Goal: Task Accomplishment & Management: Manage account settings

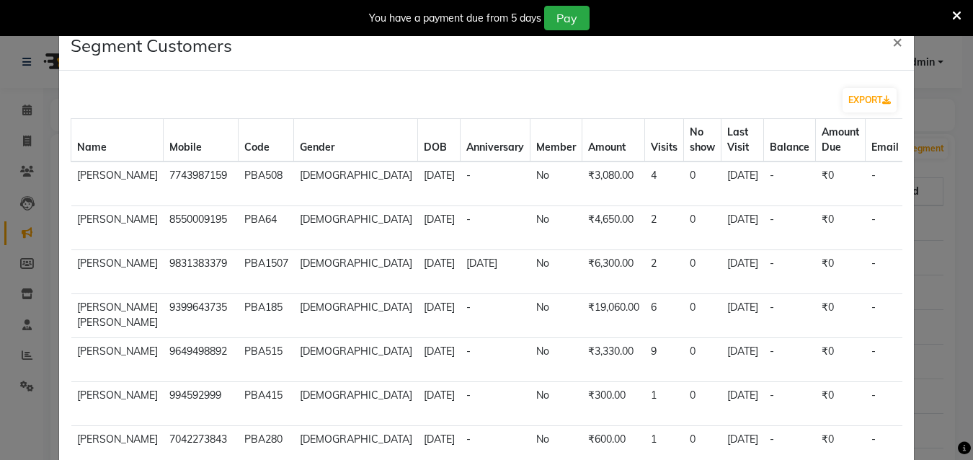
select select "50"
click at [892, 40] on span "×" at bounding box center [897, 41] width 10 height 22
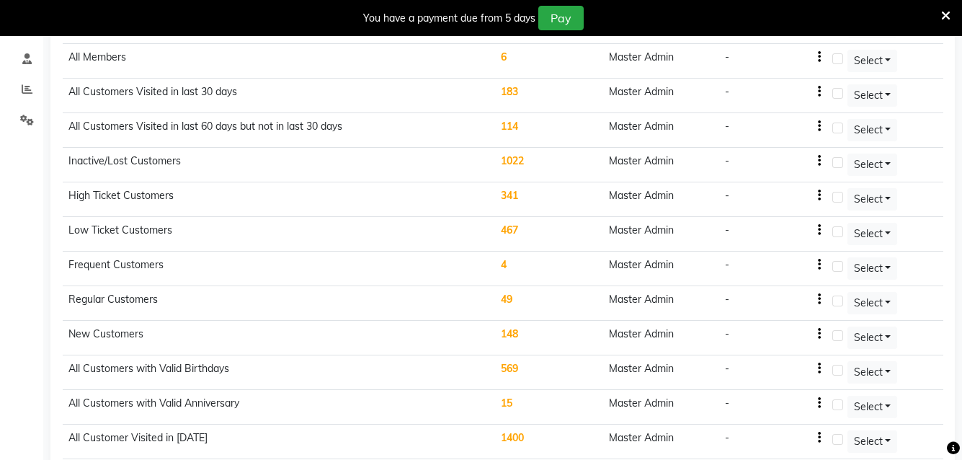
scroll to position [298, 0]
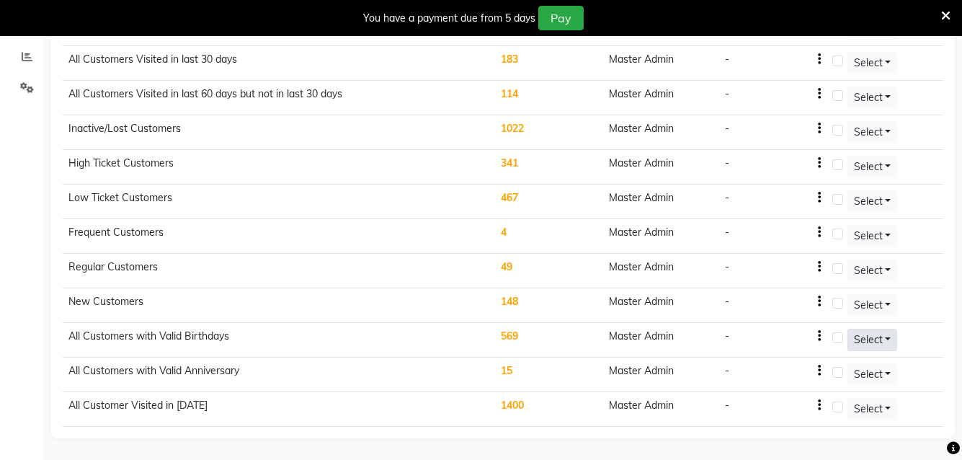
click at [889, 338] on button "Select" at bounding box center [873, 340] width 50 height 22
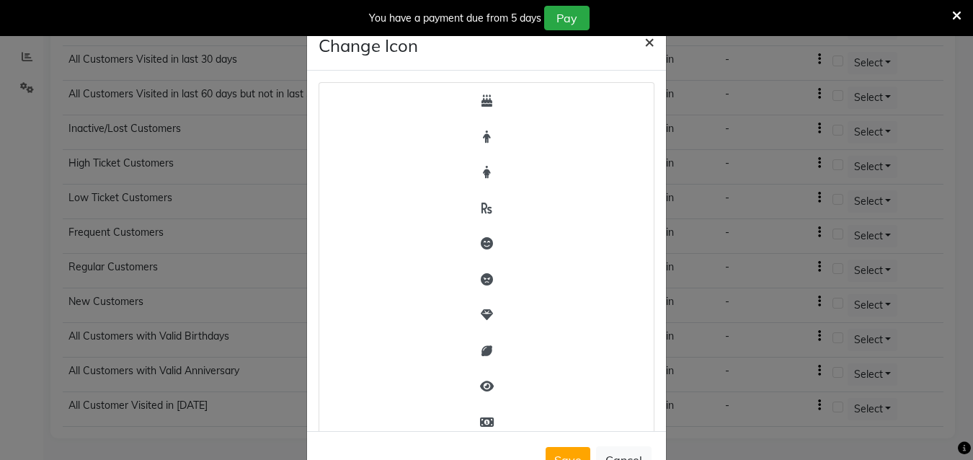
click at [646, 39] on span "×" at bounding box center [649, 41] width 10 height 22
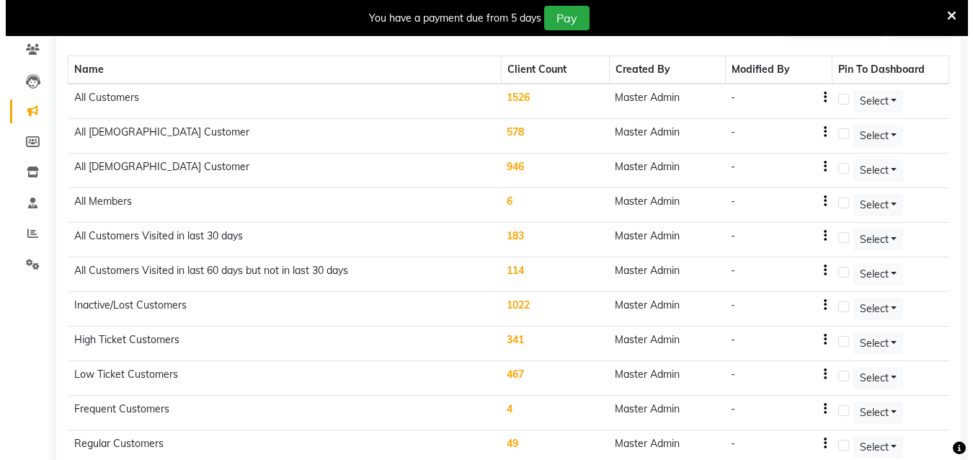
scroll to position [82, 0]
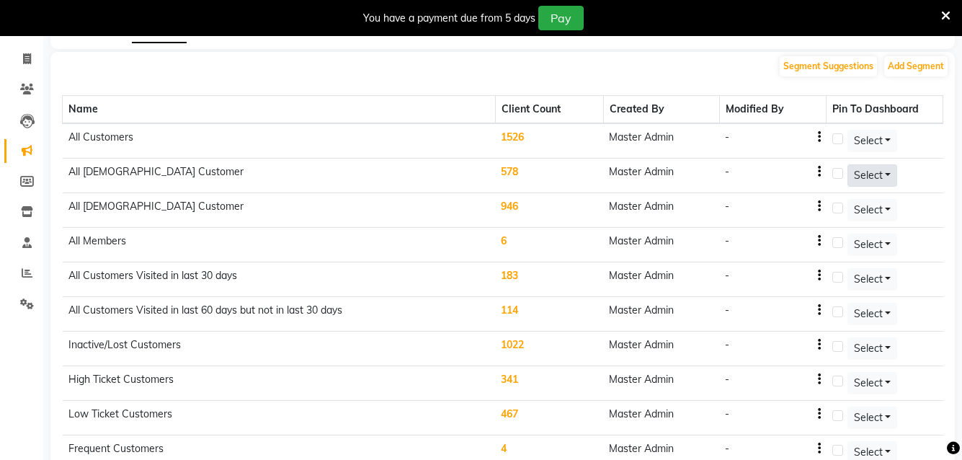
click at [874, 177] on span "Select" at bounding box center [868, 175] width 29 height 13
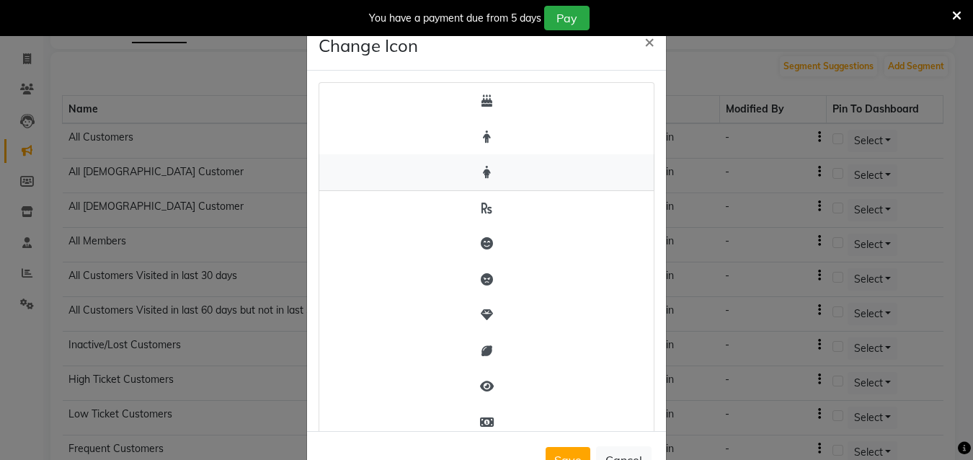
click at [470, 175] on button "button" at bounding box center [487, 172] width 336 height 37
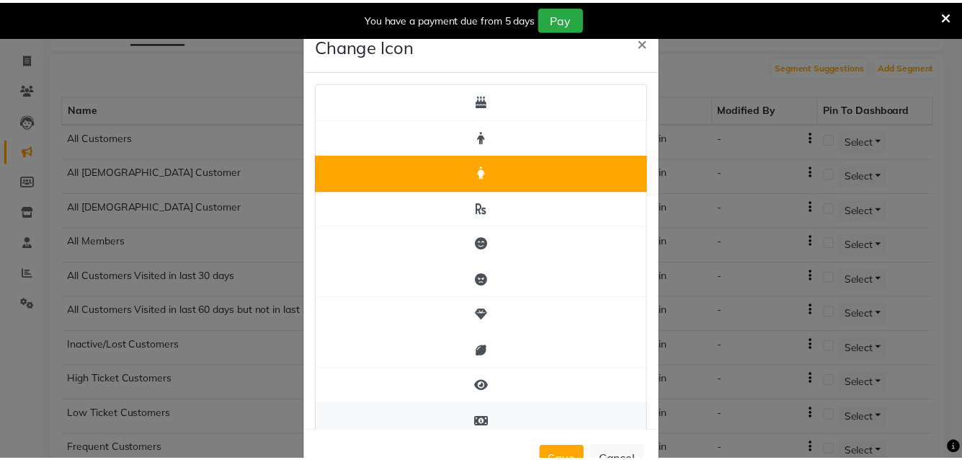
scroll to position [144, 0]
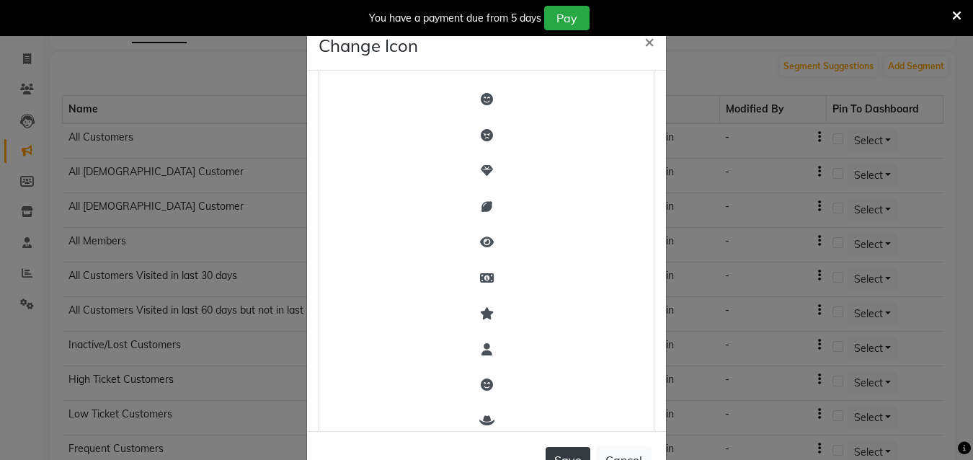
click at [565, 452] on button "Save" at bounding box center [568, 460] width 45 height 26
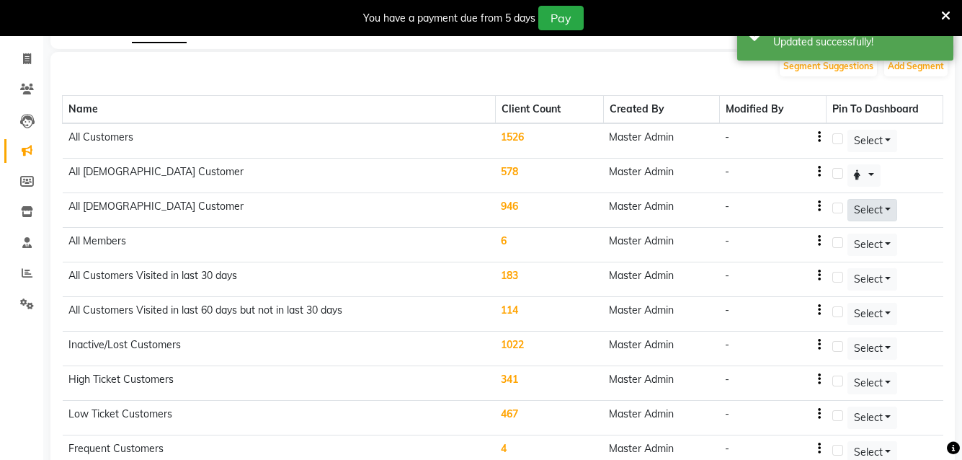
click at [889, 213] on button "Select" at bounding box center [873, 210] width 50 height 22
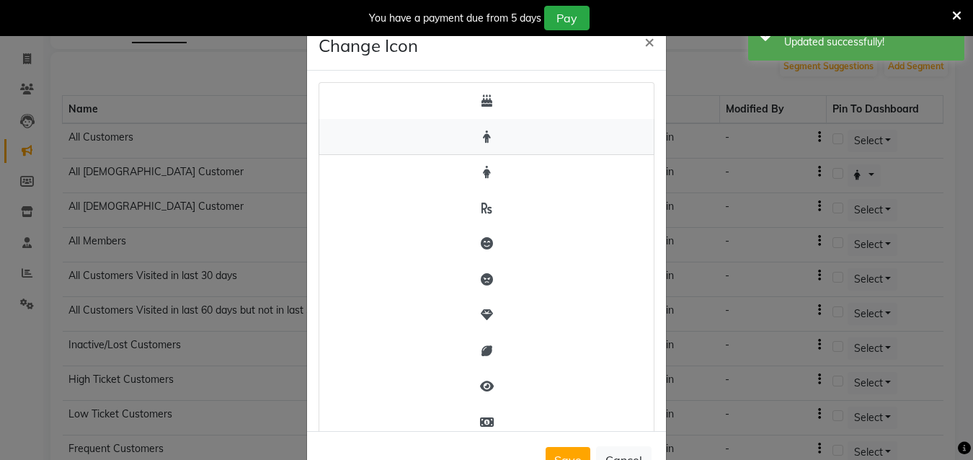
click at [483, 136] on icon "button" at bounding box center [487, 136] width 8 height 12
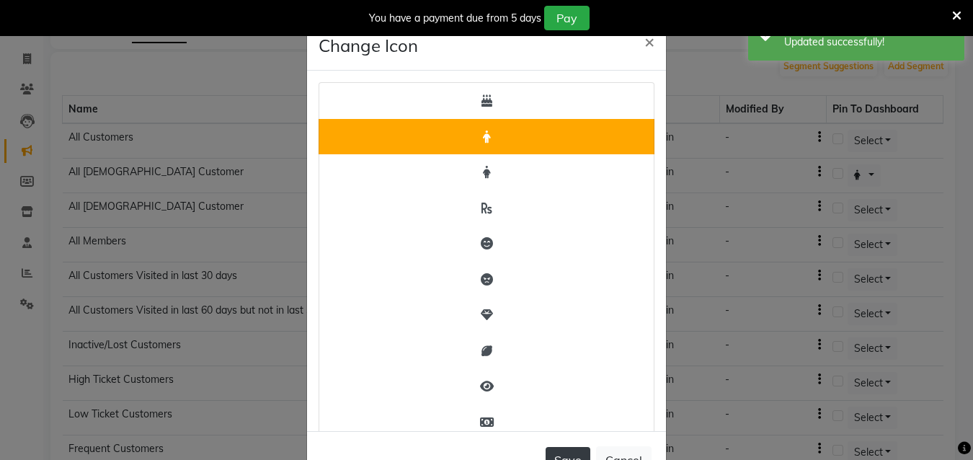
click at [556, 456] on button "Save" at bounding box center [568, 460] width 45 height 26
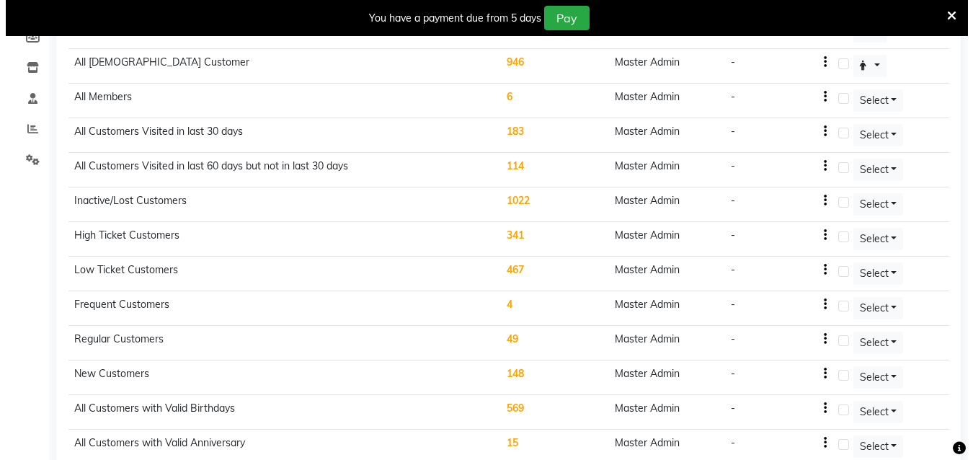
scroll to position [298, 0]
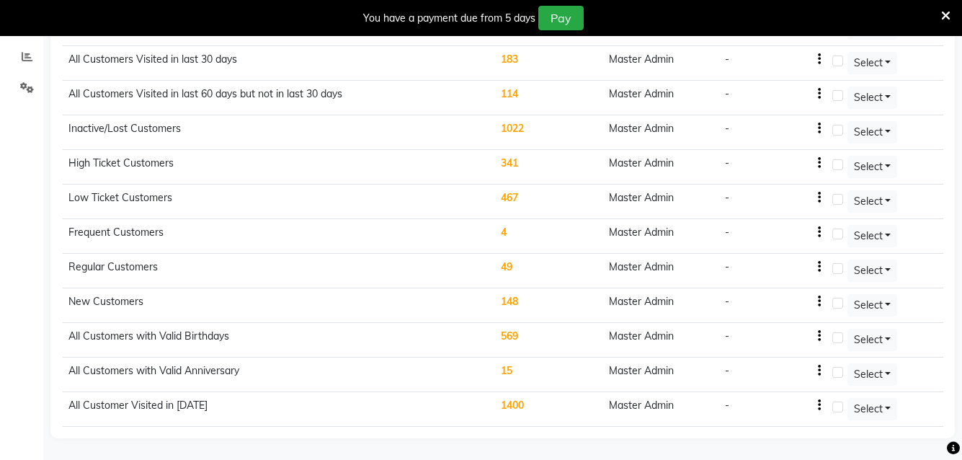
click at [507, 334] on td "569" at bounding box center [549, 340] width 108 height 35
click at [516, 337] on td "569" at bounding box center [549, 340] width 108 height 35
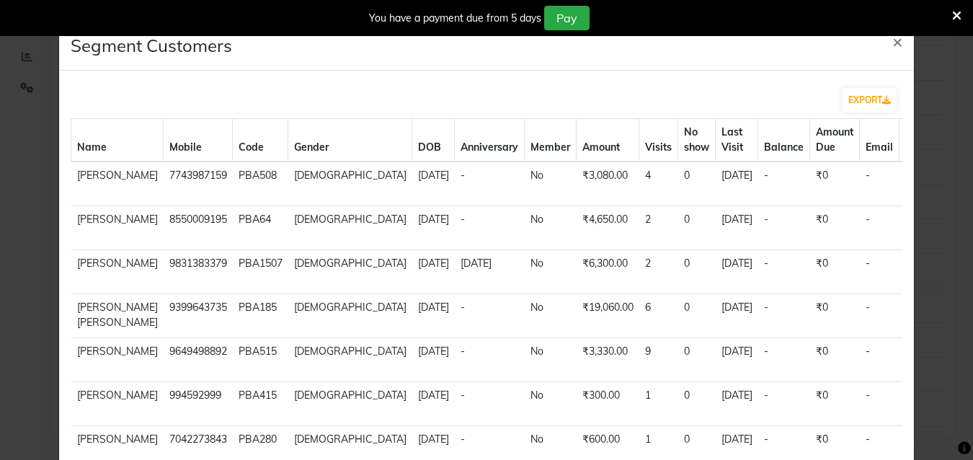
click at [577, 164] on td "₹3,080.00" at bounding box center [608, 183] width 63 height 45
drag, startPoint x: 484, startPoint y: 161, endPoint x: 475, endPoint y: 156, distance: 10.4
click at [481, 160] on table "Name Mobile Code Gender DOB Anniversary Member Amount Visits No show Last Visit…" at bounding box center [566, 360] width 990 height 484
click at [525, 146] on th "Member" at bounding box center [551, 140] width 52 height 43
click at [412, 143] on th "DOB" at bounding box center [433, 140] width 43 height 43
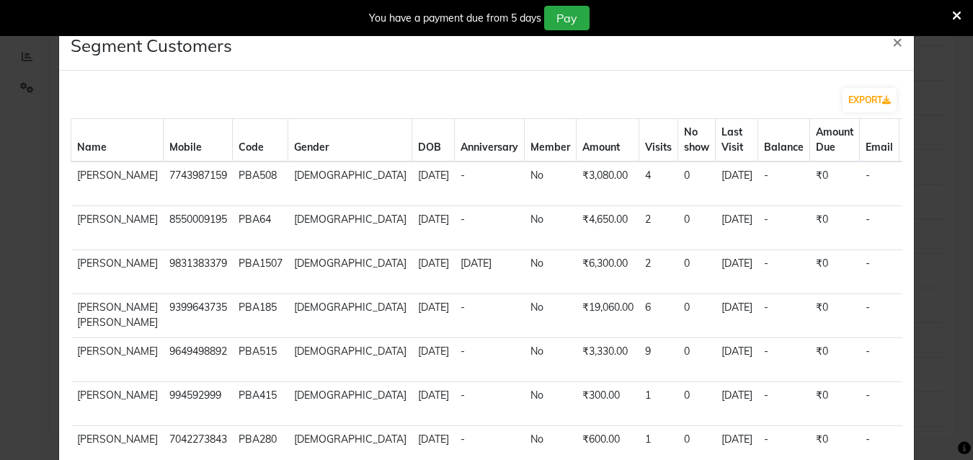
click at [412, 143] on th "DOB" at bounding box center [433, 140] width 43 height 43
click at [257, 149] on th "Code" at bounding box center [260, 140] width 55 height 43
drag, startPoint x: 230, startPoint y: 146, endPoint x: 146, endPoint y: 156, distance: 85.0
click at [202, 154] on tr "Name Mobile Code Gender DOB Anniversary Member Amount Visits No show Last Visit…" at bounding box center [566, 140] width 990 height 43
click at [92, 157] on th "Name" at bounding box center [117, 140] width 92 height 43
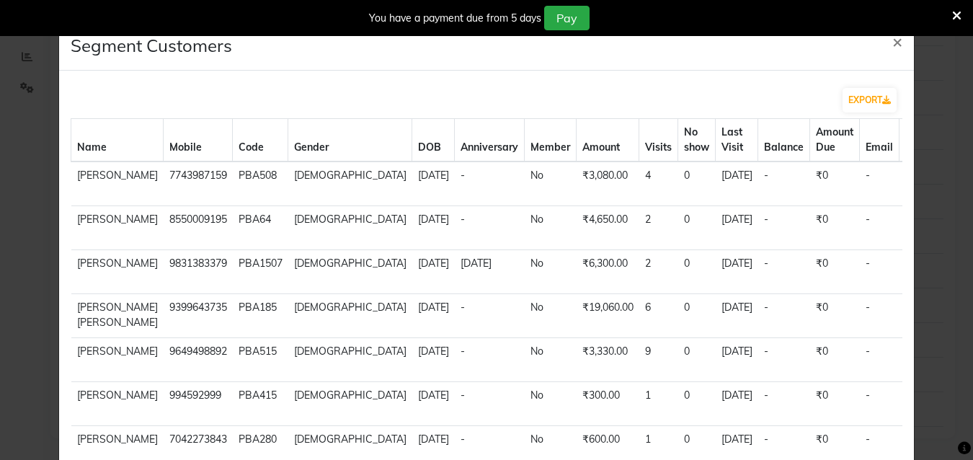
click at [412, 130] on th "DOB" at bounding box center [433, 140] width 43 height 43
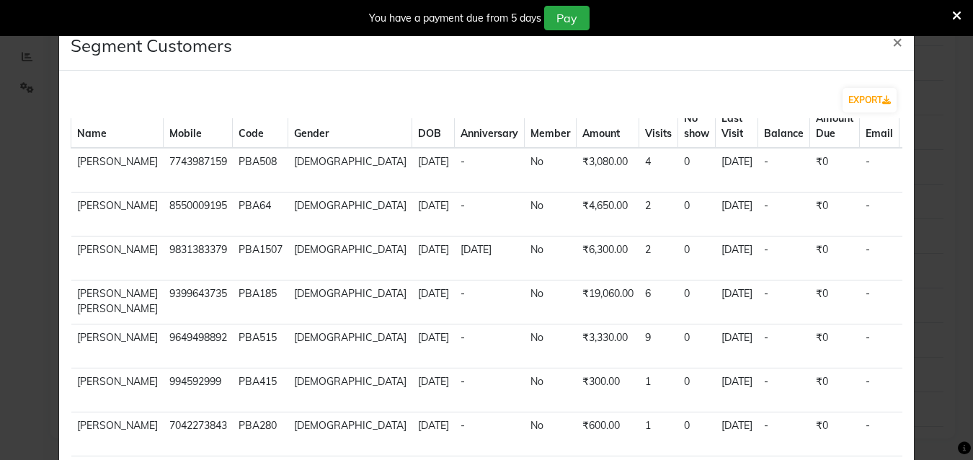
scroll to position [0, 0]
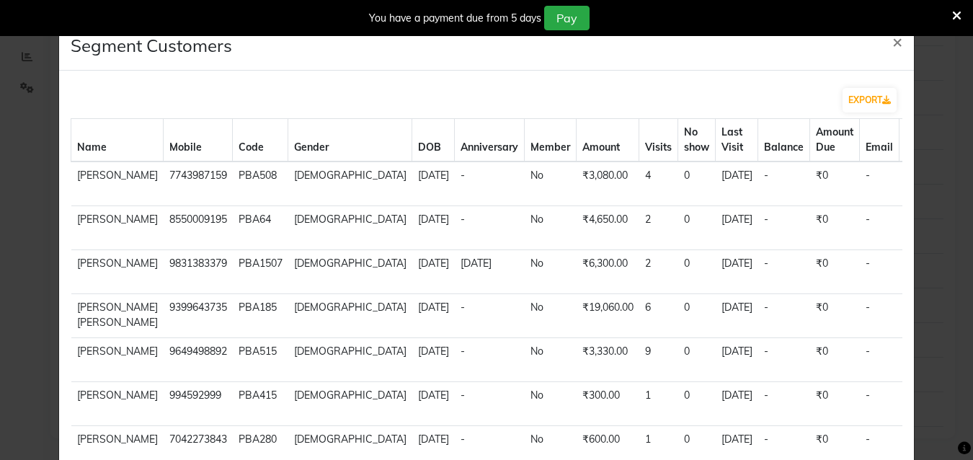
click at [412, 146] on th "DOB" at bounding box center [433, 140] width 43 height 43
click at [412, 143] on th "DOB" at bounding box center [433, 140] width 43 height 43
click at [256, 143] on th "Code" at bounding box center [260, 140] width 55 height 43
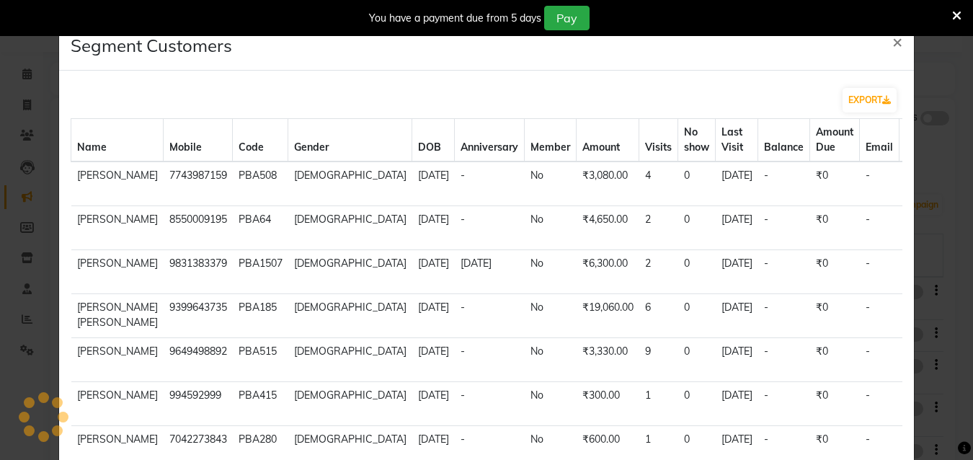
select select "service"
type input "1029"
select select "6610"
click at [892, 44] on span "×" at bounding box center [897, 41] width 10 height 22
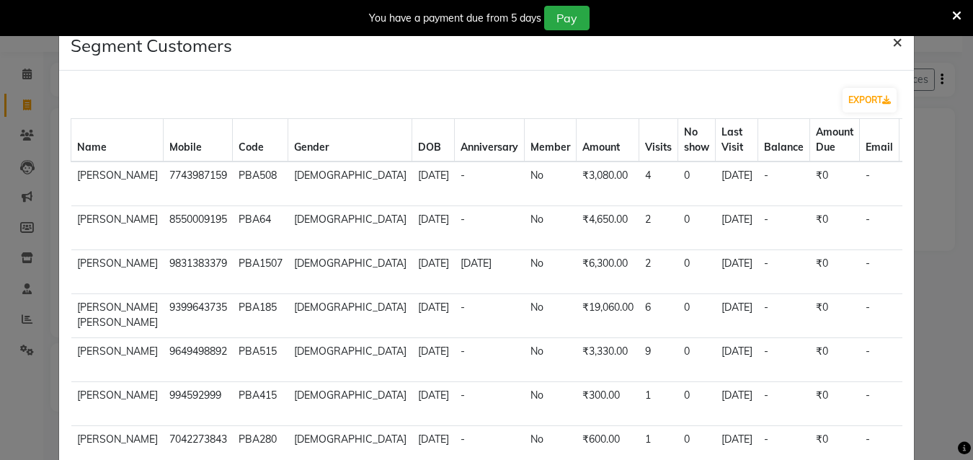
click at [892, 40] on span "×" at bounding box center [897, 41] width 10 height 22
click at [944, 147] on ngb-modal-window "Segment Customers × EXPORT Name Mobile Code Gender DOB Anniversary Member Amoun…" at bounding box center [486, 230] width 973 height 460
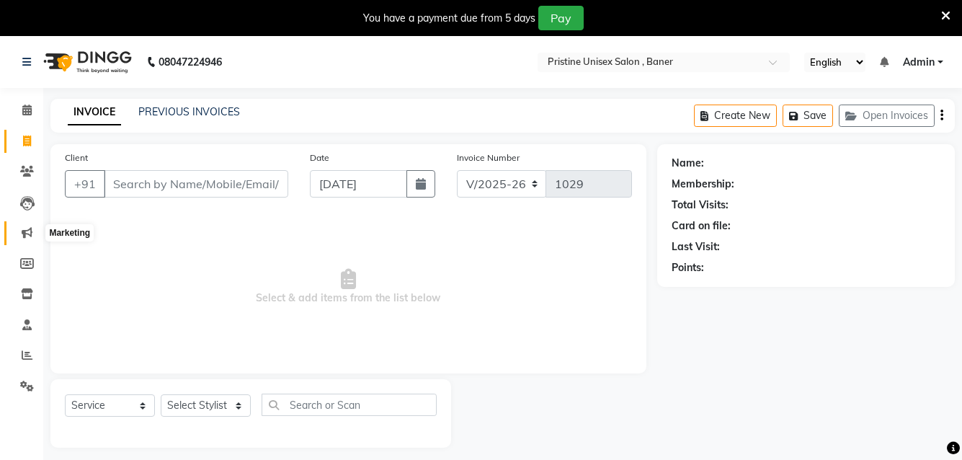
click at [31, 230] on icon at bounding box center [27, 232] width 11 height 11
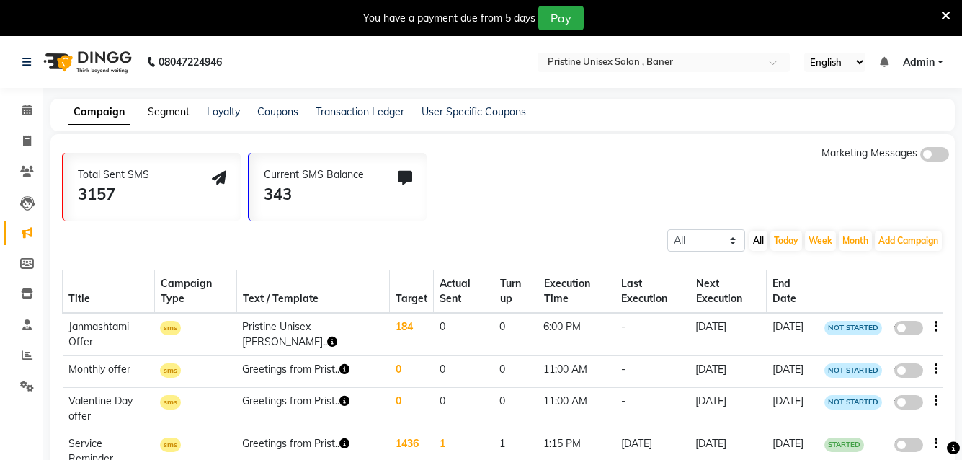
click at [179, 110] on link "Segment" at bounding box center [169, 111] width 42 height 13
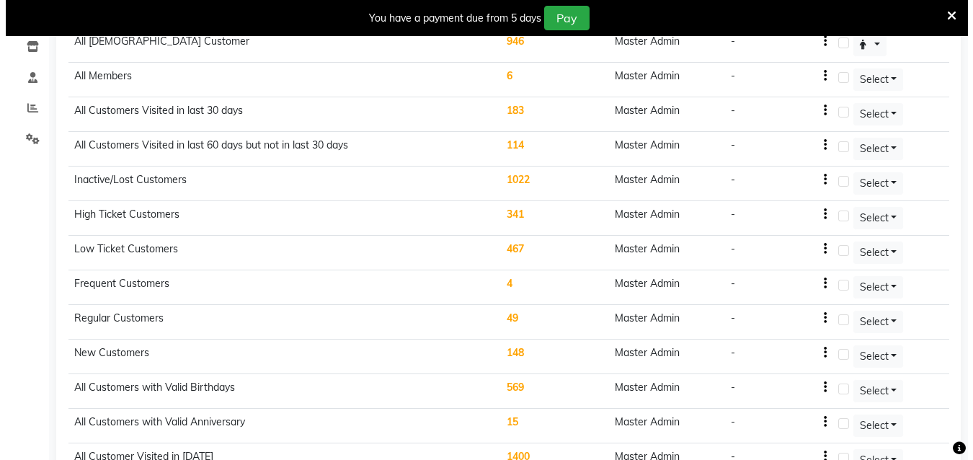
scroll to position [288, 0]
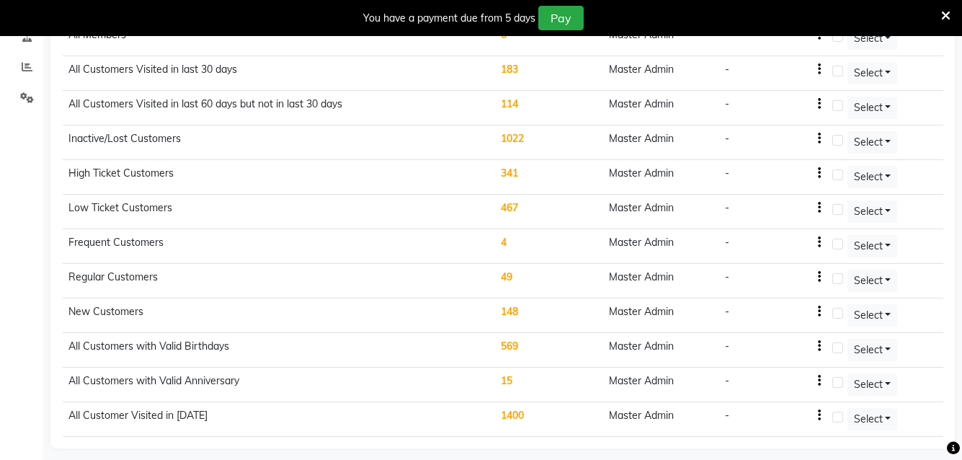
click at [513, 352] on td "569" at bounding box center [549, 350] width 108 height 35
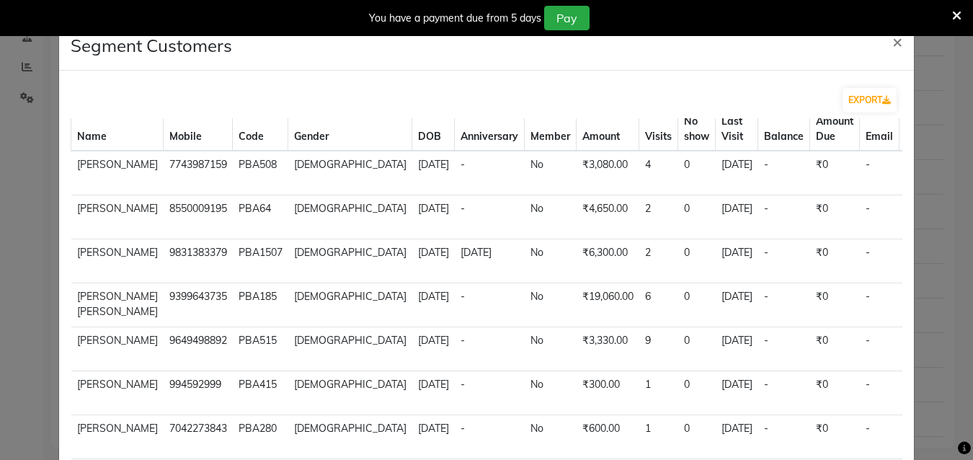
scroll to position [0, 0]
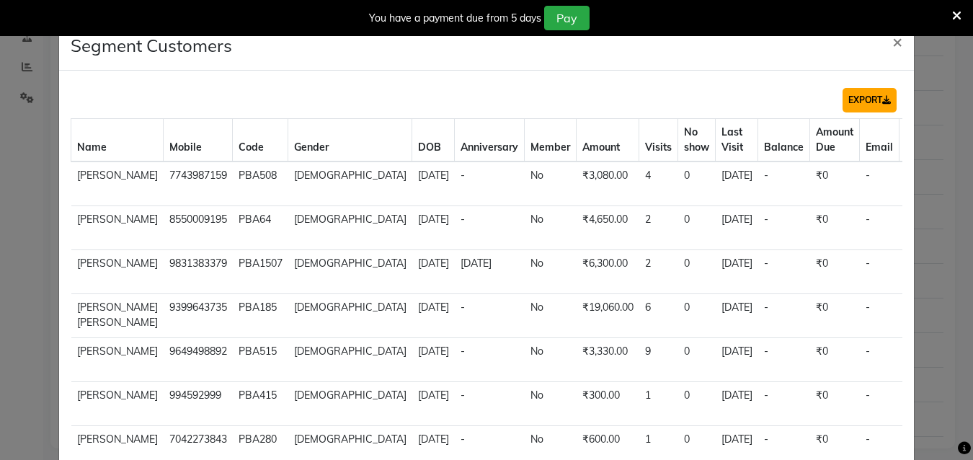
click at [847, 94] on button "EXPORT" at bounding box center [870, 100] width 54 height 25
click at [870, 102] on button "EXPORT" at bounding box center [870, 100] width 54 height 25
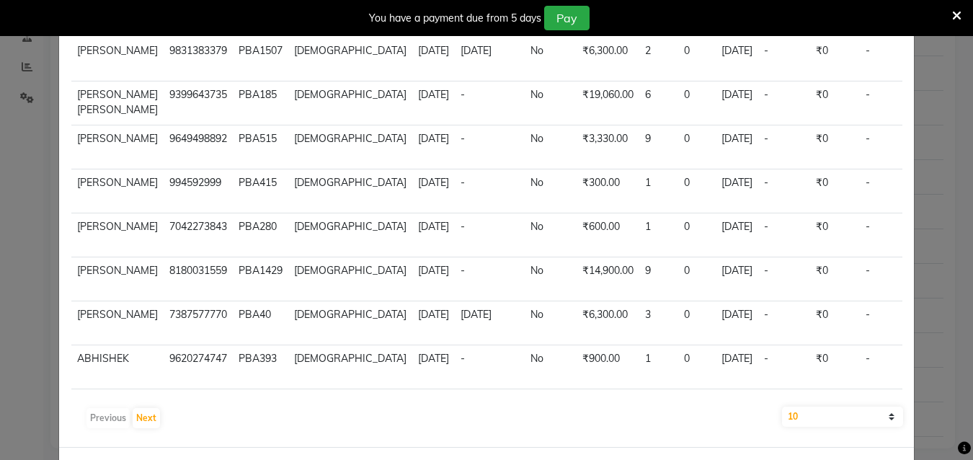
scroll to position [143, 0]
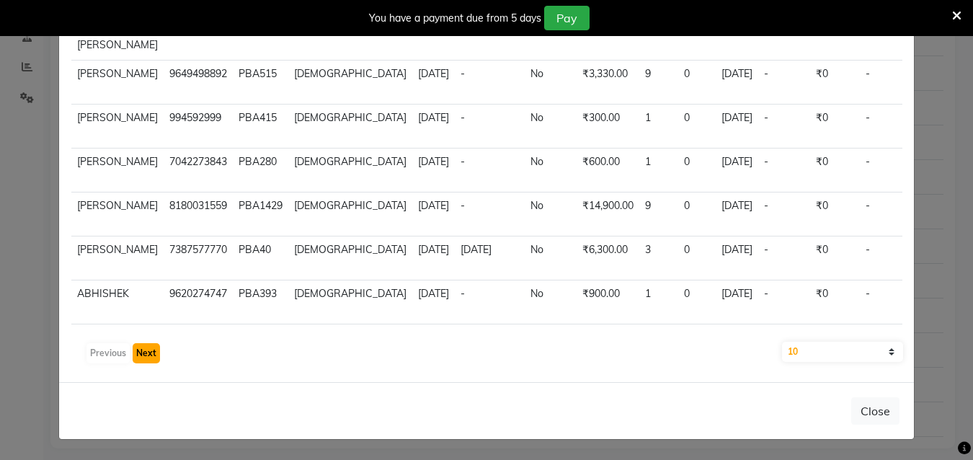
click at [151, 355] on button "Next" at bounding box center [146, 353] width 27 height 20
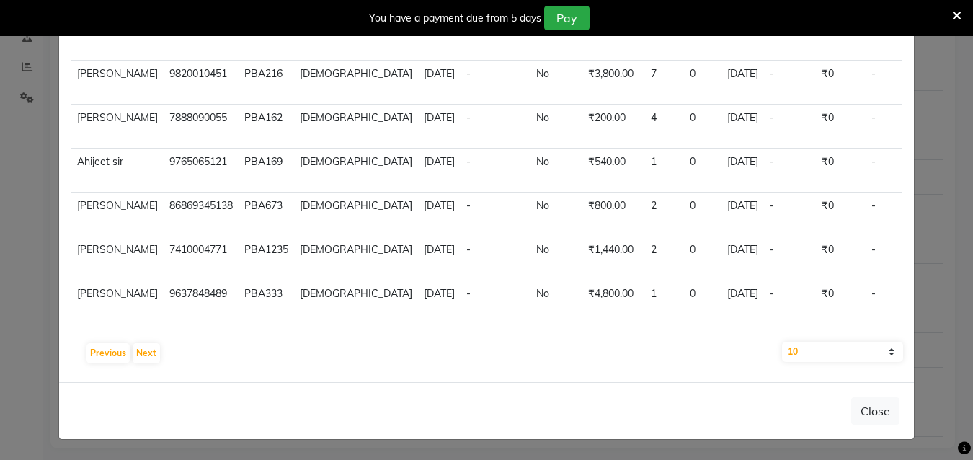
click at [791, 354] on select "10 50 100" at bounding box center [842, 352] width 121 height 20
select select "100"
click at [782, 342] on select "10 50 100" at bounding box center [842, 352] width 121 height 20
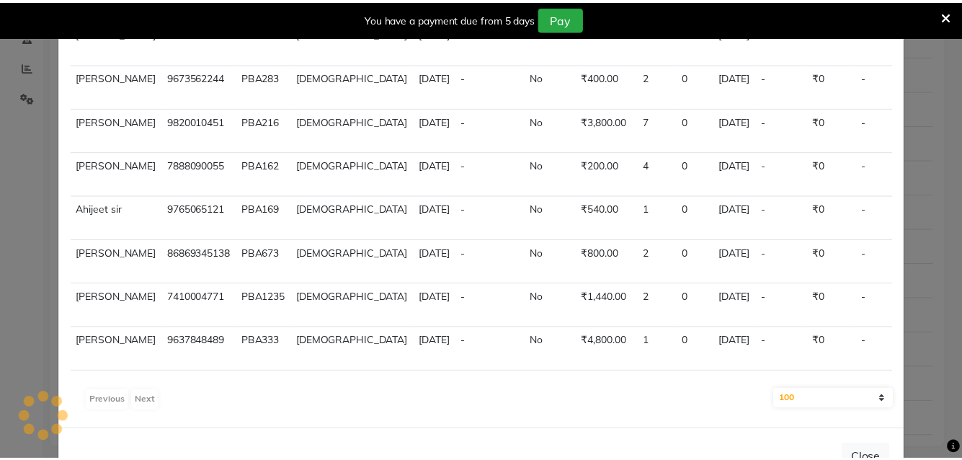
scroll to position [0, 0]
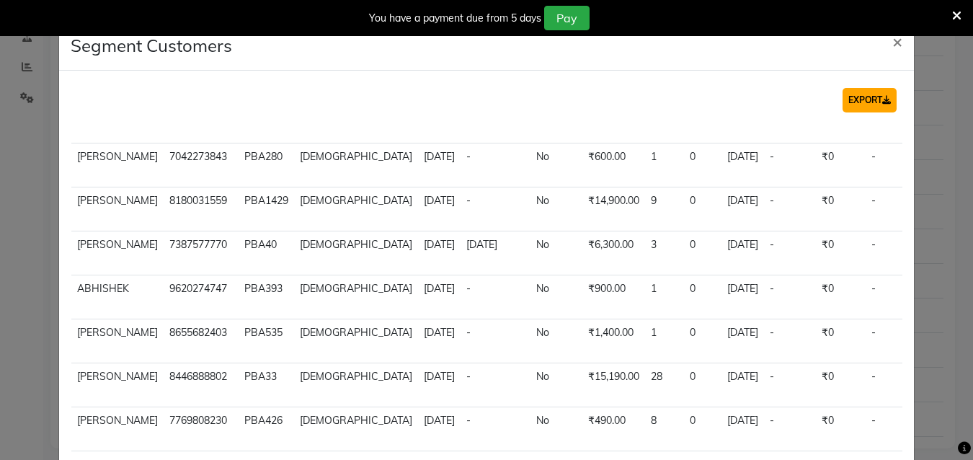
click at [861, 99] on button "EXPORT" at bounding box center [870, 100] width 54 height 25
click at [892, 44] on span "×" at bounding box center [897, 41] width 10 height 22
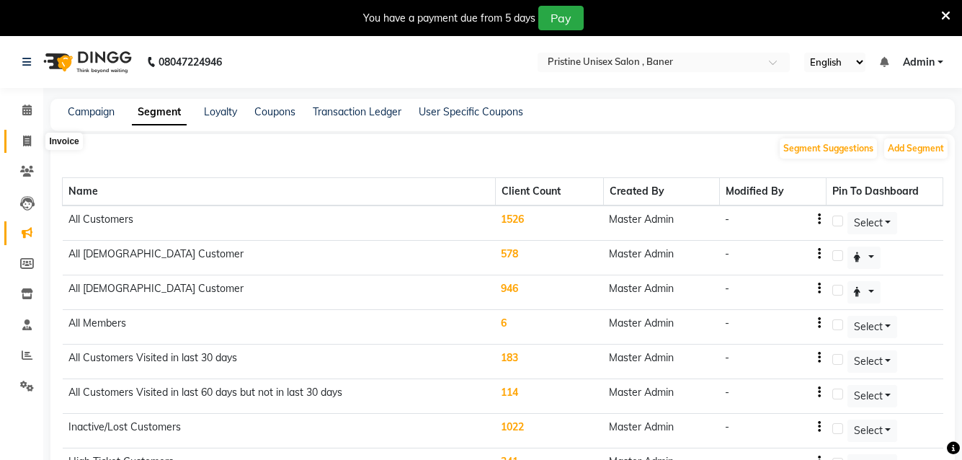
click at [31, 139] on icon at bounding box center [27, 141] width 8 height 11
select select "service"
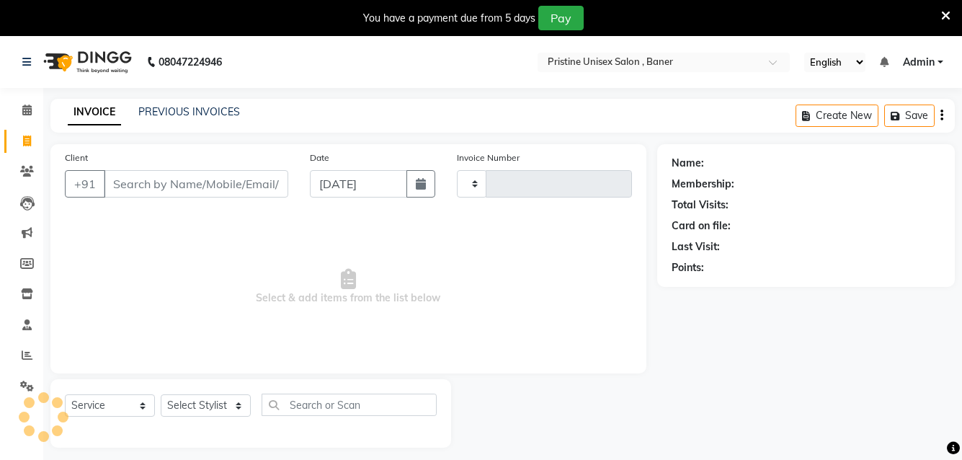
scroll to position [36, 0]
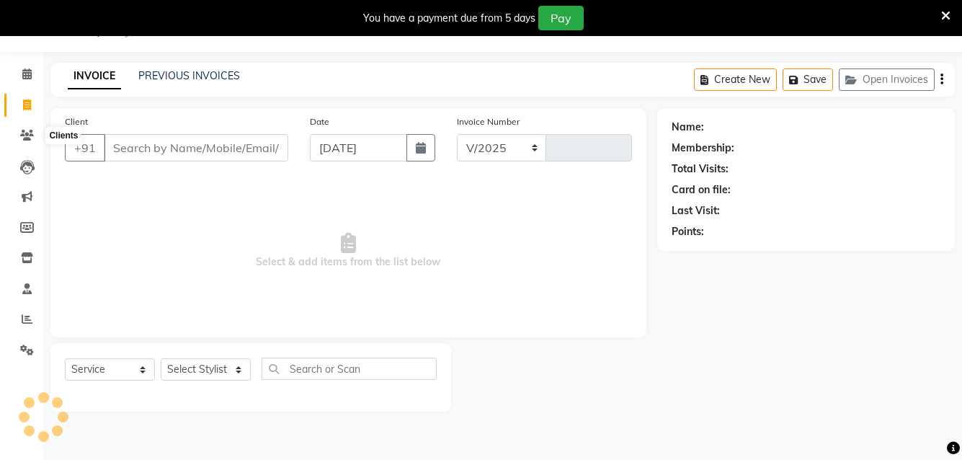
select select "6610"
type input "1029"
click at [203, 374] on select "Select Stylist [PERSON_NAME] [PERSON_NAME] Karan [PERSON_NAME] Mohd [PERSON_NAM…" at bounding box center [206, 369] width 90 height 22
select select "86105"
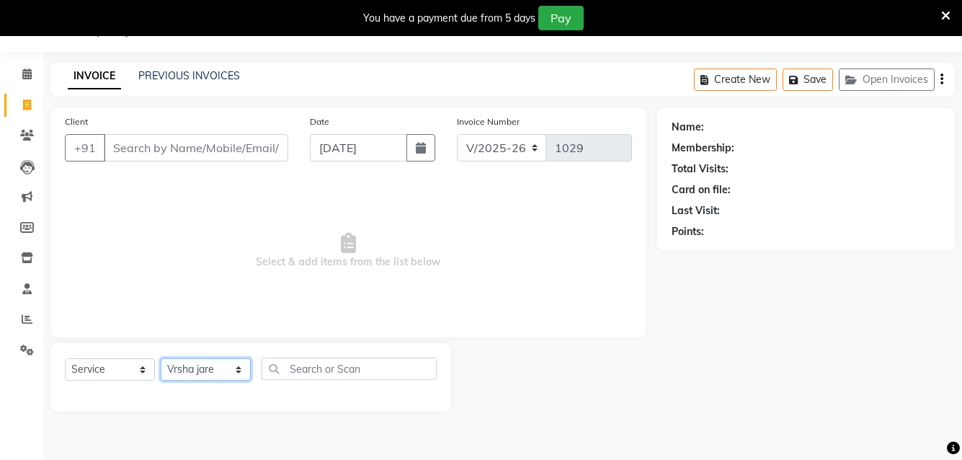
click at [161, 358] on select "Select Stylist [PERSON_NAME] [PERSON_NAME] Karan [PERSON_NAME] Mohd [PERSON_NAM…" at bounding box center [206, 369] width 90 height 22
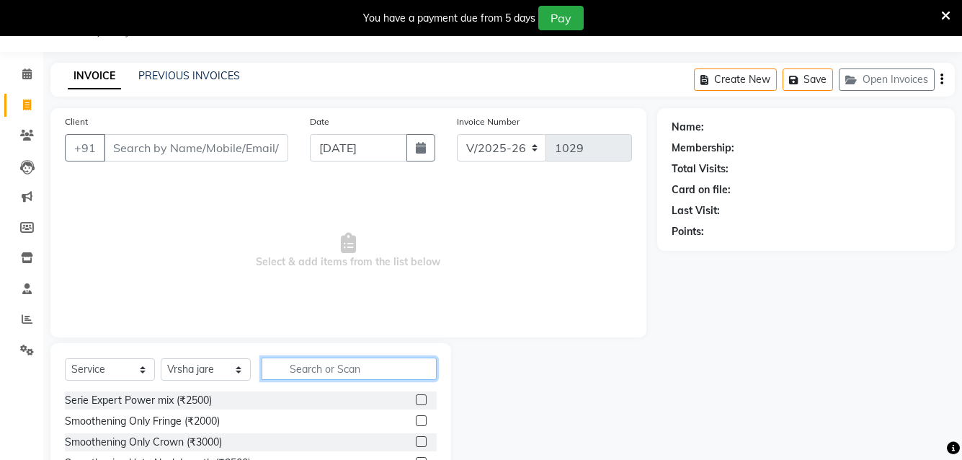
click at [296, 377] on input "text" at bounding box center [349, 368] width 175 height 22
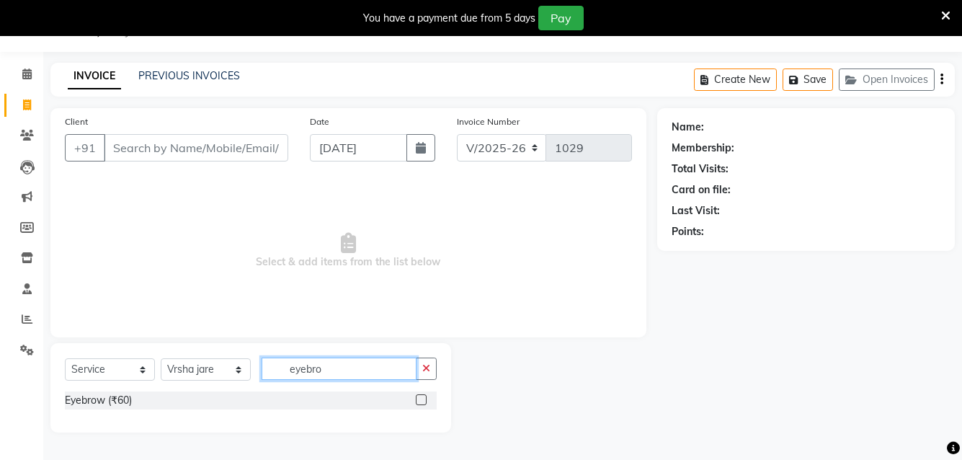
type input "eyebro"
click at [422, 396] on label at bounding box center [421, 399] width 11 height 11
click at [422, 396] on input "checkbox" at bounding box center [420, 400] width 9 height 9
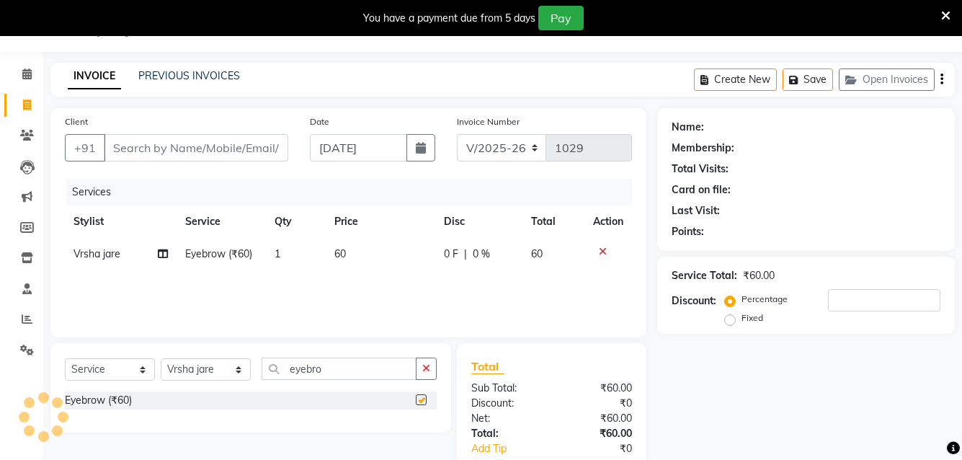
checkbox input "false"
click at [154, 154] on input "Client" at bounding box center [196, 147] width 185 height 27
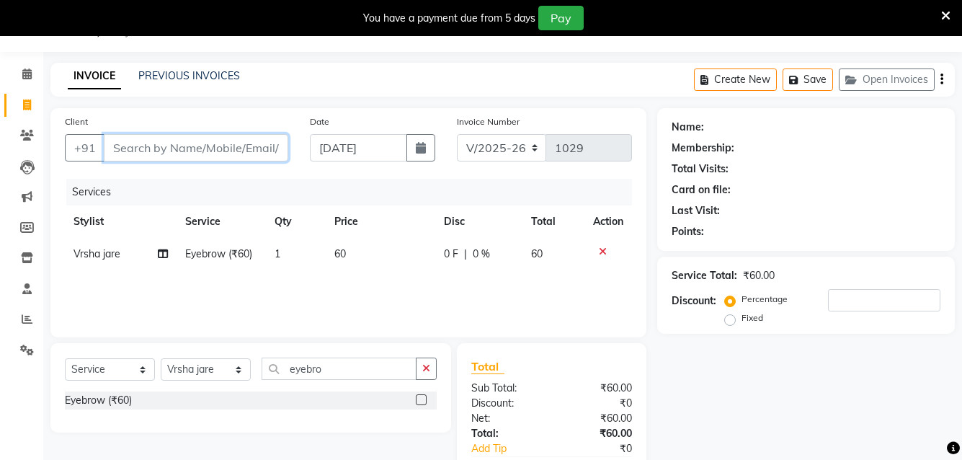
type input "9"
type input "0"
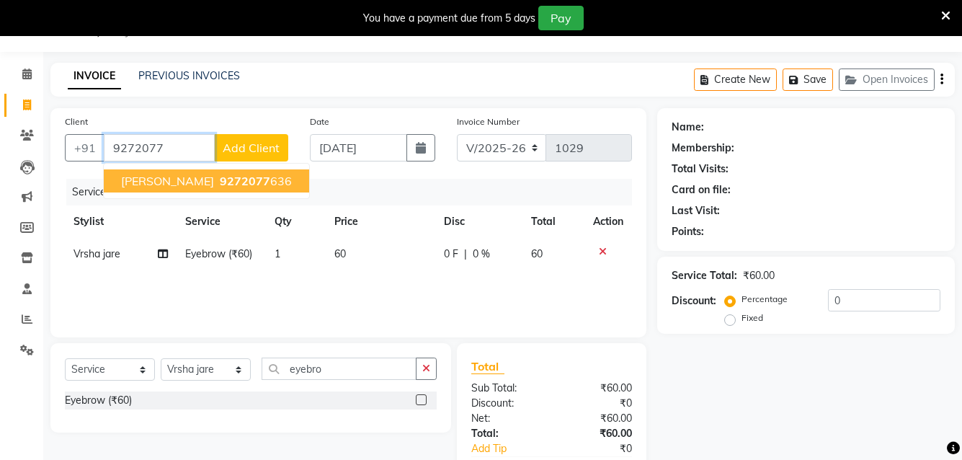
click at [160, 172] on button "[PERSON_NAME] 9272077 636" at bounding box center [206, 180] width 205 height 23
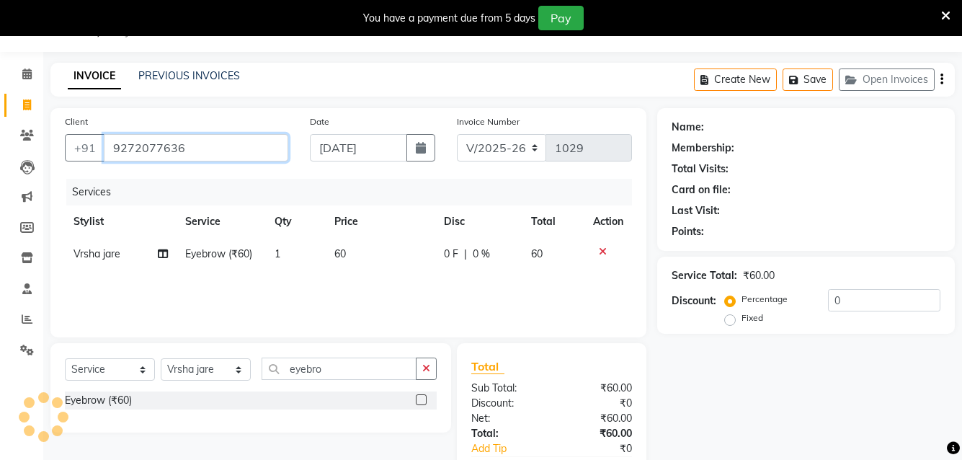
type input "9272077636"
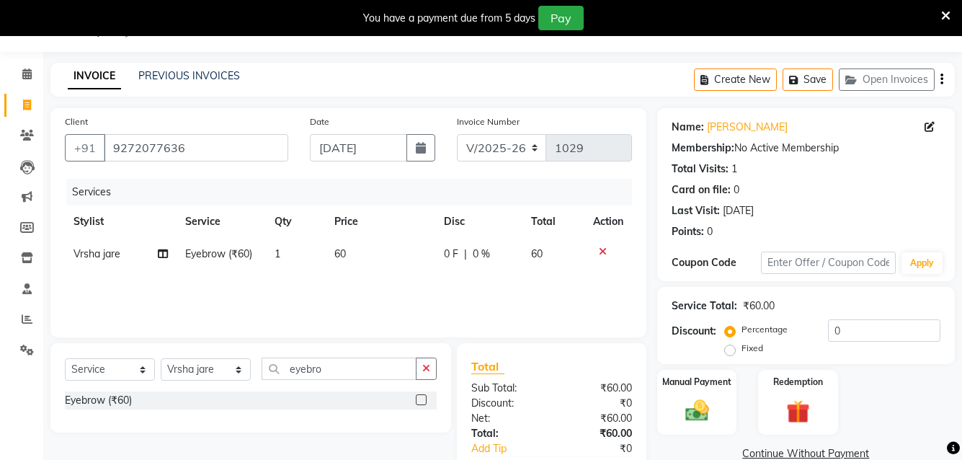
click at [419, 337] on div "Client [PHONE_NUMBER] Date [DATE] Invoice Number V/2025 V/[PHONE_NUMBER] Servic…" at bounding box center [349, 316] width 618 height 417
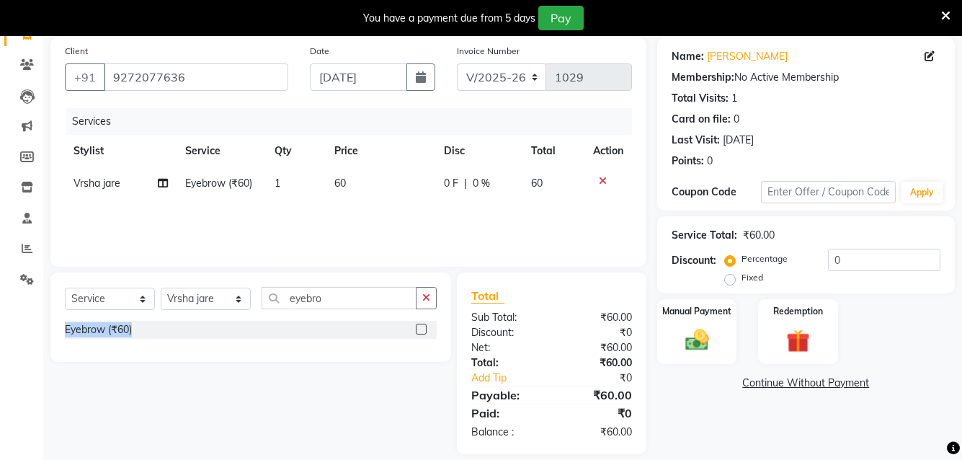
scroll to position [123, 0]
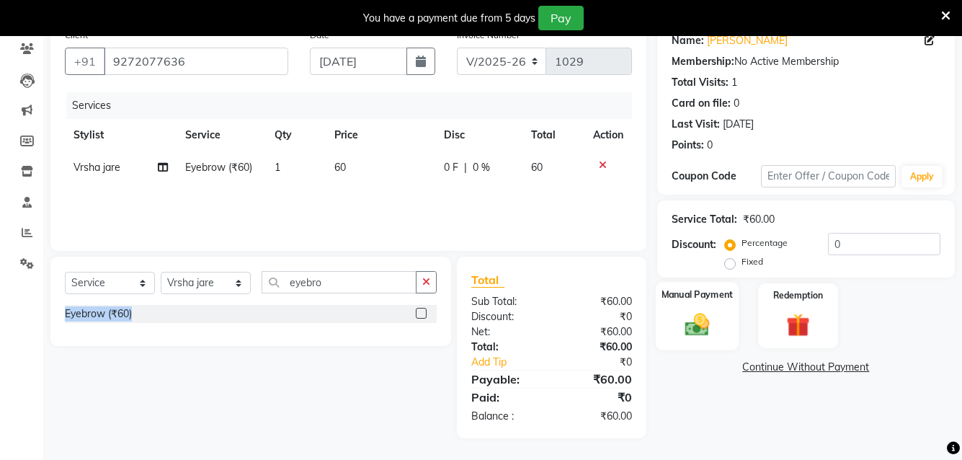
click at [685, 320] on img at bounding box center [697, 324] width 40 height 28
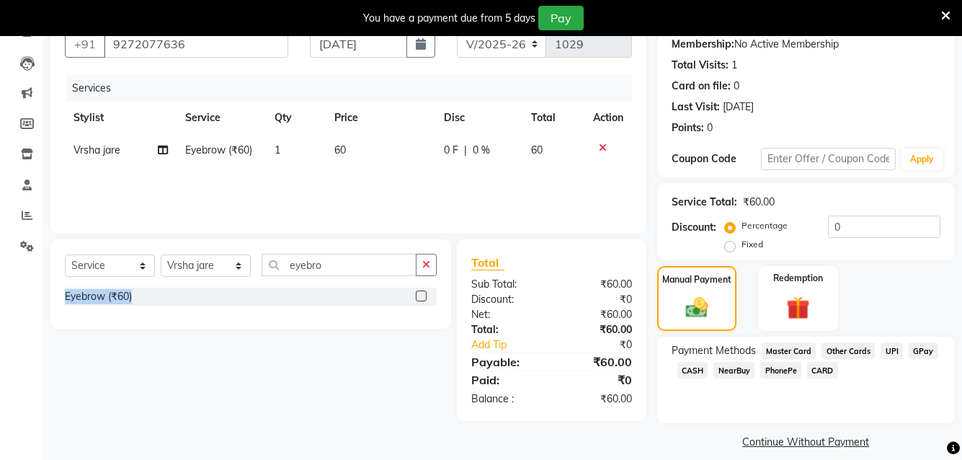
scroll to position [154, 0]
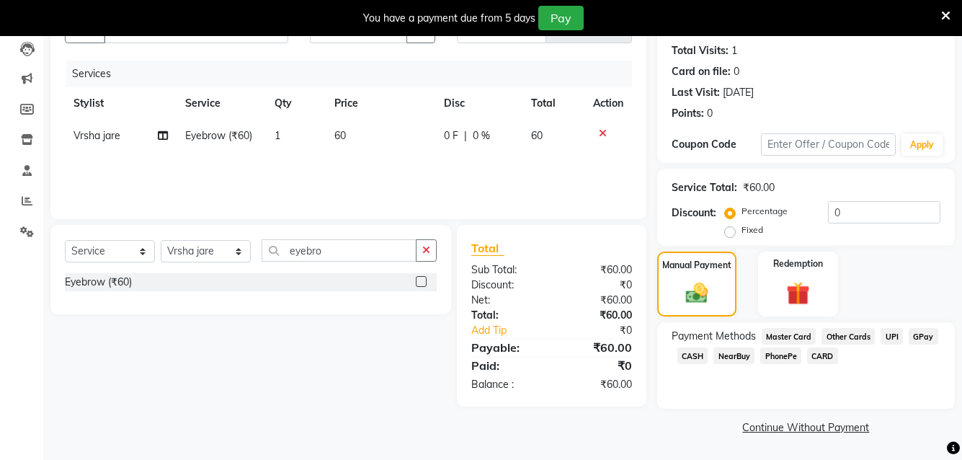
click at [923, 339] on span "GPay" at bounding box center [924, 336] width 30 height 17
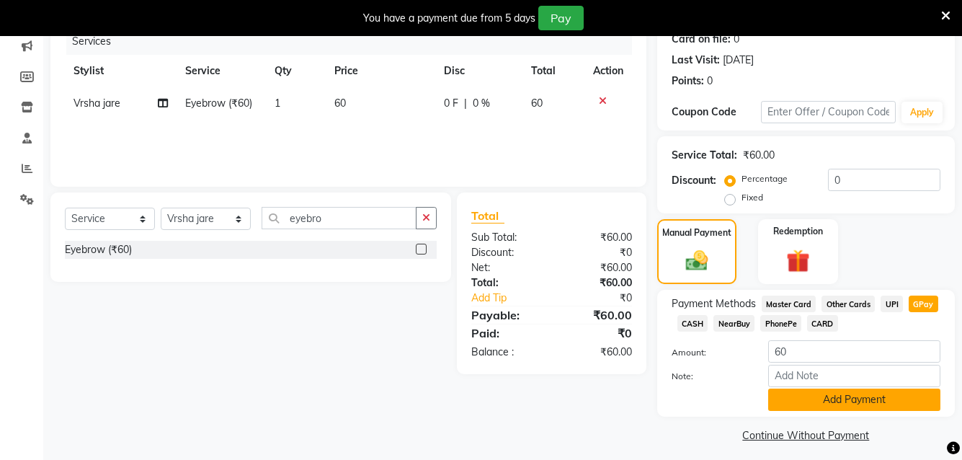
scroll to position [195, 0]
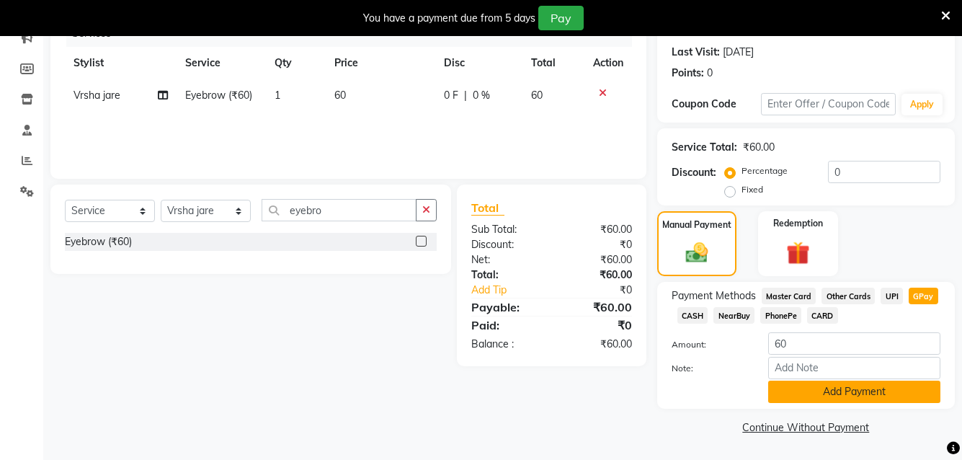
click at [865, 397] on button "Add Payment" at bounding box center [854, 392] width 172 height 22
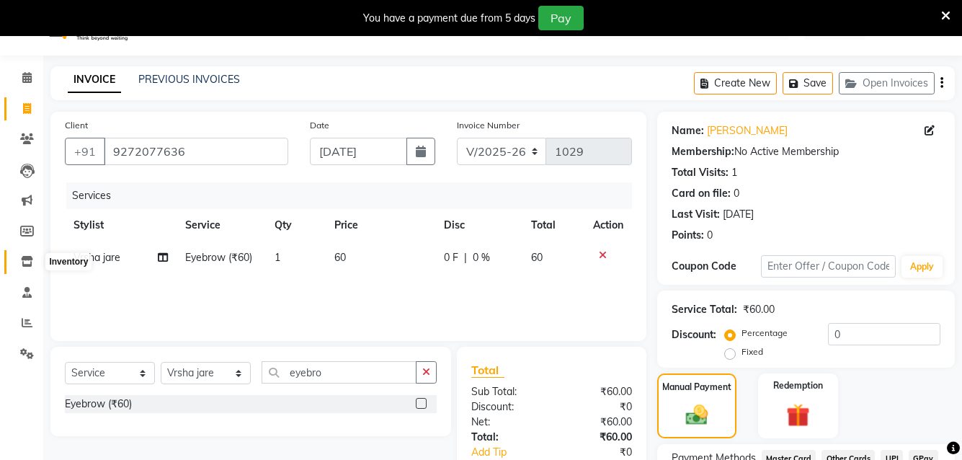
scroll to position [0, 0]
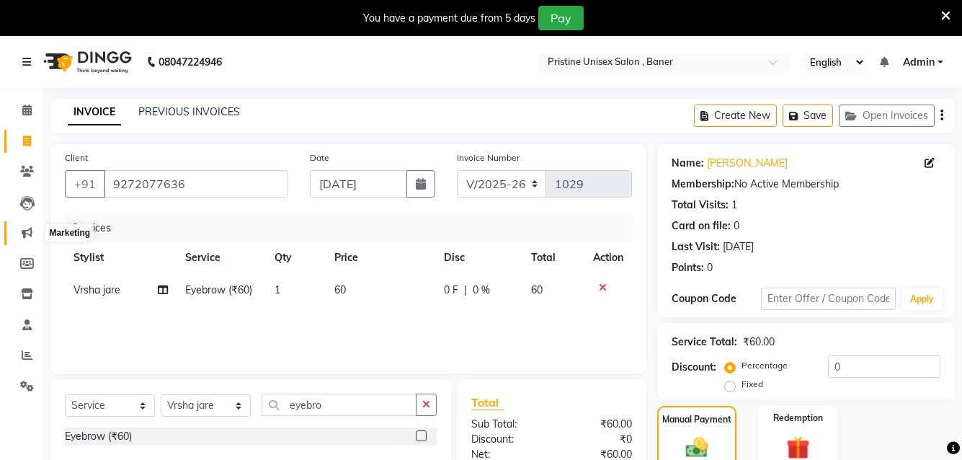
click at [30, 233] on icon at bounding box center [27, 232] width 11 height 11
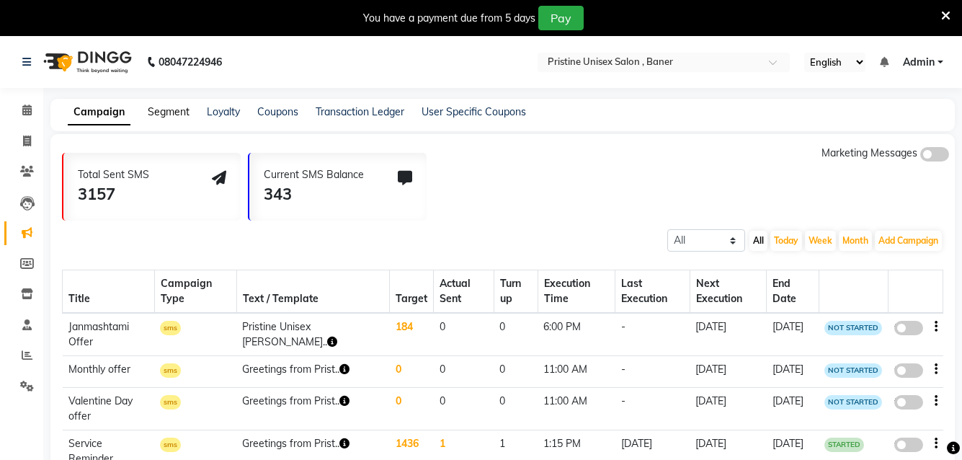
click at [185, 109] on link "Segment" at bounding box center [169, 111] width 42 height 13
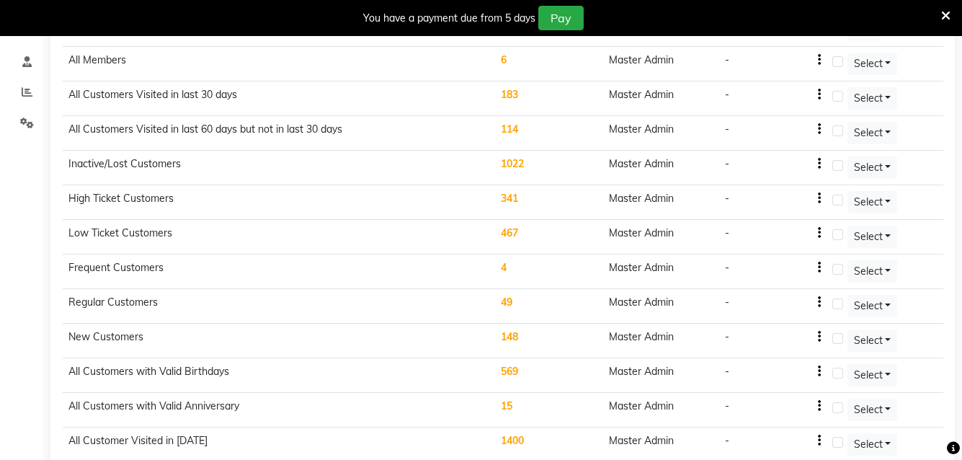
scroll to position [288, 0]
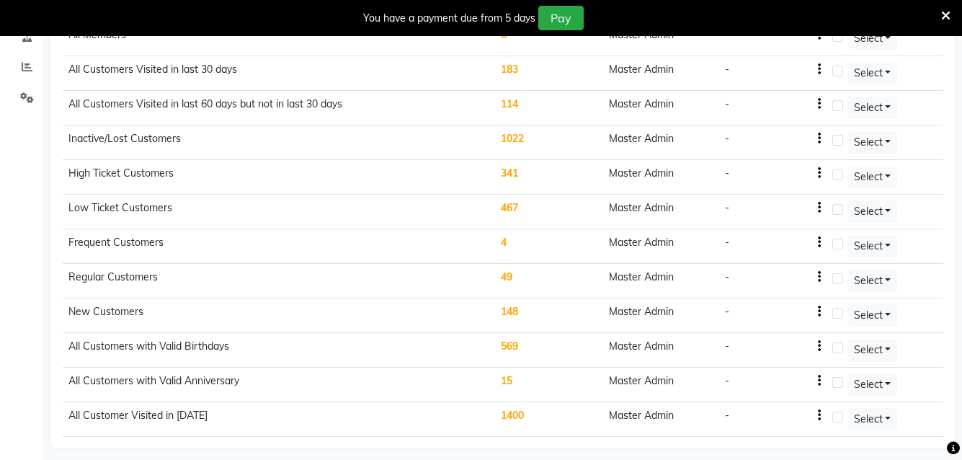
click at [512, 342] on td "569" at bounding box center [549, 350] width 108 height 35
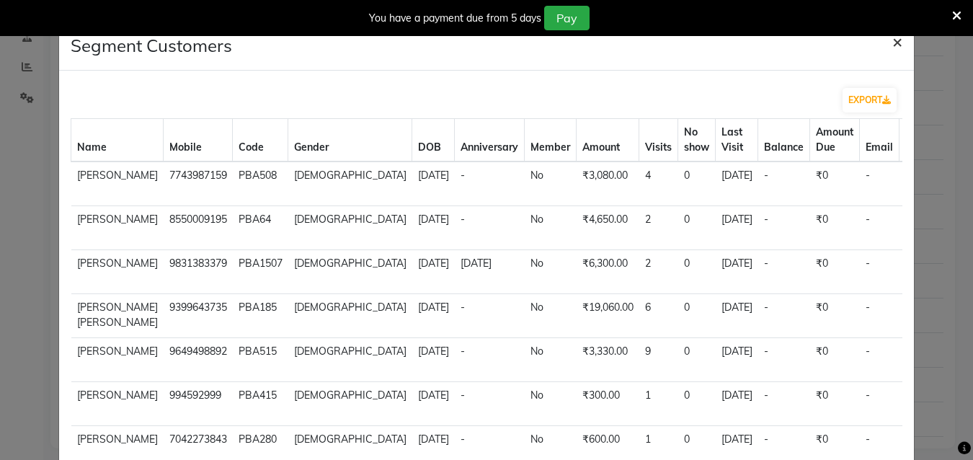
click at [892, 40] on span "×" at bounding box center [897, 41] width 10 height 22
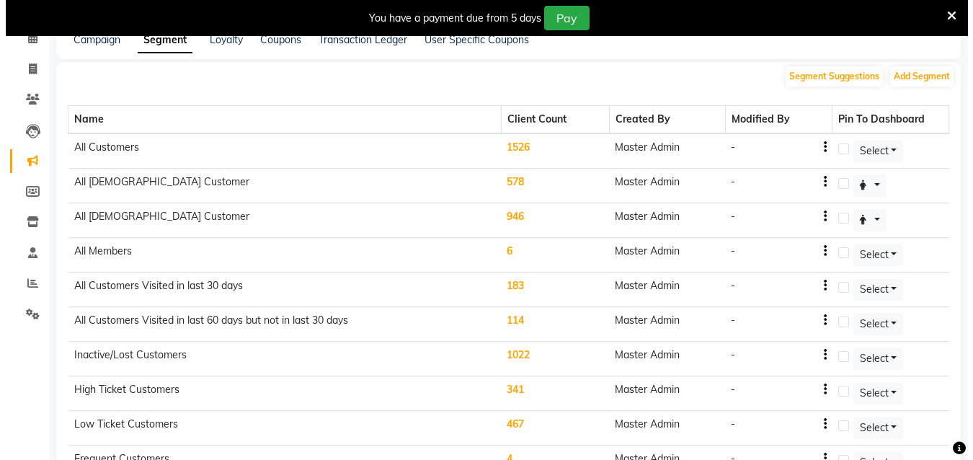
scroll to position [71, 0]
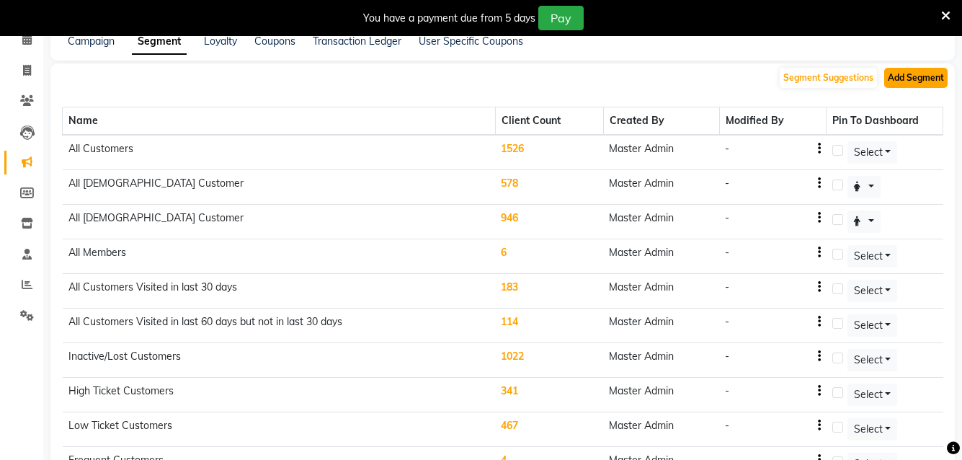
click at [897, 77] on button "Add Segment" at bounding box center [915, 78] width 63 height 20
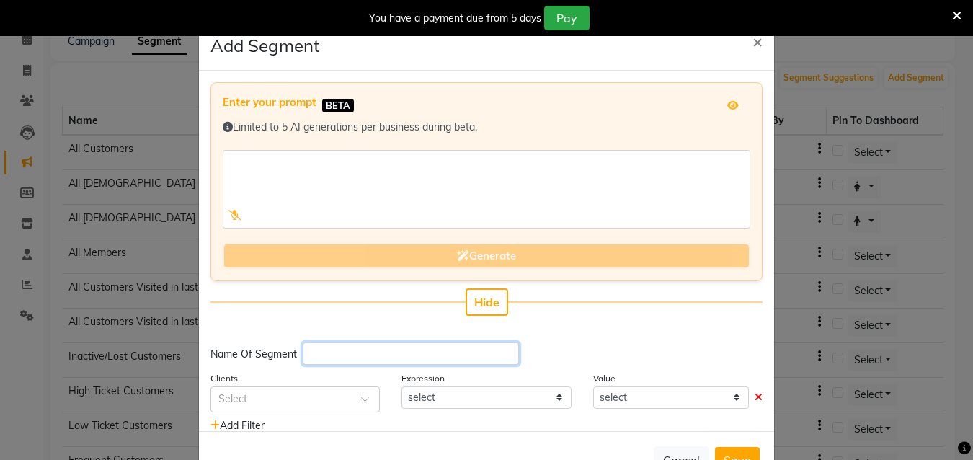
click at [350, 352] on input "text" at bounding box center [411, 353] width 216 height 22
type input "Birthday in this month"
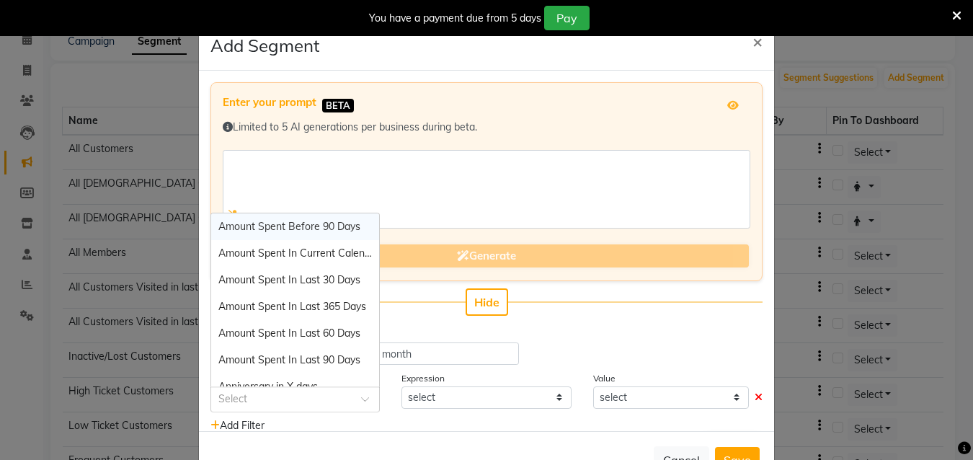
click at [329, 399] on input "text" at bounding box center [280, 398] width 125 height 15
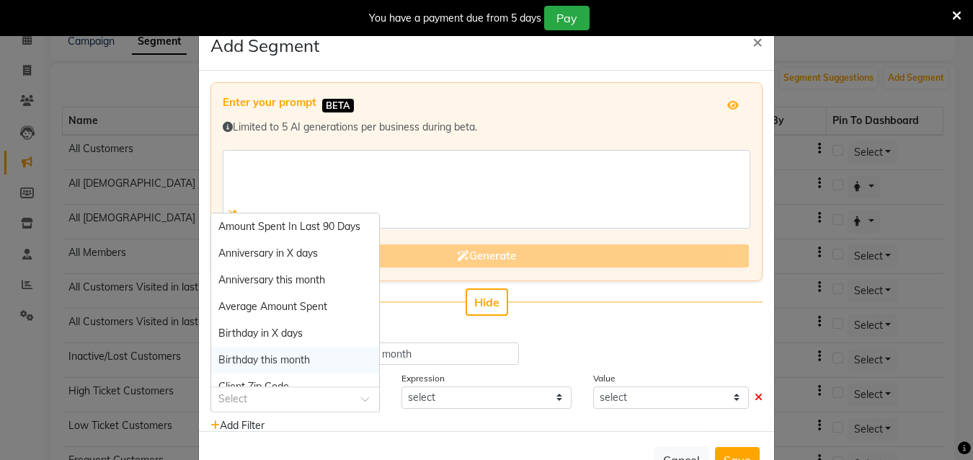
click at [306, 357] on div "Birthday this month" at bounding box center [295, 360] width 168 height 27
select select "="
select select "true"
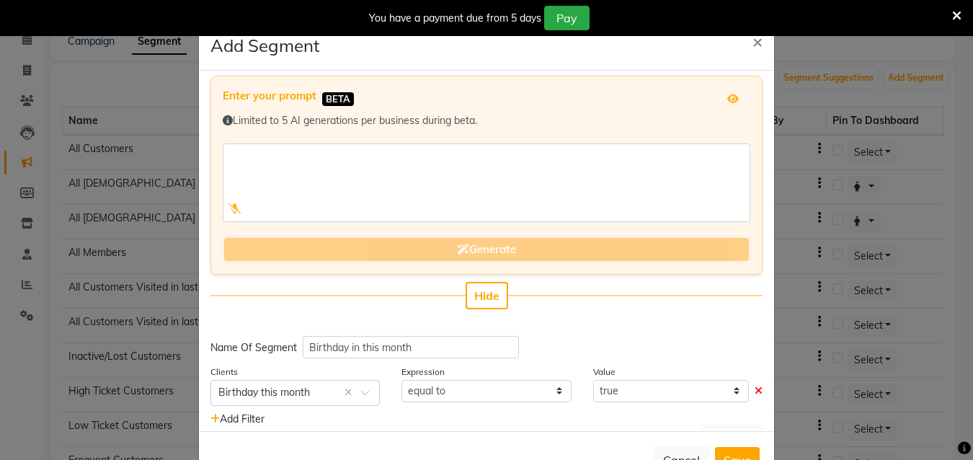
scroll to position [37, 0]
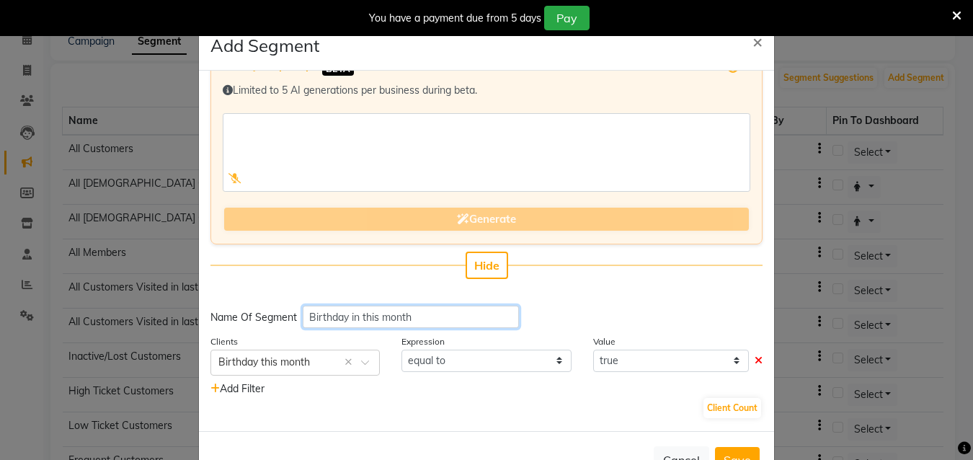
click at [356, 319] on input "Birthday in this month" at bounding box center [411, 317] width 216 height 22
type input "Birthday this month"
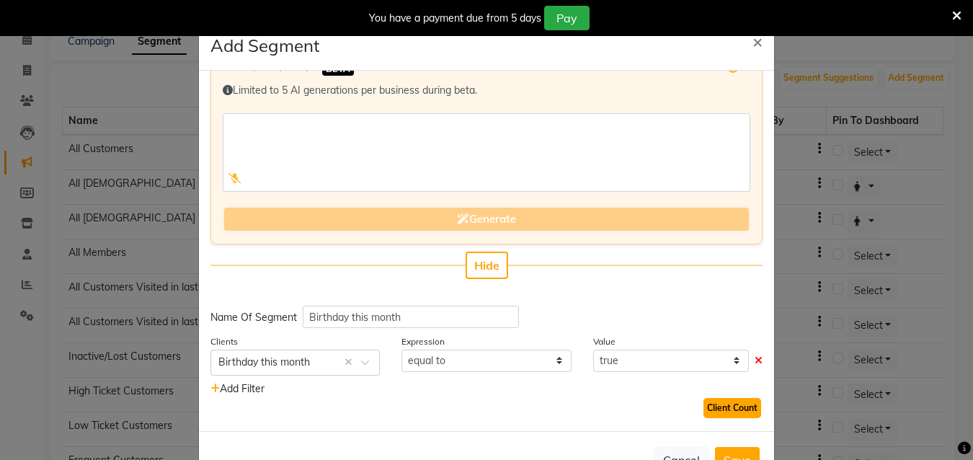
click at [721, 401] on button "Client Count" at bounding box center [732, 408] width 58 height 20
drag, startPoint x: 628, startPoint y: 409, endPoint x: 673, endPoint y: 409, distance: 45.4
click at [673, 409] on div "47 Client Count" at bounding box center [486, 407] width 552 height 23
click at [723, 454] on button "Save" at bounding box center [737, 460] width 45 height 26
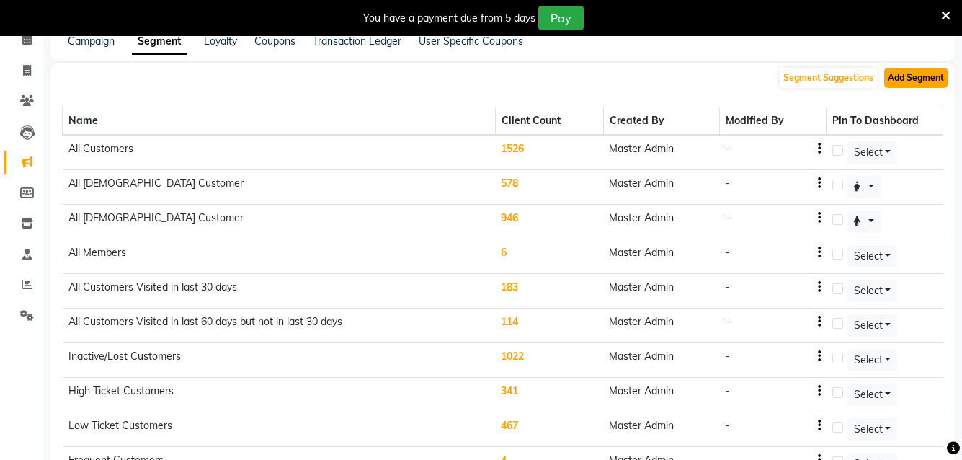
click at [914, 79] on button "Add Segment" at bounding box center [915, 78] width 63 height 20
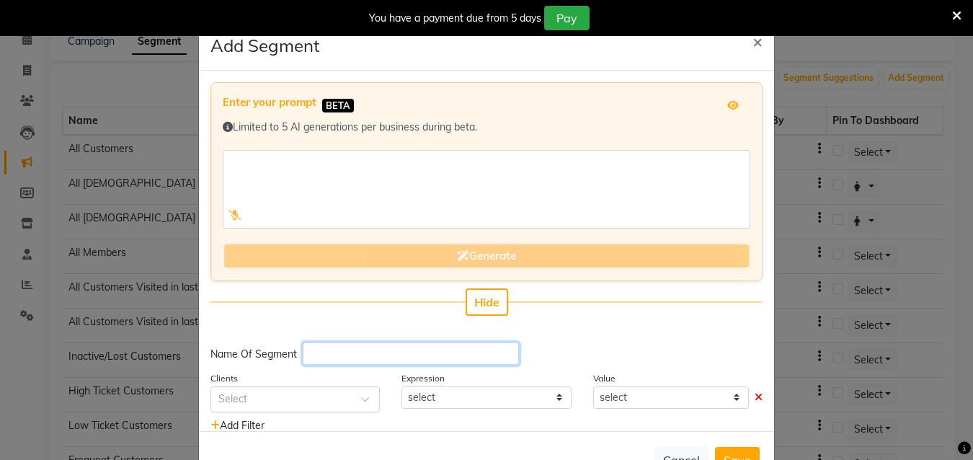
click at [334, 347] on input "text" at bounding box center [411, 353] width 216 height 22
type input "a"
type input "Anniversary this month"
click at [303, 406] on div "Select" at bounding box center [284, 398] width 146 height 15
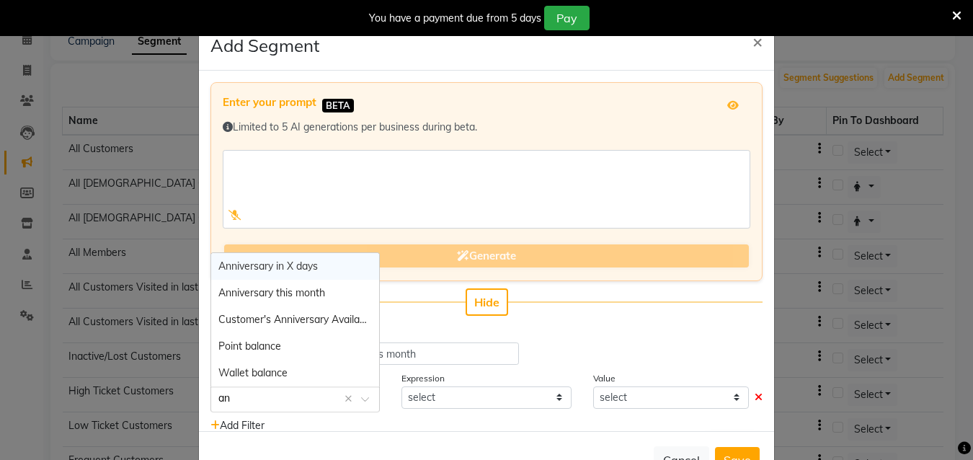
type input "[PERSON_NAME]"
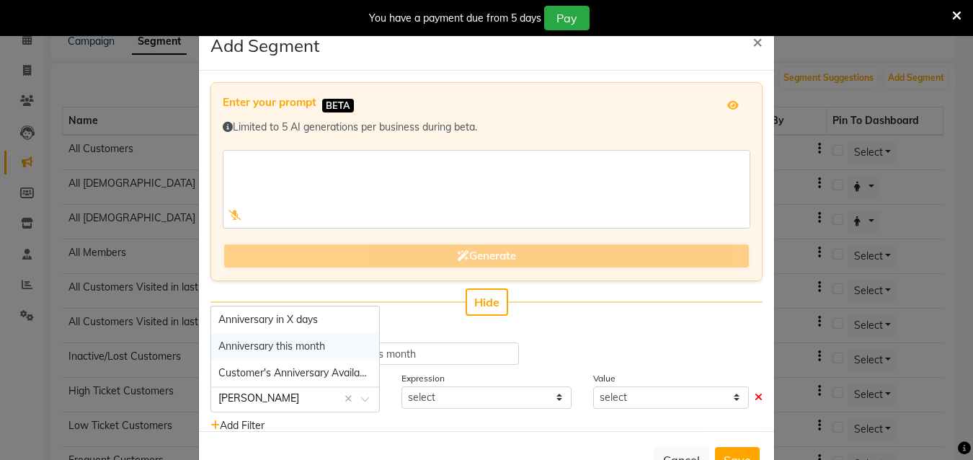
click at [288, 347] on span "Anniversary this month" at bounding box center [271, 345] width 107 height 13
select select "="
select select "true"
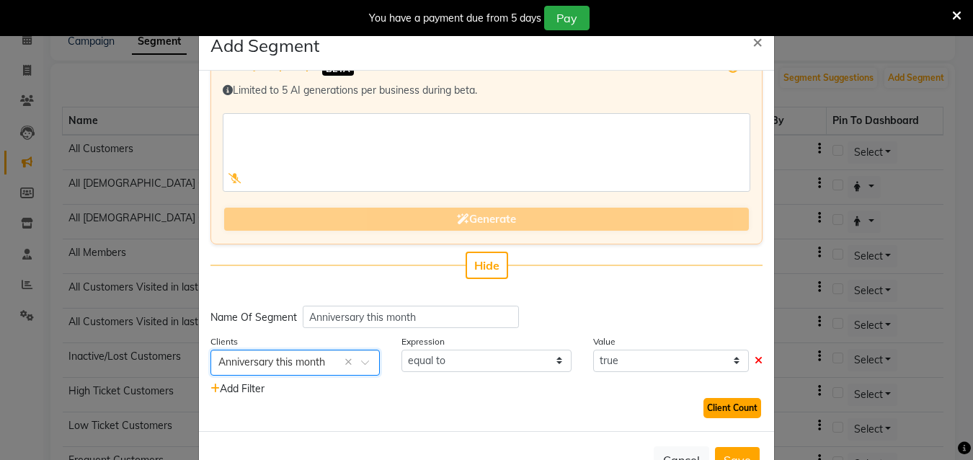
click at [711, 407] on button "Client Count" at bounding box center [732, 408] width 58 height 20
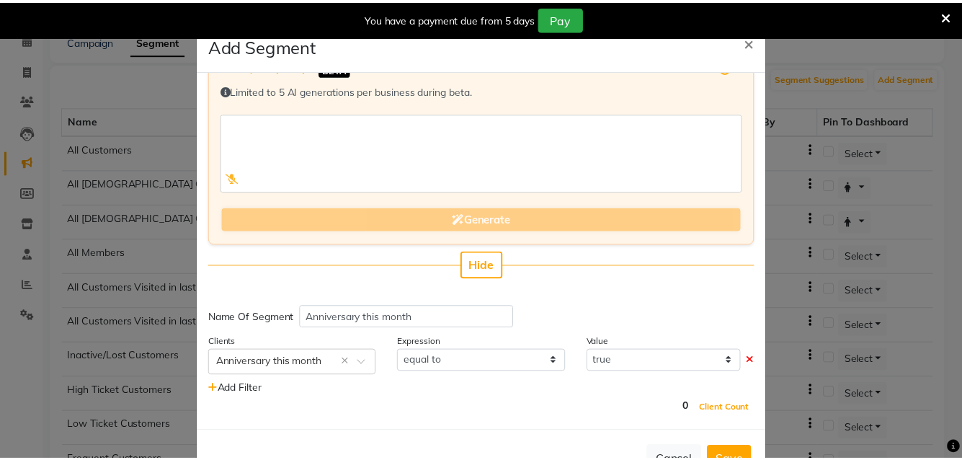
scroll to position [49, 0]
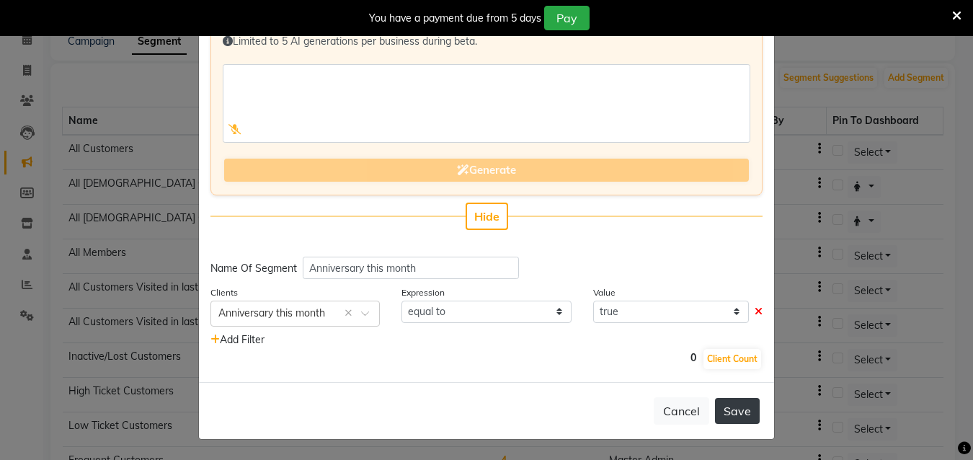
click at [737, 407] on button "Save" at bounding box center [737, 411] width 45 height 26
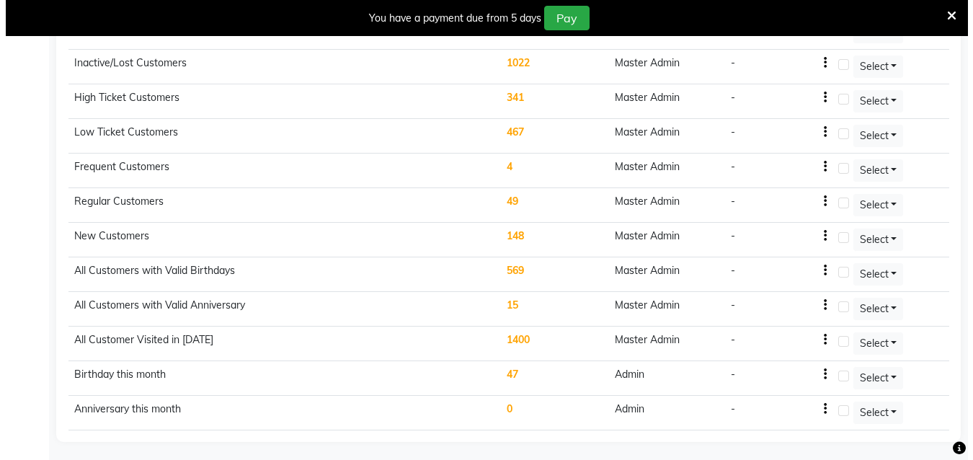
scroll to position [368, 0]
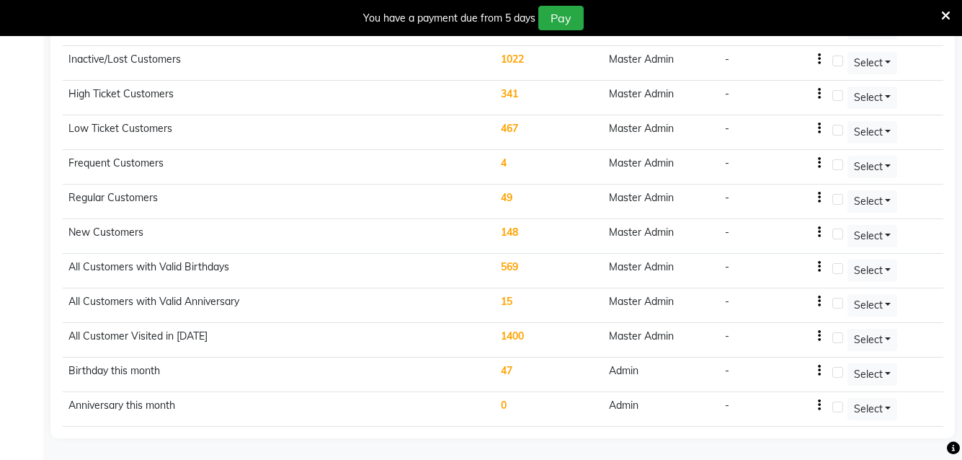
click at [508, 376] on td "47" at bounding box center [549, 374] width 108 height 35
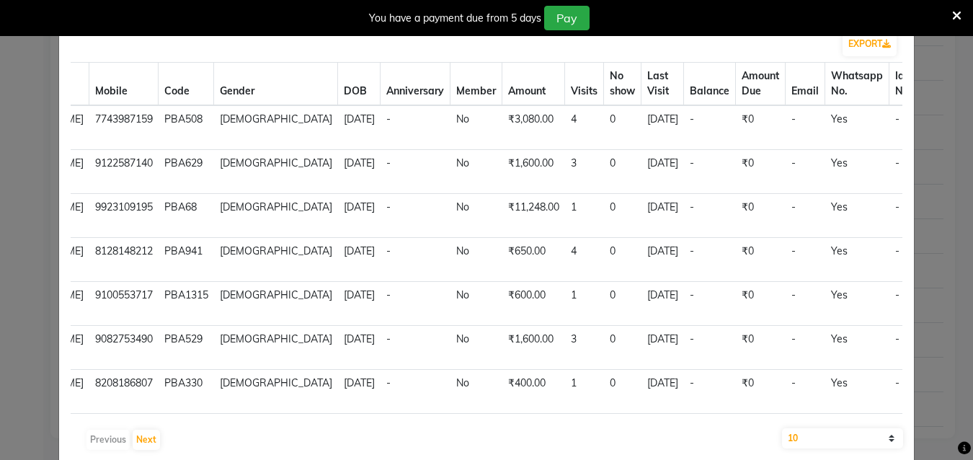
scroll to position [40, 0]
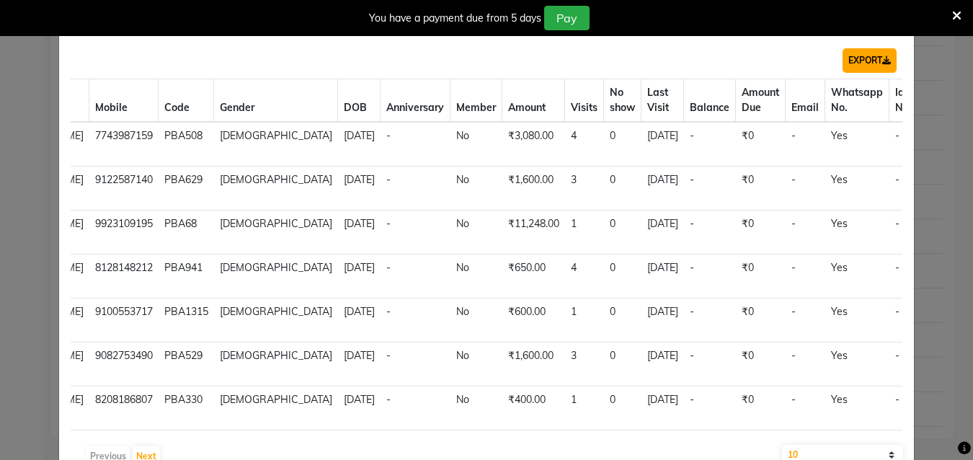
click at [857, 66] on button "EXPORT" at bounding box center [870, 60] width 54 height 25
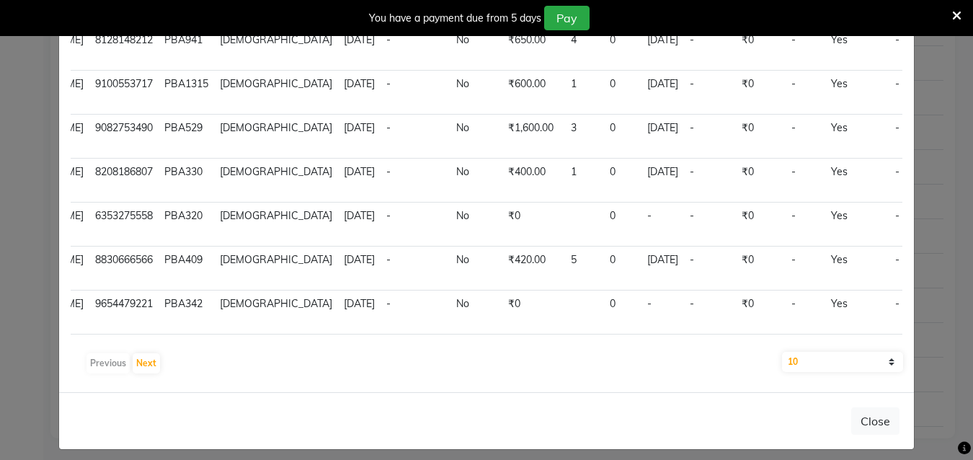
scroll to position [143, 0]
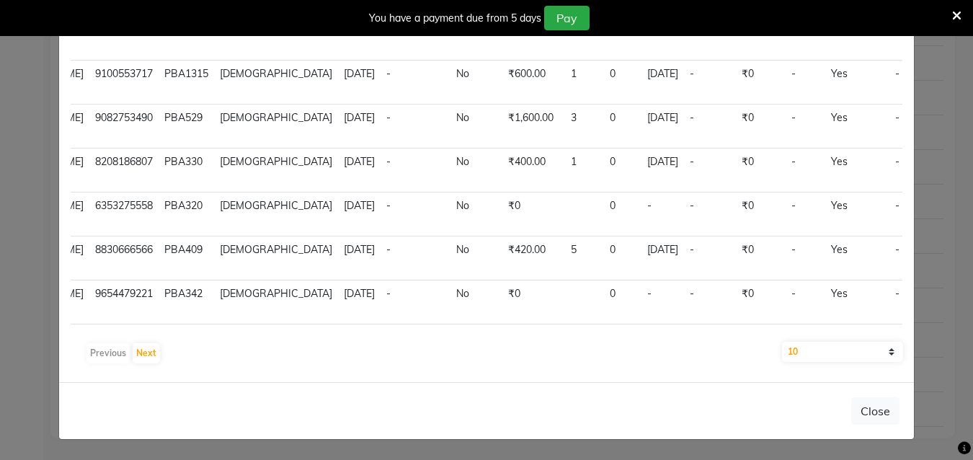
click at [848, 352] on select "10 50 100" at bounding box center [842, 352] width 121 height 20
select select "50"
click at [782, 342] on select "10 50 100" at bounding box center [842, 352] width 121 height 20
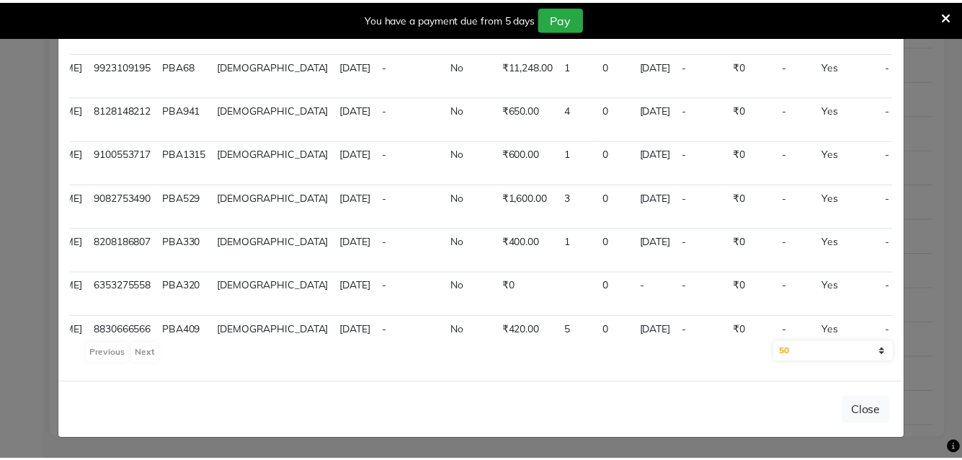
scroll to position [0, 74]
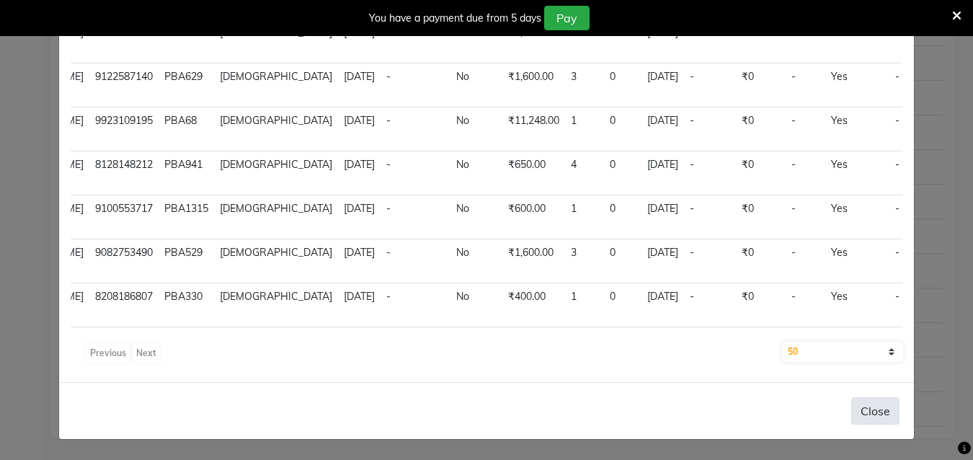
click at [872, 413] on button "Close" at bounding box center [875, 410] width 48 height 27
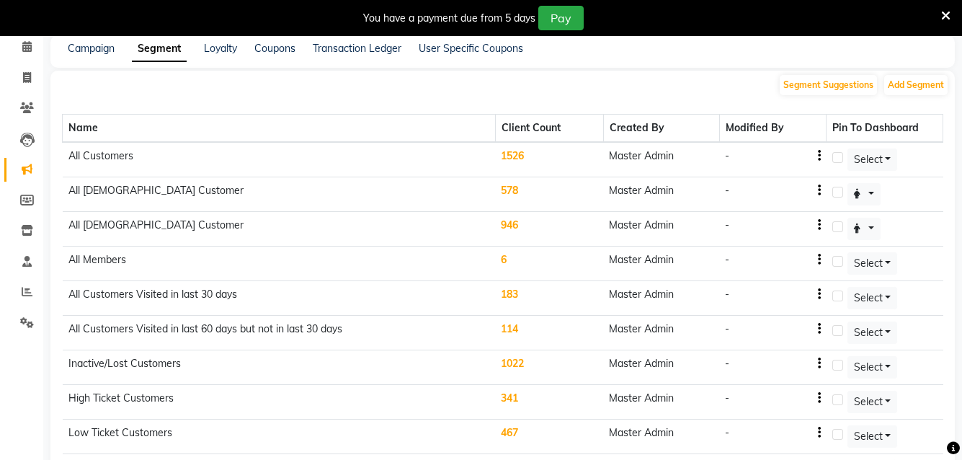
scroll to position [59, 0]
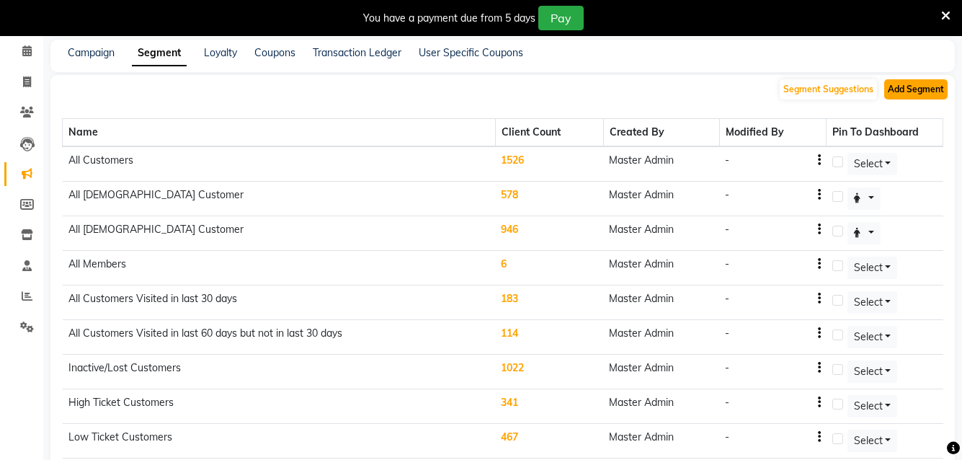
click at [905, 89] on button "Add Segment" at bounding box center [915, 89] width 63 height 20
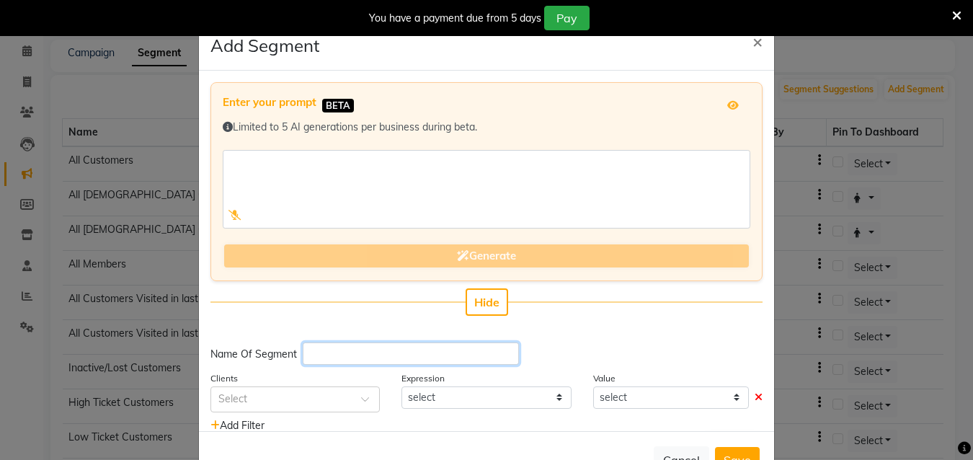
click at [324, 355] on input "text" at bounding box center [411, 353] width 216 height 22
type input "birthdays in days"
click at [284, 391] on input "text" at bounding box center [280, 398] width 125 height 15
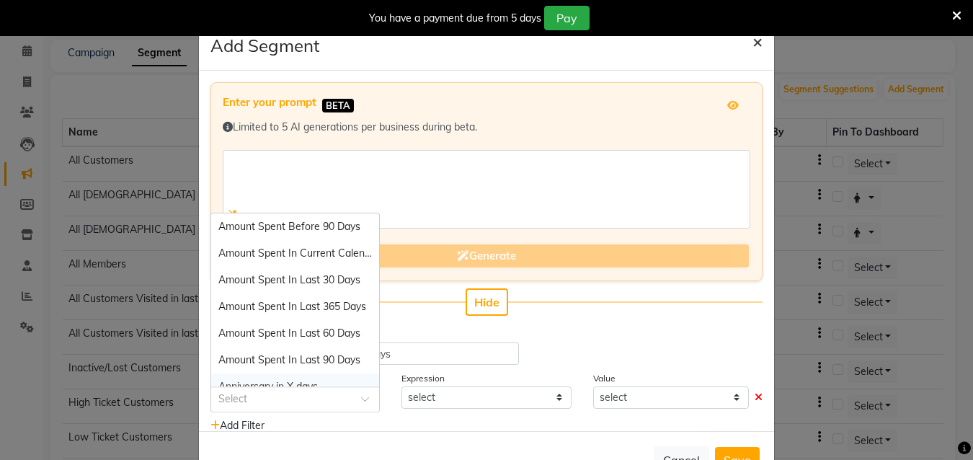
click at [752, 43] on span "×" at bounding box center [757, 41] width 10 height 22
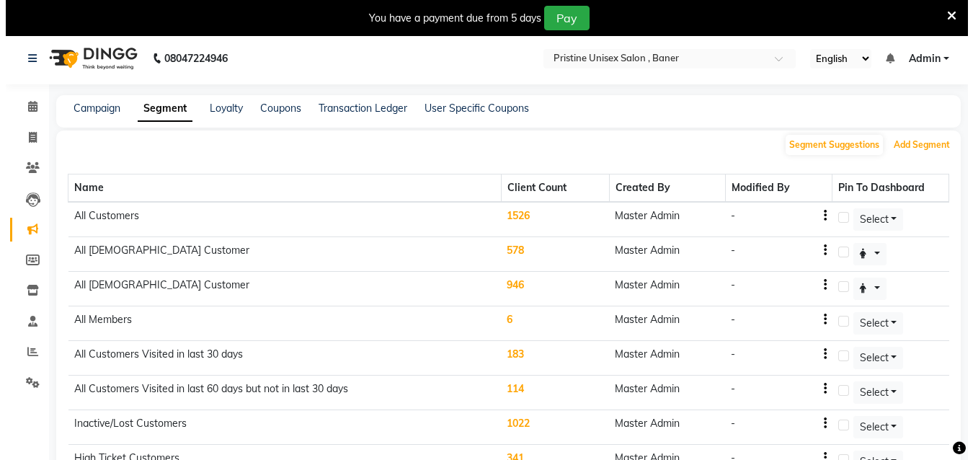
scroll to position [0, 0]
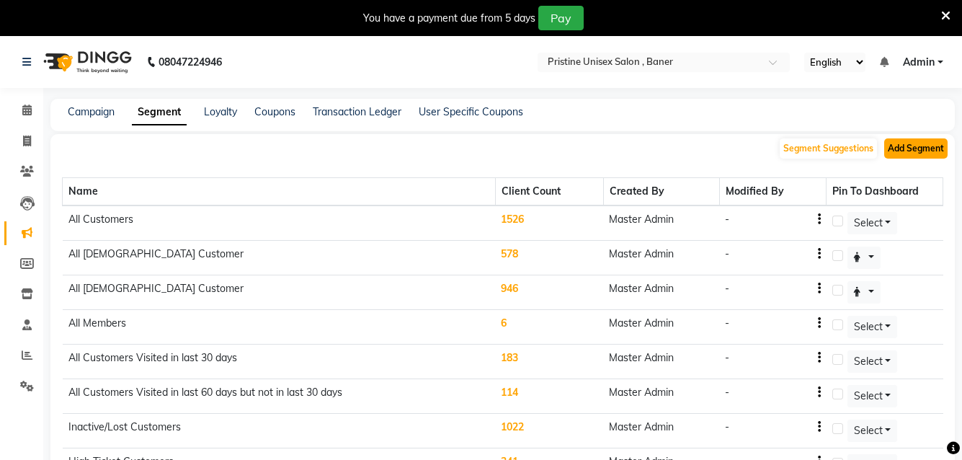
click at [905, 153] on button "Add Segment" at bounding box center [915, 148] width 63 height 20
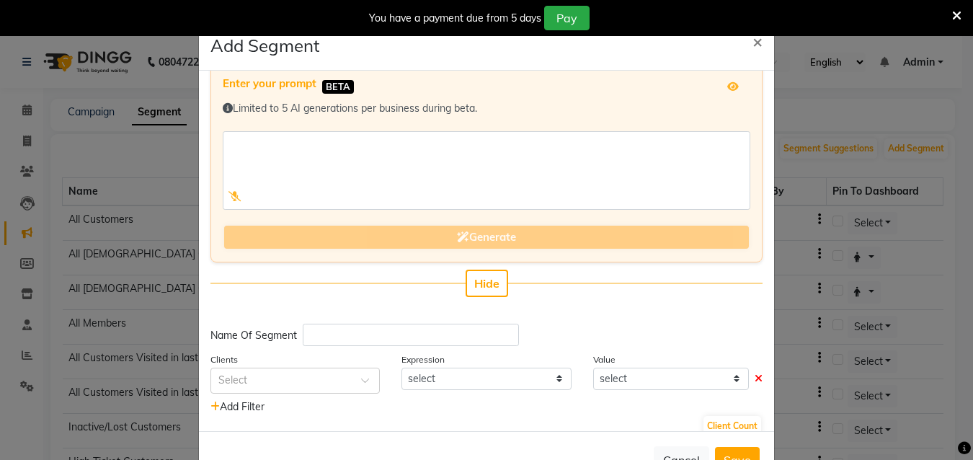
scroll to position [37, 0]
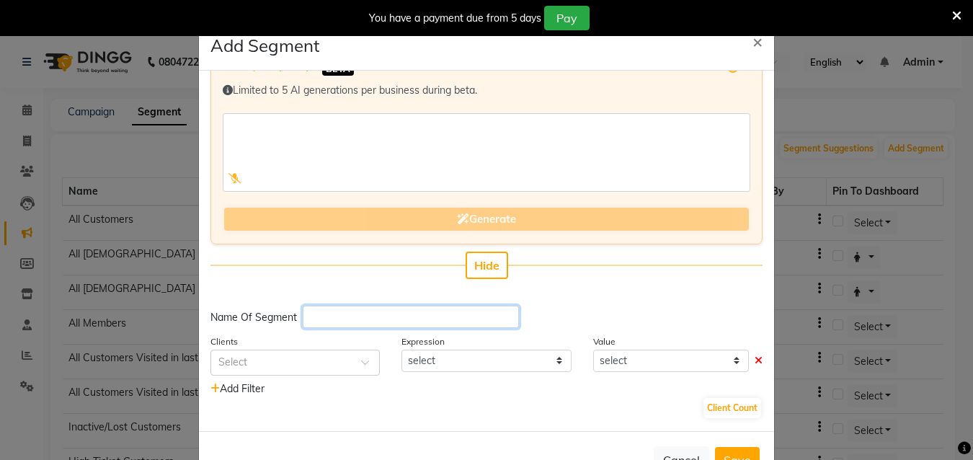
click at [316, 317] on input "text" at bounding box center [411, 317] width 216 height 22
type input "BIRTHDAYS [DATE]"
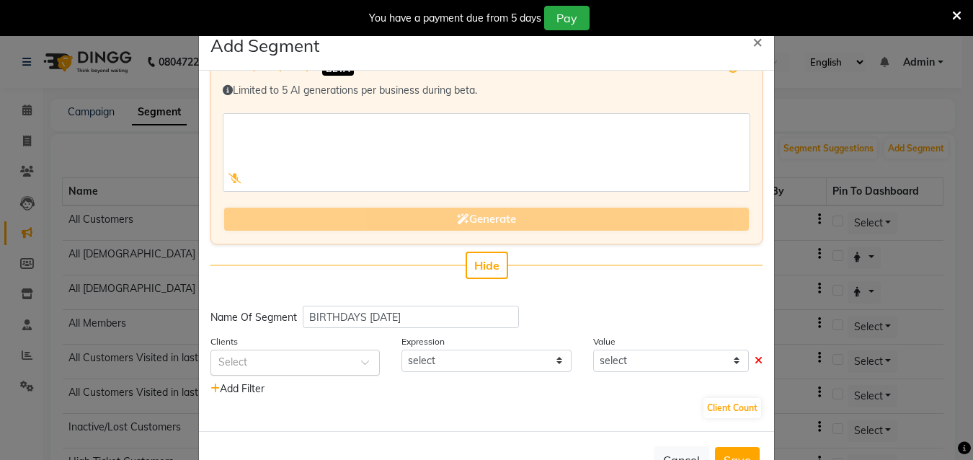
click at [261, 370] on div "Select" at bounding box center [294, 363] width 169 height 26
type input "BIRTHDAY IN"
click at [283, 335] on span "Birthday in X days" at bounding box center [260, 335] width 84 height 13
select select "="
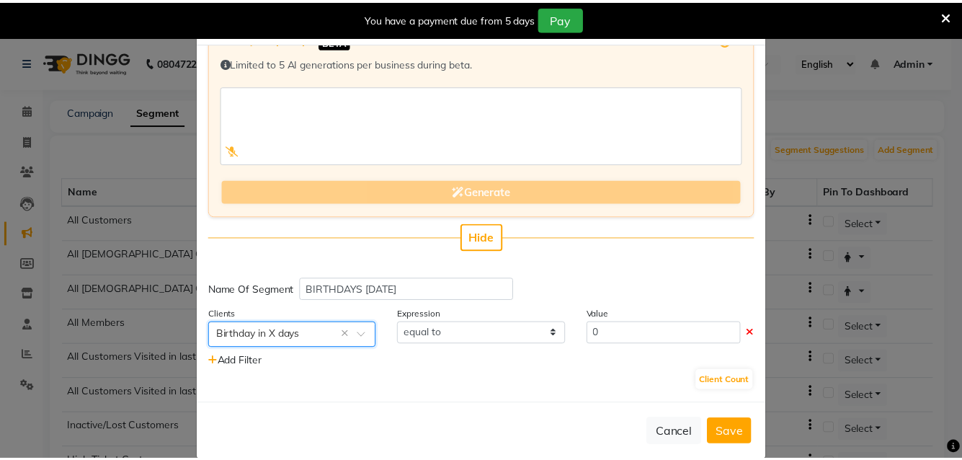
scroll to position [49, 0]
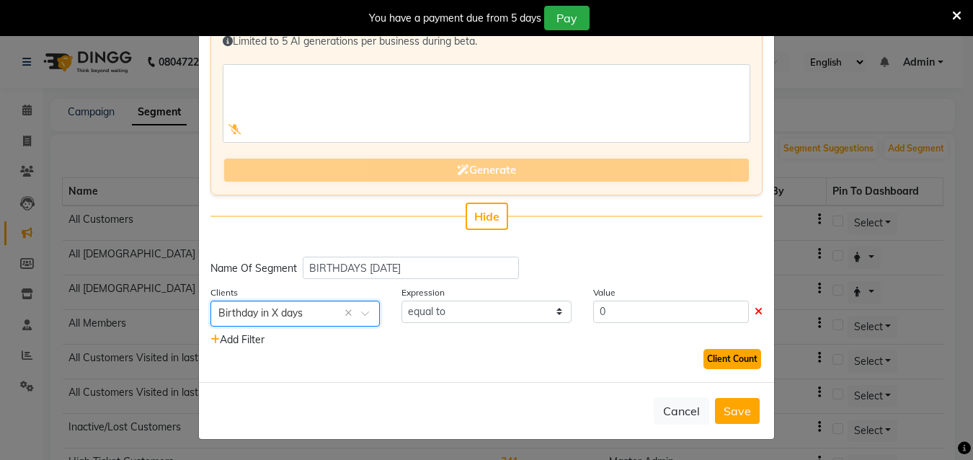
click at [703, 357] on button "Client Count" at bounding box center [732, 359] width 58 height 20
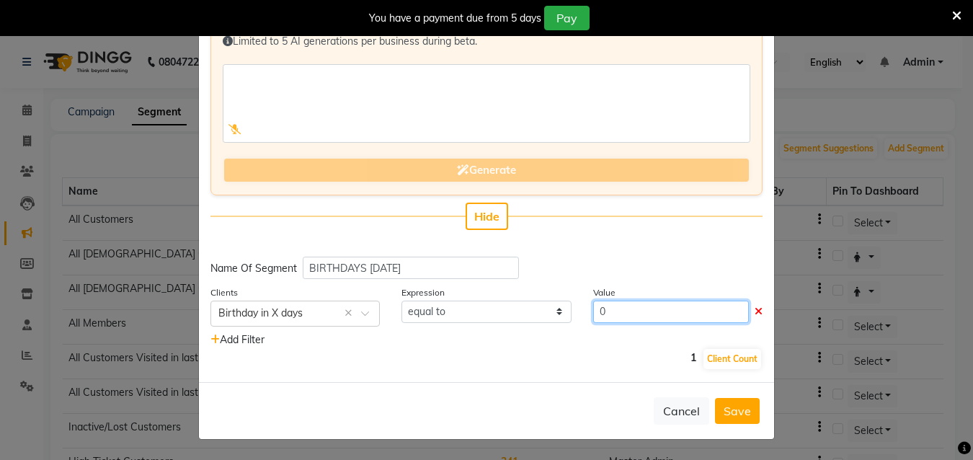
click at [612, 316] on input "0" at bounding box center [671, 312] width 156 height 22
type input "10"
click at [714, 359] on button "Client Count" at bounding box center [732, 359] width 58 height 20
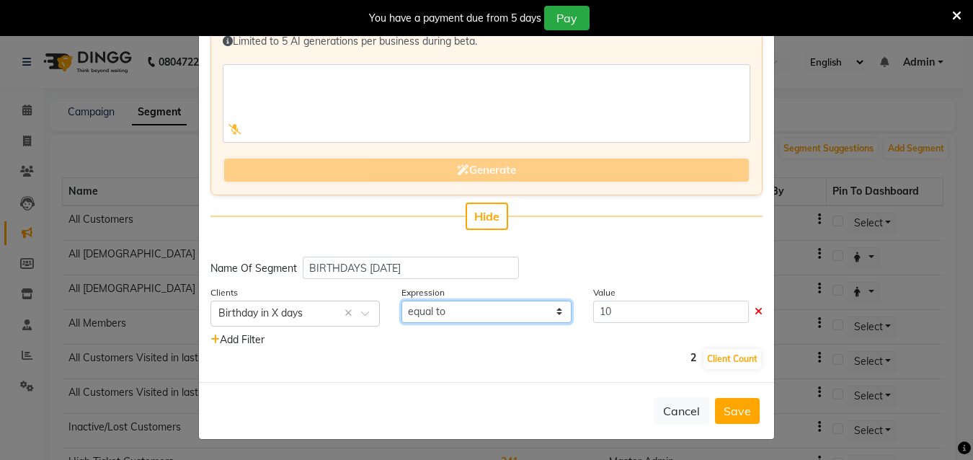
click at [488, 310] on select "equal to greater than greater than or equal to less than less than or equal to" at bounding box center [485, 312] width 169 height 22
click at [401, 301] on select "equal to greater than greater than or equal to less than less than or equal to" at bounding box center [485, 312] width 169 height 22
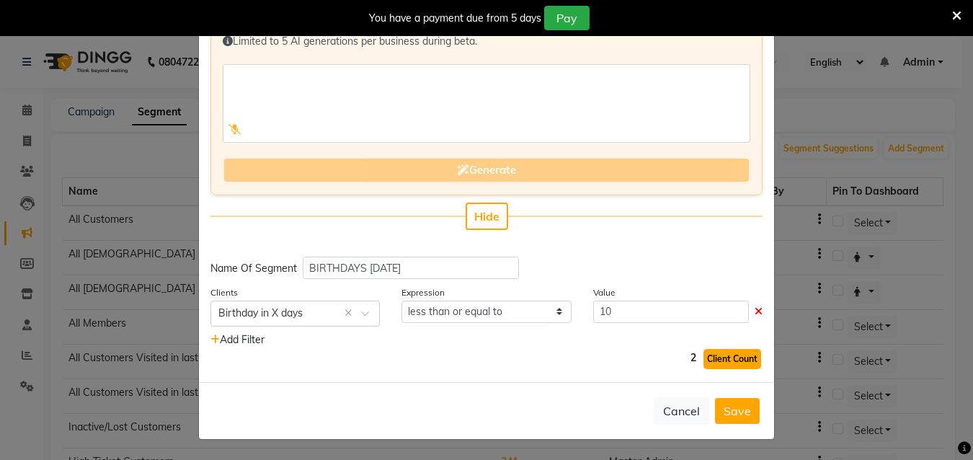
click at [703, 360] on button "Client Count" at bounding box center [732, 359] width 58 height 20
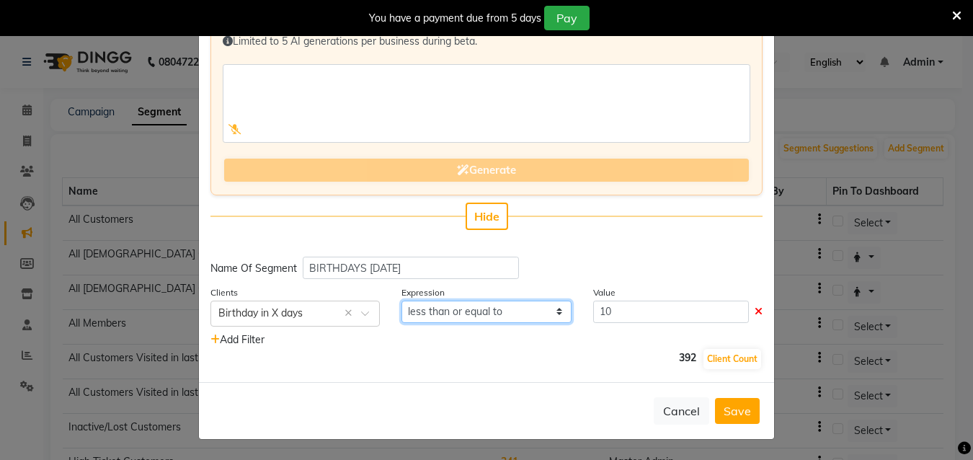
click at [539, 311] on select "equal to greater than greater than or equal to less than less than or equal to" at bounding box center [485, 312] width 169 height 22
select select "="
click at [401, 301] on select "equal to greater than greater than or equal to less than less than or equal to" at bounding box center [485, 312] width 169 height 22
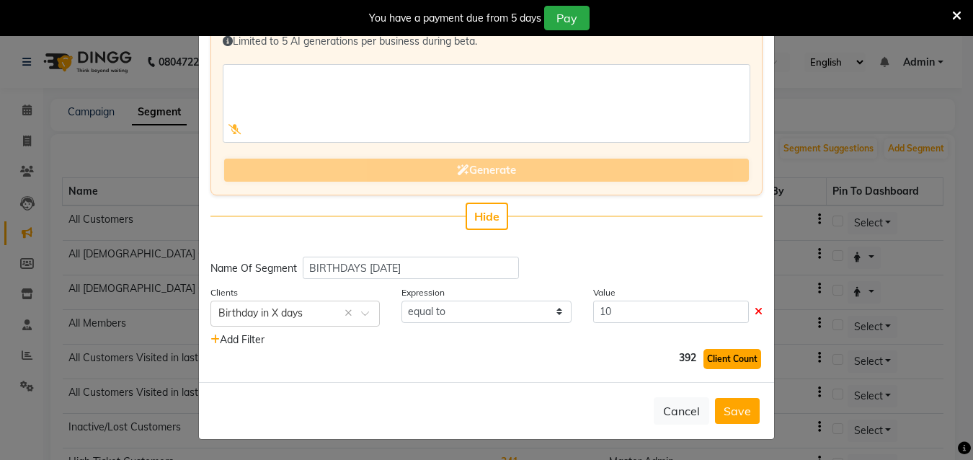
click at [715, 355] on button "Client Count" at bounding box center [732, 359] width 58 height 20
click at [737, 400] on button "Save" at bounding box center [737, 411] width 45 height 26
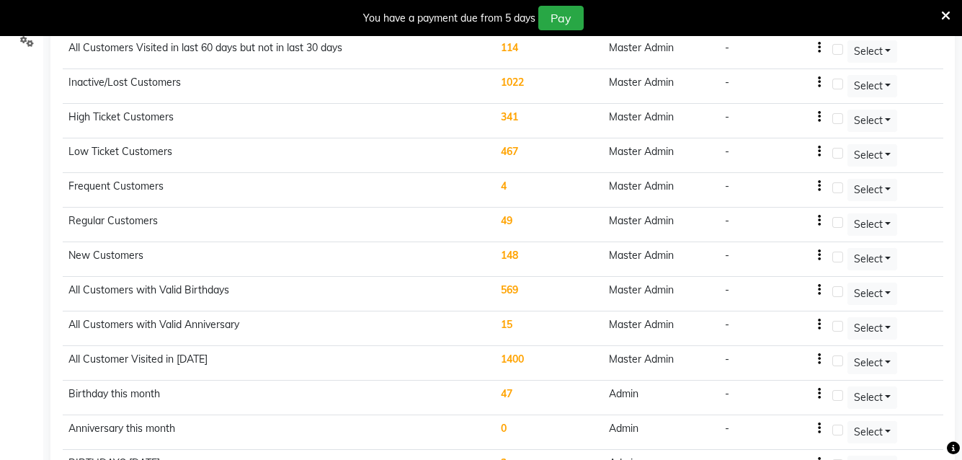
scroll to position [402, 0]
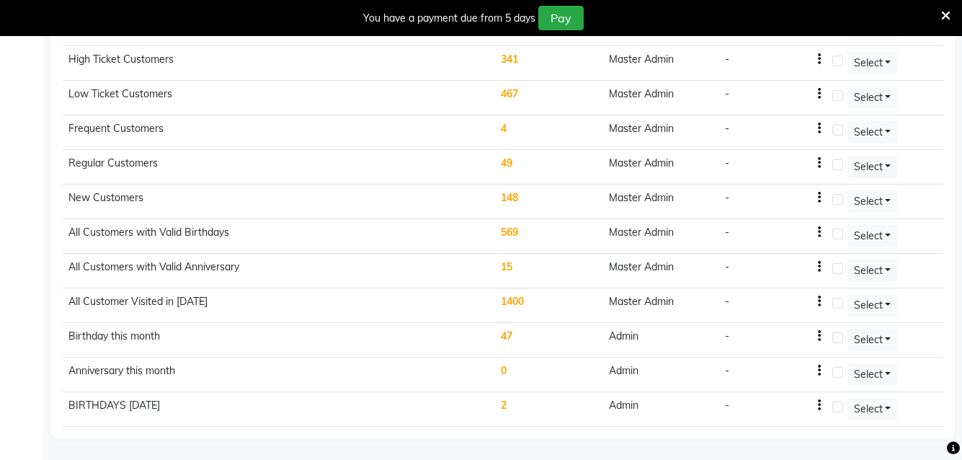
click at [510, 405] on td "2" at bounding box center [549, 409] width 108 height 35
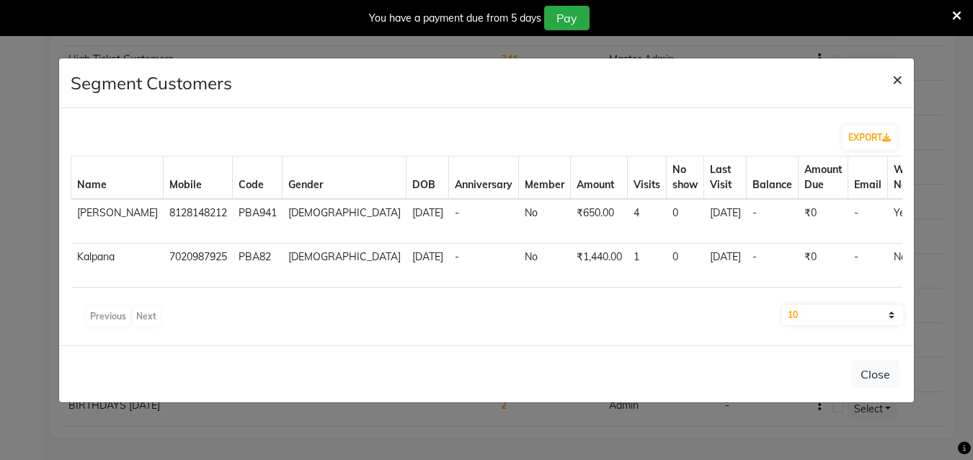
click at [890, 58] on button "×" at bounding box center [897, 78] width 33 height 40
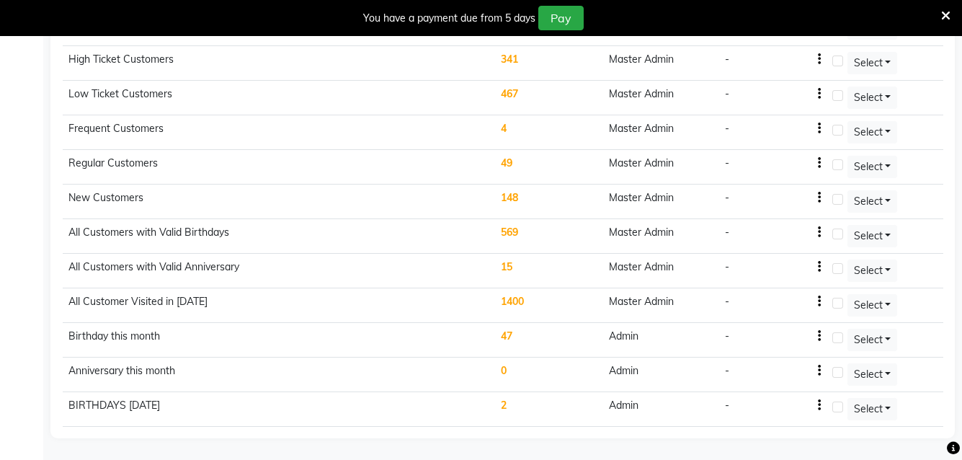
click at [502, 335] on td "47" at bounding box center [549, 340] width 108 height 35
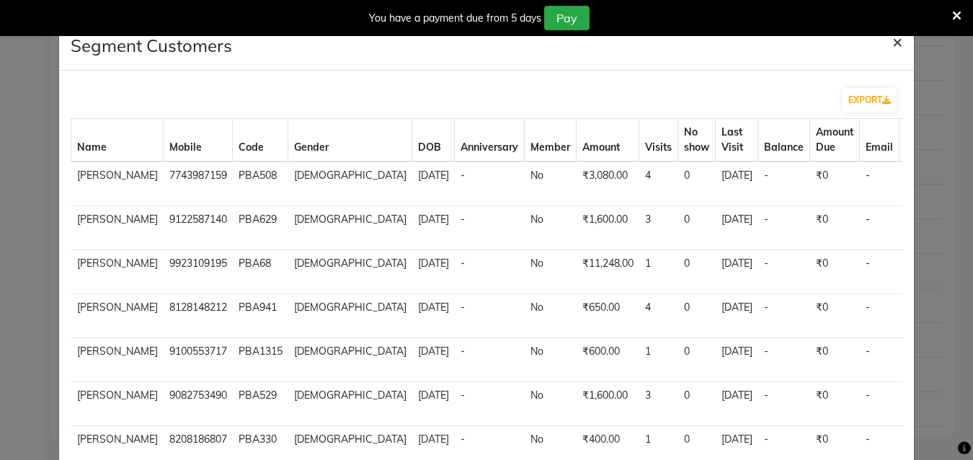
click at [892, 40] on span "×" at bounding box center [897, 41] width 10 height 22
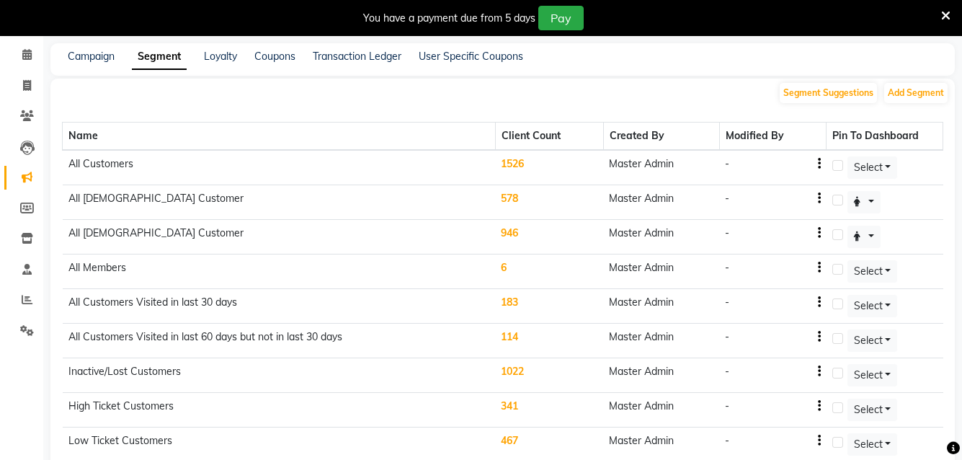
scroll to position [0, 0]
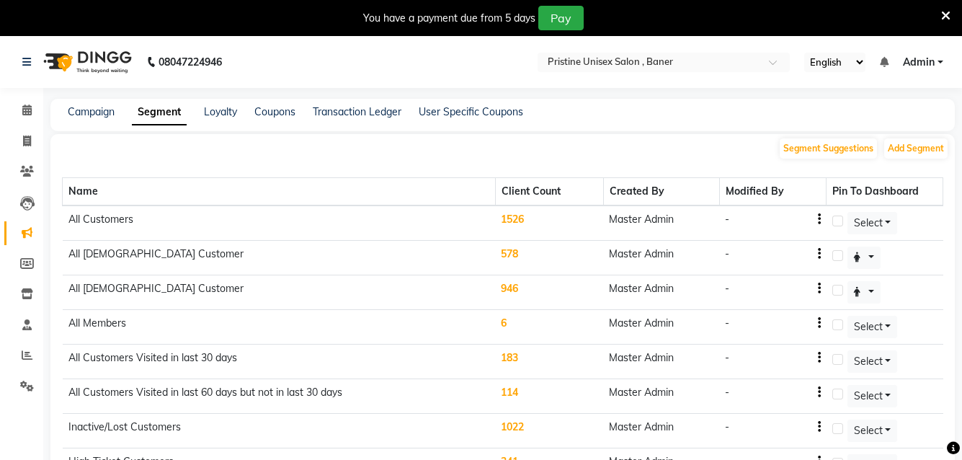
click at [94, 104] on div "Campaign Segment Loyalty Coupons Transaction Ledger User Specific Coupons" at bounding box center [502, 115] width 905 height 32
click at [94, 108] on link "Campaign" at bounding box center [91, 111] width 47 height 13
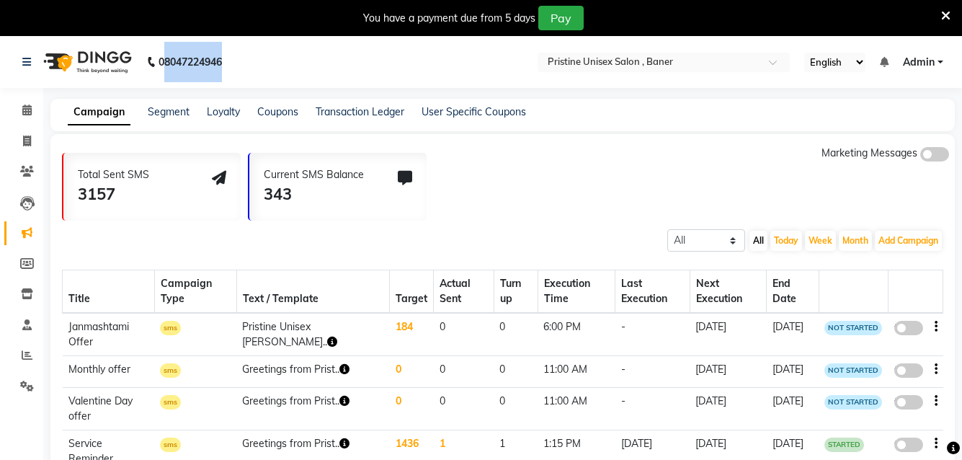
drag, startPoint x: 162, startPoint y: 56, endPoint x: 237, endPoint y: 73, distance: 76.8
click at [237, 73] on nav "08047224946 Select Location × Pristine Unisex Salon , Baner English ENGLISH Esp…" at bounding box center [481, 62] width 962 height 52
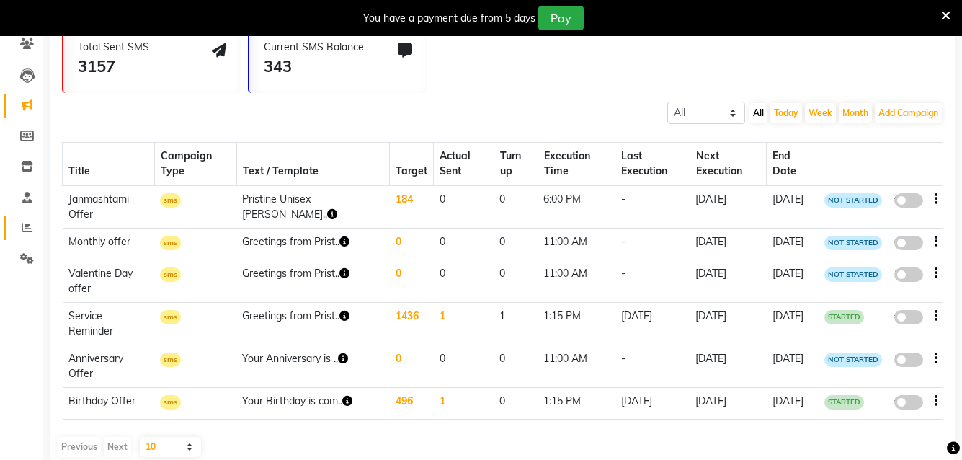
scroll to position [102, 0]
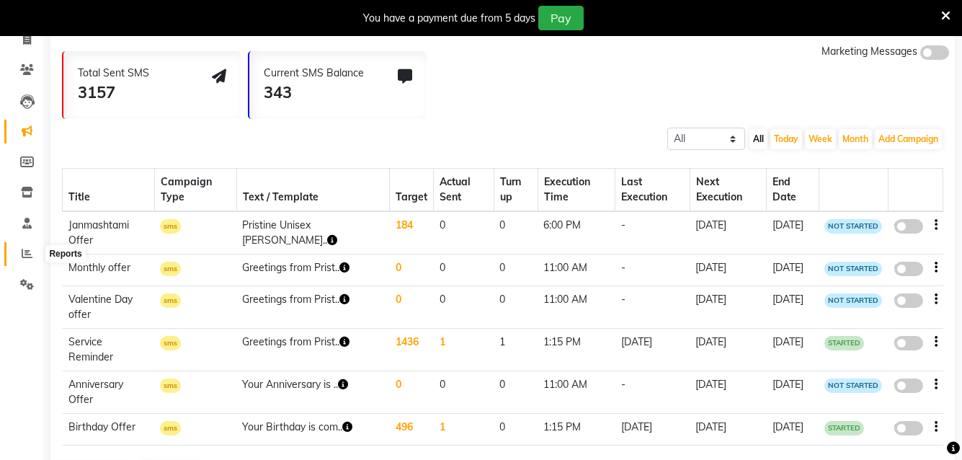
click at [25, 255] on icon at bounding box center [27, 253] width 11 height 11
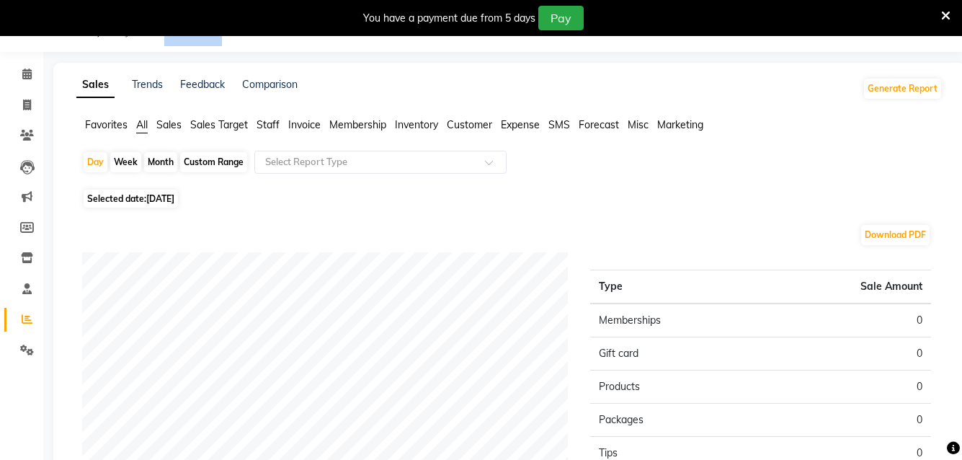
scroll to position [102, 0]
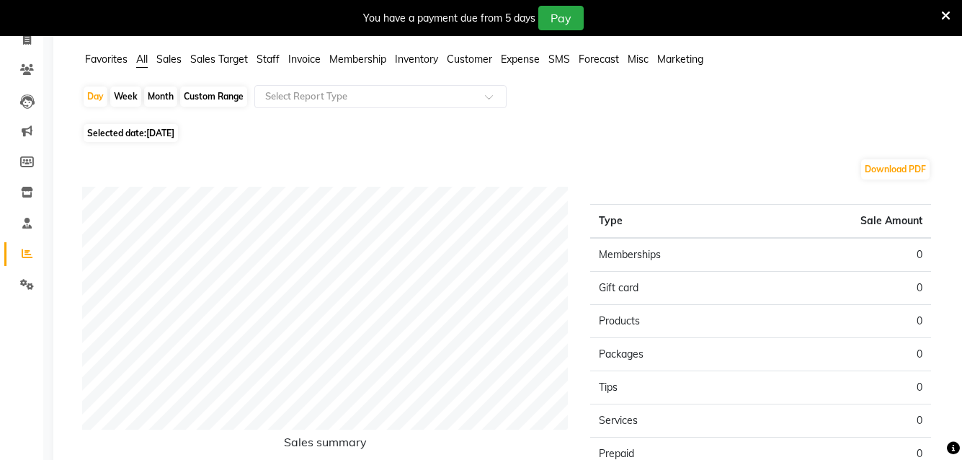
click at [168, 62] on span "Sales" at bounding box center [168, 59] width 25 height 13
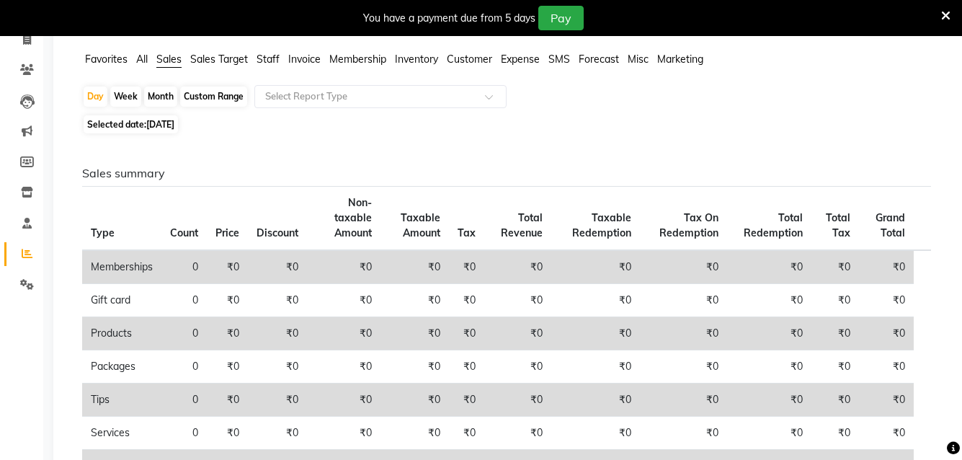
click at [161, 94] on div "Month" at bounding box center [160, 96] width 33 height 20
select select "9"
select select "2025"
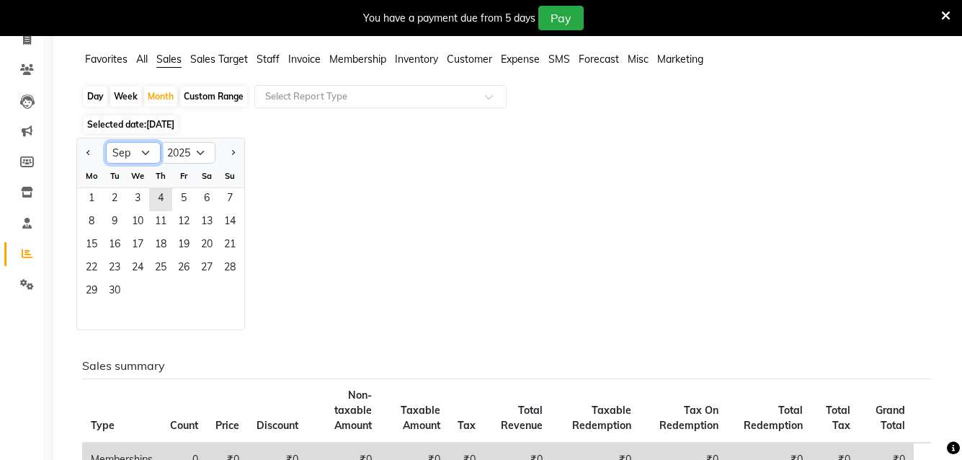
click at [142, 153] on select "Jan Feb Mar Apr May Jun [DATE] Aug Sep Oct Nov Dec" at bounding box center [133, 153] width 55 height 22
select select "8"
click at [106, 142] on select "Jan Feb Mar Apr May Jun [DATE] Aug Sep Oct Nov Dec" at bounding box center [133, 153] width 55 height 22
click at [176, 195] on span "1" at bounding box center [183, 199] width 23 height 23
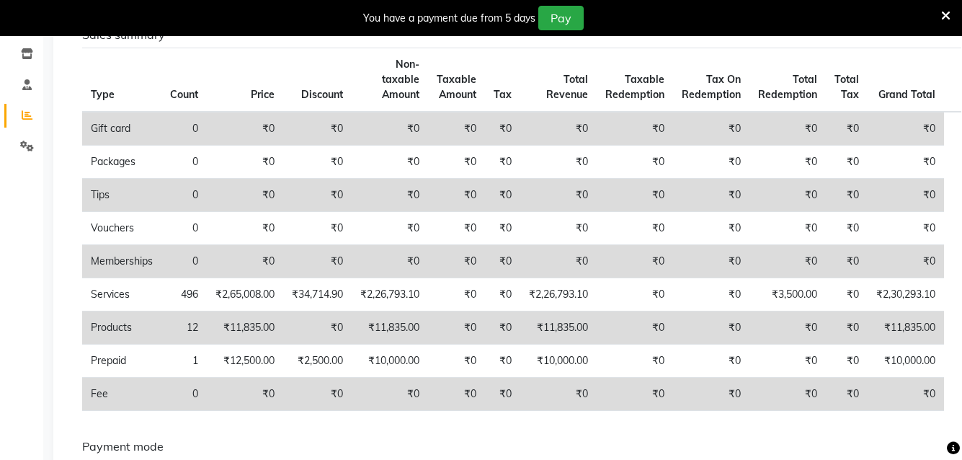
scroll to position [246, 0]
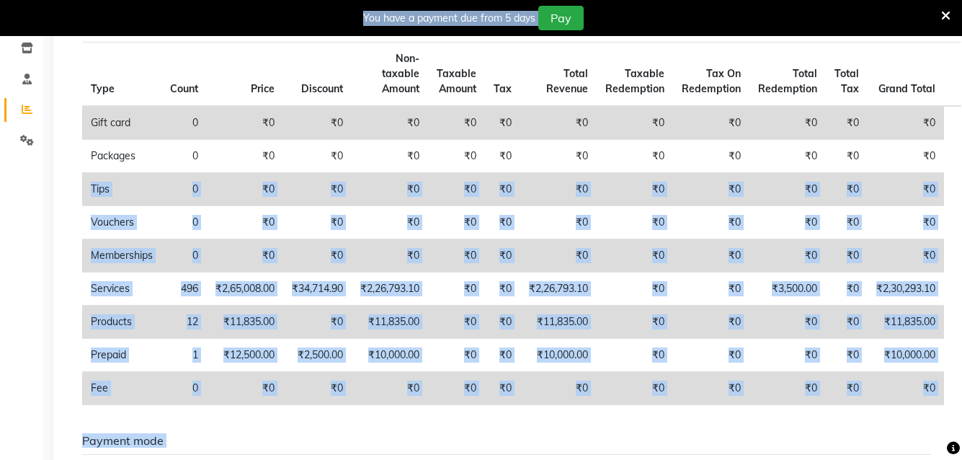
drag, startPoint x: 961, startPoint y: 151, endPoint x: 958, endPoint y: 29, distance: 122.6
click at [958, 29] on body "08047224946 Select Location × Pristine Unisex Salon , Baner English ENGLISH Esp…" at bounding box center [481, 20] width 962 height 460
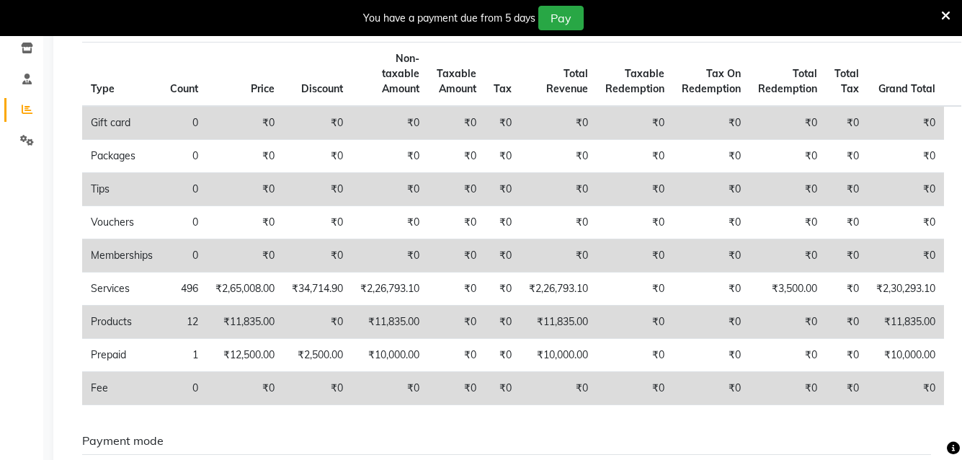
click at [143, 123] on td "Gift card" at bounding box center [121, 123] width 79 height 34
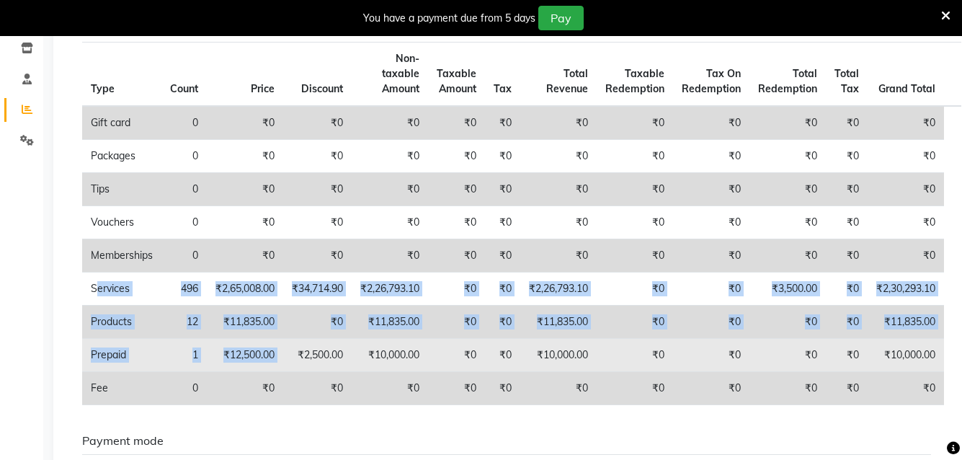
drag, startPoint x: 94, startPoint y: 275, endPoint x: 303, endPoint y: 336, distance: 218.3
click at [303, 336] on tbody "Gift card 0 ₹0 ₹0 ₹0 ₹0 ₹0 ₹0 ₹0 ₹0 ₹0 ₹0 ₹0 Packages 0 ₹0 ₹0 ₹0 ₹0 ₹0 ₹0 ₹0 ₹0…" at bounding box center [521, 255] width 879 height 299
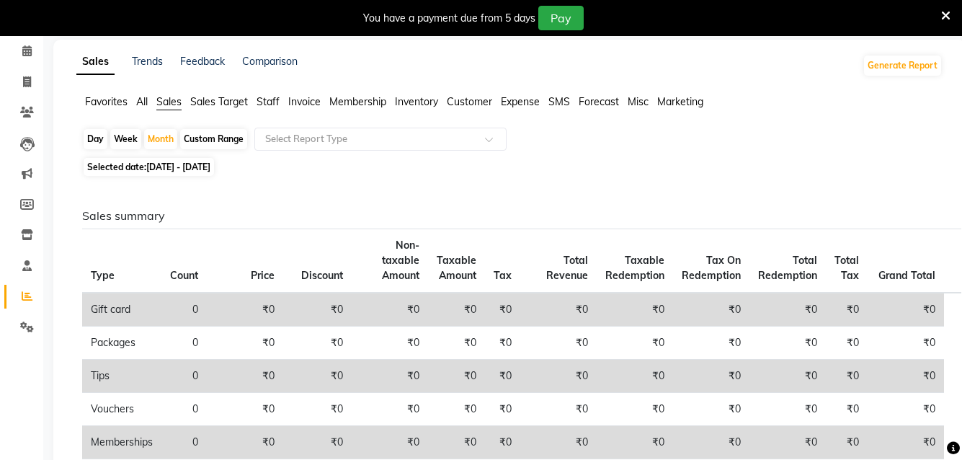
scroll to position [0, 0]
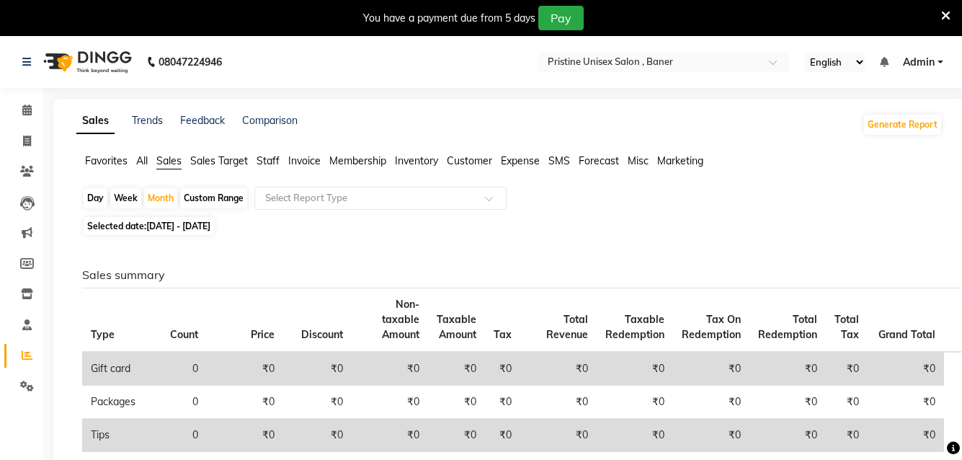
click at [270, 158] on span "Staff" at bounding box center [268, 160] width 23 height 13
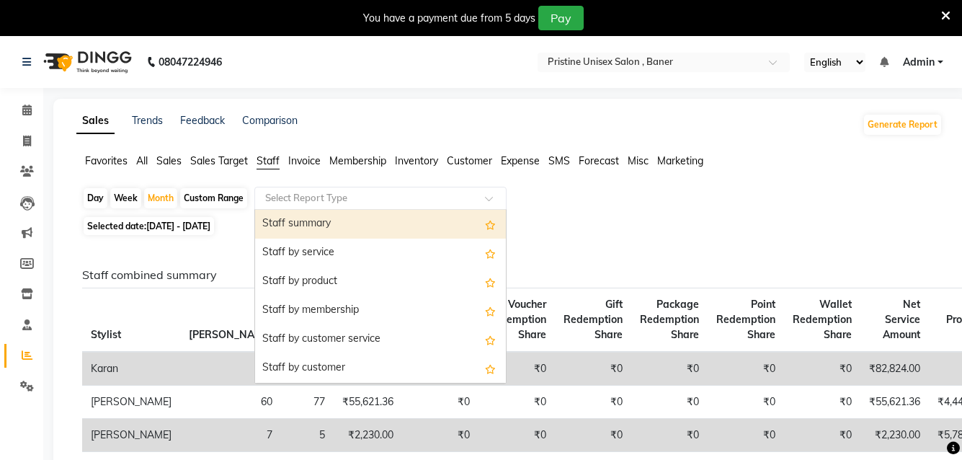
click at [311, 198] on input "text" at bounding box center [366, 198] width 208 height 14
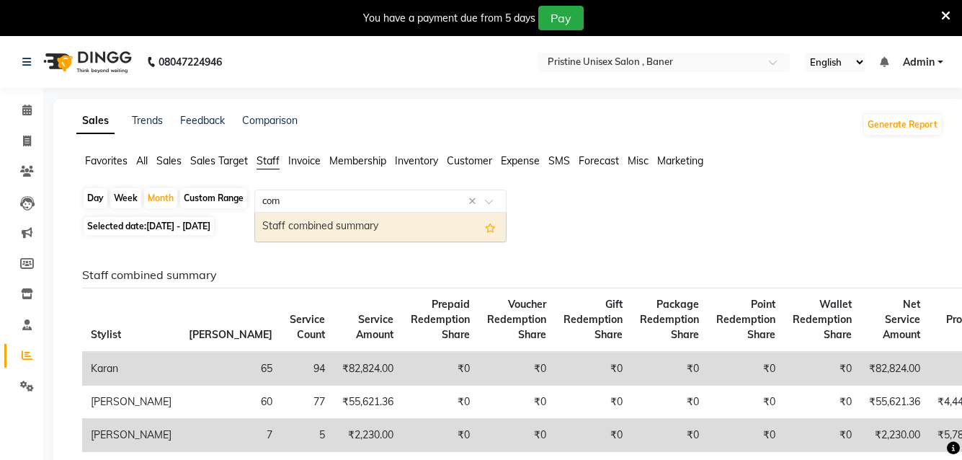
type input "comb"
click at [331, 220] on div "Staff combined summary" at bounding box center [380, 227] width 251 height 29
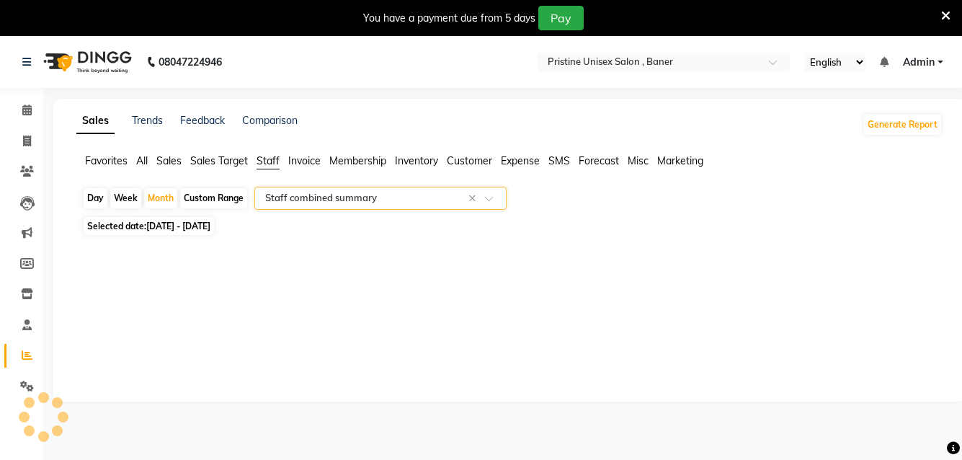
select select "full_report"
select select "csv"
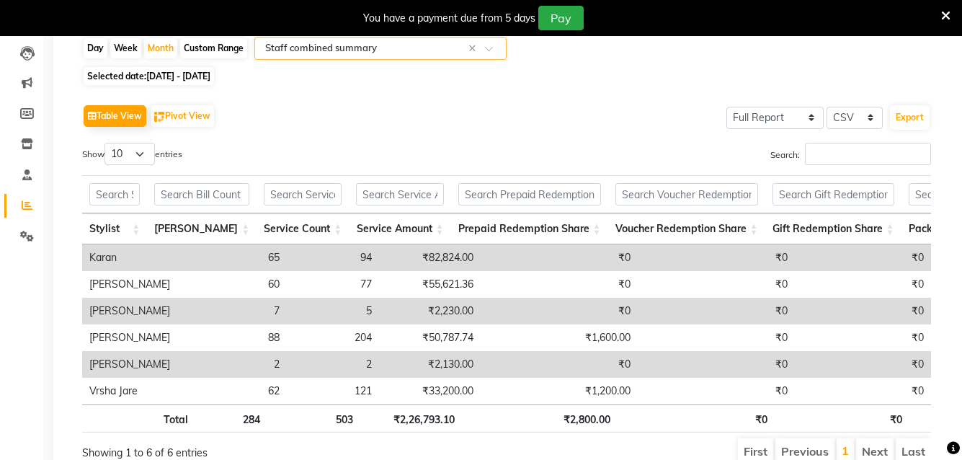
scroll to position [154, 0]
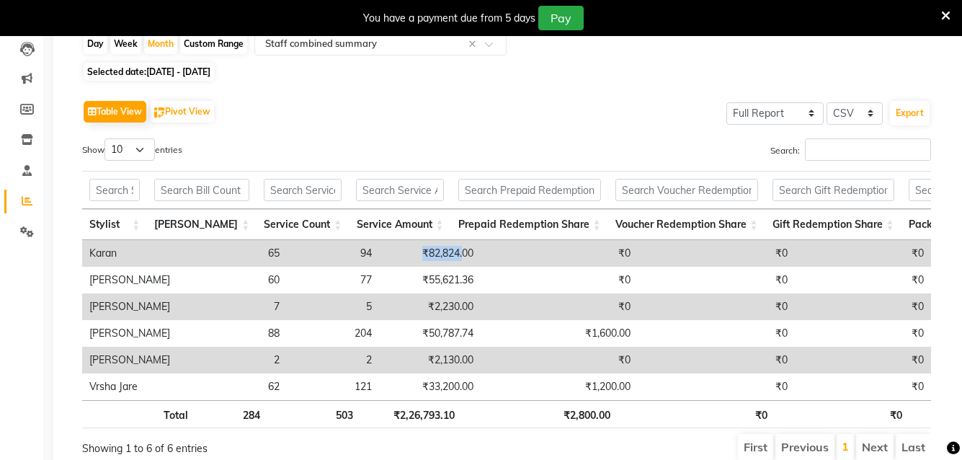
drag, startPoint x: 384, startPoint y: 256, endPoint x: 443, endPoint y: 254, distance: 59.1
click at [443, 254] on td "₹82,824.00" at bounding box center [430, 253] width 102 height 27
click at [255, 252] on td "65" at bounding box center [232, 253] width 110 height 27
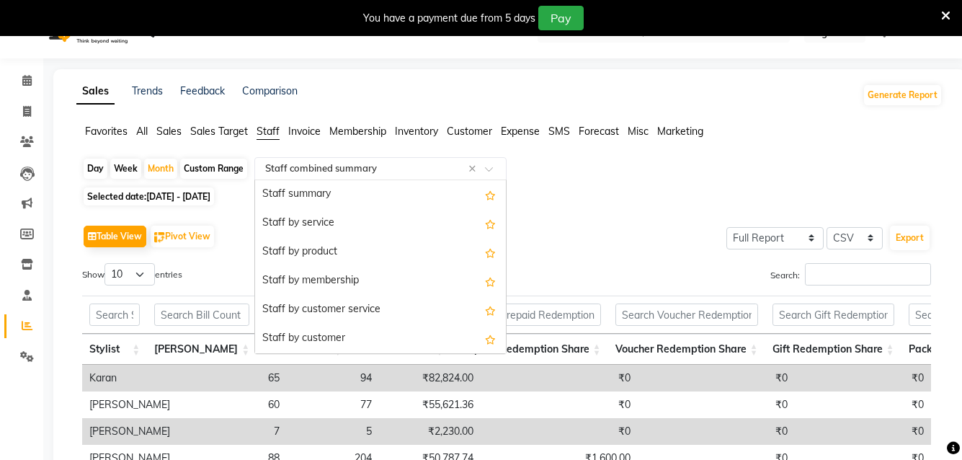
scroll to position [317, 0]
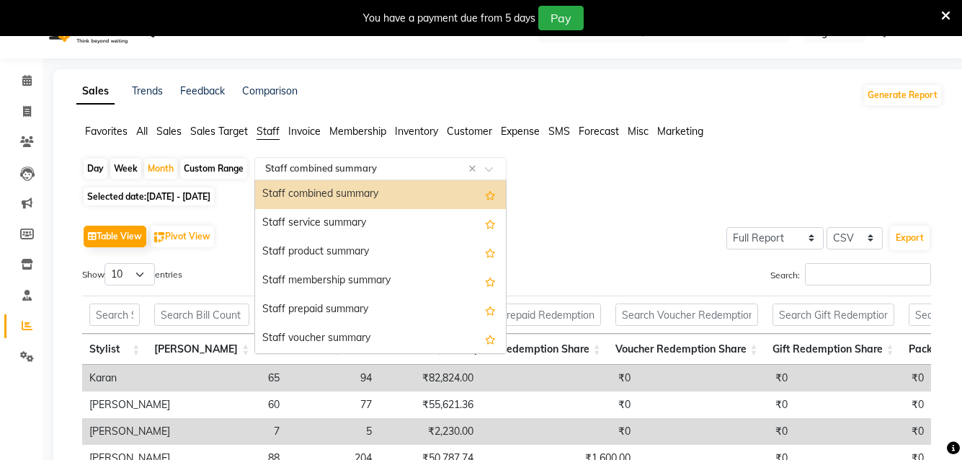
click at [396, 170] on input "text" at bounding box center [366, 168] width 208 height 14
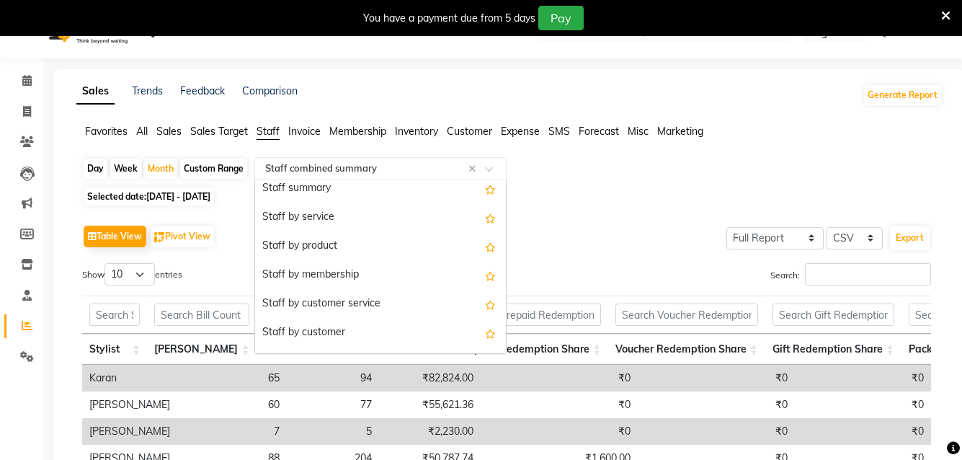
scroll to position [0, 0]
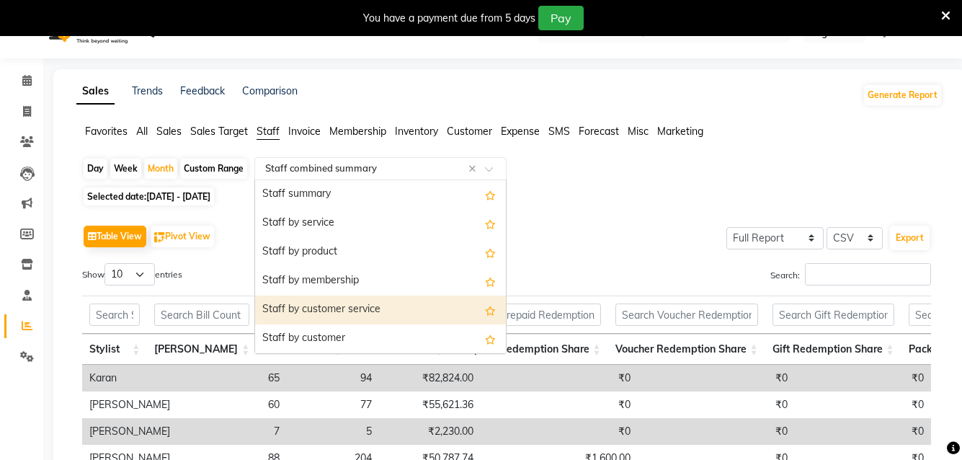
click at [316, 309] on div "Staff by customer service" at bounding box center [380, 310] width 251 height 29
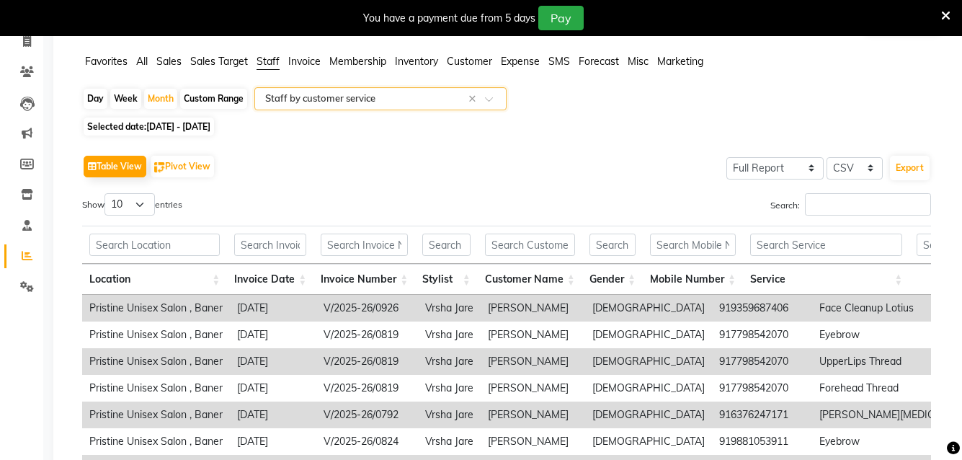
scroll to position [101, 0]
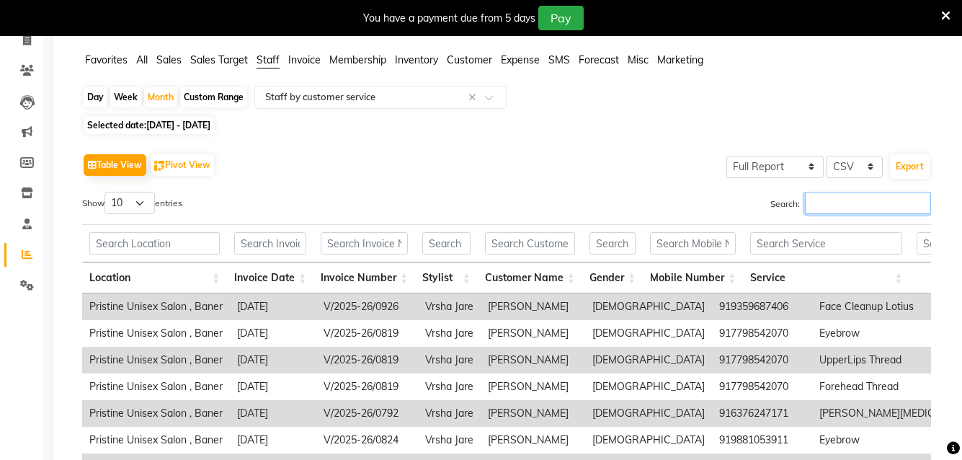
click at [815, 196] on input "Search:" at bounding box center [868, 203] width 126 height 22
click at [839, 208] on input "Search:" at bounding box center [868, 203] width 126 height 22
type input "J"
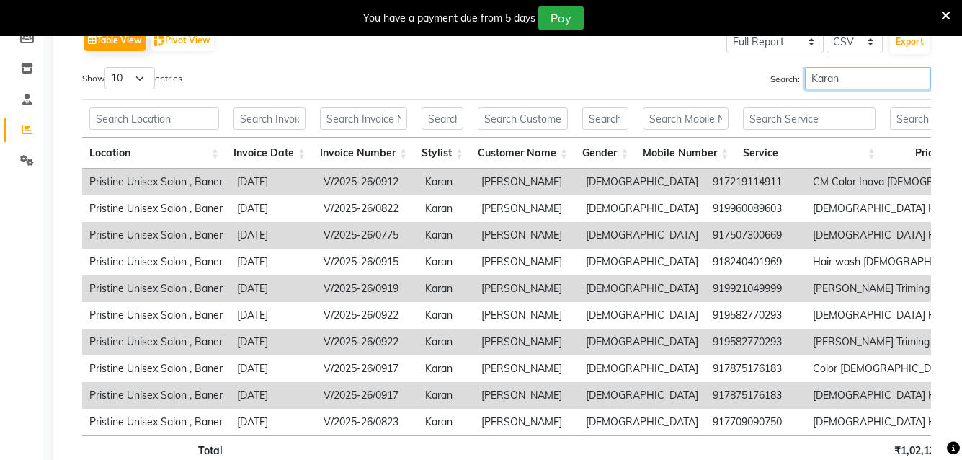
scroll to position [227, 0]
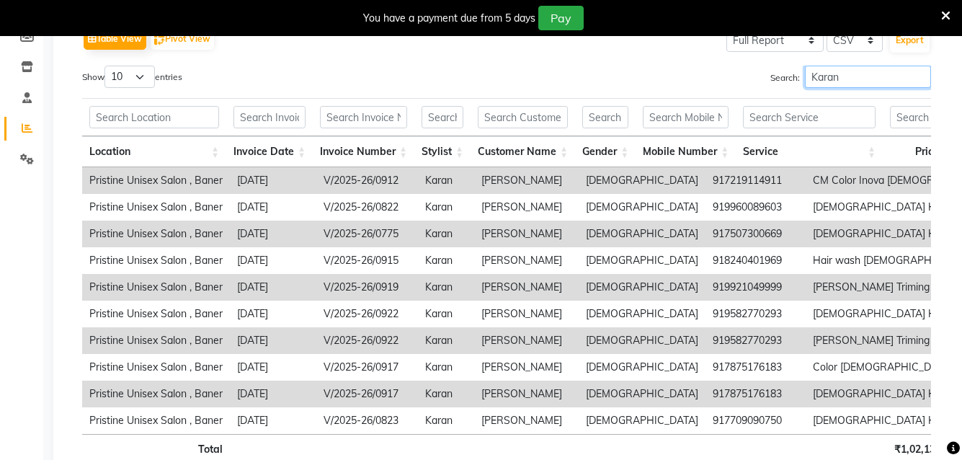
click at [845, 77] on input "Karan" at bounding box center [868, 77] width 126 height 22
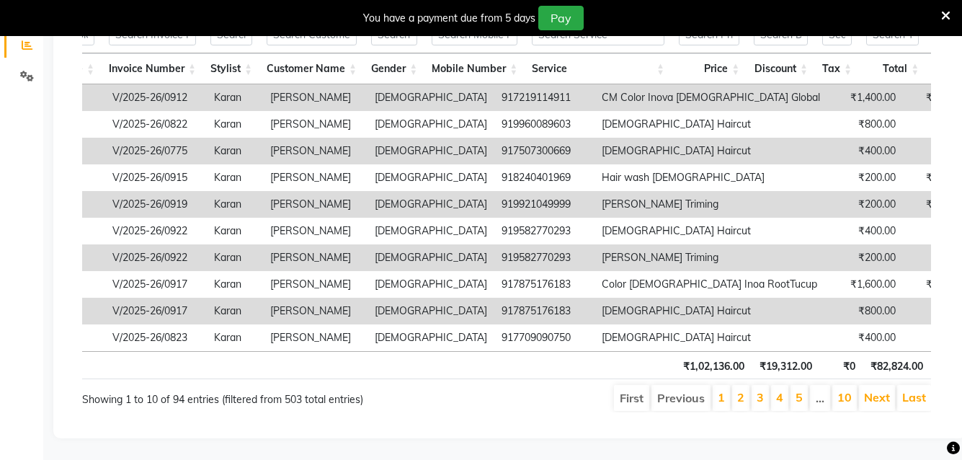
scroll to position [0, 0]
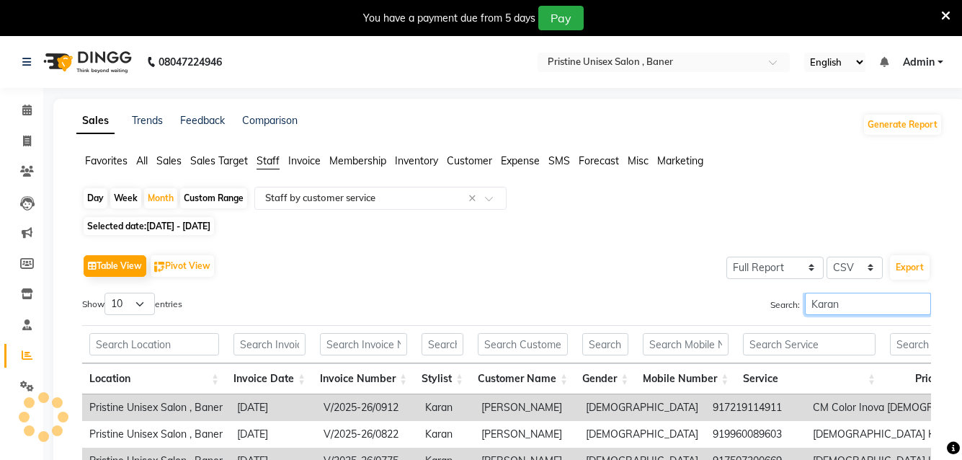
type input "Karan"
click at [145, 304] on select "10 25 50 100" at bounding box center [130, 304] width 50 height 22
select select "100"
click at [107, 293] on select "10 25 50 100" at bounding box center [130, 304] width 50 height 22
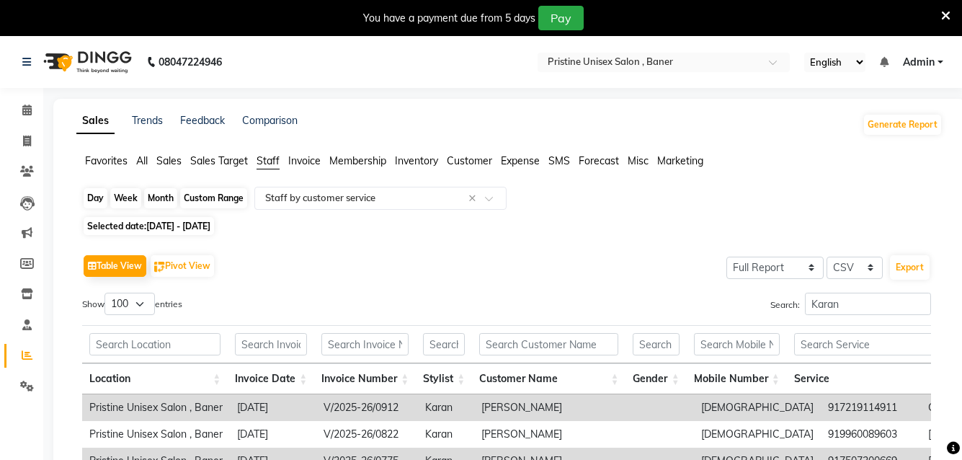
click at [159, 201] on div "Month" at bounding box center [160, 198] width 33 height 20
select select "8"
select select "2025"
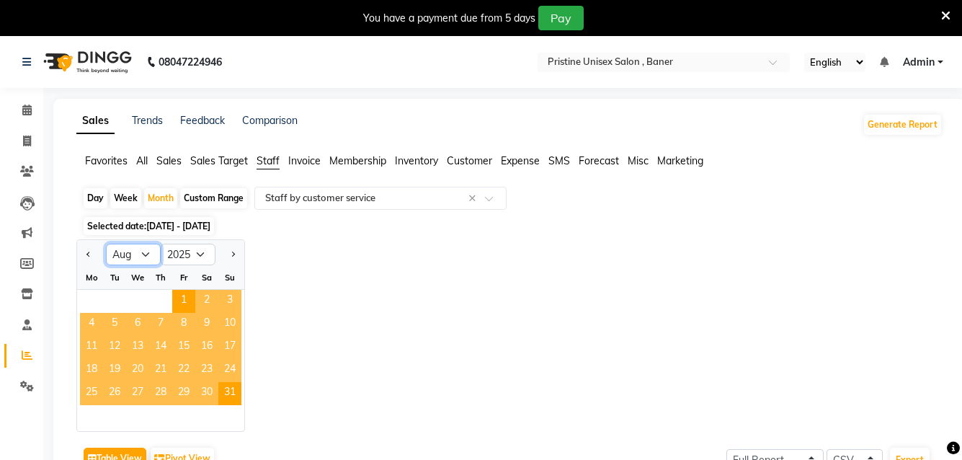
click at [143, 255] on select "Jan Feb Mar Apr May Jun [DATE] Aug Sep Oct Nov Dec" at bounding box center [133, 255] width 55 height 22
select select "2"
click at [106, 244] on select "Jan Feb Mar Apr May Jun [DATE] Aug Sep Oct Nov Dec" at bounding box center [133, 255] width 55 height 22
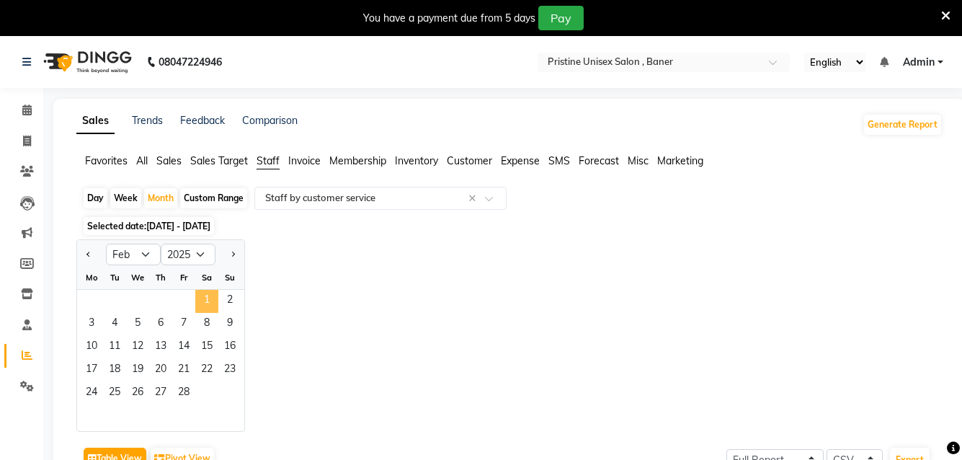
click at [197, 302] on span "1" at bounding box center [206, 301] width 23 height 23
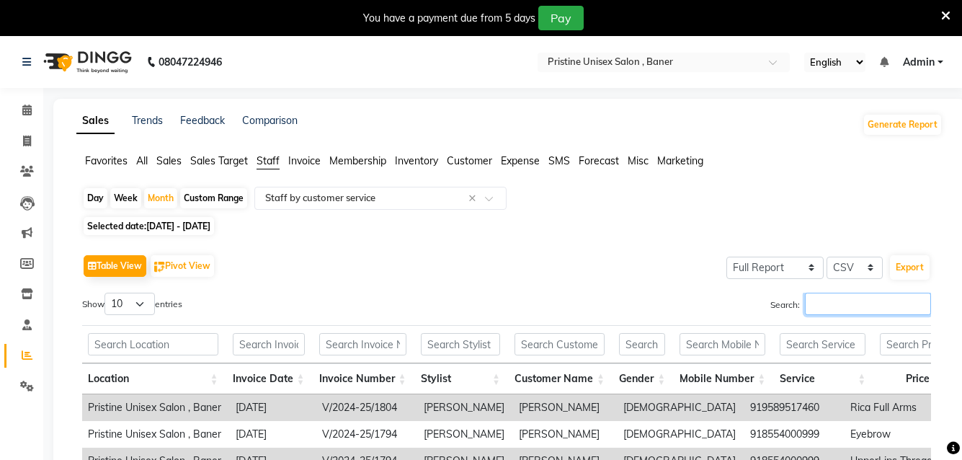
click at [829, 311] on input "Search:" at bounding box center [868, 304] width 126 height 22
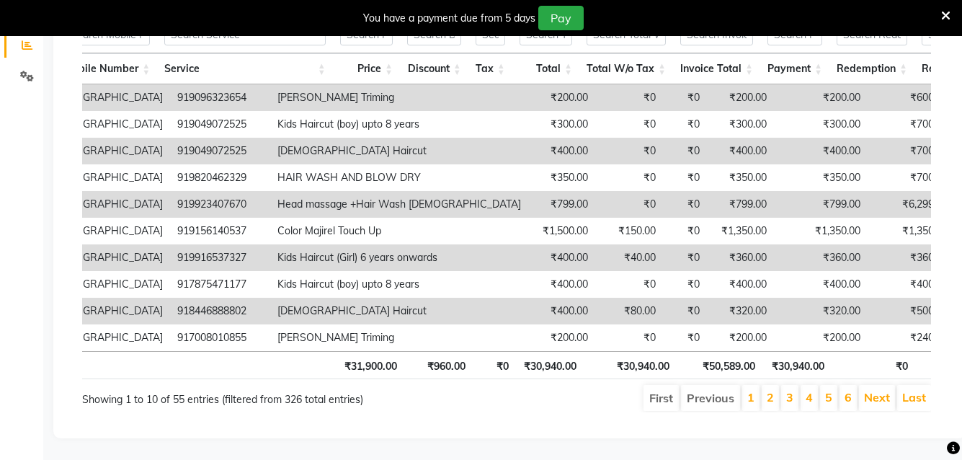
scroll to position [0, 476]
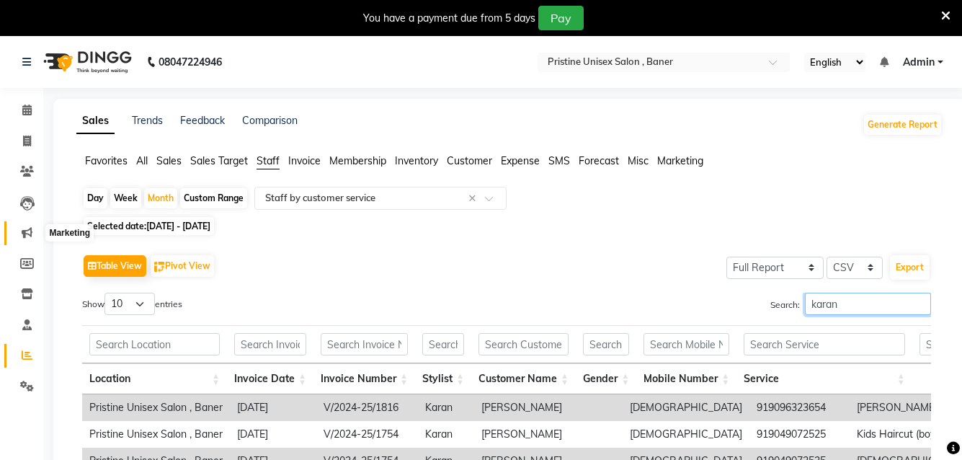
type input "karan"
click at [29, 230] on icon at bounding box center [27, 232] width 11 height 11
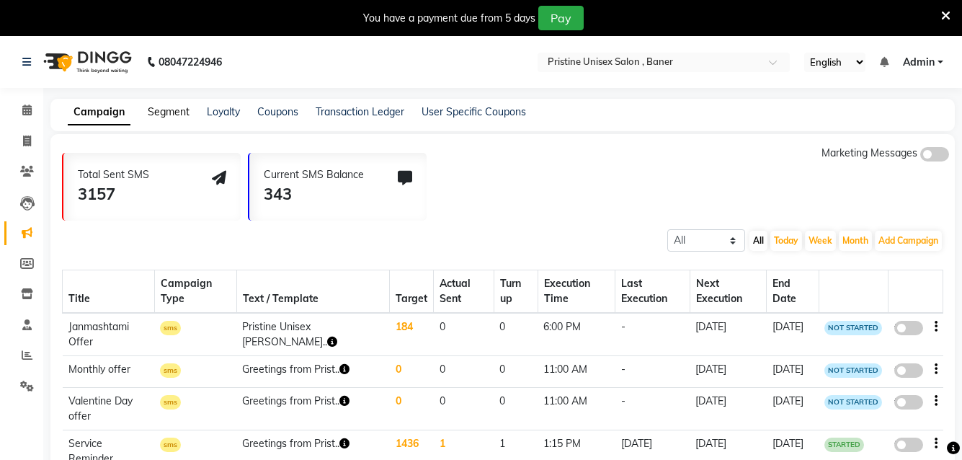
click at [178, 107] on link "Segment" at bounding box center [169, 111] width 42 height 13
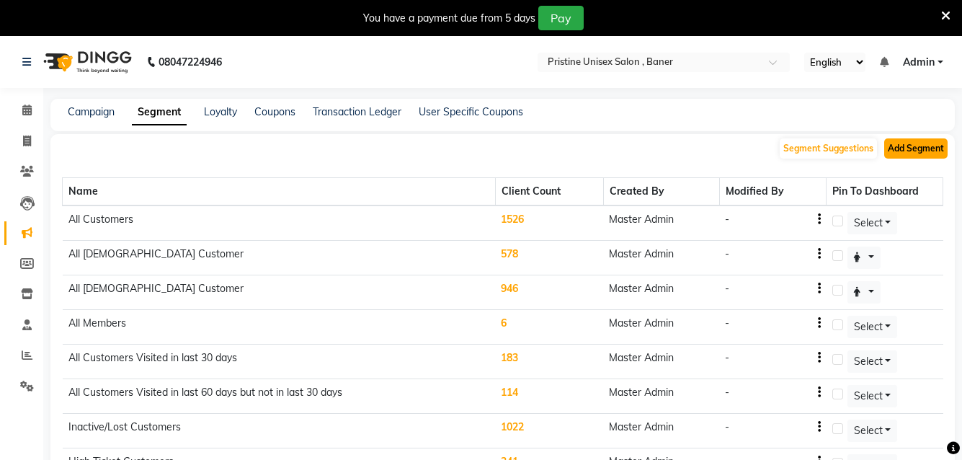
click at [912, 146] on button "Add Segment" at bounding box center [915, 148] width 63 height 20
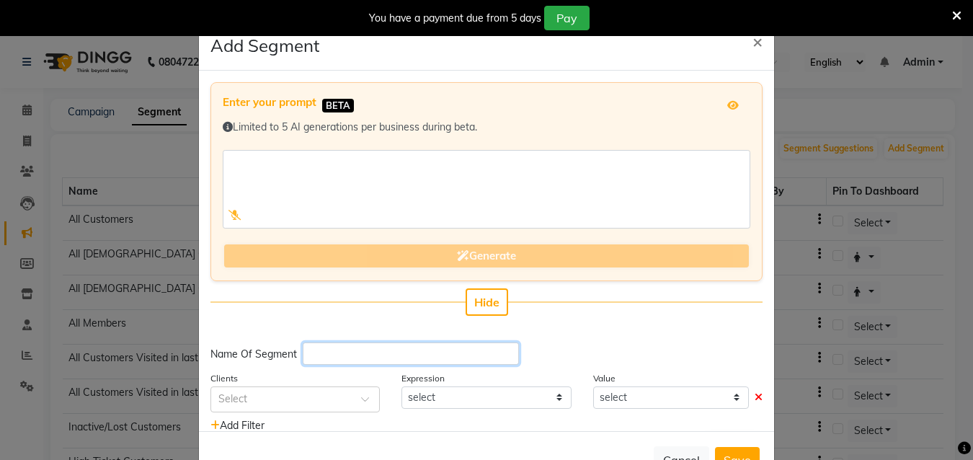
click at [329, 360] on input "text" at bounding box center [411, 353] width 216 height 22
type input "l"
type input "root touch up service"
click at [282, 399] on input "text" at bounding box center [280, 398] width 125 height 15
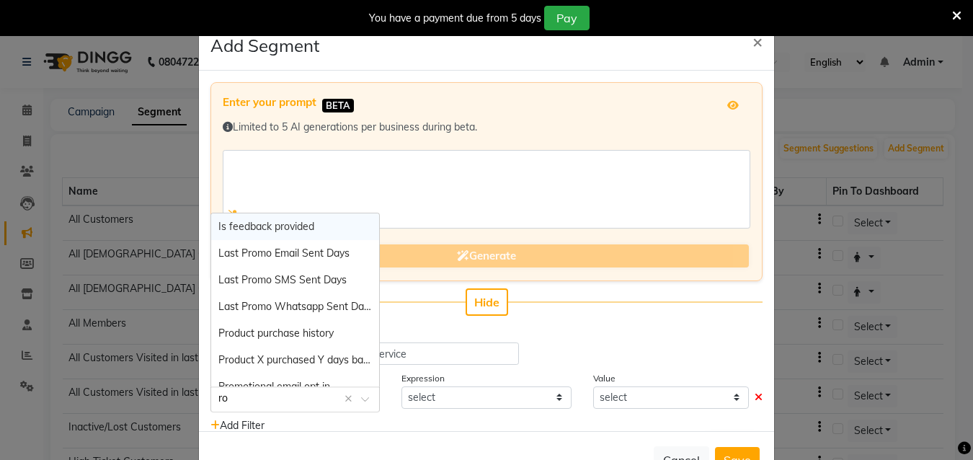
type input "r"
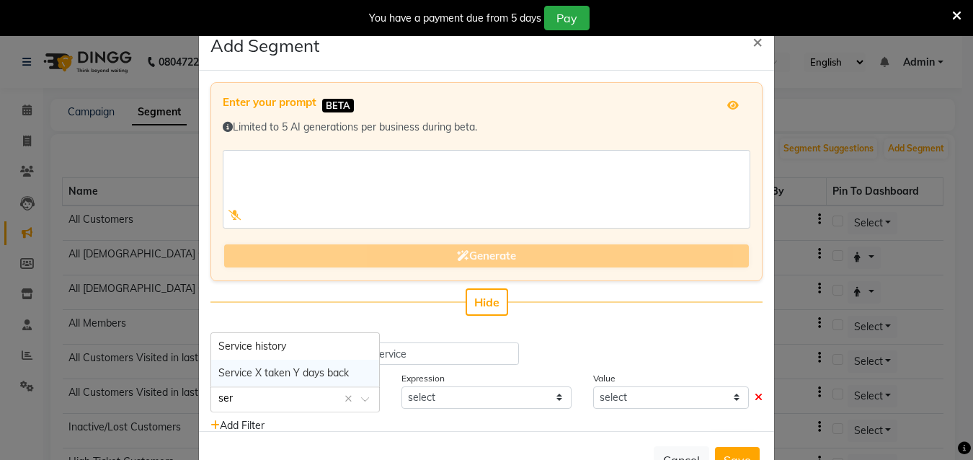
type input "ser"
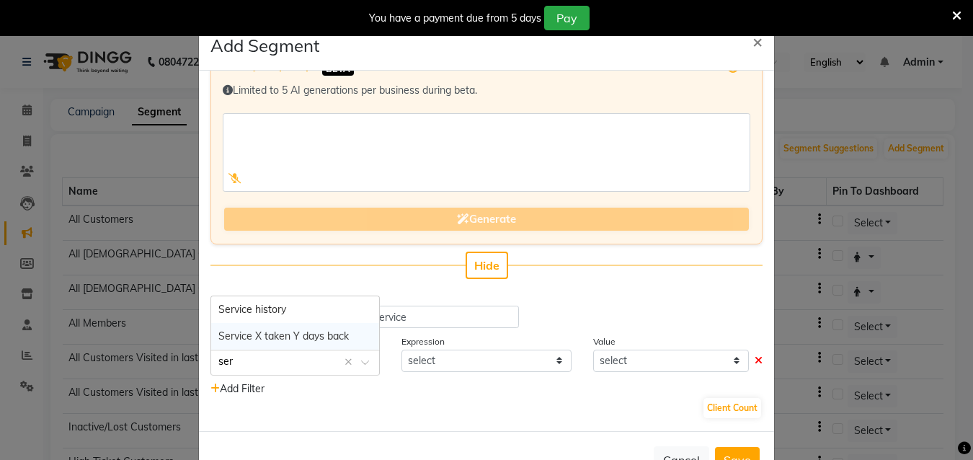
click at [271, 339] on span "Service X taken Y days back" at bounding box center [283, 335] width 130 height 13
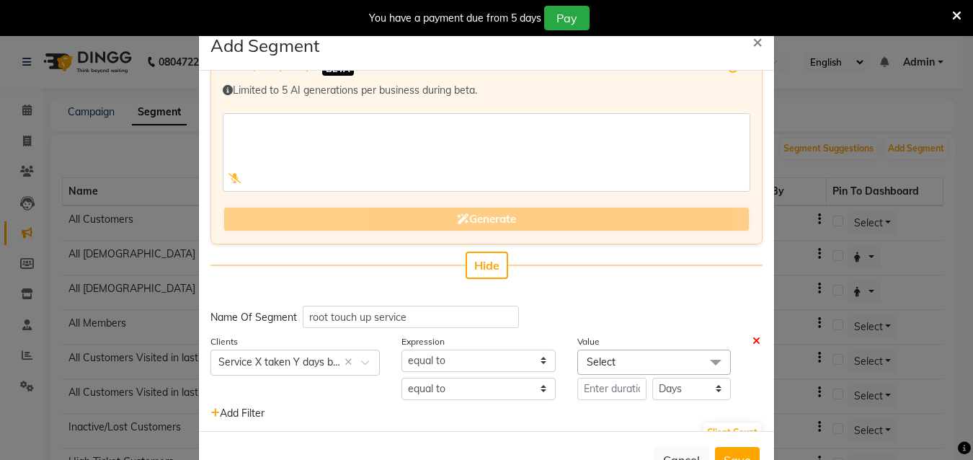
click at [610, 367] on span "Select" at bounding box center [654, 362] width 154 height 25
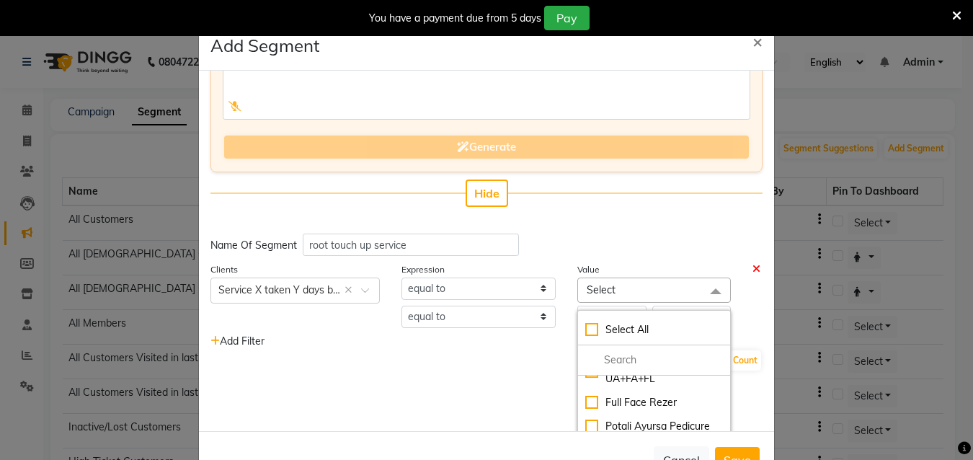
scroll to position [72, 0]
click at [592, 365] on input "multiselect-search" at bounding box center [654, 359] width 138 height 15
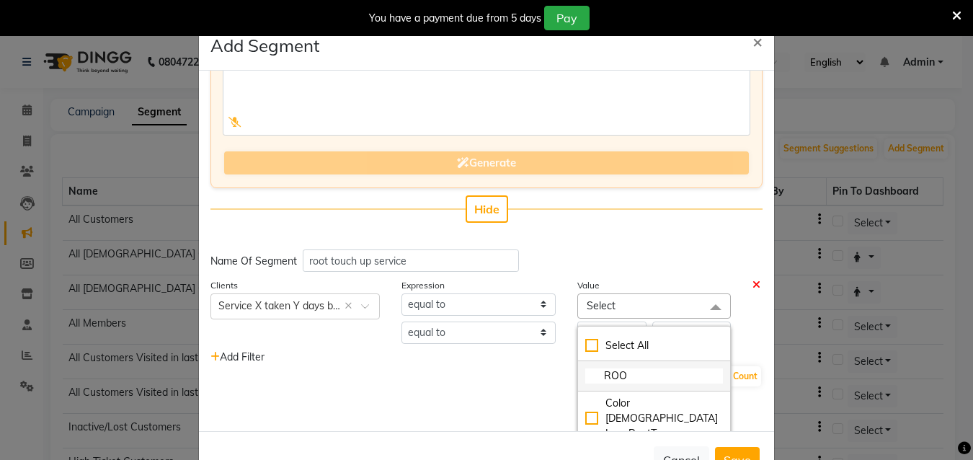
type input "ROOT"
checkbox input "true"
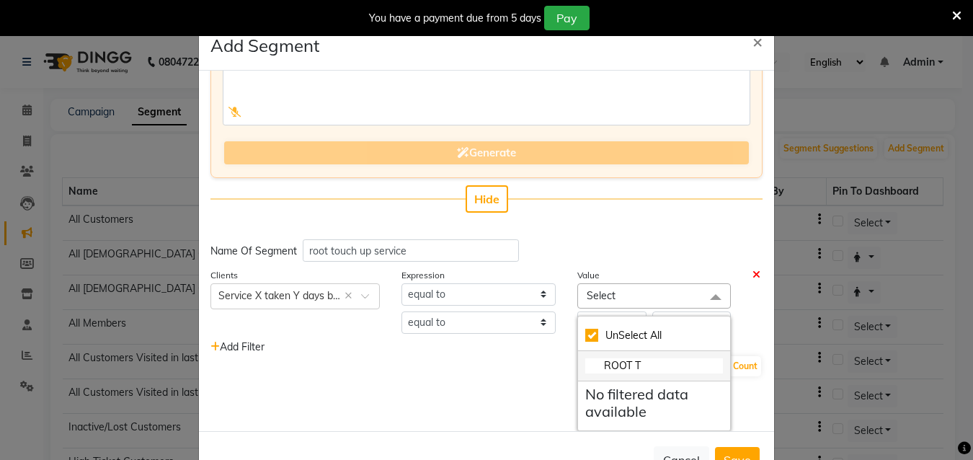
type input "ROOT"
checkbox input "false"
type input "R"
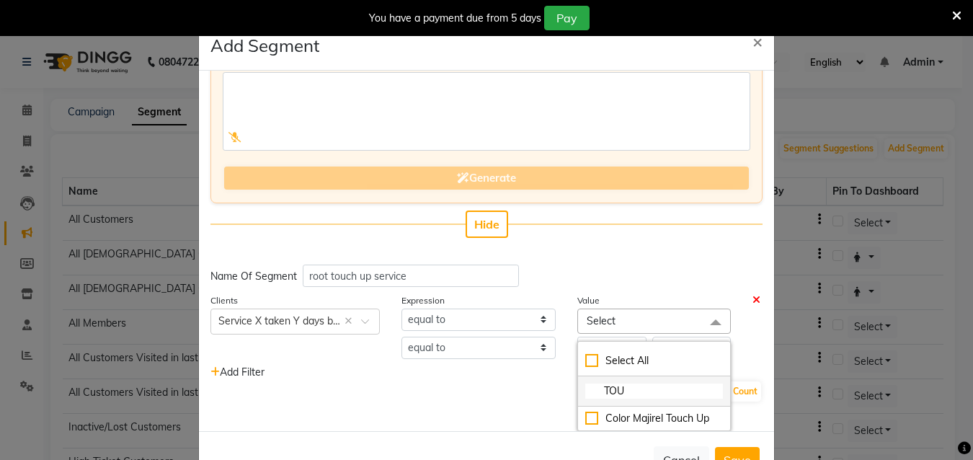
scroll to position [78, 0]
type input "T"
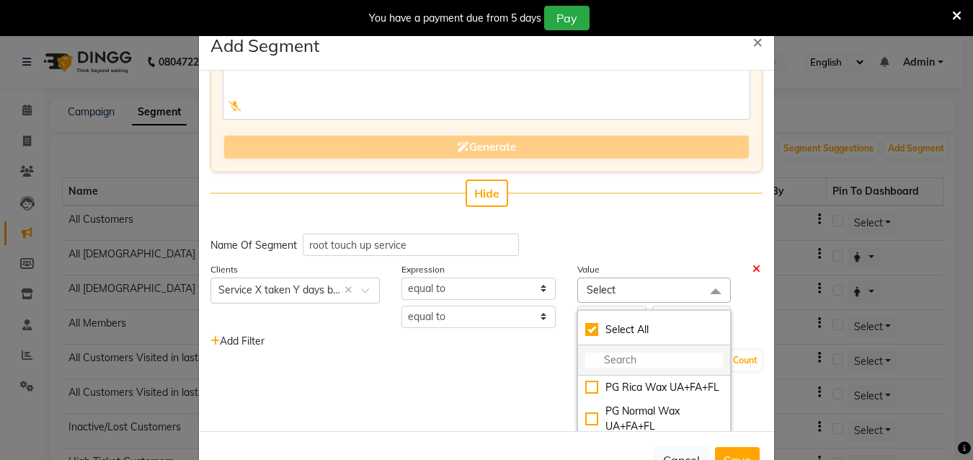
type input "]"
checkbox input "true"
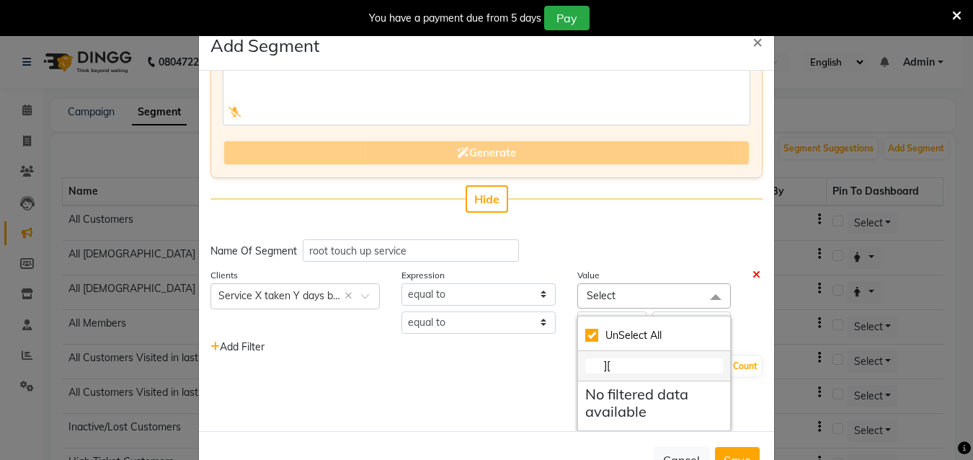
type input "]"
checkbox input "false"
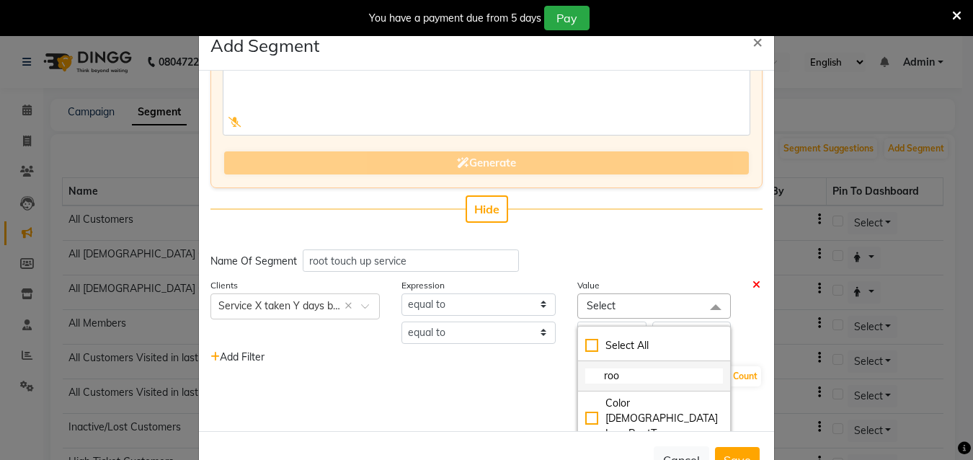
type input "root"
checkbox input "true"
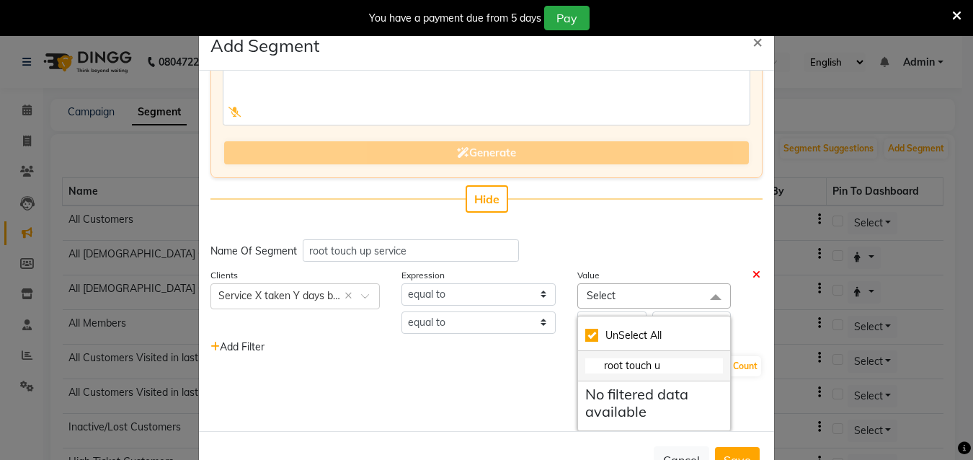
click at [658, 361] on input "root touch u" at bounding box center [654, 365] width 138 height 15
type input "root"
checkbox input "false"
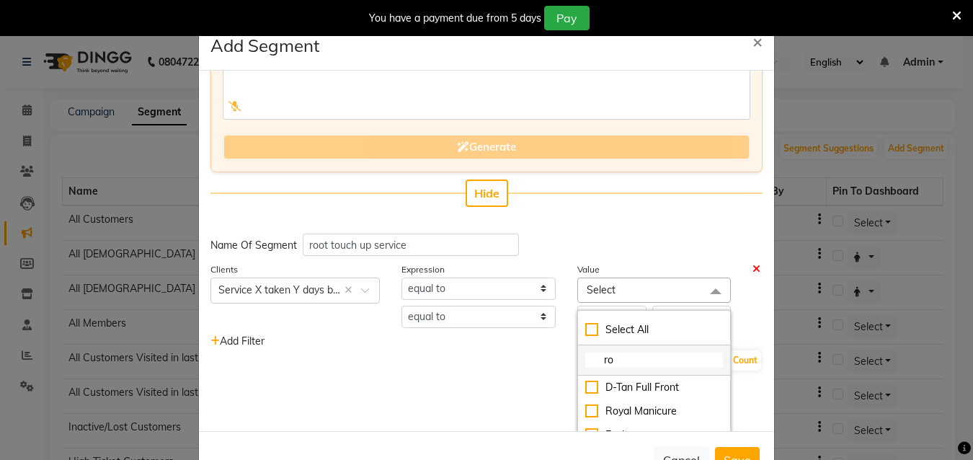
type input "r"
type input "ib"
checkbox input "true"
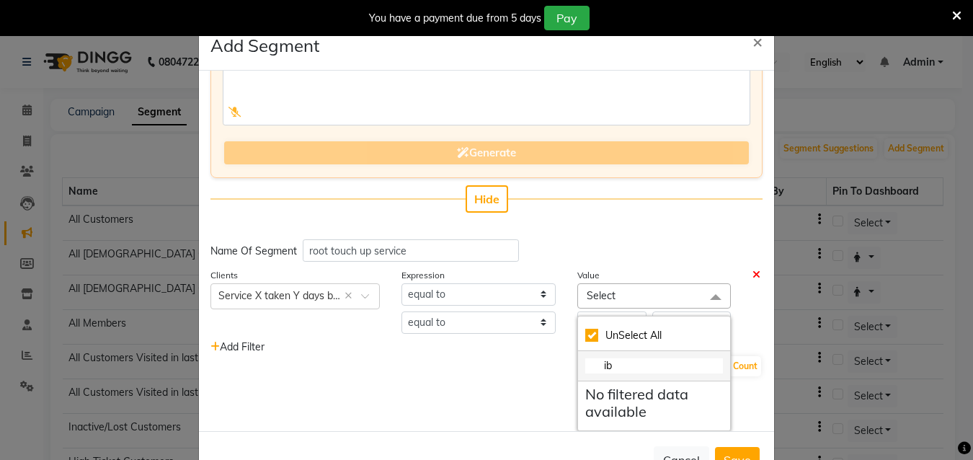
scroll to position [103, 0]
type input "i"
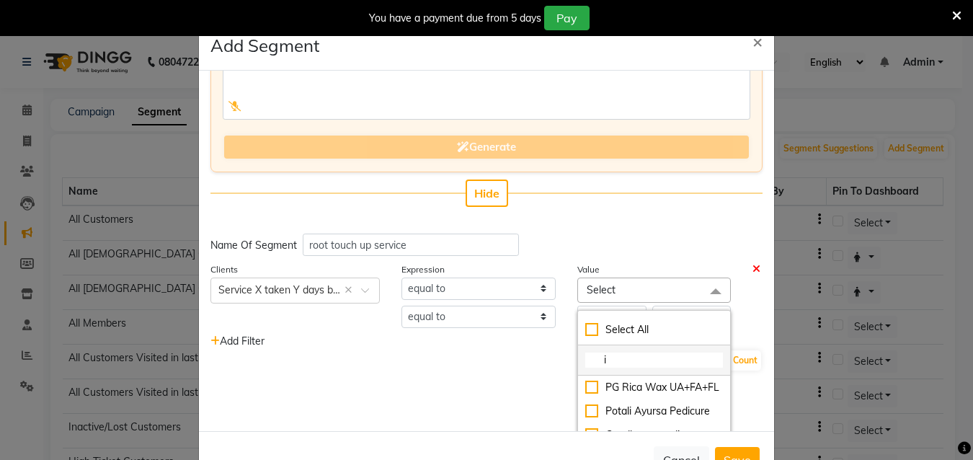
checkbox input "true"
type input "iv"
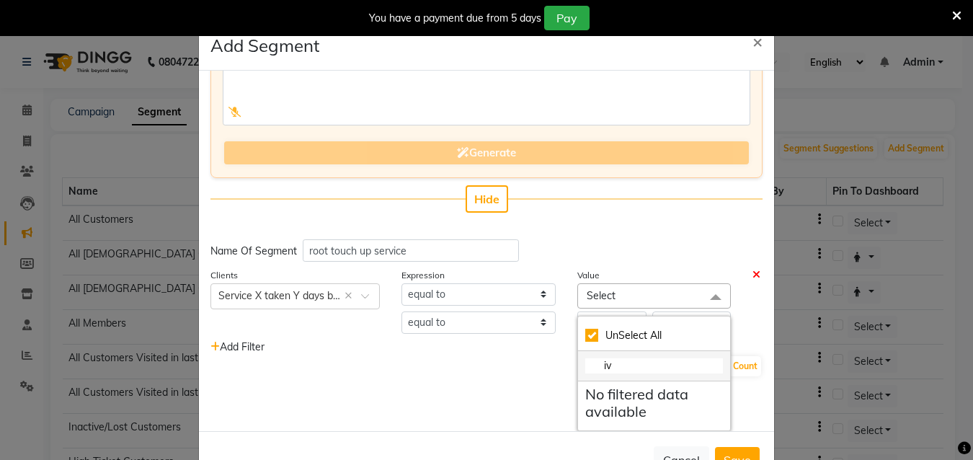
checkbox input "false"
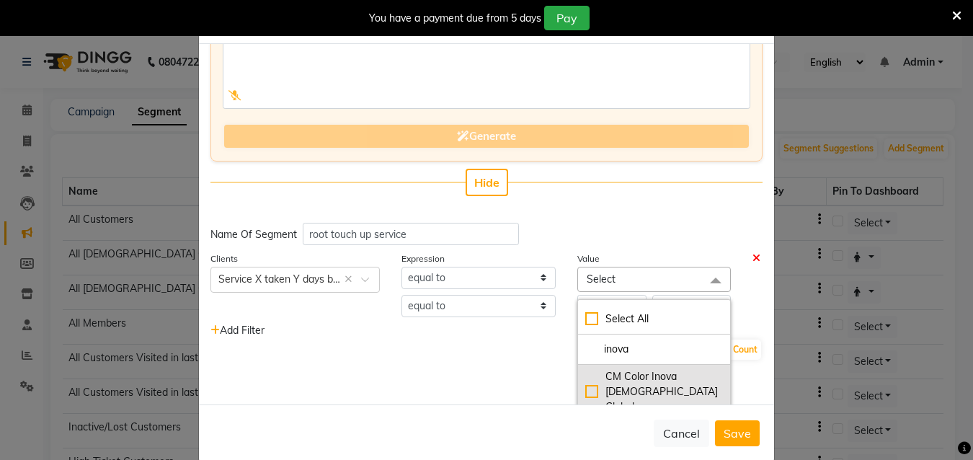
scroll to position [49, 0]
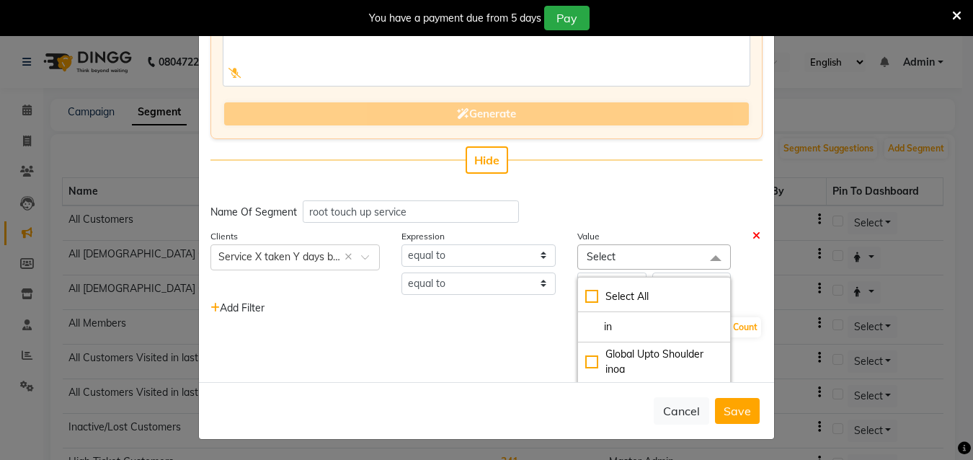
type input "i"
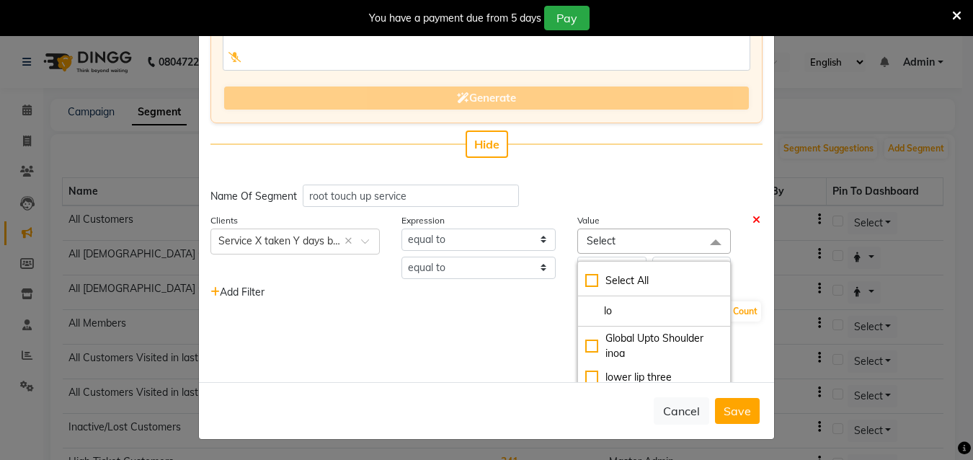
type input "l"
type input "t"
checkbox input "true"
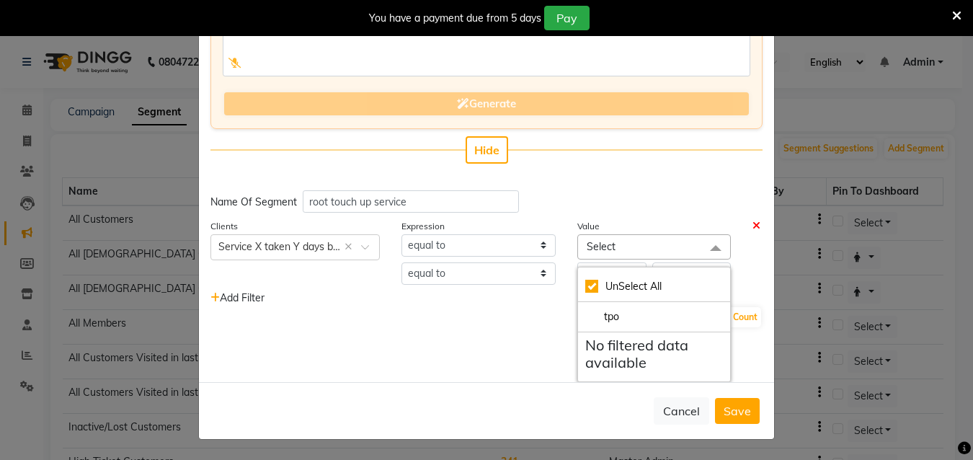
type input "tp"
checkbox input "false"
type input "t"
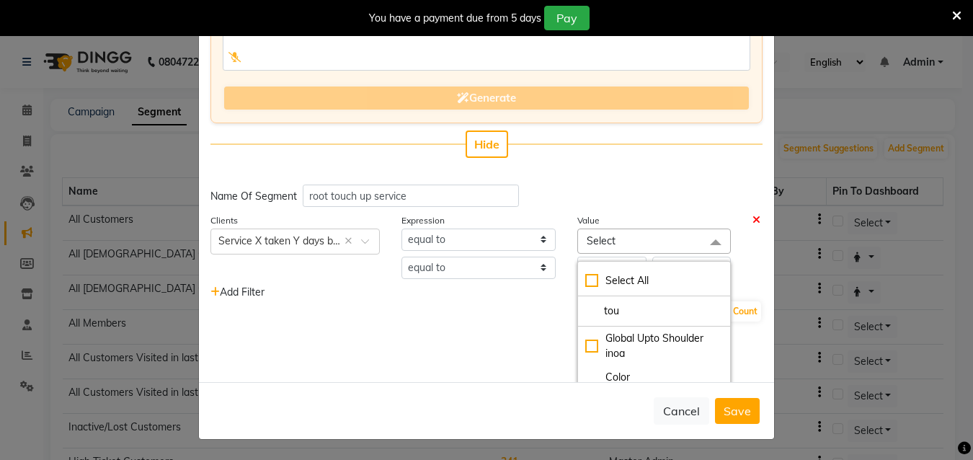
scroll to position [78, 0]
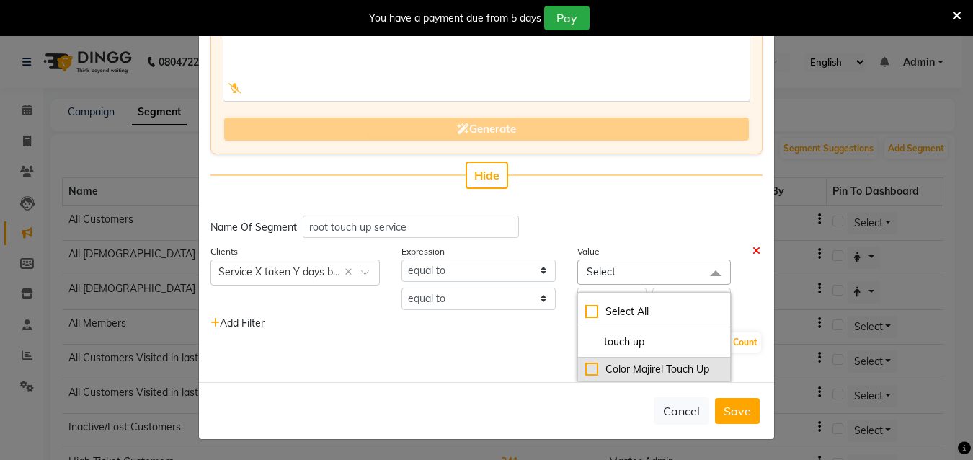
type input "touch up"
click at [655, 370] on div "Color Majirel Touch Up" at bounding box center [654, 369] width 138 height 15
checkbox input "true"
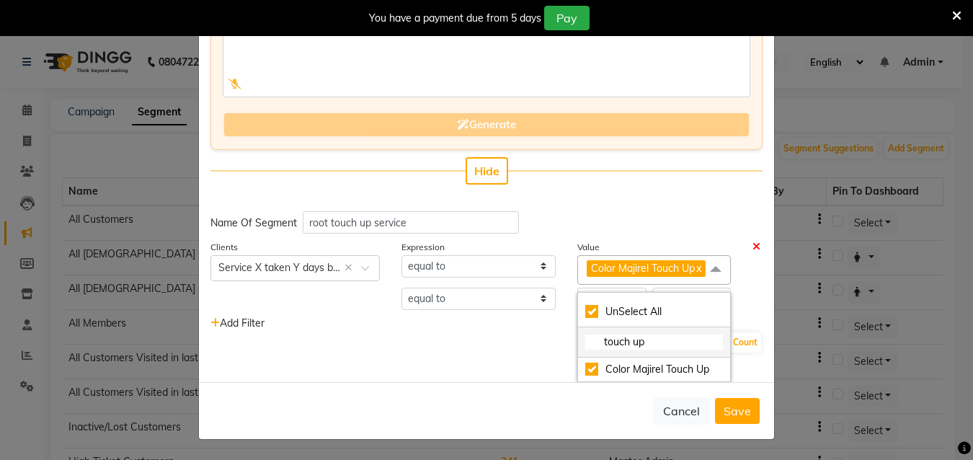
scroll to position [97, 0]
click at [615, 348] on input "touch up" at bounding box center [654, 341] width 138 height 15
click at [642, 344] on input "touch up" at bounding box center [654, 341] width 138 height 15
type input "tou"
checkbox input "false"
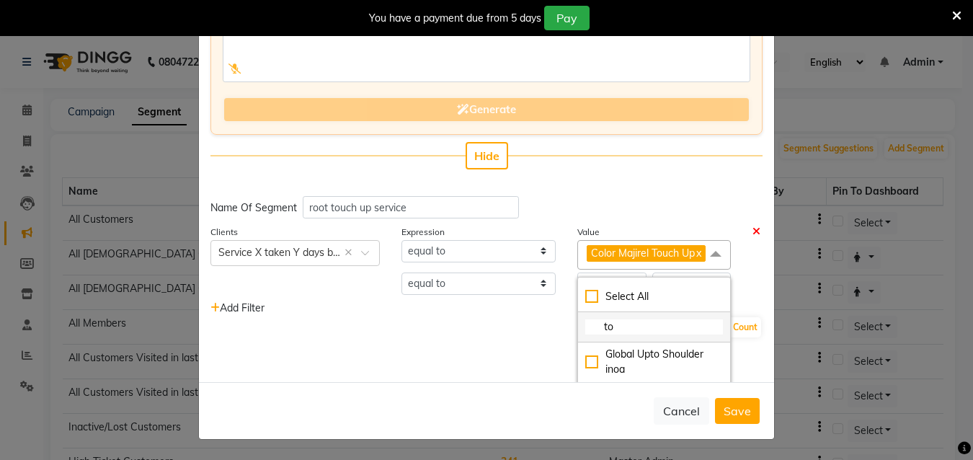
type input "t"
type input "ino"
checkbox input "true"
type input "inova"
checkbox input "false"
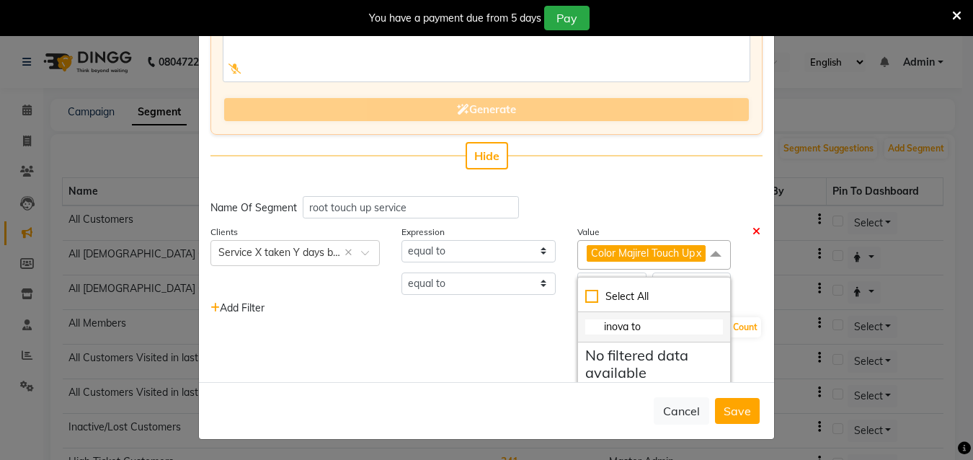
type input "inova t"
checkbox input "true"
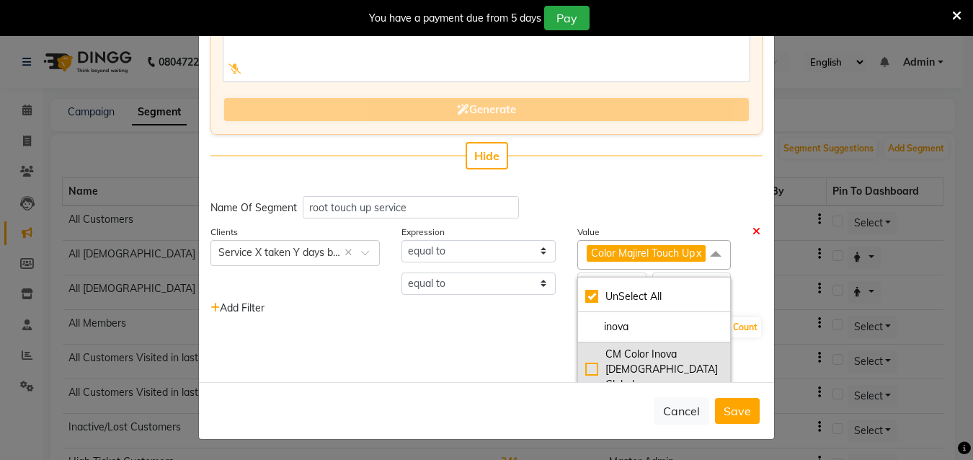
scroll to position [112, 0]
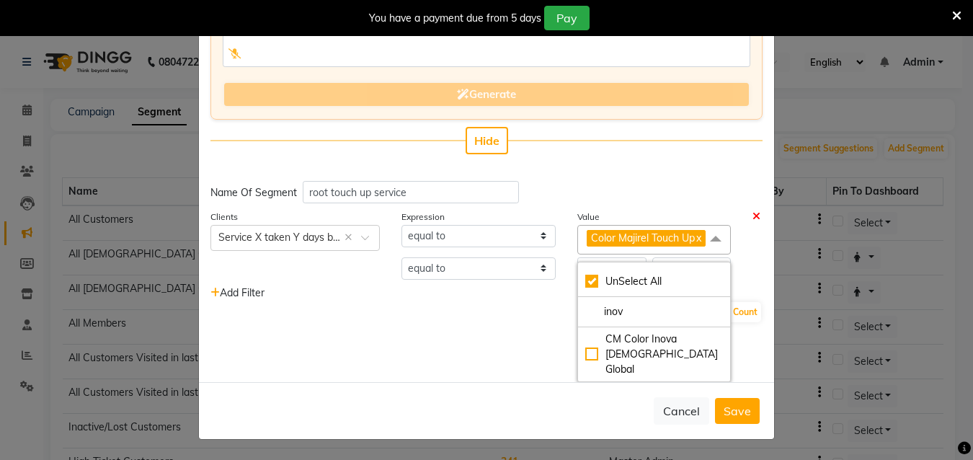
click at [494, 324] on div "Client Count" at bounding box center [486, 312] width 552 height 23
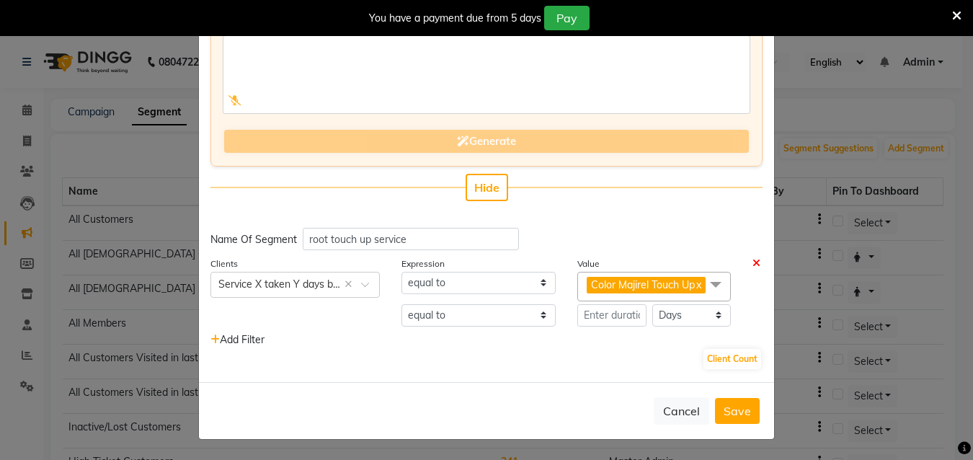
scroll to position [81, 0]
click at [613, 317] on input "number" at bounding box center [612, 315] width 70 height 22
click at [603, 321] on input "number" at bounding box center [612, 315] width 70 height 22
click at [611, 318] on input "number" at bounding box center [612, 315] width 70 height 22
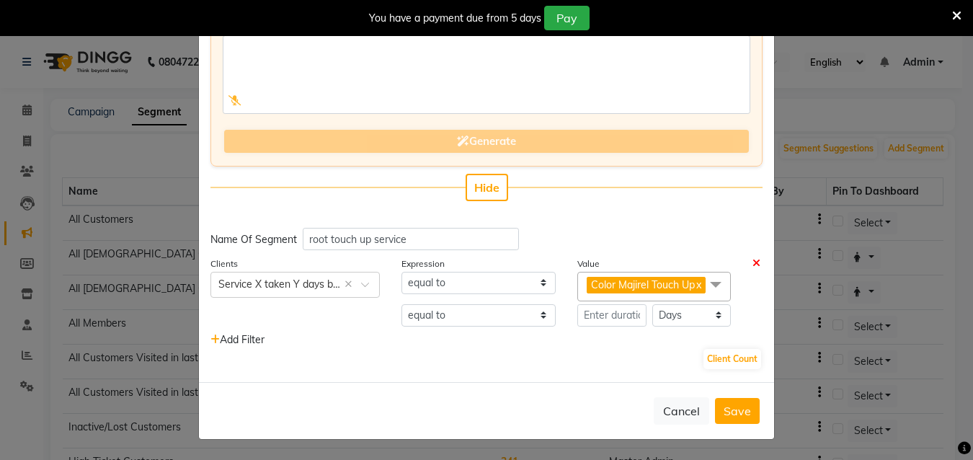
click at [583, 369] on div "Client Count" at bounding box center [486, 358] width 552 height 23
click at [590, 323] on input "number" at bounding box center [612, 315] width 70 height 22
click at [701, 272] on span at bounding box center [715, 285] width 29 height 27
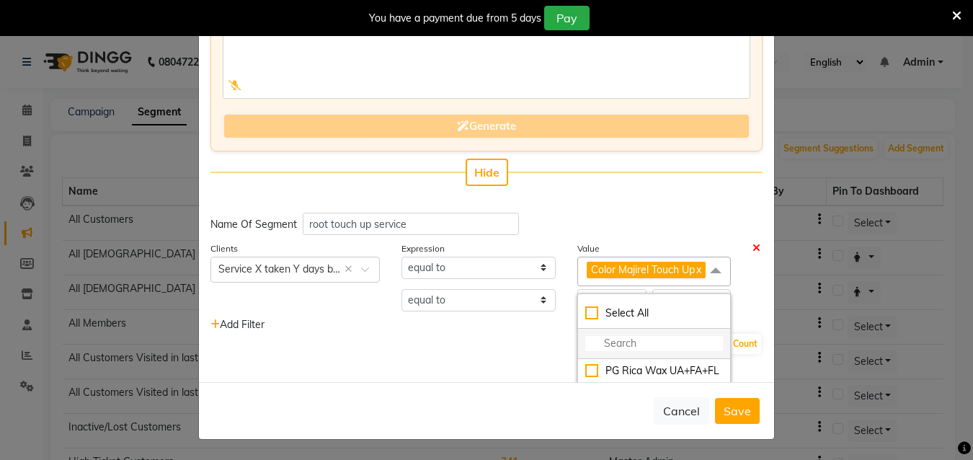
click at [604, 351] on input "multiselect-search" at bounding box center [654, 343] width 138 height 15
type input "f"
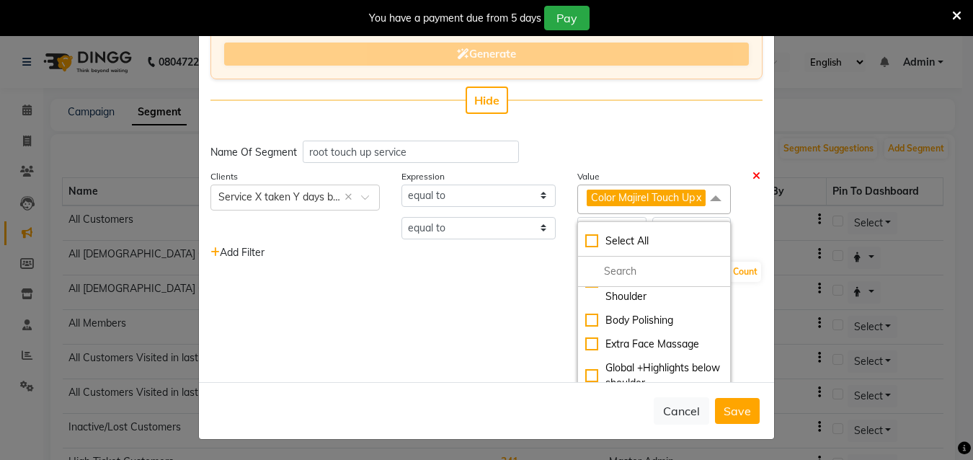
scroll to position [721, 0]
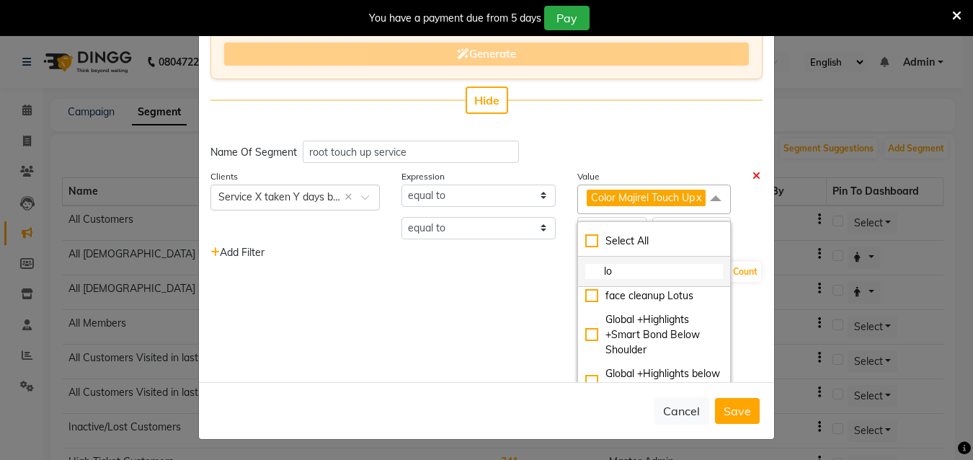
type input "lot"
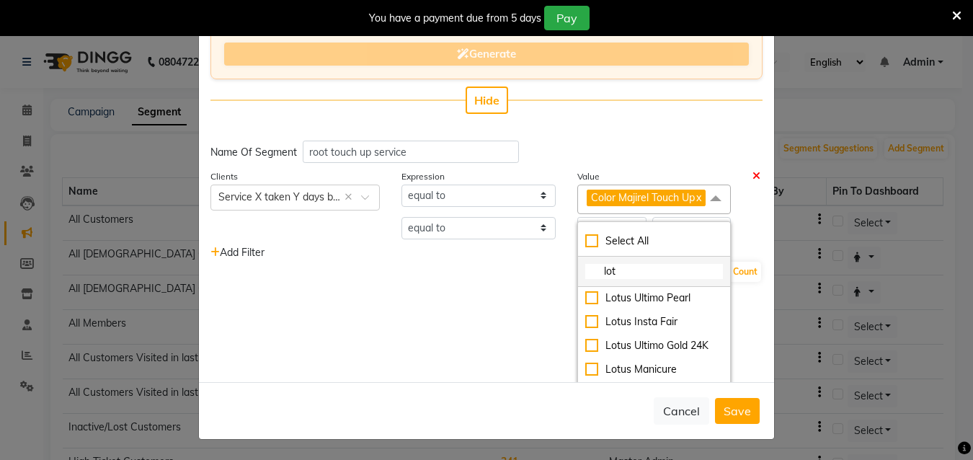
scroll to position [213, 0]
checkbox input "true"
type input "lota"
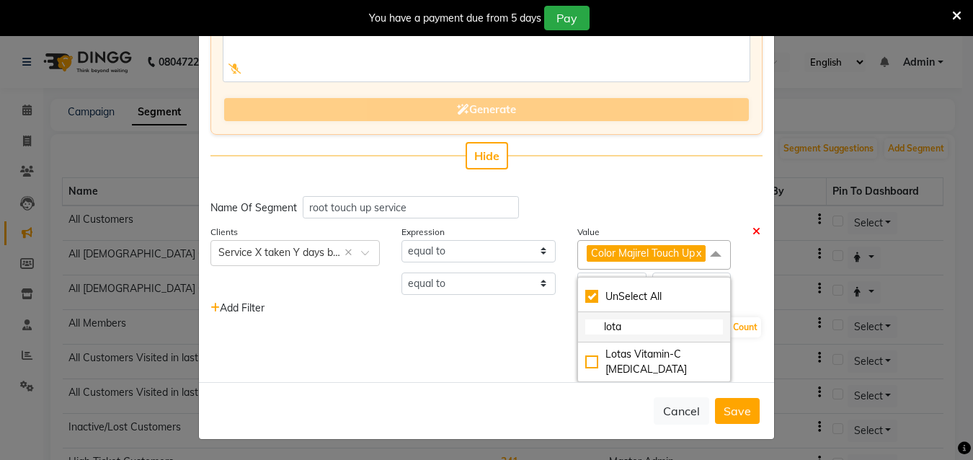
scroll to position [97, 0]
checkbox input "false"
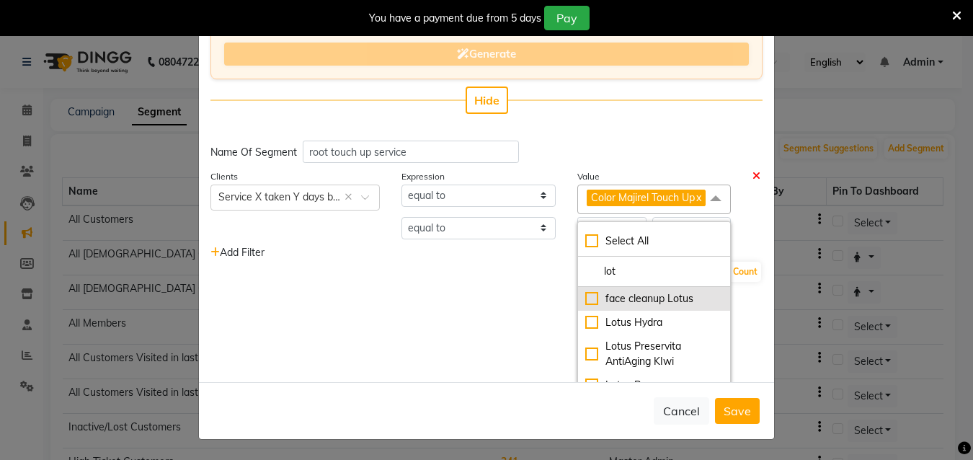
type input "lot"
click at [647, 306] on div "face cleanup Lotus" at bounding box center [654, 298] width 138 height 15
checkbox input "true"
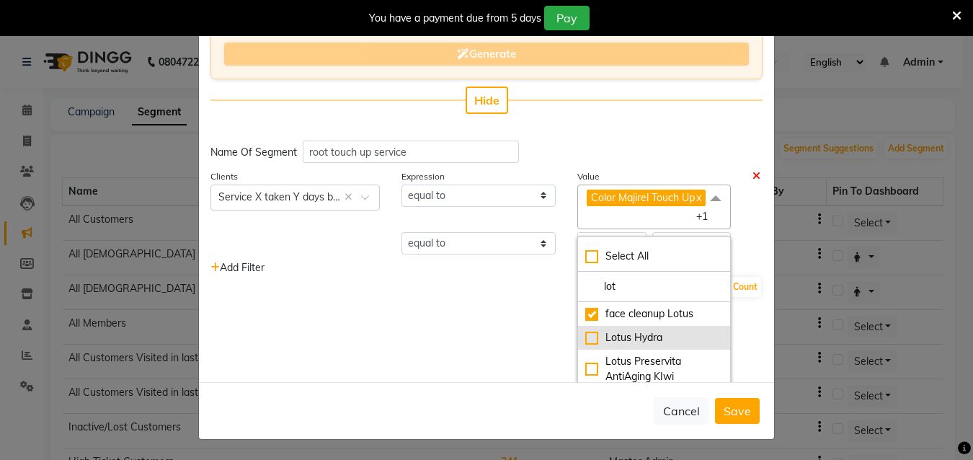
click at [623, 345] on div "Lotus Hydra" at bounding box center [654, 337] width 138 height 15
checkbox input "true"
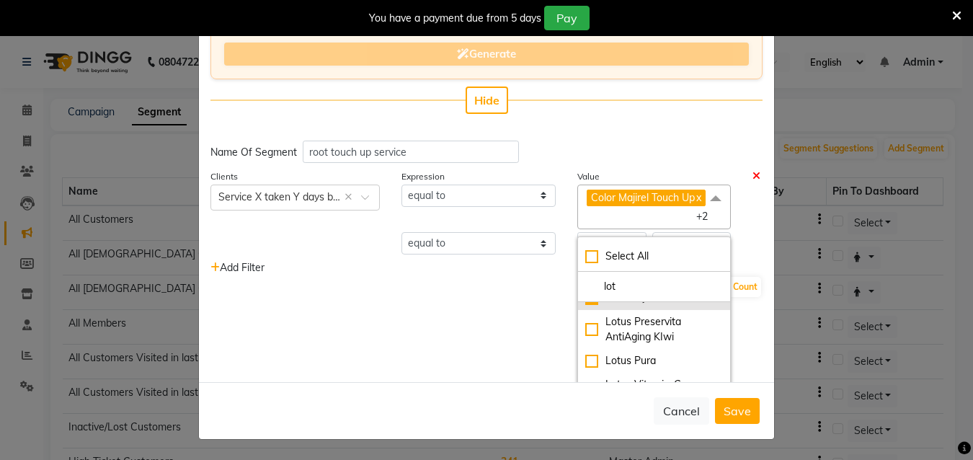
scroll to position [72, 0]
click at [623, 312] on div "Lotus Preservita AntiAging KIwi" at bounding box center [654, 297] width 138 height 30
checkbox input "true"
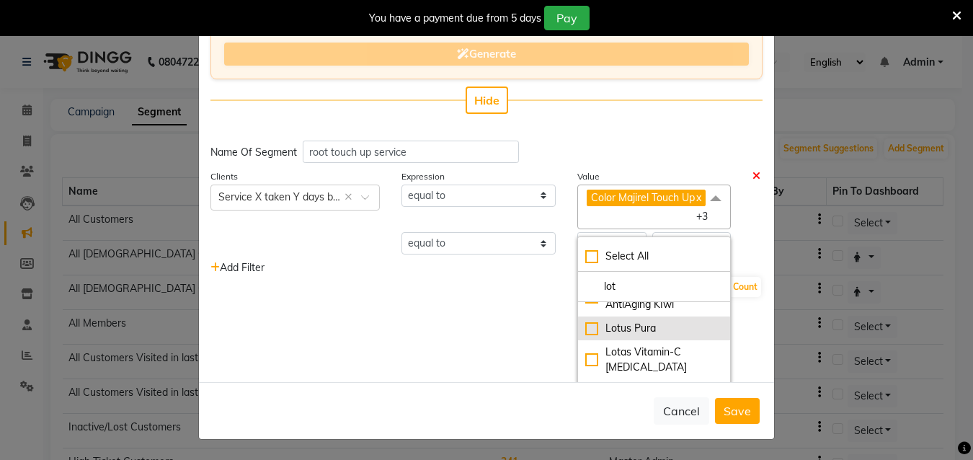
click at [623, 336] on div "Lotus Pura" at bounding box center [654, 328] width 138 height 15
checkbox input "true"
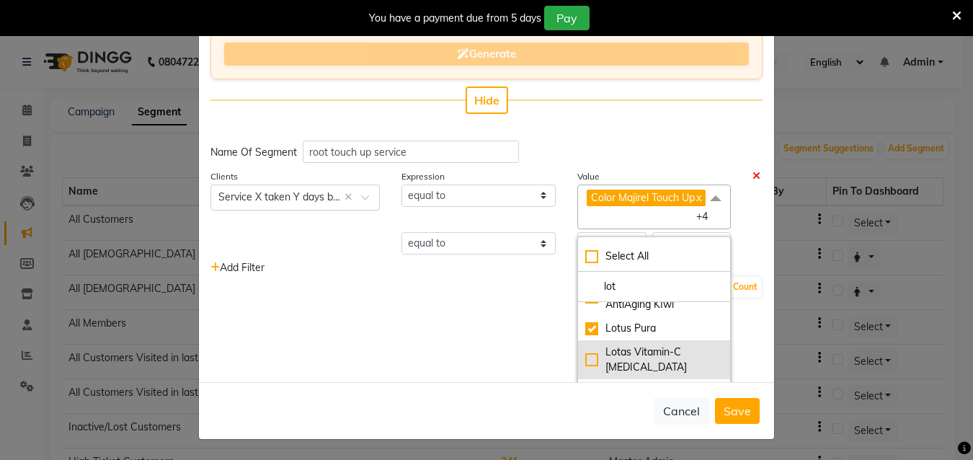
click at [611, 364] on div "Lotas Vitamin-C [MEDICAL_DATA]" at bounding box center [654, 360] width 138 height 30
checkbox input "true"
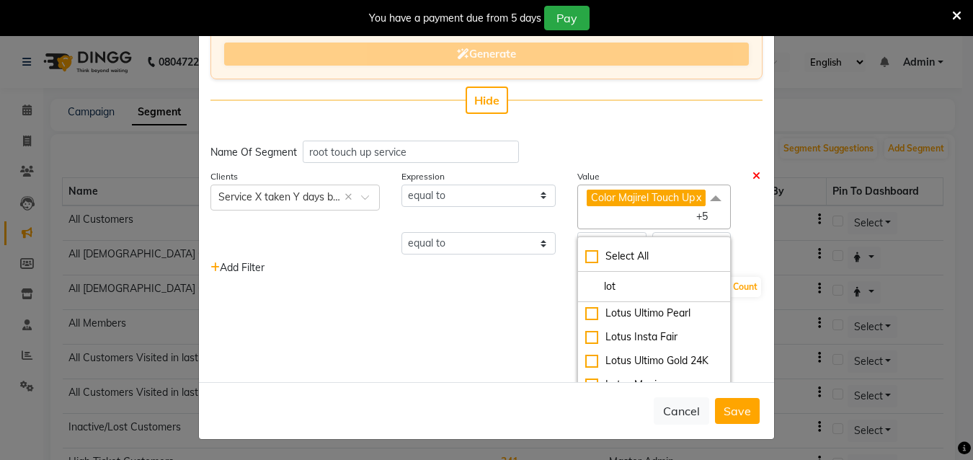
scroll to position [213, 0]
click at [634, 340] on div "Lotus Insta Fair" at bounding box center [654, 336] width 138 height 15
checkbox input "true"
click at [613, 366] on div "Lotus Ultimo Gold 24K" at bounding box center [654, 360] width 138 height 15
checkbox input "true"
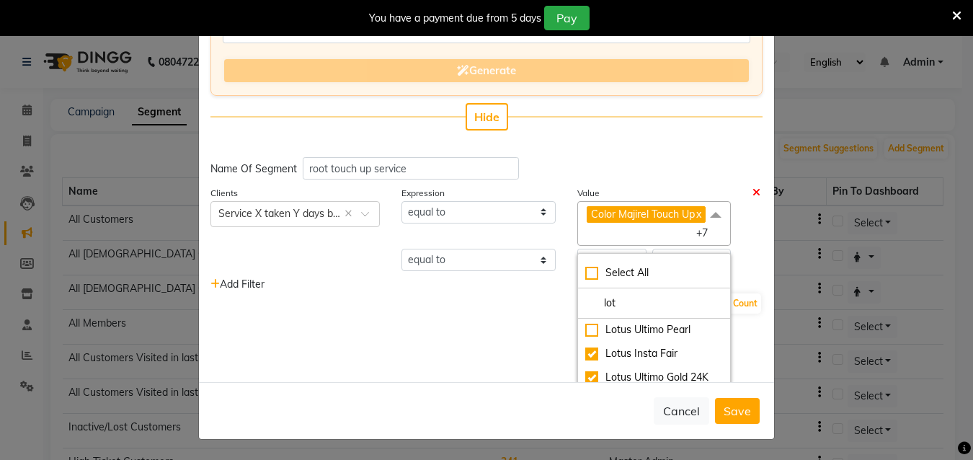
scroll to position [136, 0]
click at [417, 316] on div "Client Count" at bounding box center [486, 304] width 552 height 23
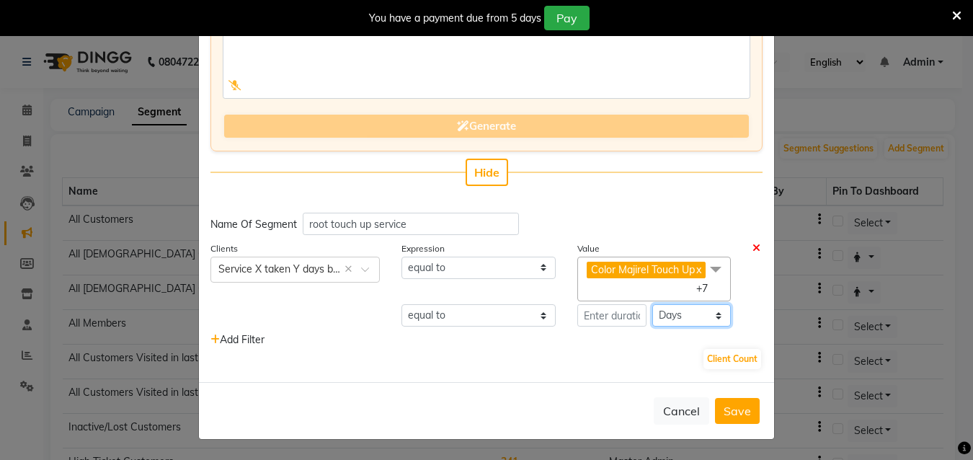
click at [670, 316] on select "Days Months" at bounding box center [691, 315] width 79 height 22
select select "months"
click at [652, 304] on select "Days Months" at bounding box center [691, 315] width 79 height 22
type input "0"
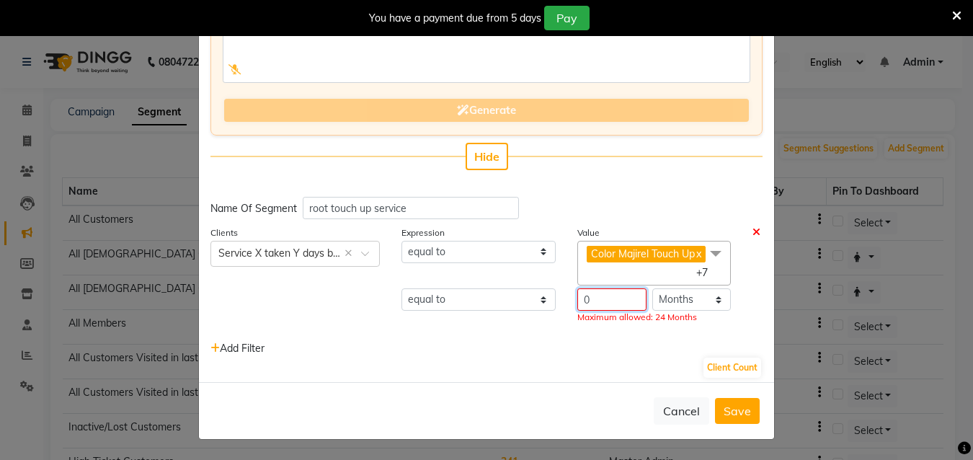
click at [590, 311] on input "0" at bounding box center [612, 299] width 70 height 22
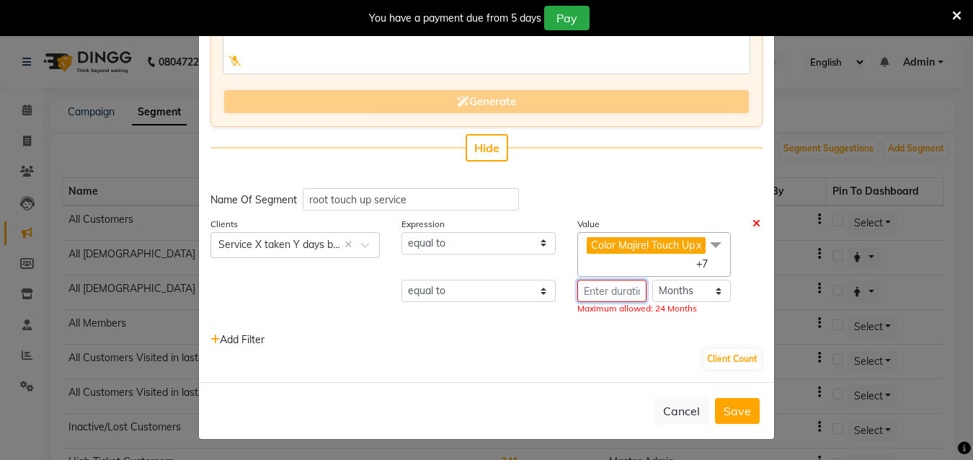
click at [598, 290] on input "number" at bounding box center [612, 291] width 70 height 22
click at [667, 296] on select "Days Months" at bounding box center [691, 291] width 79 height 22
select select "days"
click at [652, 280] on select "Days Months" at bounding box center [691, 291] width 79 height 22
type input "0"
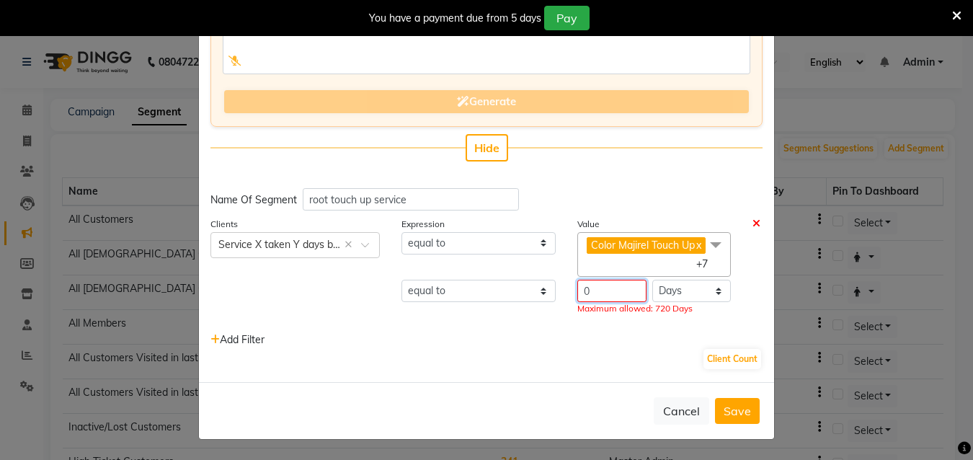
click at [580, 290] on input "0" at bounding box center [612, 291] width 70 height 22
click at [209, 265] on div "Clients Select × Service X taken Y days back ×" at bounding box center [295, 271] width 191 height 110
click at [615, 292] on input "number" at bounding box center [612, 291] width 70 height 22
click at [593, 361] on div "Client Count" at bounding box center [486, 358] width 552 height 23
click at [605, 298] on input "number" at bounding box center [612, 291] width 70 height 22
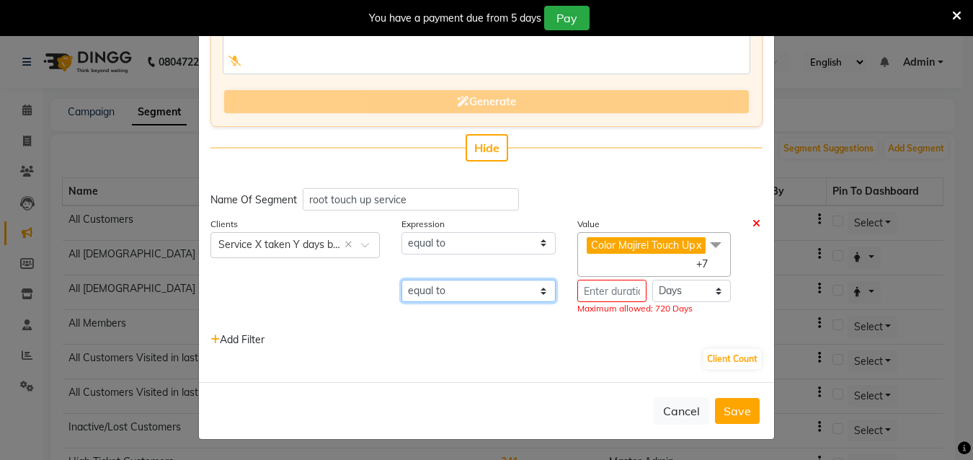
click at [454, 290] on select "equal to greater than greater than or equal to less than less than or equal to" at bounding box center [478, 291] width 154 height 22
click at [401, 280] on select "equal to greater than greater than or equal to less than less than or equal to" at bounding box center [478, 291] width 154 height 22
click at [586, 288] on input "number" at bounding box center [612, 291] width 70 height 22
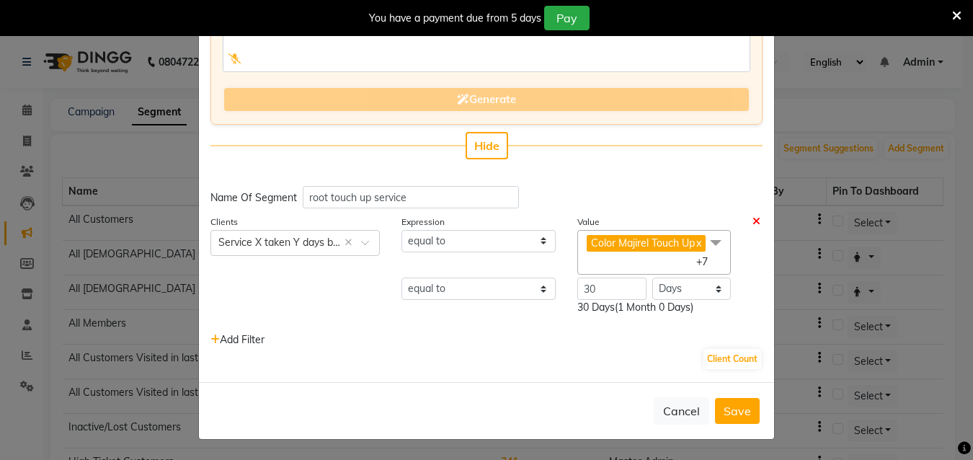
click at [528, 377] on div "Enter your prompt BETA Limited to 5 AI generations per business during beta. Ge…" at bounding box center [486, 202] width 575 height 360
click at [716, 360] on button "Client Count" at bounding box center [732, 359] width 58 height 20
click at [593, 297] on input "30" at bounding box center [612, 288] width 70 height 22
type input "3"
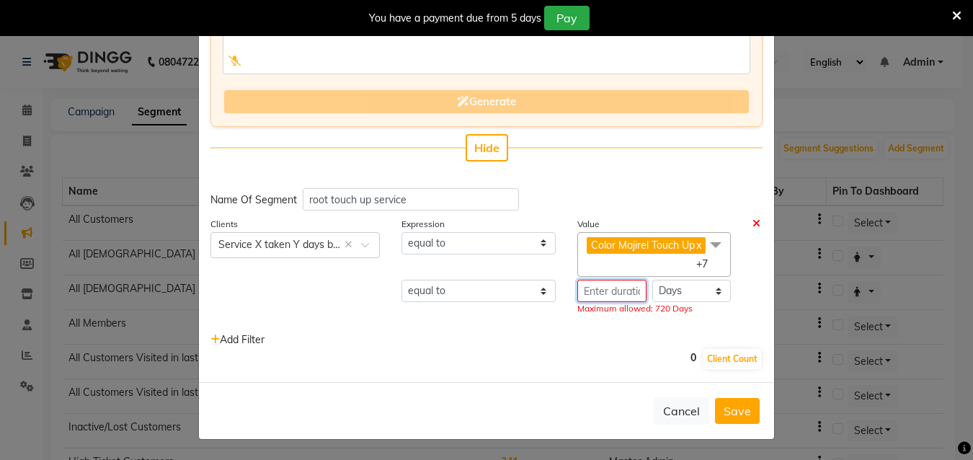
type input "-1"
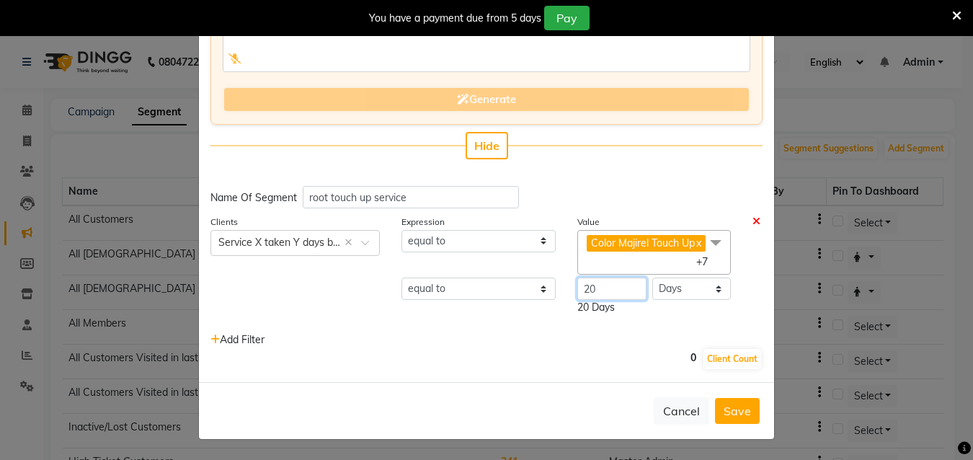
type input "20"
click at [591, 311] on p "20 Days" at bounding box center [654, 307] width 154 height 15
click at [704, 358] on button "Client Count" at bounding box center [732, 359] width 58 height 20
click at [497, 285] on select "equal to greater than greater than or equal to less than less than or equal to" at bounding box center [478, 288] width 154 height 22
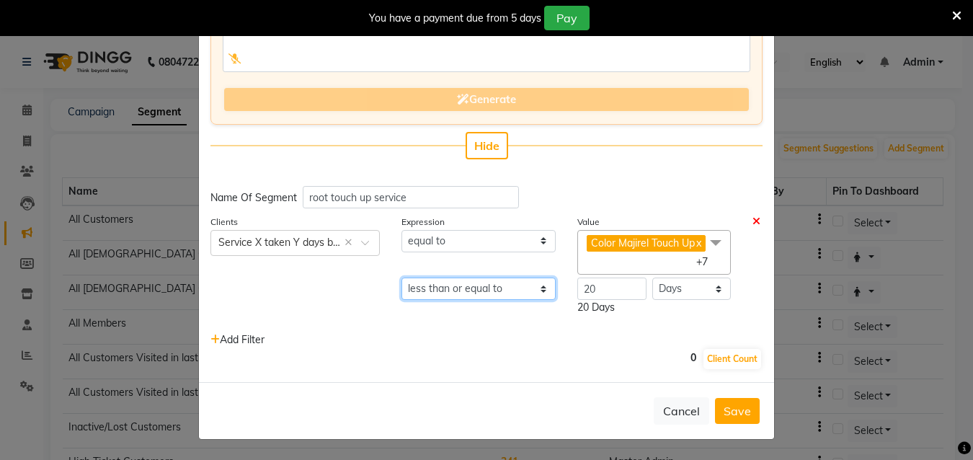
click at [401, 277] on select "equal to greater than greater than or equal to less than less than or equal to" at bounding box center [478, 288] width 154 height 22
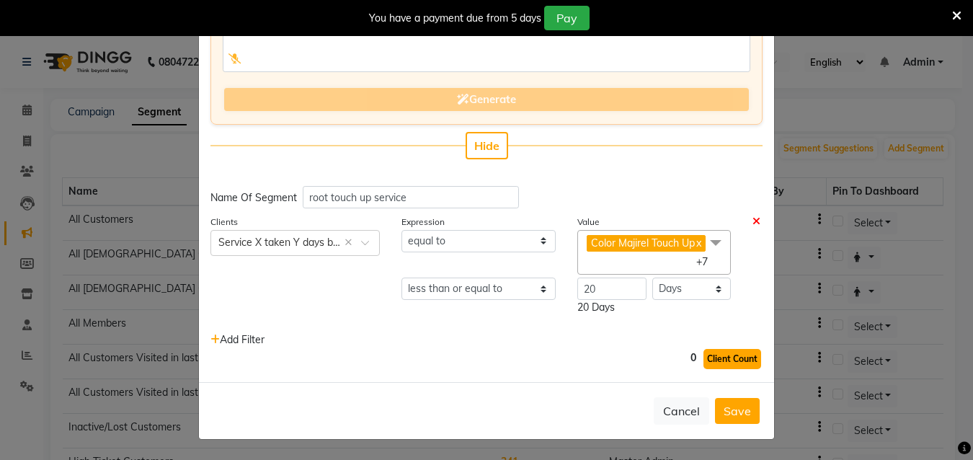
click at [709, 354] on button "Client Count" at bounding box center [732, 359] width 58 height 20
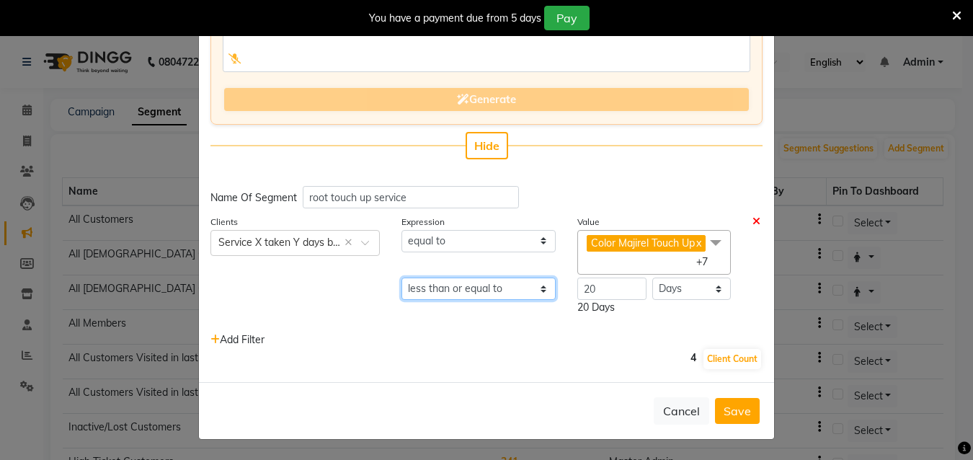
click at [496, 285] on select "equal to greater than greater than or equal to less than less than or equal to" at bounding box center [478, 288] width 154 height 22
select select "="
click at [401, 277] on select "equal to greater than greater than or equal to less than less than or equal to" at bounding box center [478, 288] width 154 height 22
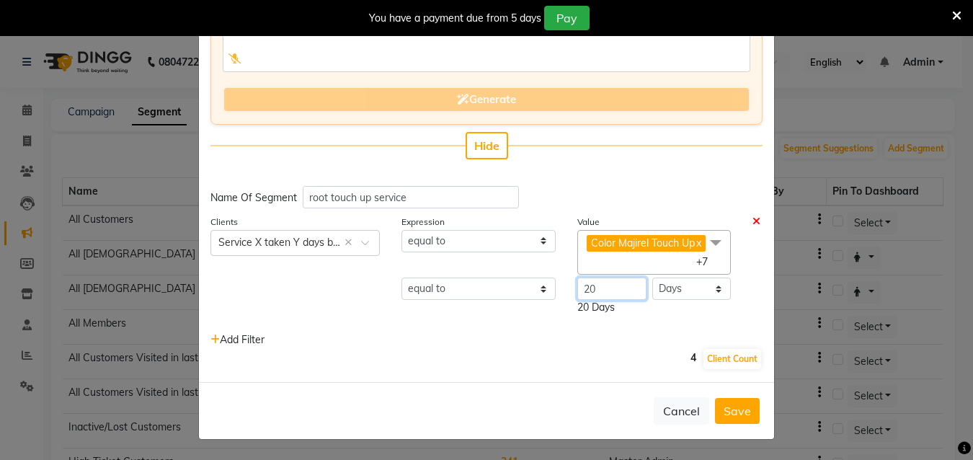
click at [600, 284] on input "20" at bounding box center [612, 288] width 70 height 22
type input "2"
type input "60"
click at [639, 309] on span "(2 Months 0 Days)" at bounding box center [657, 307] width 84 height 13
click at [715, 361] on button "Client Count" at bounding box center [732, 359] width 58 height 20
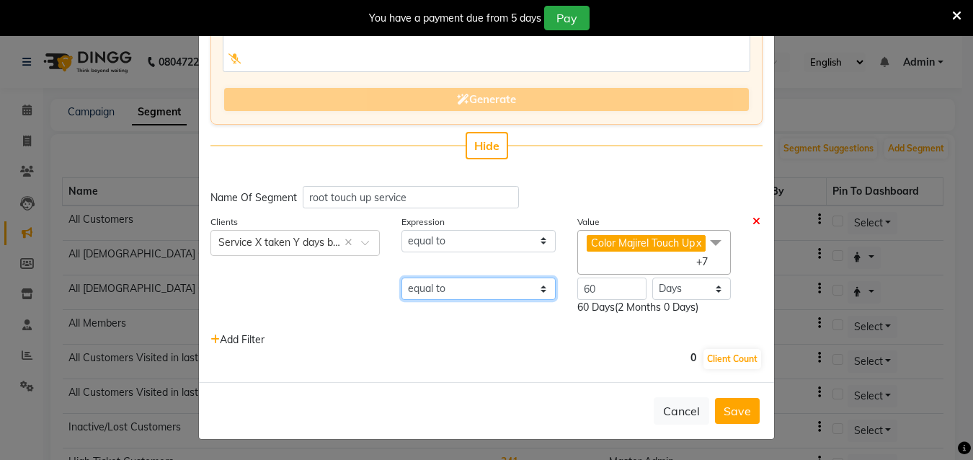
click at [447, 291] on select "equal to greater than greater than or equal to less than less than or equal to" at bounding box center [478, 288] width 154 height 22
click at [401, 277] on select "equal to greater than greater than or equal to less than less than or equal to" at bounding box center [478, 288] width 154 height 22
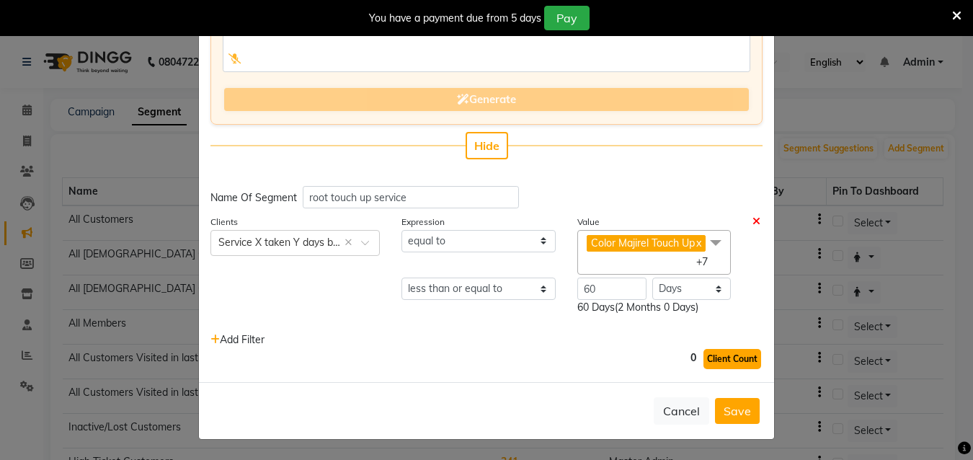
click at [718, 360] on button "Client Count" at bounding box center [732, 359] width 58 height 20
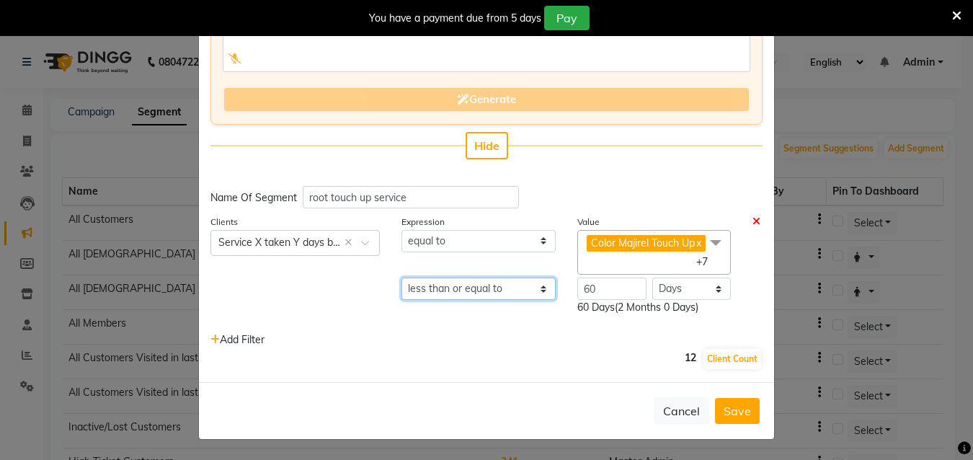
click at [471, 292] on select "equal to greater than greater than or equal to less than less than or equal to" at bounding box center [478, 288] width 154 height 22
select select "="
click at [401, 277] on select "equal to greater than greater than or equal to less than less than or equal to" at bounding box center [478, 288] width 154 height 22
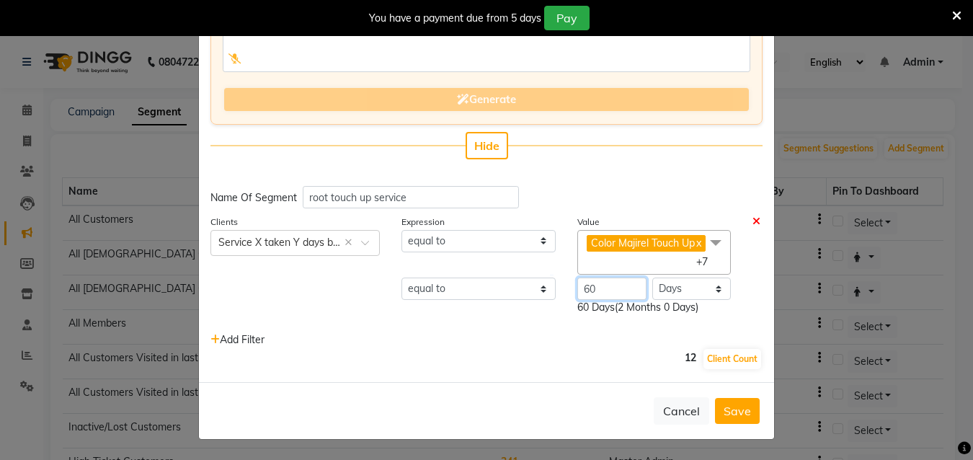
click at [590, 284] on input "60" at bounding box center [612, 288] width 70 height 22
type input "6"
type input "20"
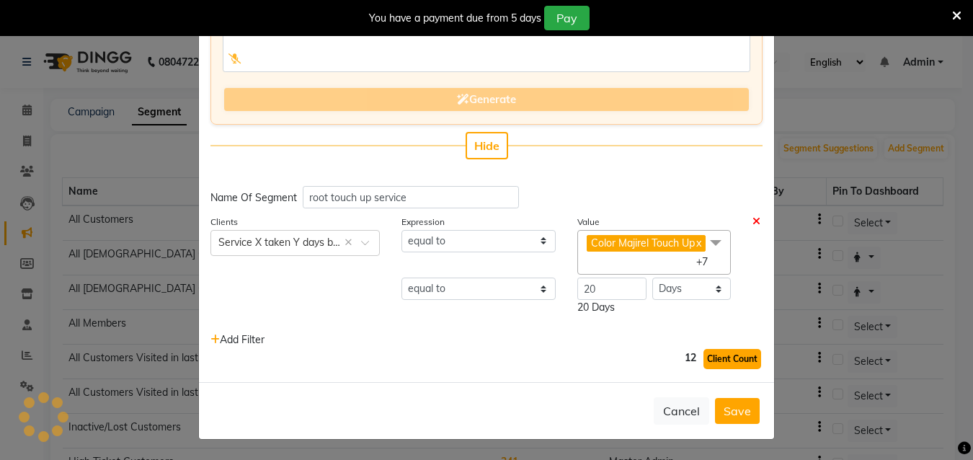
click at [727, 351] on button "Client Count" at bounding box center [732, 359] width 58 height 20
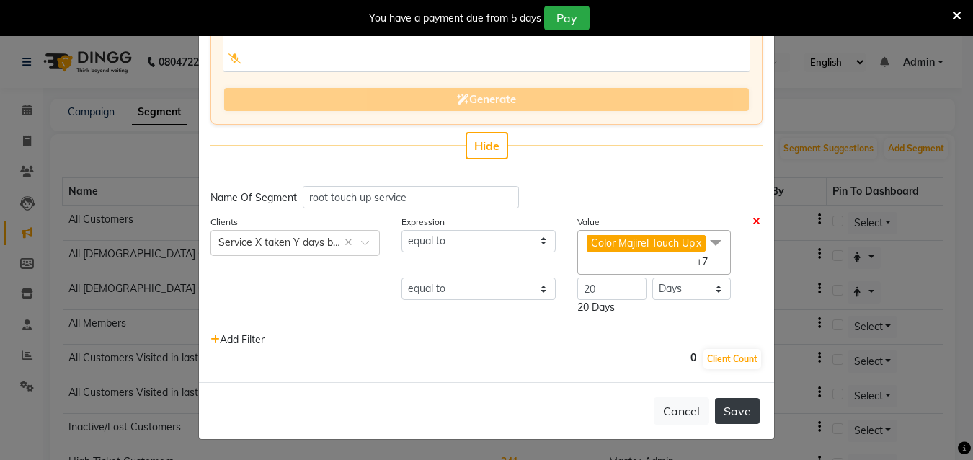
click at [728, 406] on button "Save" at bounding box center [737, 411] width 45 height 26
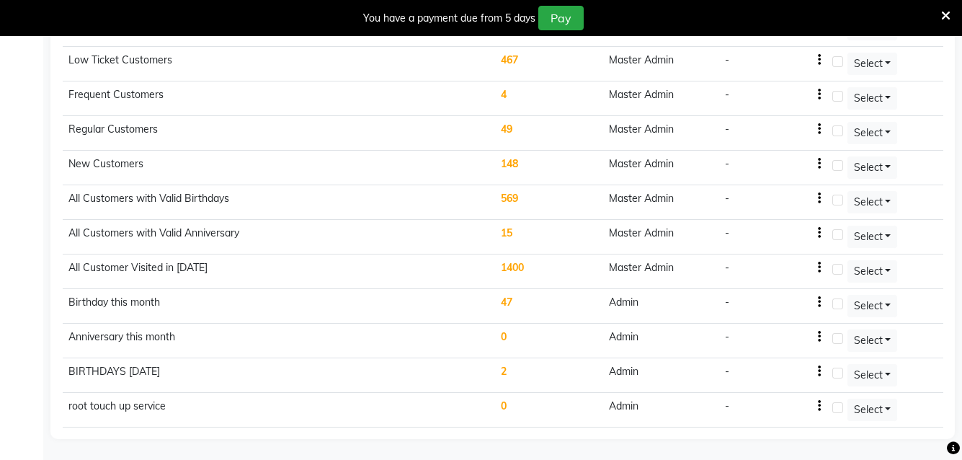
scroll to position [437, 0]
click at [839, 301] on label at bounding box center [837, 303] width 11 height 11
click at [839, 301] on input "checkbox" at bounding box center [836, 303] width 9 height 9
checkbox input "true"
click at [838, 408] on label at bounding box center [837, 406] width 11 height 11
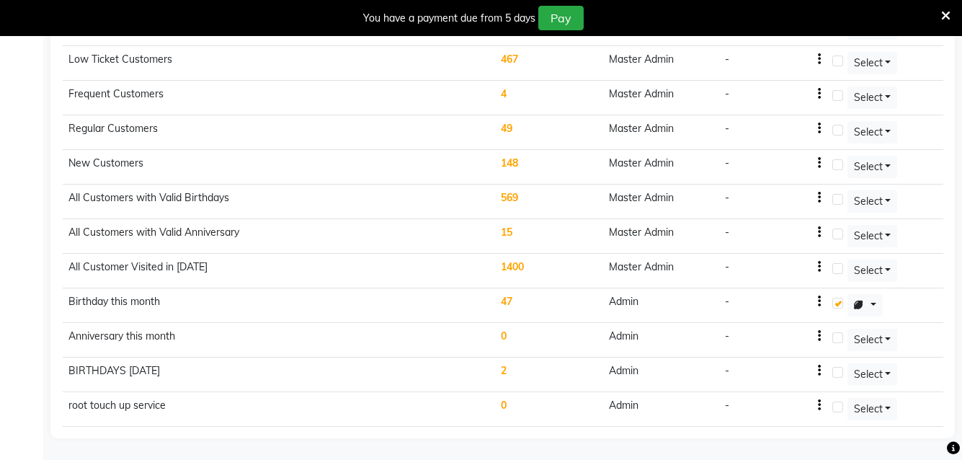
click at [838, 408] on input "checkbox" at bounding box center [836, 407] width 9 height 9
checkbox input "true"
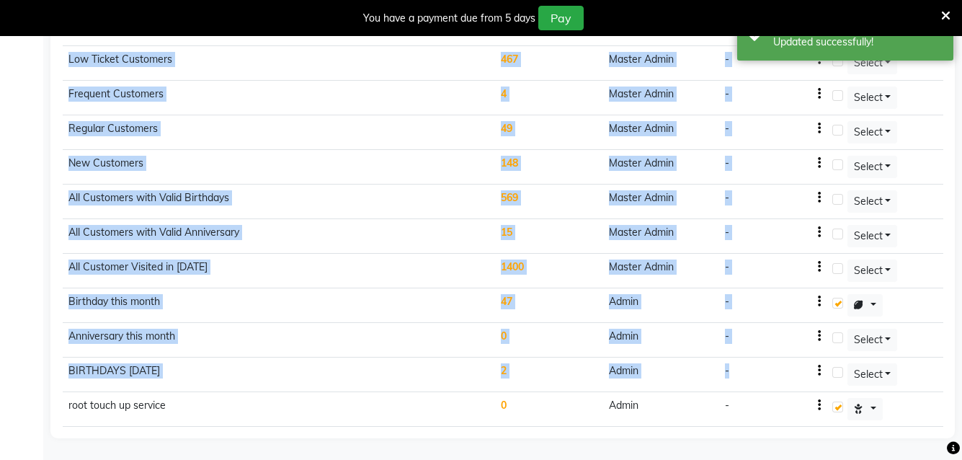
drag, startPoint x: 840, startPoint y: 371, endPoint x: 961, endPoint y: 255, distance: 168.2
click at [961, 255] on main "Campaign Segment Loyalty Coupons Transaction Ledger User Specific Coupons Segme…" at bounding box center [502, 61] width 919 height 798
click at [841, 370] on label at bounding box center [837, 372] width 11 height 11
click at [841, 370] on input "checkbox" at bounding box center [836, 372] width 9 height 9
checkbox input "true"
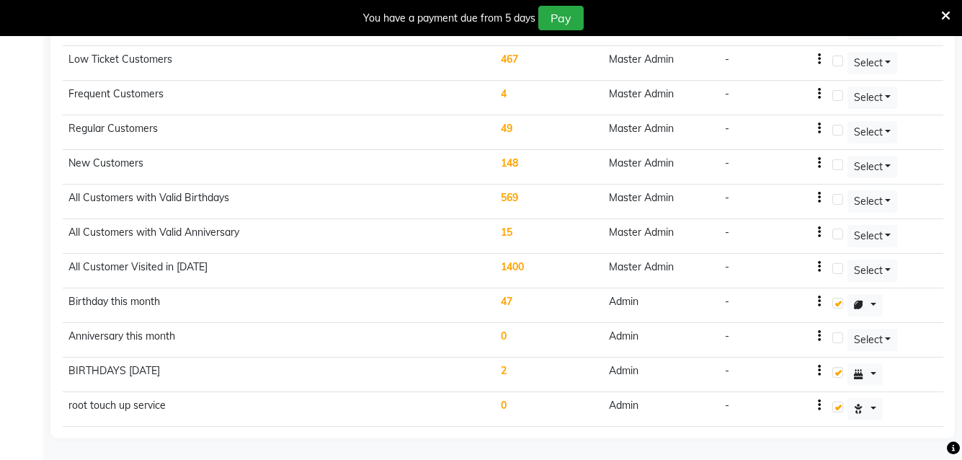
click at [840, 339] on label at bounding box center [837, 337] width 11 height 11
click at [840, 339] on input "checkbox" at bounding box center [836, 338] width 9 height 9
checkbox input "true"
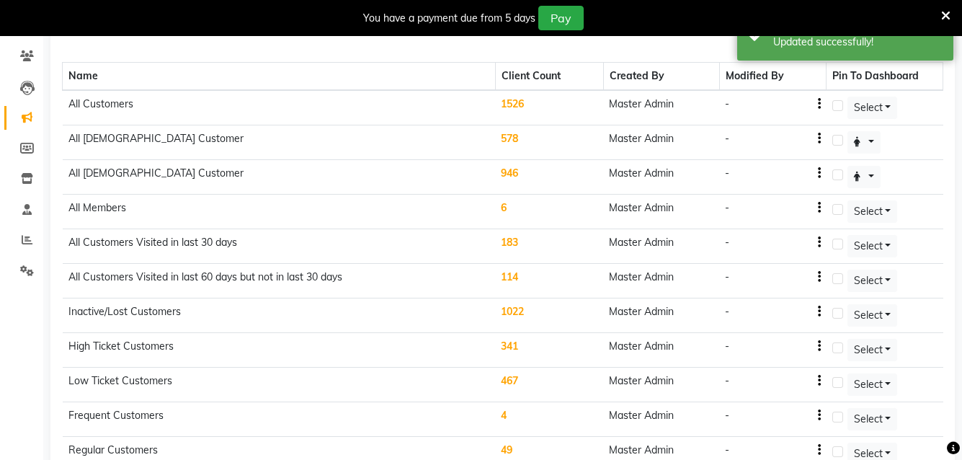
scroll to position [76, 0]
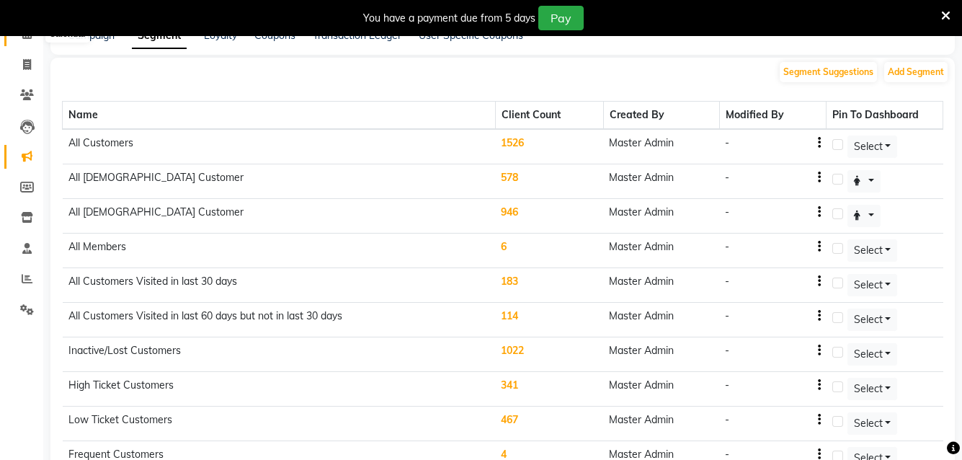
click at [26, 38] on icon at bounding box center [26, 33] width 9 height 11
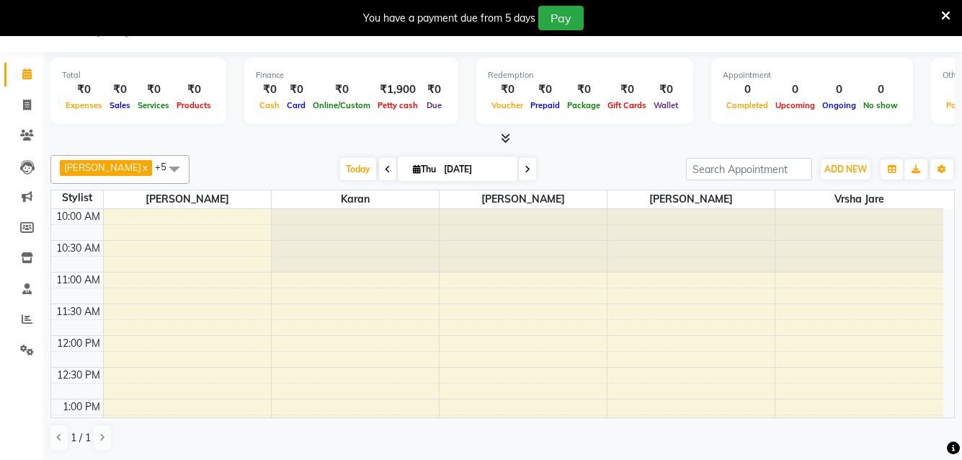
click at [940, 17] on div "You have a payment due from 5 days Pay" at bounding box center [474, 18] width 936 height 25
click at [942, 16] on icon at bounding box center [945, 15] width 9 height 13
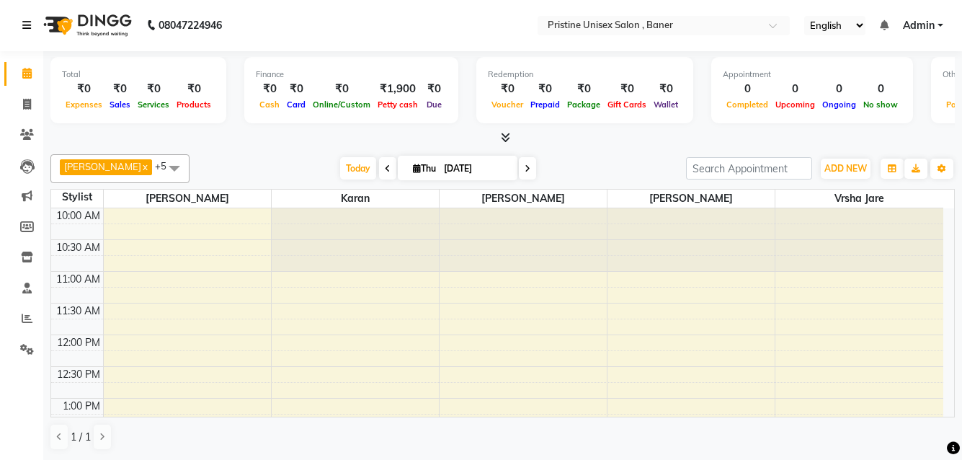
click at [27, 27] on icon at bounding box center [26, 25] width 9 height 10
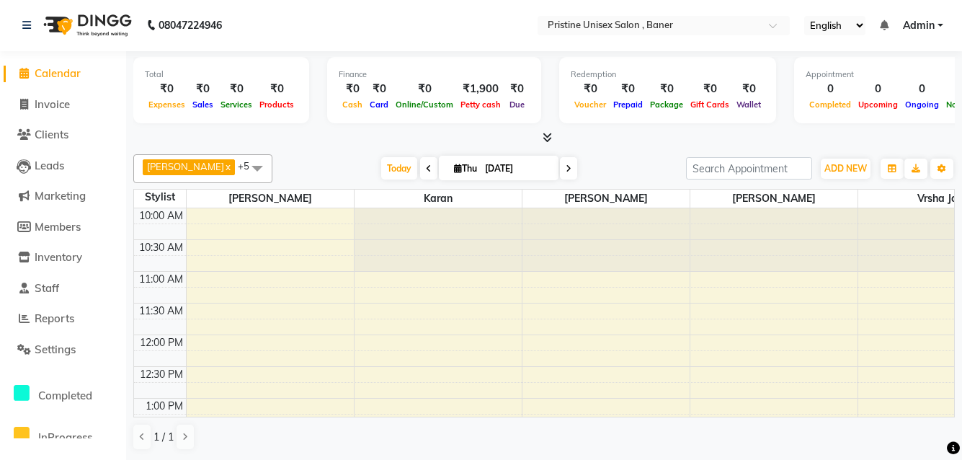
click at [92, 359] on li "Settings" at bounding box center [63, 349] width 126 height 31
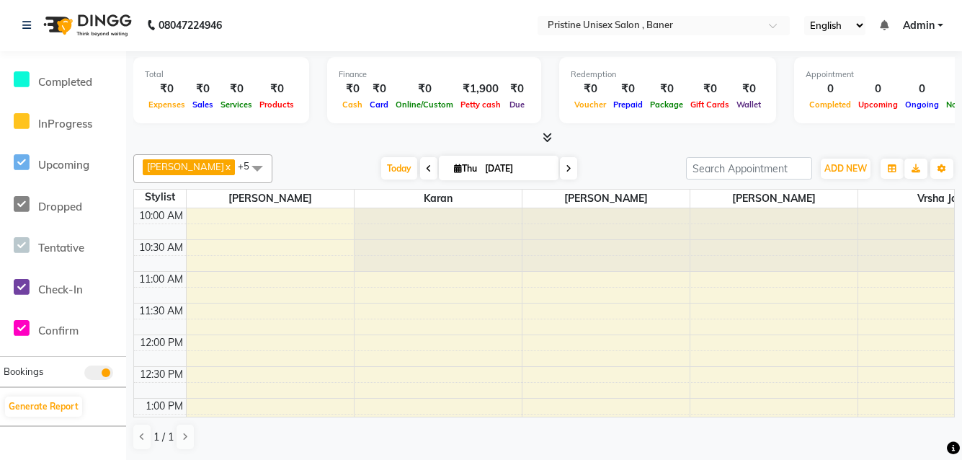
scroll to position [389, 0]
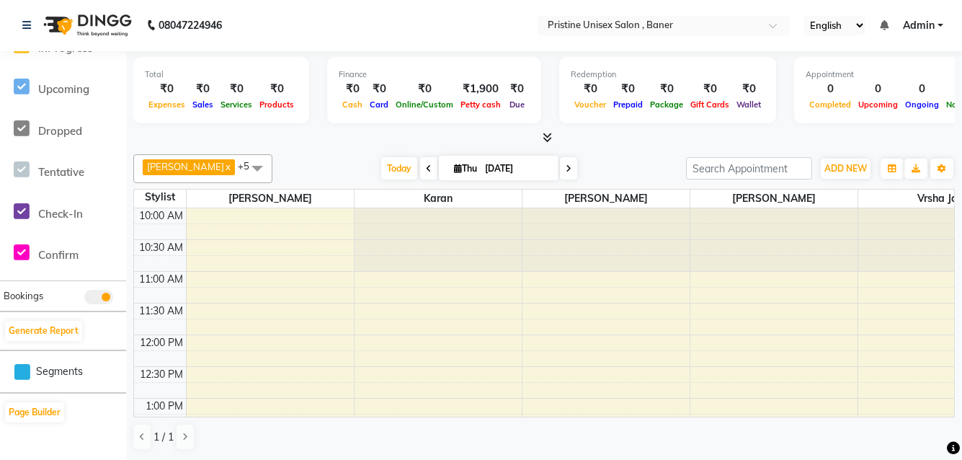
click at [19, 376] on icon at bounding box center [22, 372] width 16 height 18
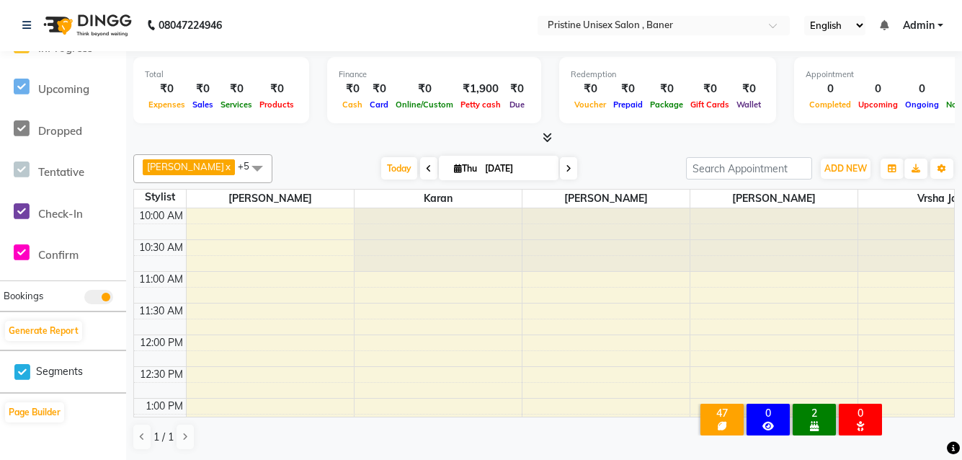
click at [21, 376] on icon at bounding box center [22, 372] width 16 height 18
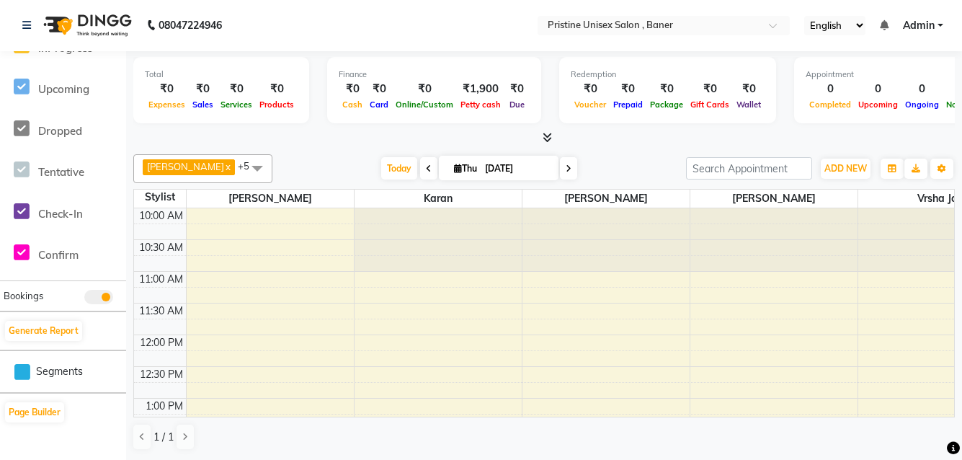
click at [21, 376] on icon at bounding box center [22, 372] width 16 height 18
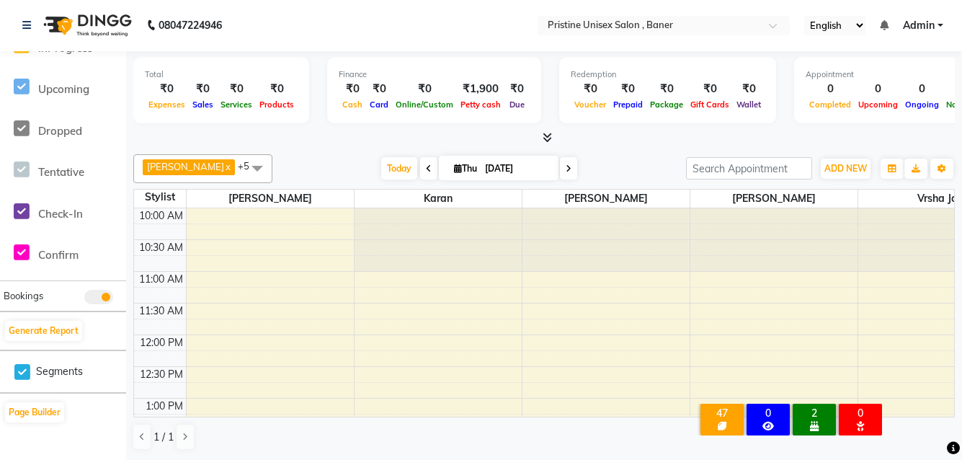
click at [716, 407] on div "47" at bounding box center [721, 413] width 37 height 13
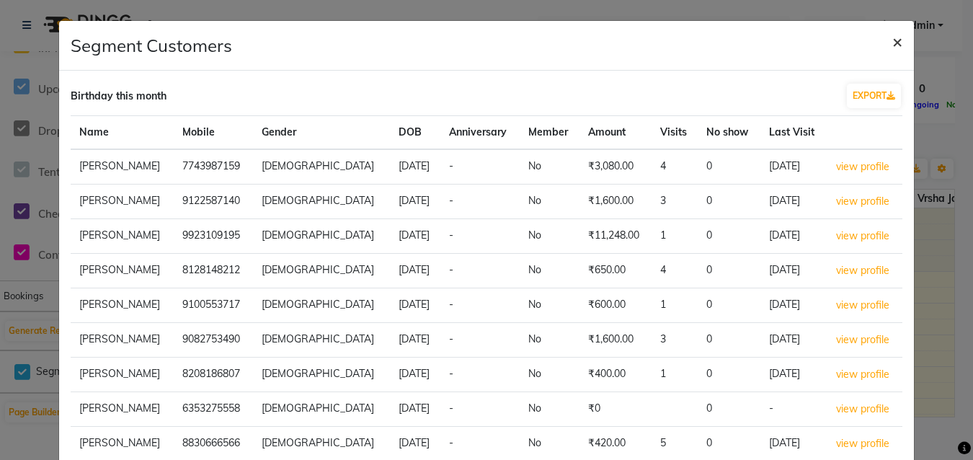
click at [892, 41] on span "×" at bounding box center [897, 41] width 10 height 22
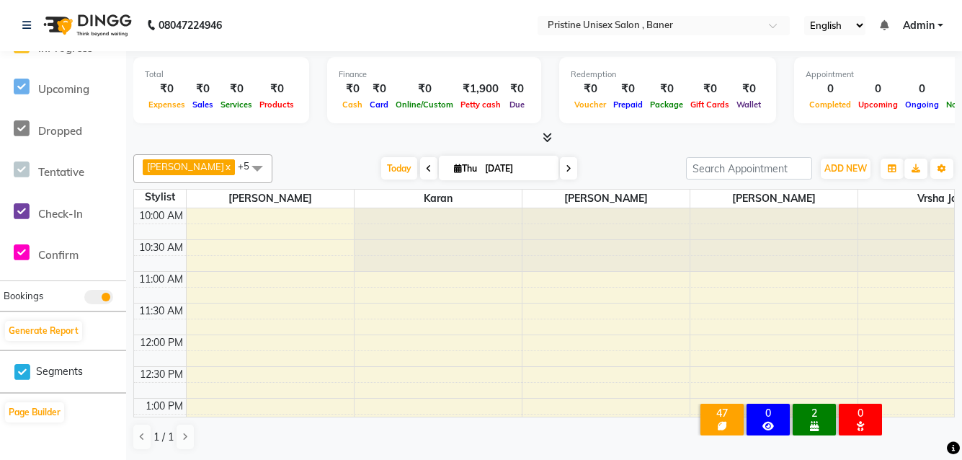
click at [766, 407] on div "0" at bounding box center [768, 413] width 37 height 13
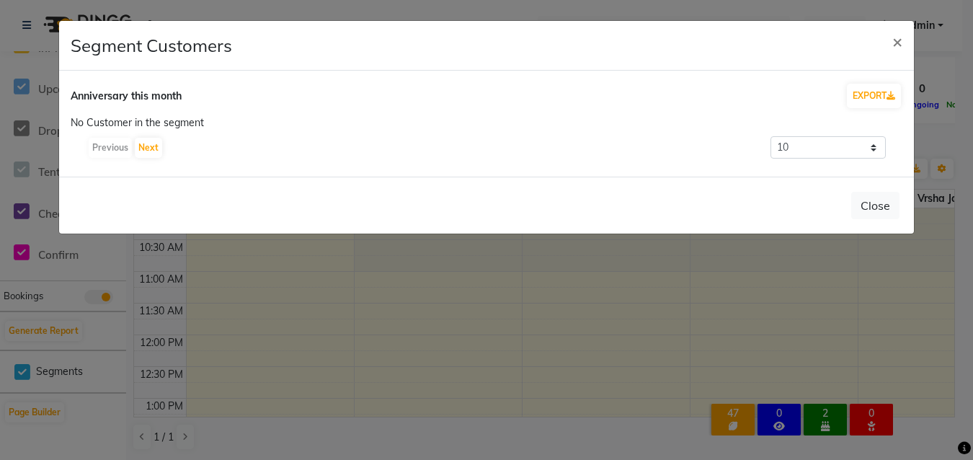
click at [515, 312] on ngb-modal-window "Segment Customers × Anniversary this month EXPORT No Customer in the segment Pr…" at bounding box center [486, 230] width 973 height 460
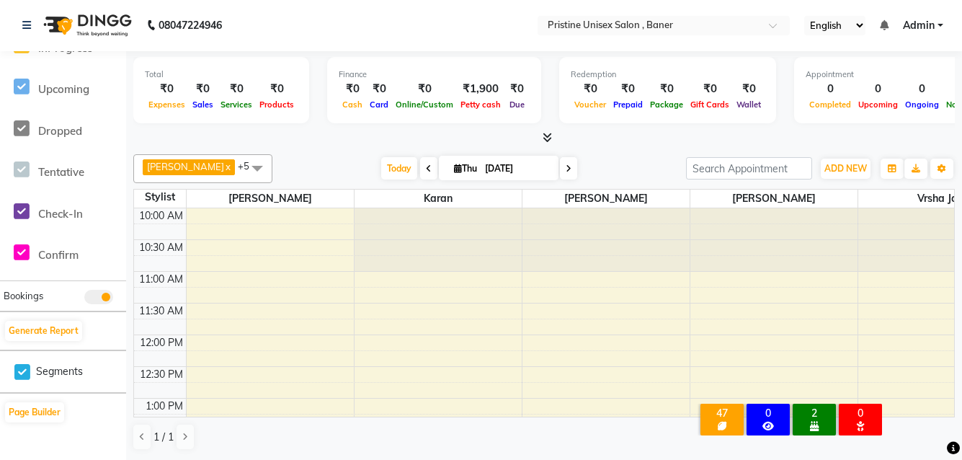
click at [806, 419] on div "BIRTHDAYS [DATE]" at bounding box center [814, 425] width 37 height 13
click at [809, 407] on div "2" at bounding box center [814, 413] width 37 height 13
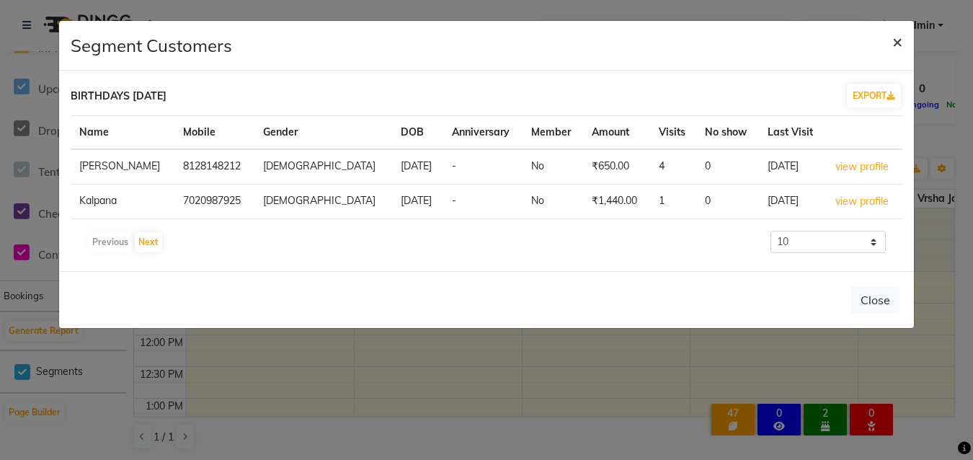
click at [900, 43] on span "×" at bounding box center [897, 41] width 10 height 22
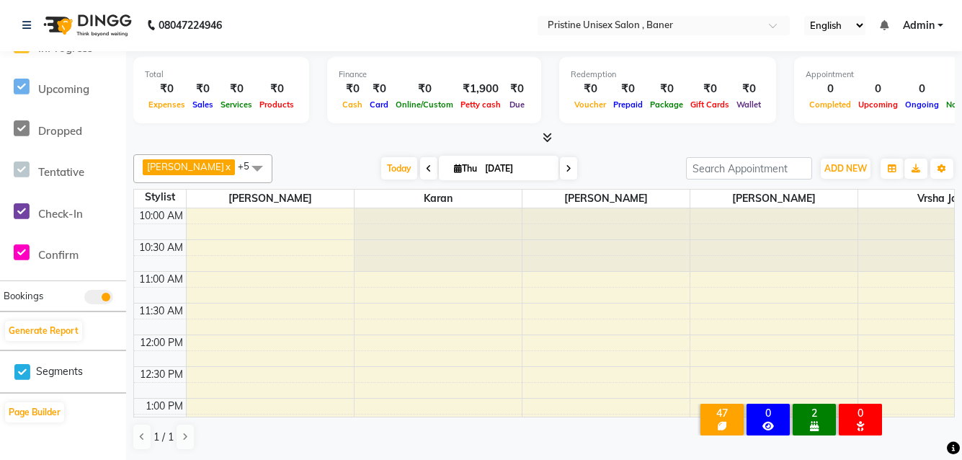
click at [869, 407] on div "0" at bounding box center [860, 413] width 37 height 13
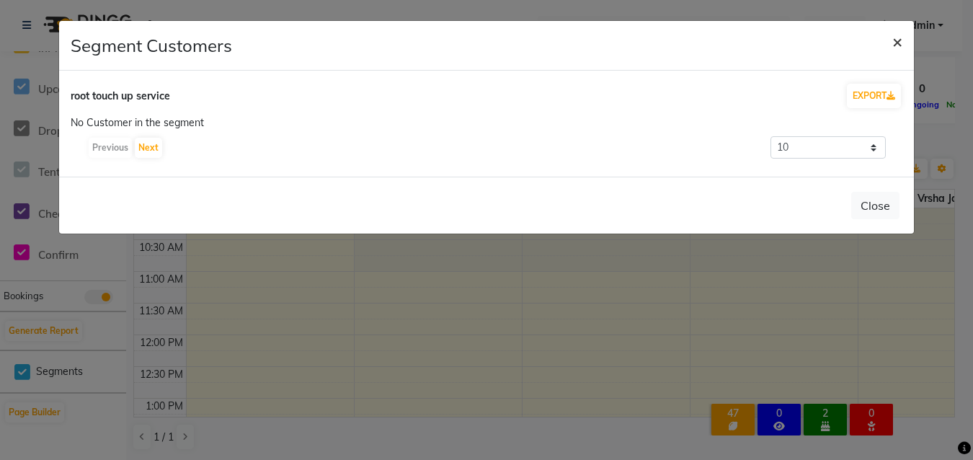
click at [894, 43] on span "×" at bounding box center [897, 41] width 10 height 22
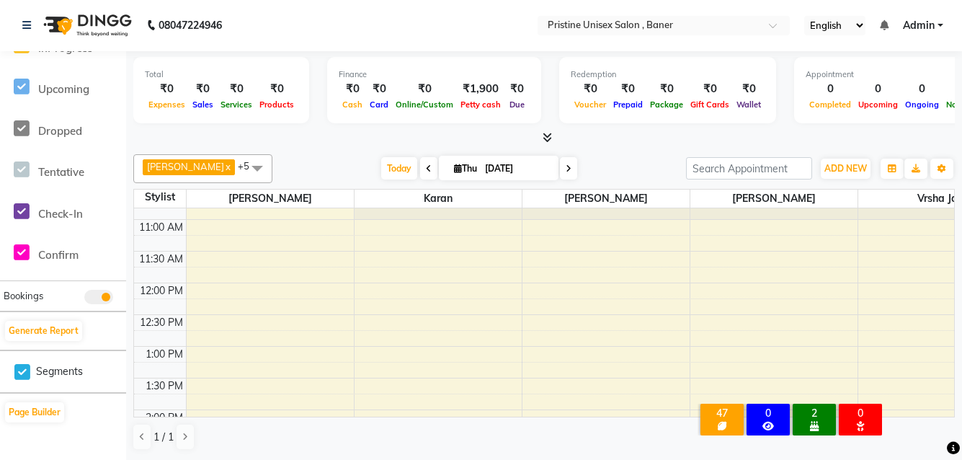
scroll to position [0, 0]
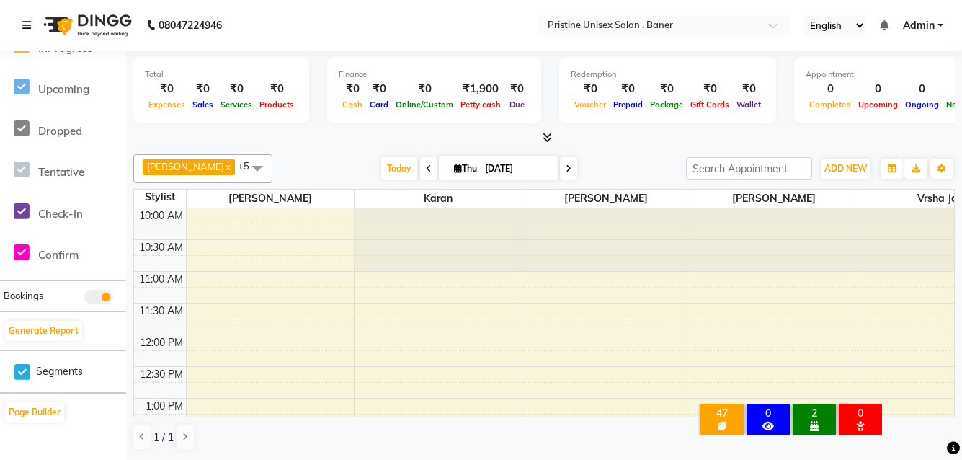
click at [23, 30] on icon at bounding box center [26, 25] width 9 height 10
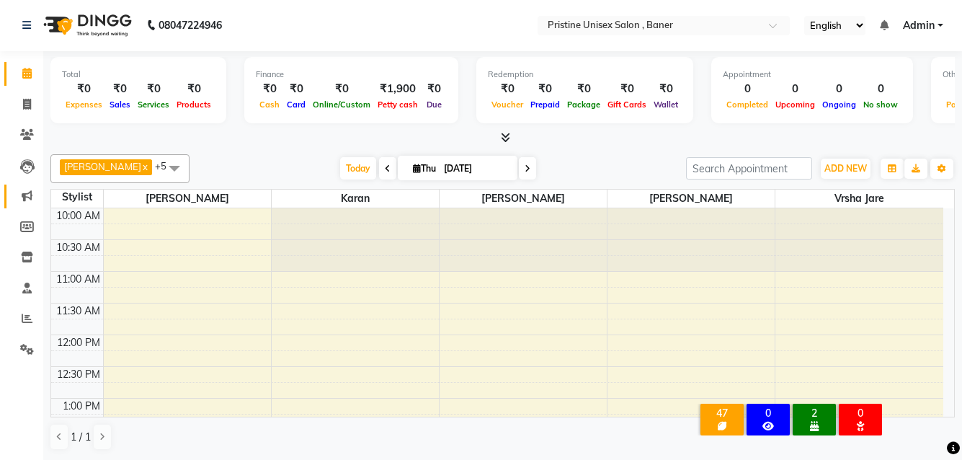
click at [26, 187] on link "Marketing" at bounding box center [21, 197] width 35 height 24
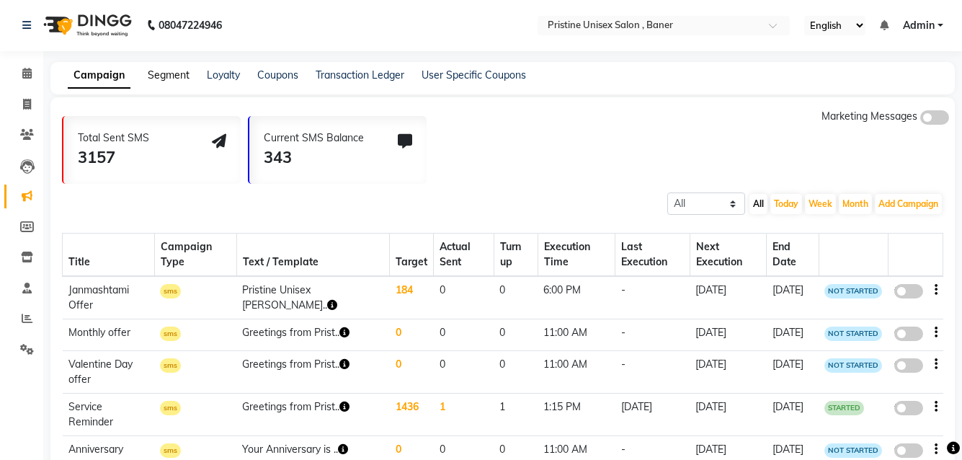
click at [166, 72] on link "Segment" at bounding box center [169, 74] width 42 height 13
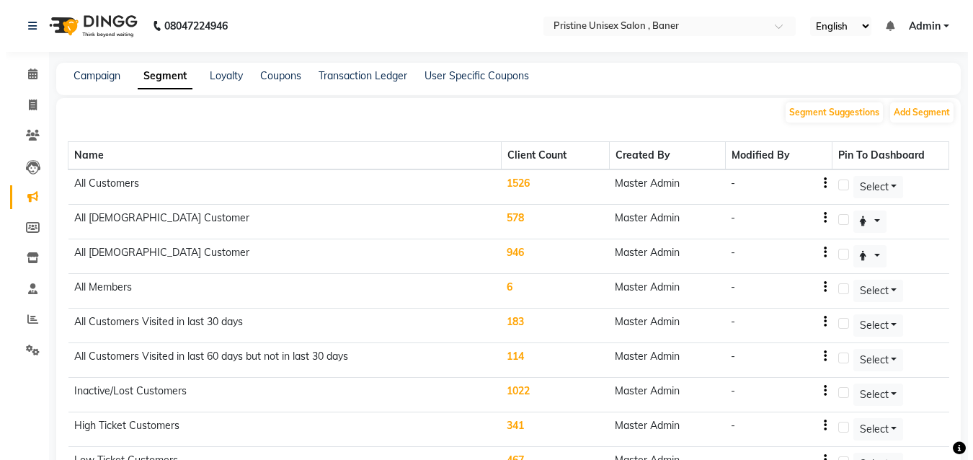
scroll to position [401, 0]
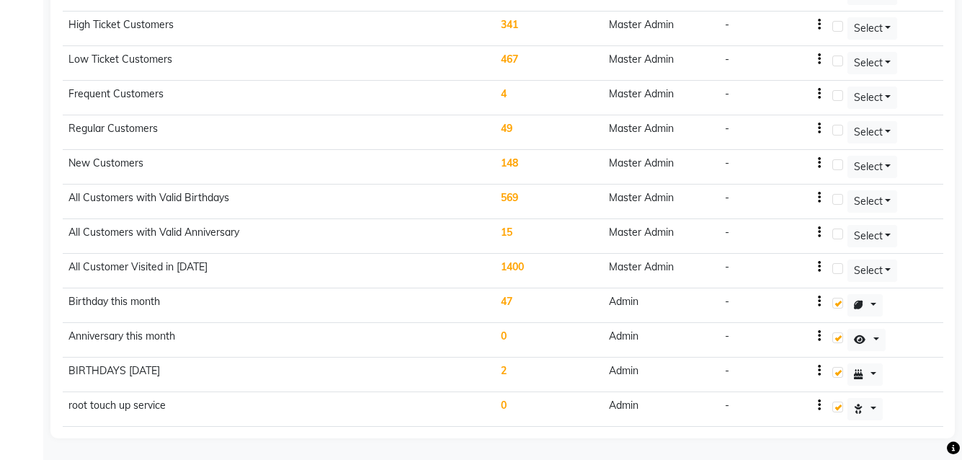
click at [509, 407] on td "0" at bounding box center [549, 409] width 108 height 35
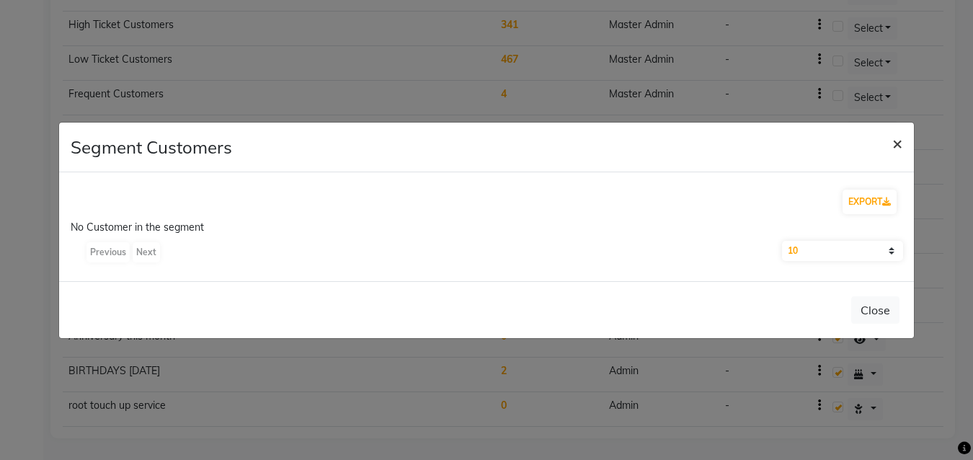
click at [893, 139] on span "×" at bounding box center [897, 143] width 10 height 22
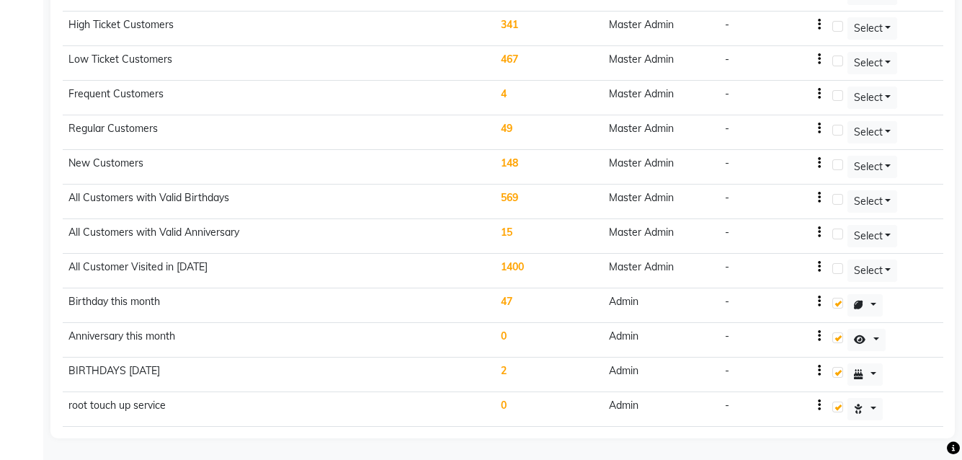
click at [819, 405] on icon "button" at bounding box center [819, 405] width 3 height 1
click at [779, 400] on div "Edit" at bounding box center [786, 397] width 35 height 18
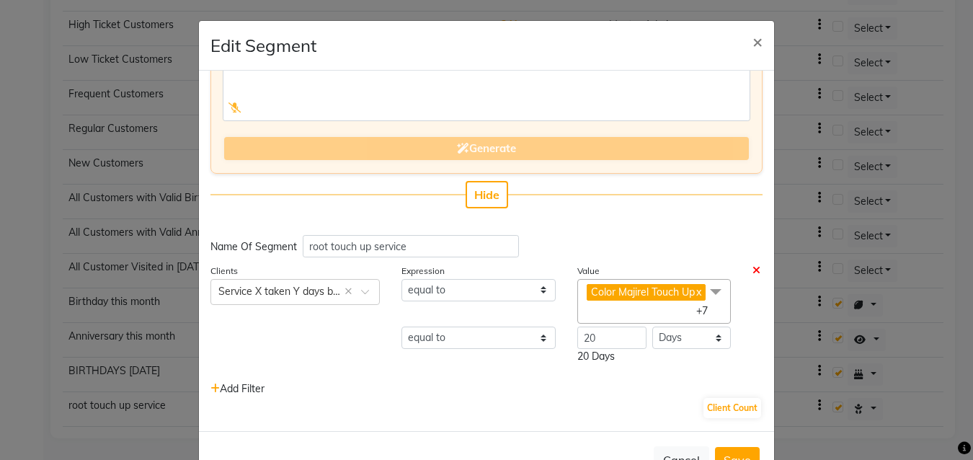
scroll to position [123, 0]
click at [696, 311] on span "+7" at bounding box center [707, 310] width 22 height 13
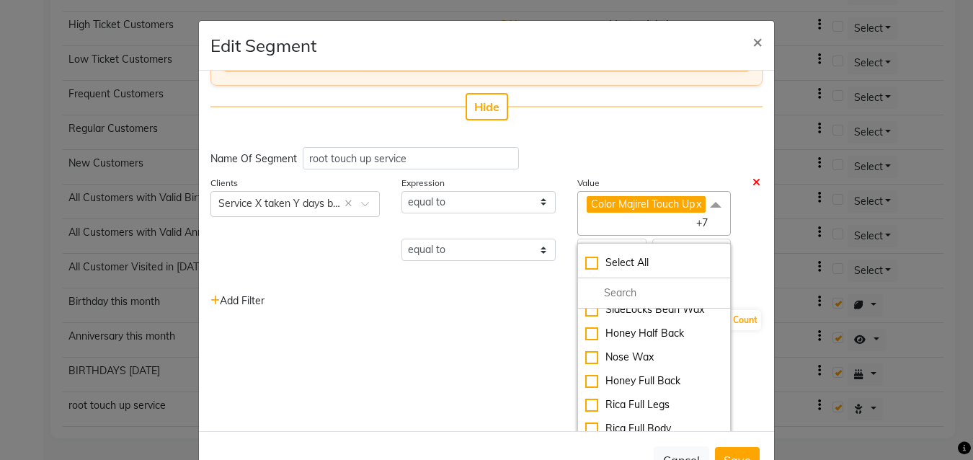
scroll to position [2162, 0]
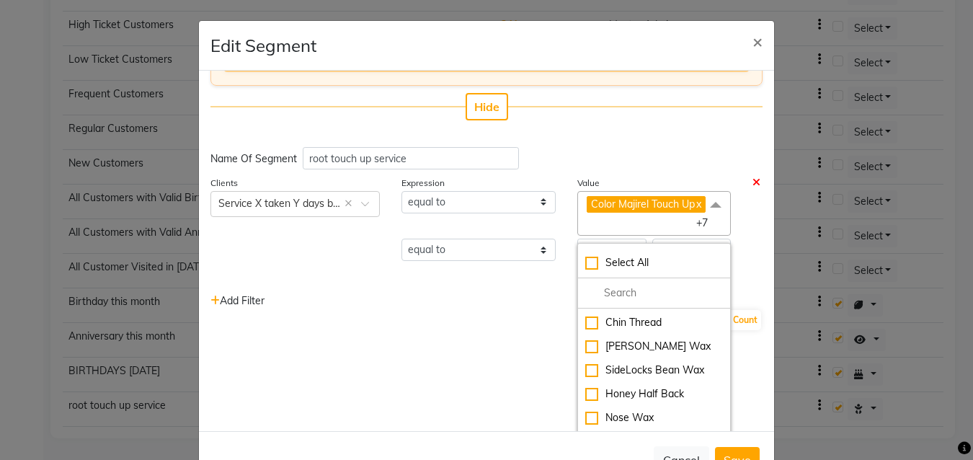
click at [585, 458] on div "Rica Full Legs" at bounding box center [654, 465] width 138 height 15
checkbox input "true"
click at [585, 434] on div "Honey Full Back" at bounding box center [654, 441] width 138 height 15
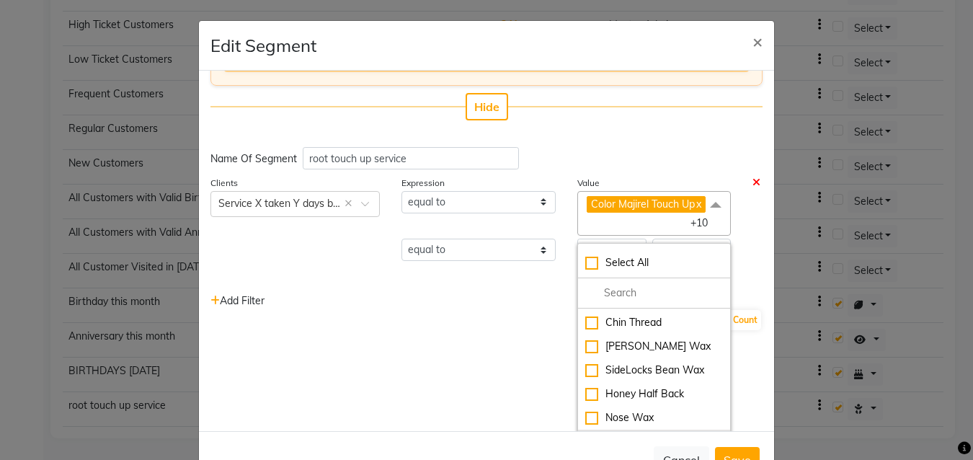
click at [585, 434] on div "Honey Full Back" at bounding box center [654, 441] width 138 height 15
checkbox input "false"
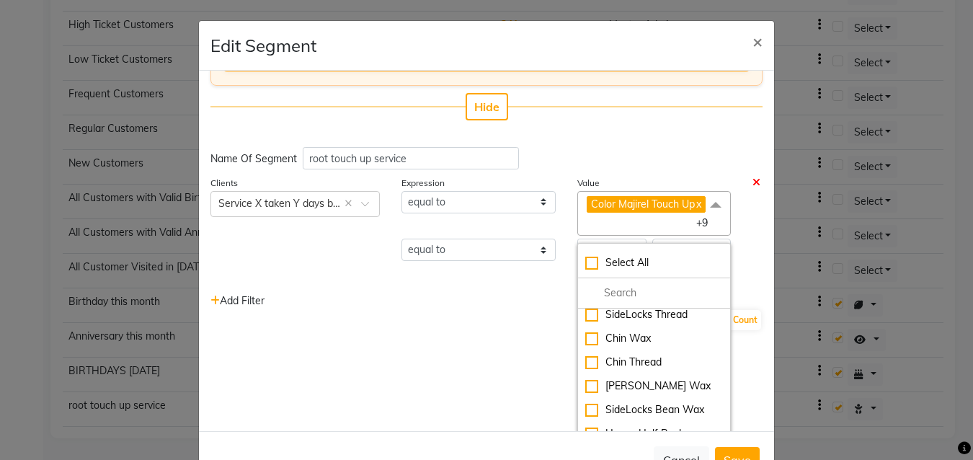
scroll to position [2090, 0]
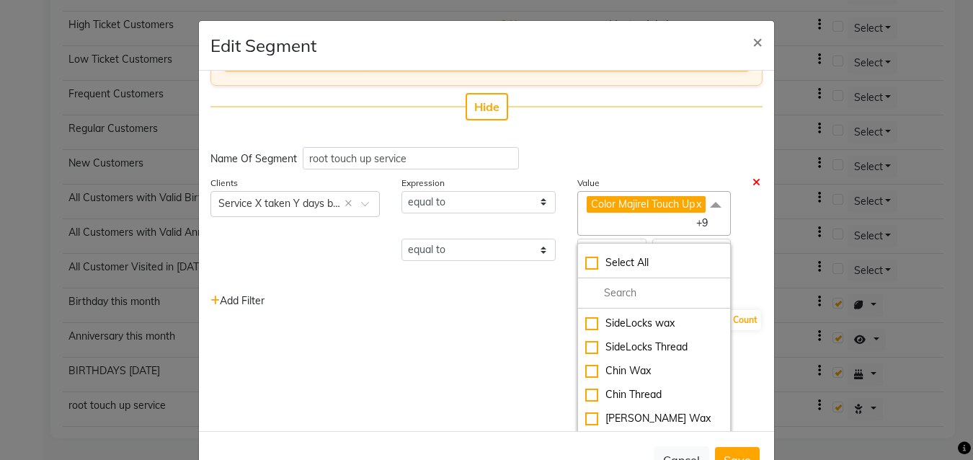
click at [585, 458] on div "Honey Half Back" at bounding box center [654, 465] width 138 height 15
checkbox input "true"
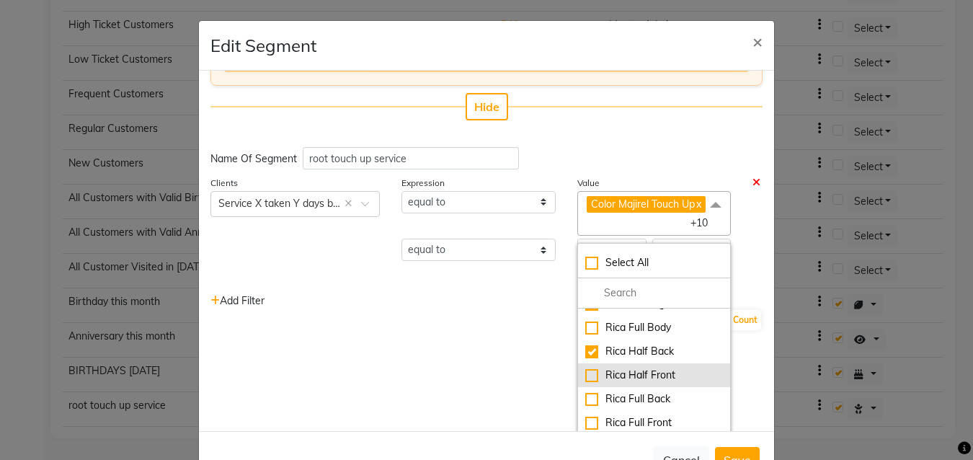
scroll to position [2379, 0]
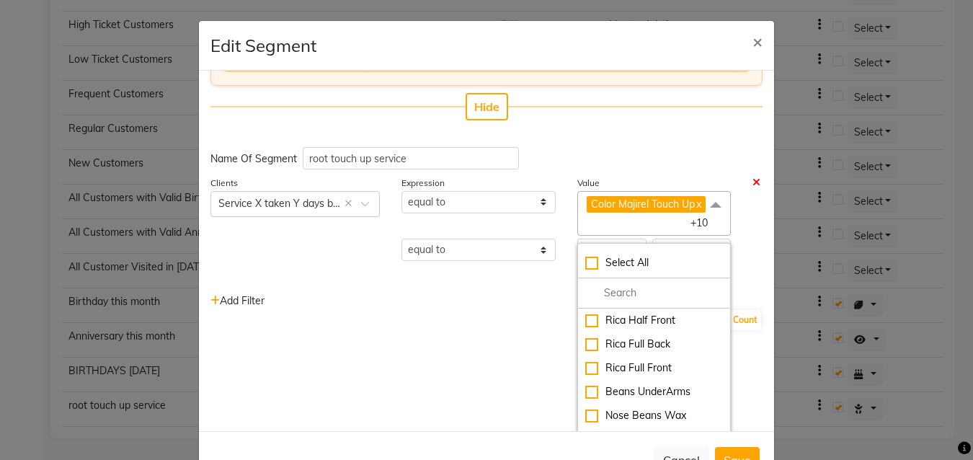
checkbox input "true"
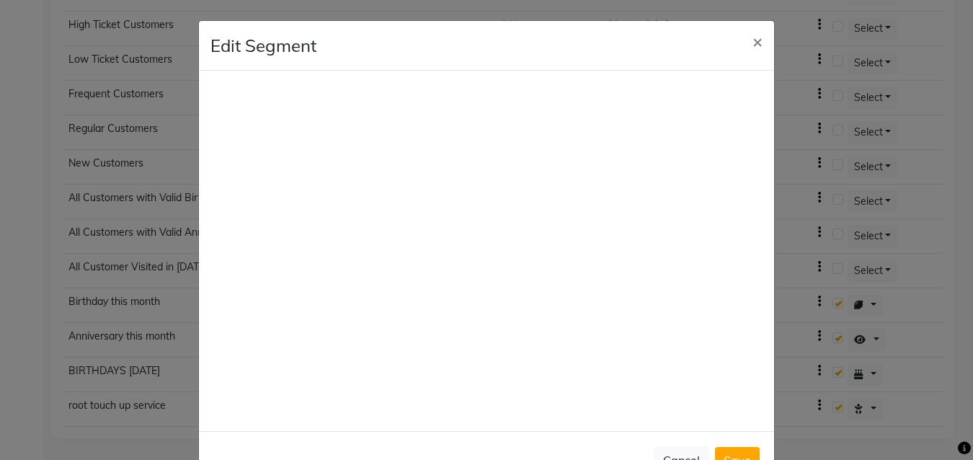
scroll to position [2502, 0]
click at [732, 452] on button "Save" at bounding box center [737, 460] width 45 height 26
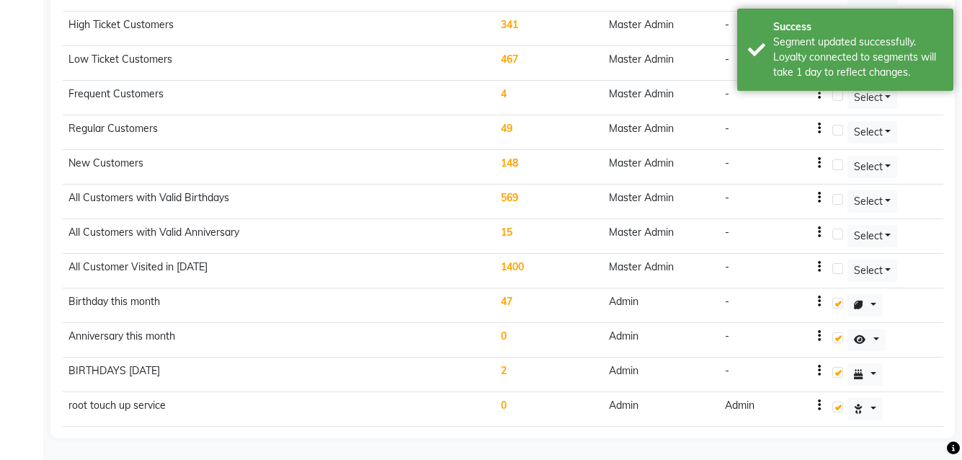
scroll to position [0, 0]
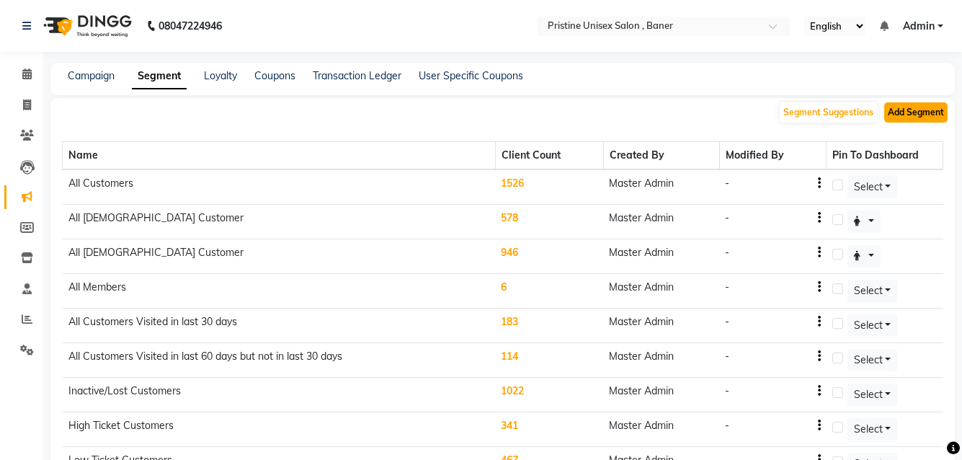
click at [912, 118] on button "Add Segment" at bounding box center [915, 112] width 63 height 20
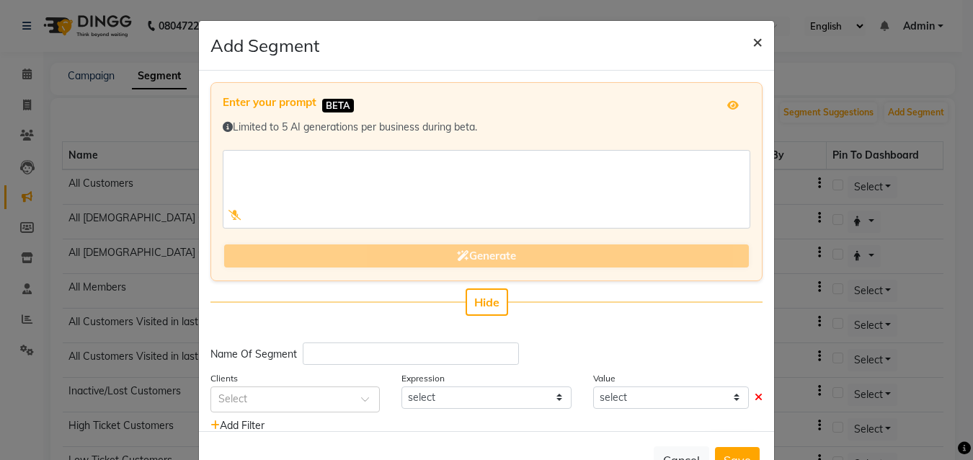
click at [752, 45] on span "×" at bounding box center [757, 41] width 10 height 22
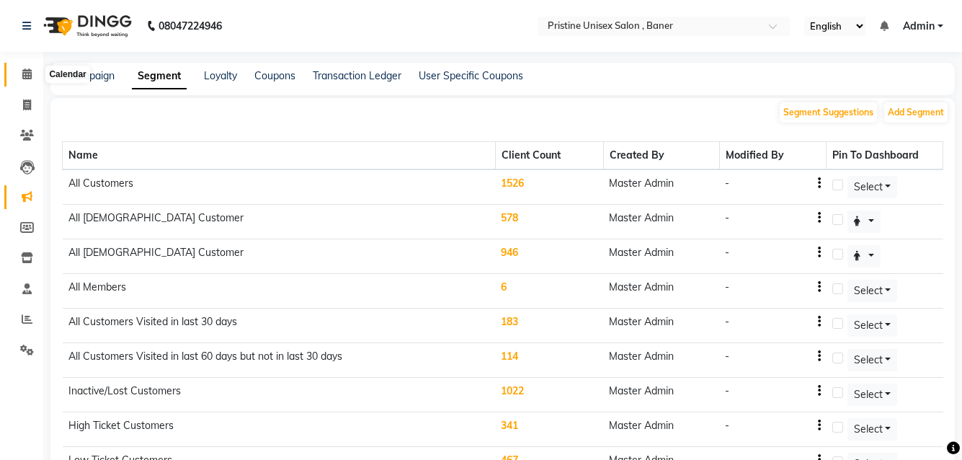
click at [27, 77] on icon at bounding box center [26, 73] width 9 height 11
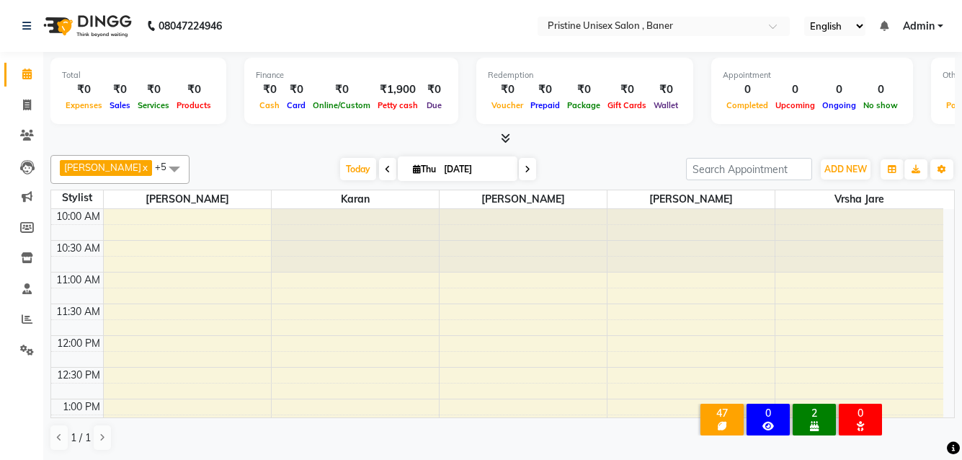
click at [804, 419] on div "BIRTHDAYS [DATE]" at bounding box center [814, 425] width 37 height 13
click at [811, 421] on icon at bounding box center [814, 426] width 9 height 10
click at [717, 407] on div "47" at bounding box center [721, 413] width 37 height 13
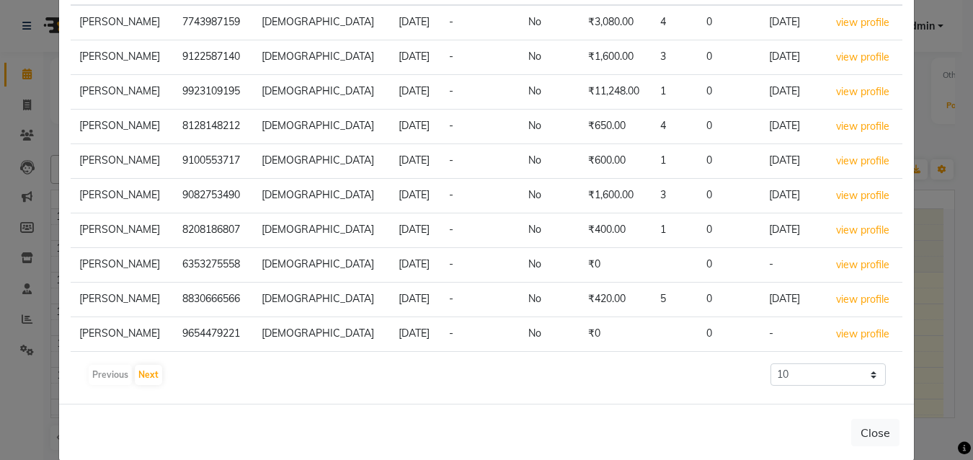
scroll to position [166, 0]
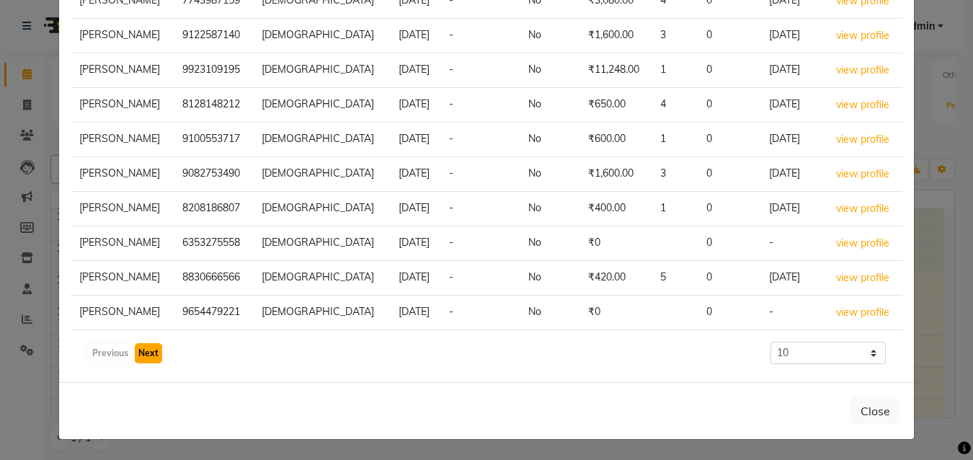
click at [148, 357] on button "Next" at bounding box center [148, 353] width 27 height 20
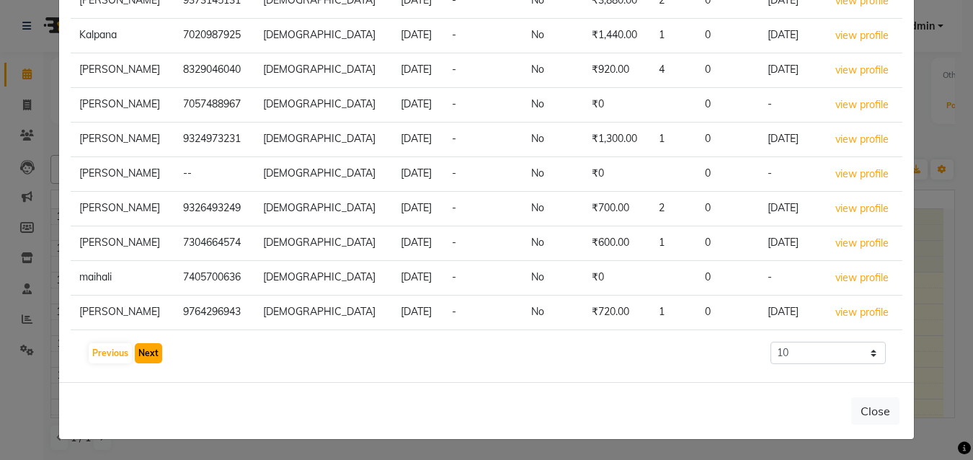
click at [145, 361] on button "Next" at bounding box center [148, 353] width 27 height 20
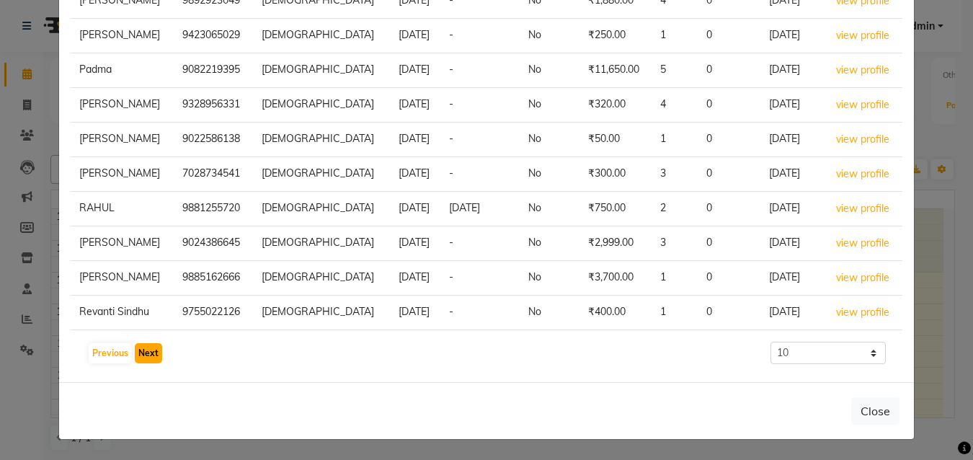
click at [141, 352] on button "Next" at bounding box center [148, 353] width 27 height 20
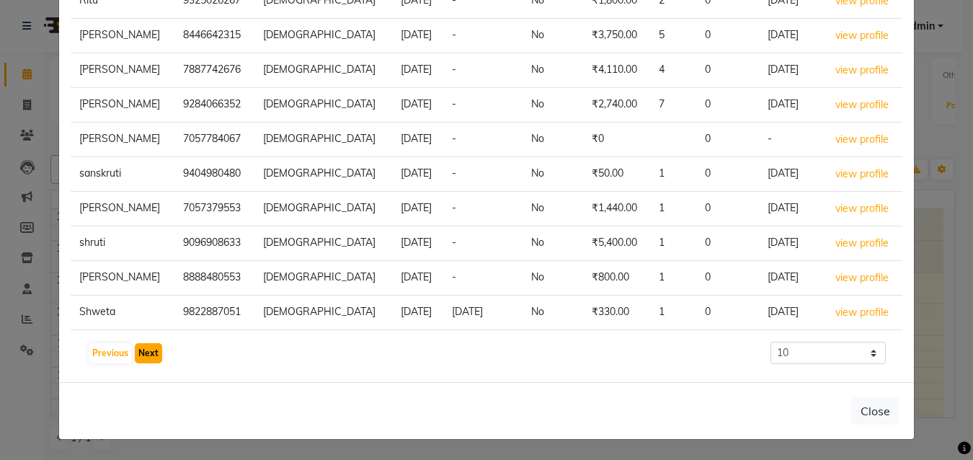
click at [151, 359] on button "Next" at bounding box center [148, 353] width 27 height 20
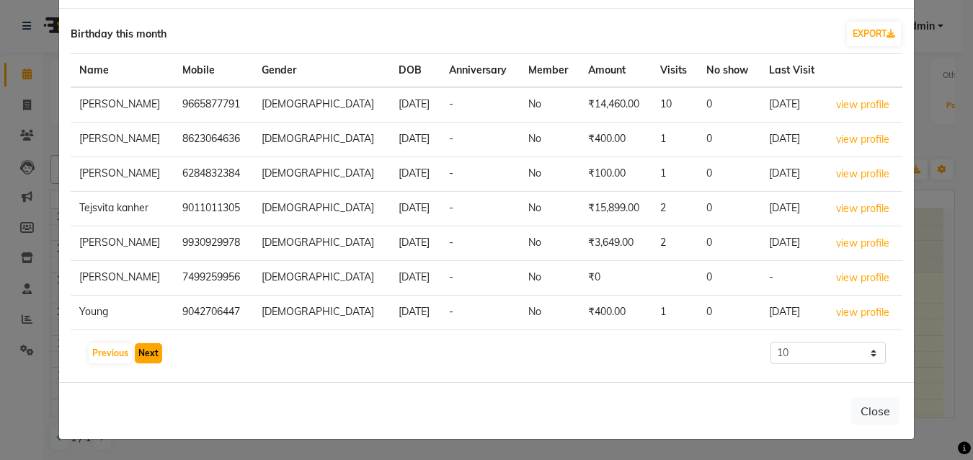
click at [142, 351] on button "Next" at bounding box center [148, 353] width 27 height 20
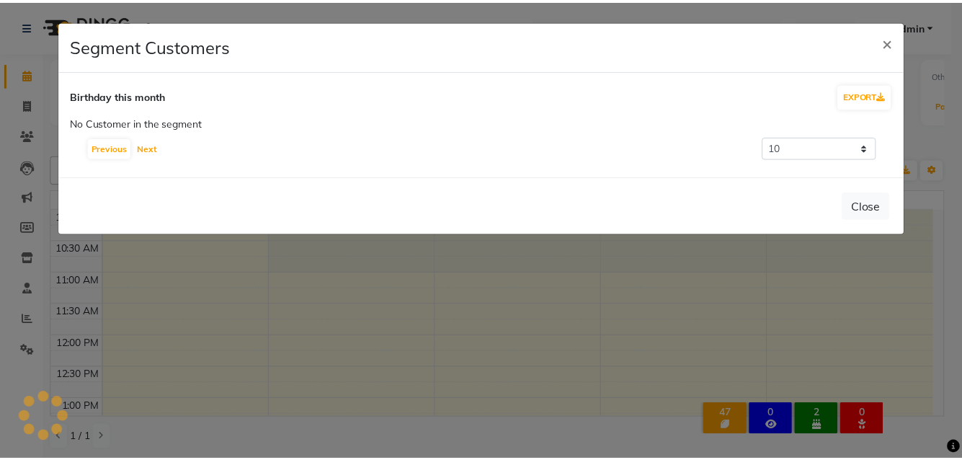
scroll to position [0, 0]
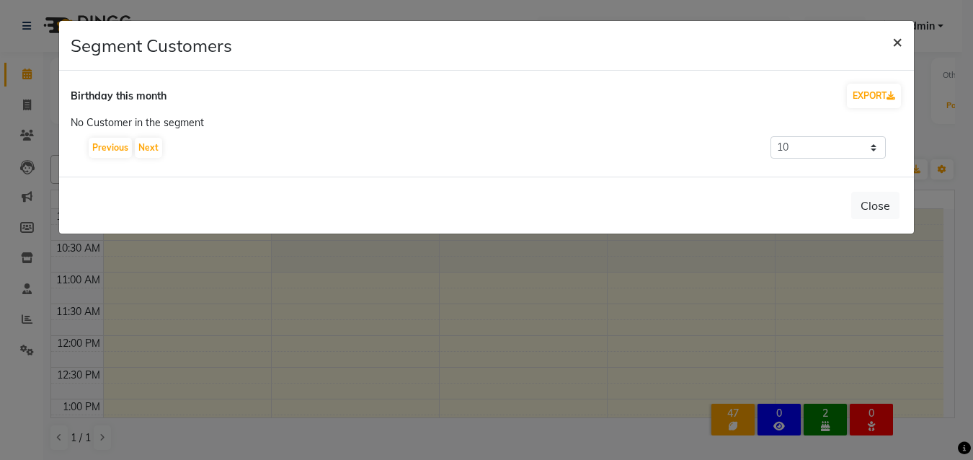
click at [902, 39] on span "×" at bounding box center [897, 41] width 10 height 22
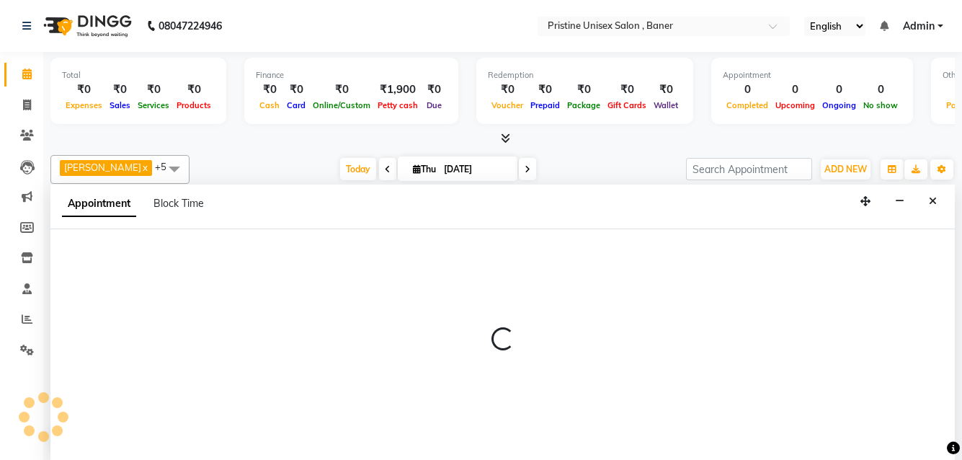
scroll to position [1, 0]
select select "51203"
select select "705"
select select "tentative"
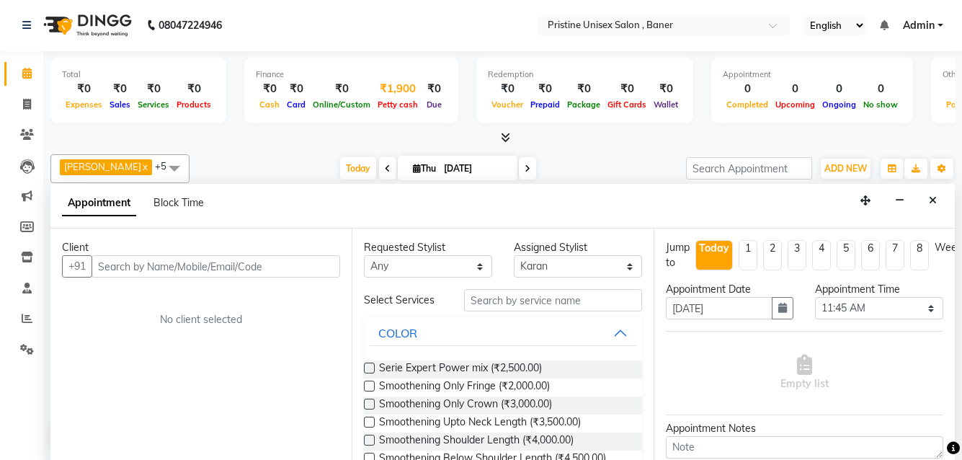
click at [383, 100] on span "Petty cash" at bounding box center [398, 104] width 48 height 10
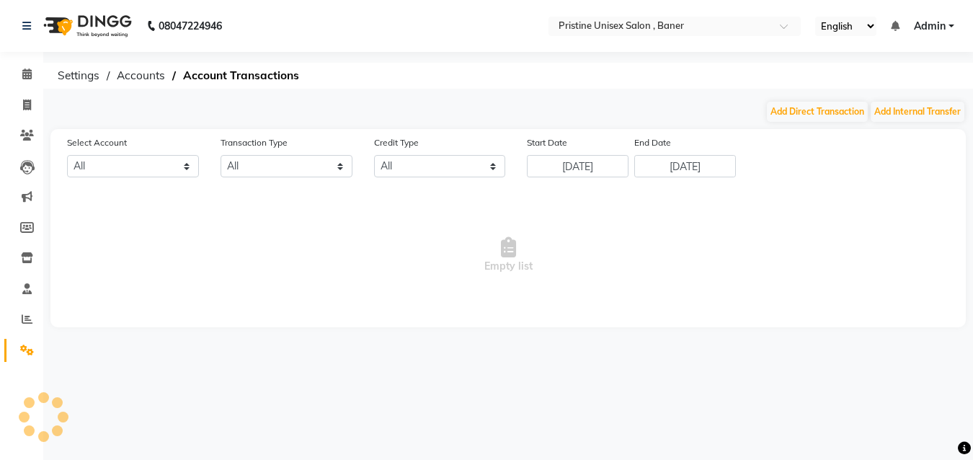
select select "5645"
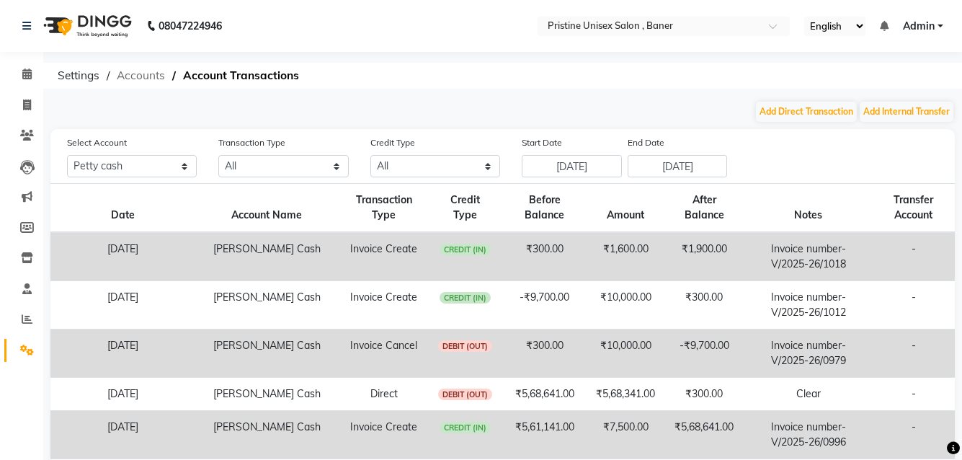
click at [146, 73] on span "Accounts" at bounding box center [141, 76] width 63 height 26
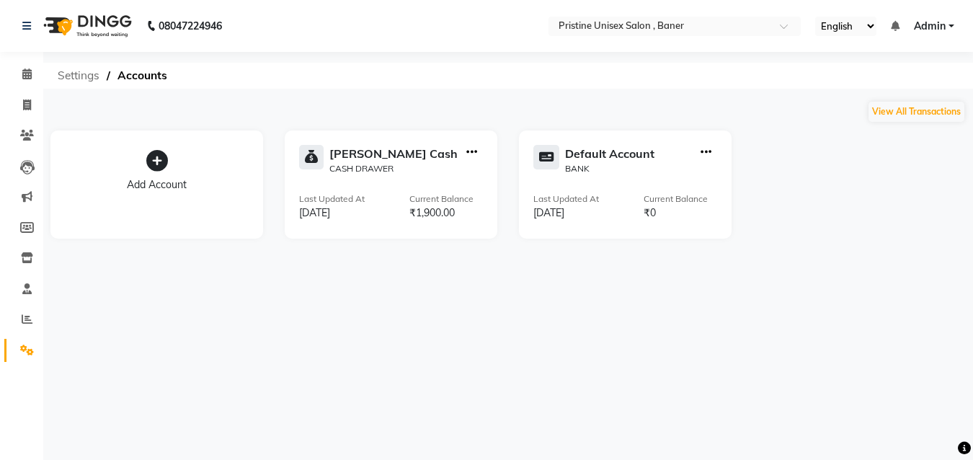
click at [74, 78] on span "Settings" at bounding box center [78, 76] width 56 height 26
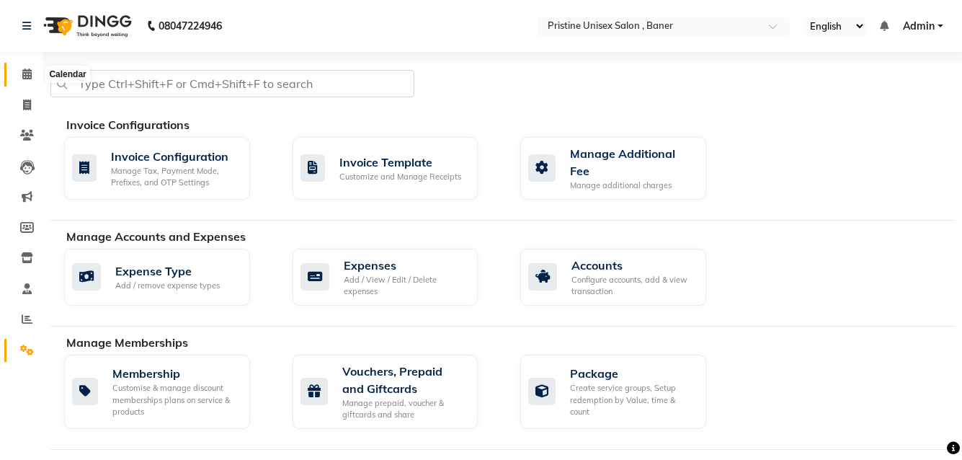
click at [27, 70] on icon at bounding box center [26, 73] width 9 height 11
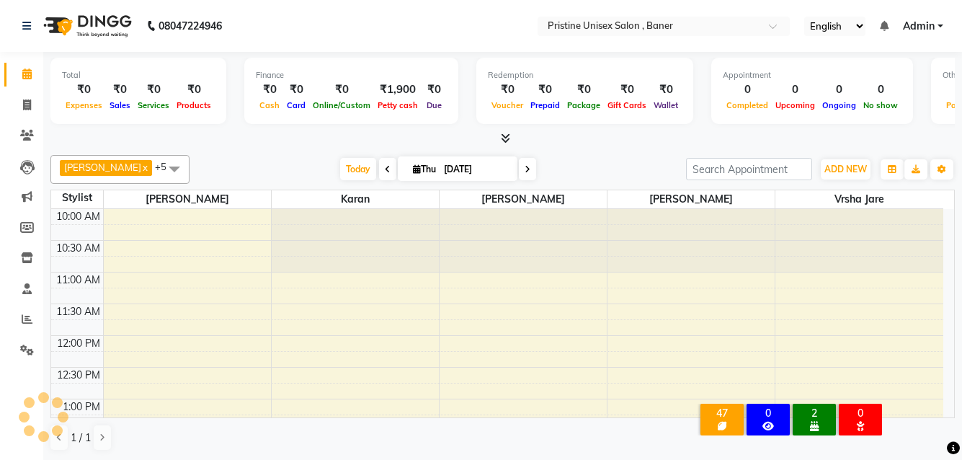
scroll to position [508, 0]
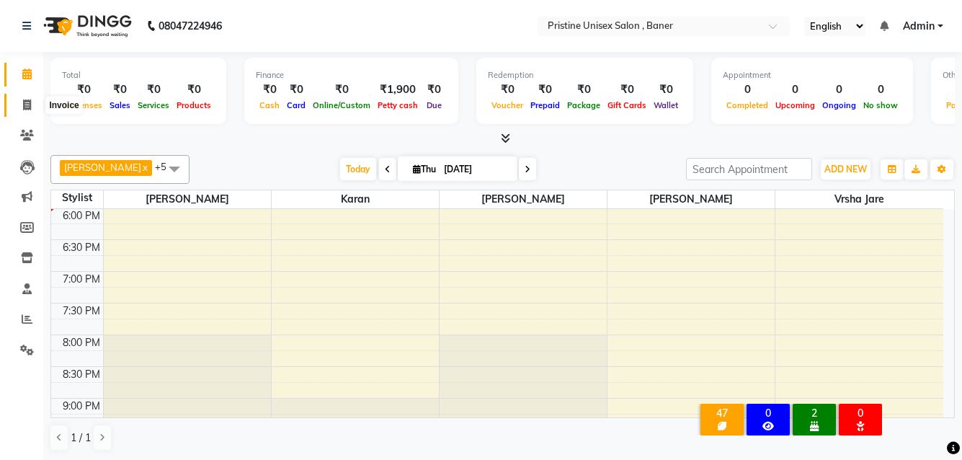
click at [22, 108] on span at bounding box center [26, 105] width 25 height 17
select select "6610"
select select "service"
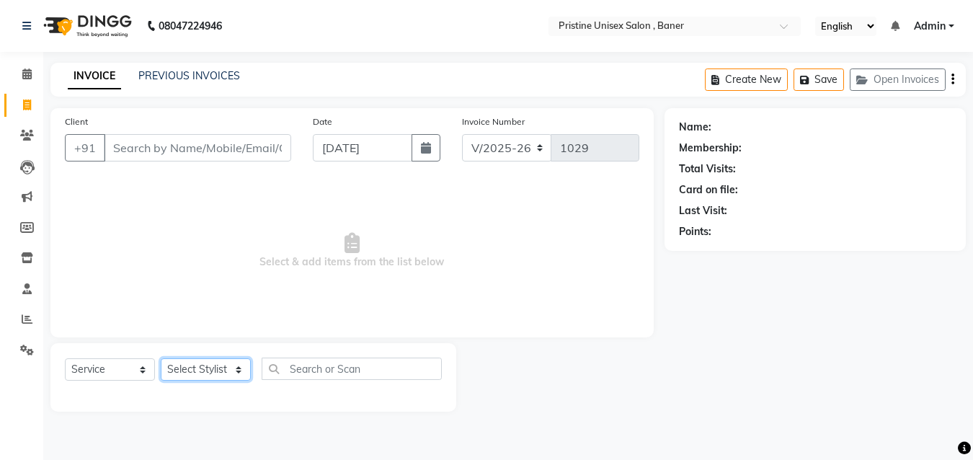
click at [192, 372] on select "Select Stylist [PERSON_NAME] [PERSON_NAME] Karan [PERSON_NAME] Mohd [PERSON_NAM…" at bounding box center [206, 369] width 90 height 22
select select "83039"
click at [161, 358] on select "Select Stylist [PERSON_NAME] [PERSON_NAME] Karan [PERSON_NAME] Mohd [PERSON_NAM…" at bounding box center [206, 369] width 90 height 22
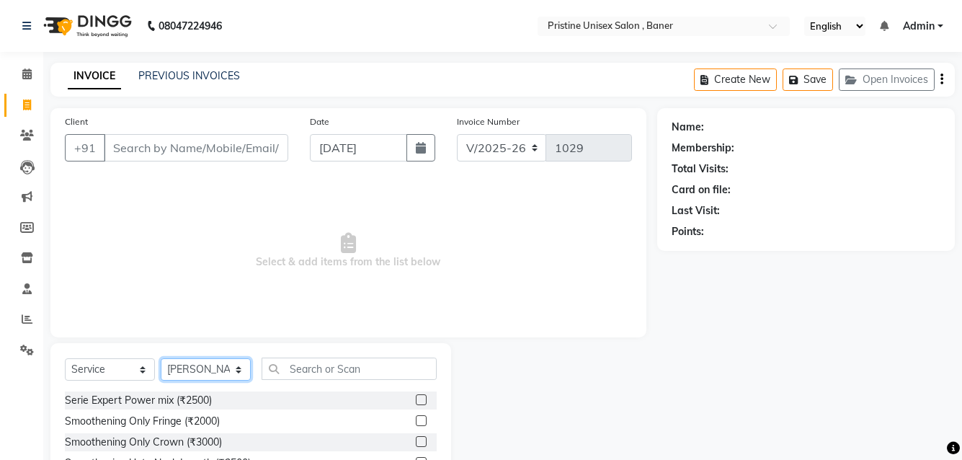
click at [201, 371] on select "Select Stylist [PERSON_NAME] [PERSON_NAME] Karan [PERSON_NAME] Mohd [PERSON_NAM…" at bounding box center [206, 369] width 90 height 22
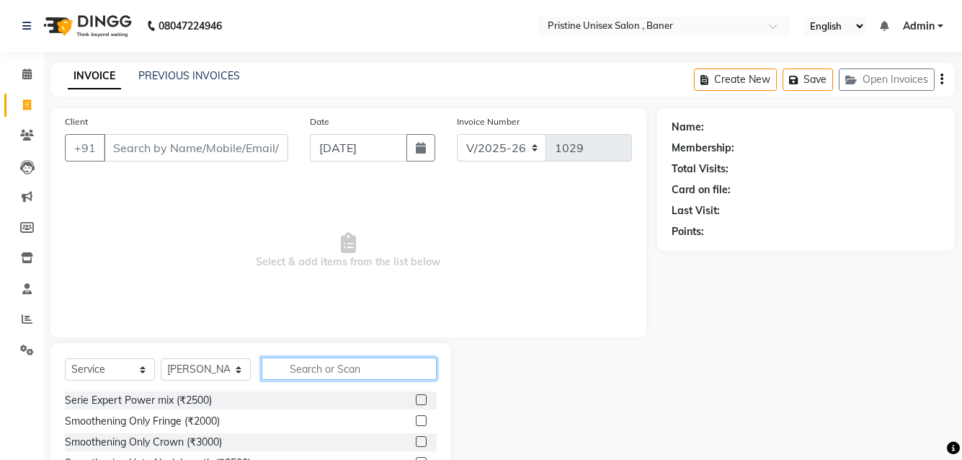
click at [295, 373] on input "text" at bounding box center [349, 368] width 175 height 22
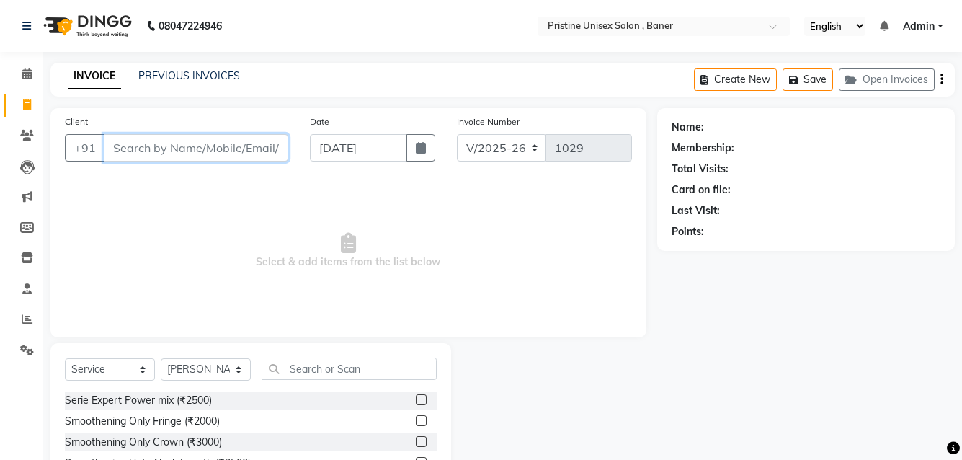
click at [146, 158] on input "Client" at bounding box center [196, 147] width 185 height 27
type input "M"
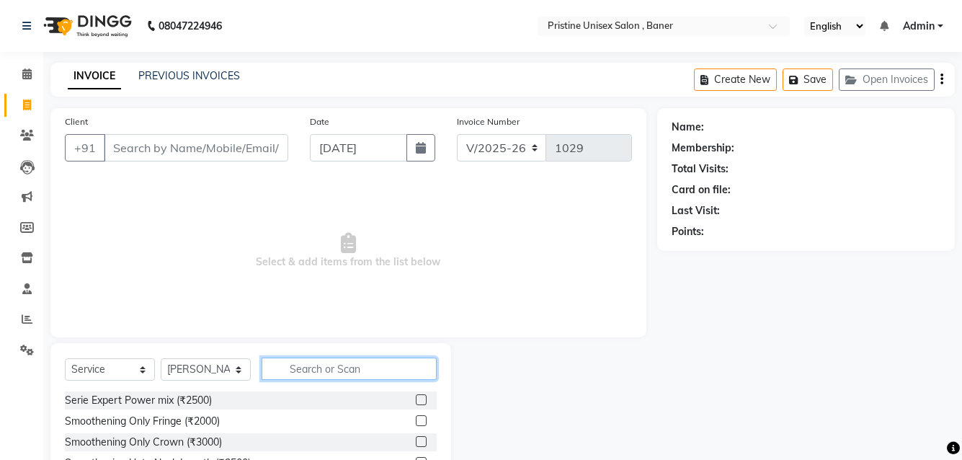
click at [276, 374] on input "text" at bounding box center [349, 368] width 175 height 22
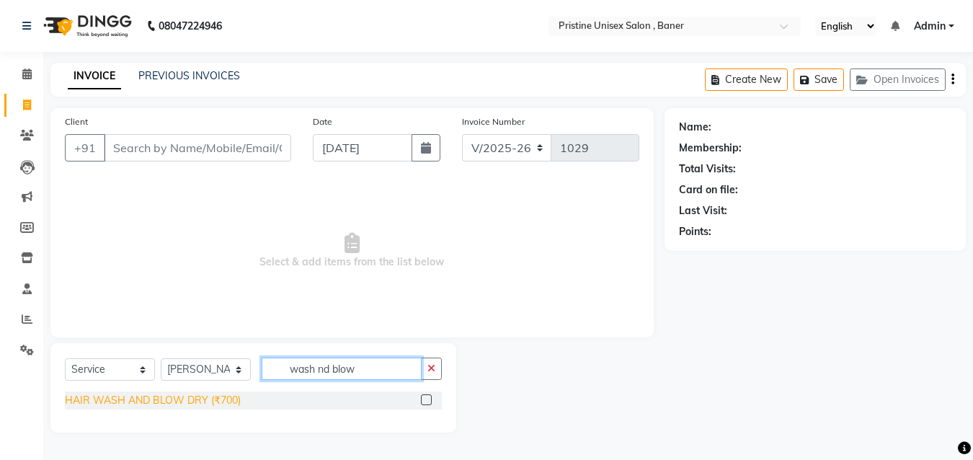
type input "wash nd blow"
click at [177, 403] on div "HAIR WASH AND BLOW DRY (₹700)" at bounding box center [153, 400] width 176 height 15
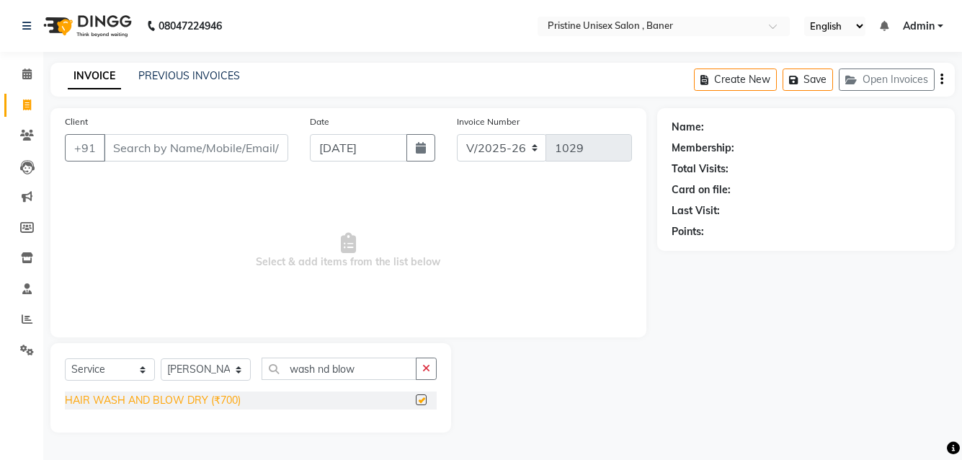
checkbox input "false"
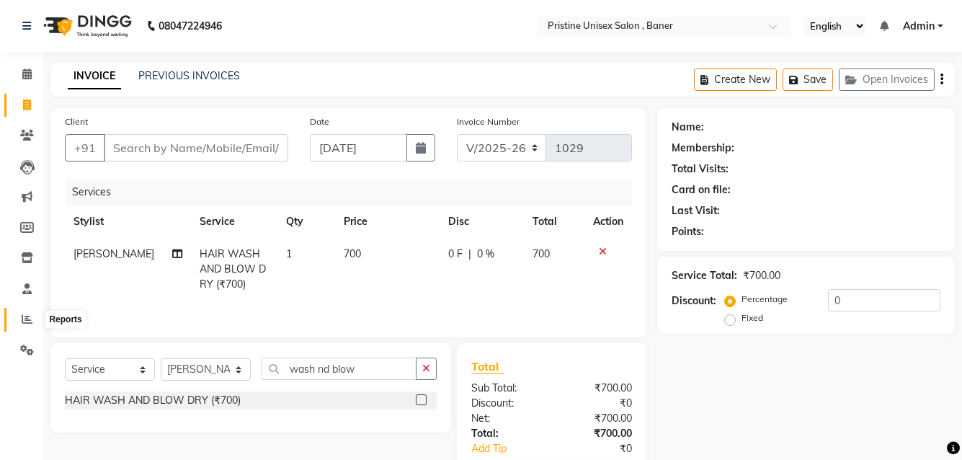
click at [24, 323] on icon at bounding box center [27, 319] width 11 height 11
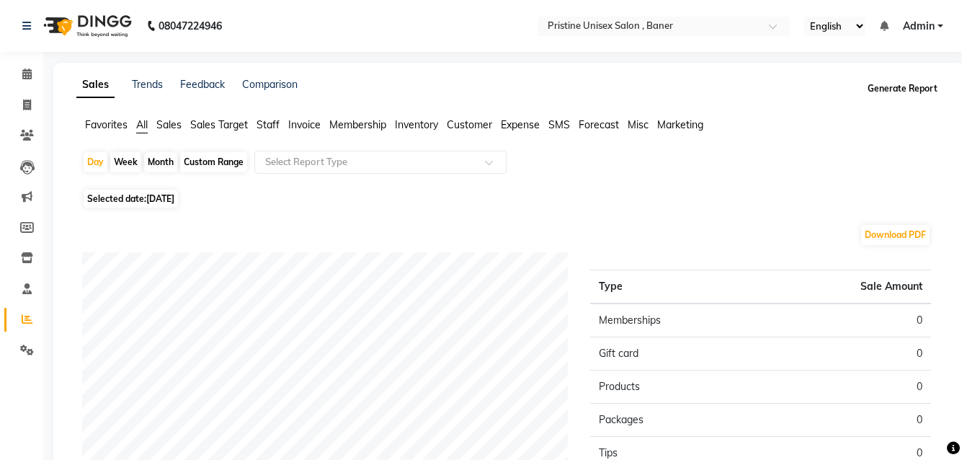
click at [875, 94] on button "Generate Report" at bounding box center [902, 89] width 77 height 20
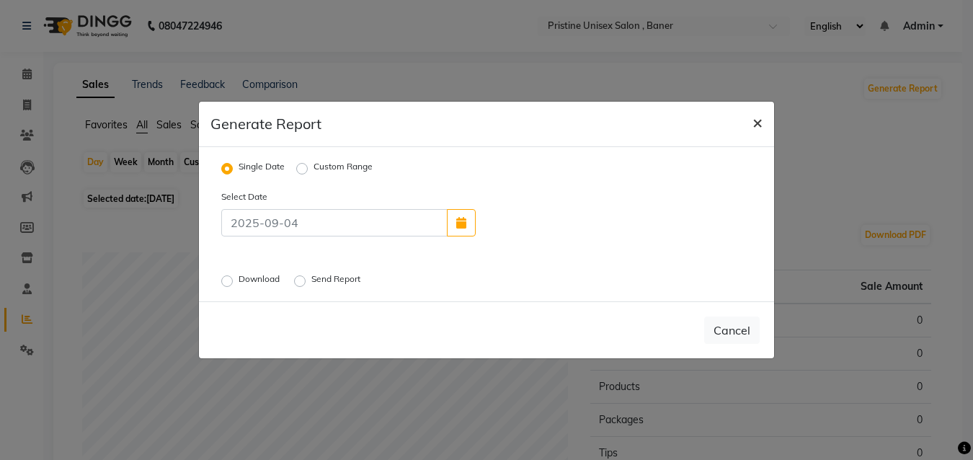
click at [750, 122] on button "×" at bounding box center [757, 122] width 33 height 40
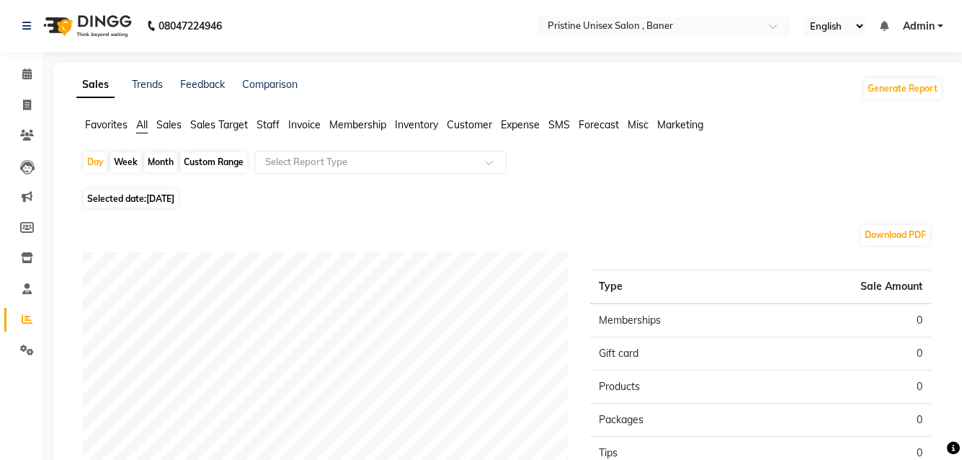
click at [526, 125] on span "Expense" at bounding box center [520, 124] width 39 height 13
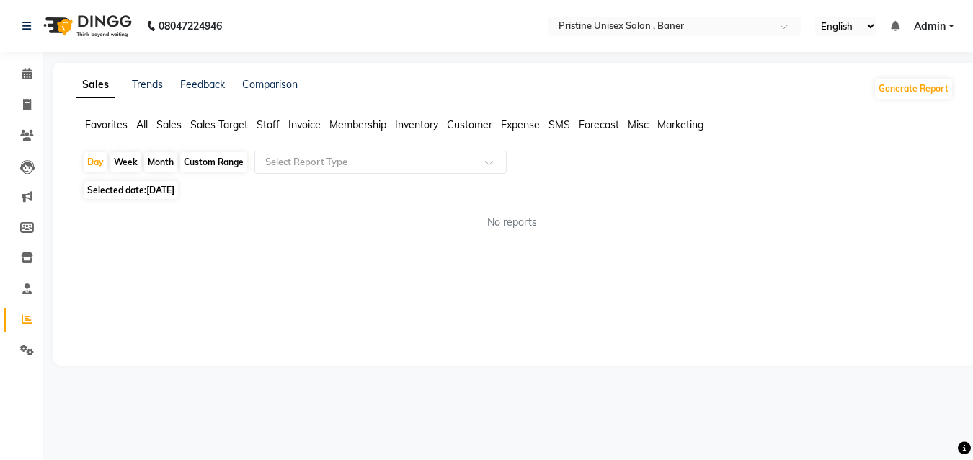
click at [164, 192] on span "[DATE]" at bounding box center [160, 190] width 28 height 11
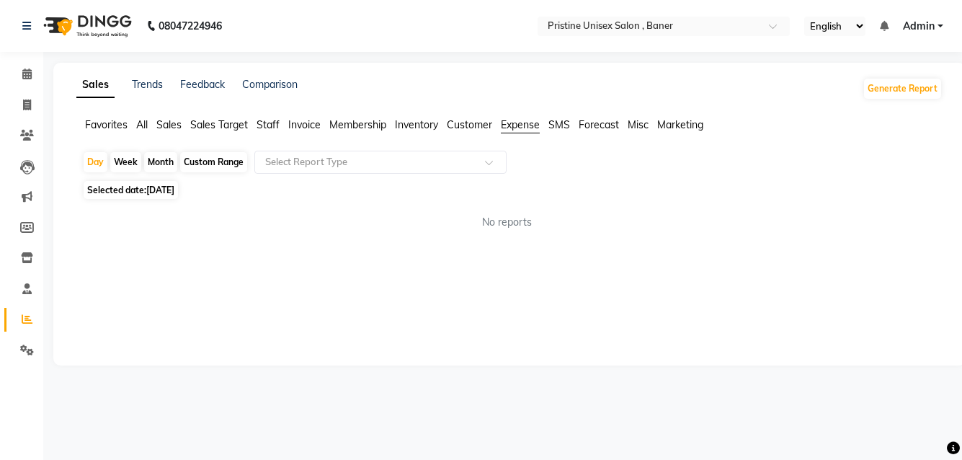
select select "9"
select select "2025"
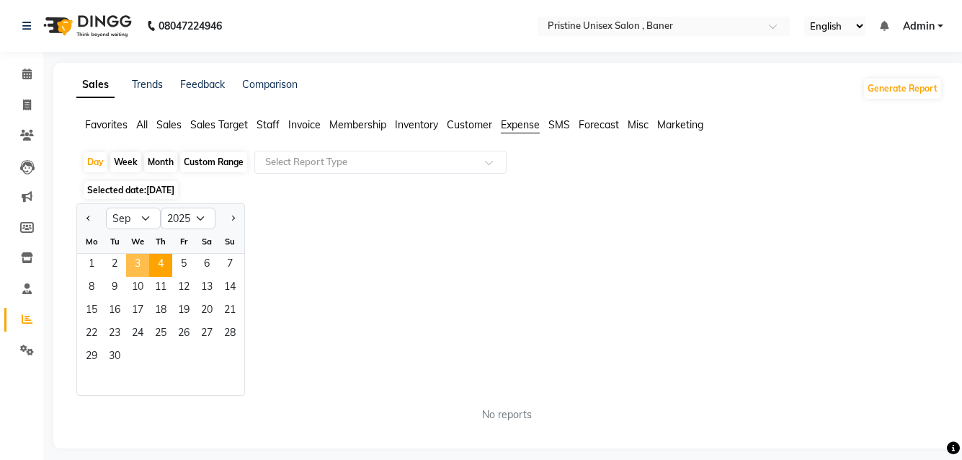
click at [134, 261] on span "3" at bounding box center [137, 265] width 23 height 23
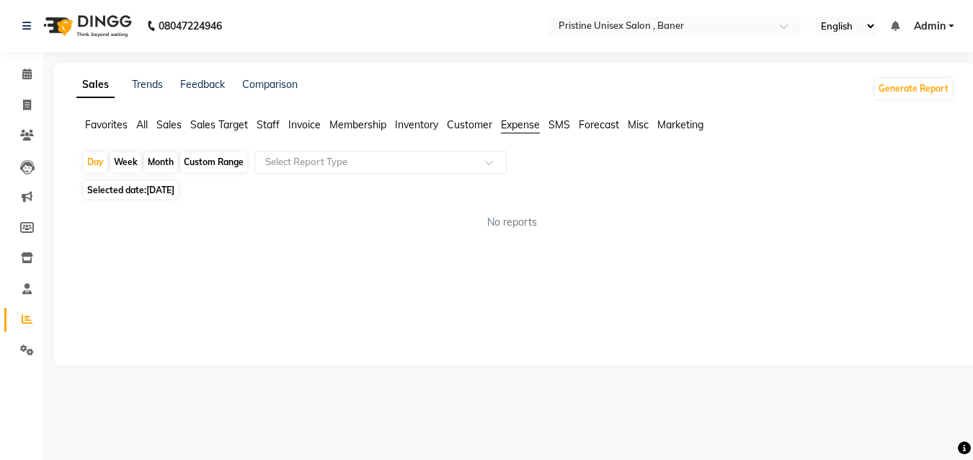
click at [531, 125] on span "Expense" at bounding box center [520, 124] width 39 height 13
click at [932, 89] on button "Generate Report" at bounding box center [913, 89] width 77 height 20
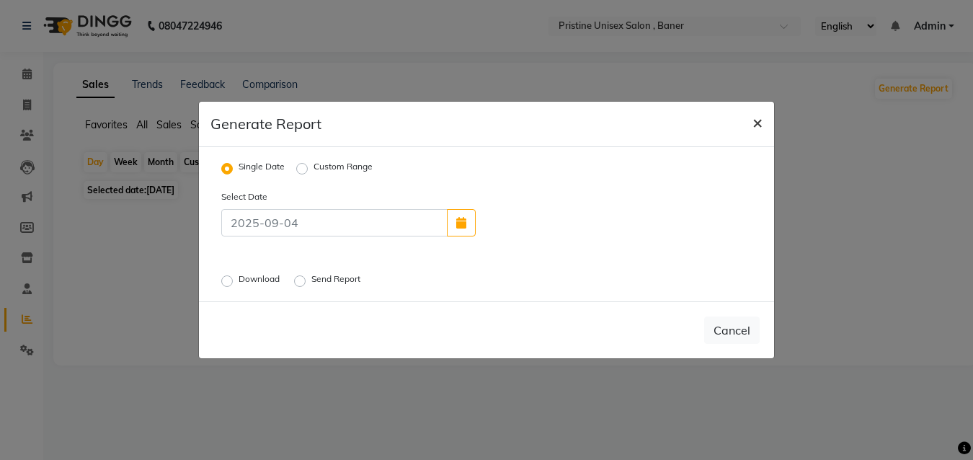
click at [756, 128] on span "×" at bounding box center [757, 122] width 10 height 22
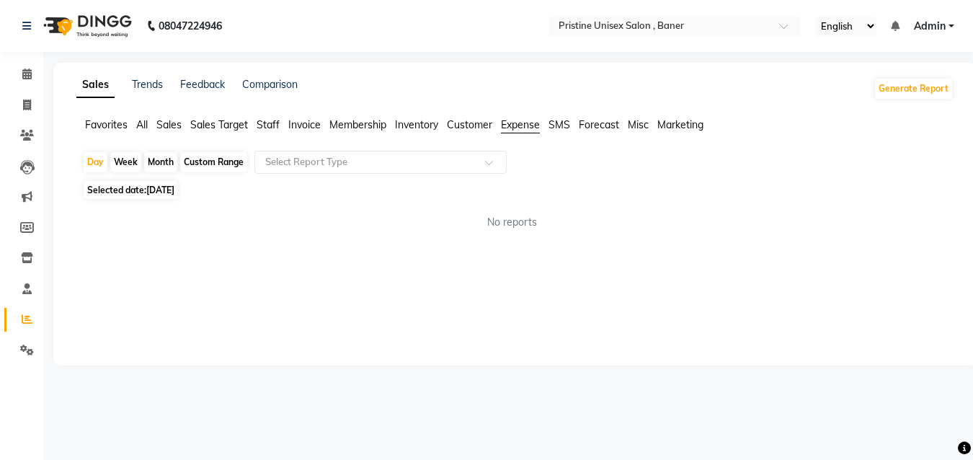
click at [150, 187] on span "[DATE]" at bounding box center [160, 190] width 28 height 11
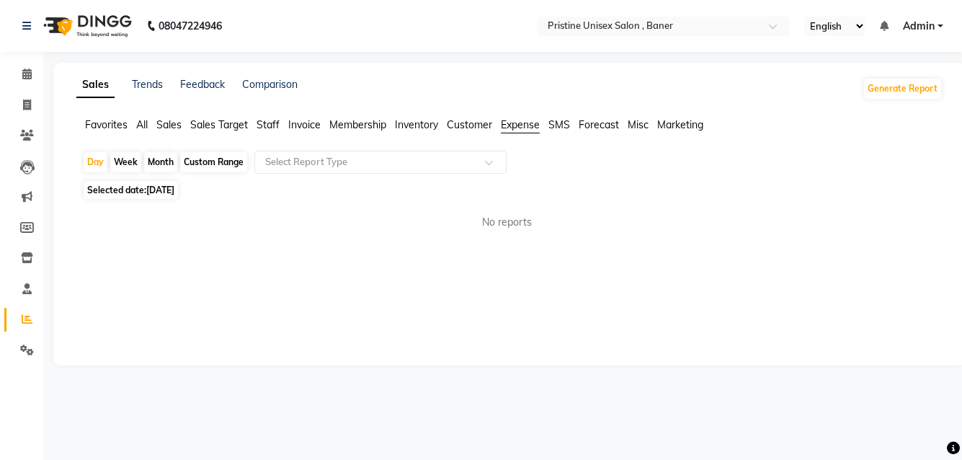
select select "9"
select select "2025"
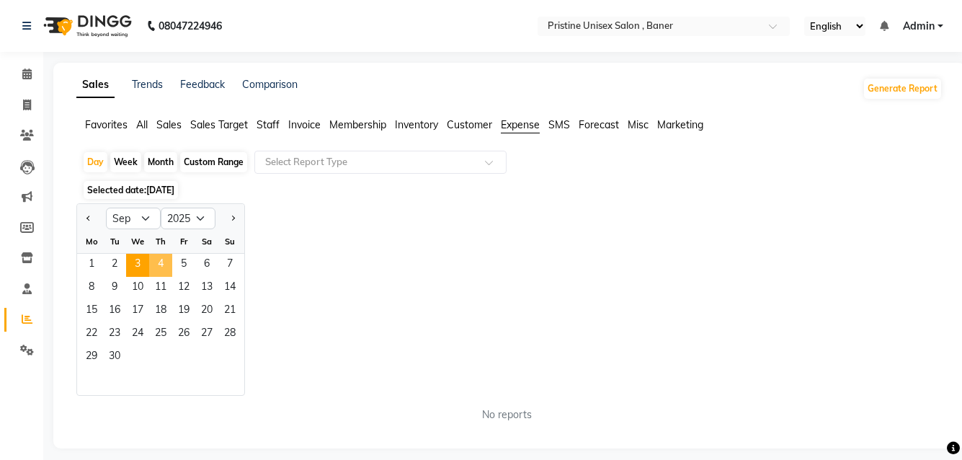
click at [159, 263] on span "4" at bounding box center [160, 265] width 23 height 23
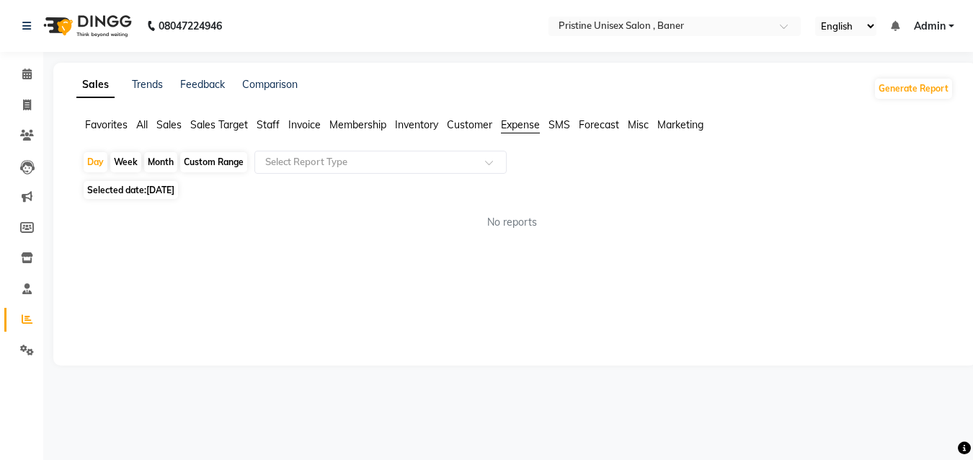
click at [530, 125] on span "Expense" at bounding box center [520, 124] width 39 height 13
click at [567, 121] on span "SMS" at bounding box center [560, 124] width 22 height 13
click at [516, 126] on span "Expense" at bounding box center [520, 124] width 39 height 13
click at [499, 226] on span "No reports" at bounding box center [512, 222] width 50 height 15
click at [526, 130] on span "Expense" at bounding box center [520, 124] width 39 height 13
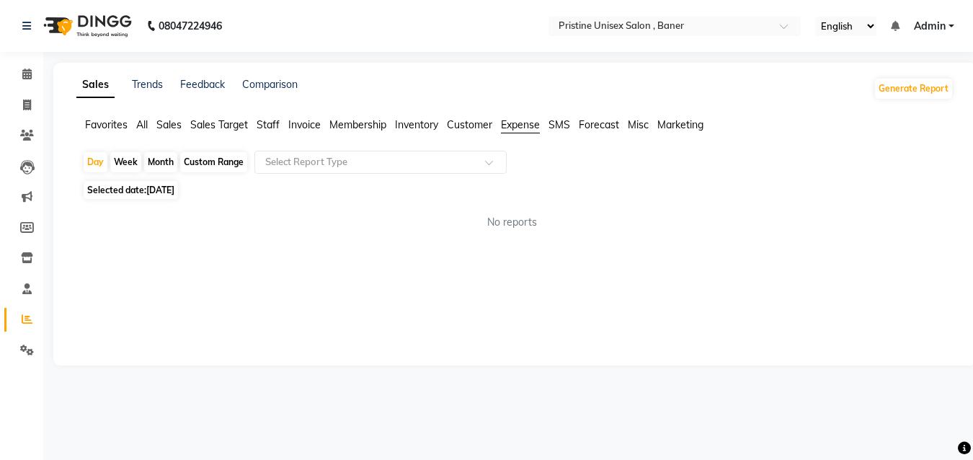
click at [472, 130] on span "Customer" at bounding box center [469, 124] width 45 height 13
click at [21, 108] on span at bounding box center [26, 105] width 25 height 17
select select "6610"
select select "service"
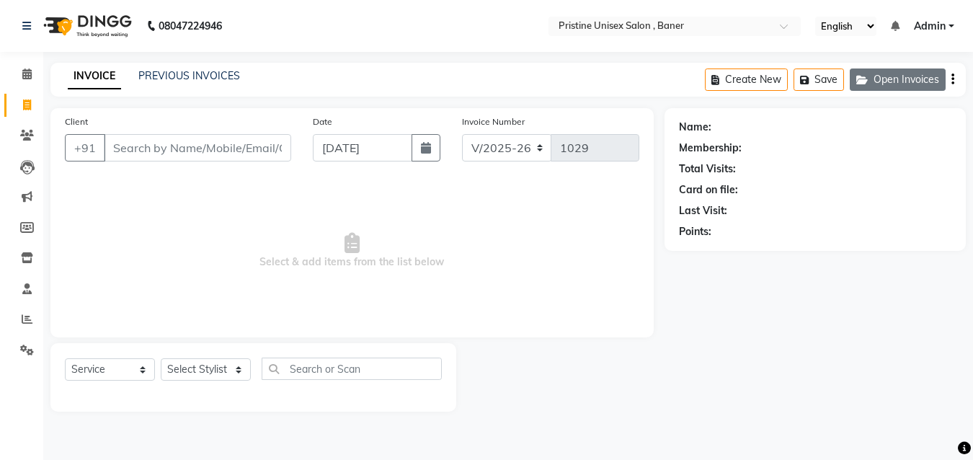
click at [889, 81] on button "Open Invoices" at bounding box center [898, 79] width 96 height 22
click at [884, 83] on button "Open Invoices" at bounding box center [898, 79] width 96 height 22
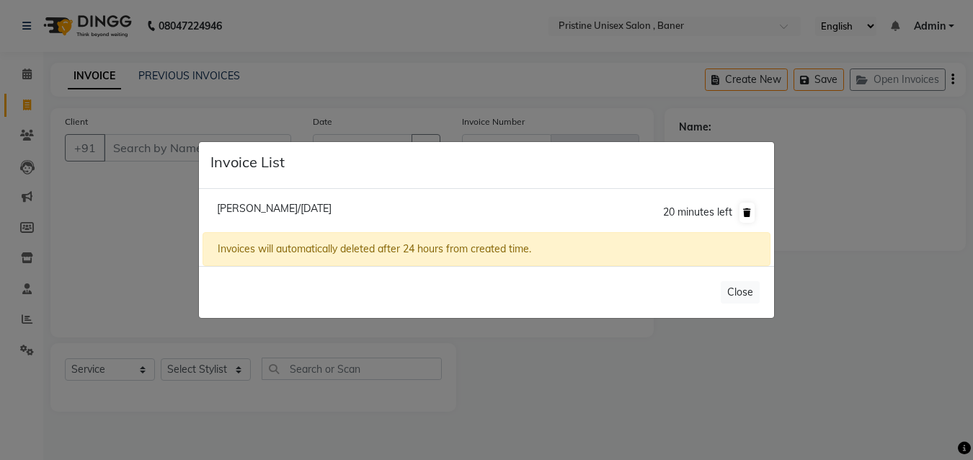
click at [750, 210] on icon at bounding box center [747, 212] width 8 height 9
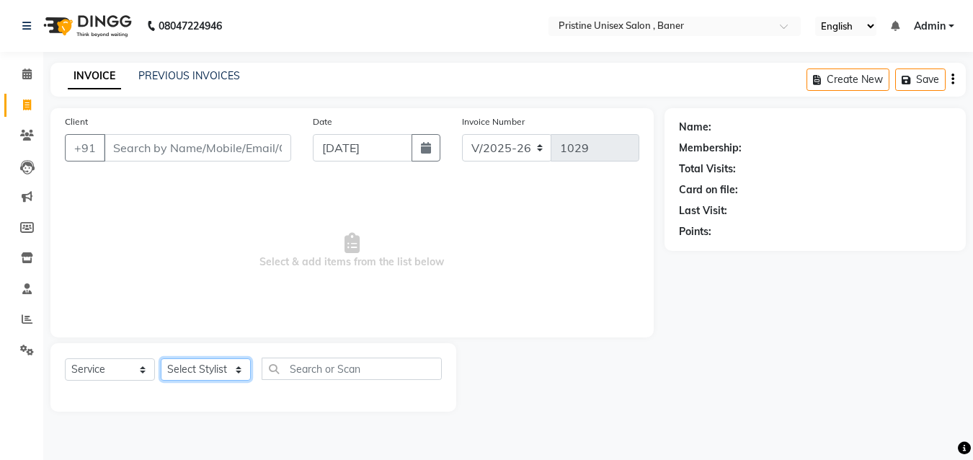
click at [182, 378] on select "Select Stylist [PERSON_NAME] [PERSON_NAME] Karan [PERSON_NAME] Mohd [PERSON_NAM…" at bounding box center [206, 369] width 90 height 22
select select "83039"
click at [161, 358] on select "Select Stylist [PERSON_NAME] [PERSON_NAME] Karan [PERSON_NAME] Mohd [PERSON_NAM…" at bounding box center [206, 369] width 90 height 22
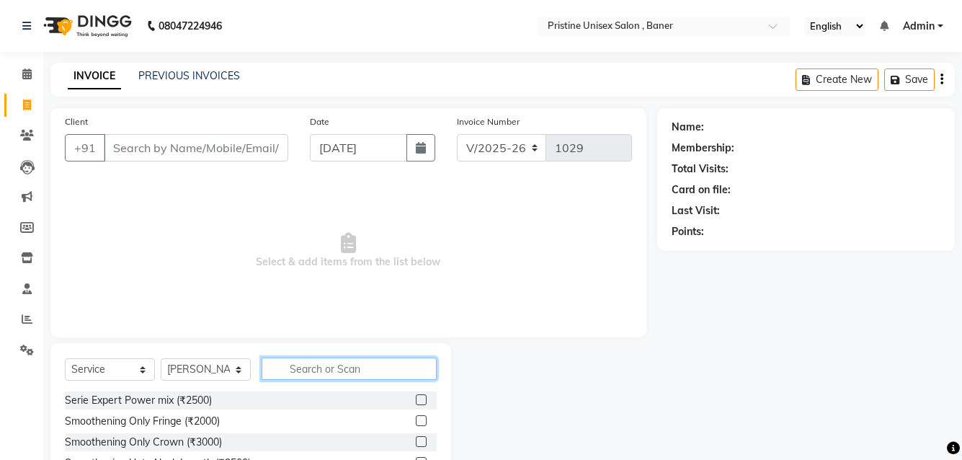
click at [321, 369] on input "text" at bounding box center [349, 368] width 175 height 22
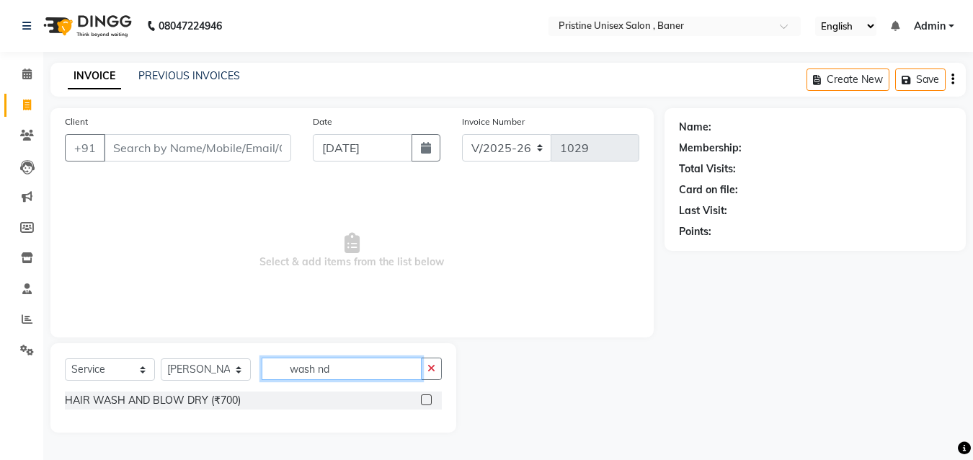
type input "wash nd"
click at [423, 405] on div at bounding box center [425, 401] width 9 height 15
click at [421, 407] on div at bounding box center [425, 401] width 9 height 15
click at [430, 401] on label at bounding box center [426, 399] width 11 height 11
click at [430, 401] on input "checkbox" at bounding box center [425, 400] width 9 height 9
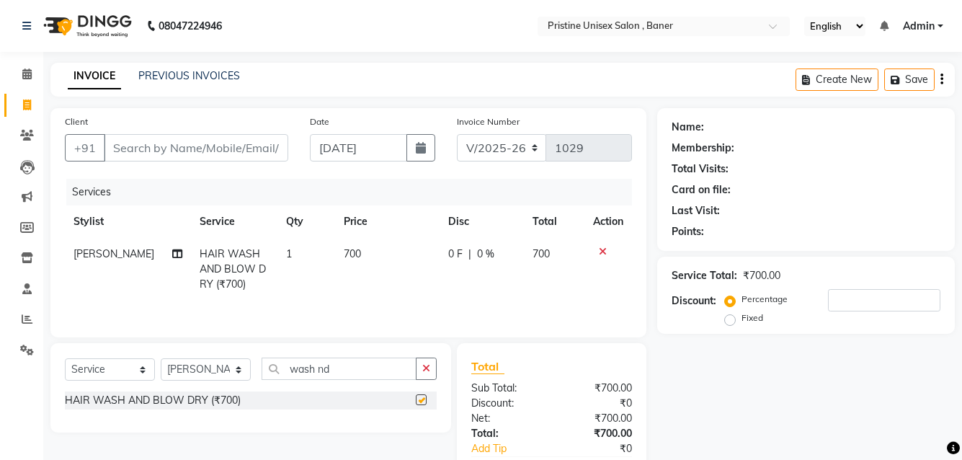
checkbox input "false"
click at [177, 149] on input "Client" at bounding box center [196, 147] width 185 height 27
type input "m"
type input "0"
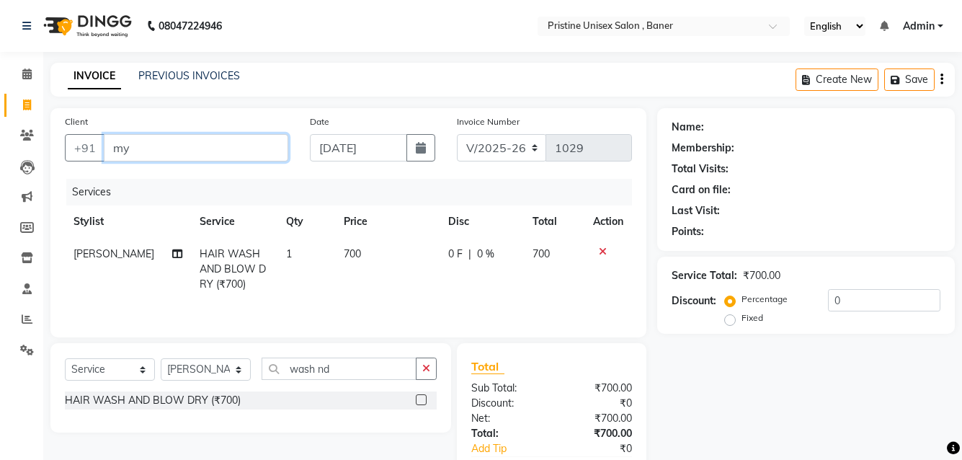
type input "m"
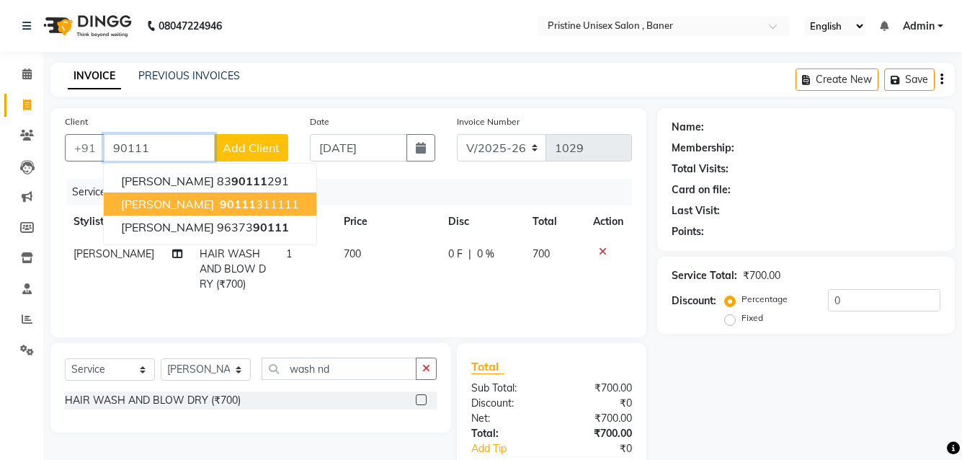
click at [220, 208] on span "90111" at bounding box center [238, 204] width 36 height 14
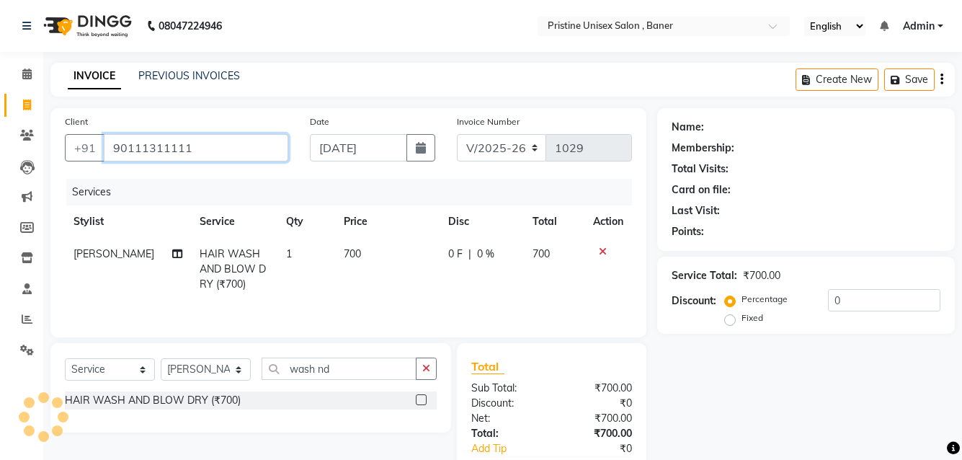
type input "90111311111"
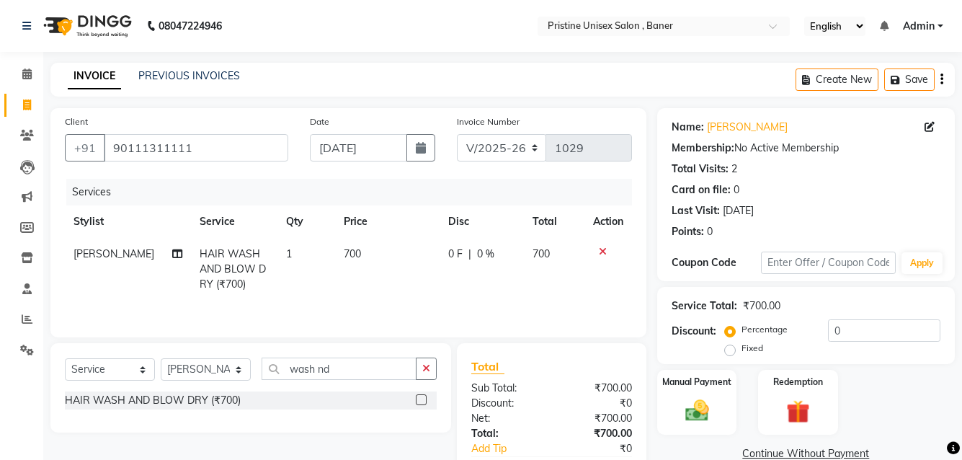
scroll to position [86, 0]
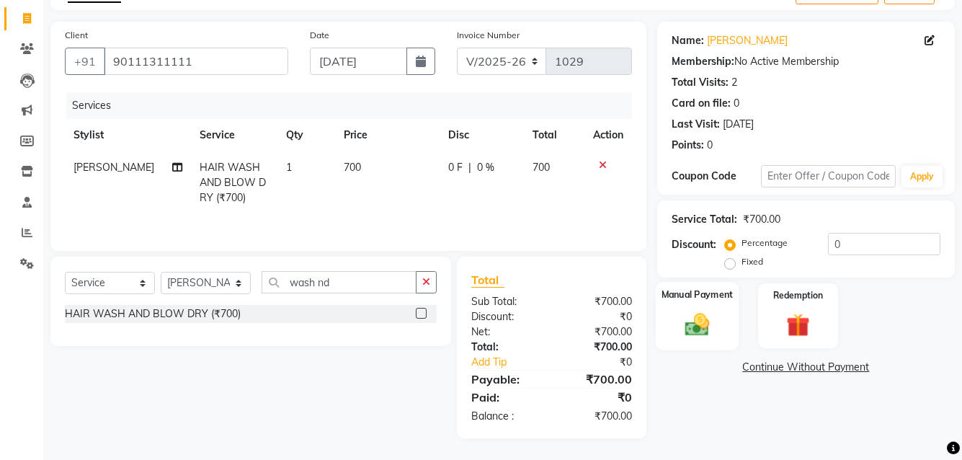
click at [685, 319] on img at bounding box center [697, 324] width 40 height 28
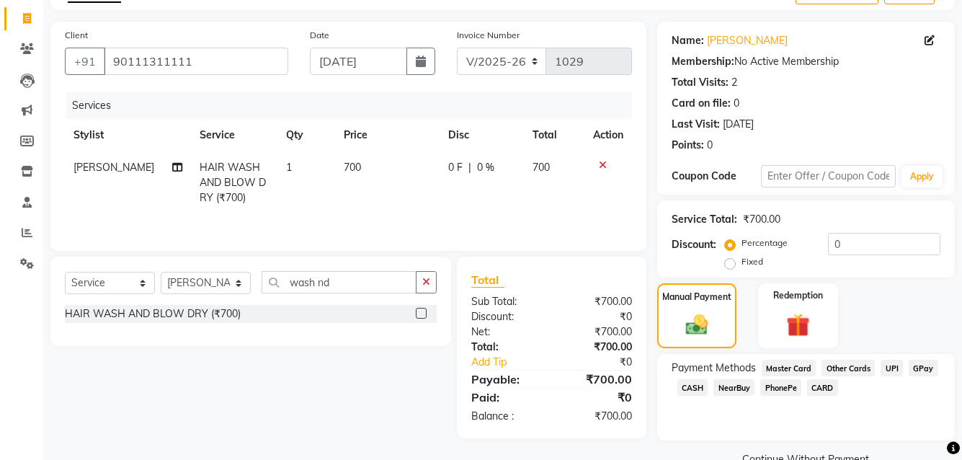
click at [358, 164] on td "700" at bounding box center [387, 182] width 105 height 63
select select "83039"
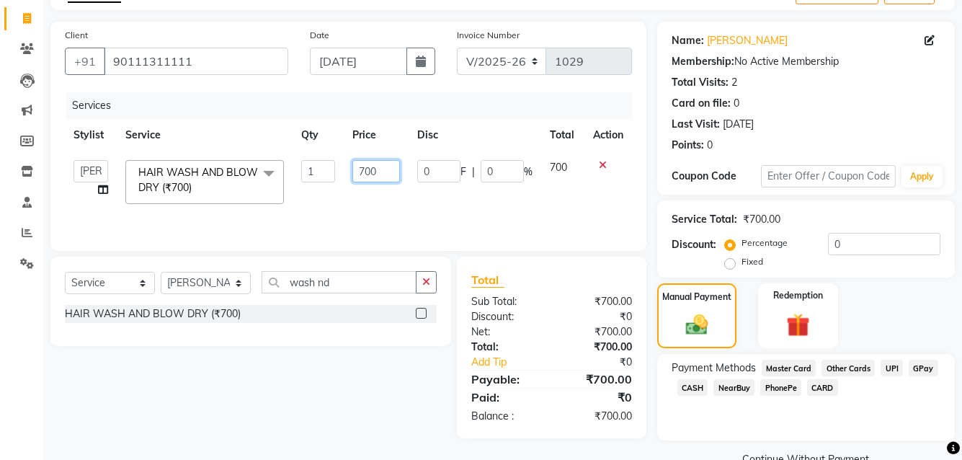
click at [388, 166] on input "700" at bounding box center [376, 171] width 48 height 22
type input "7"
type input "600"
click at [383, 401] on div "Select Service Product Membership Package Voucher Prepaid Gift Card Select Styl…" at bounding box center [246, 348] width 412 height 182
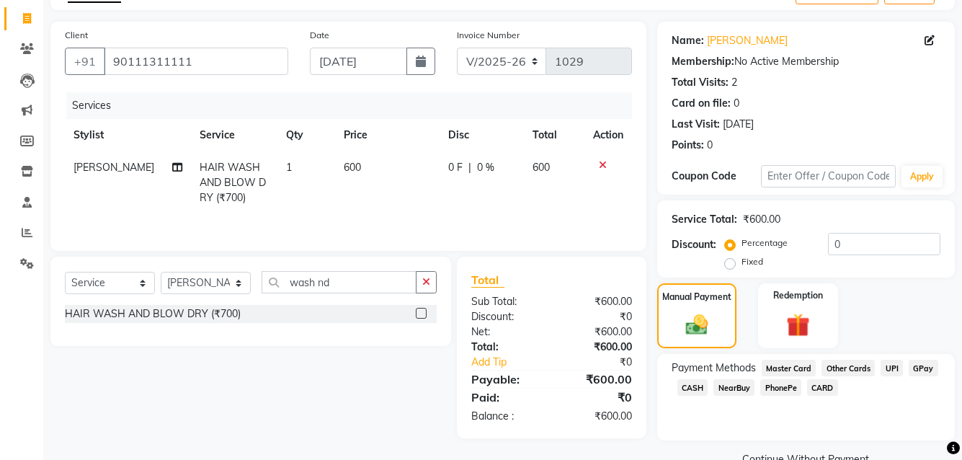
click at [918, 368] on span "GPay" at bounding box center [924, 368] width 30 height 17
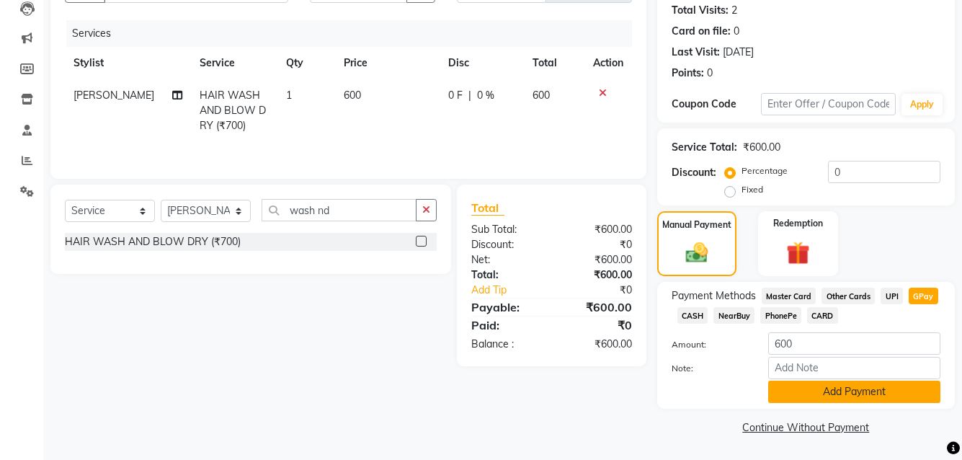
click at [835, 398] on button "Add Payment" at bounding box center [854, 392] width 172 height 22
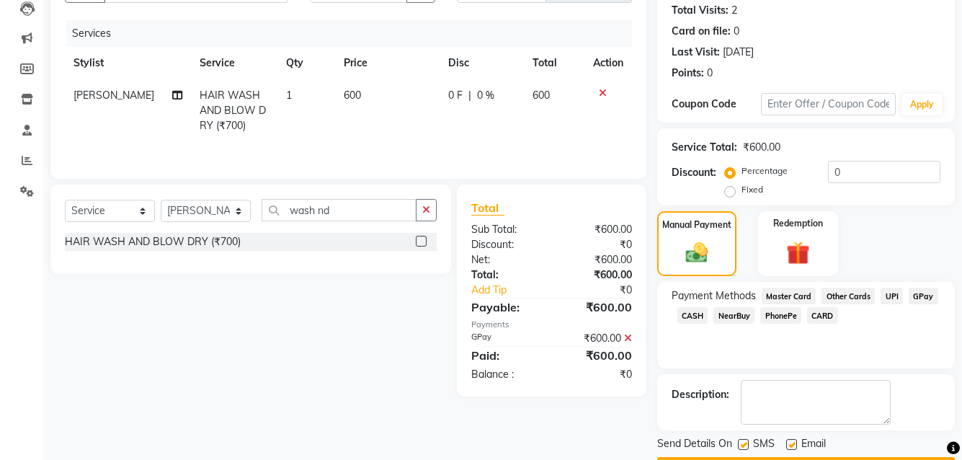
scroll to position [200, 0]
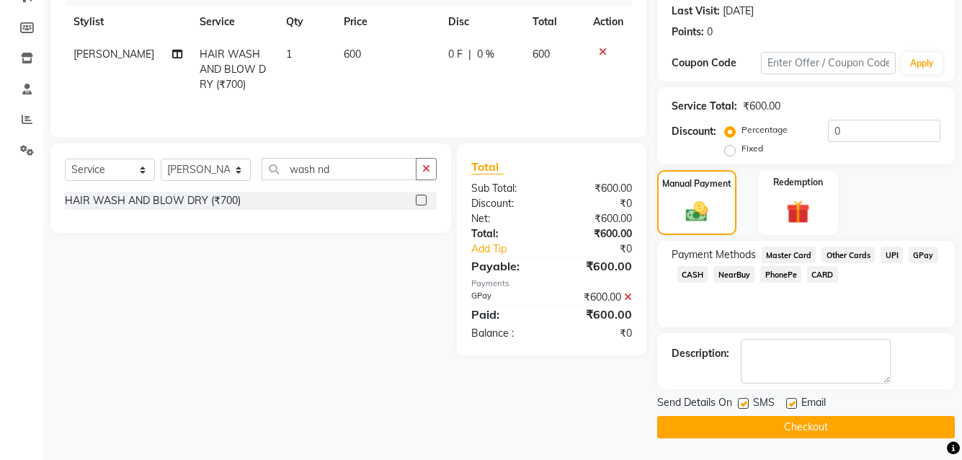
click at [776, 420] on button "Checkout" at bounding box center [806, 427] width 298 height 22
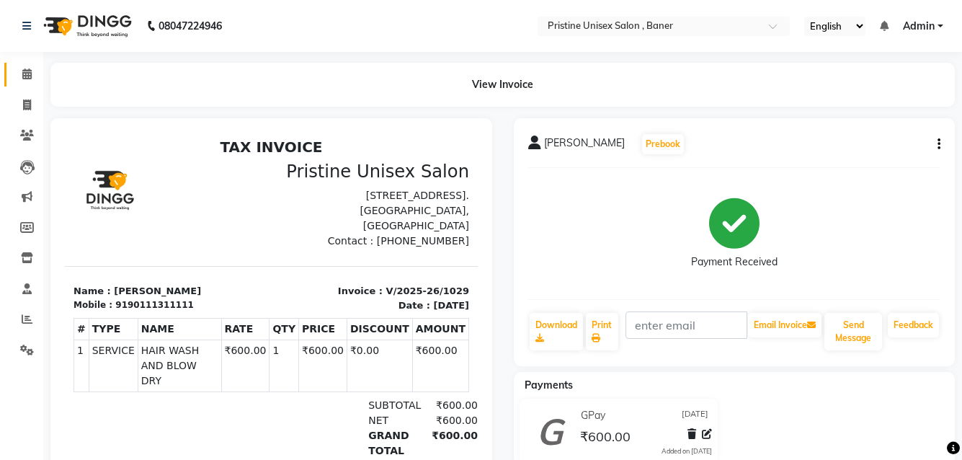
click at [23, 72] on icon at bounding box center [26, 73] width 9 height 11
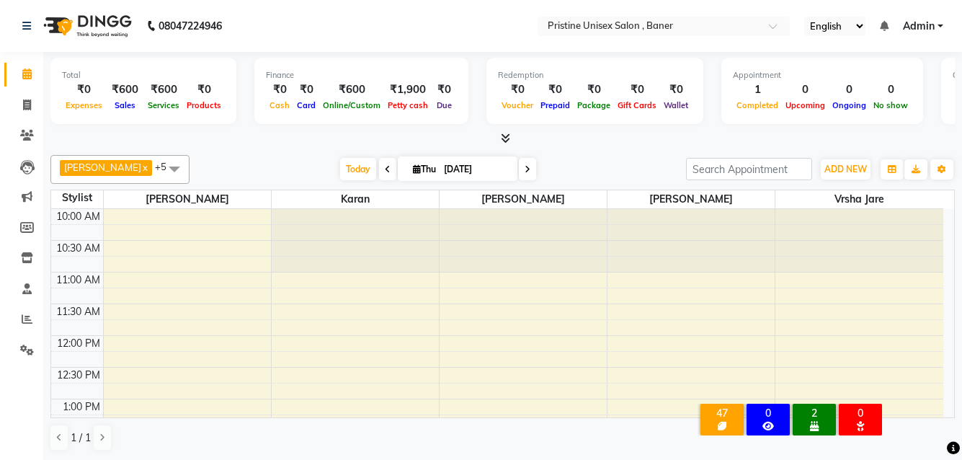
click at [714, 419] on div "Birthday this month" at bounding box center [721, 425] width 37 height 13
click at [823, 407] on div "2" at bounding box center [814, 413] width 37 height 13
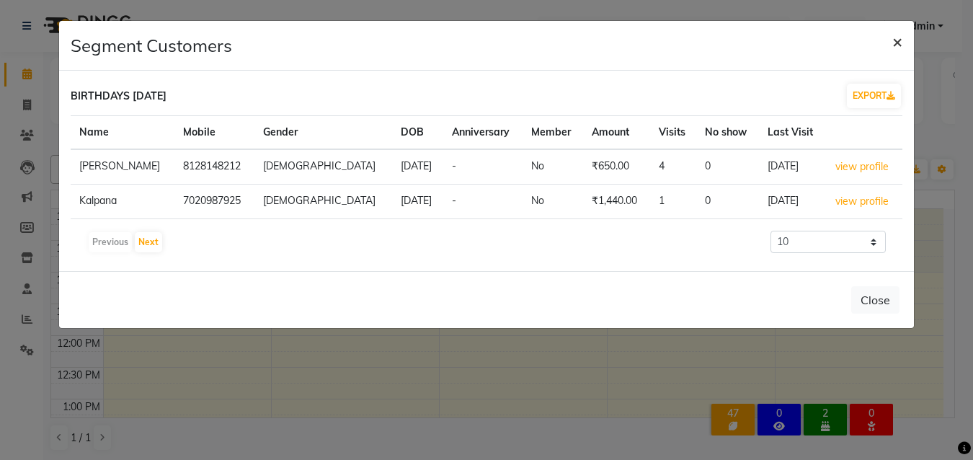
click at [900, 40] on span "×" at bounding box center [897, 41] width 10 height 22
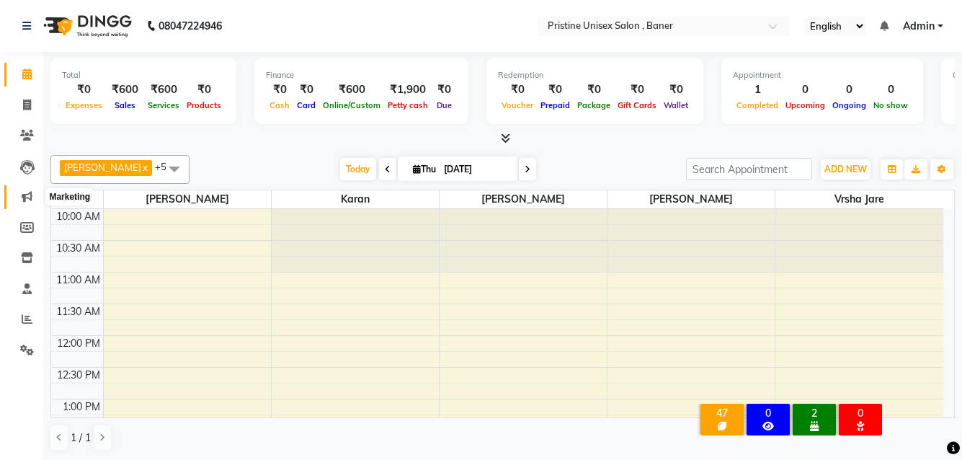
click at [24, 192] on icon at bounding box center [27, 196] width 11 height 11
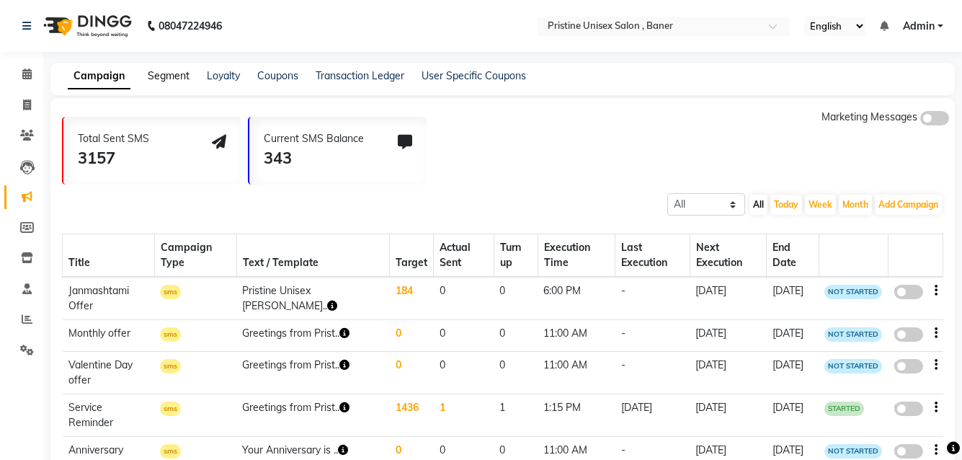
click at [166, 79] on link "Segment" at bounding box center [169, 75] width 42 height 13
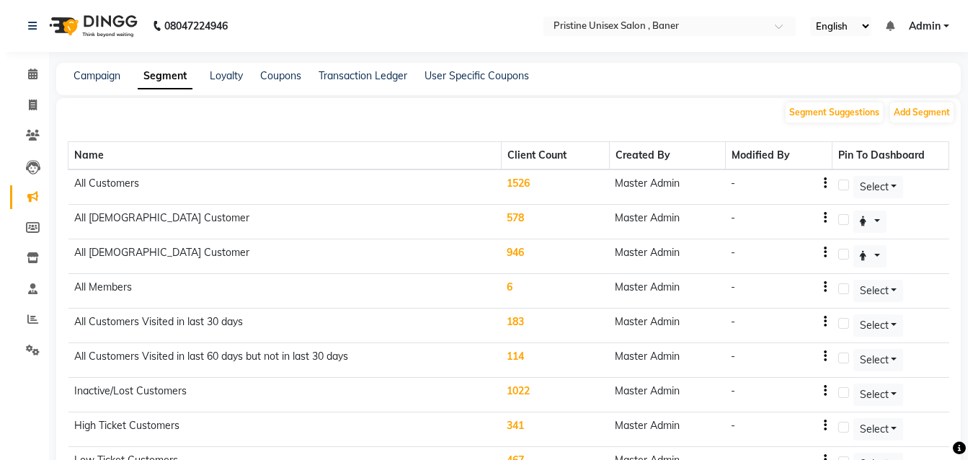
scroll to position [401, 0]
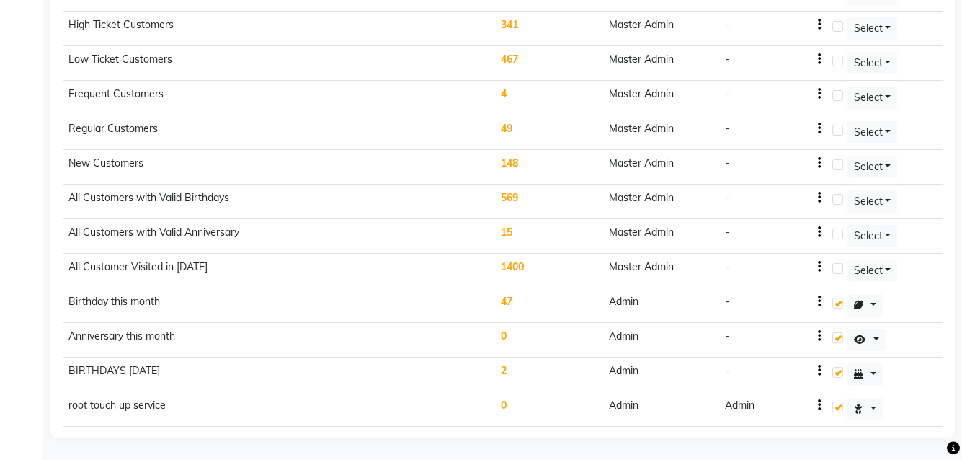
click at [818, 406] on icon "button" at bounding box center [819, 405] width 3 height 1
click at [777, 399] on div "Edit" at bounding box center [786, 397] width 35 height 18
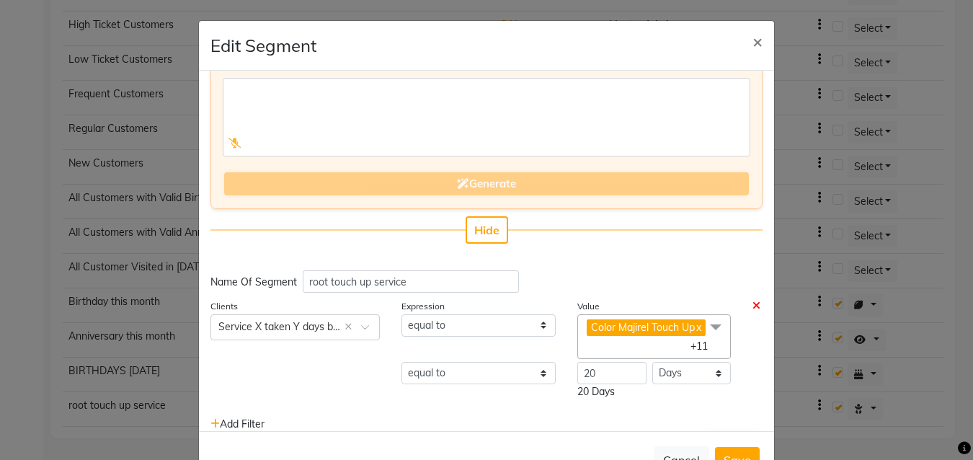
scroll to position [123, 0]
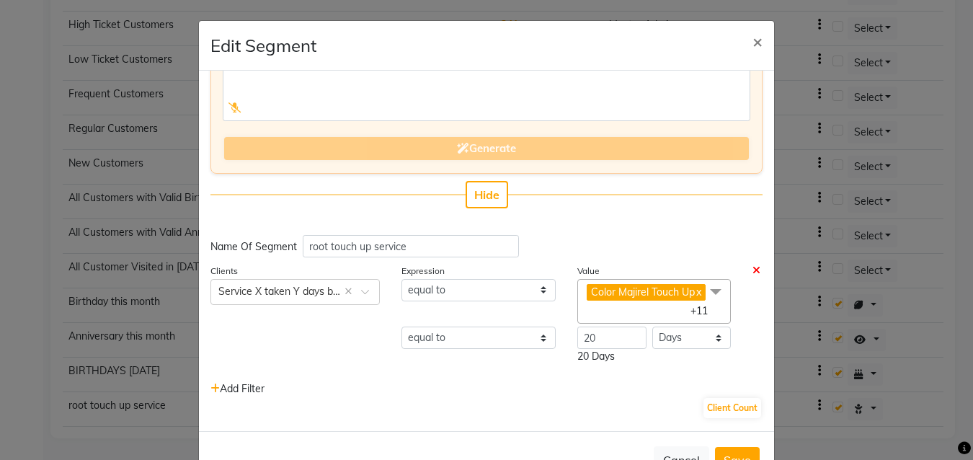
click at [690, 311] on span "+11" at bounding box center [704, 310] width 28 height 13
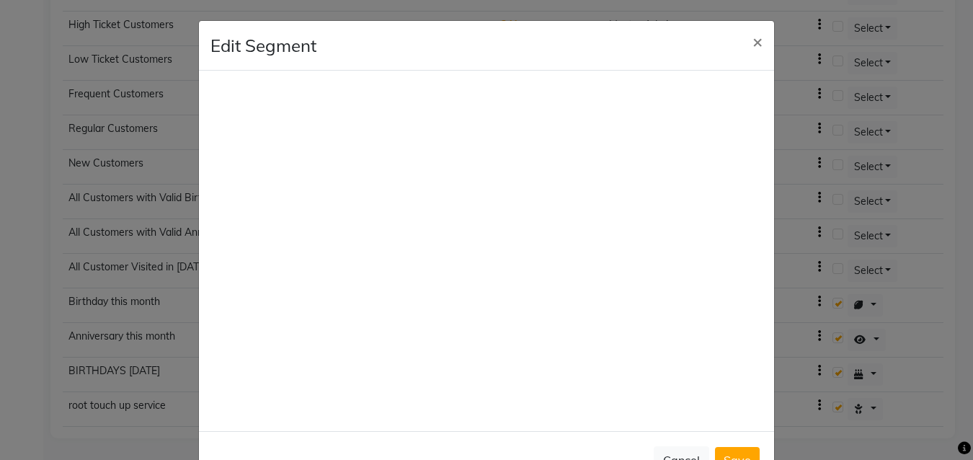
scroll to position [844, 0]
click at [752, 45] on span "×" at bounding box center [757, 41] width 10 height 22
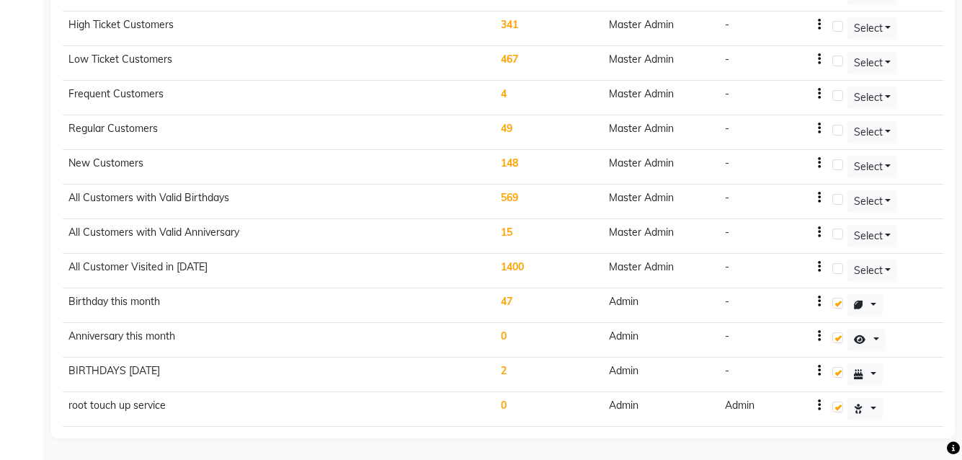
scroll to position [0, 0]
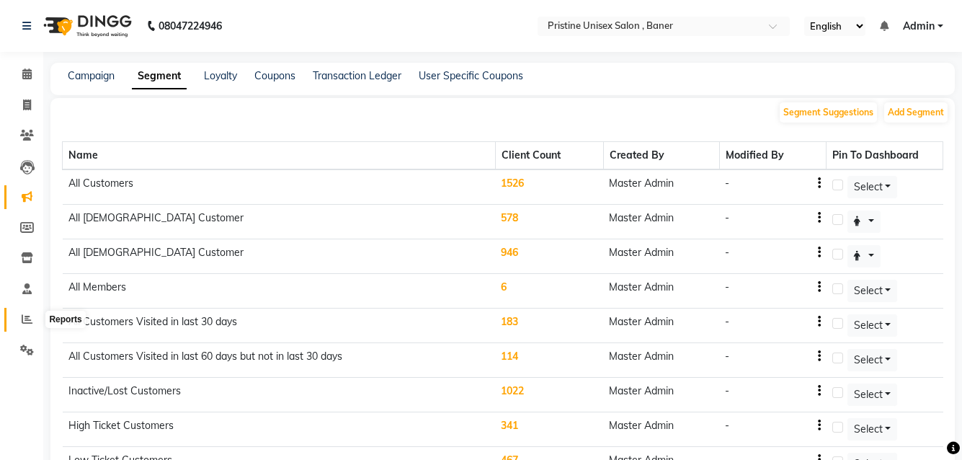
click at [21, 324] on span at bounding box center [26, 319] width 25 height 17
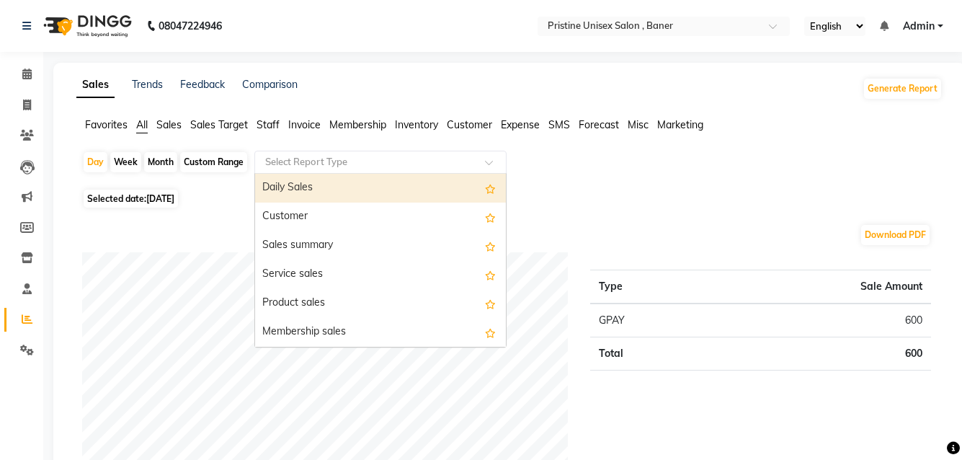
click at [288, 161] on input "text" at bounding box center [366, 162] width 208 height 14
click at [160, 161] on div "Month" at bounding box center [160, 162] width 33 height 20
select select "9"
select select "2025"
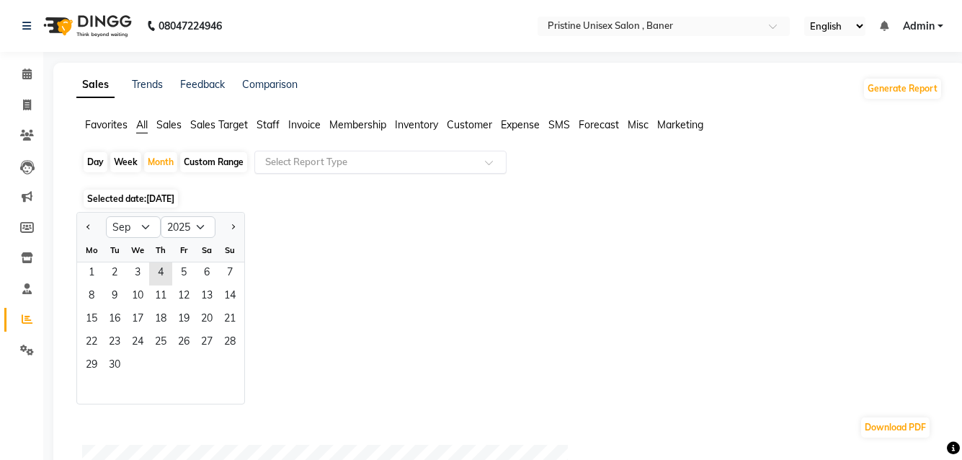
click at [322, 161] on input "text" at bounding box center [366, 162] width 208 height 14
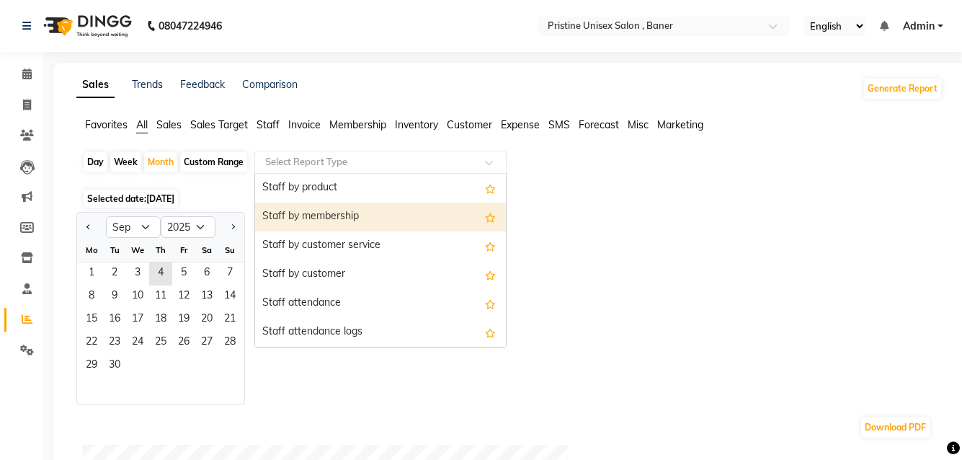
scroll to position [505, 0]
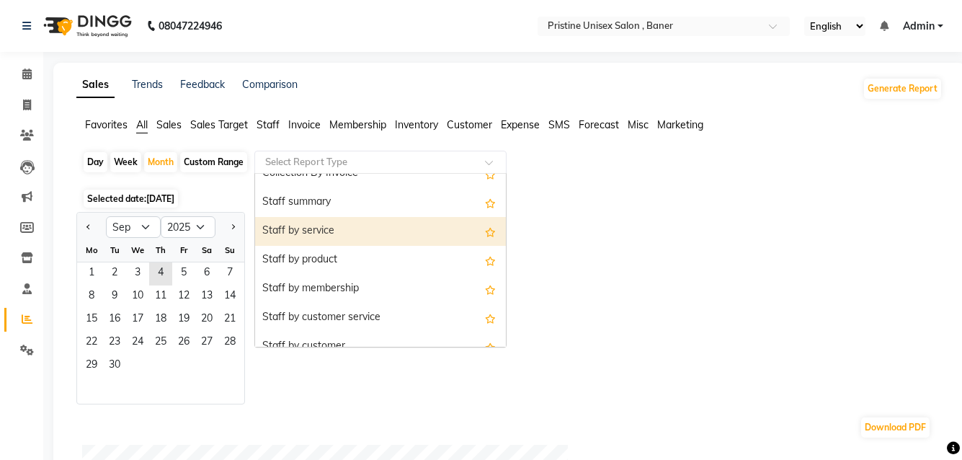
click at [323, 231] on div "Staff by service" at bounding box center [380, 231] width 251 height 29
select select "full_report"
select select "csv"
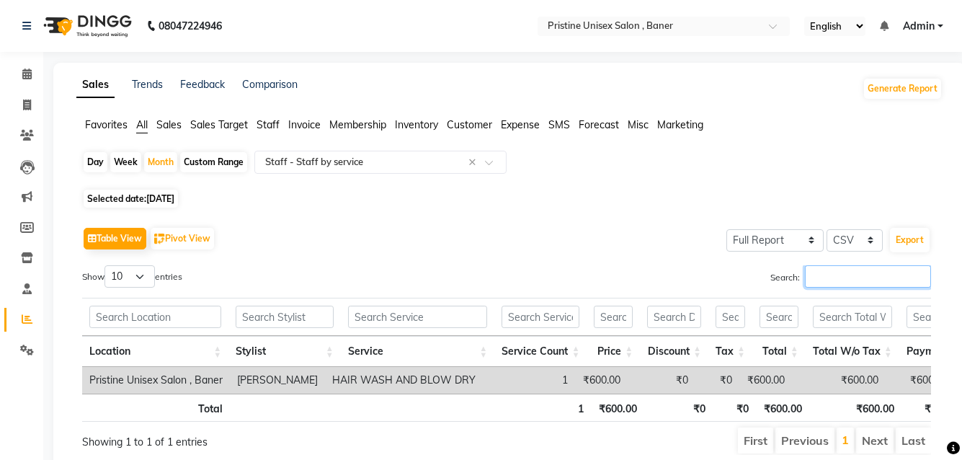
click at [854, 283] on input "Search:" at bounding box center [868, 276] width 126 height 22
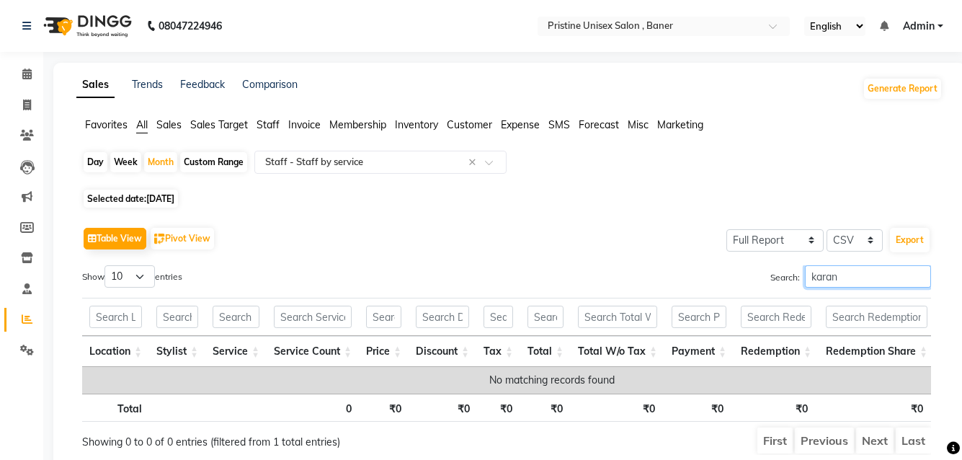
type input "karan"
click at [174, 198] on span "[DATE]" at bounding box center [160, 198] width 28 height 11
select select "9"
select select "2025"
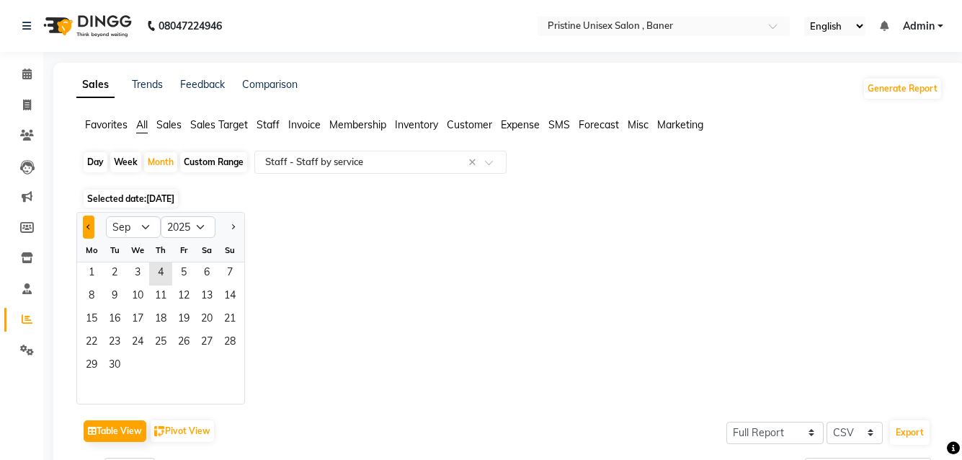
click at [84, 228] on button "Previous month" at bounding box center [89, 227] width 12 height 23
select select "7"
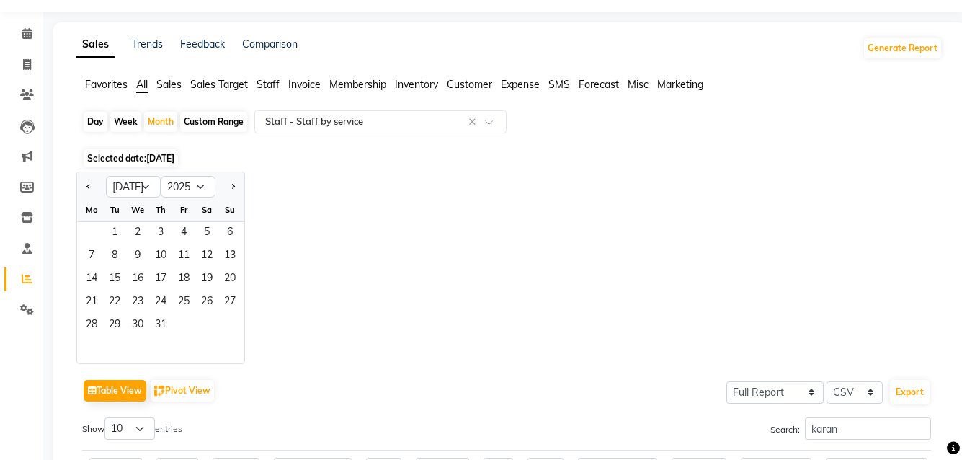
scroll to position [257, 0]
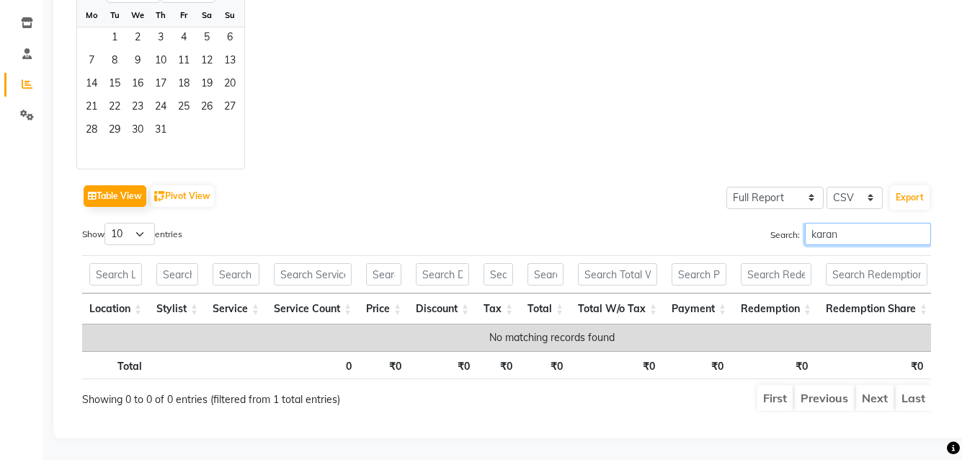
click at [857, 223] on input "karan" at bounding box center [868, 234] width 126 height 22
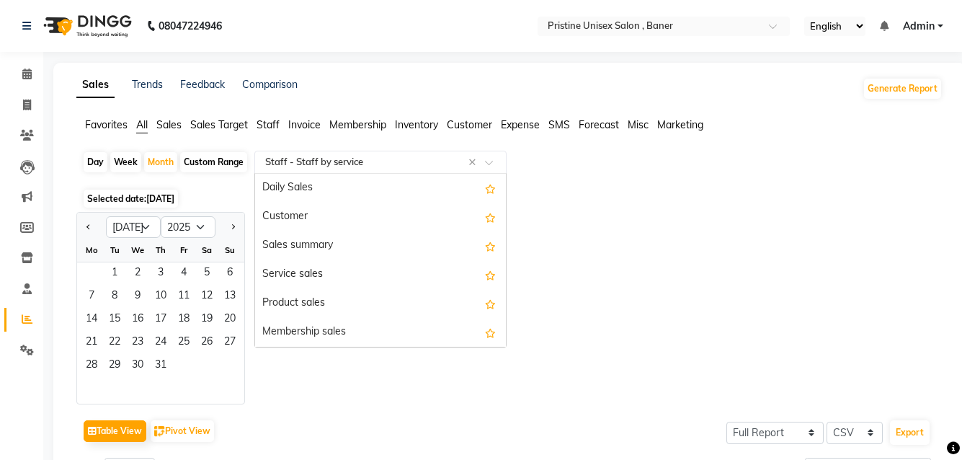
click at [301, 168] on input "text" at bounding box center [366, 162] width 208 height 14
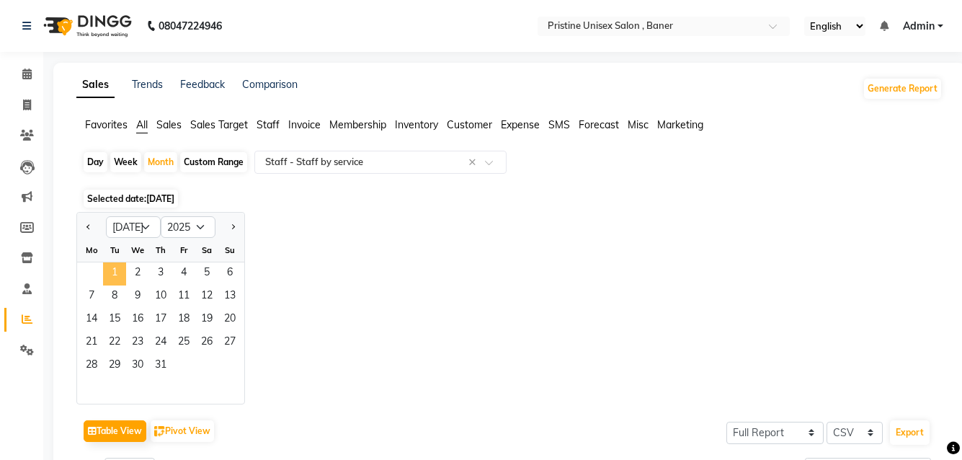
click at [107, 272] on span "1" at bounding box center [114, 273] width 23 height 23
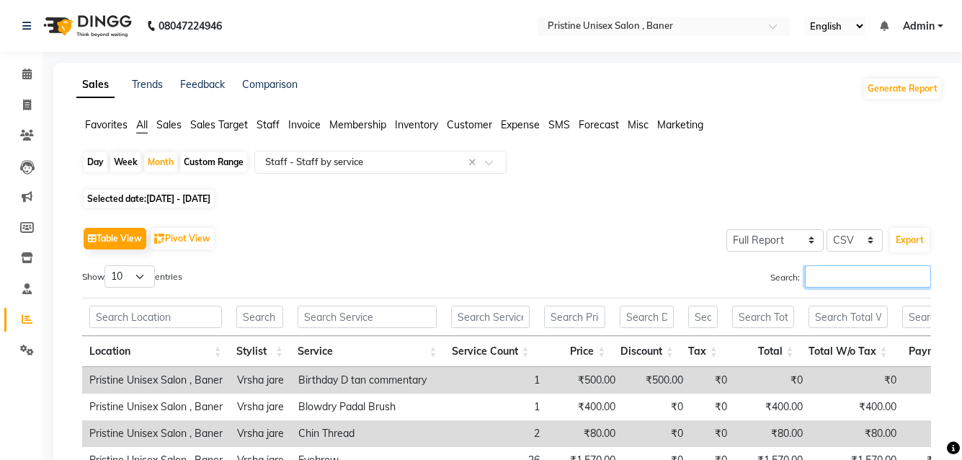
click at [842, 280] on input "Search:" at bounding box center [868, 276] width 126 height 22
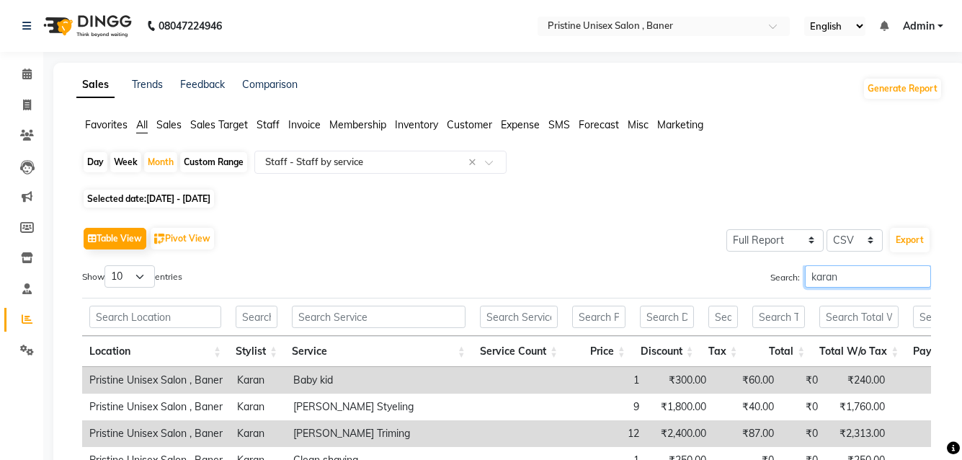
click at [848, 287] on input "karan" at bounding box center [868, 276] width 126 height 22
type input "karan"
click at [716, 283] on div "Search: [PERSON_NAME]" at bounding box center [725, 279] width 414 height 28
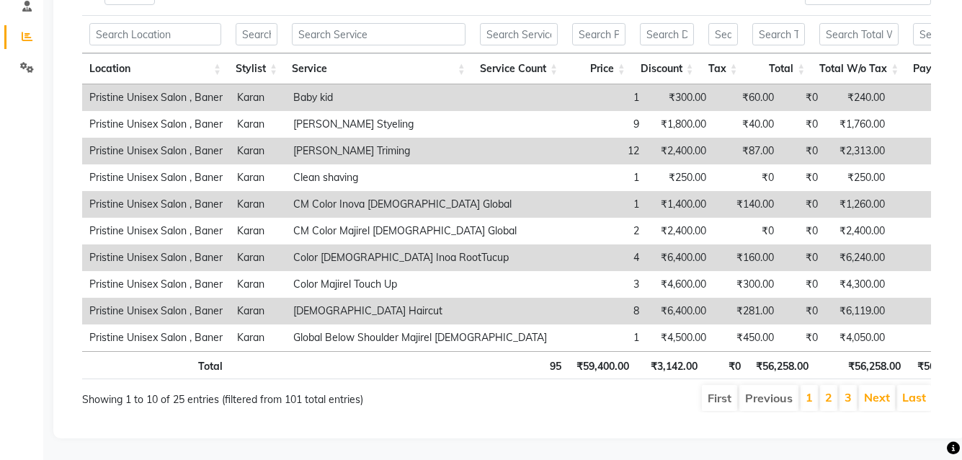
scroll to position [0, 0]
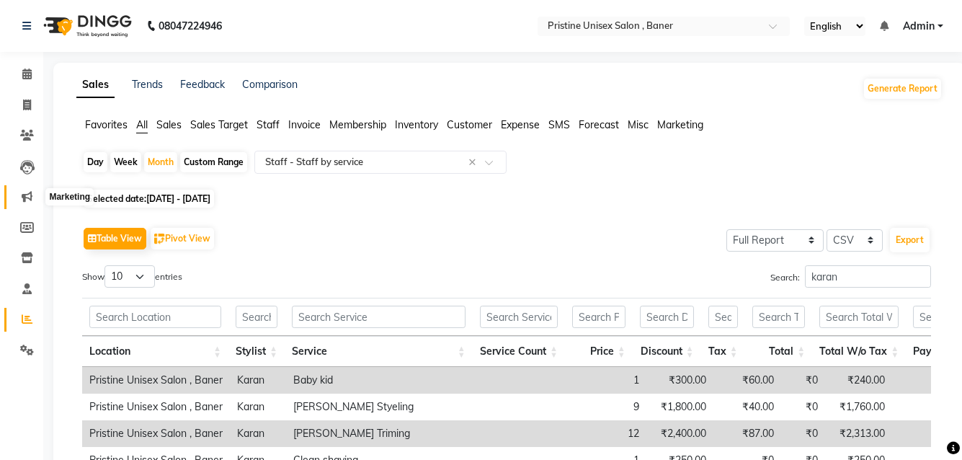
click at [27, 197] on icon at bounding box center [27, 196] width 11 height 11
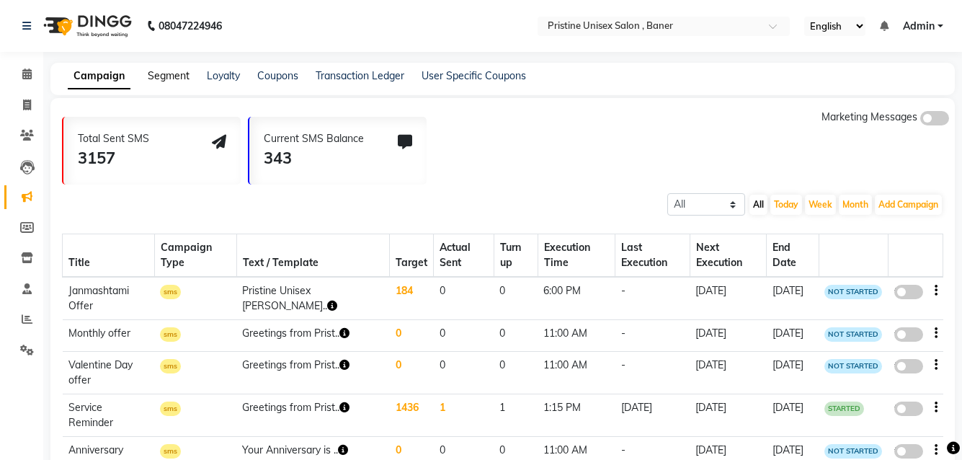
click at [161, 74] on link "Segment" at bounding box center [169, 75] width 42 height 13
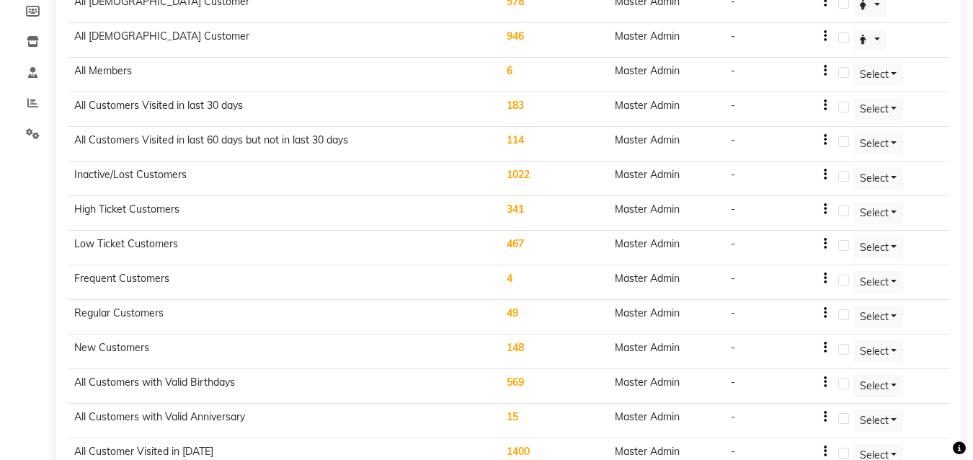
scroll to position [401, 0]
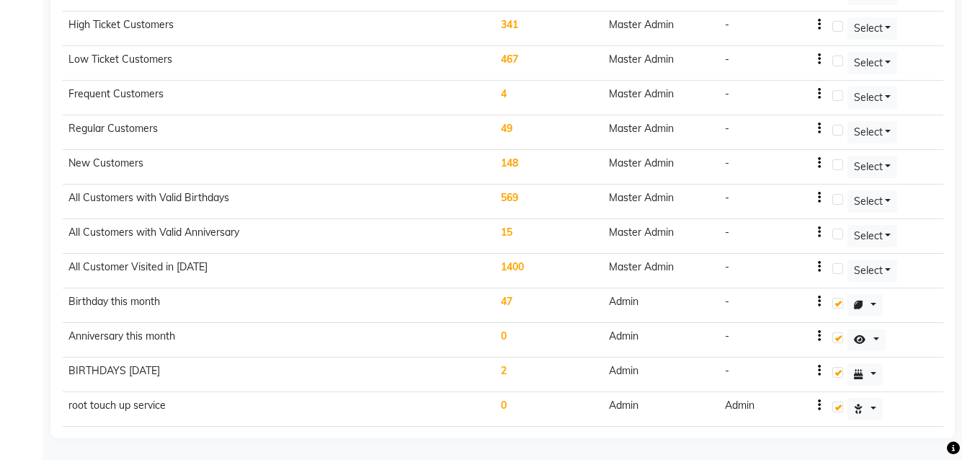
click at [507, 300] on td "47" at bounding box center [549, 305] width 108 height 35
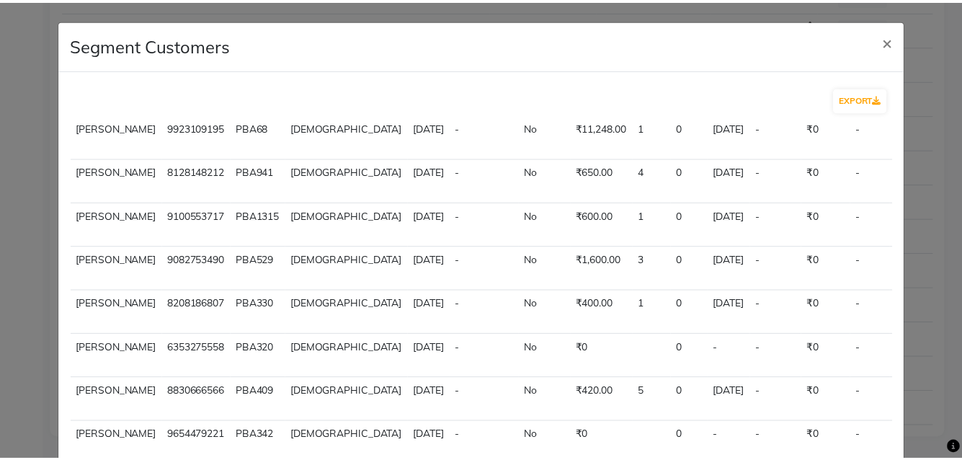
scroll to position [0, 0]
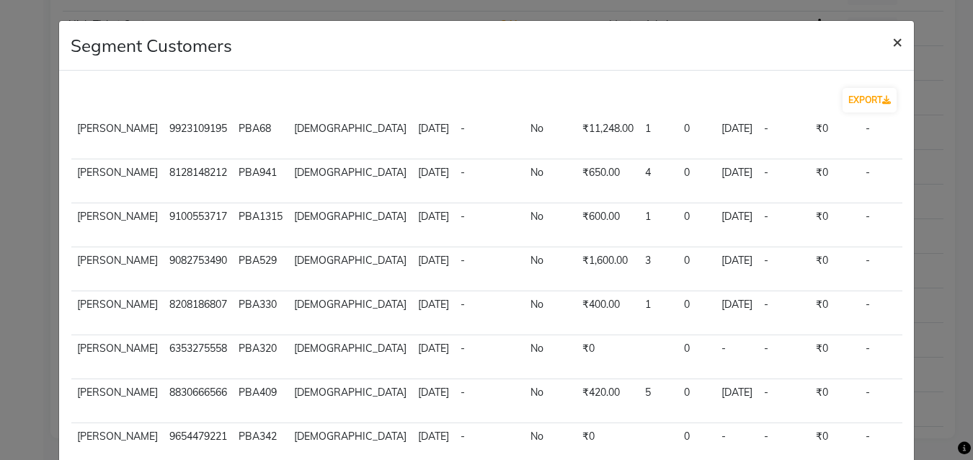
click at [892, 41] on span "×" at bounding box center [897, 41] width 10 height 22
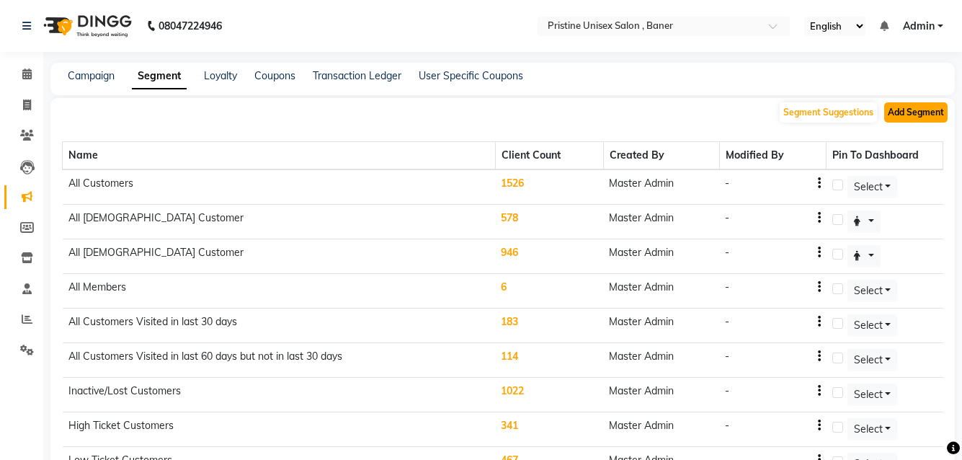
click at [915, 113] on button "Add Segment" at bounding box center [915, 112] width 63 height 20
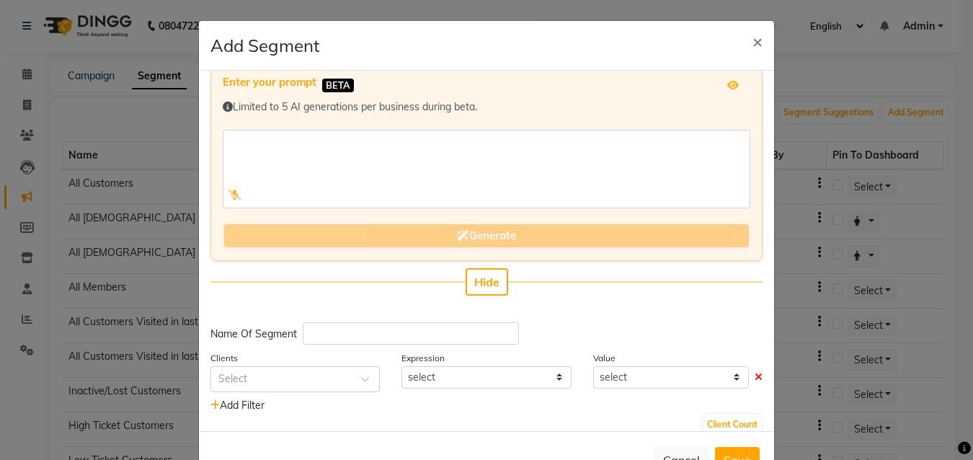
scroll to position [37, 0]
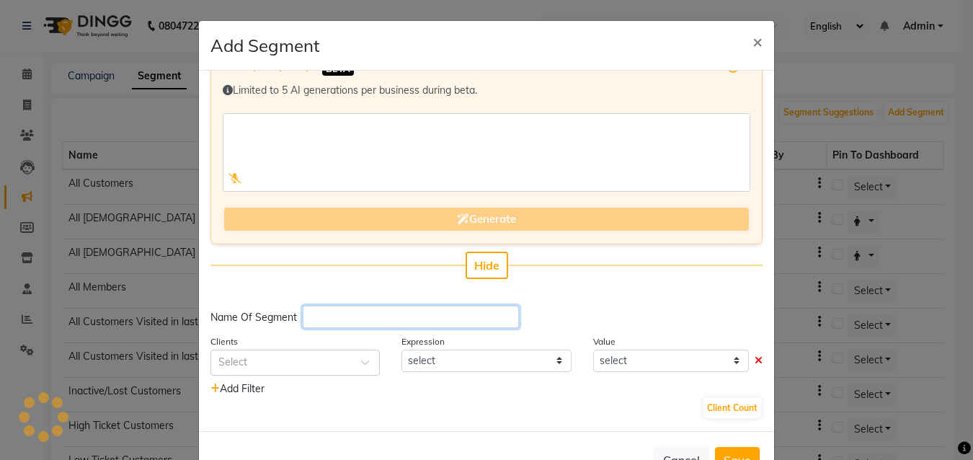
click at [325, 322] on input "text" at bounding box center [411, 317] width 216 height 22
type input "pedicure"
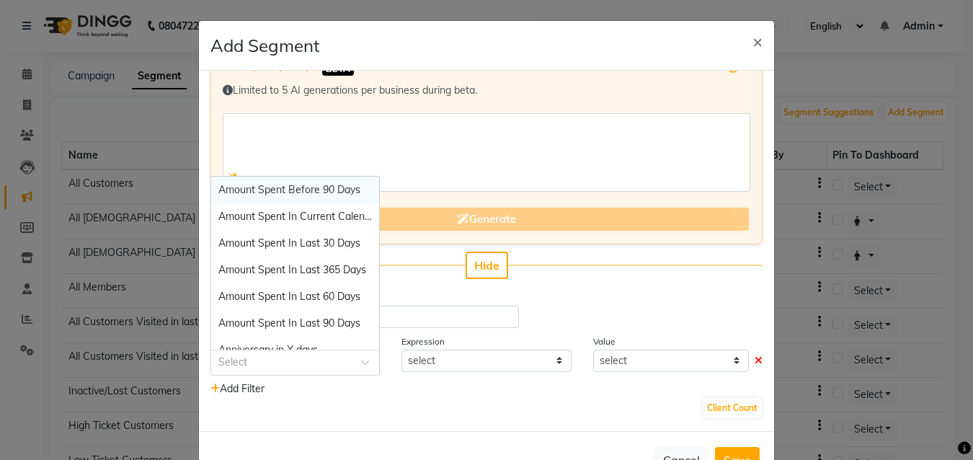
click at [263, 368] on input "text" at bounding box center [280, 361] width 125 height 15
click at [330, 241] on span "Amount Spent In Last 30 Days" at bounding box center [289, 242] width 142 height 13
select select "="
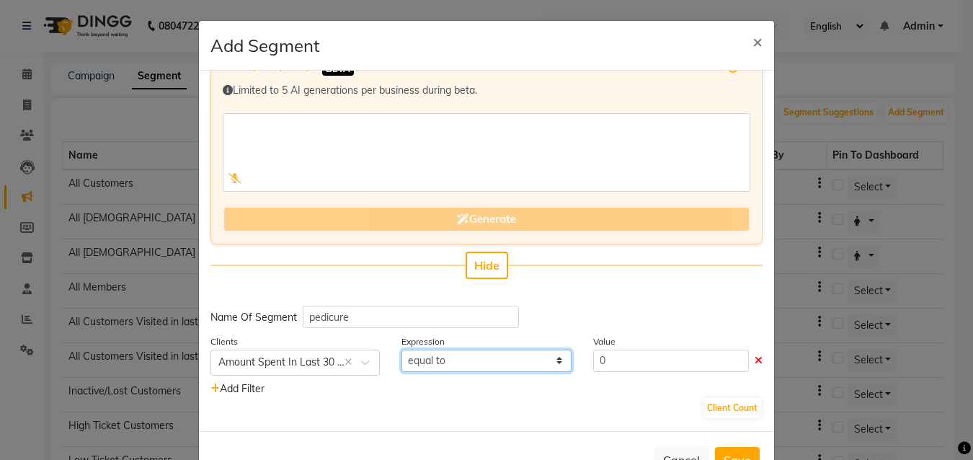
click at [454, 368] on select "equal to greater than greater than or equal to less than less than or equal to" at bounding box center [485, 361] width 169 height 22
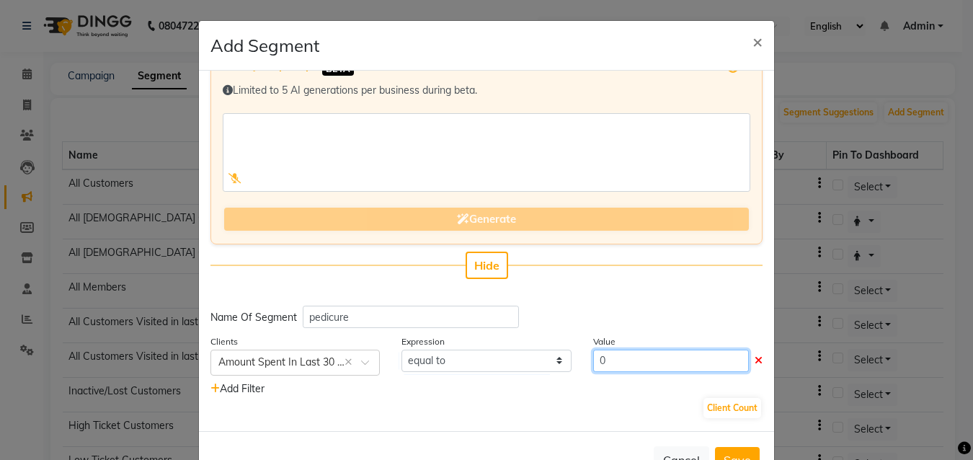
click at [631, 357] on input "0" at bounding box center [671, 361] width 156 height 22
type input "1500"
click at [608, 416] on div "Client Count" at bounding box center [486, 407] width 552 height 23
click at [685, 378] on div "Enter your prompt BETA Limited to 5 AI generations per business during beta. Ge…" at bounding box center [486, 251] width 575 height 360
click at [714, 409] on button "Client Count" at bounding box center [732, 408] width 58 height 20
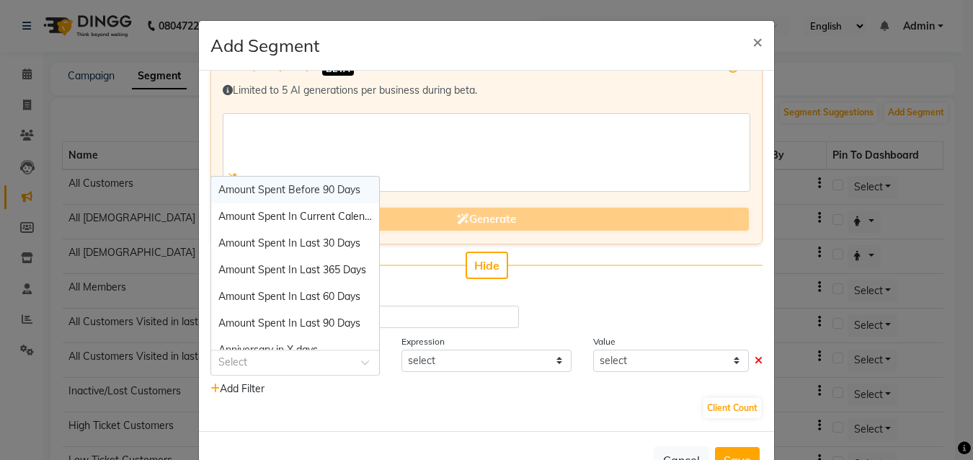
click at [234, 363] on input "text" at bounding box center [280, 361] width 125 height 15
click at [326, 188] on span "Amount Spent Before 90 Days" at bounding box center [289, 189] width 142 height 13
select select "="
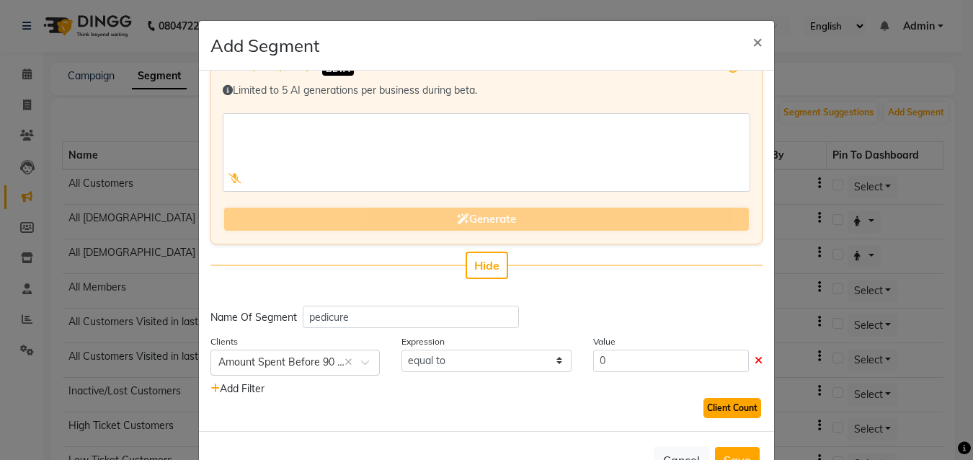
click at [721, 412] on button "Client Count" at bounding box center [732, 408] width 58 height 20
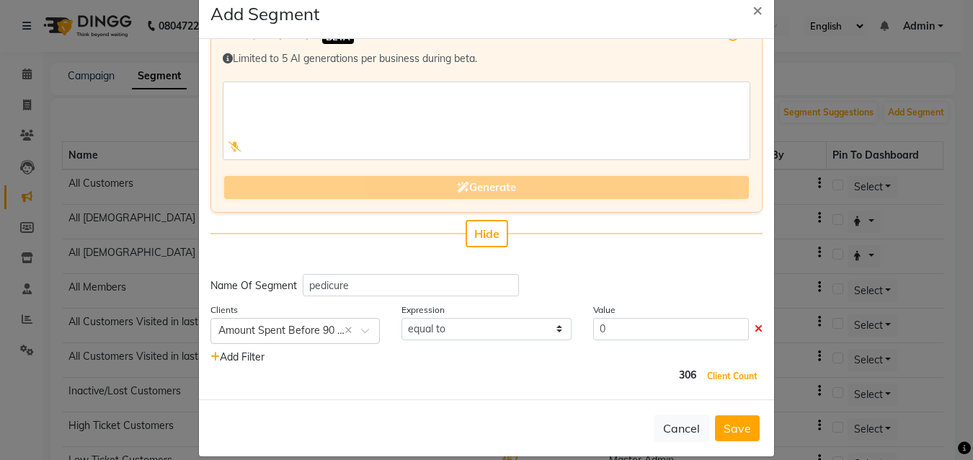
scroll to position [49, 0]
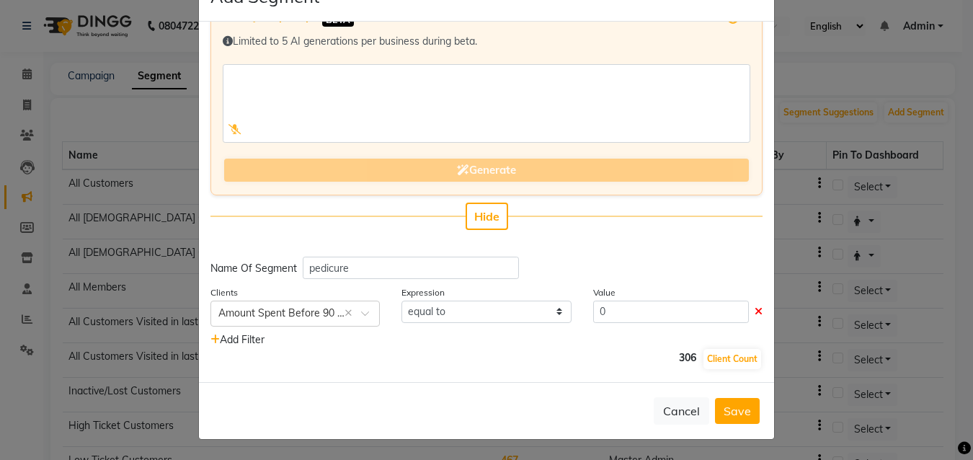
click at [679, 361] on span "306" at bounding box center [687, 360] width 17 height 20
click at [707, 362] on button "Client Count" at bounding box center [732, 359] width 58 height 20
click at [679, 360] on span "306" at bounding box center [687, 360] width 17 height 20
click at [614, 315] on input "0" at bounding box center [671, 312] width 156 height 22
type input "500"
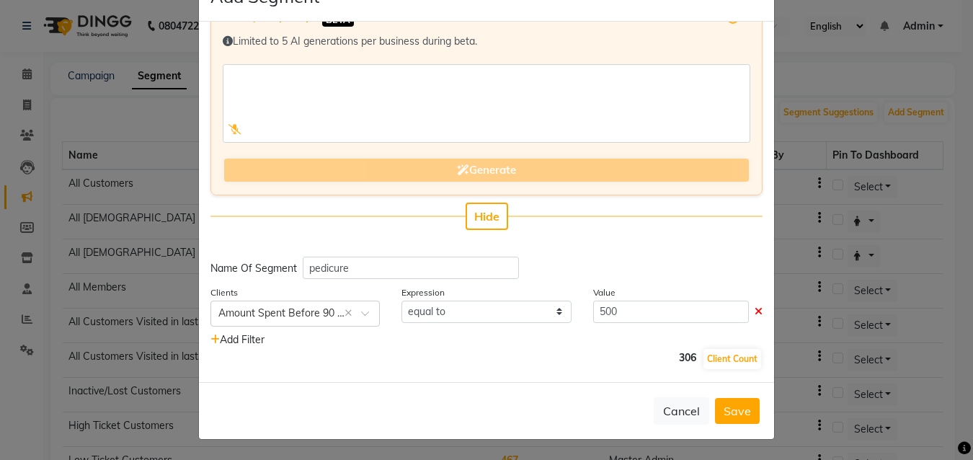
click at [629, 378] on div "Enter your prompt BETA Limited to 5 AI generations per business during beta. Ge…" at bounding box center [486, 202] width 575 height 360
click at [706, 362] on button "Client Count" at bounding box center [732, 359] width 58 height 20
click at [685, 359] on span "19" at bounding box center [691, 360] width 12 height 20
click at [225, 343] on span "Add Filter" at bounding box center [237, 339] width 54 height 13
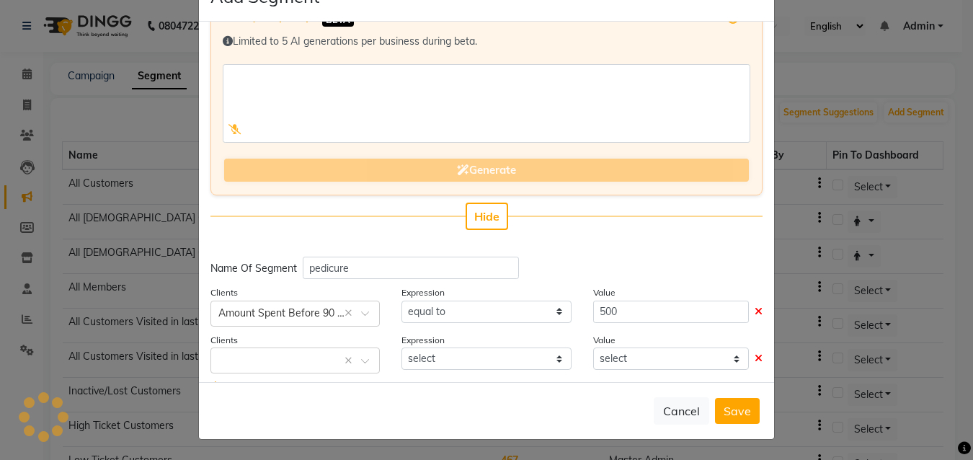
scroll to position [84, 0]
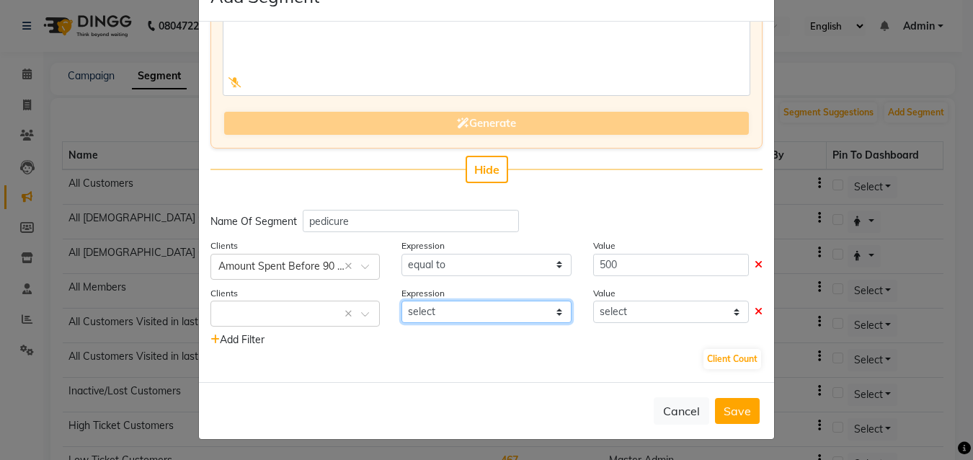
click at [452, 314] on select "select" at bounding box center [485, 312] width 169 height 22
click at [265, 311] on input "text" at bounding box center [280, 312] width 125 height 15
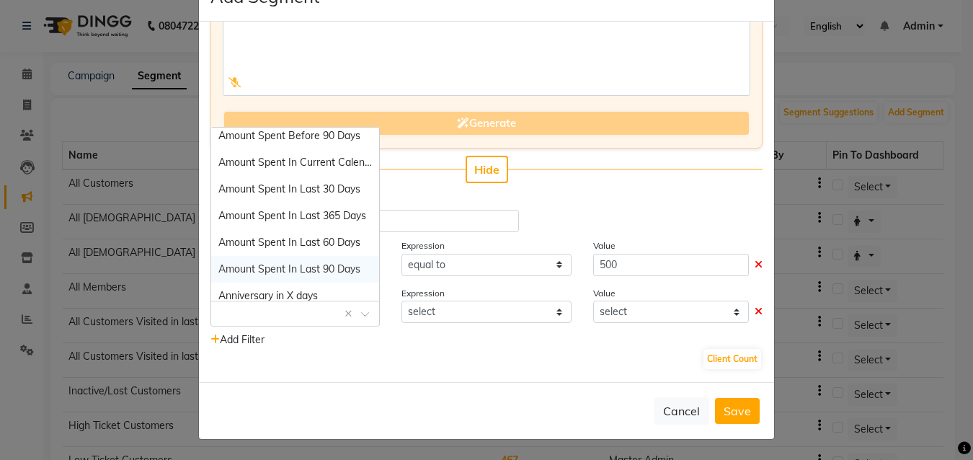
scroll to position [0, 0]
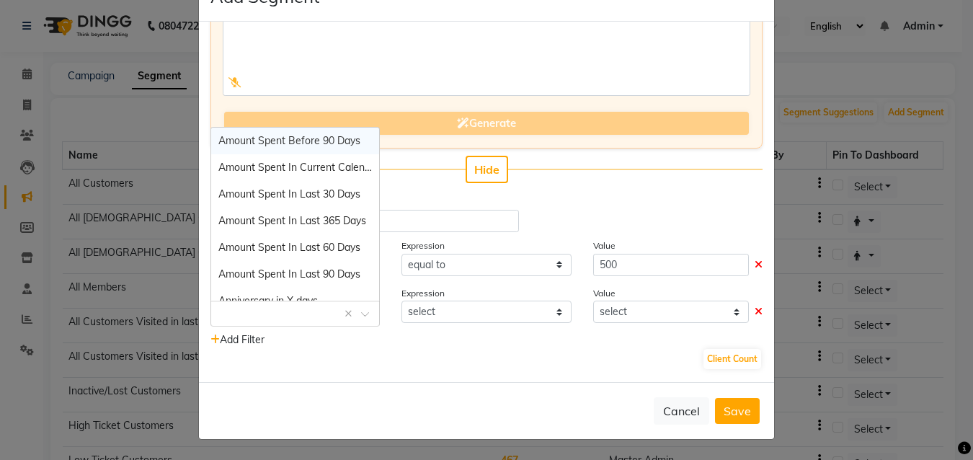
click at [304, 145] on span "Amount Spent Before 90 Days" at bounding box center [289, 140] width 142 height 13
select select "="
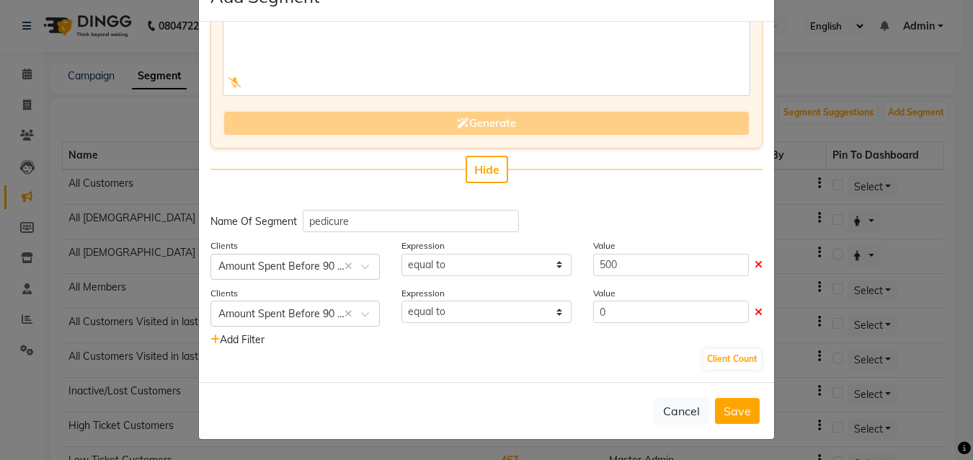
click at [460, 361] on div "Client Count" at bounding box center [486, 358] width 552 height 23
click at [708, 354] on button "Client Count" at bounding box center [732, 359] width 58 height 20
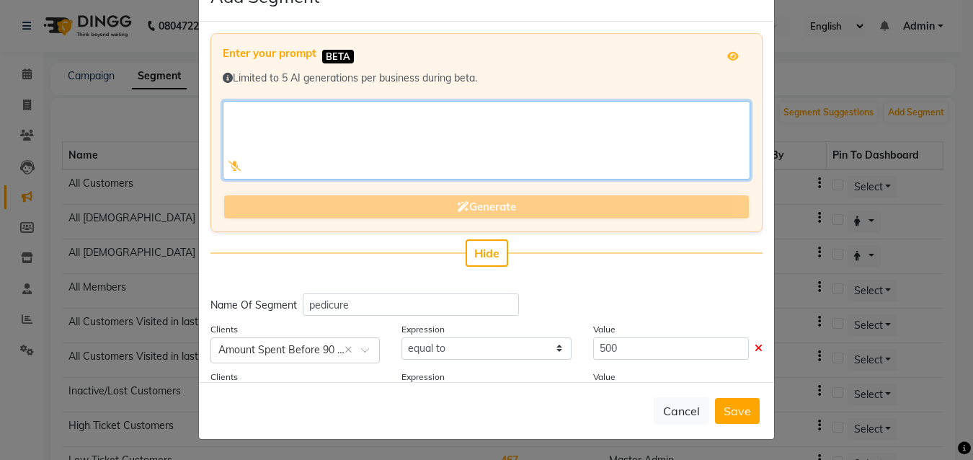
click at [278, 116] on textarea at bounding box center [487, 140] width 528 height 79
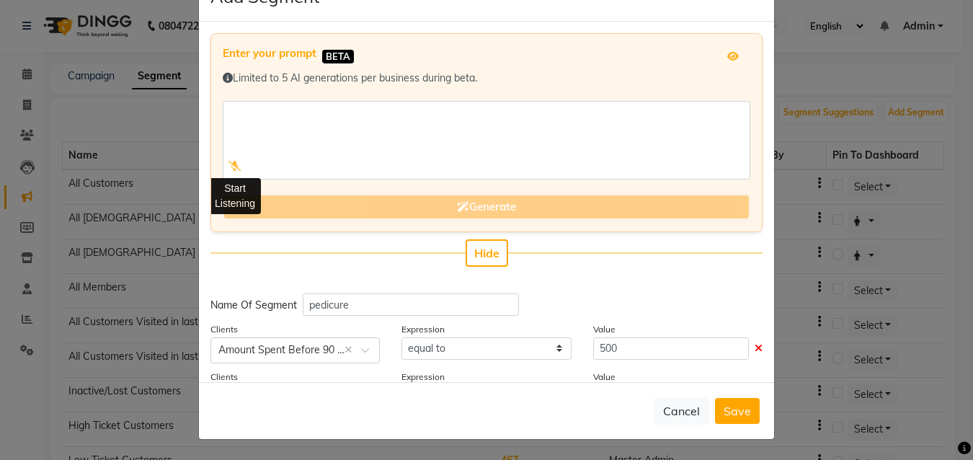
click at [228, 165] on icon at bounding box center [234, 166] width 13 height 10
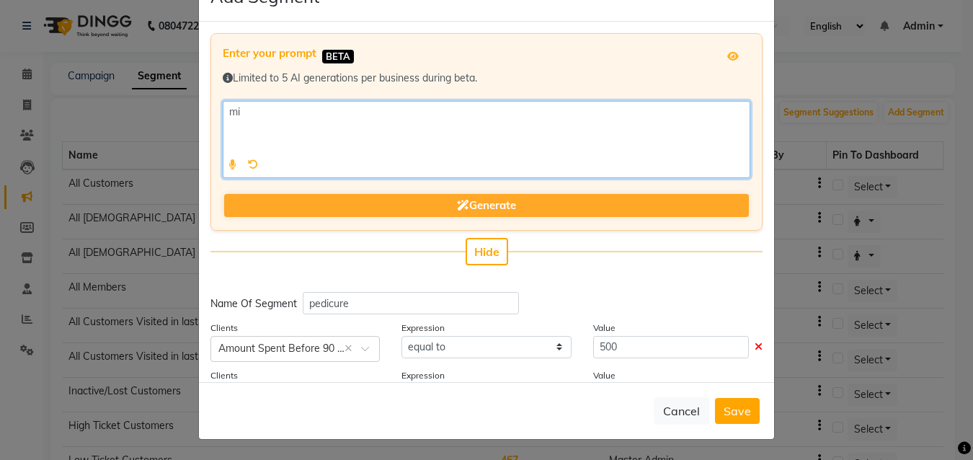
type textarea "m"
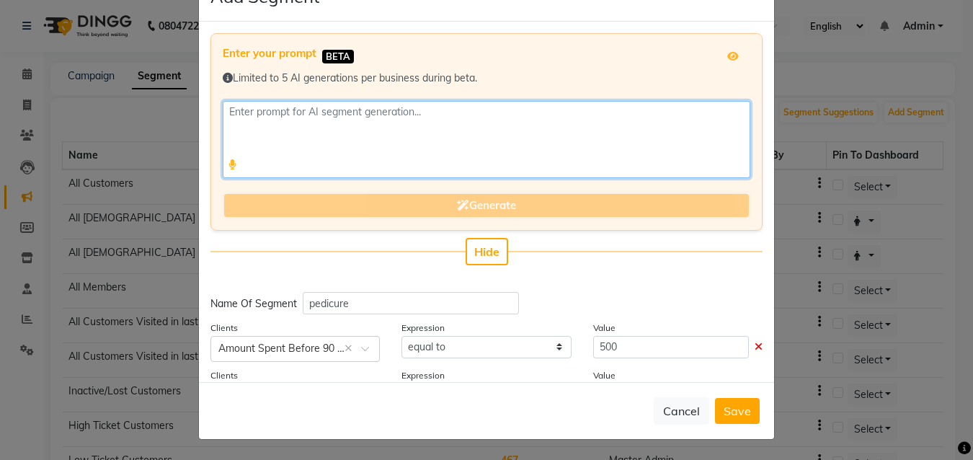
type textarea "microphone"
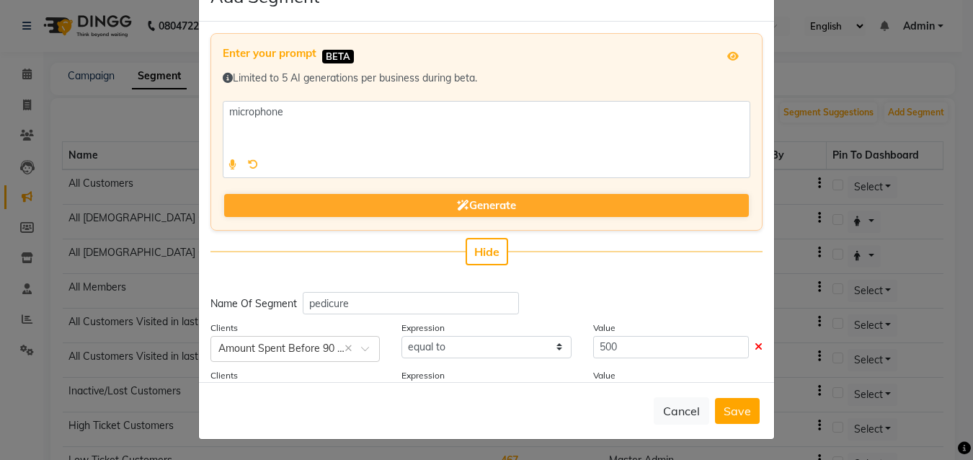
click at [228, 169] on span at bounding box center [232, 164] width 8 height 15
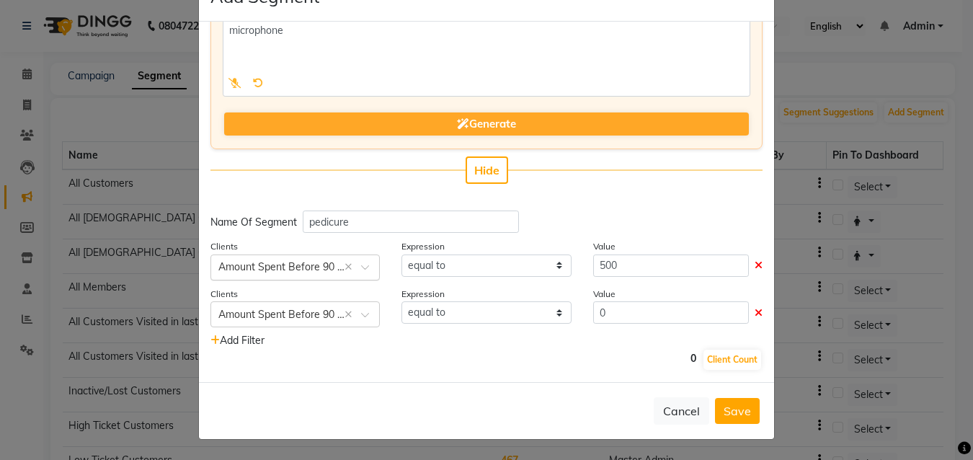
scroll to position [82, 0]
click at [376, 223] on input "pedicure" at bounding box center [411, 221] width 216 height 22
type input "p"
select select
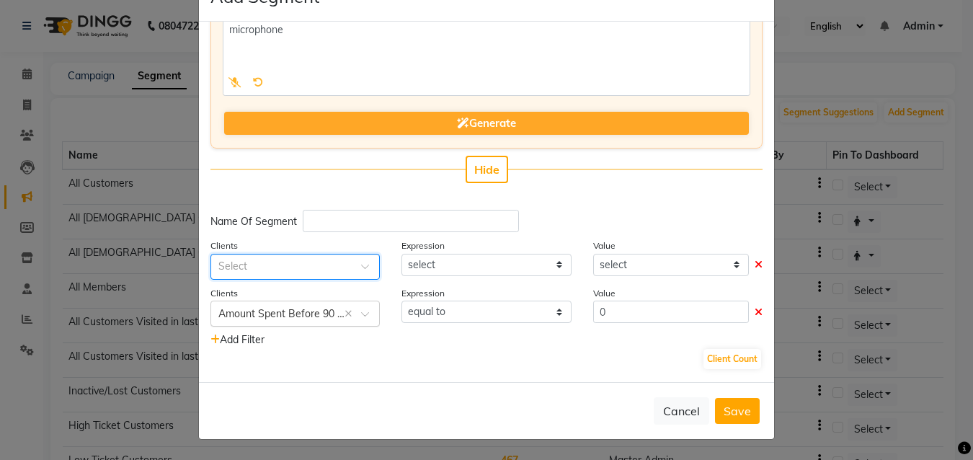
select select
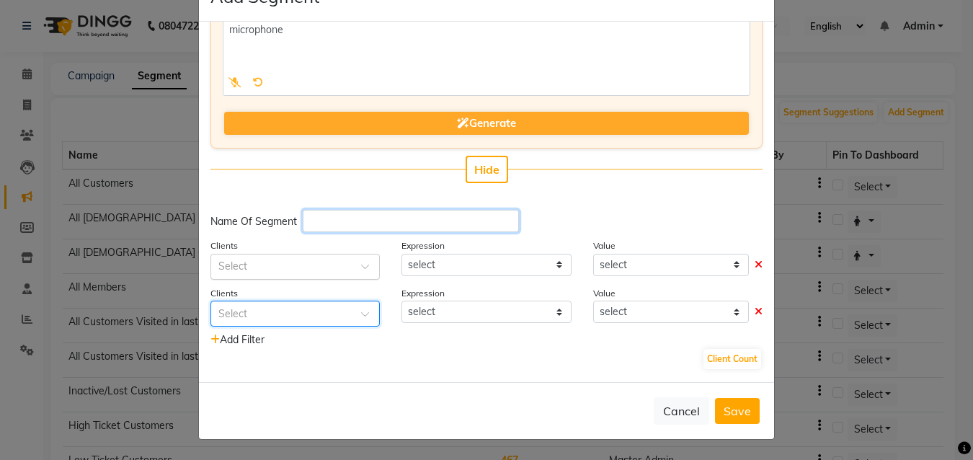
click at [320, 226] on input "text" at bounding box center [411, 221] width 216 height 22
type input "eyebrow"
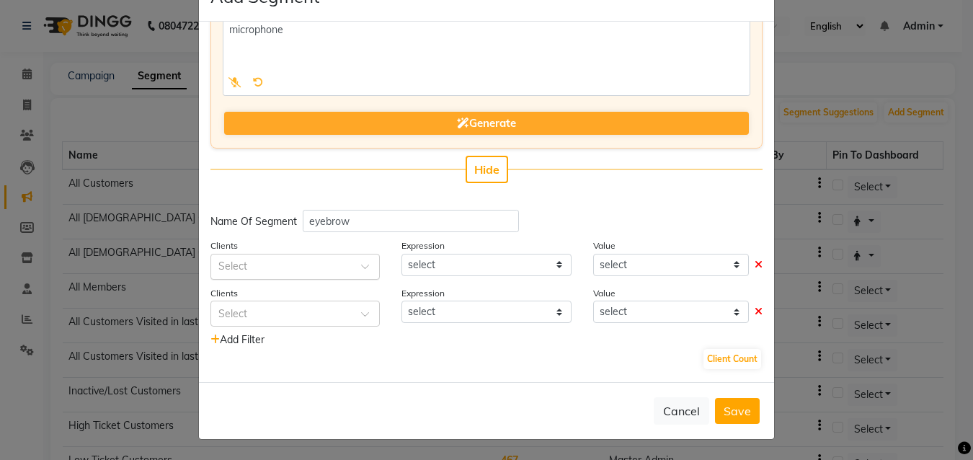
click at [293, 271] on input "text" at bounding box center [280, 265] width 125 height 15
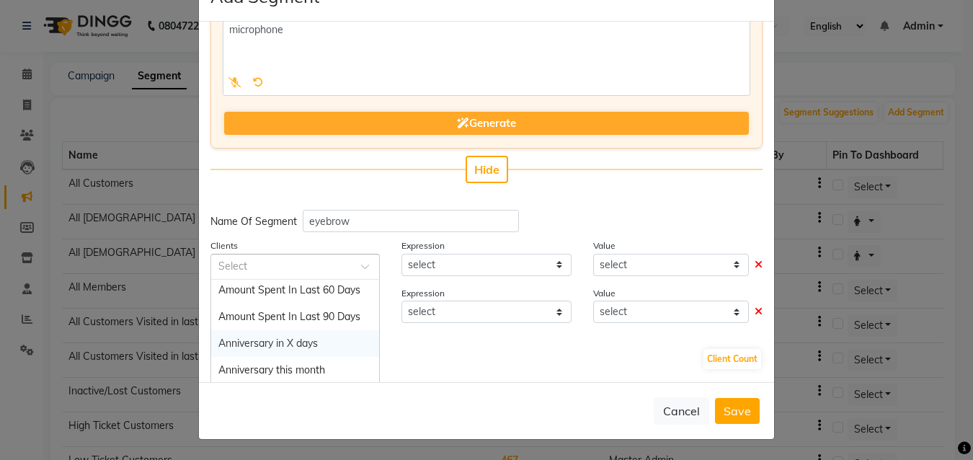
scroll to position [144, 0]
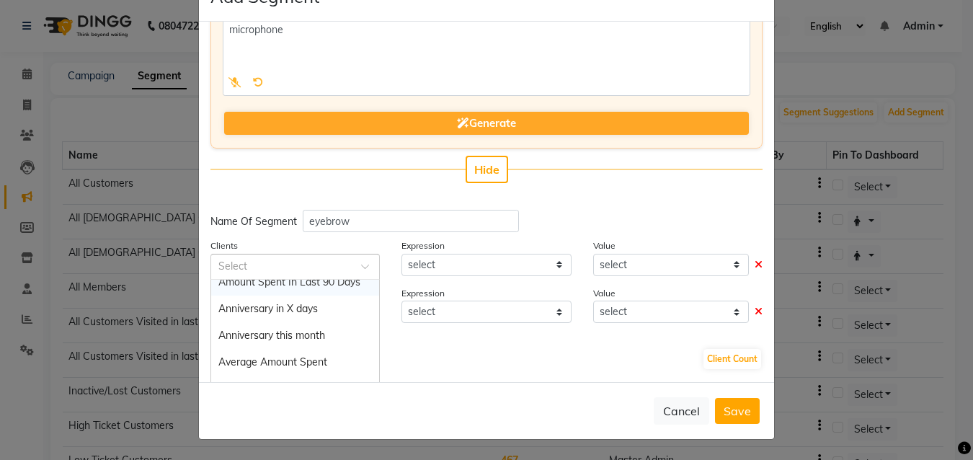
click at [276, 261] on input "text" at bounding box center [280, 265] width 125 height 15
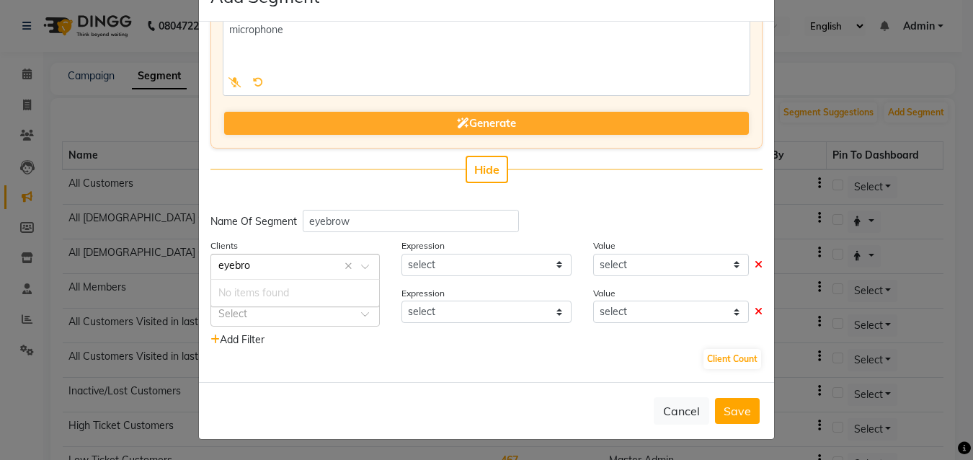
type input "eyebrow"
click at [327, 370] on div "Client Count" at bounding box center [486, 358] width 552 height 23
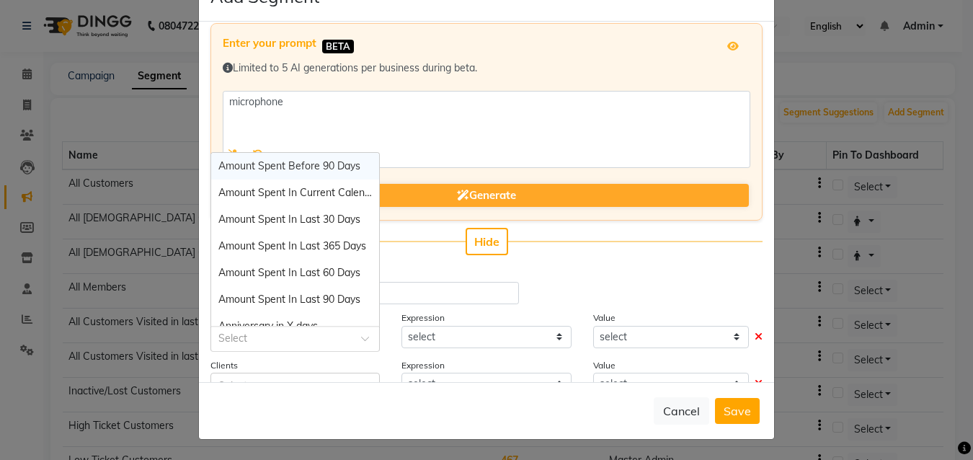
click at [345, 338] on div at bounding box center [295, 337] width 168 height 15
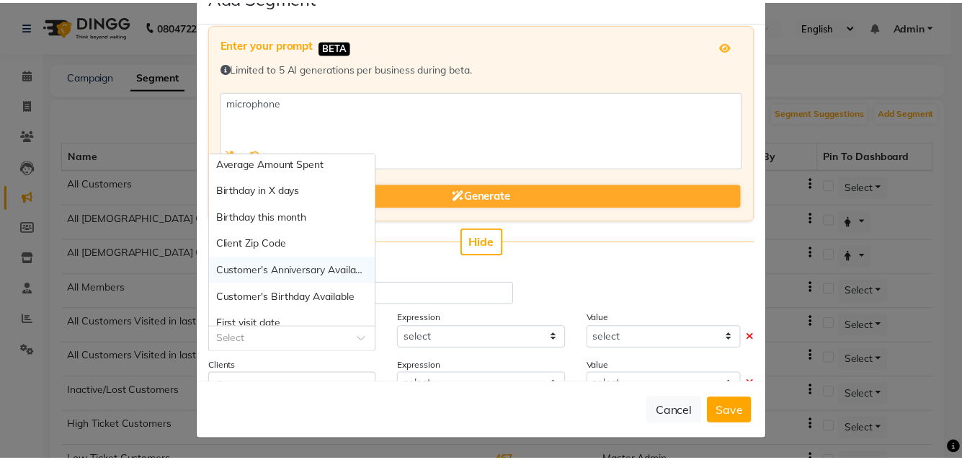
scroll to position [0, 0]
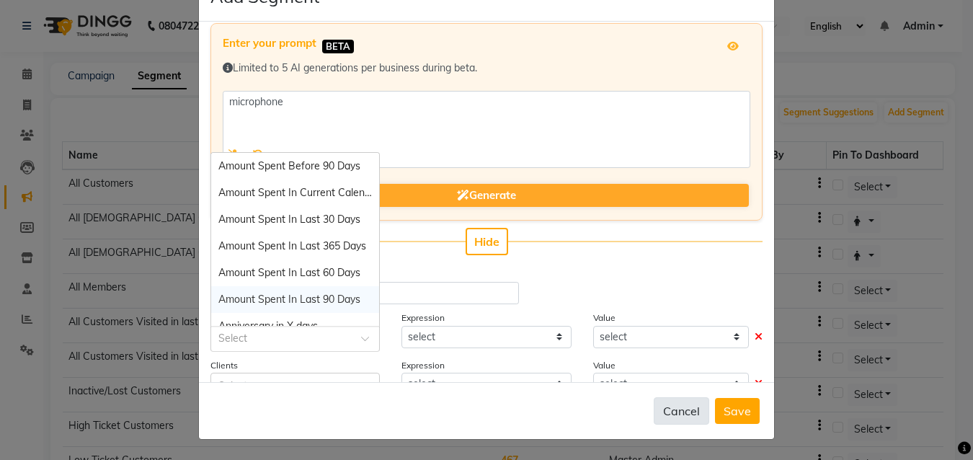
click at [654, 411] on button "Cancel" at bounding box center [681, 410] width 55 height 27
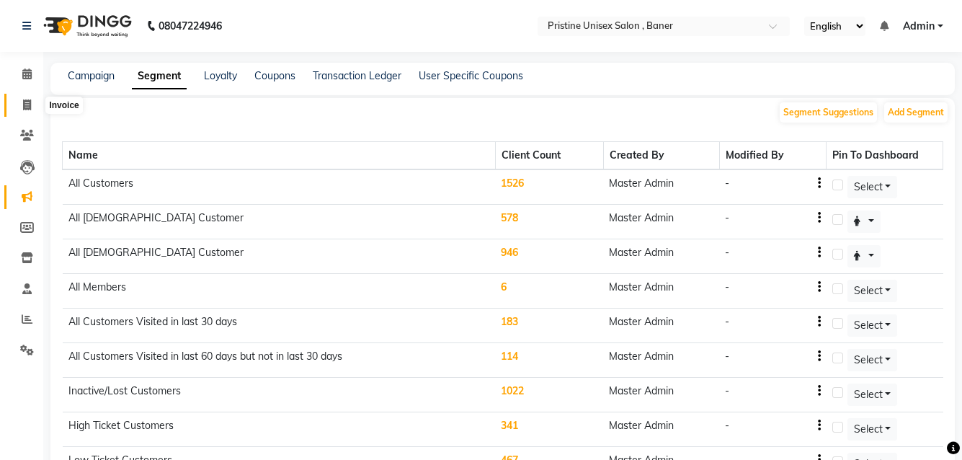
click at [24, 111] on span at bounding box center [26, 105] width 25 height 17
select select "service"
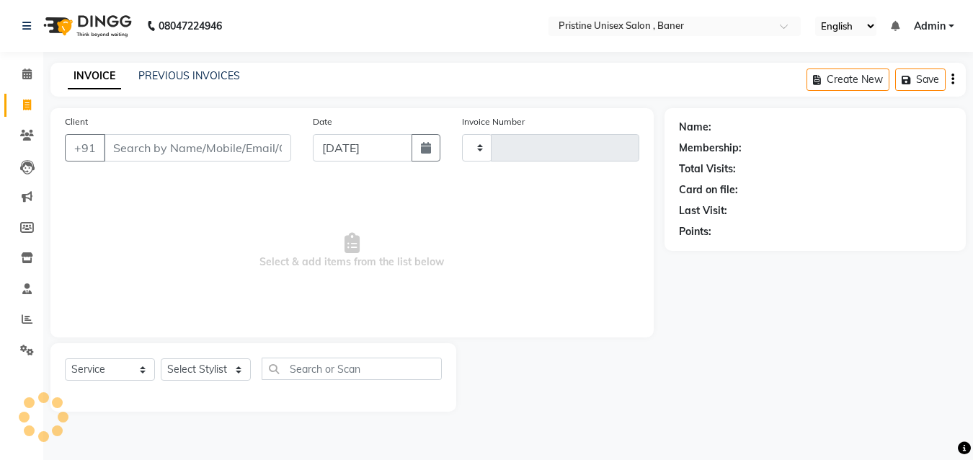
type input "1030"
select select "6610"
click at [199, 74] on link "PREVIOUS INVOICES" at bounding box center [189, 75] width 102 height 13
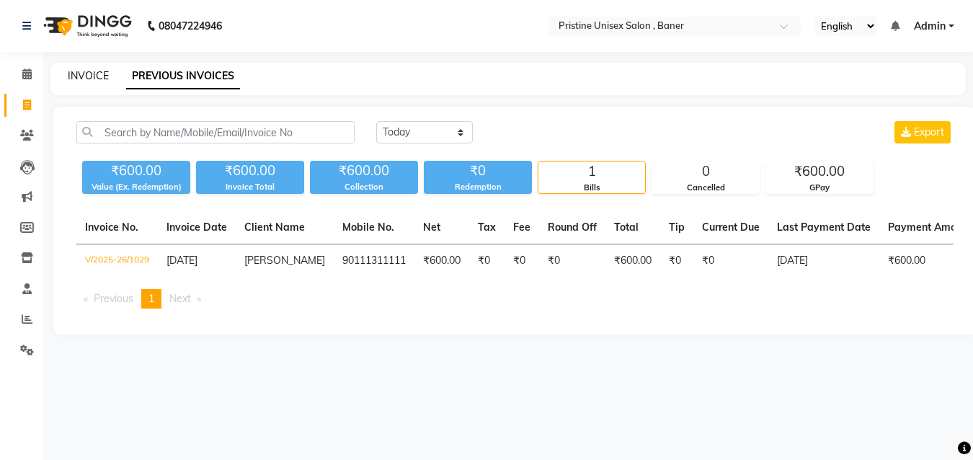
click at [90, 76] on link "INVOICE" at bounding box center [88, 75] width 41 height 13
select select "service"
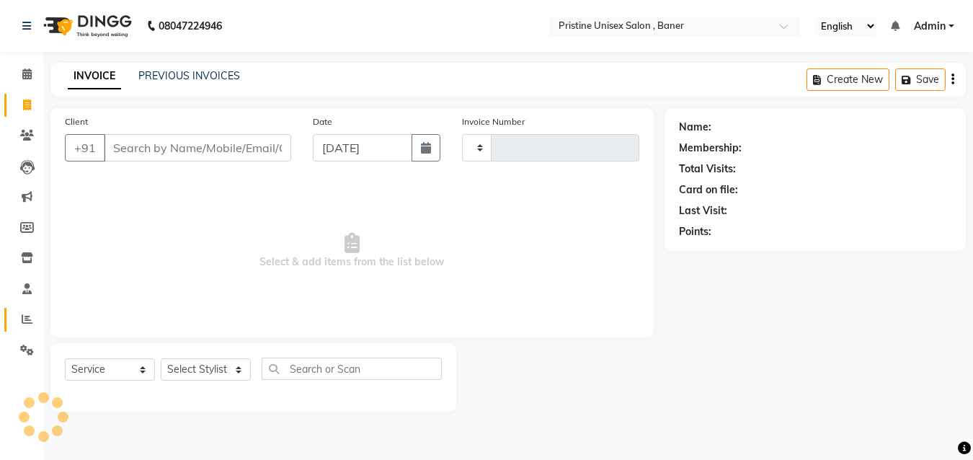
type input "1030"
select select "6610"
click at [25, 312] on span at bounding box center [26, 319] width 25 height 17
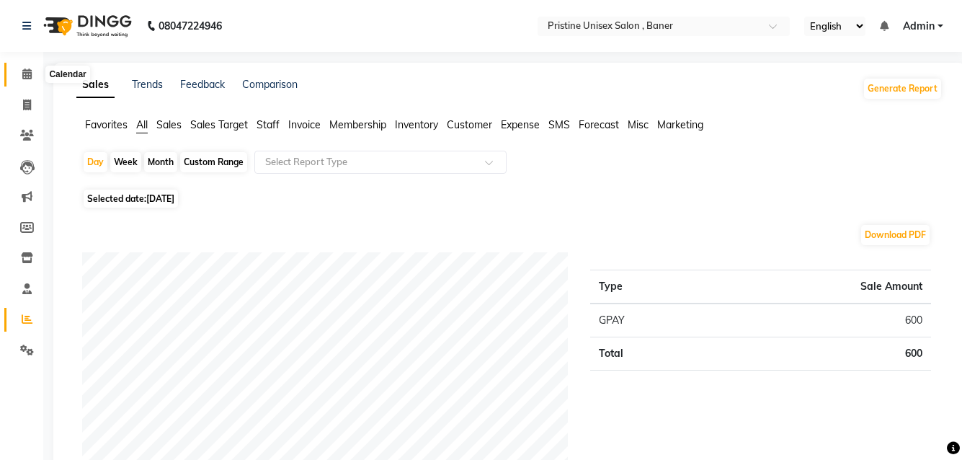
click at [24, 81] on span at bounding box center [26, 74] width 25 height 17
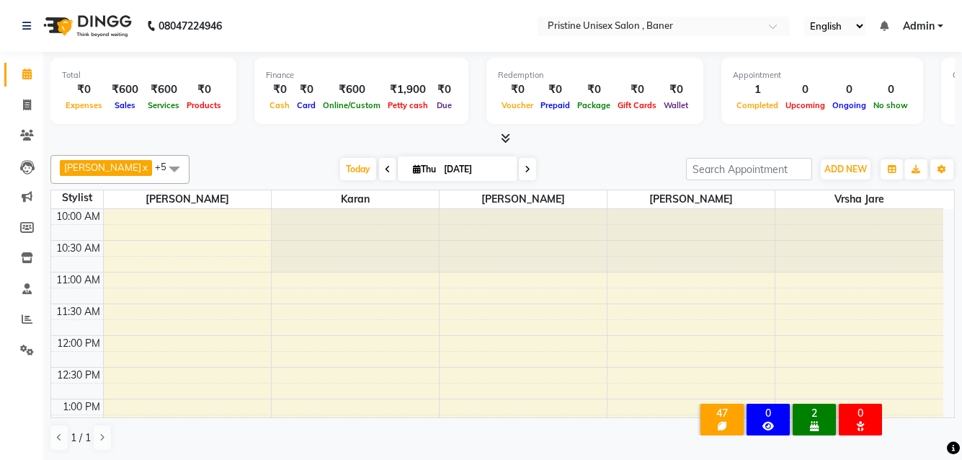
click at [825, 419] on div "BIRTHDAYS [DATE]" at bounding box center [814, 425] width 37 height 13
click at [817, 407] on div "2" at bounding box center [814, 413] width 37 height 13
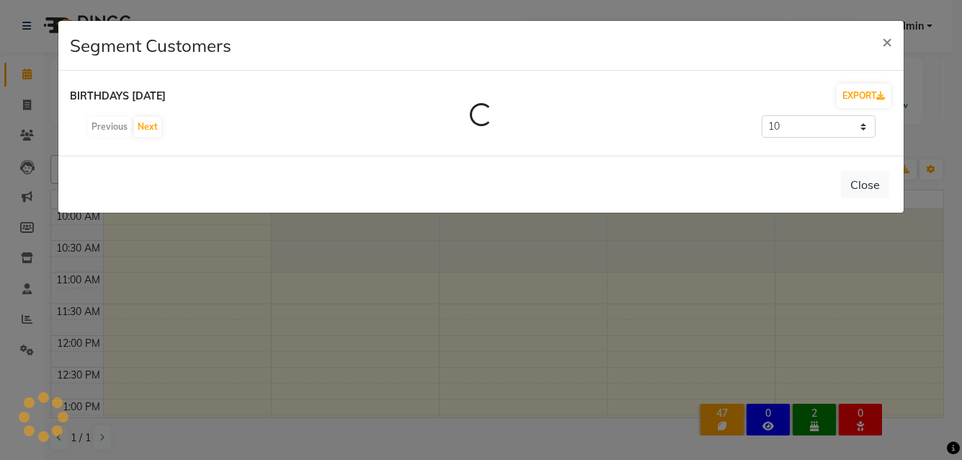
click at [817, 407] on ngb-modal-window "Segment Customers × BIRTHDAYS [DATE] EXPORT Loading... Previous Next 10 50 100 …" at bounding box center [481, 230] width 962 height 460
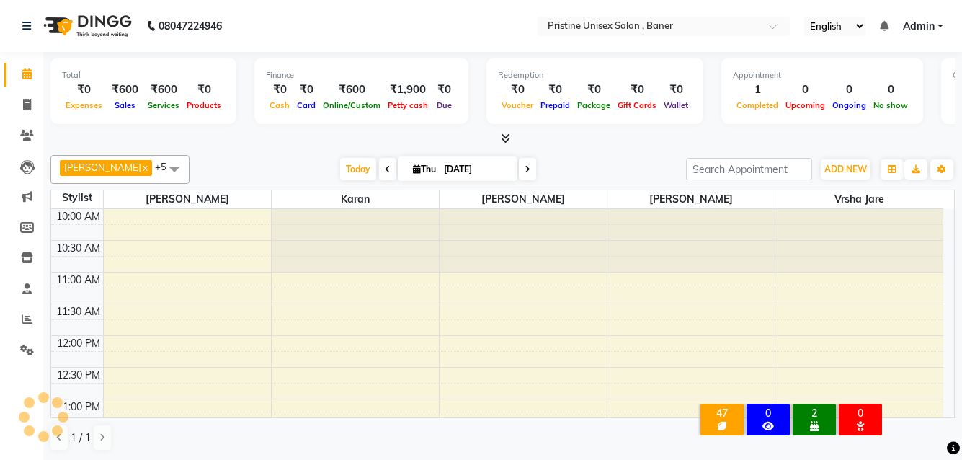
click at [817, 407] on div "2" at bounding box center [814, 413] width 37 height 13
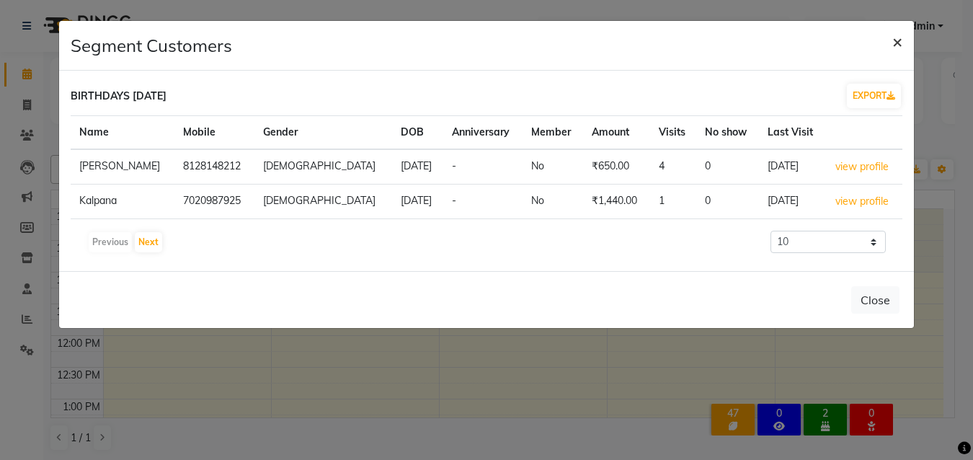
click at [893, 39] on span "×" at bounding box center [897, 41] width 10 height 22
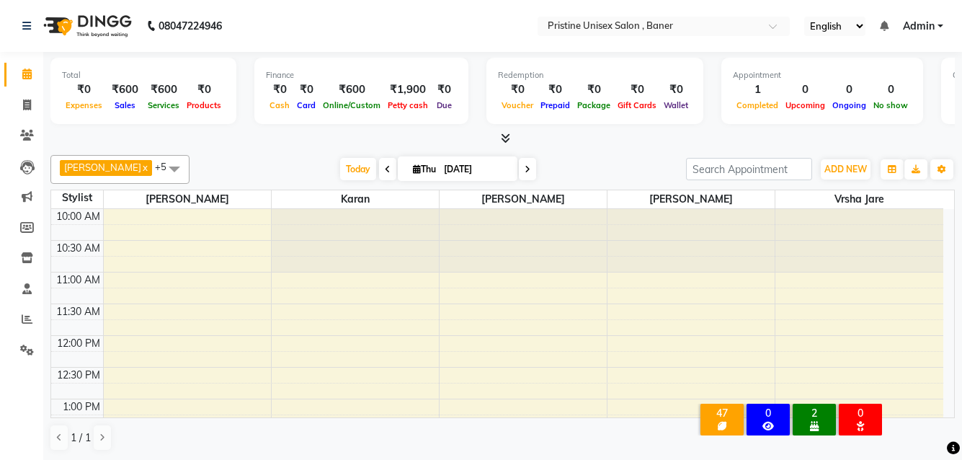
click at [726, 407] on div "47" at bounding box center [721, 413] width 37 height 13
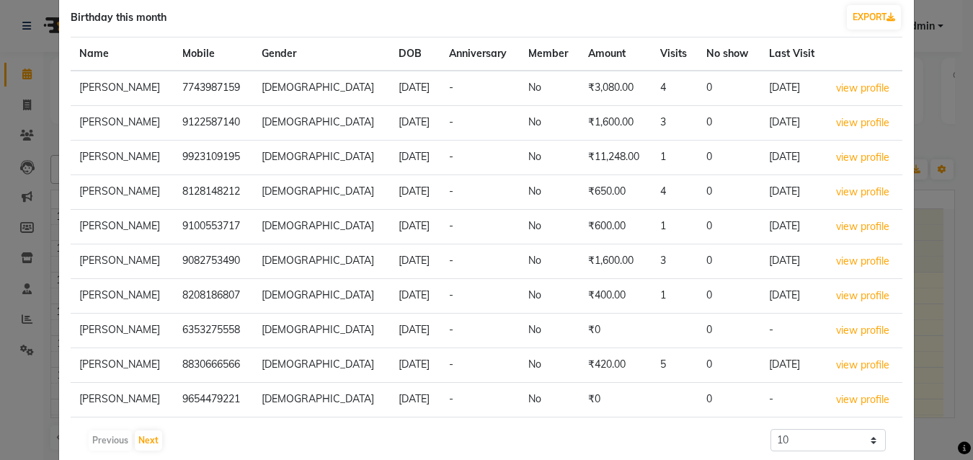
scroll to position [166, 0]
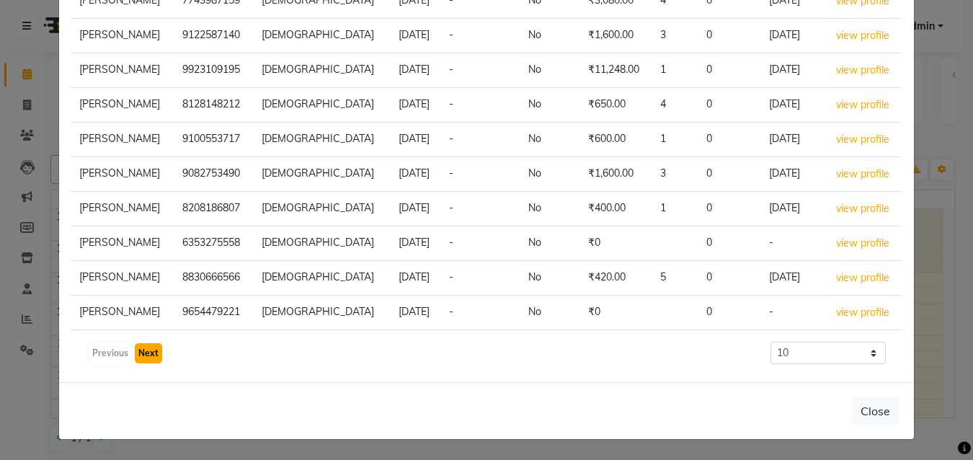
click at [141, 358] on button "Next" at bounding box center [148, 353] width 27 height 20
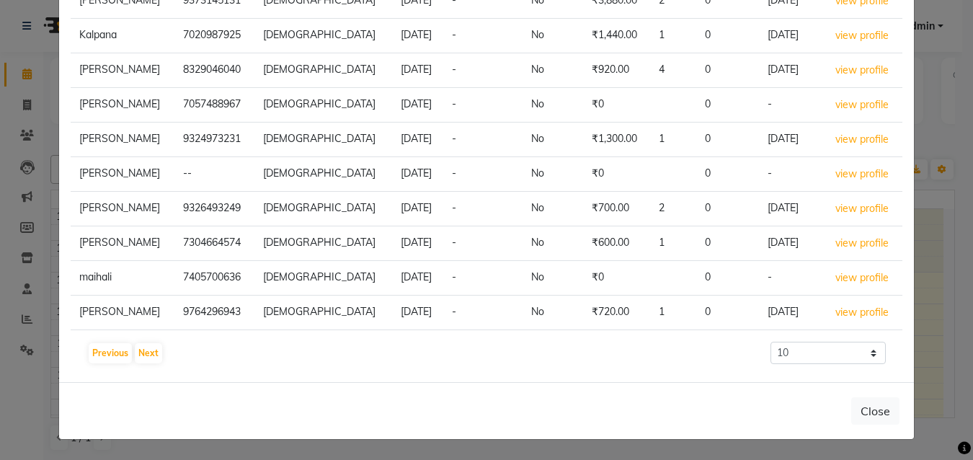
drag, startPoint x: 396, startPoint y: 274, endPoint x: 102, endPoint y: 255, distance: 294.7
click at [106, 256] on tbody "[PERSON_NAME] 9373145131 [DEMOGRAPHIC_DATA] [DATE] - No ₹3,880.00 2 0 [DATE] vi…" at bounding box center [487, 156] width 832 height 347
click at [142, 347] on button "Next" at bounding box center [148, 353] width 27 height 20
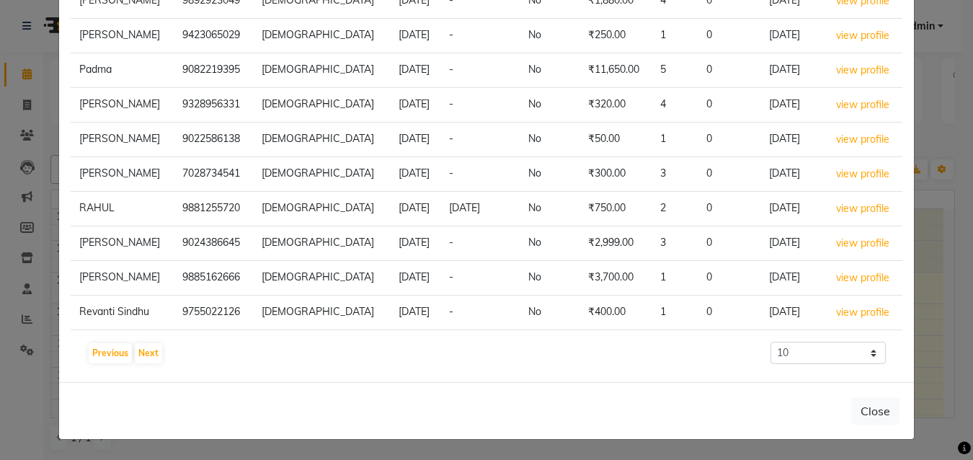
drag, startPoint x: 414, startPoint y: 276, endPoint x: 352, endPoint y: 273, distance: 61.3
click at [363, 273] on tr "[PERSON_NAME] 9885162666 [DEMOGRAPHIC_DATA] [DATE] - No ₹3,700.00 1 0 [DATE] vi…" at bounding box center [487, 278] width 832 height 35
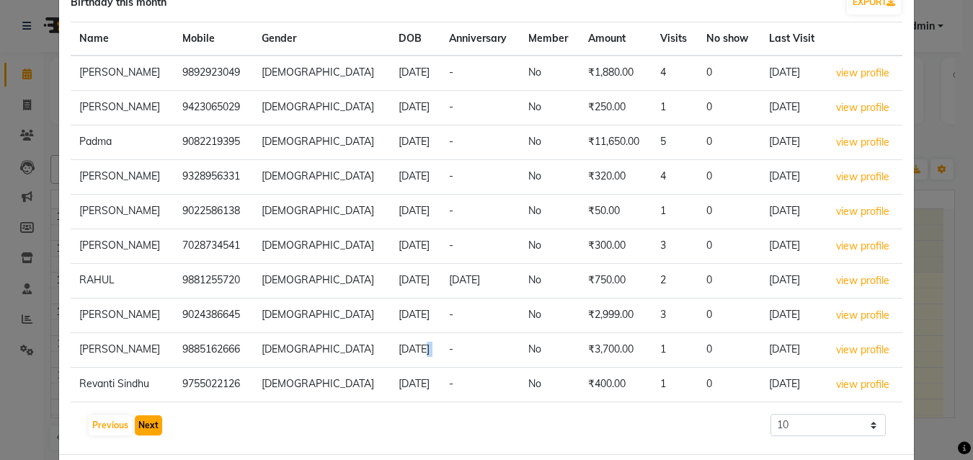
click at [152, 419] on button "Next" at bounding box center [148, 425] width 27 height 20
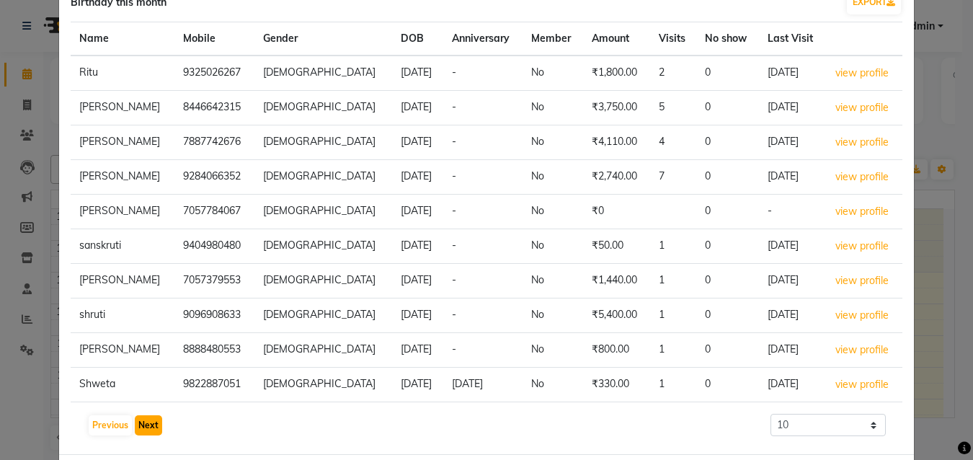
click at [152, 419] on button "Next" at bounding box center [148, 425] width 27 height 20
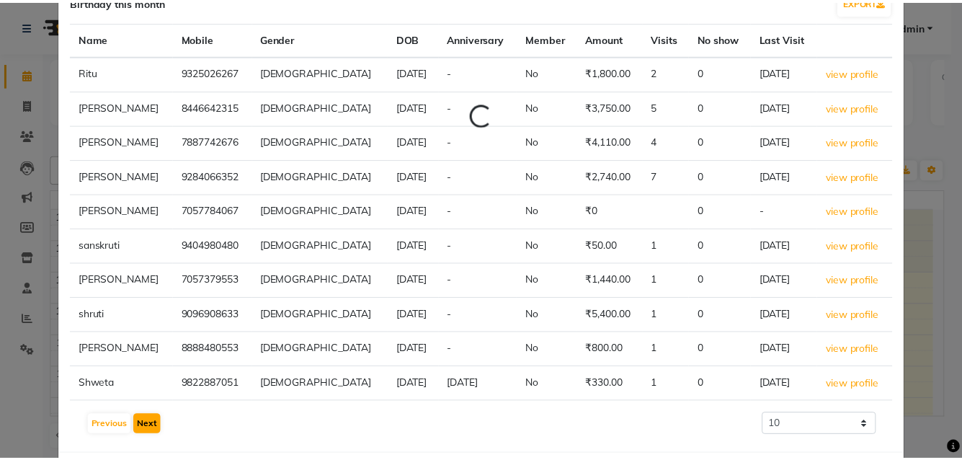
scroll to position [62, 0]
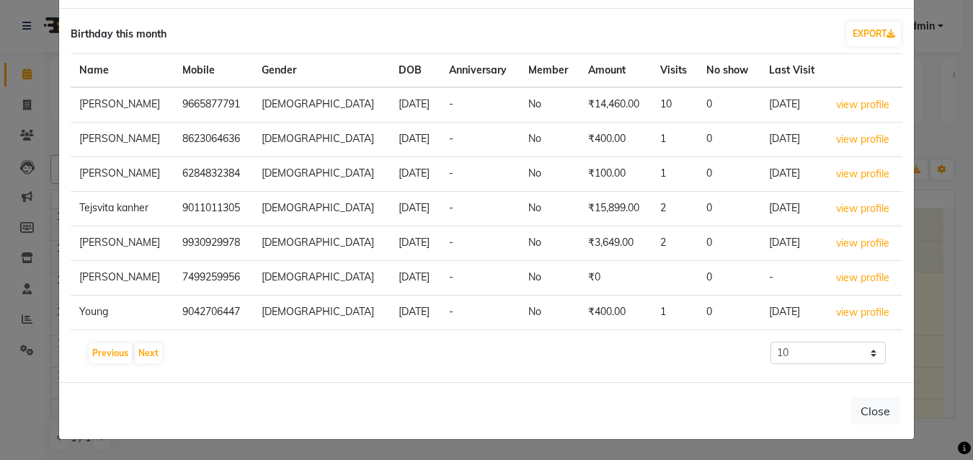
click at [915, 156] on ngb-modal-window "Segment Customers × Birthday this month EXPORT Name Mobile Gender DOB Anniversa…" at bounding box center [486, 230] width 973 height 460
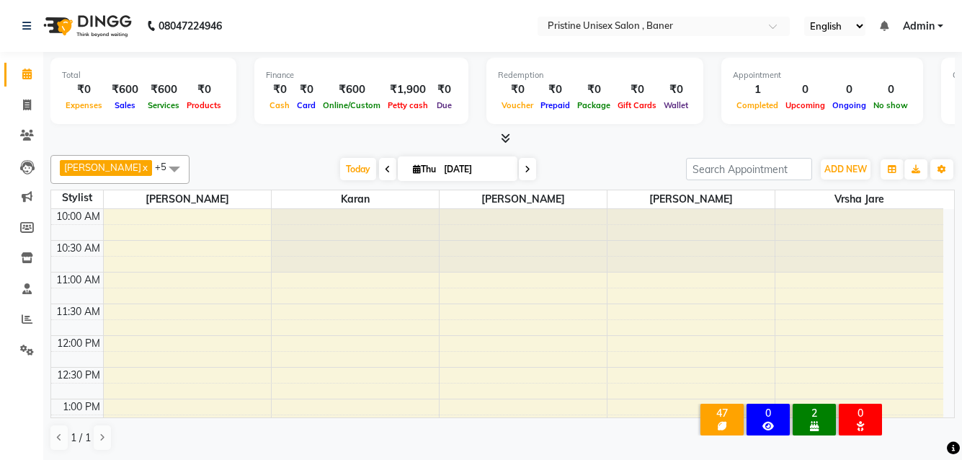
click at [865, 407] on div "0" at bounding box center [860, 413] width 37 height 13
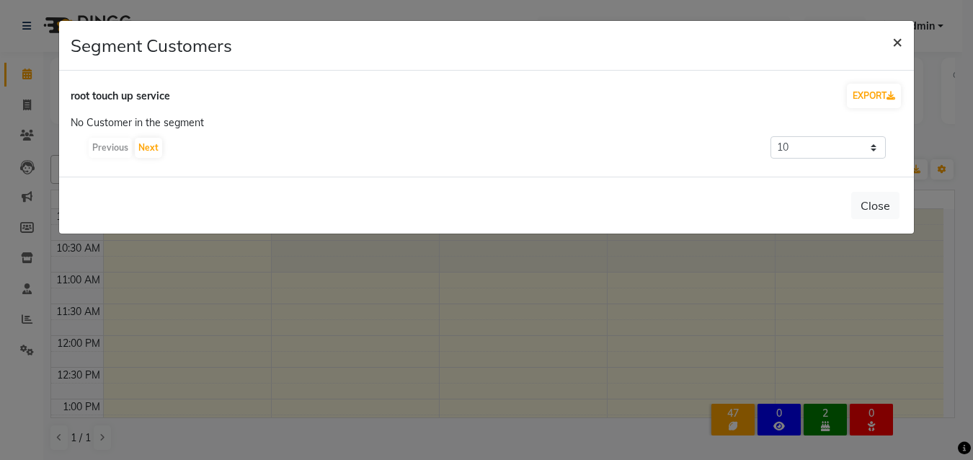
click at [900, 43] on span "×" at bounding box center [897, 41] width 10 height 22
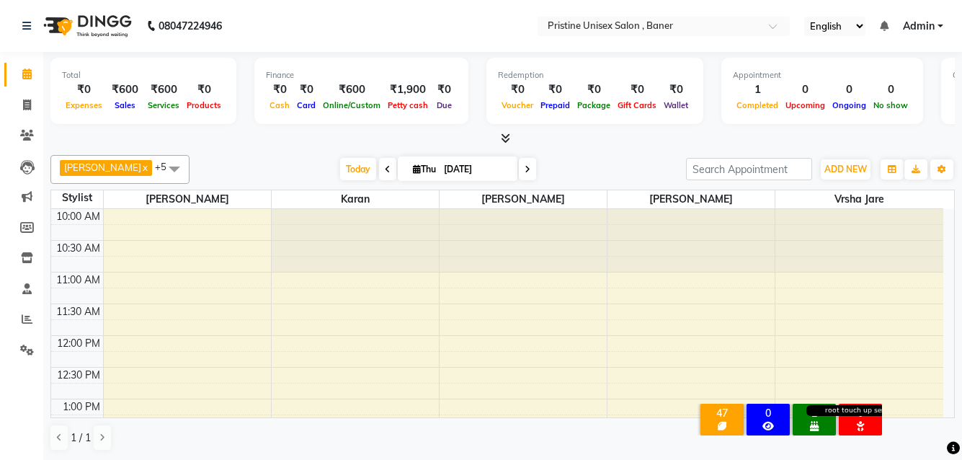
click at [857, 421] on icon at bounding box center [860, 426] width 9 height 10
click at [805, 419] on div "BIRTHDAYS [DATE]" at bounding box center [814, 425] width 37 height 13
click at [812, 407] on div "2" at bounding box center [814, 413] width 37 height 13
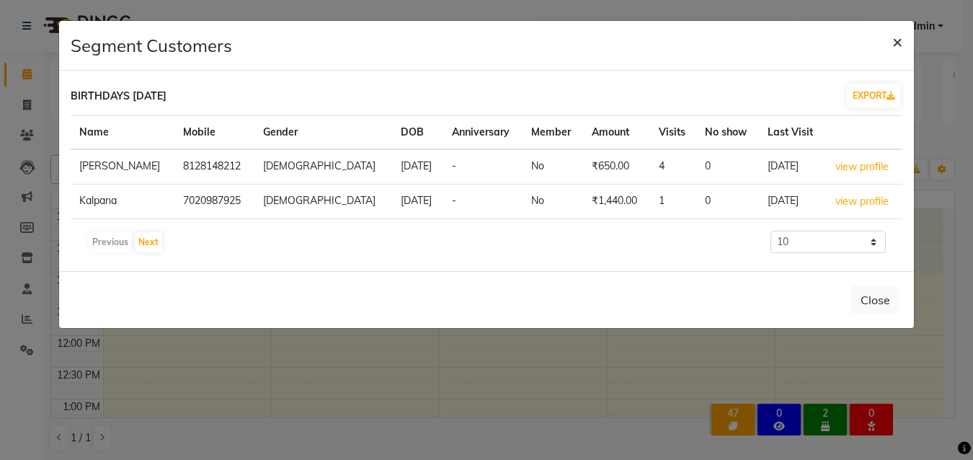
click at [898, 42] on span "×" at bounding box center [897, 41] width 10 height 22
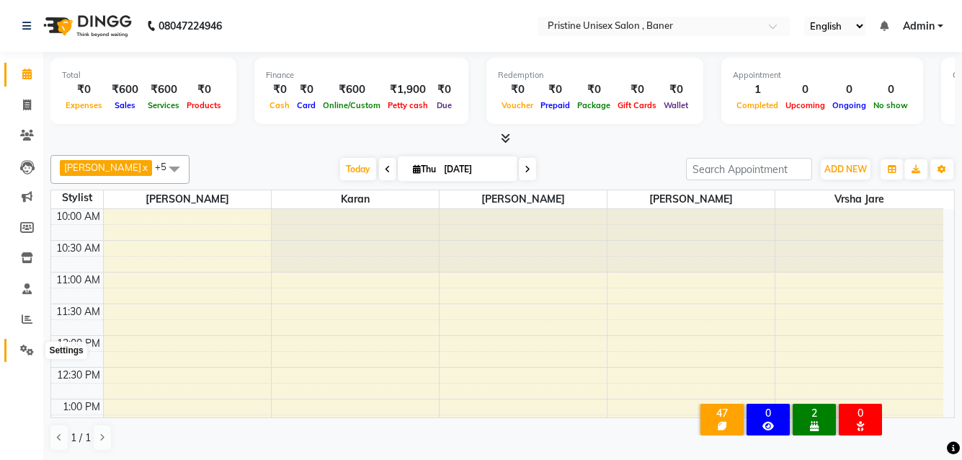
click at [25, 342] on span at bounding box center [26, 350] width 25 height 17
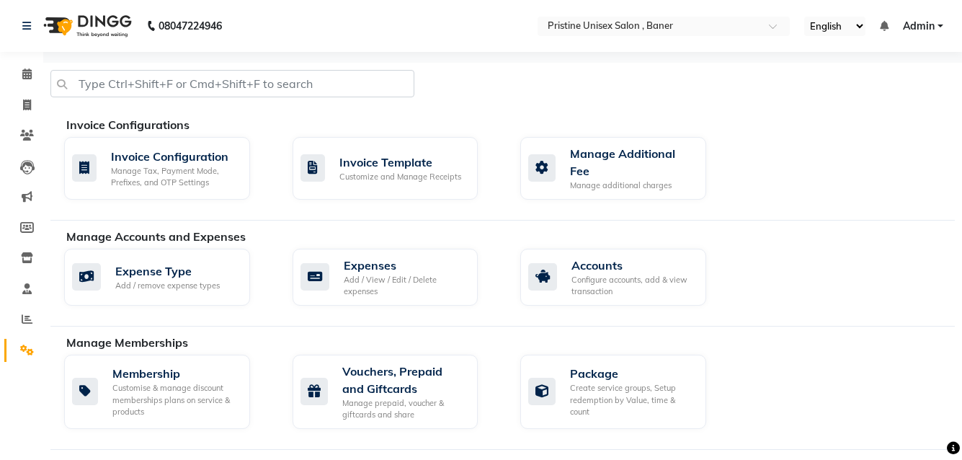
click at [29, 306] on li "Reports" at bounding box center [21, 319] width 43 height 31
click at [30, 317] on icon at bounding box center [27, 319] width 11 height 11
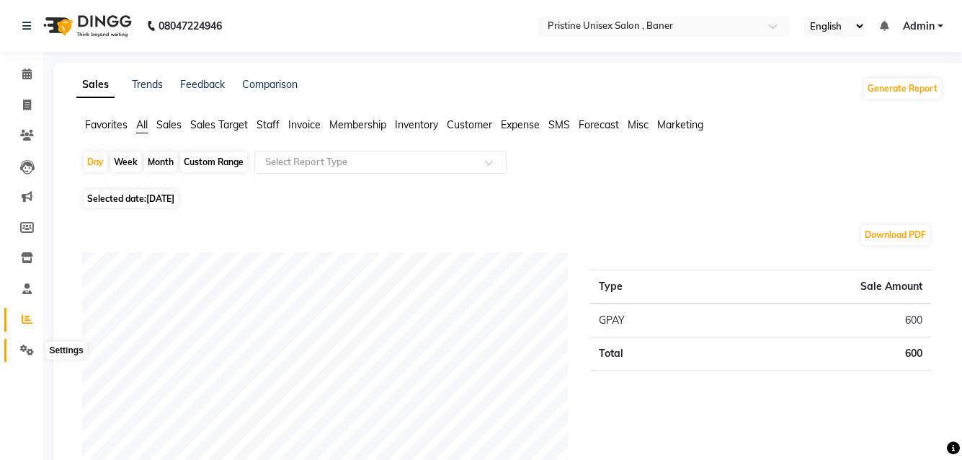
click at [19, 347] on span at bounding box center [26, 350] width 25 height 17
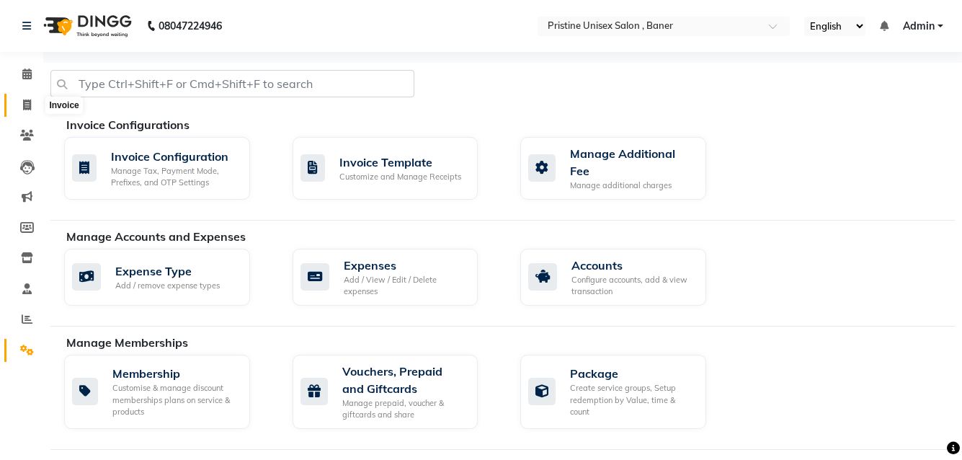
click at [32, 103] on span at bounding box center [26, 105] width 25 height 17
select select "6610"
select select "service"
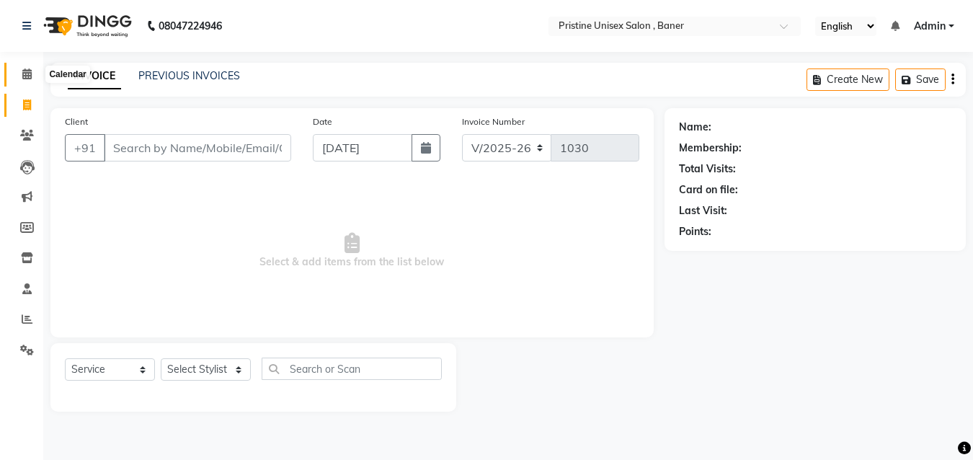
click at [25, 70] on icon at bounding box center [26, 73] width 9 height 11
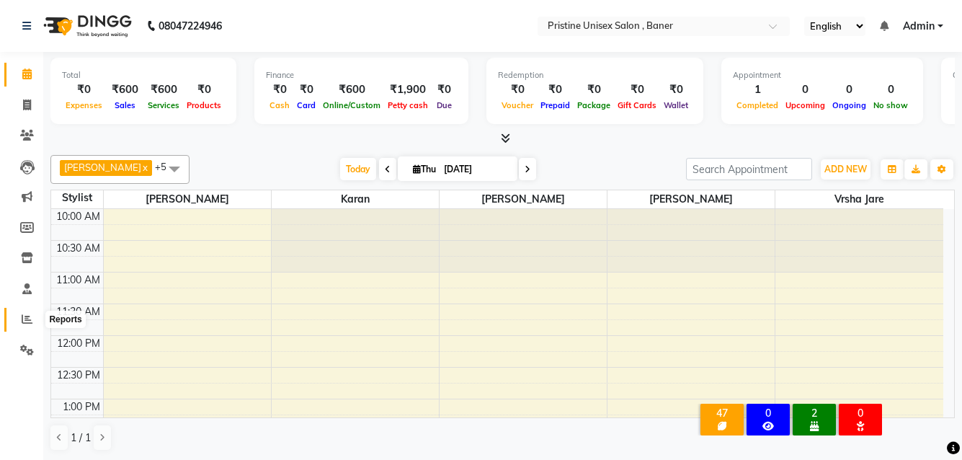
click at [27, 324] on span at bounding box center [26, 319] width 25 height 17
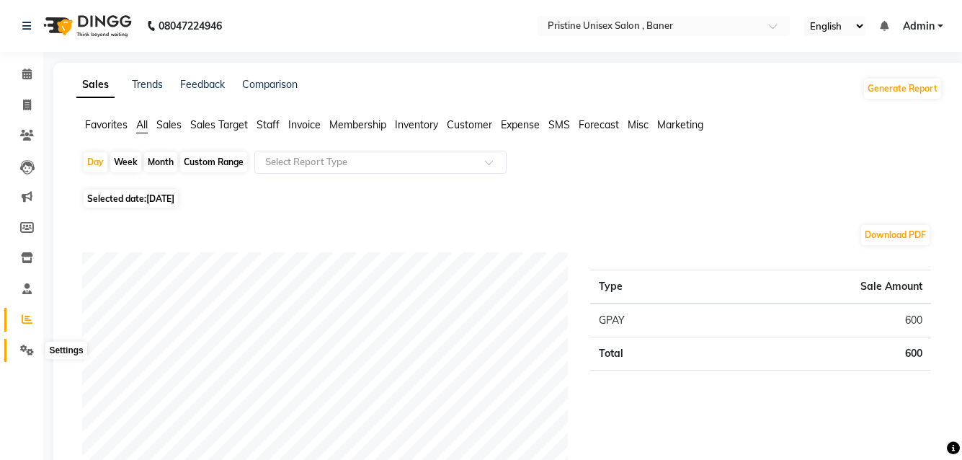
click at [36, 347] on span at bounding box center [26, 350] width 25 height 17
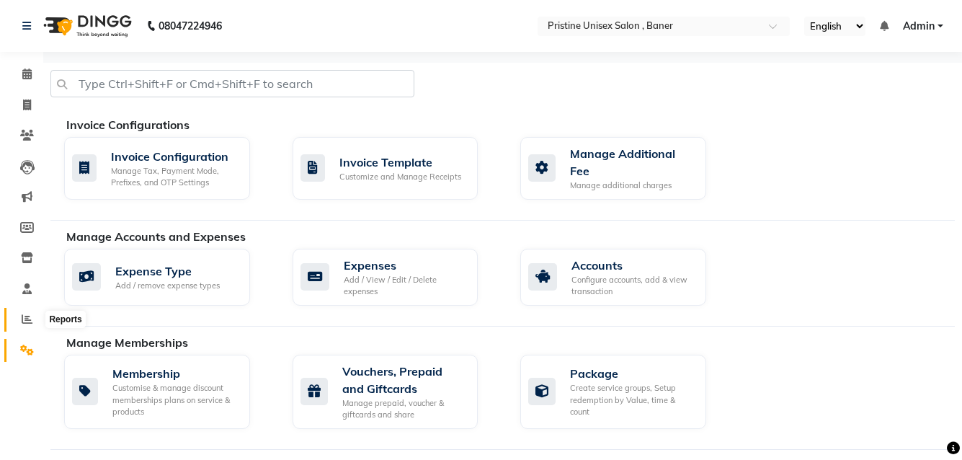
click at [30, 313] on span at bounding box center [26, 319] width 25 height 17
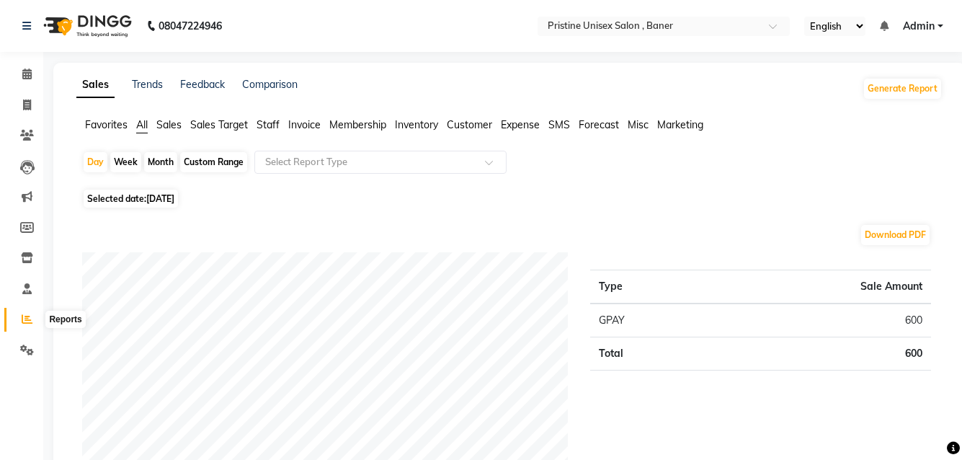
click at [15, 319] on span at bounding box center [26, 319] width 25 height 17
click at [29, 73] on icon at bounding box center [26, 73] width 9 height 11
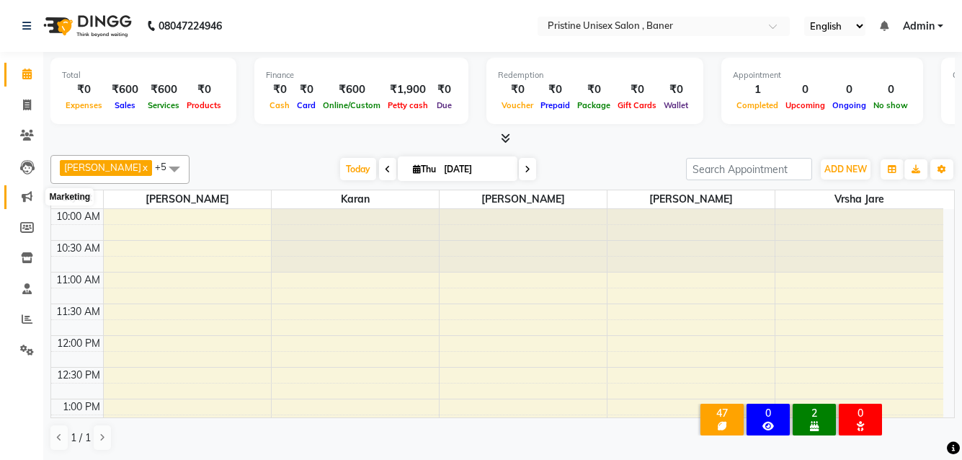
click at [25, 201] on icon at bounding box center [27, 196] width 11 height 11
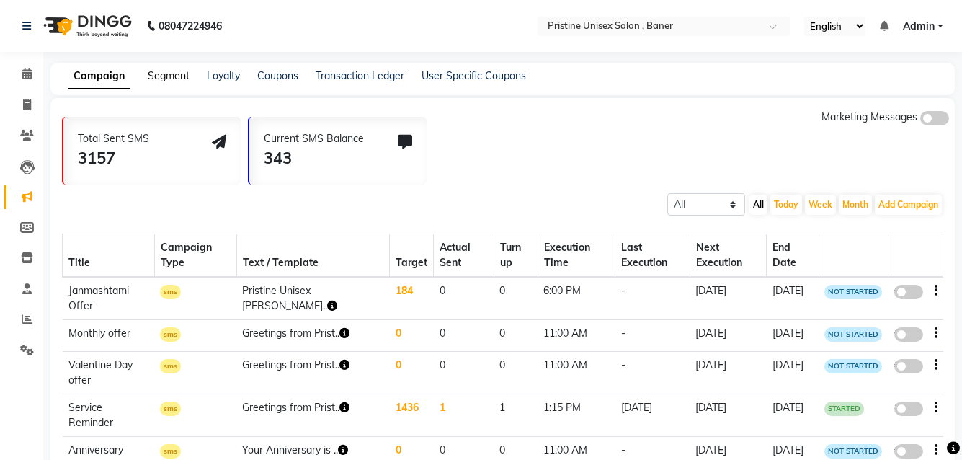
click at [168, 76] on link "Segment" at bounding box center [169, 75] width 42 height 13
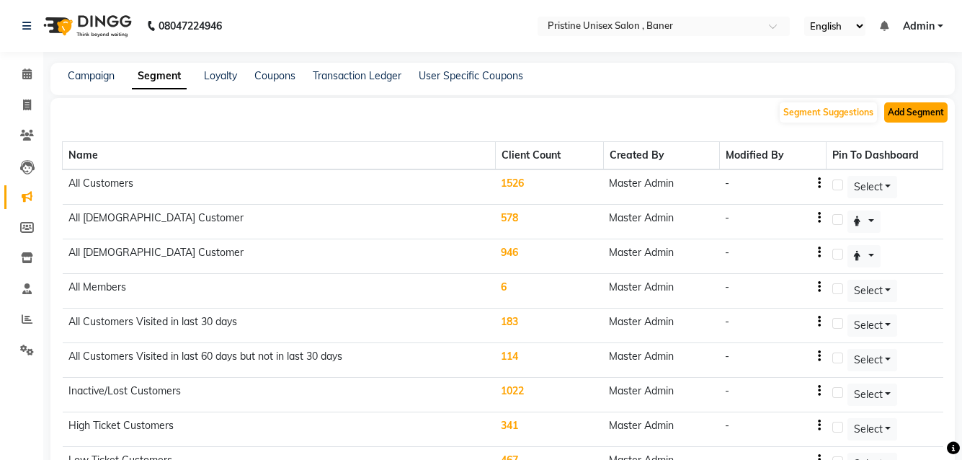
click at [910, 108] on button "Add Segment" at bounding box center [915, 112] width 63 height 20
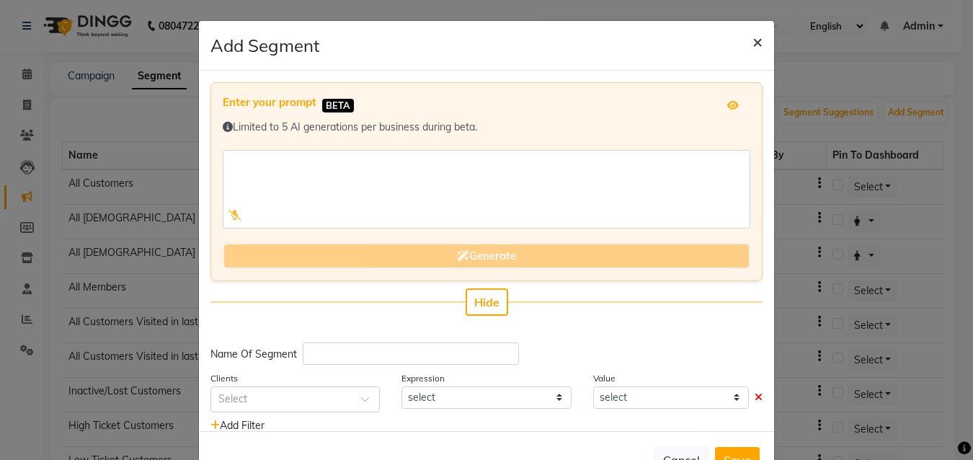
click at [752, 45] on span "×" at bounding box center [757, 41] width 10 height 22
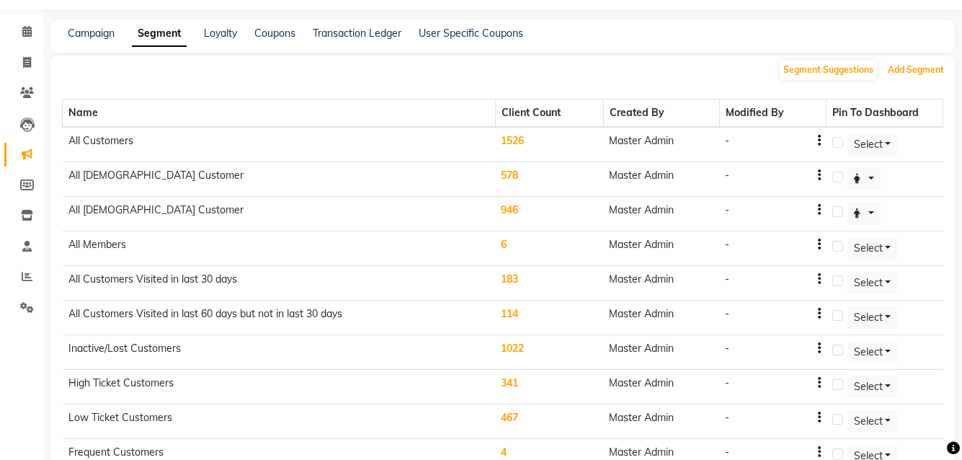
scroll to position [40, 0]
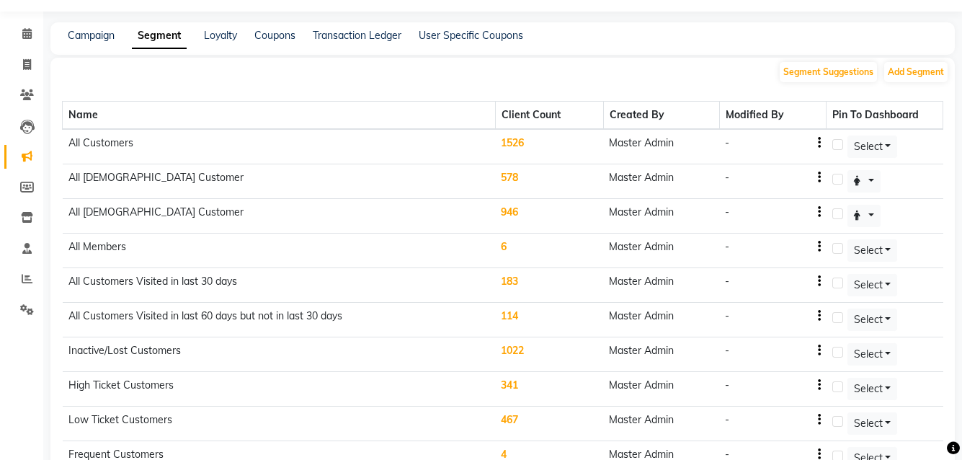
click at [841, 279] on label at bounding box center [837, 282] width 11 height 11
click at [841, 279] on input "checkbox" at bounding box center [836, 283] width 9 height 9
checkbox input "true"
click at [21, 34] on span at bounding box center [26, 34] width 25 height 17
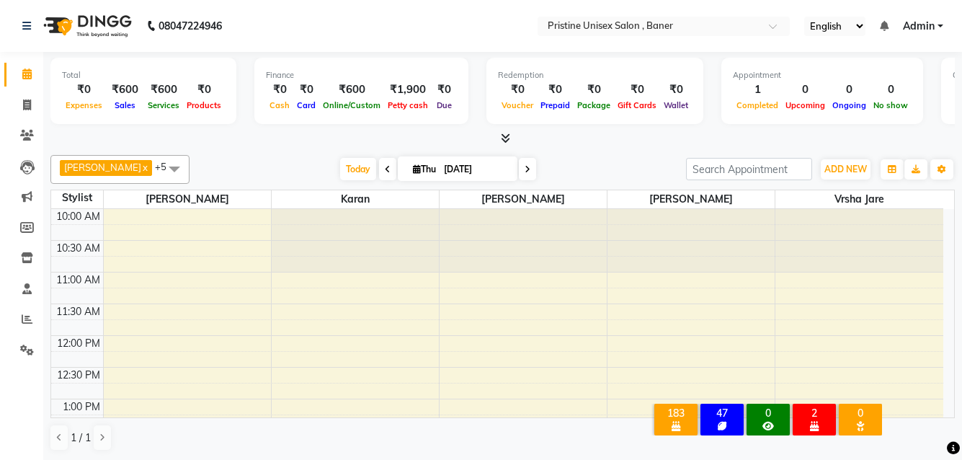
click at [677, 407] on div "183" at bounding box center [675, 413] width 37 height 13
click at [668, 407] on div "183" at bounding box center [675, 413] width 37 height 13
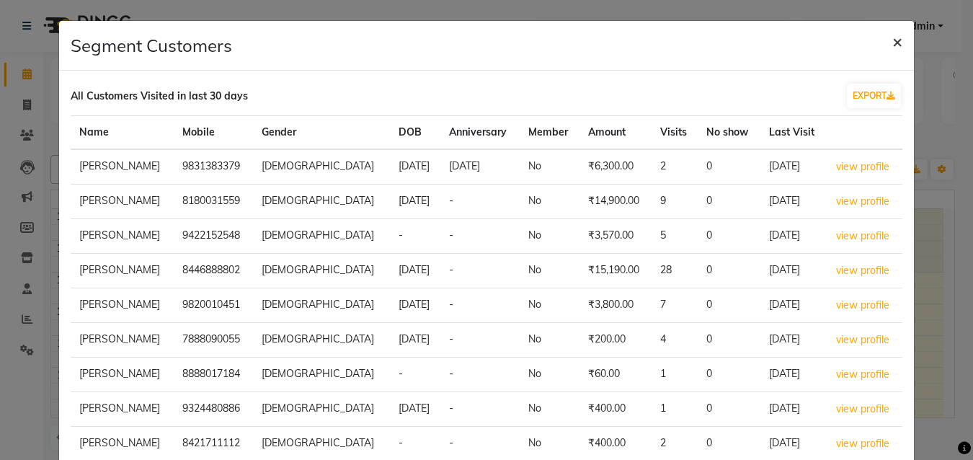
click at [892, 40] on span "×" at bounding box center [897, 41] width 10 height 22
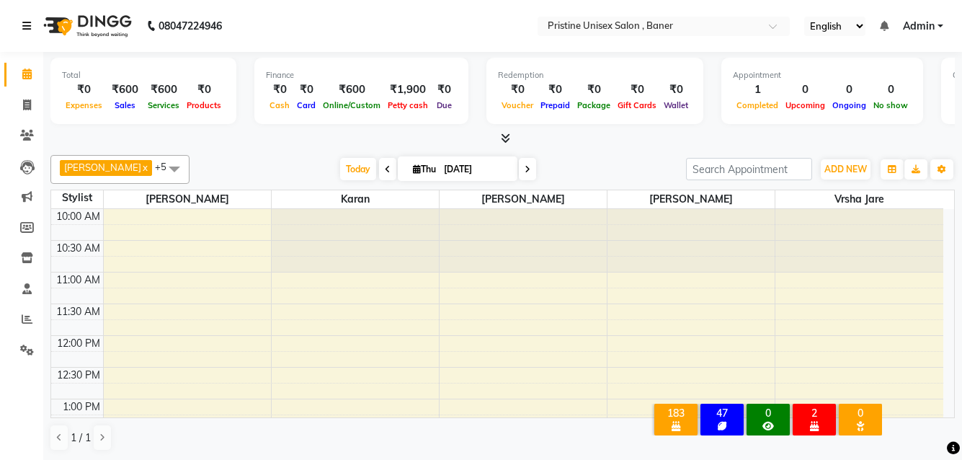
click at [24, 28] on icon at bounding box center [26, 26] width 9 height 10
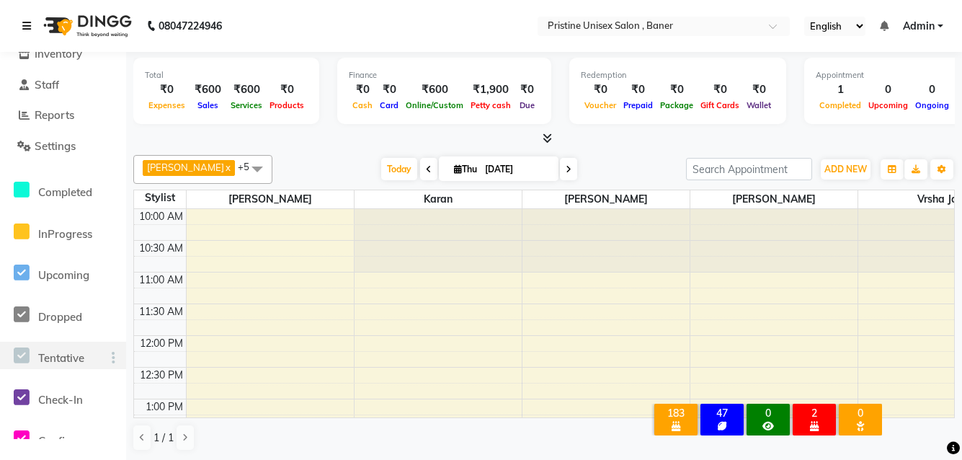
scroll to position [389, 0]
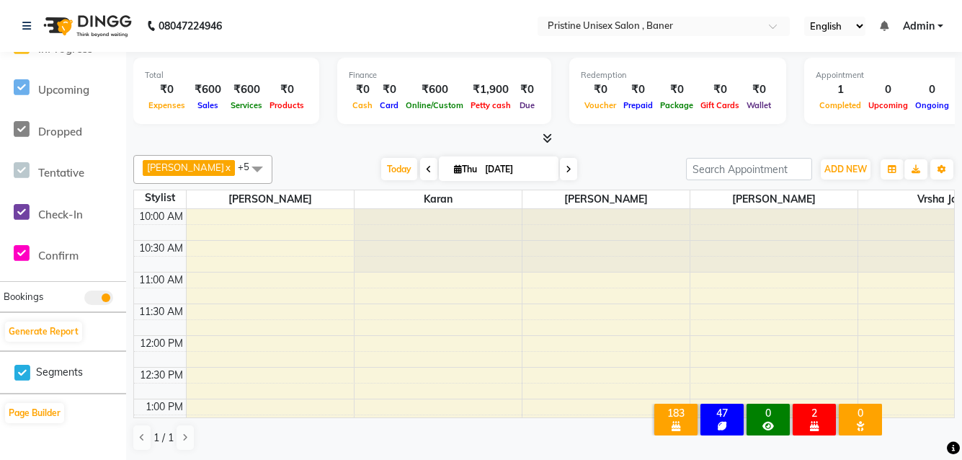
click at [19, 371] on icon at bounding box center [22, 373] width 16 height 18
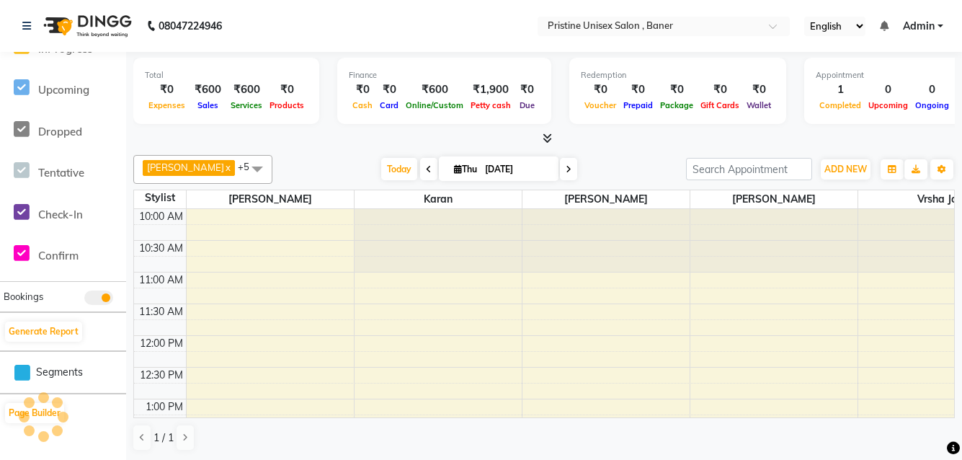
scroll to position [0, 0]
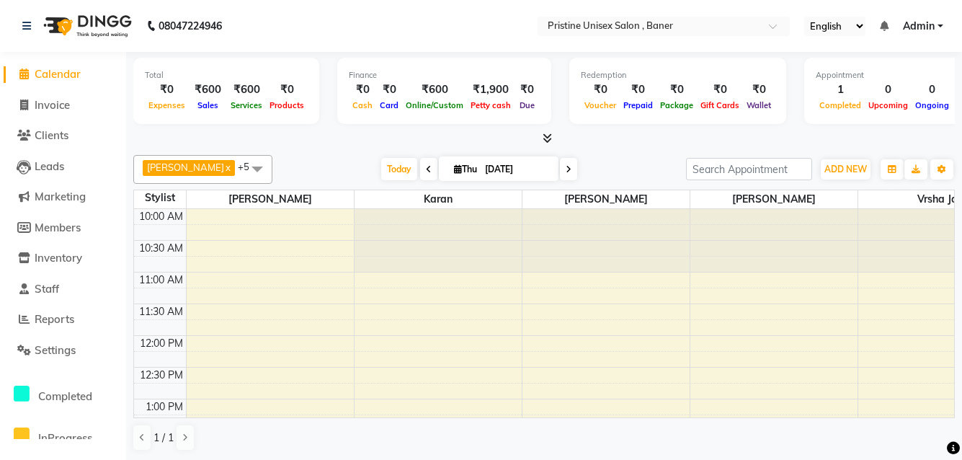
click at [19, 373] on li "Completed" at bounding box center [63, 394] width 119 height 42
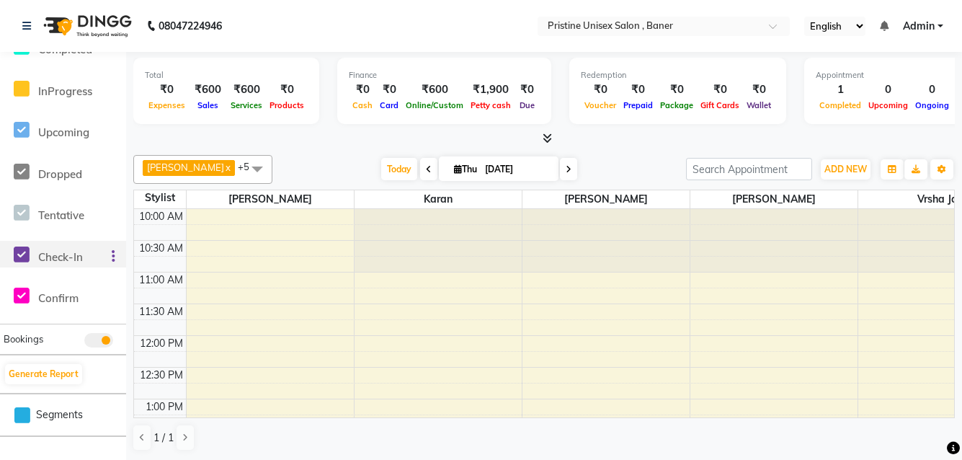
scroll to position [360, 0]
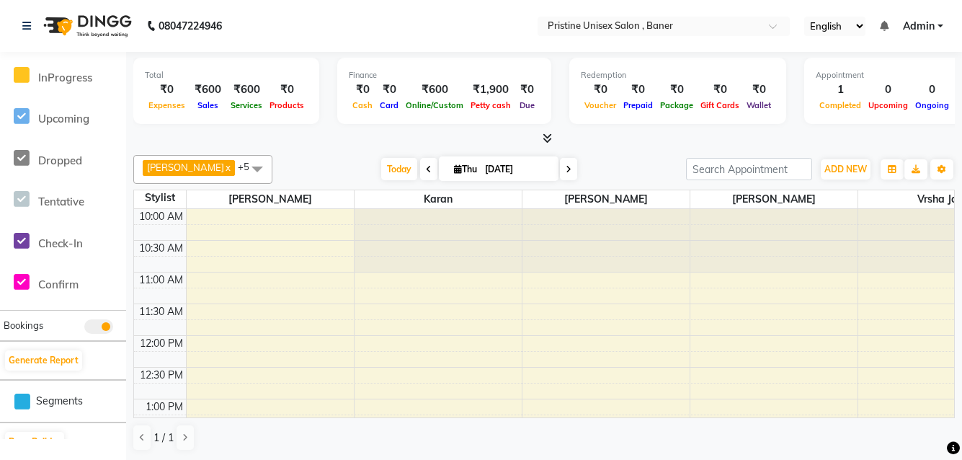
click at [22, 401] on icon at bounding box center [22, 402] width 16 height 18
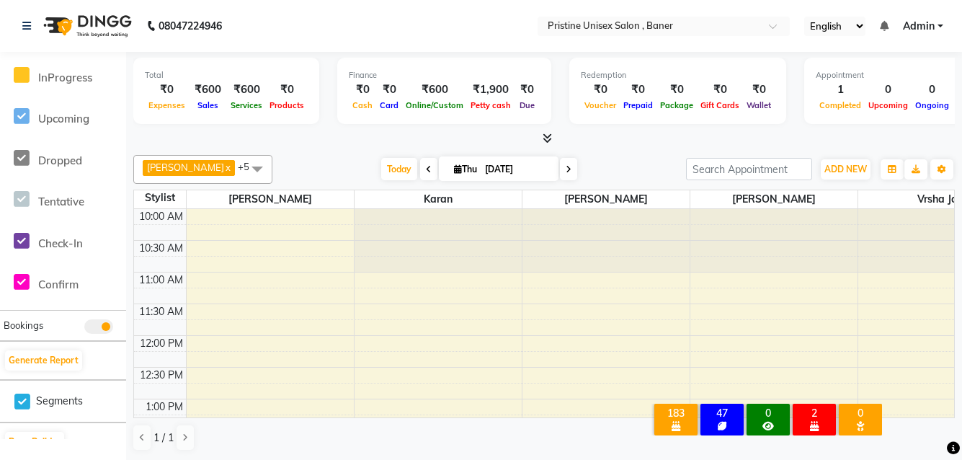
click at [88, 327] on span at bounding box center [98, 326] width 29 height 14
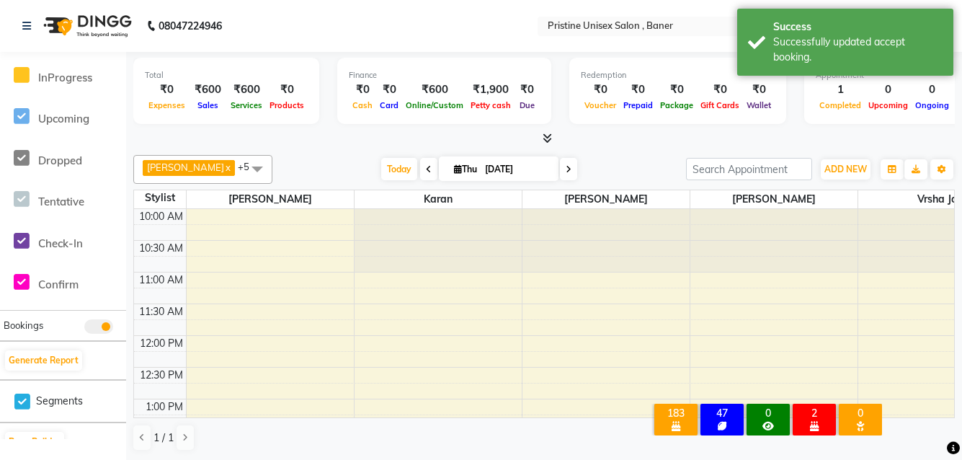
click at [94, 326] on span at bounding box center [98, 326] width 29 height 14
click at [108, 324] on span at bounding box center [98, 326] width 29 height 14
click at [94, 324] on span at bounding box center [98, 326] width 29 height 14
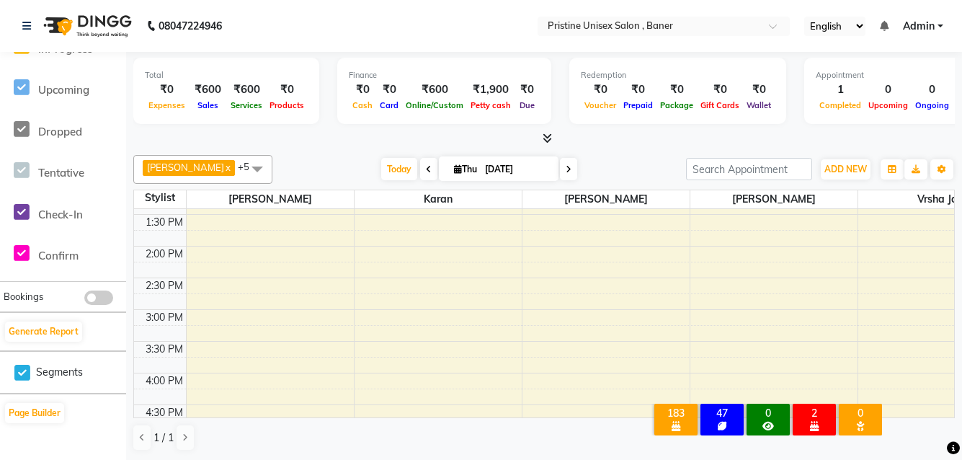
scroll to position [1, 0]
click at [38, 415] on button "Page Builder" at bounding box center [34, 412] width 59 height 20
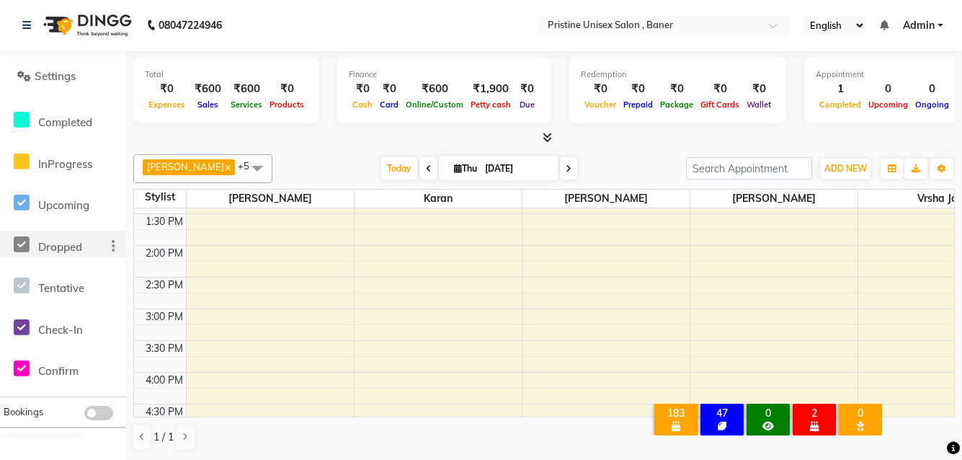
scroll to position [288, 0]
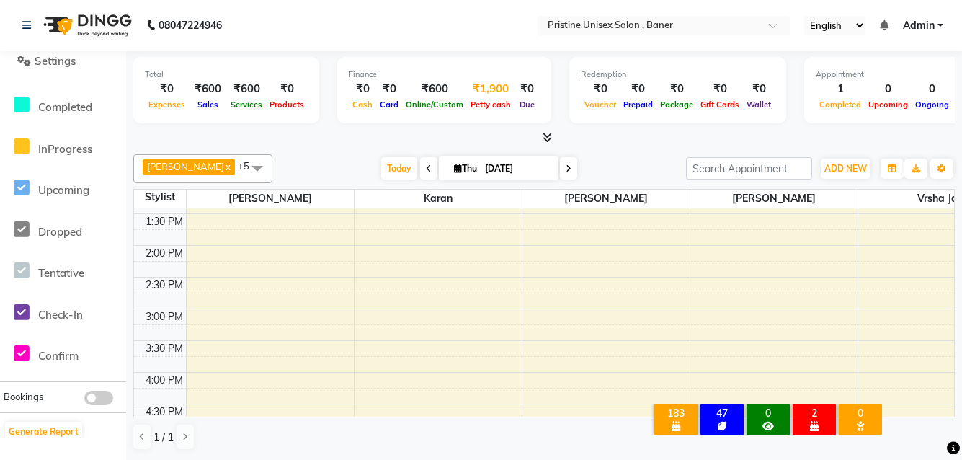
click at [487, 96] on div "₹1,900" at bounding box center [491, 89] width 48 height 17
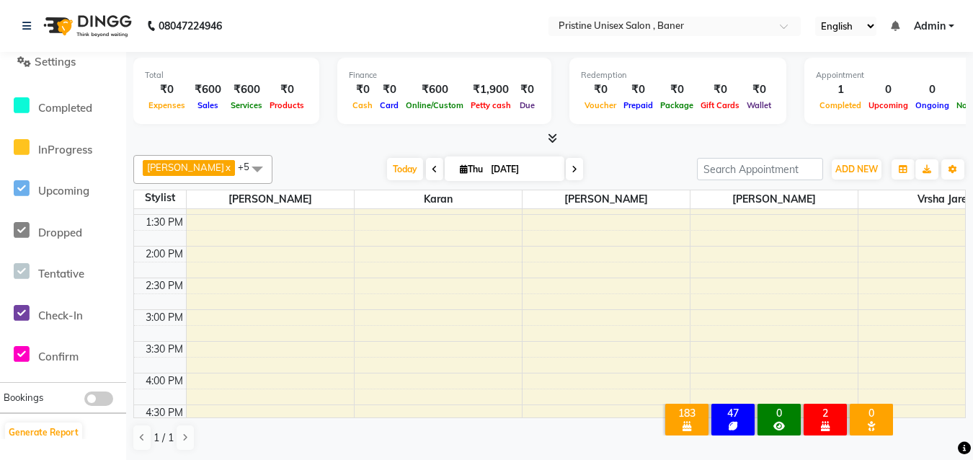
select select "5645"
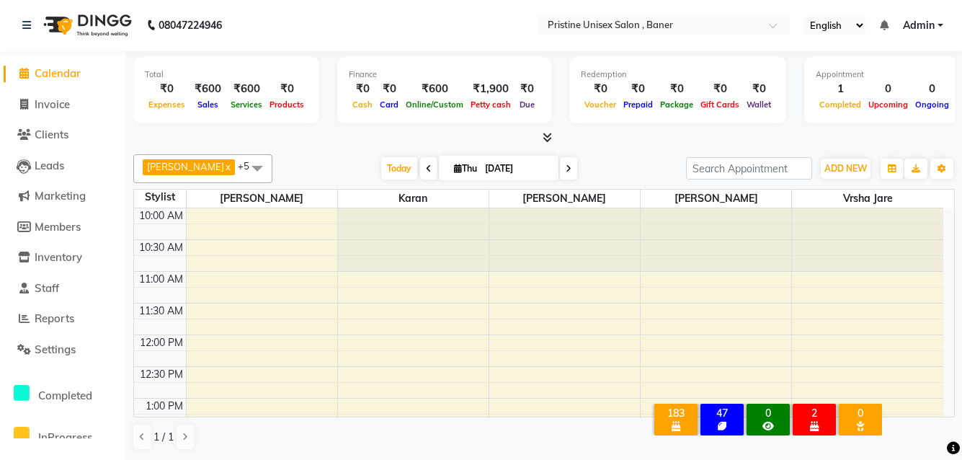
click at [160, 84] on div "₹0" at bounding box center [167, 89] width 44 height 17
click at [164, 89] on div "₹0" at bounding box center [167, 89] width 44 height 17
click at [169, 88] on div "₹0" at bounding box center [167, 89] width 44 height 17
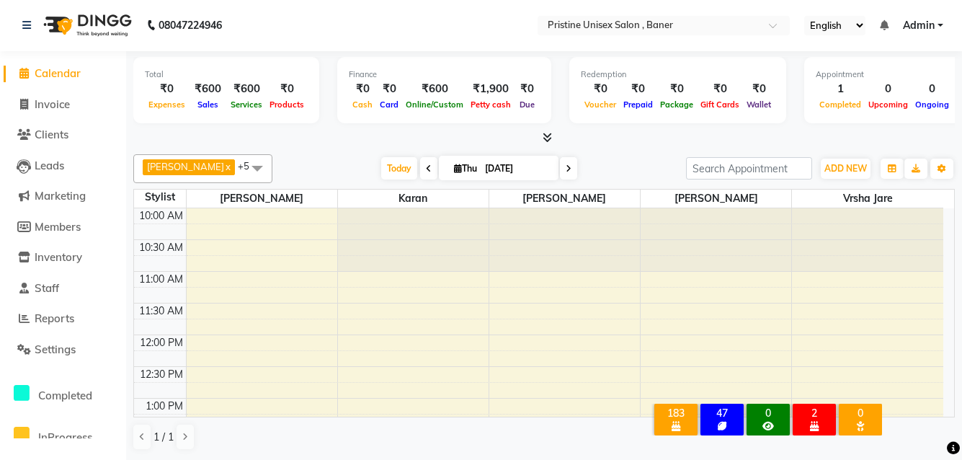
click at [172, 106] on span "Expenses" at bounding box center [167, 104] width 44 height 10
click at [165, 86] on div "₹0" at bounding box center [167, 89] width 44 height 17
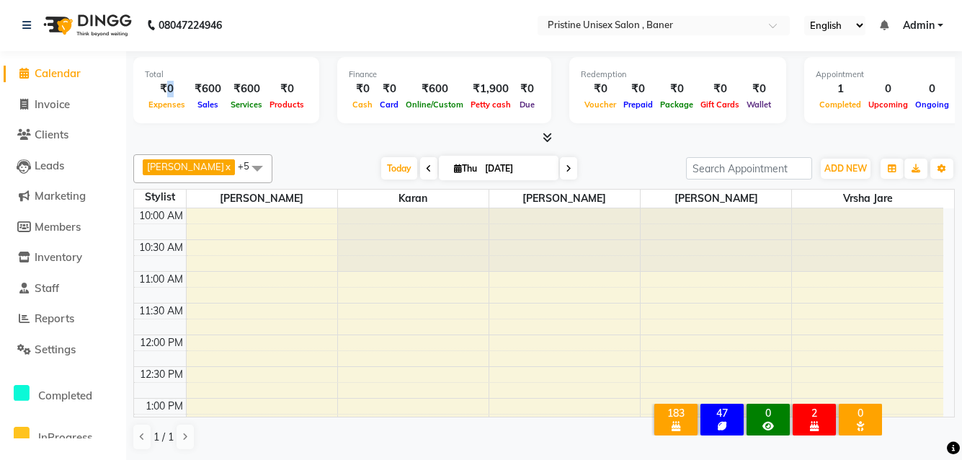
click at [165, 86] on div "₹0" at bounding box center [167, 89] width 44 height 17
click at [536, 105] on div "Finance ₹0 Cash ₹0 Card ₹600 Online/Custom ₹1,900 [PERSON_NAME] cash ₹0 Due" at bounding box center [444, 90] width 214 height 66
click at [530, 100] on div "Due" at bounding box center [527, 104] width 25 height 15
click at [478, 103] on span "Petty cash" at bounding box center [491, 104] width 48 height 10
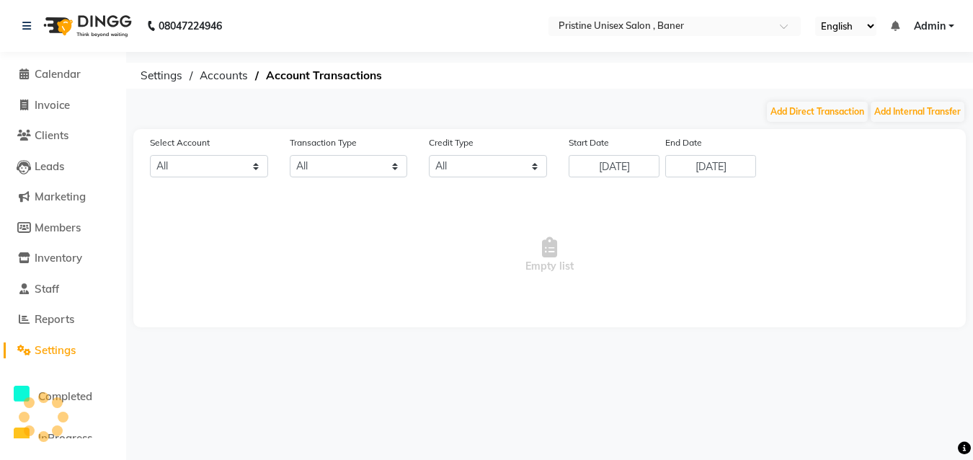
select select "5645"
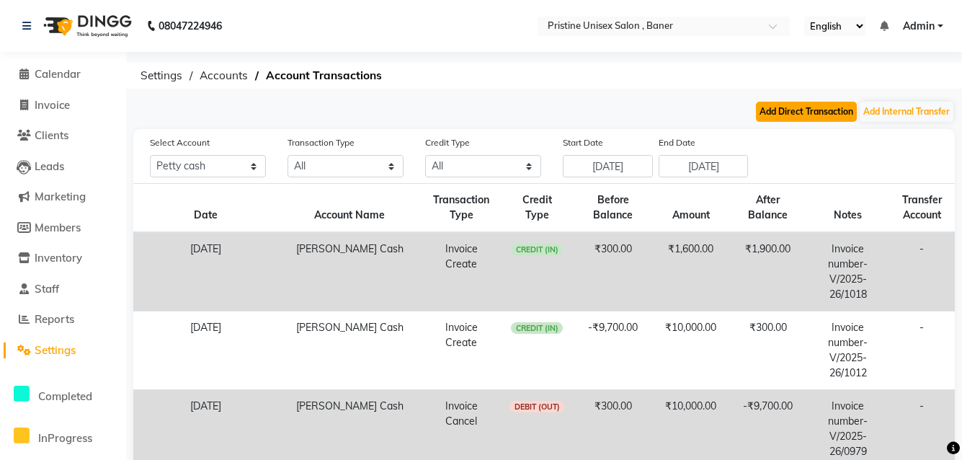
click at [806, 110] on button "Add Direct Transaction" at bounding box center [806, 112] width 101 height 20
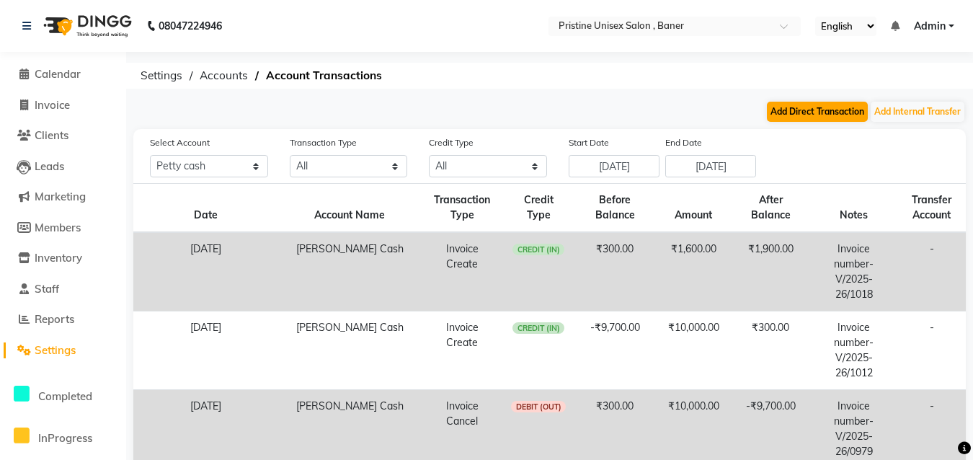
select select "direct"
select select "5645"
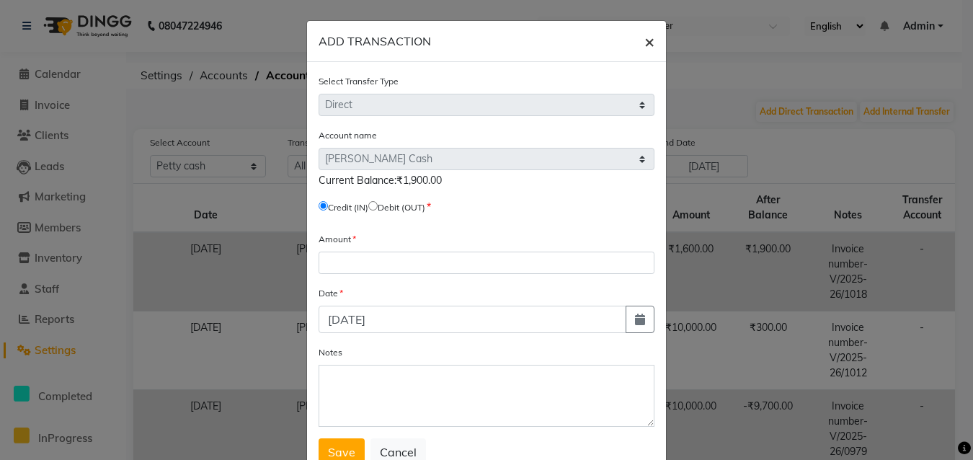
click at [644, 37] on span "×" at bounding box center [649, 41] width 10 height 22
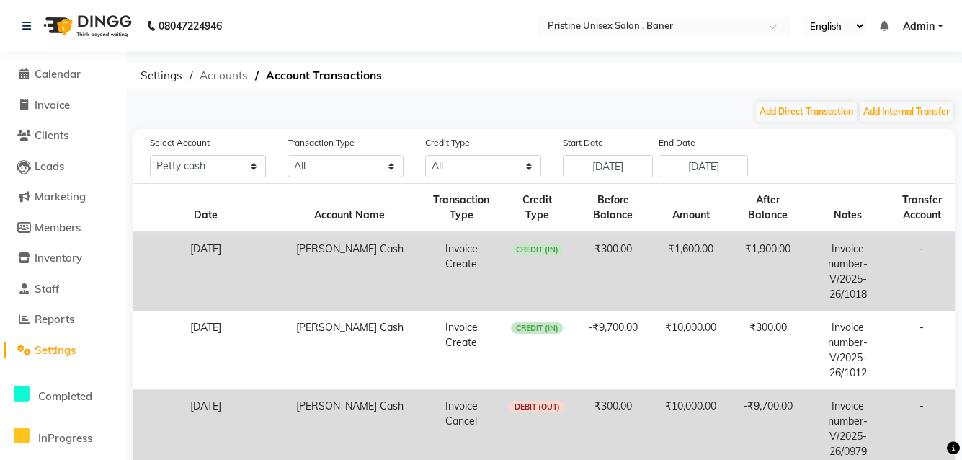
click at [217, 78] on span "Accounts" at bounding box center [223, 76] width 63 height 26
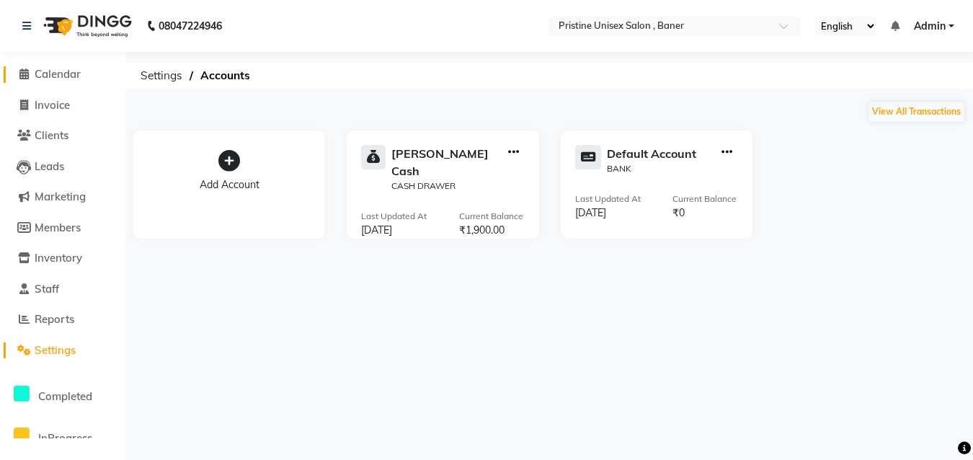
click at [63, 71] on span "Calendar" at bounding box center [58, 74] width 46 height 14
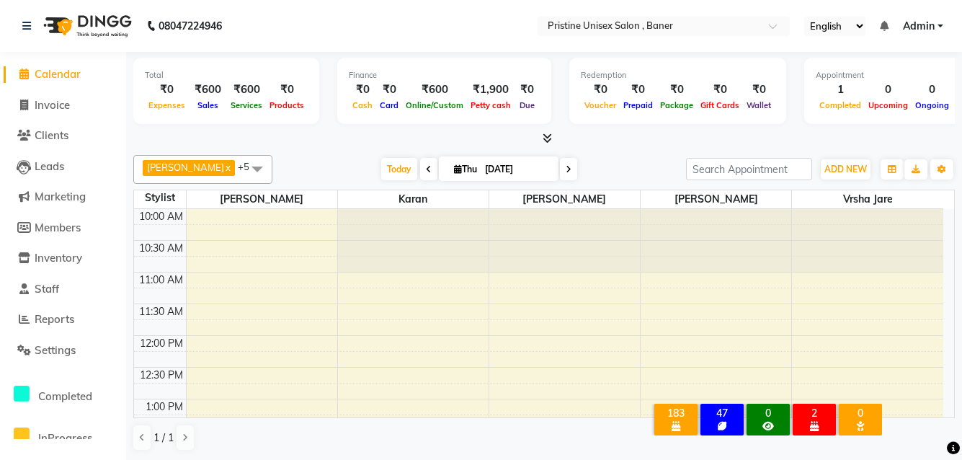
click at [162, 86] on div "₹0" at bounding box center [167, 89] width 44 height 17
click at [169, 88] on div "₹0" at bounding box center [167, 89] width 44 height 17
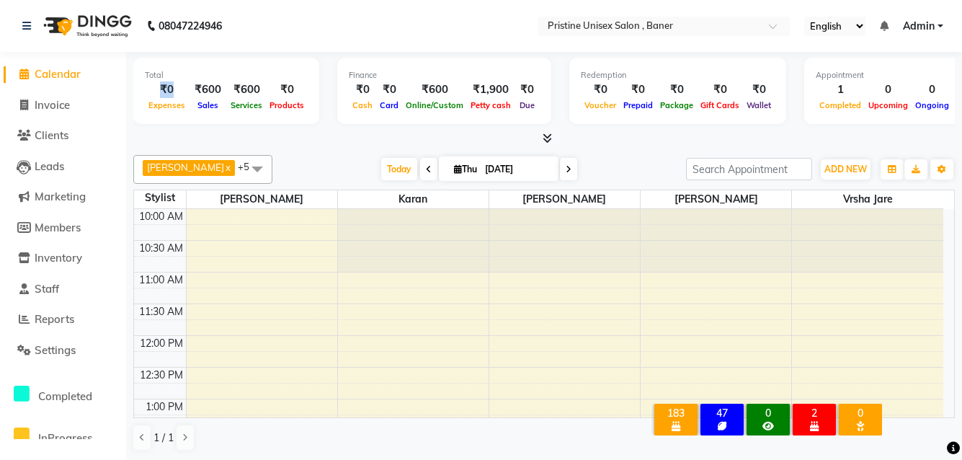
click at [169, 88] on div "₹0" at bounding box center [167, 89] width 44 height 17
click at [170, 97] on div "Expenses" at bounding box center [167, 104] width 44 height 15
click at [169, 103] on span "Expenses" at bounding box center [167, 105] width 44 height 10
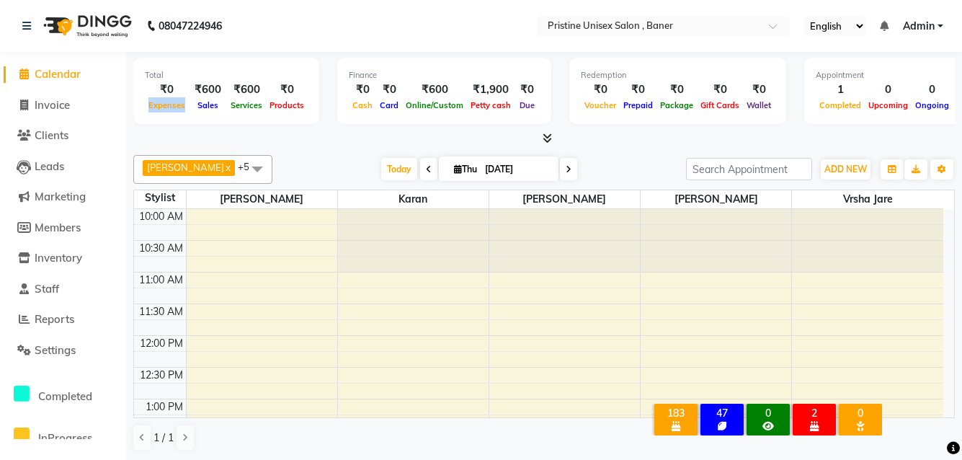
click at [169, 103] on span "Expenses" at bounding box center [167, 105] width 44 height 10
click at [166, 88] on div "₹0" at bounding box center [167, 89] width 44 height 17
click at [210, 86] on div "₹600" at bounding box center [208, 89] width 38 height 17
click at [493, 92] on div "₹1,900" at bounding box center [491, 89] width 48 height 17
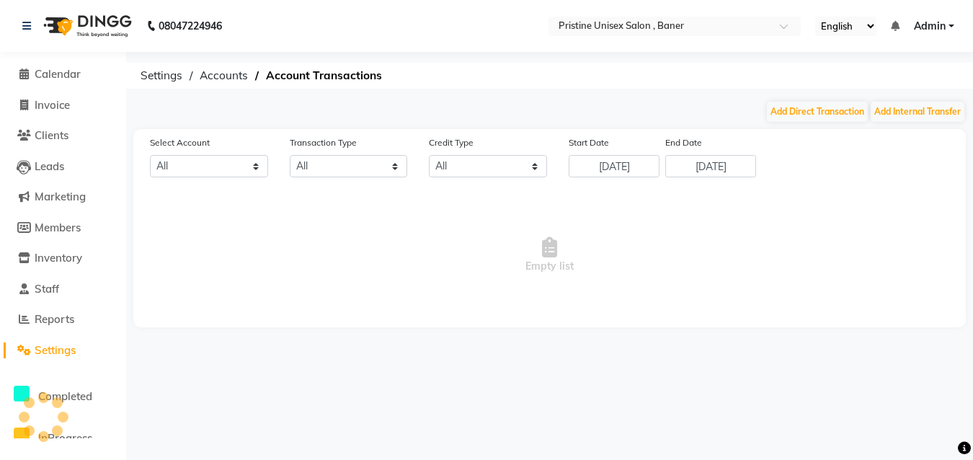
select select "5645"
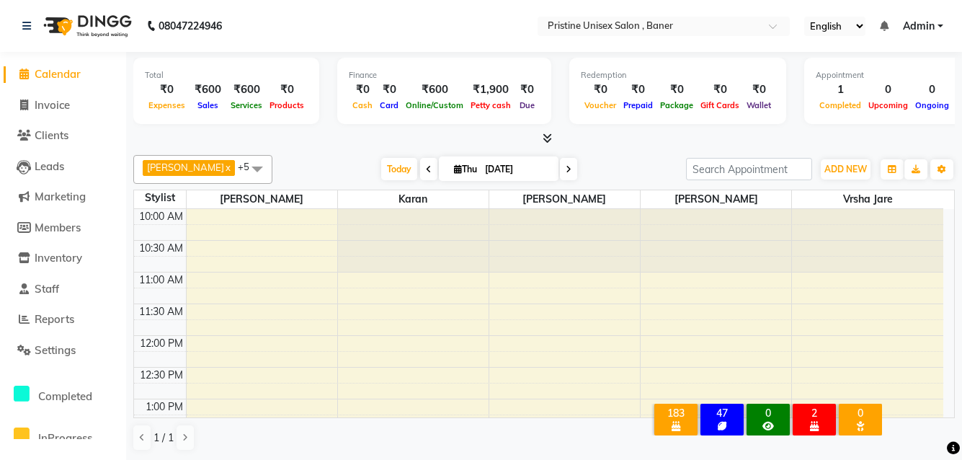
click at [476, 80] on div "Finance" at bounding box center [444, 75] width 191 height 12
click at [477, 81] on div "₹1,900" at bounding box center [491, 89] width 48 height 17
select select "5645"
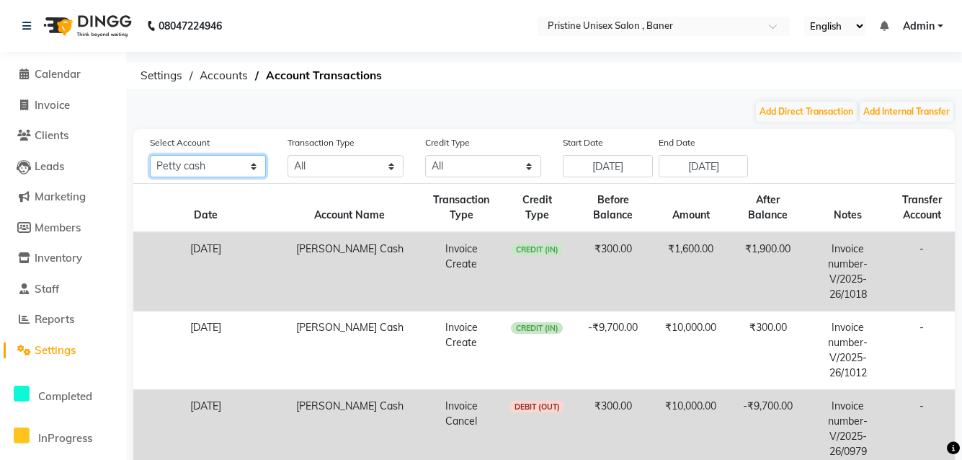
click at [221, 170] on select "All [PERSON_NAME] cash Default account" at bounding box center [208, 166] width 116 height 22
click at [364, 166] on select "All Direct Internal Transfer Expense Invoice Daily Register" at bounding box center [346, 166] width 116 height 22
click at [842, 154] on div "Select Account All [PERSON_NAME] cash Default account Transaction Type All Dire…" at bounding box center [552, 156] width 827 height 43
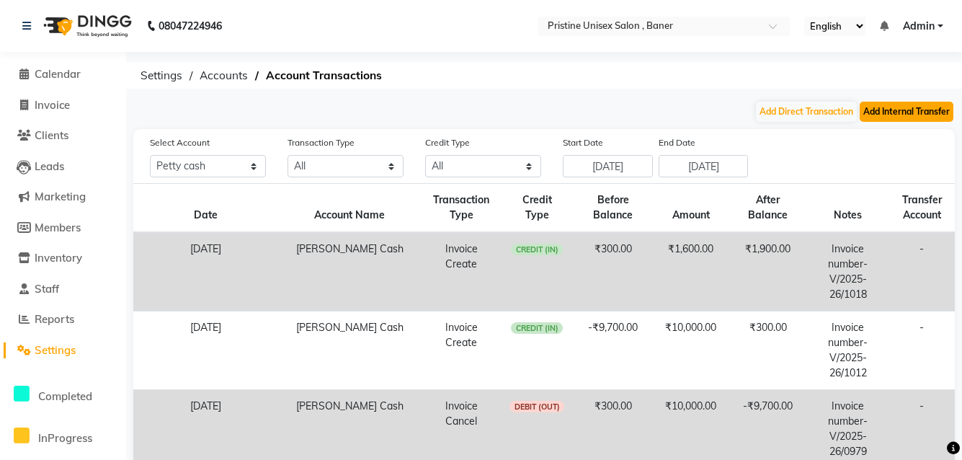
click at [872, 112] on button "Add Internal Transfer" at bounding box center [907, 112] width 94 height 20
select select "internal transfer"
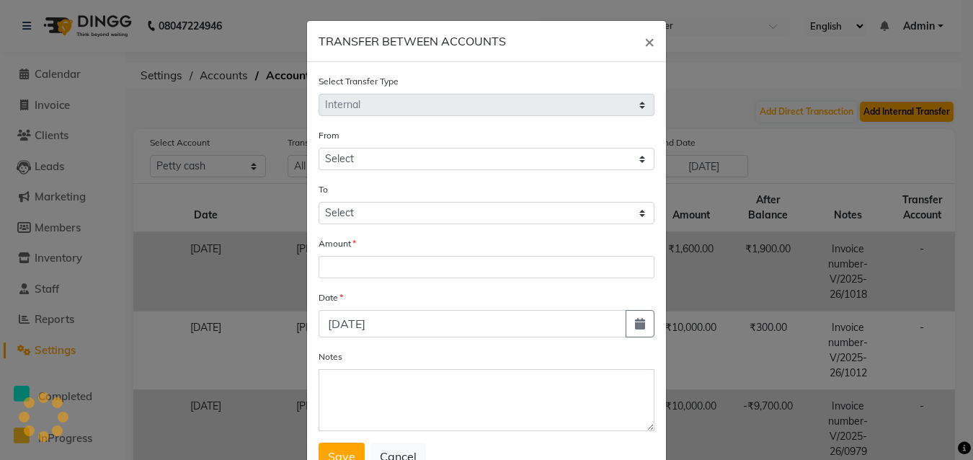
select select "5645"
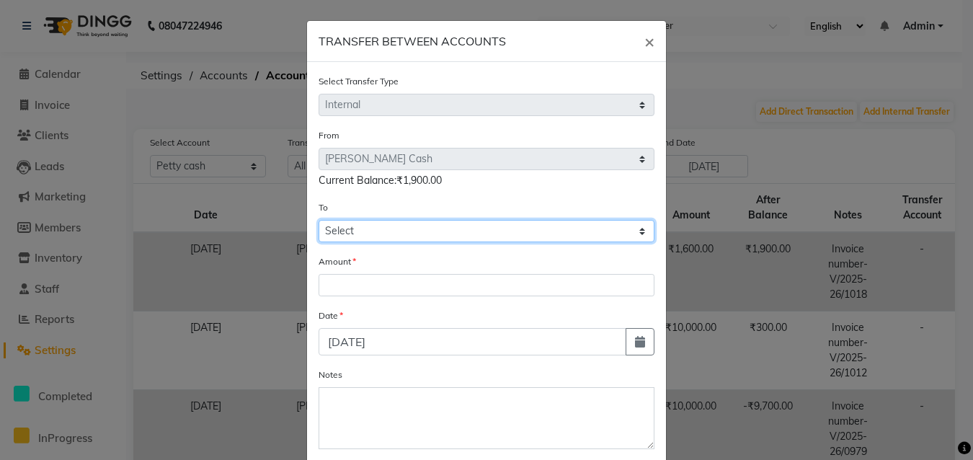
click at [427, 231] on select "Select [PERSON_NAME] Cash Default Account" at bounding box center [487, 231] width 336 height 22
select select "5645"
click at [319, 220] on select "Select [PERSON_NAME] Cash Default Account" at bounding box center [487, 231] width 336 height 22
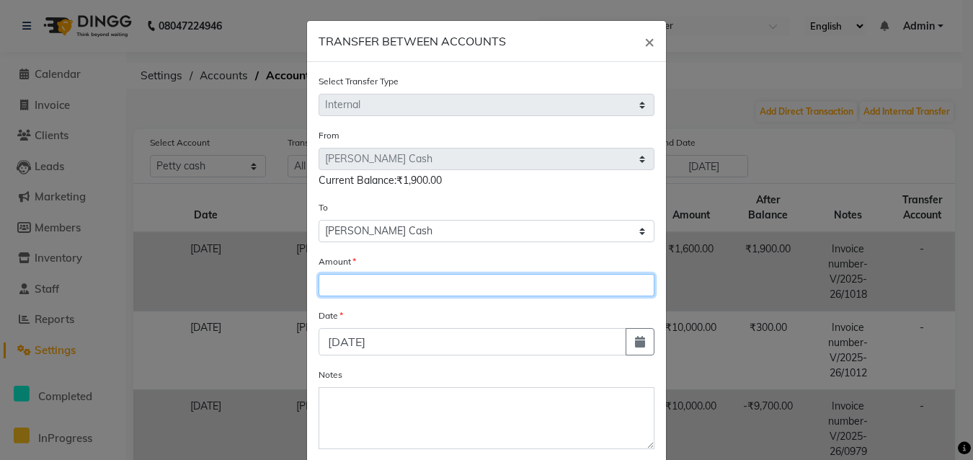
click at [407, 280] on input "number" at bounding box center [487, 285] width 336 height 22
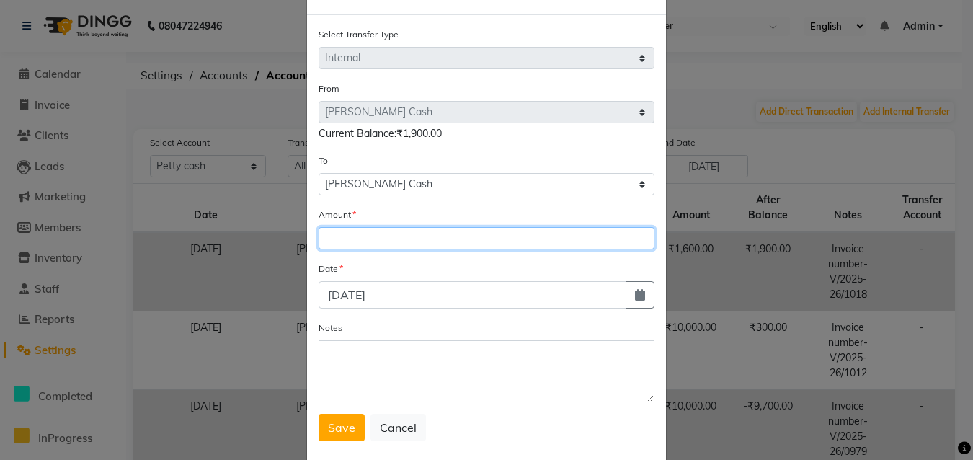
scroll to position [72, 0]
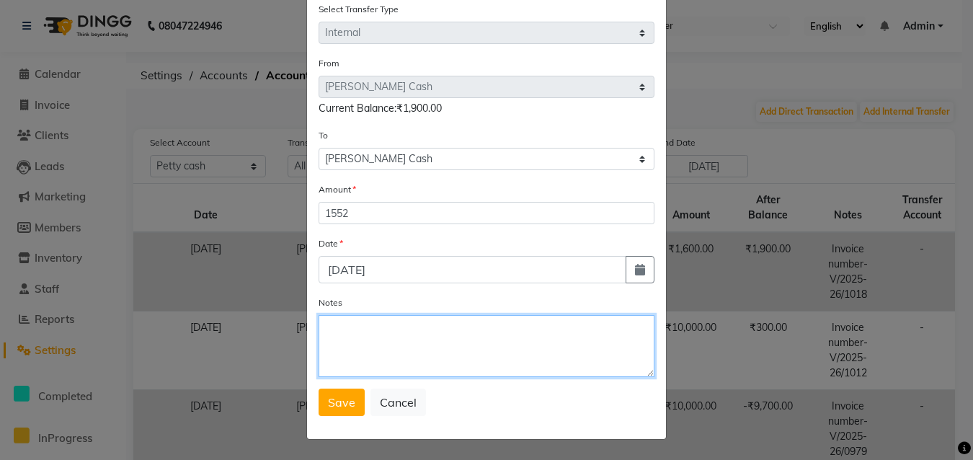
click at [399, 326] on textarea "Notes" at bounding box center [487, 346] width 336 height 62
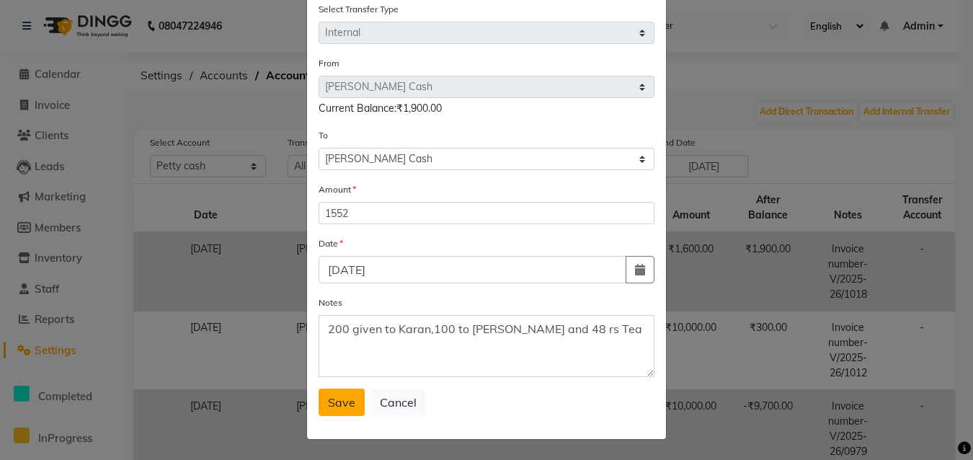
click at [334, 404] on span "Save" at bounding box center [341, 402] width 27 height 14
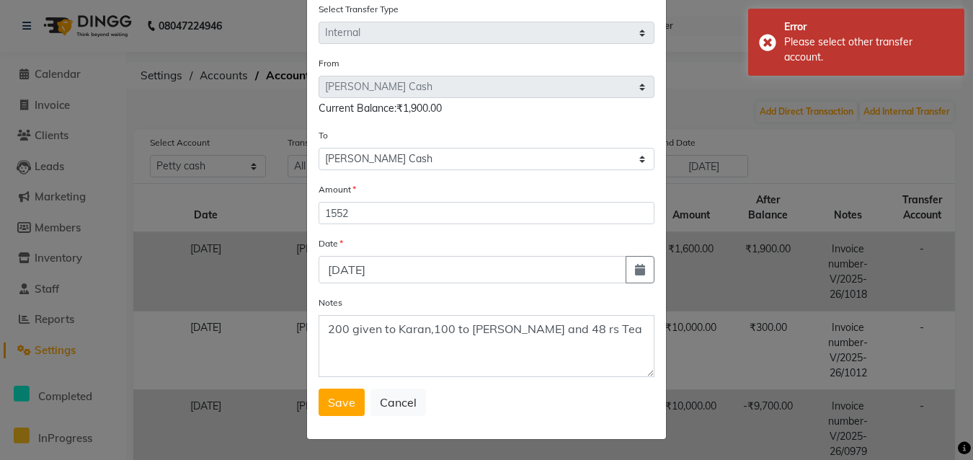
scroll to position [0, 0]
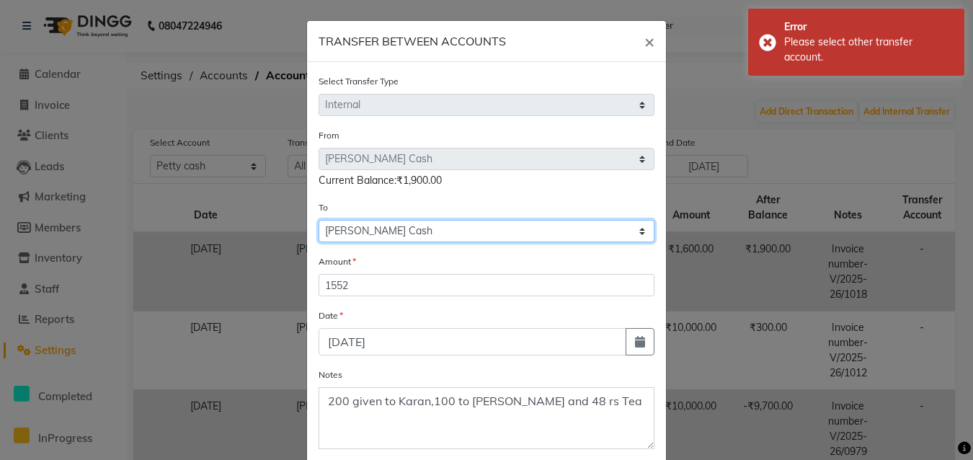
click at [500, 223] on select "Select [PERSON_NAME] Cash Default Account" at bounding box center [487, 231] width 336 height 22
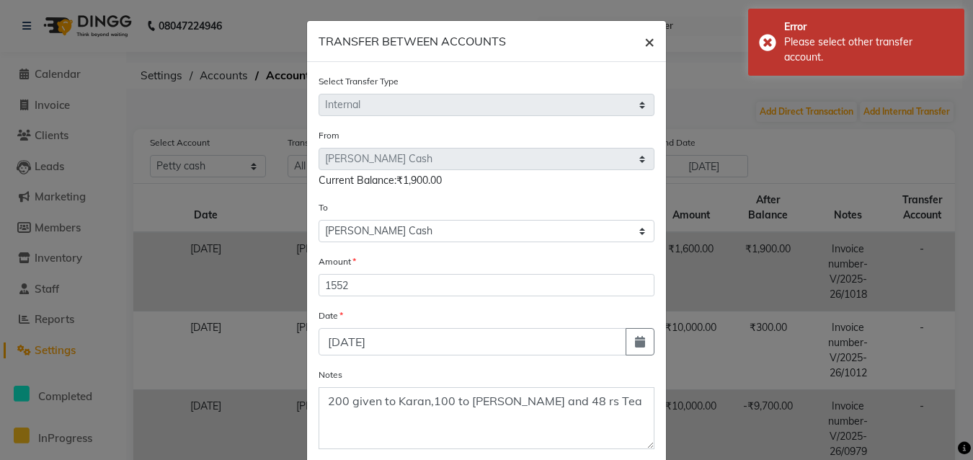
click at [644, 42] on span "×" at bounding box center [649, 41] width 10 height 22
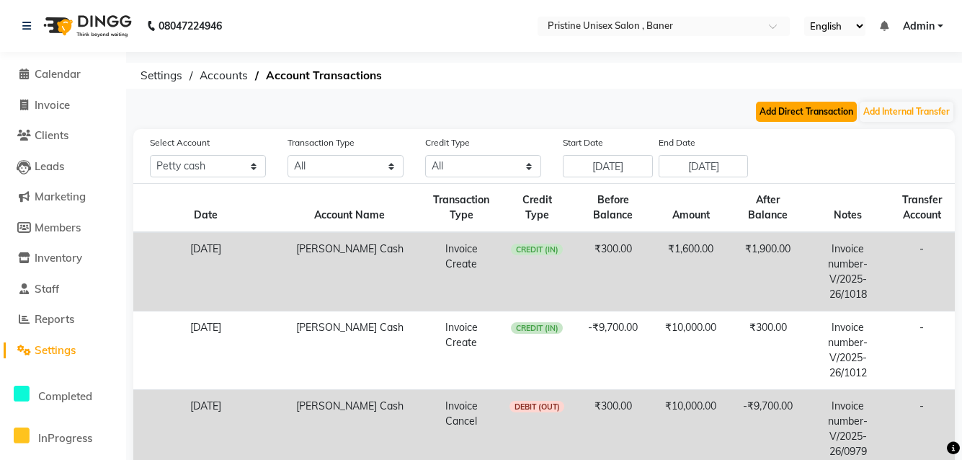
click at [807, 111] on button "Add Direct Transaction" at bounding box center [806, 112] width 101 height 20
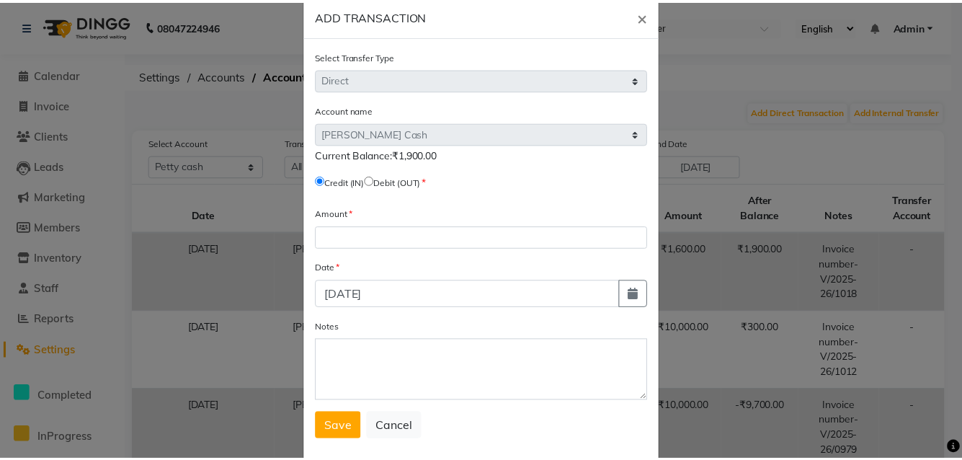
scroll to position [50, 0]
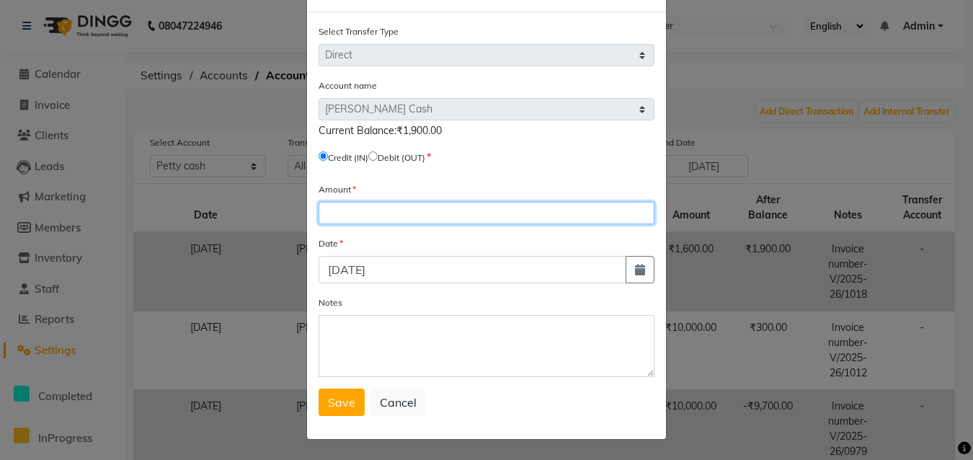
click at [412, 205] on input "number" at bounding box center [487, 213] width 336 height 22
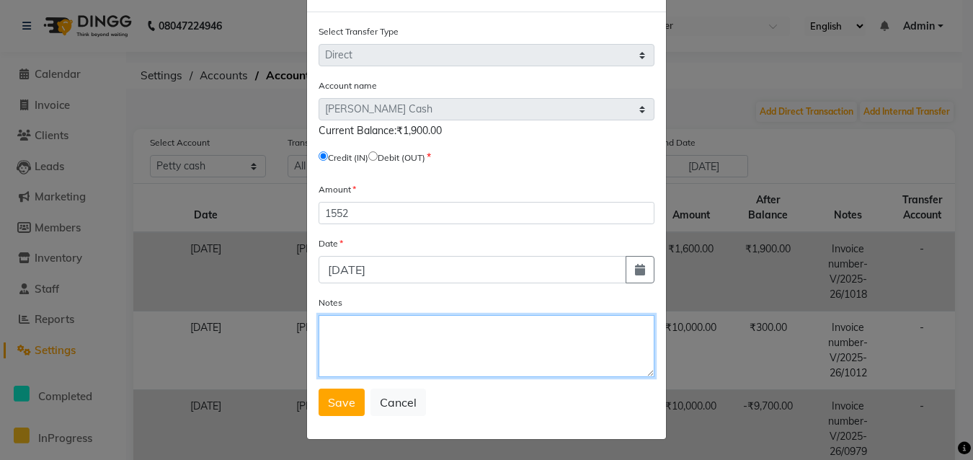
click at [443, 345] on textarea "Notes" at bounding box center [487, 346] width 336 height 62
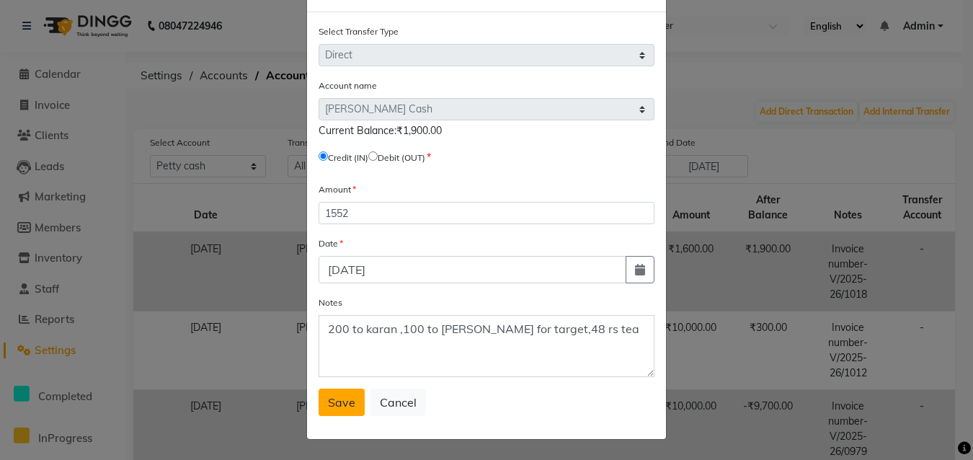
click at [333, 398] on span "Save" at bounding box center [341, 402] width 27 height 14
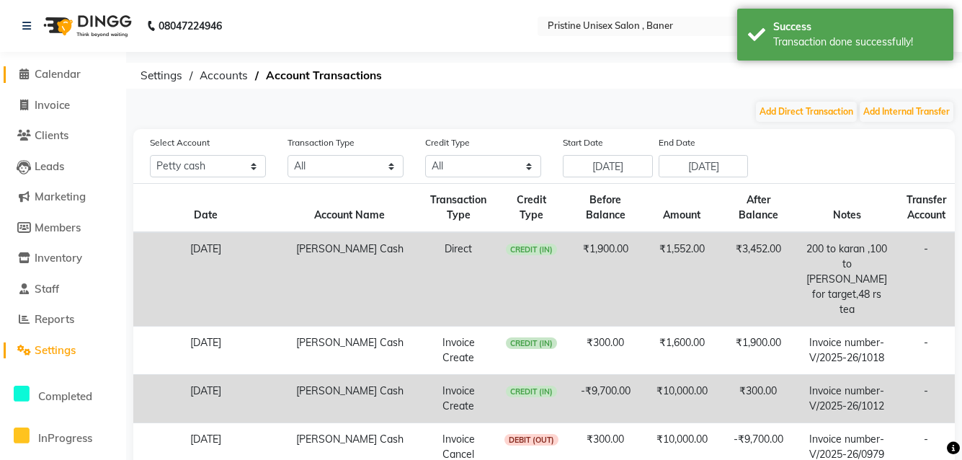
click at [55, 78] on span "Calendar" at bounding box center [58, 74] width 46 height 14
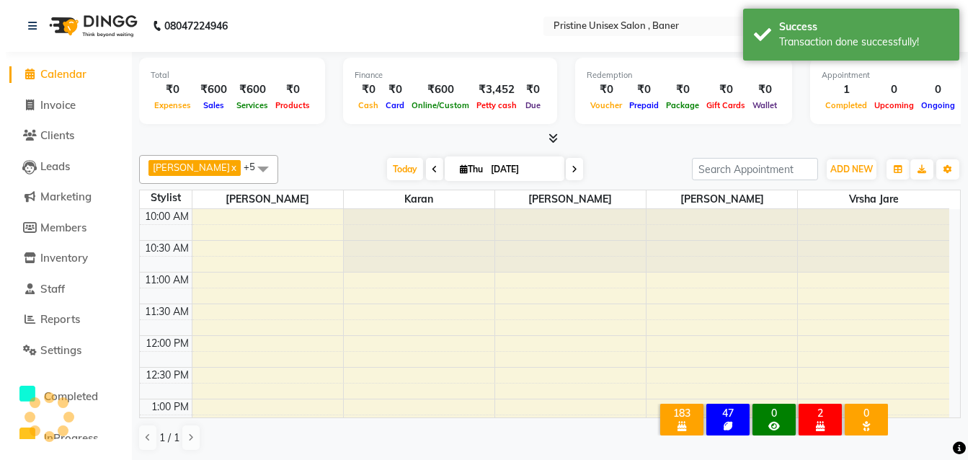
scroll to position [572, 0]
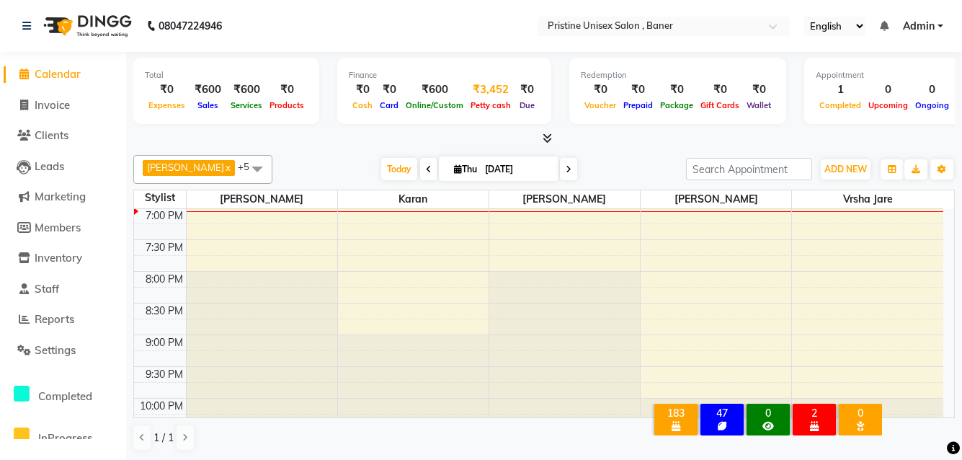
click at [494, 96] on div "₹3,452" at bounding box center [491, 89] width 48 height 17
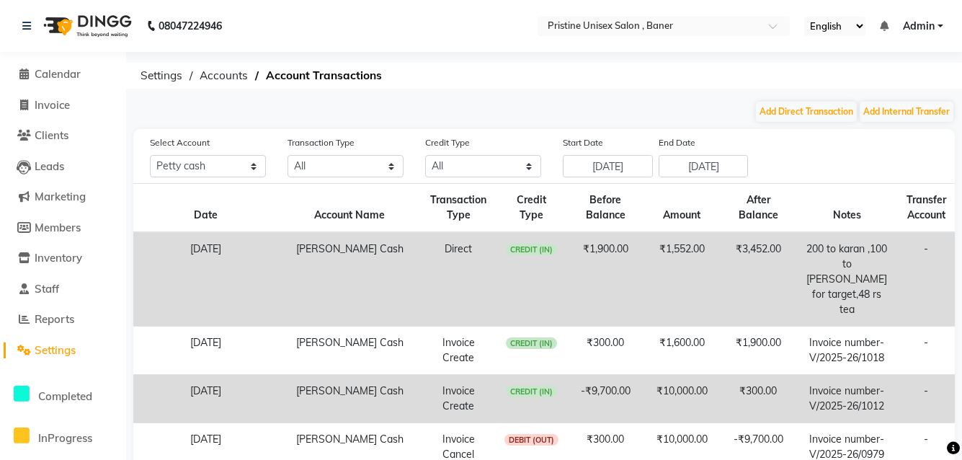
click at [923, 248] on td "-" at bounding box center [926, 279] width 58 height 94
click at [190, 22] on b "08047224946" at bounding box center [190, 26] width 63 height 40
click at [194, 31] on b "08047224946" at bounding box center [190, 26] width 63 height 40
click at [224, 74] on span "Accounts" at bounding box center [223, 76] width 63 height 26
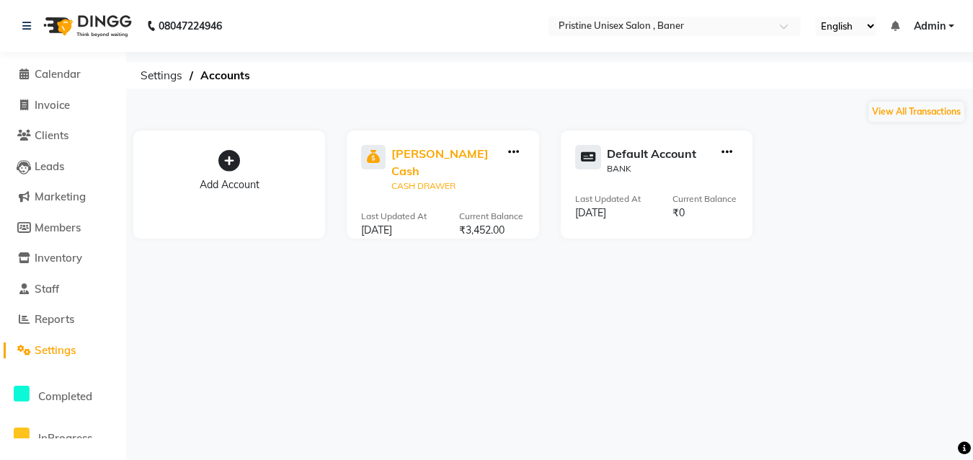
click at [420, 179] on div "CASH DRAWER" at bounding box center [446, 185] width 110 height 13
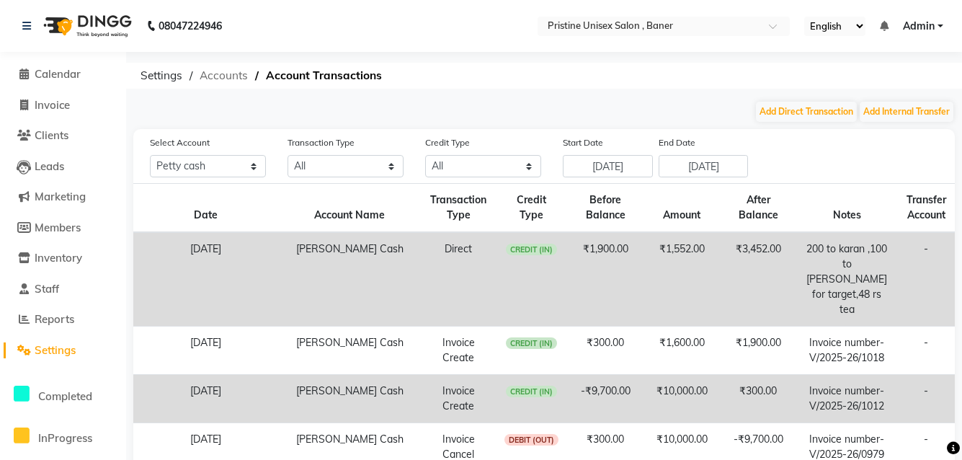
click at [234, 68] on span "Accounts" at bounding box center [223, 76] width 63 height 26
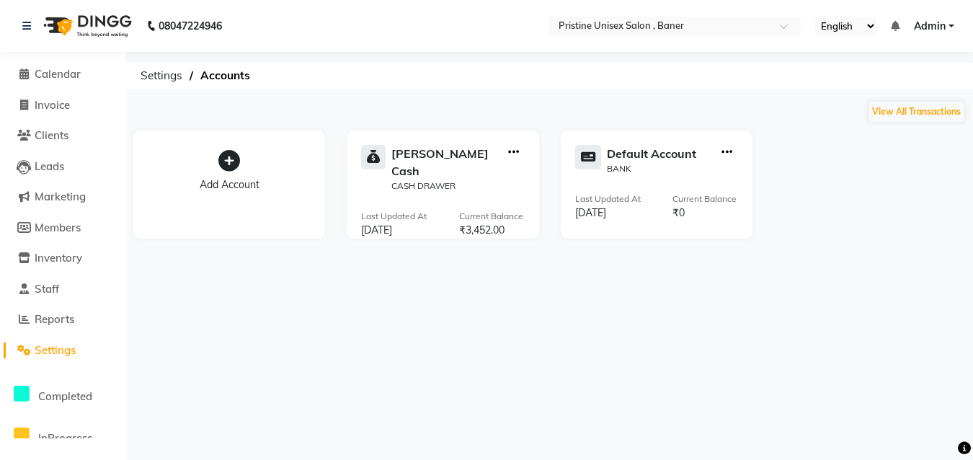
click at [516, 152] on icon "button" at bounding box center [513, 152] width 11 height 1
click at [511, 117] on div "View Transaction" at bounding box center [514, 122] width 76 height 15
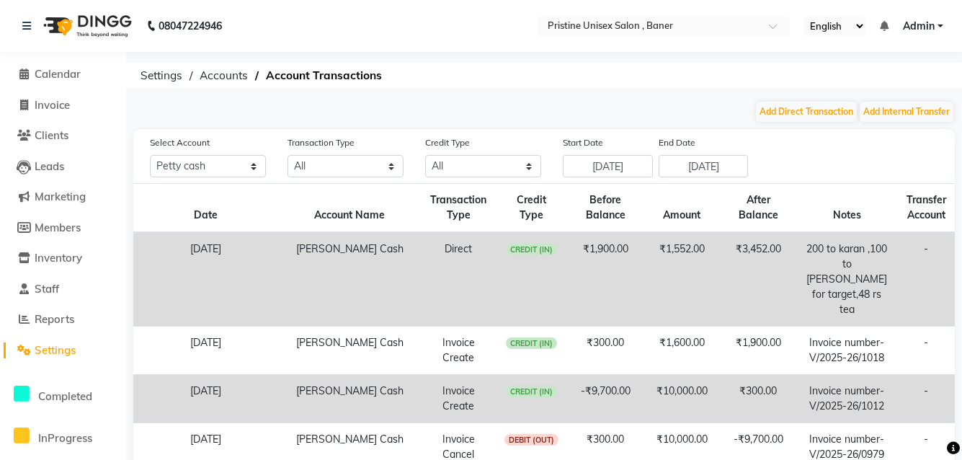
click at [923, 247] on td "-" at bounding box center [926, 279] width 58 height 94
click at [928, 249] on td "-" at bounding box center [926, 279] width 58 height 94
click at [489, 176] on div "Select Account All [PERSON_NAME] cash Default account Transaction Type All Dire…" at bounding box center [544, 458] width 822 height 659
click at [482, 171] on select "All Credit (IN) Debit (OUT)" at bounding box center [483, 166] width 116 height 22
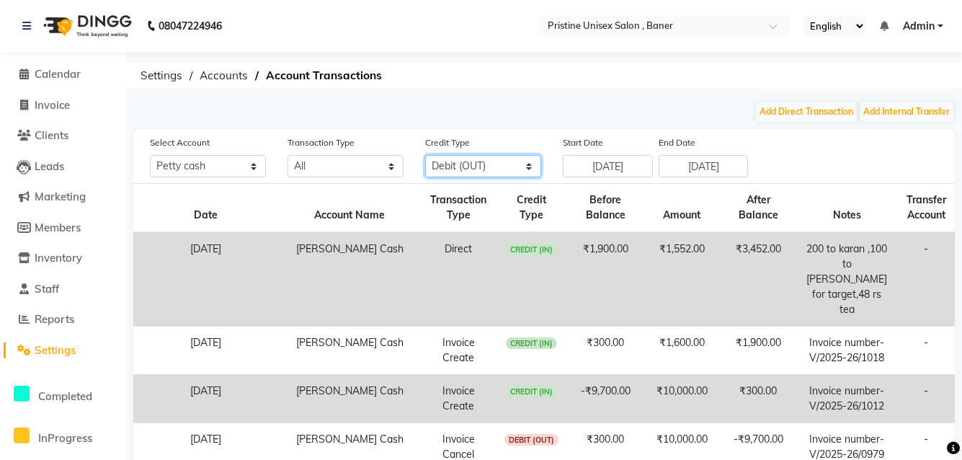
click at [425, 155] on select "All Credit (IN) Debit (OUT)" at bounding box center [483, 166] width 116 height 22
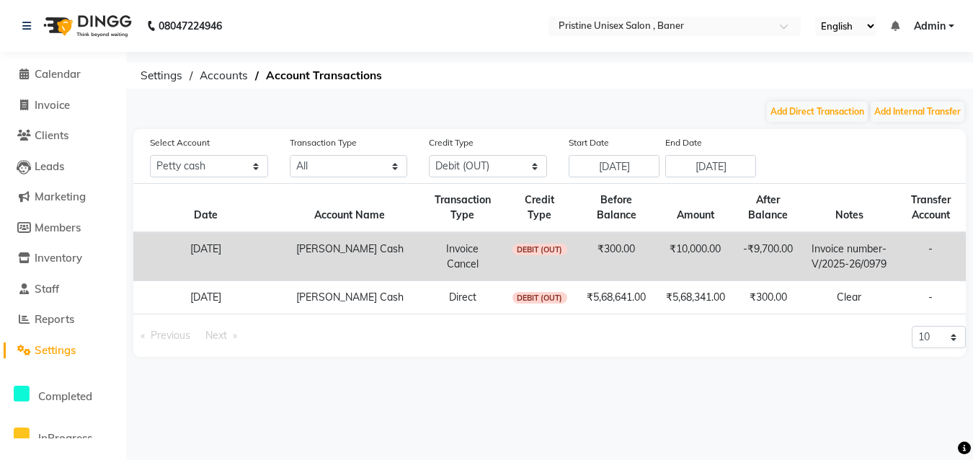
click at [484, 260] on td "Invoice Cancel" at bounding box center [463, 256] width 82 height 49
click at [861, 255] on td "Invoice number- V/2025-26/0979" at bounding box center [849, 256] width 93 height 49
click at [895, 112] on button "Add Internal Transfer" at bounding box center [918, 112] width 94 height 20
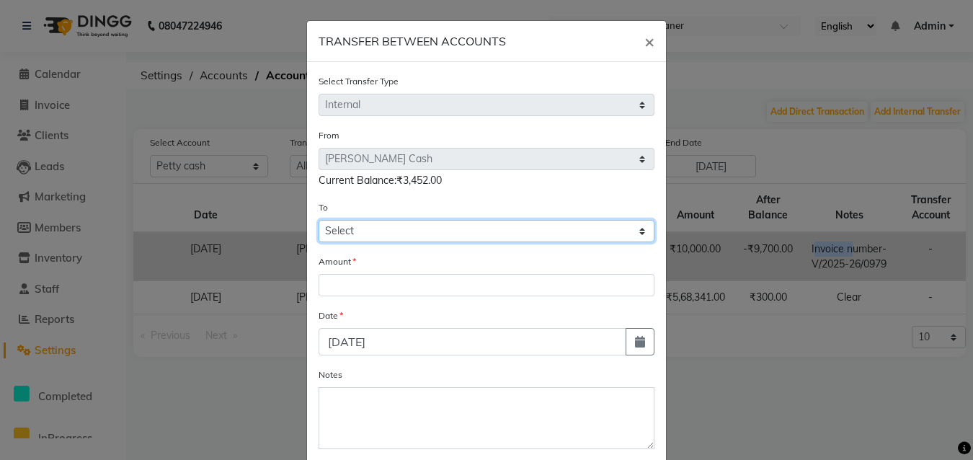
click at [427, 221] on select "Select [PERSON_NAME] Cash Default Account" at bounding box center [487, 231] width 336 height 22
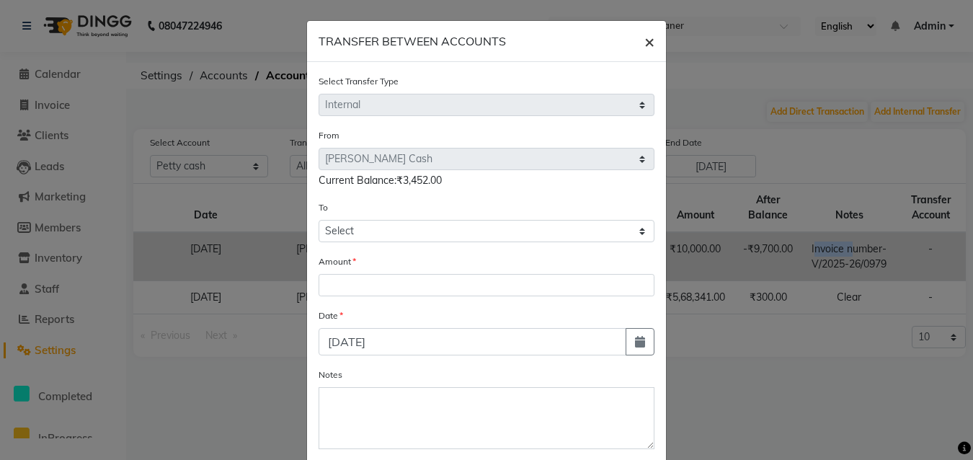
click at [644, 40] on span "×" at bounding box center [649, 41] width 10 height 22
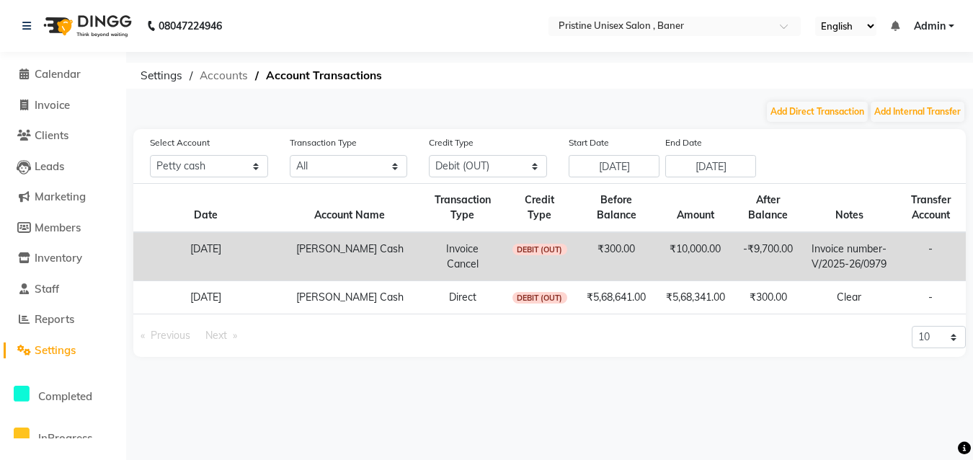
click at [236, 75] on span "Accounts" at bounding box center [223, 76] width 63 height 26
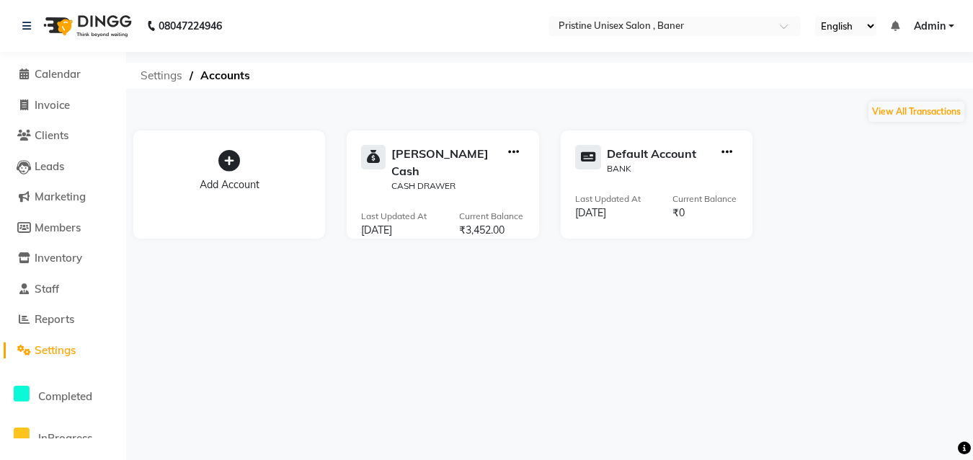
click at [156, 73] on span "Settings" at bounding box center [161, 76] width 56 height 26
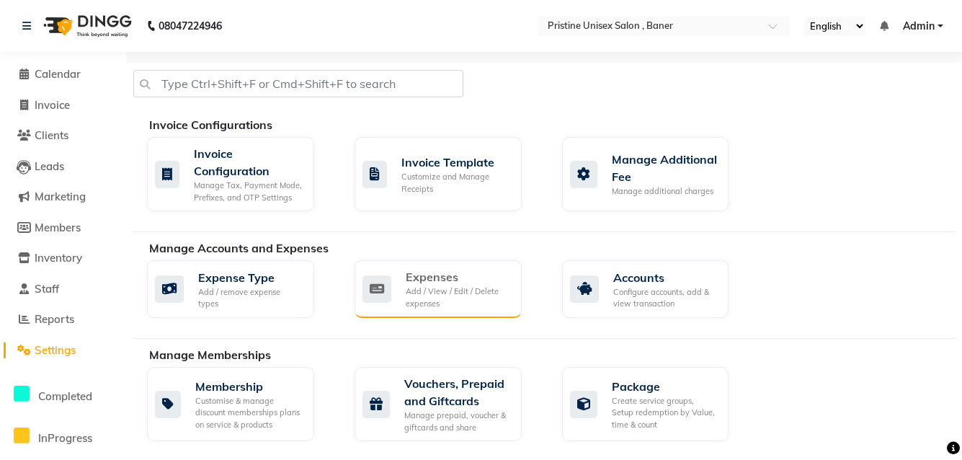
click at [444, 285] on div "Add / View / Edit / Delete expenses" at bounding box center [458, 297] width 105 height 24
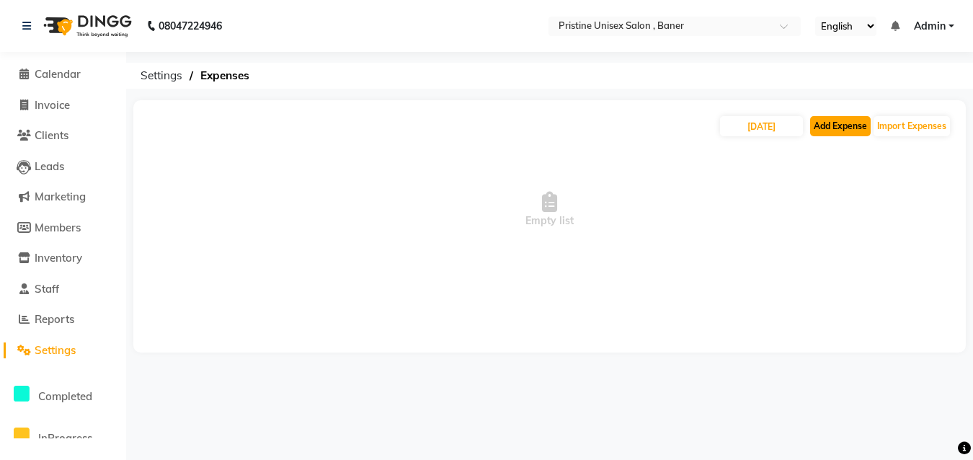
click at [866, 128] on button "Add Expense" at bounding box center [840, 126] width 61 height 20
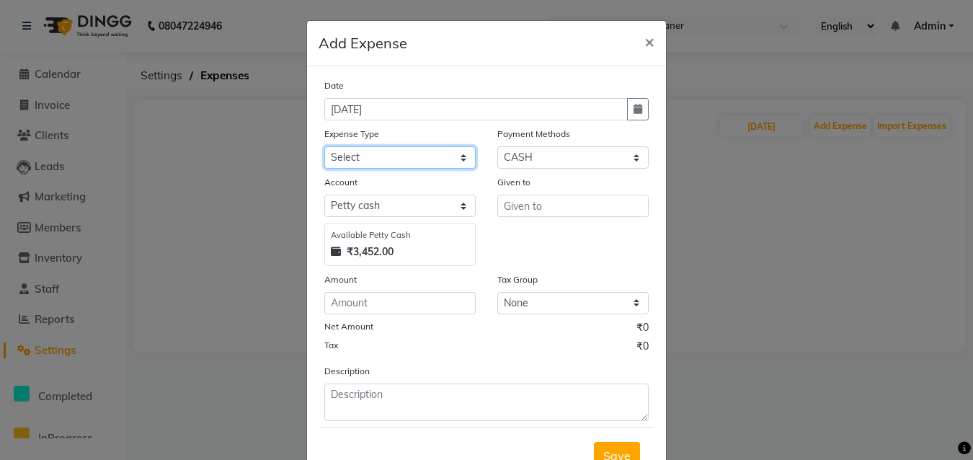
click at [401, 150] on select "Select Advance Salary Bank charges Car maintenance Cash transfer to bank Cash t…" at bounding box center [399, 157] width 151 height 22
click at [324, 146] on select "Select Advance Salary Bank charges Car maintenance Cash transfer to bank Cash t…" at bounding box center [399, 157] width 151 height 22
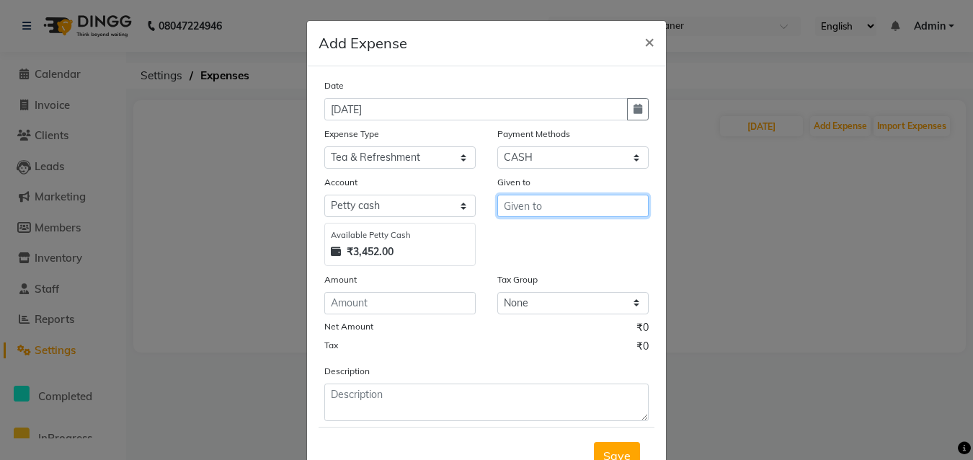
click at [526, 208] on input "text" at bounding box center [572, 206] width 151 height 22
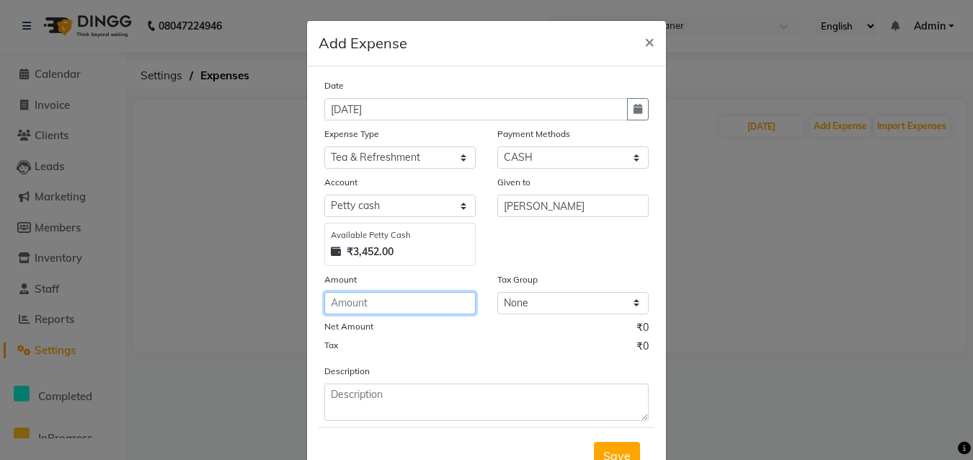
click at [427, 305] on input "number" at bounding box center [399, 303] width 151 height 22
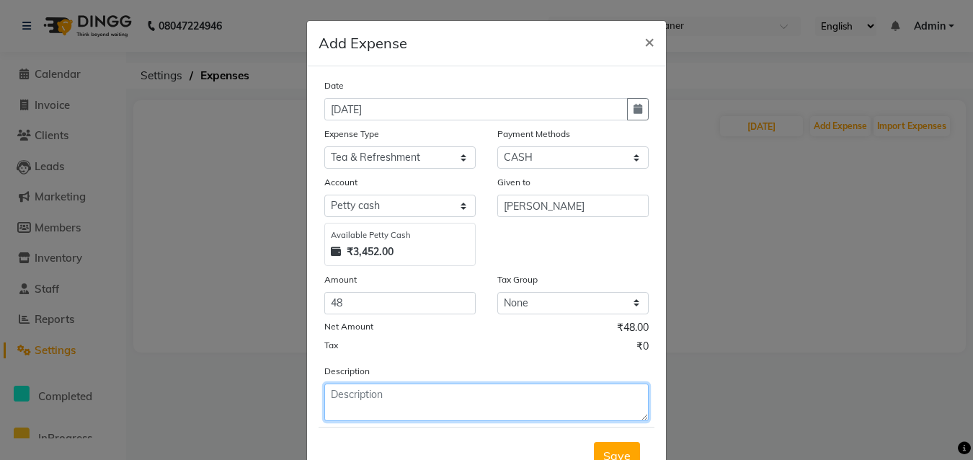
click at [432, 393] on textarea at bounding box center [486, 401] width 324 height 37
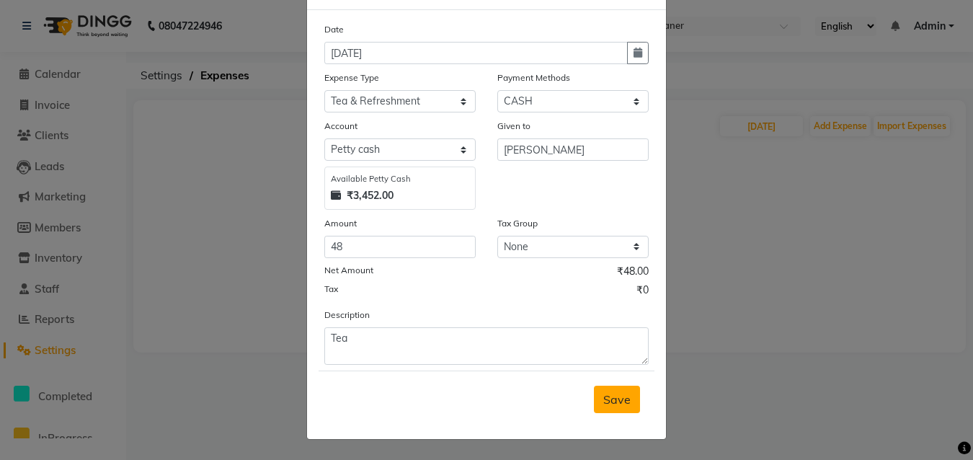
click at [608, 402] on span "Save" at bounding box center [616, 399] width 27 height 14
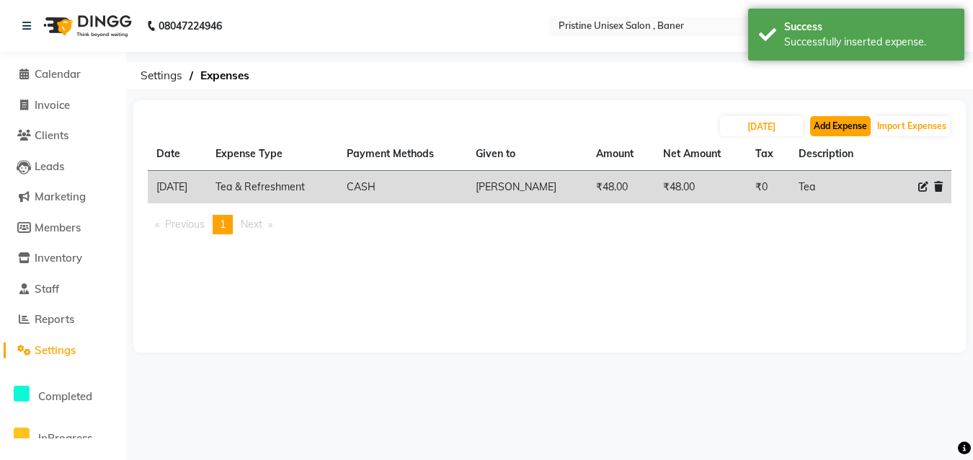
click at [845, 125] on button "Add Expense" at bounding box center [840, 126] width 61 height 20
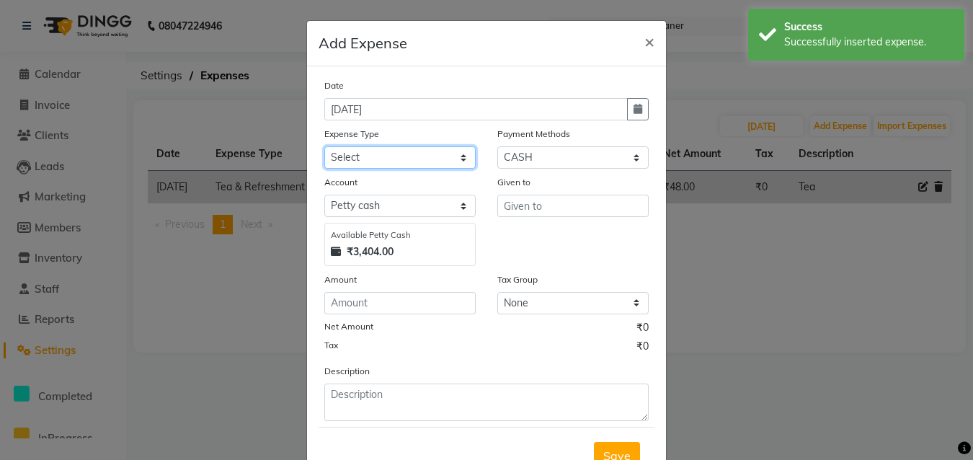
click at [391, 162] on select "Select Advance Salary Bank charges Car maintenance Cash transfer to bank Cash t…" at bounding box center [399, 157] width 151 height 22
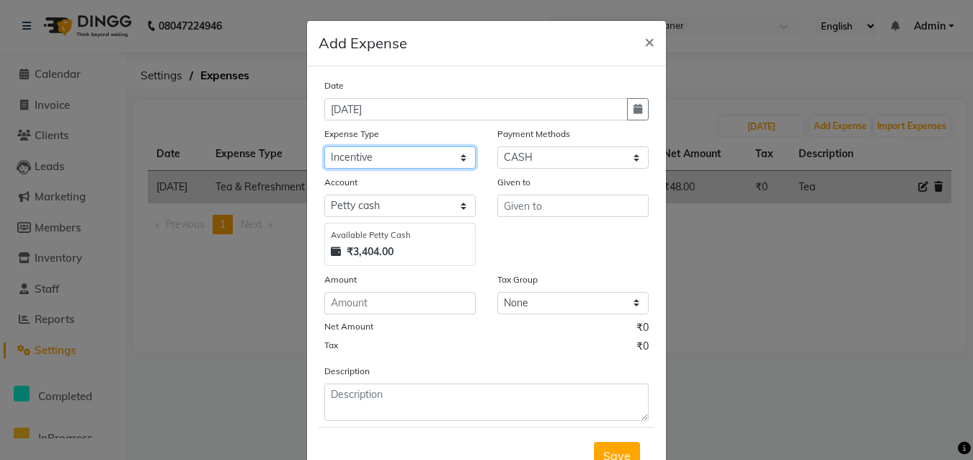
click at [324, 146] on select "Select Advance Salary Bank charges Car maintenance Cash transfer to bank Cash t…" at bounding box center [399, 157] width 151 height 22
click at [652, 40] on button "×" at bounding box center [649, 41] width 33 height 40
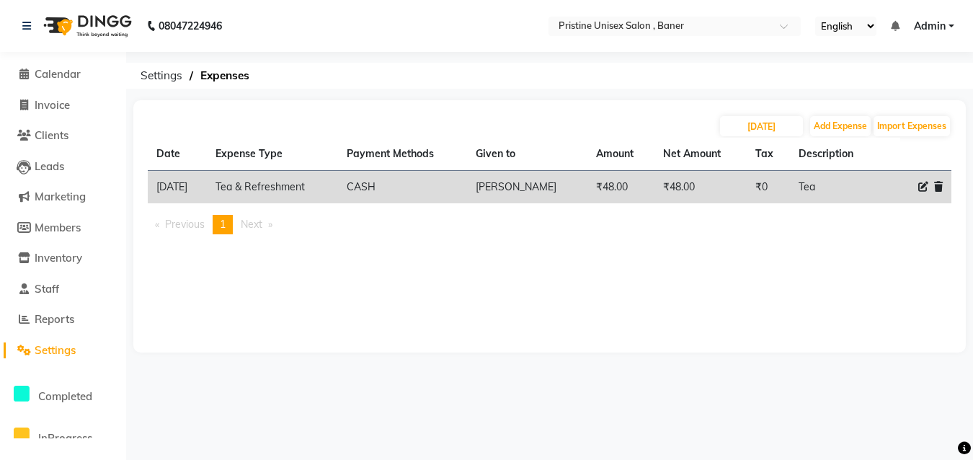
click at [922, 187] on icon at bounding box center [923, 187] width 10 height 10
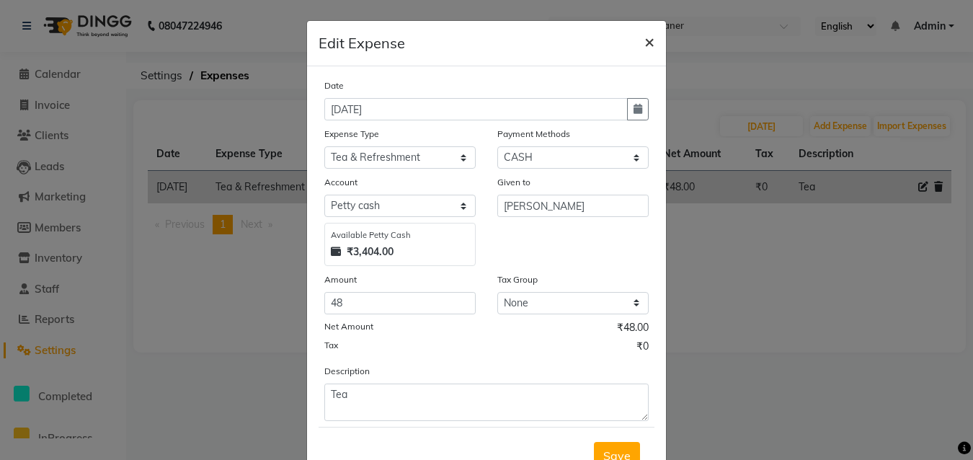
click at [644, 48] on span "×" at bounding box center [649, 41] width 10 height 22
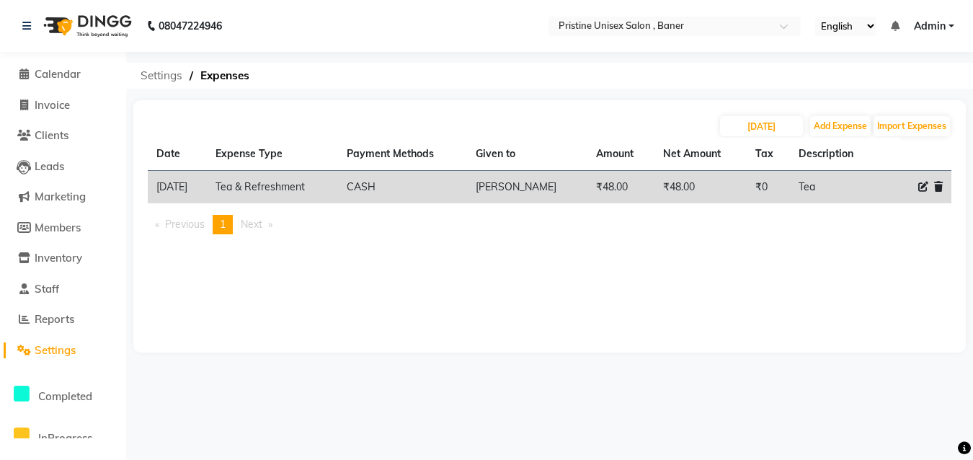
click at [161, 77] on span "Settings" at bounding box center [161, 76] width 56 height 26
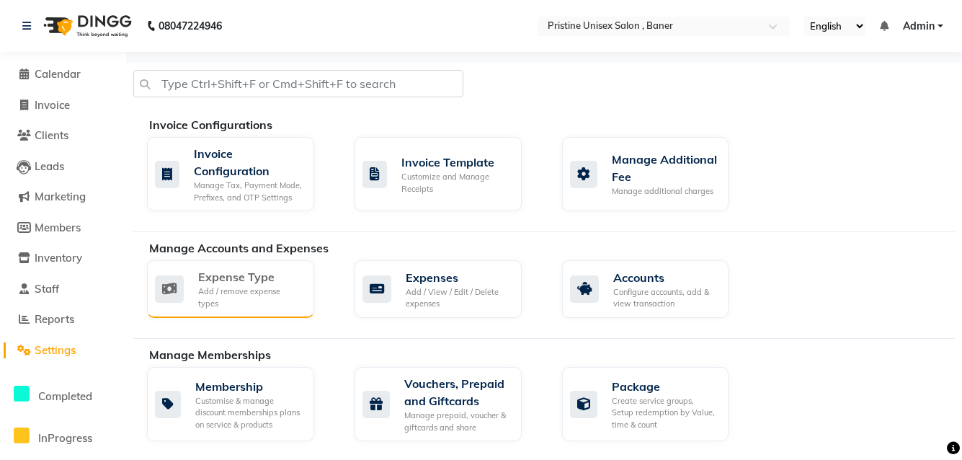
click at [254, 263] on div "Expense Type Add / remove expense types" at bounding box center [230, 289] width 167 height 58
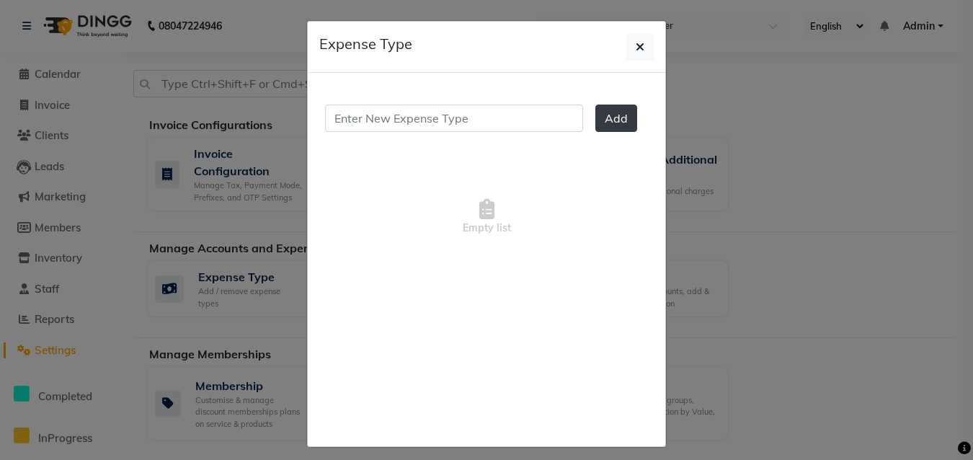
click at [252, 279] on ngb-modal-window "Expense Type Add Empty list" at bounding box center [486, 230] width 973 height 460
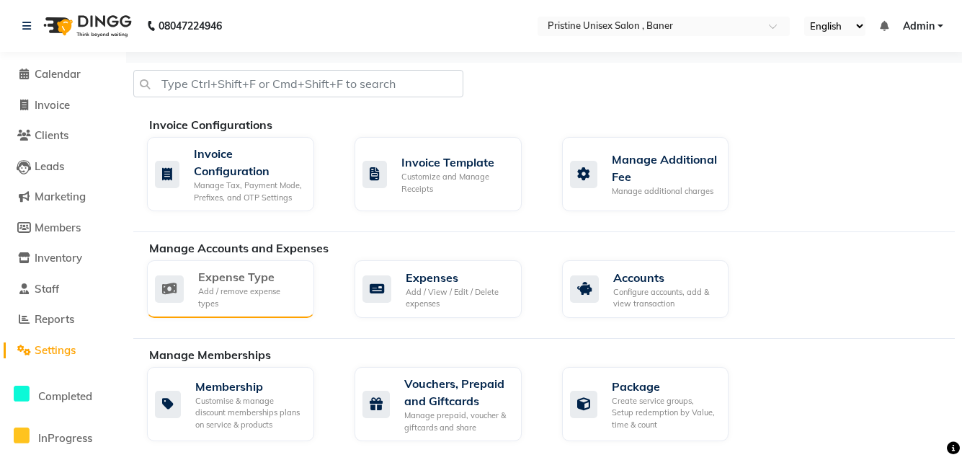
click at [264, 272] on div "Expense Type Add / remove expense types" at bounding box center [230, 289] width 167 height 58
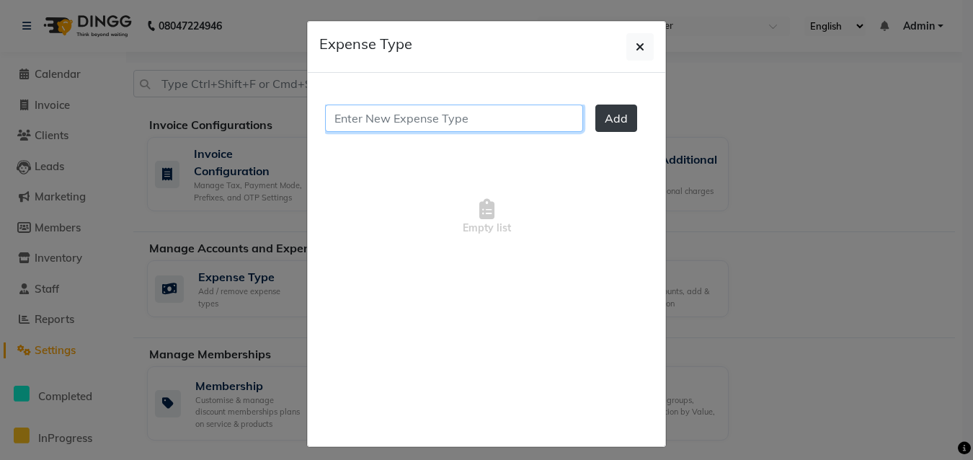
click at [466, 112] on input "text" at bounding box center [454, 118] width 258 height 27
click at [605, 111] on span "Add" at bounding box center [616, 118] width 23 height 14
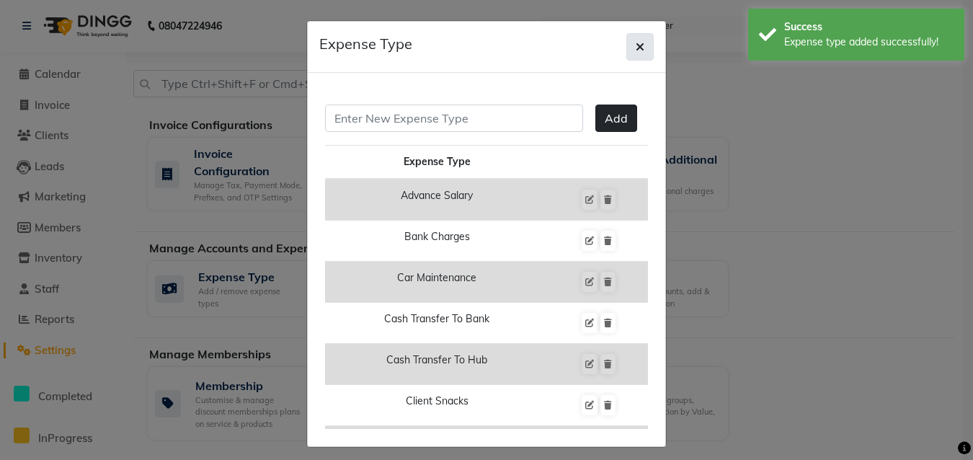
click at [629, 45] on button "button" at bounding box center [639, 46] width 27 height 27
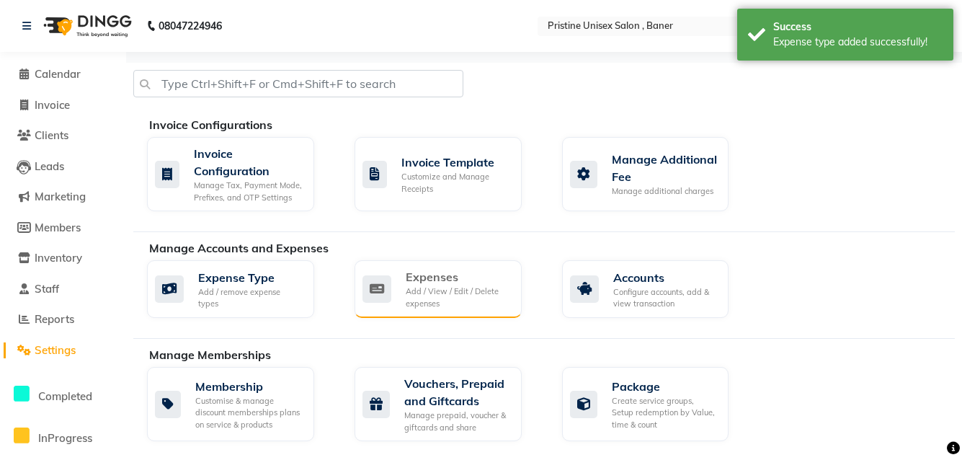
click at [432, 275] on div "Expenses" at bounding box center [458, 276] width 105 height 17
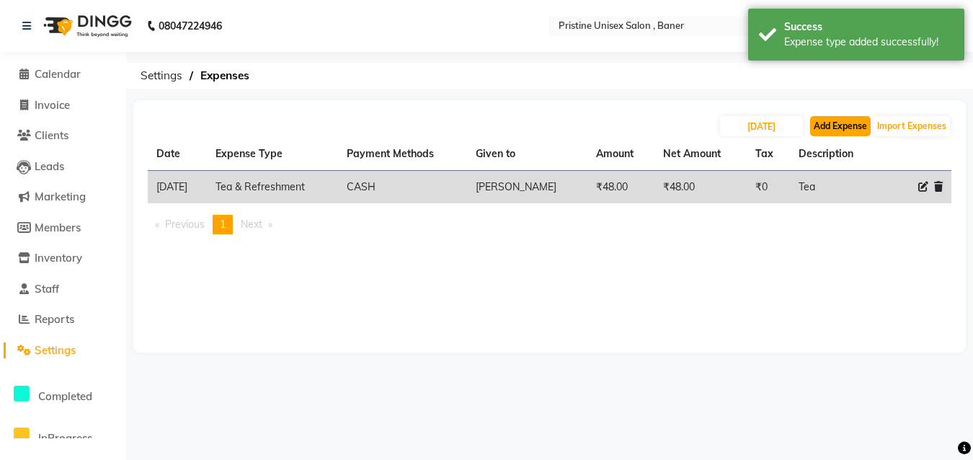
click at [838, 133] on button "Add Expense" at bounding box center [840, 126] width 61 height 20
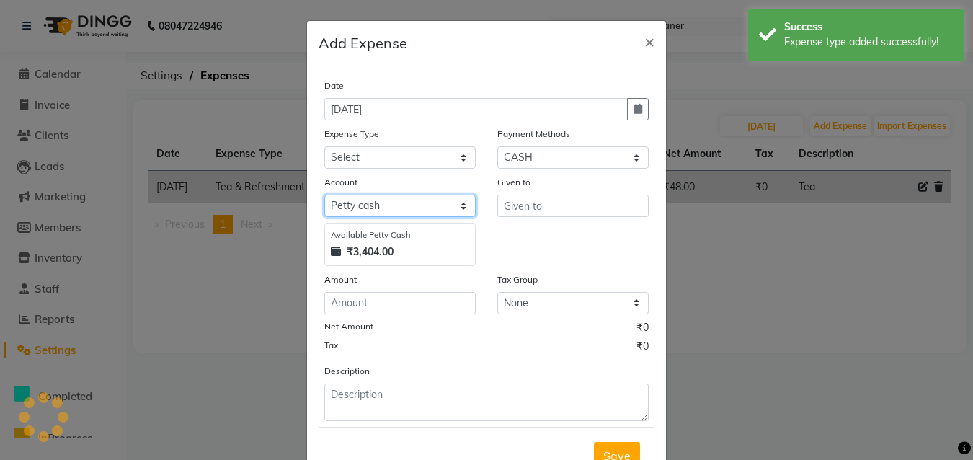
click at [386, 204] on select "Select [PERSON_NAME] cash Default account" at bounding box center [399, 206] width 151 height 22
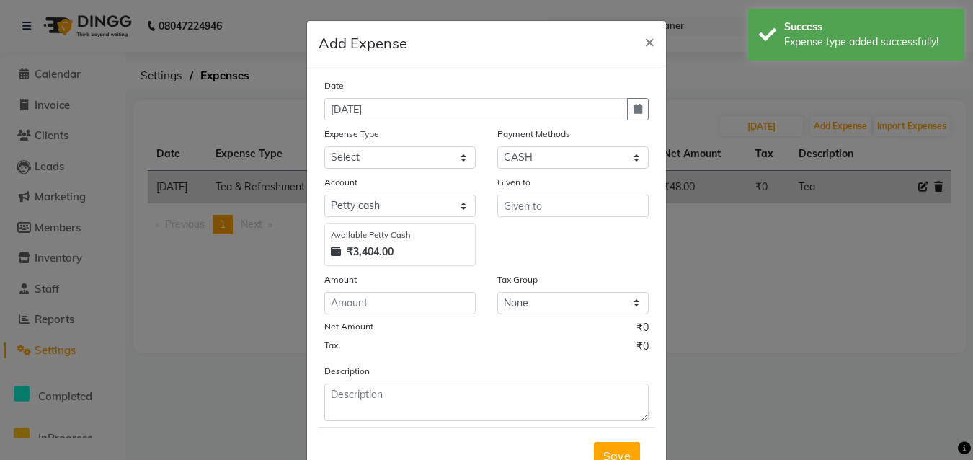
click at [515, 244] on div "Given to" at bounding box center [573, 220] width 173 height 92
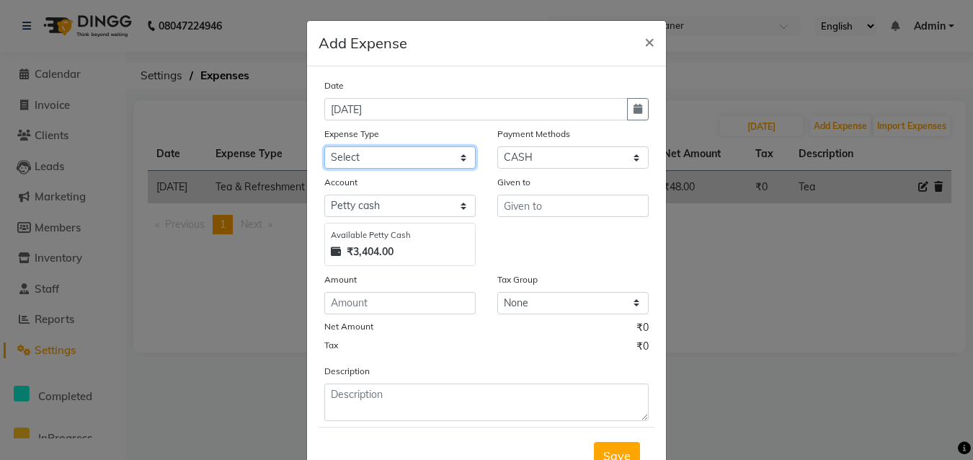
click at [391, 149] on select "Select Advance Salary Bank charges Car maintenance Cash transfer to bank Cash t…" at bounding box center [399, 157] width 151 height 22
click at [324, 146] on select "Select Advance Salary Bank charges Car maintenance Cash transfer to bank Cash t…" at bounding box center [399, 157] width 151 height 22
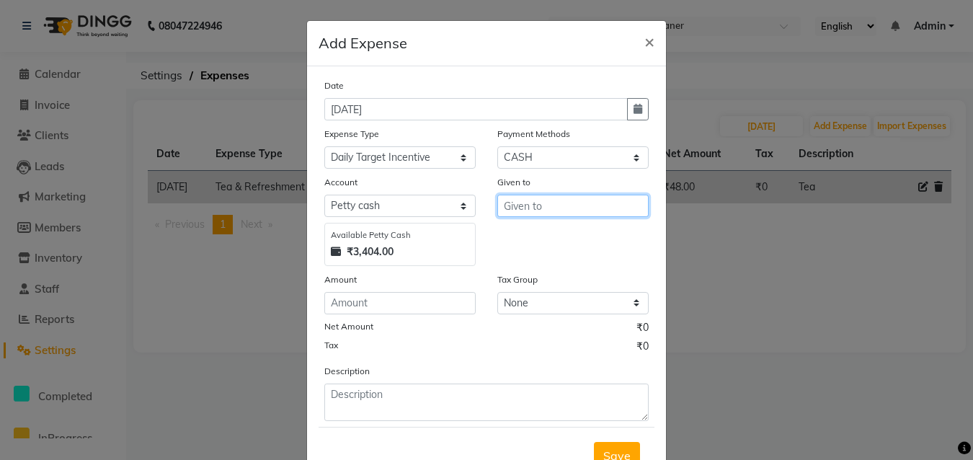
click at [531, 208] on input "text" at bounding box center [572, 206] width 151 height 22
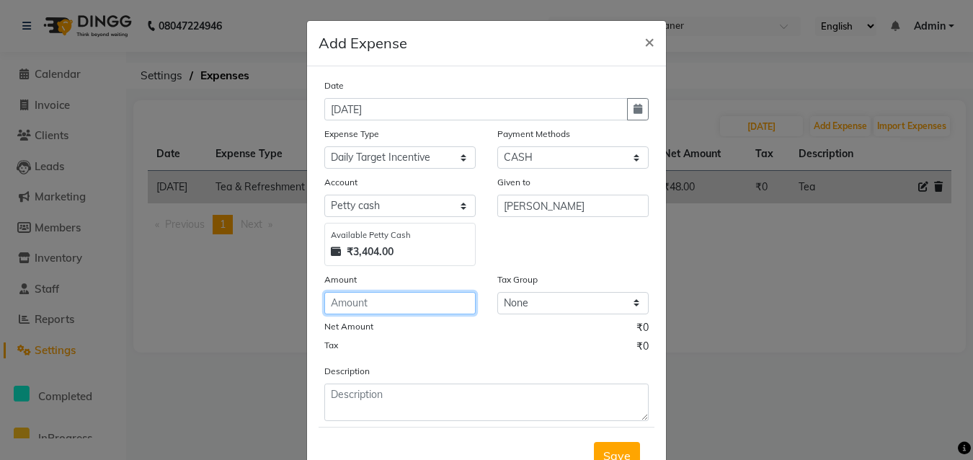
click at [423, 296] on input "number" at bounding box center [399, 303] width 151 height 22
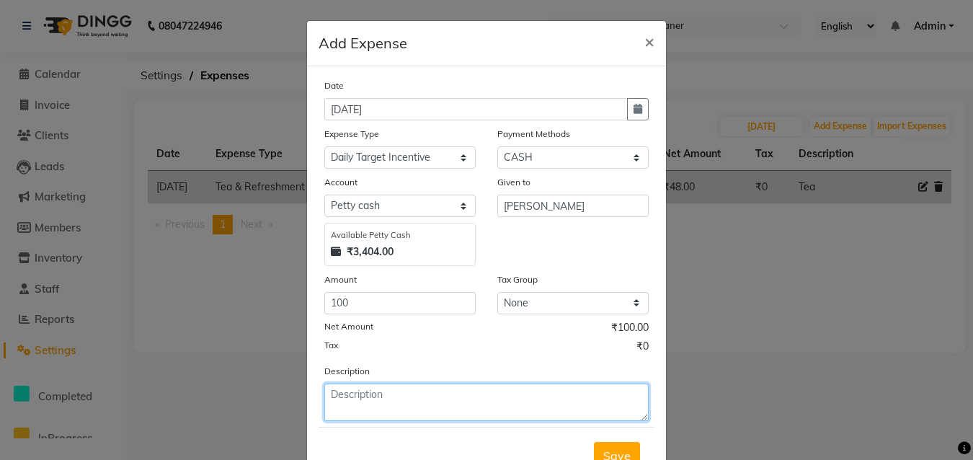
click at [438, 404] on textarea at bounding box center [486, 401] width 324 height 37
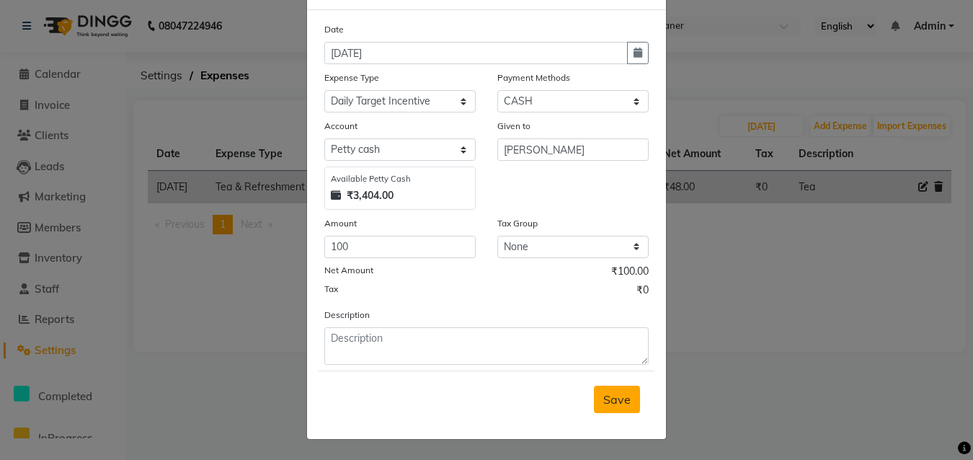
click at [611, 392] on span "Save" at bounding box center [616, 399] width 27 height 14
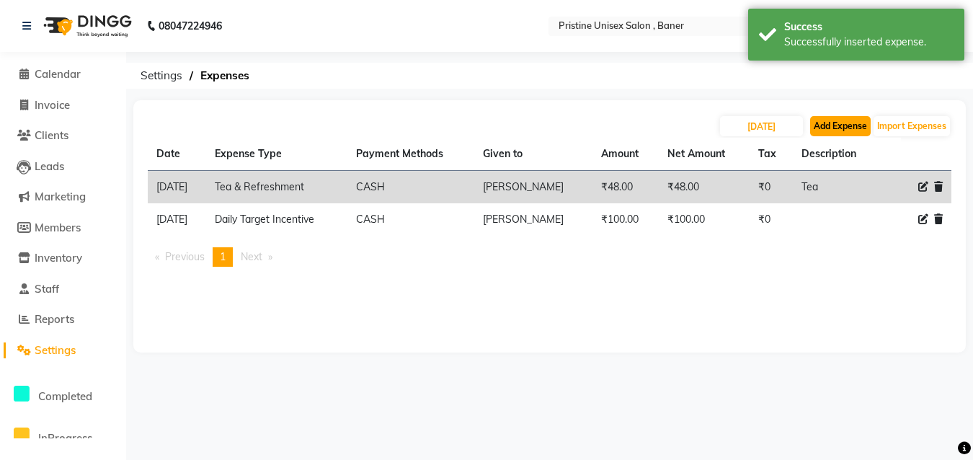
click at [847, 120] on button "Add Expense" at bounding box center [840, 126] width 61 height 20
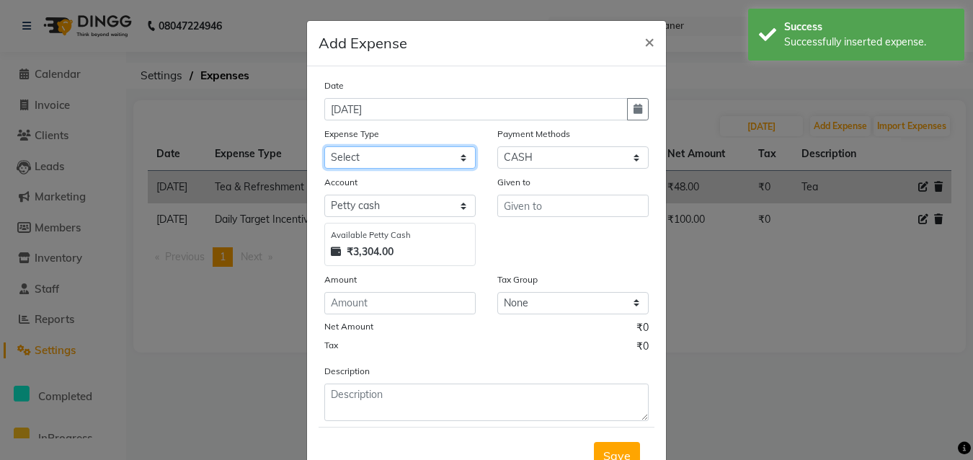
click at [435, 157] on select "Select Advance Salary Bank charges Car maintenance Cash transfer to bank Cash t…" at bounding box center [399, 157] width 151 height 22
click at [324, 146] on select "Select Advance Salary Bank charges Car maintenance Cash transfer to bank Cash t…" at bounding box center [399, 157] width 151 height 22
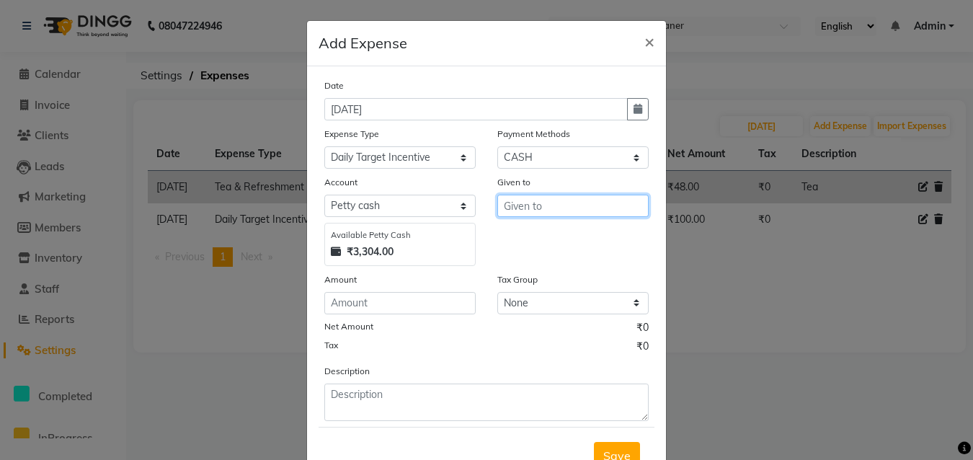
click at [530, 200] on input "text" at bounding box center [572, 206] width 151 height 22
click at [536, 231] on ngb-highlight "Kar an" at bounding box center [531, 236] width 33 height 14
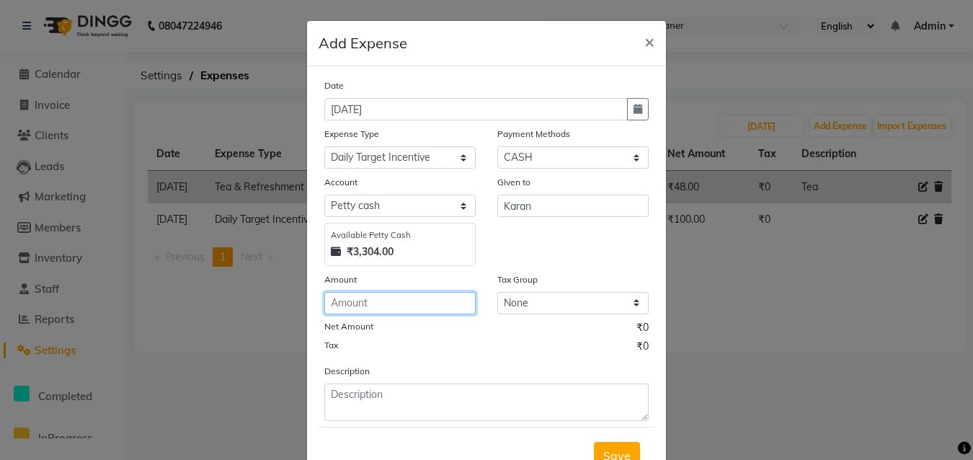
click at [396, 306] on input "number" at bounding box center [399, 303] width 151 height 22
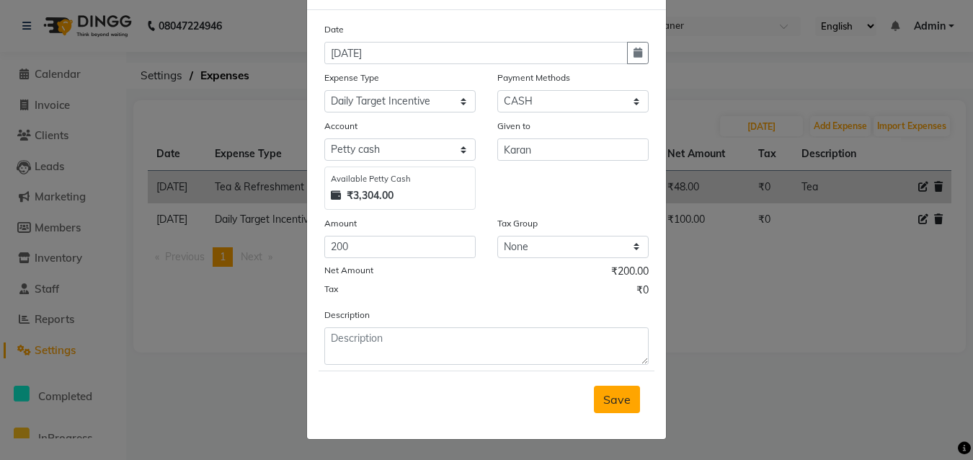
click at [618, 396] on span "Save" at bounding box center [616, 399] width 27 height 14
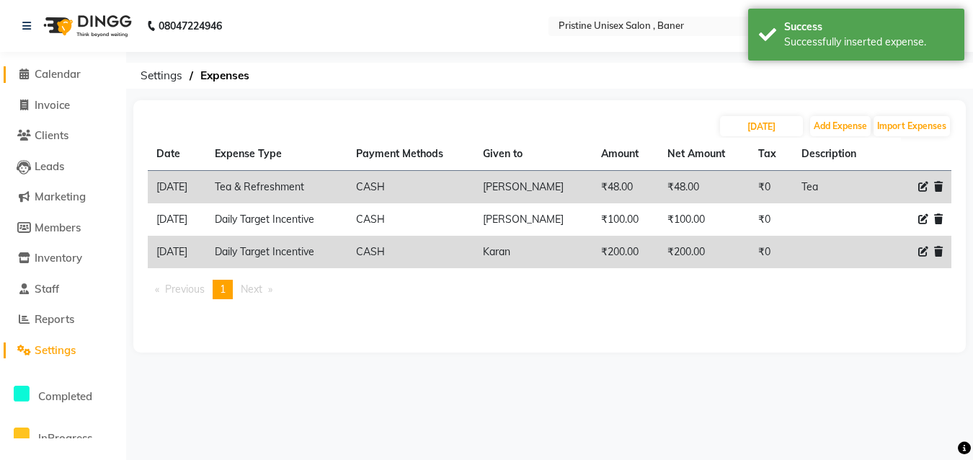
click at [80, 72] on span "Calendar" at bounding box center [58, 74] width 46 height 14
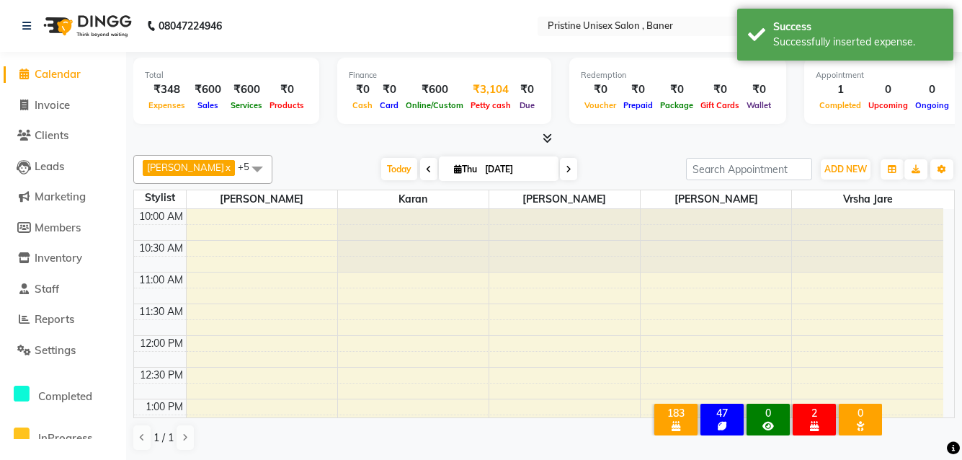
click at [482, 85] on div "₹3,104" at bounding box center [491, 89] width 48 height 17
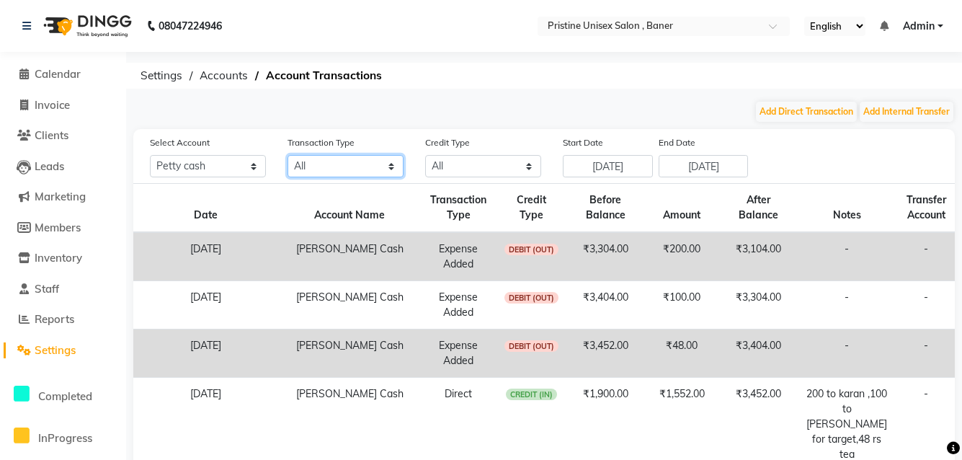
click at [314, 169] on select "All Direct Internal Transfer Expense Invoice Daily Register" at bounding box center [346, 166] width 116 height 22
click at [288, 155] on select "All Direct Internal Transfer Expense Invoice Daily Register" at bounding box center [346, 166] width 116 height 22
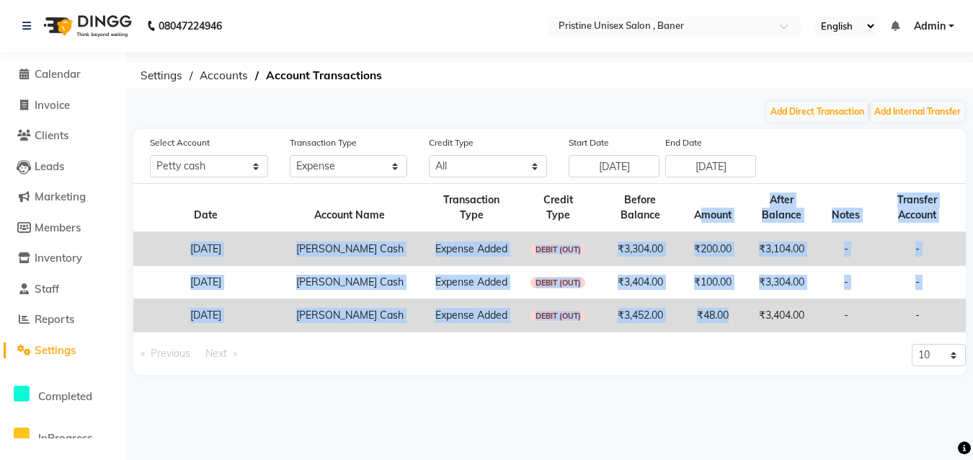
drag, startPoint x: 725, startPoint y: 329, endPoint x: 696, endPoint y: 194, distance: 138.5
click at [696, 194] on table "Date Account Name Transaction Type Credit Type Before Balance Amount After Bala…" at bounding box center [549, 257] width 832 height 149
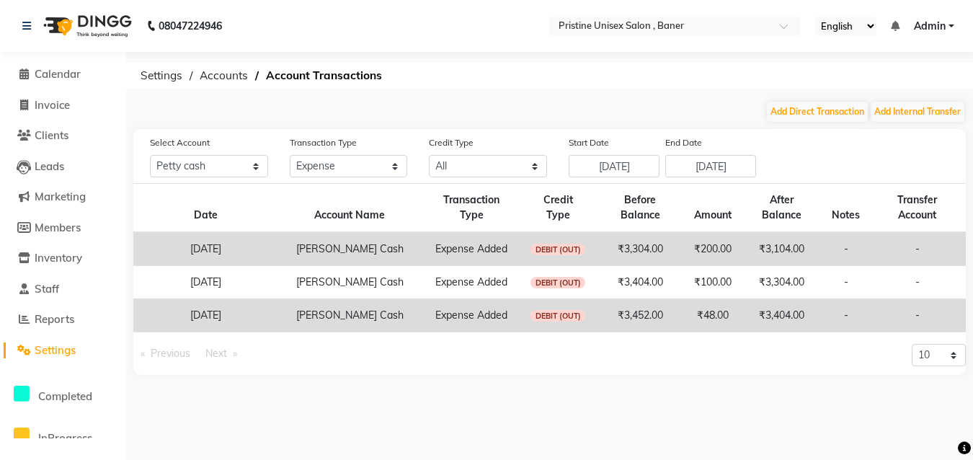
click at [598, 368] on div "10 20 50 100" at bounding box center [763, 359] width 427 height 31
click at [492, 159] on select "All Credit (IN) Debit (OUT)" at bounding box center [488, 166] width 118 height 22
click at [360, 164] on select "All Direct Internal Transfer Expense Invoice Daily Register" at bounding box center [349, 166] width 118 height 22
click at [221, 77] on span "Accounts" at bounding box center [223, 76] width 63 height 26
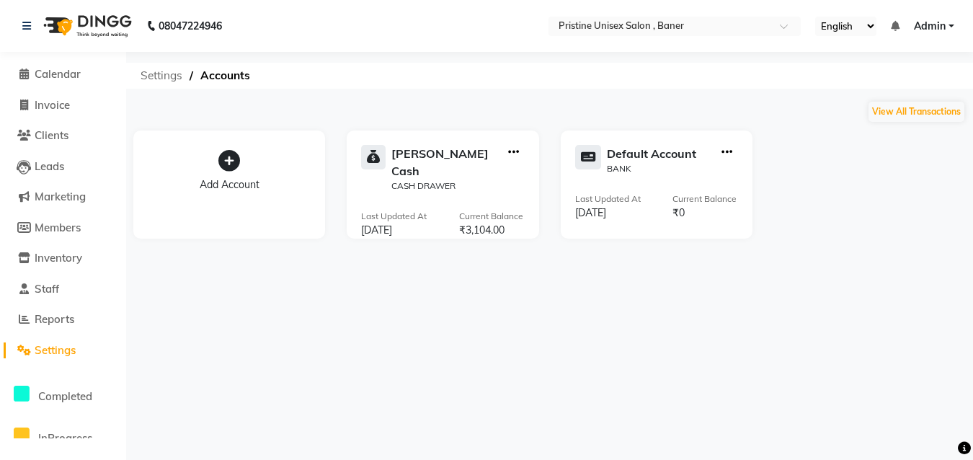
click at [151, 75] on span "Settings" at bounding box center [161, 76] width 56 height 26
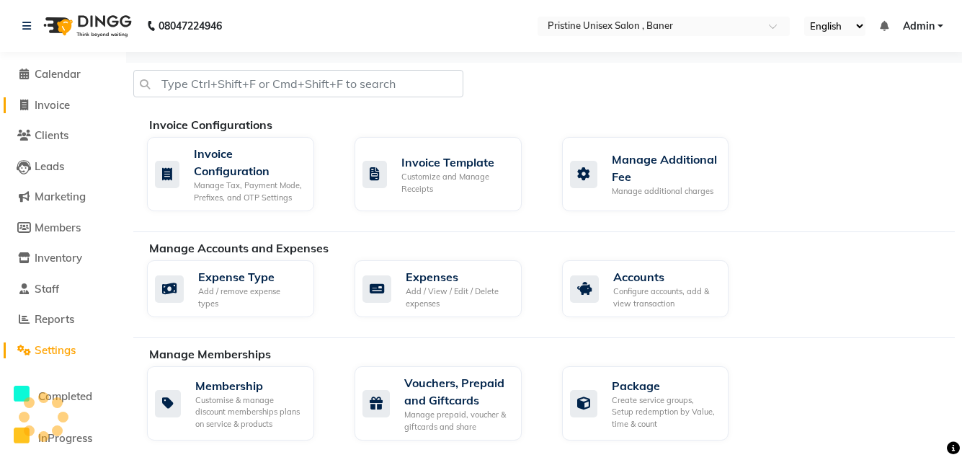
click at [47, 102] on span "Invoice" at bounding box center [52, 105] width 35 height 14
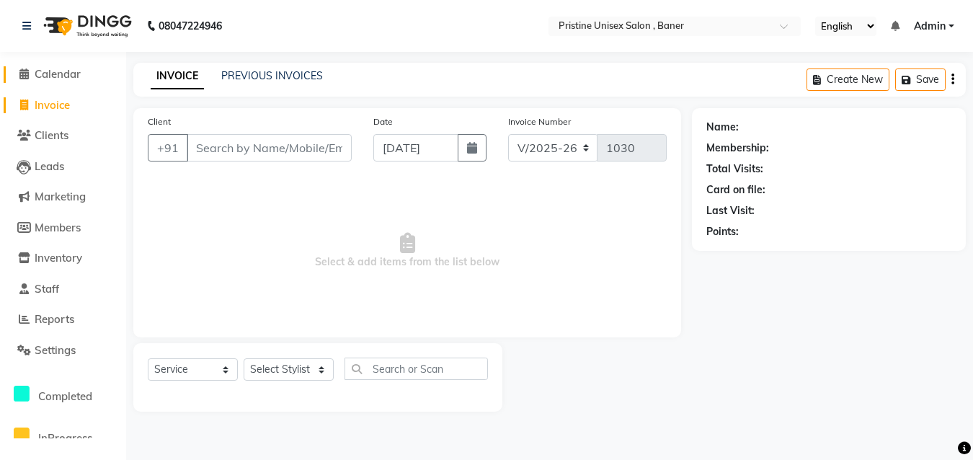
click at [60, 68] on span "Calendar" at bounding box center [58, 74] width 46 height 14
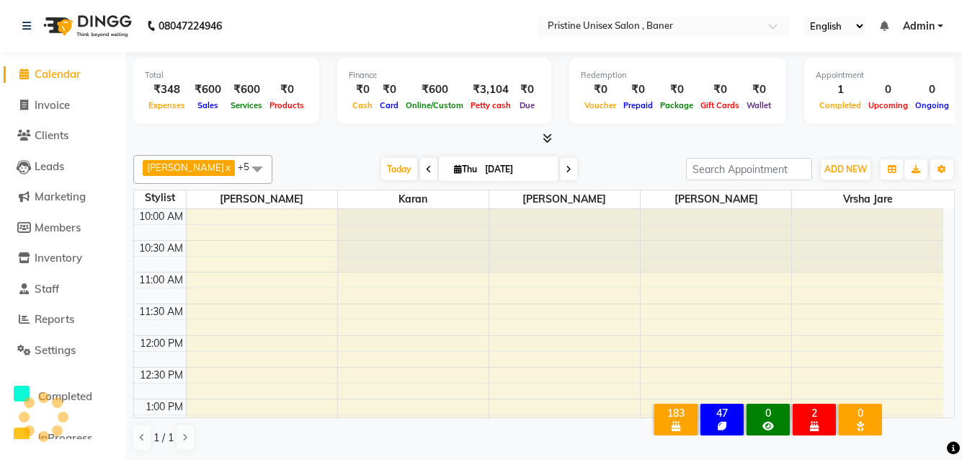
scroll to position [572, 0]
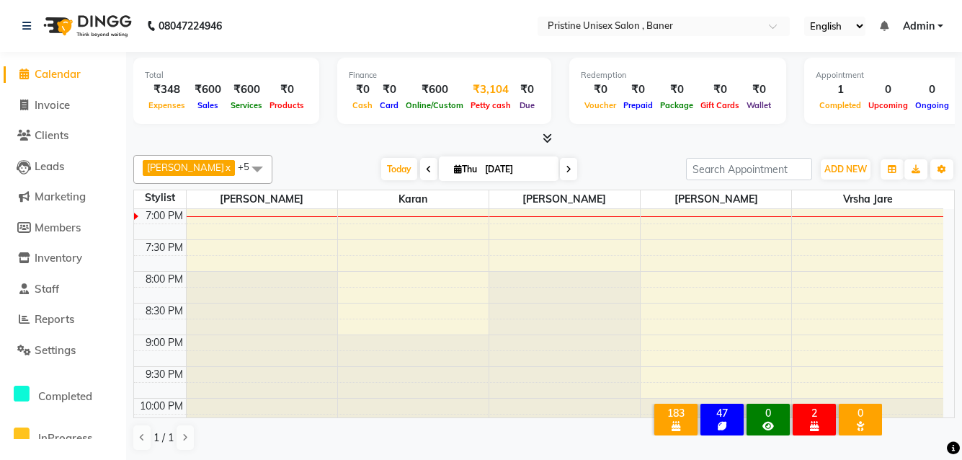
click at [484, 88] on div "₹3,104" at bounding box center [491, 89] width 48 height 17
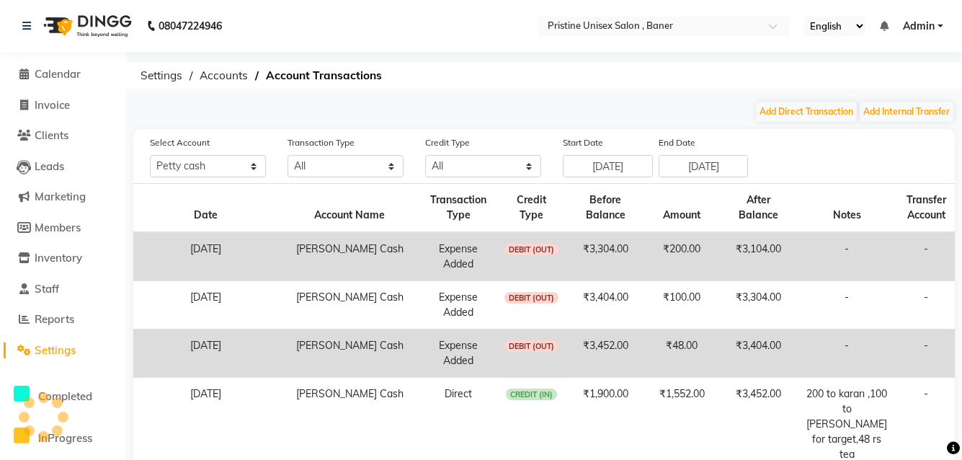
click at [534, 254] on span "DEBIT (OUT)" at bounding box center [532, 250] width 55 height 12
click at [592, 246] on td "₹3,304.00" at bounding box center [605, 256] width 76 height 49
click at [64, 68] on span "Calendar" at bounding box center [58, 74] width 46 height 14
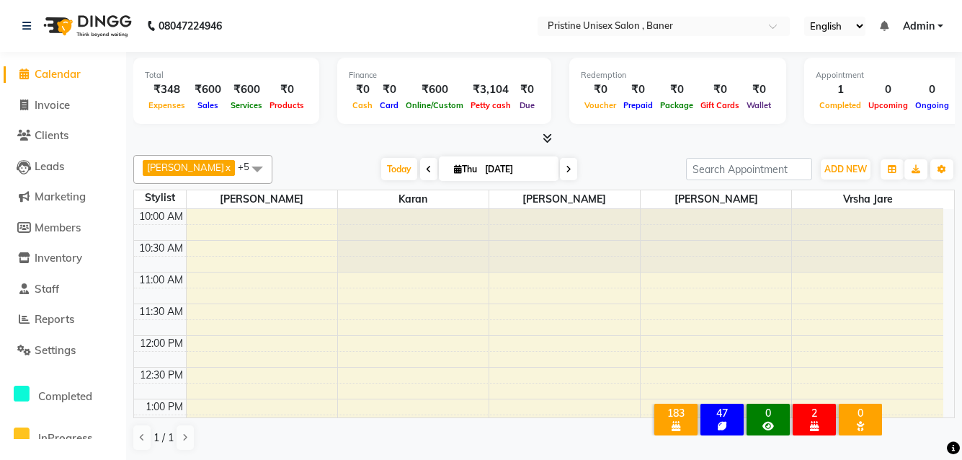
click at [520, 104] on span "Due" at bounding box center [527, 105] width 22 height 10
click at [523, 88] on div "₹0" at bounding box center [527, 89] width 25 height 17
click at [416, 100] on span "Online/Custom" at bounding box center [434, 105] width 65 height 10
click at [424, 82] on div "₹600" at bounding box center [434, 89] width 65 height 17
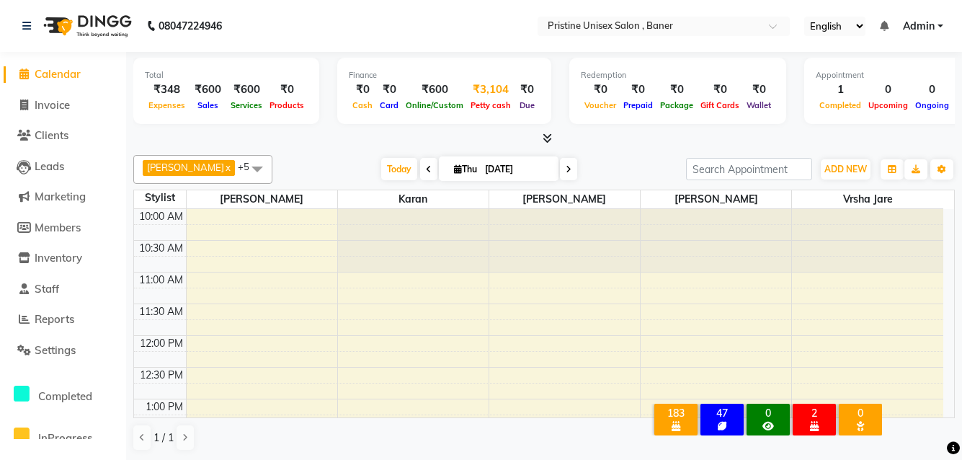
click at [480, 87] on div "₹3,104" at bounding box center [491, 89] width 48 height 17
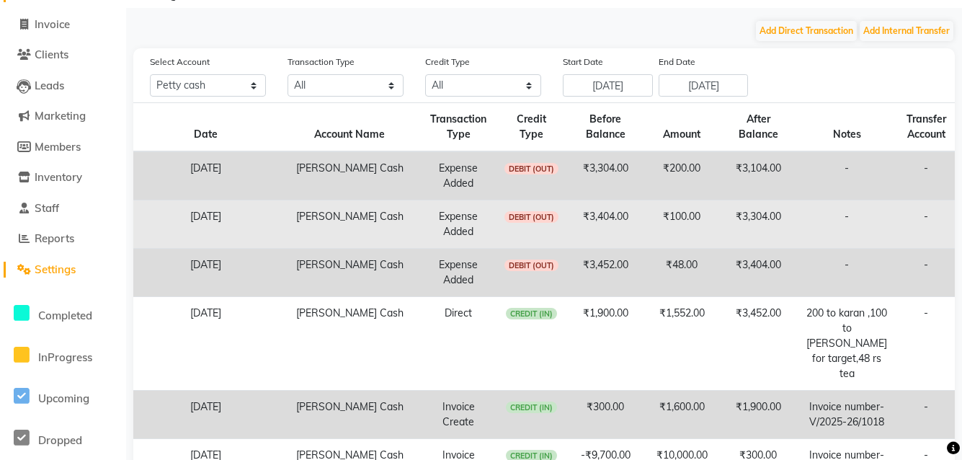
scroll to position [144, 0]
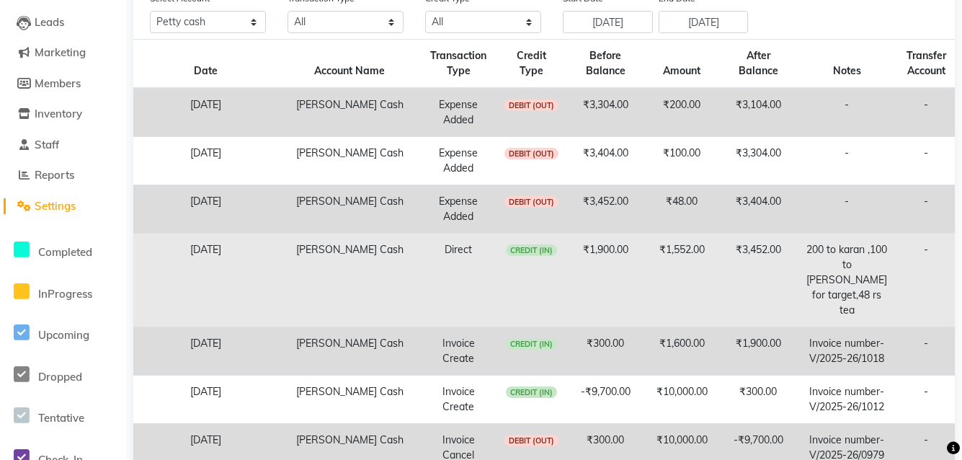
click at [928, 248] on td "-" at bounding box center [926, 281] width 58 height 94
click at [553, 244] on span "CREDIT (IN)" at bounding box center [532, 250] width 52 height 12
click at [538, 247] on span "CREDIT (IN)" at bounding box center [532, 250] width 52 height 12
click at [496, 247] on td "Direct" at bounding box center [459, 281] width 74 height 94
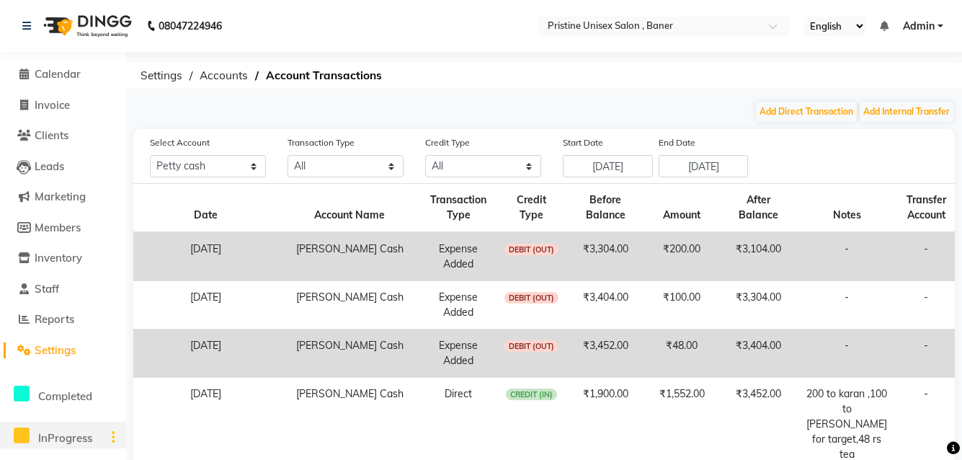
scroll to position [72, 0]
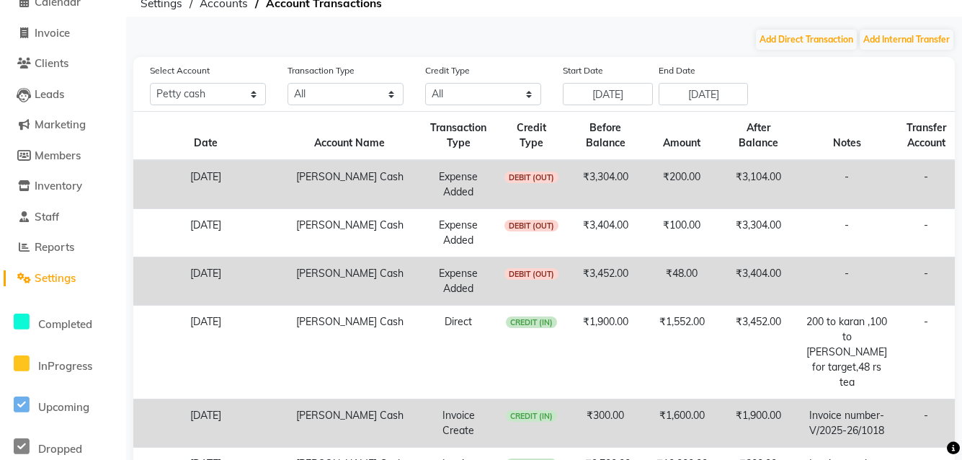
click at [59, 272] on span "Settings" at bounding box center [55, 278] width 41 height 14
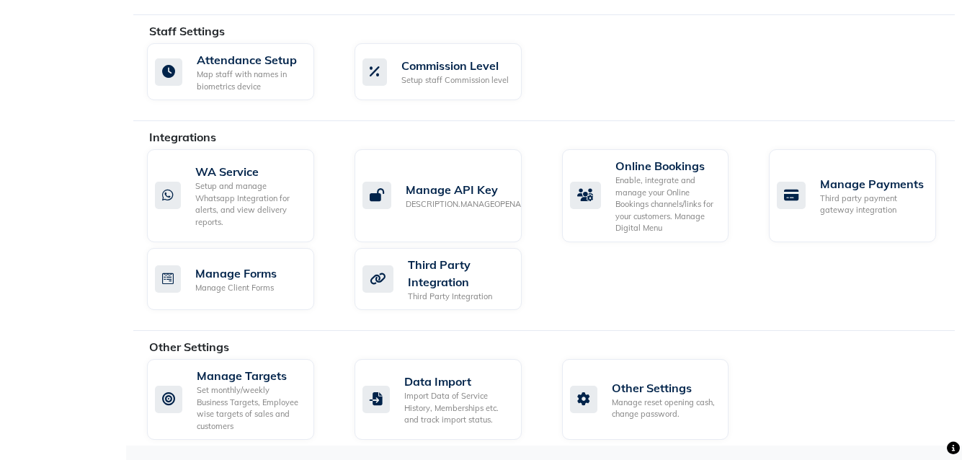
scroll to position [434, 0]
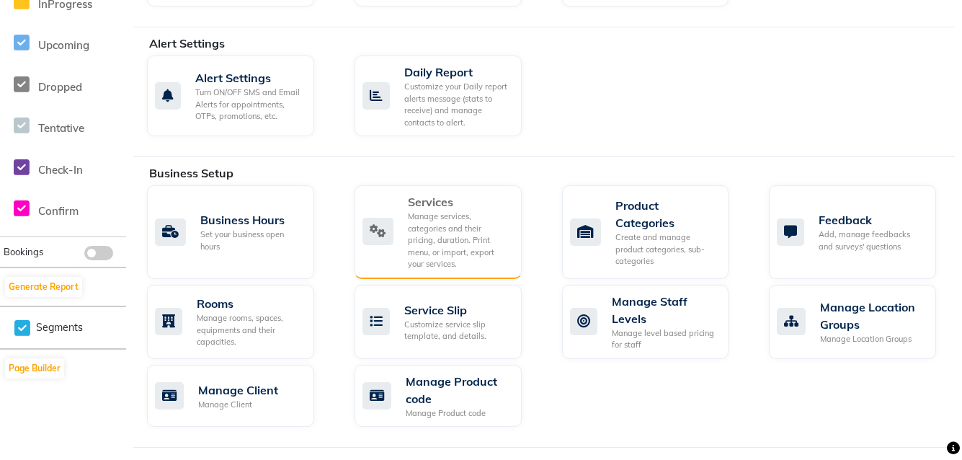
click at [456, 222] on div "Manage services, categories and their pricing, duration. Print menu, or import,…" at bounding box center [459, 240] width 102 height 60
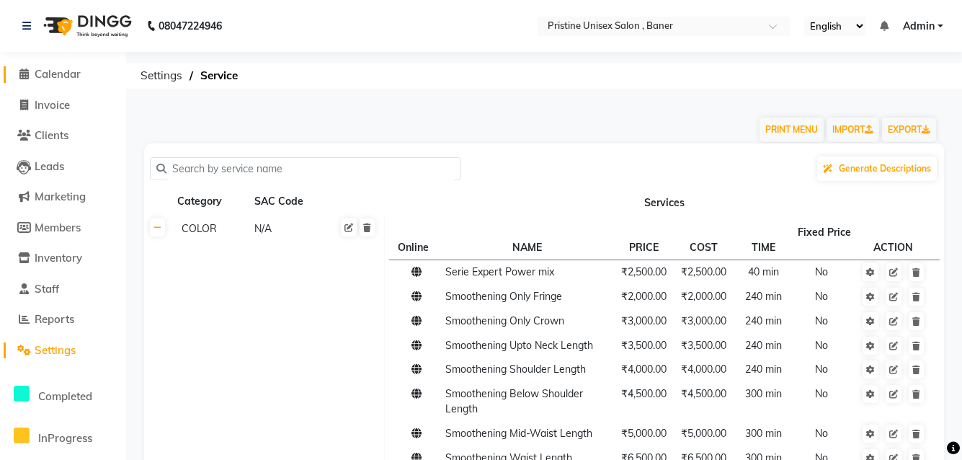
click at [56, 77] on span "Calendar" at bounding box center [58, 74] width 46 height 14
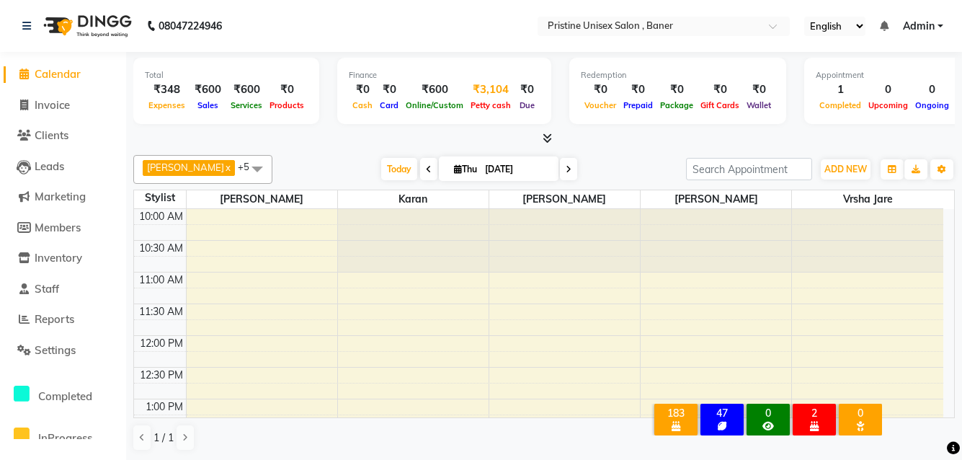
click at [486, 102] on span "Petty cash" at bounding box center [491, 105] width 48 height 10
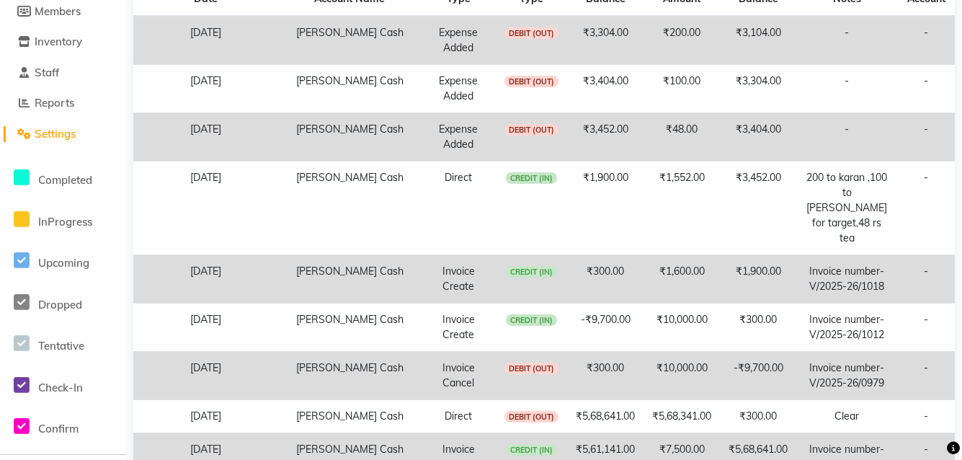
scroll to position [502, 0]
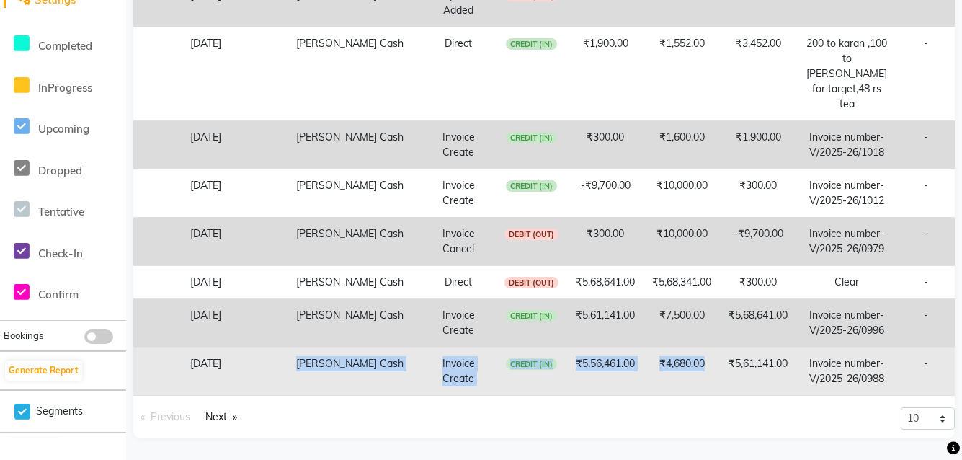
drag, startPoint x: 384, startPoint y: 319, endPoint x: 729, endPoint y: 336, distance: 345.0
click at [729, 347] on tr "[DATE] [PERSON_NAME] Cash Invoice Create CREDIT (IN) ₹5,56,461.00 ₹4,680.00 ₹5,…" at bounding box center [544, 371] width 822 height 48
click at [688, 353] on td "₹4,680.00" at bounding box center [682, 371] width 76 height 48
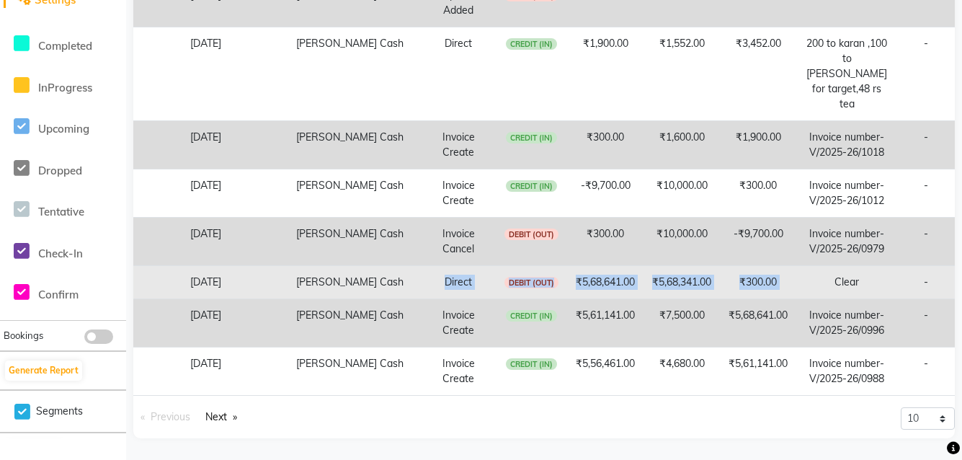
drag, startPoint x: 433, startPoint y: 223, endPoint x: 835, endPoint y: 234, distance: 402.3
click at [835, 266] on tr "[DATE] [PERSON_NAME] Cash Direct DEBIT (OUT) ₹5,68,641.00 ₹5,68,341.00 ₹300.00 …" at bounding box center [544, 282] width 822 height 33
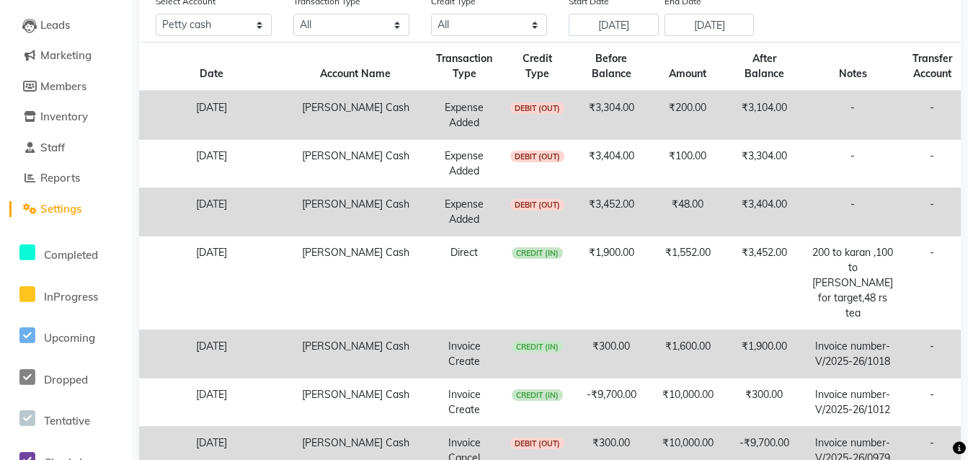
scroll to position [0, 0]
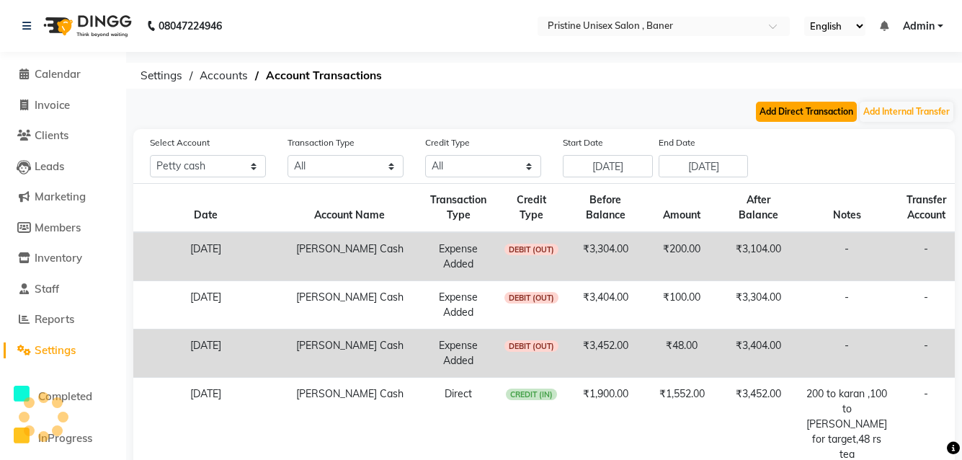
click at [835, 113] on button "Add Direct Transaction" at bounding box center [806, 112] width 101 height 20
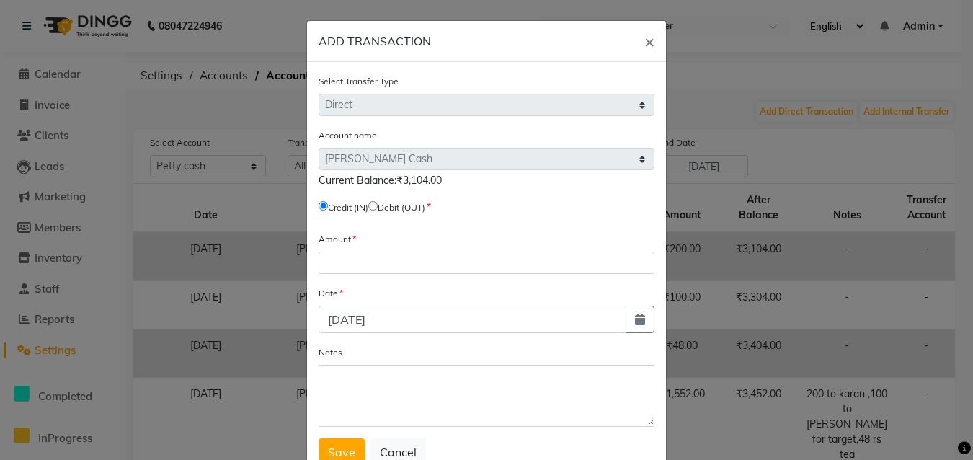
click at [378, 205] on input "radio" at bounding box center [372, 205] width 9 height 9
click at [378, 203] on input "radio" at bounding box center [372, 205] width 9 height 9
click at [319, 209] on input "radio" at bounding box center [323, 205] width 9 height 9
click at [378, 208] on input "radio" at bounding box center [372, 205] width 9 height 9
click at [343, 275] on form "Select Transfer Type Select Direct Internal Account name Select [PERSON_NAME] C…" at bounding box center [487, 270] width 336 height 392
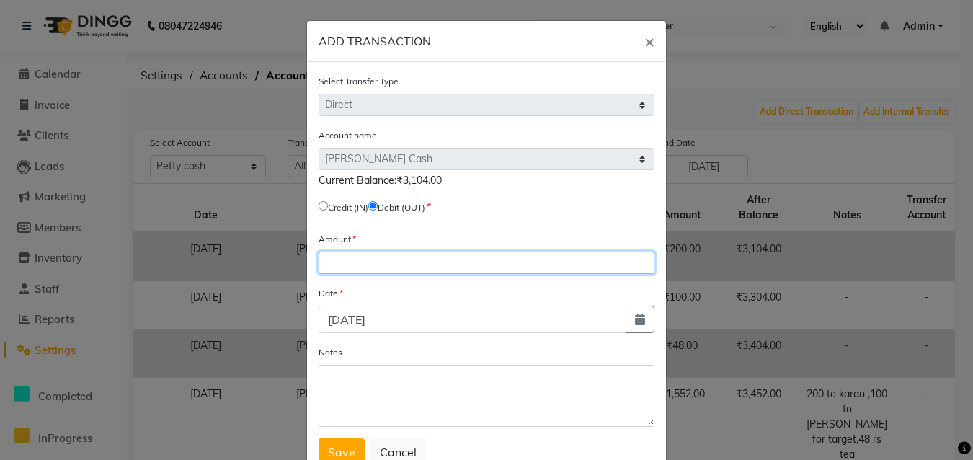
click at [351, 267] on input "number" at bounding box center [487, 263] width 336 height 22
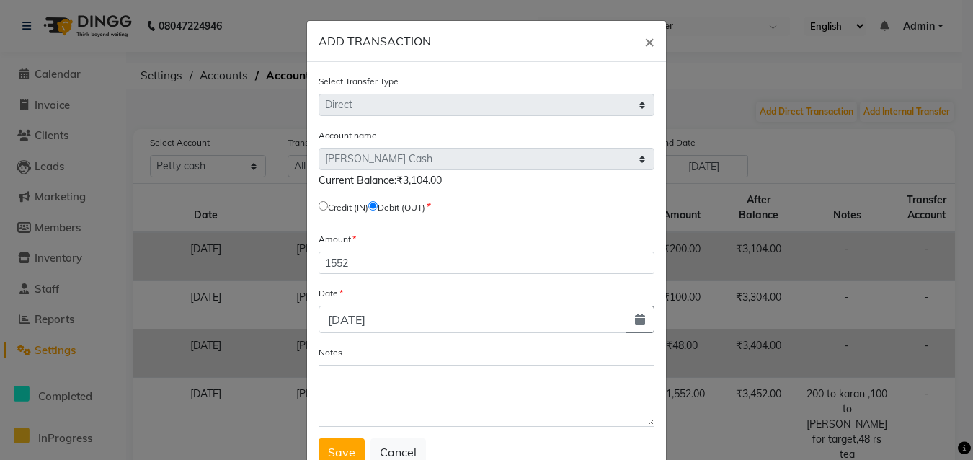
drag, startPoint x: 308, startPoint y: 427, endPoint x: 377, endPoint y: 391, distance: 78.0
click at [319, 427] on div "Select Transfer Type Select Direct Internal Account name Select [PERSON_NAME] C…" at bounding box center [486, 275] width 359 height 427
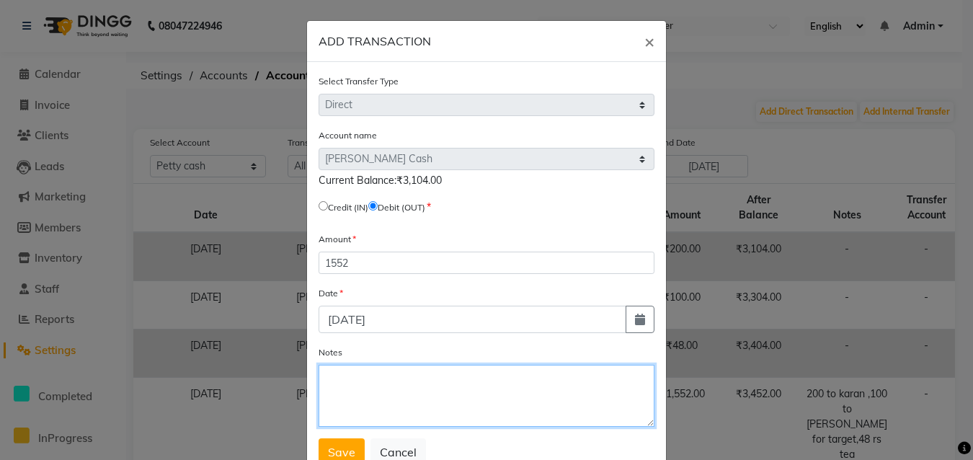
click at [378, 386] on textarea "Notes" at bounding box center [487, 396] width 336 height 62
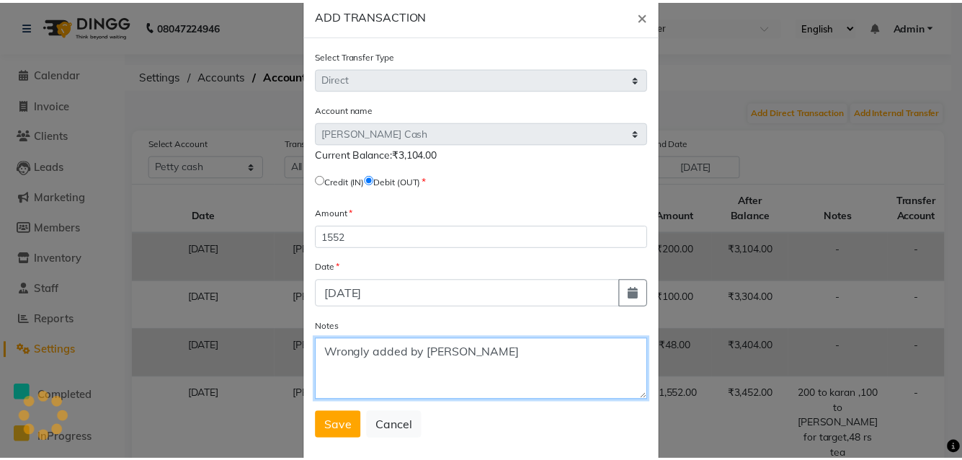
scroll to position [50, 0]
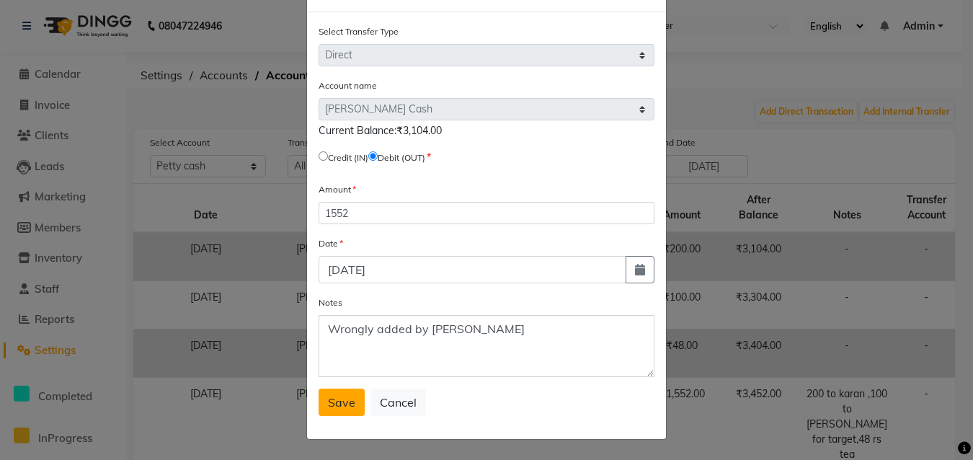
click at [348, 397] on span "Save" at bounding box center [341, 402] width 27 height 14
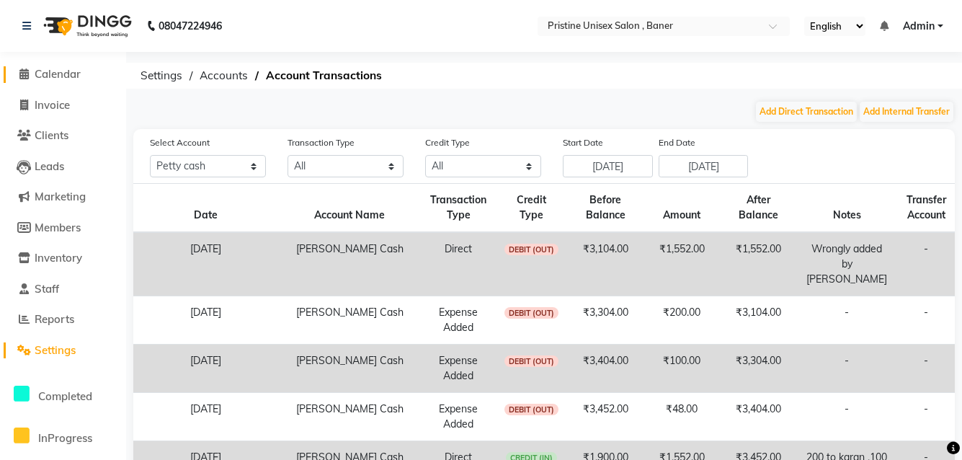
click at [57, 76] on span "Calendar" at bounding box center [58, 74] width 46 height 14
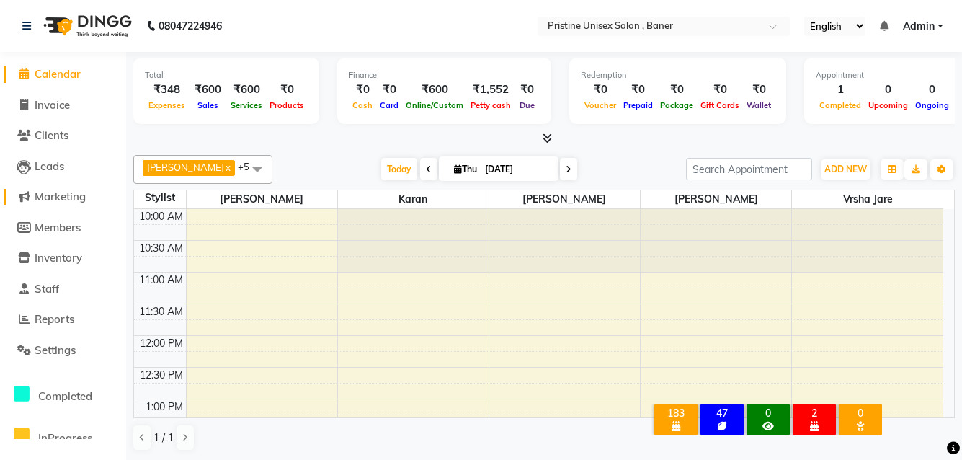
click at [74, 195] on span "Marketing" at bounding box center [60, 197] width 51 height 14
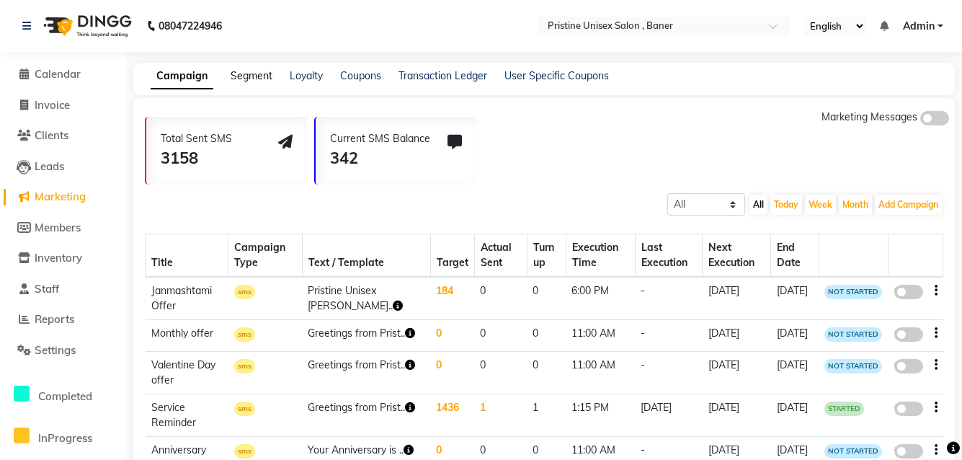
click at [235, 76] on link "Segment" at bounding box center [252, 75] width 42 height 13
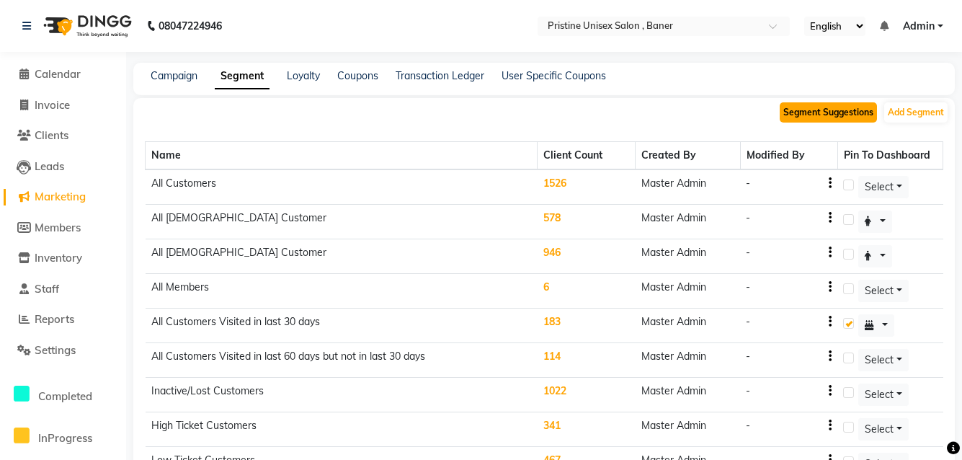
click at [827, 110] on button "Segment Suggestions" at bounding box center [828, 112] width 97 height 20
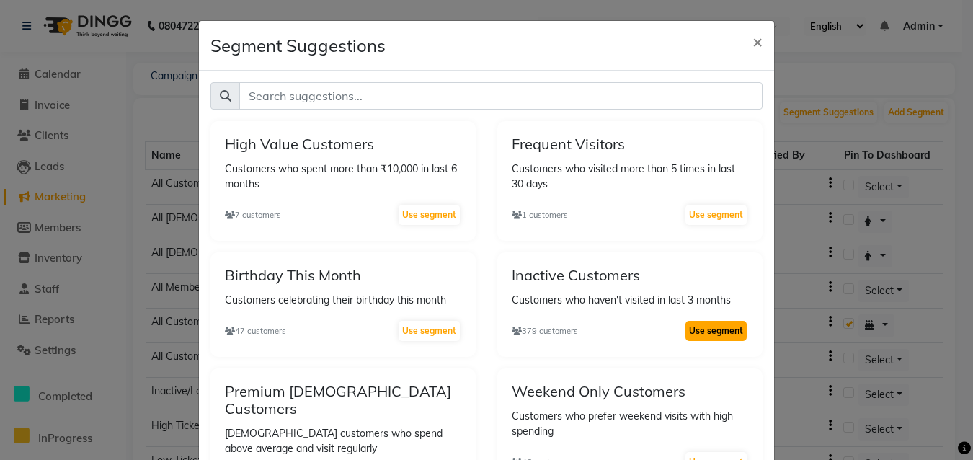
click at [696, 328] on button "Use segment" at bounding box center [715, 331] width 61 height 20
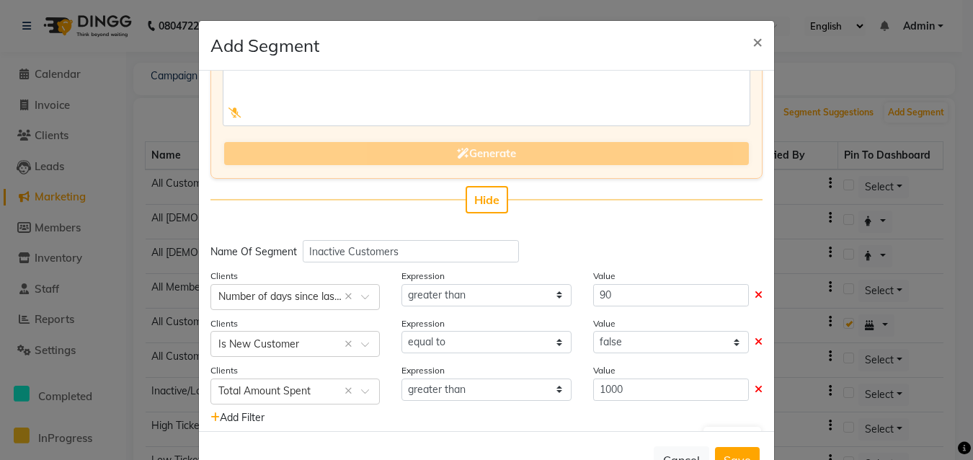
scroll to position [131, 0]
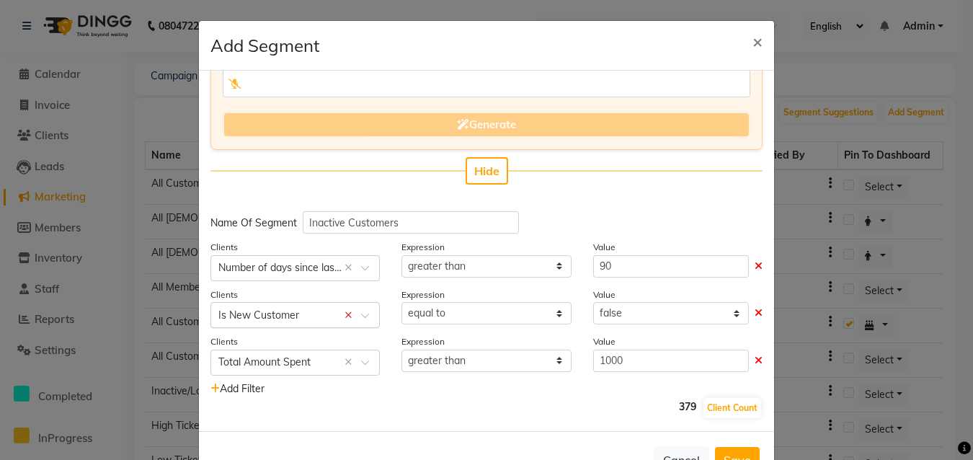
drag, startPoint x: 365, startPoint y: 309, endPoint x: 345, endPoint y: 322, distance: 23.4
click at [359, 314] on div "Select × Is New Customer ×" at bounding box center [294, 315] width 169 height 26
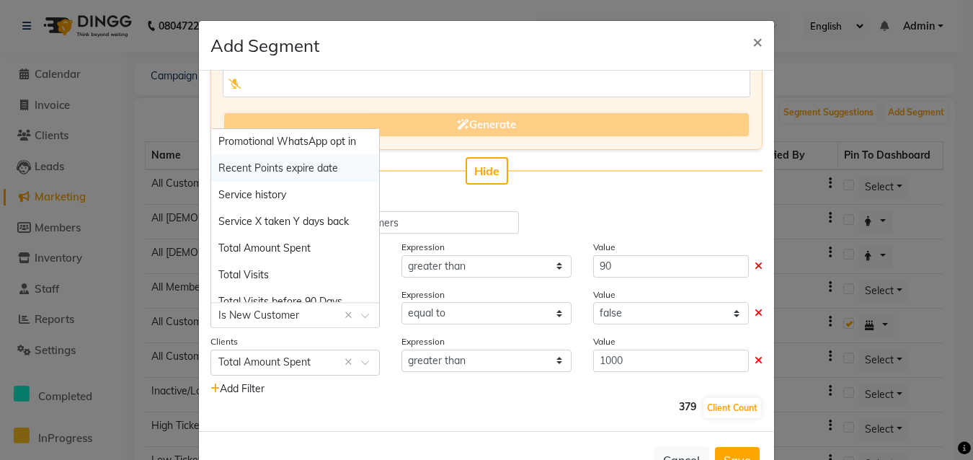
scroll to position [1460, 0]
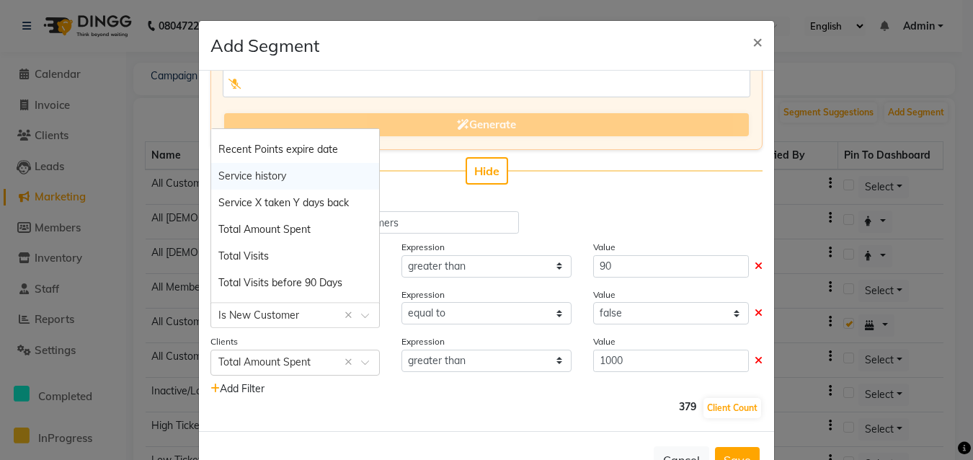
click at [474, 65] on div "Add Segment ×" at bounding box center [486, 46] width 575 height 50
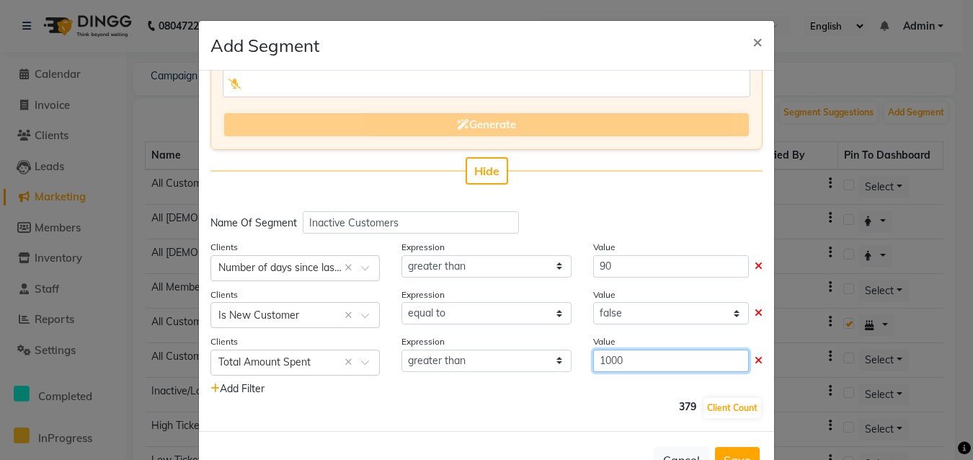
click at [631, 357] on input "1000" at bounding box center [671, 361] width 156 height 22
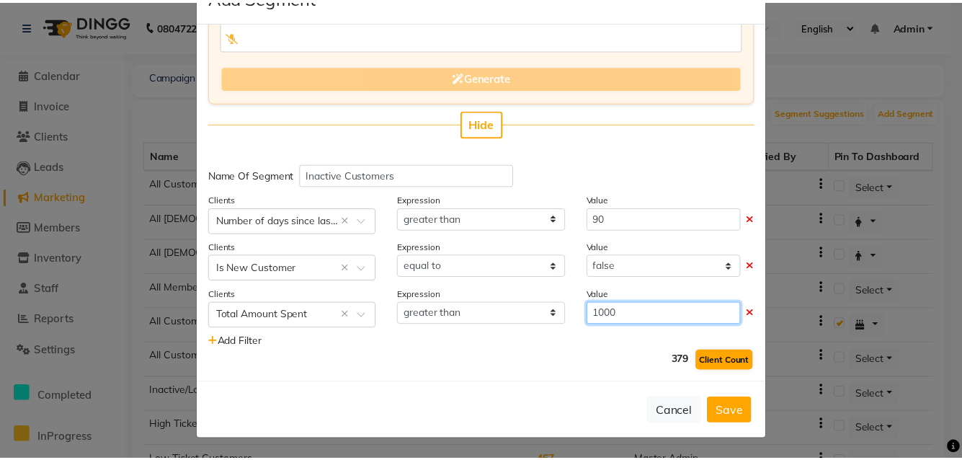
scroll to position [131, 0]
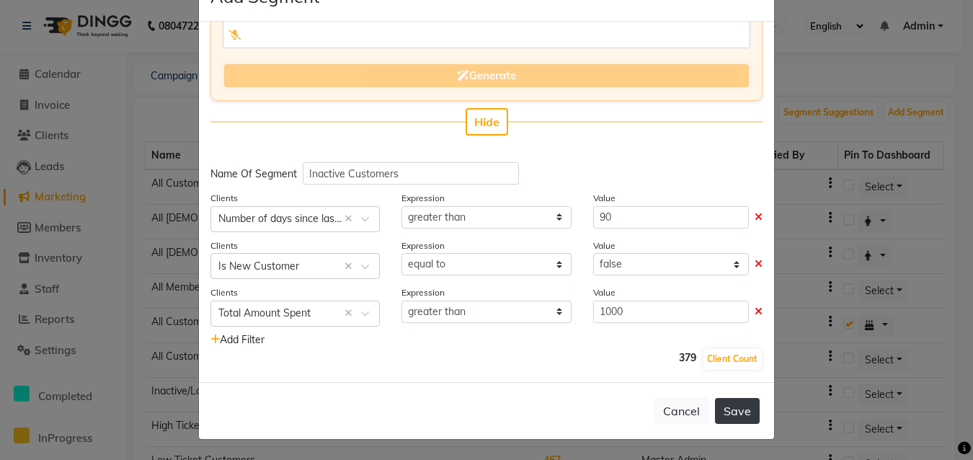
click at [729, 405] on button "Save" at bounding box center [737, 411] width 45 height 26
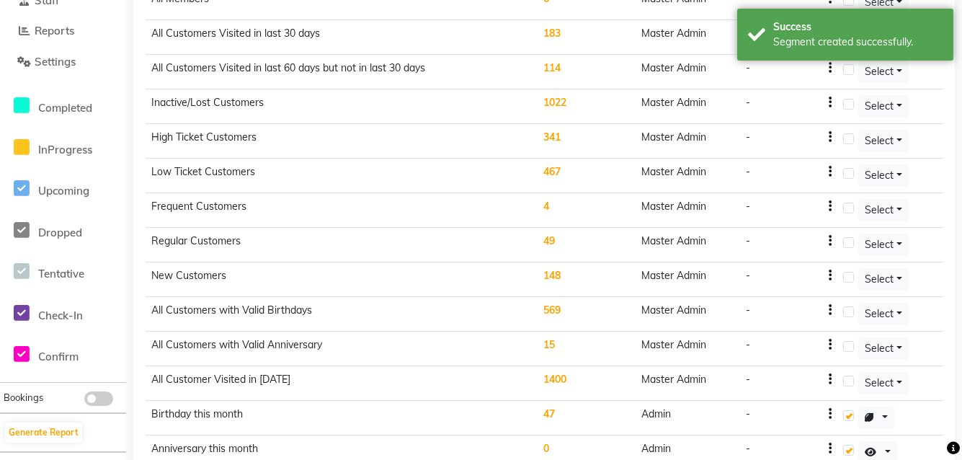
scroll to position [435, 0]
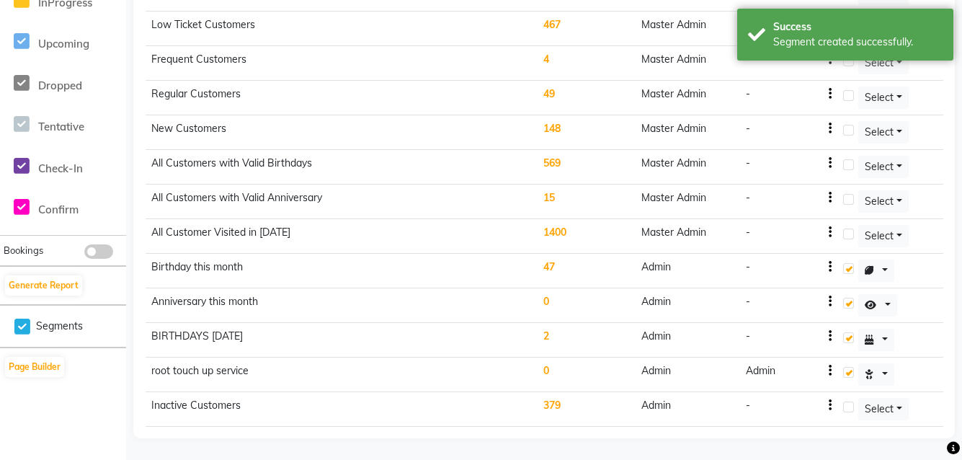
click at [851, 409] on label at bounding box center [848, 406] width 11 height 11
click at [851, 409] on input "checkbox" at bounding box center [847, 407] width 9 height 9
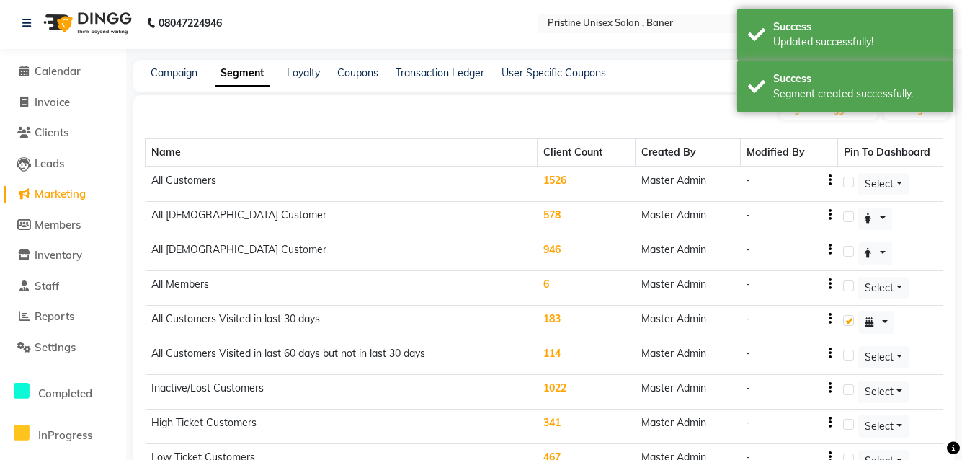
scroll to position [0, 0]
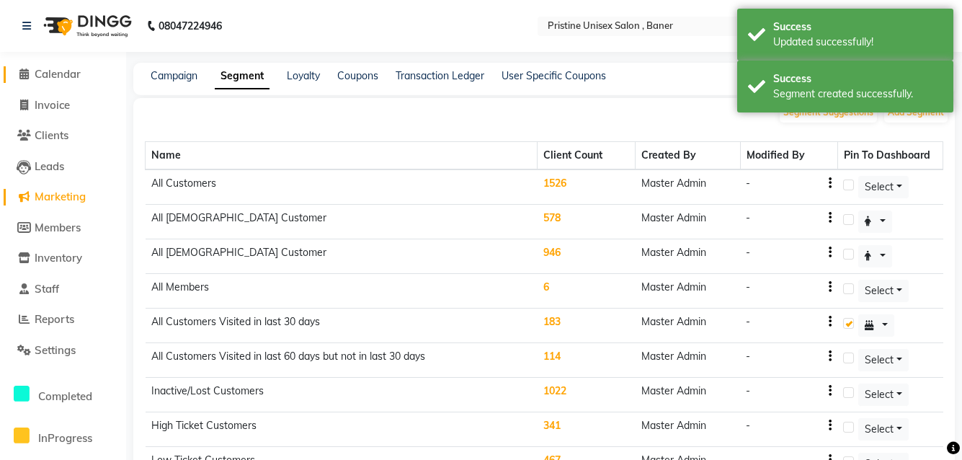
click at [55, 74] on span "Calendar" at bounding box center [58, 74] width 46 height 14
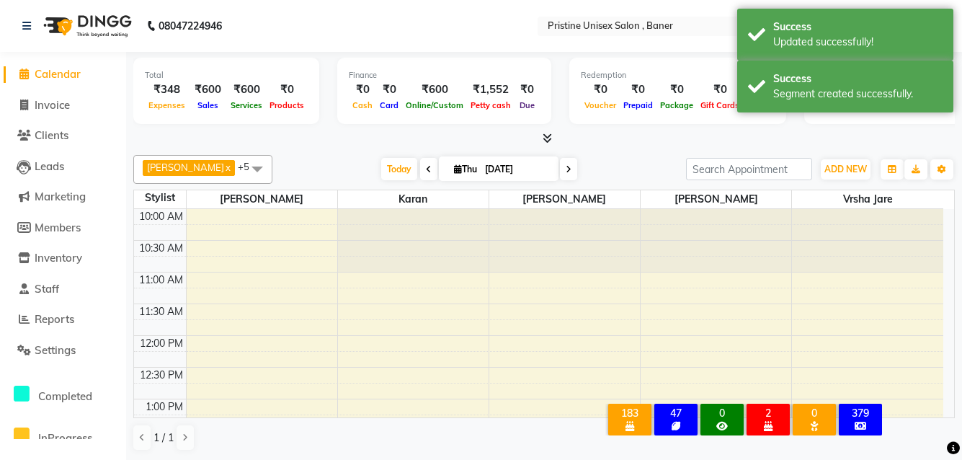
click at [864, 407] on div "379" at bounding box center [860, 413] width 37 height 13
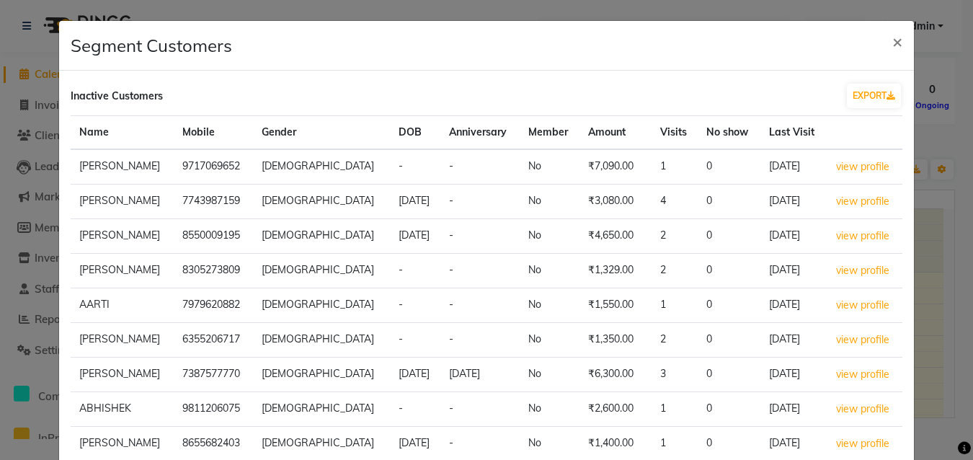
drag, startPoint x: 811, startPoint y: 168, endPoint x: 688, endPoint y: 150, distance: 123.8
click at [688, 150] on tr "[PERSON_NAME] 9717069652 [DEMOGRAPHIC_DATA] - - No ₹7,090.00 1 0 [DATE] view pr…" at bounding box center [487, 166] width 832 height 35
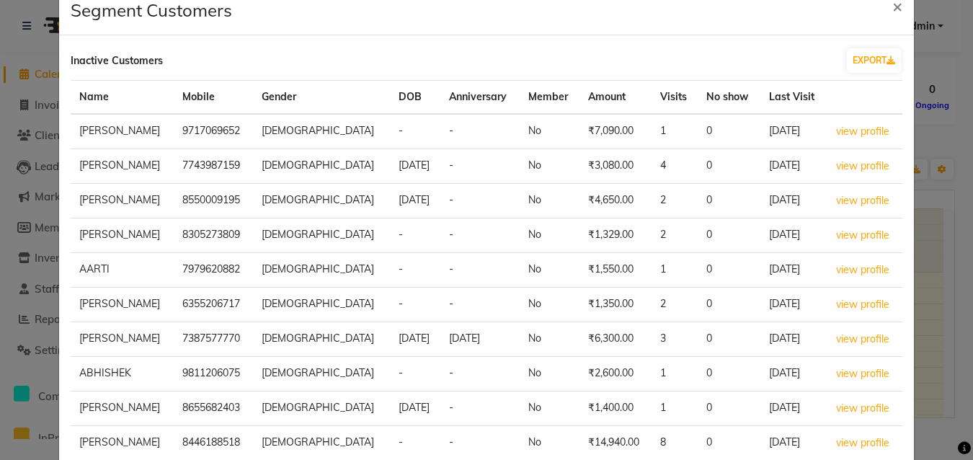
scroll to position [166, 0]
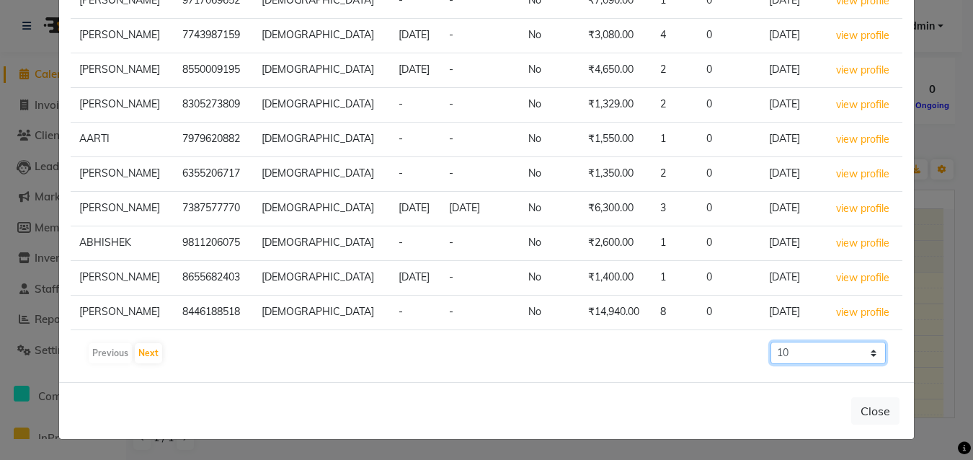
click at [827, 344] on select "10 50 100 500" at bounding box center [827, 353] width 115 height 22
click at [770, 342] on select "10 50 100 500" at bounding box center [827, 353] width 115 height 22
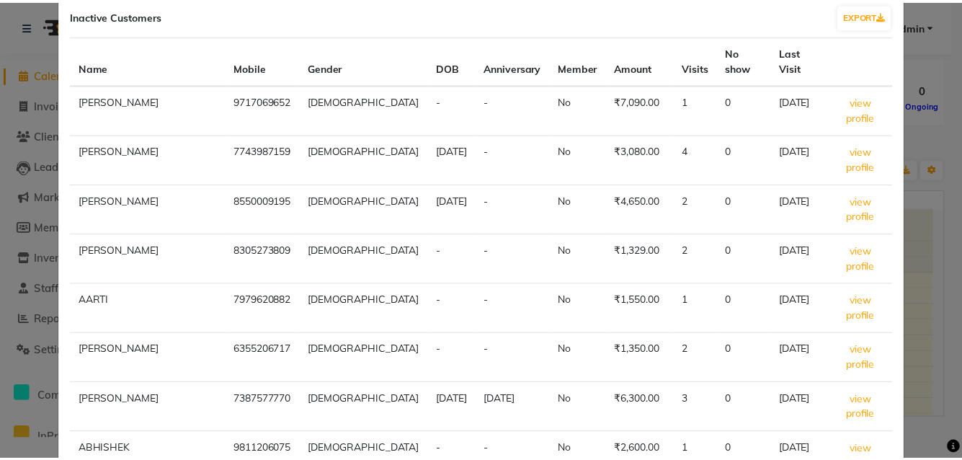
scroll to position [0, 0]
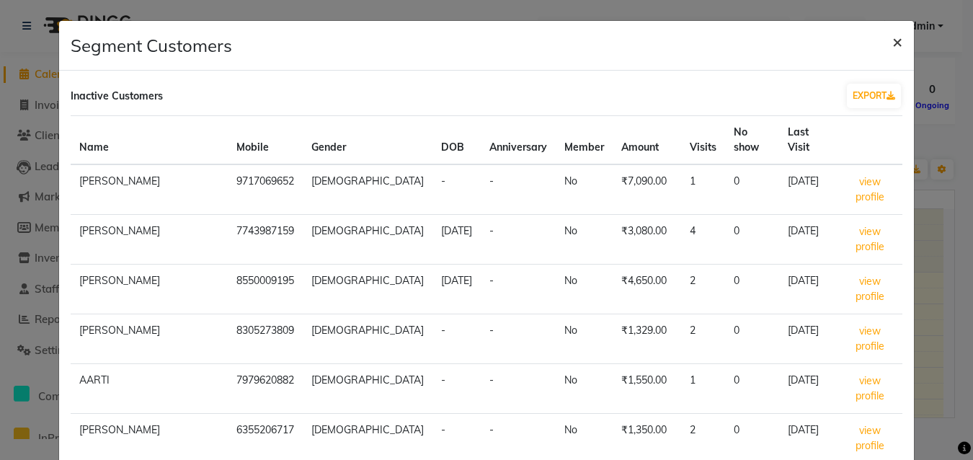
click at [892, 40] on span "×" at bounding box center [897, 41] width 10 height 22
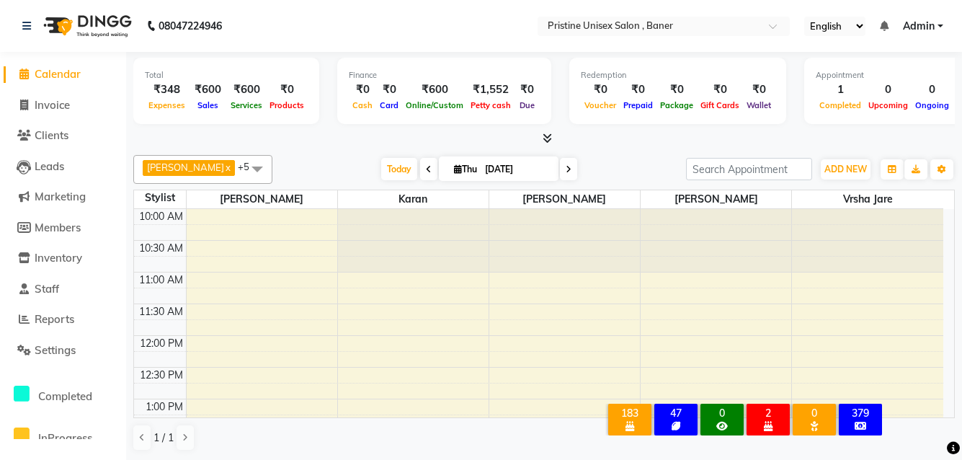
click at [853, 407] on div "379" at bounding box center [860, 413] width 37 height 13
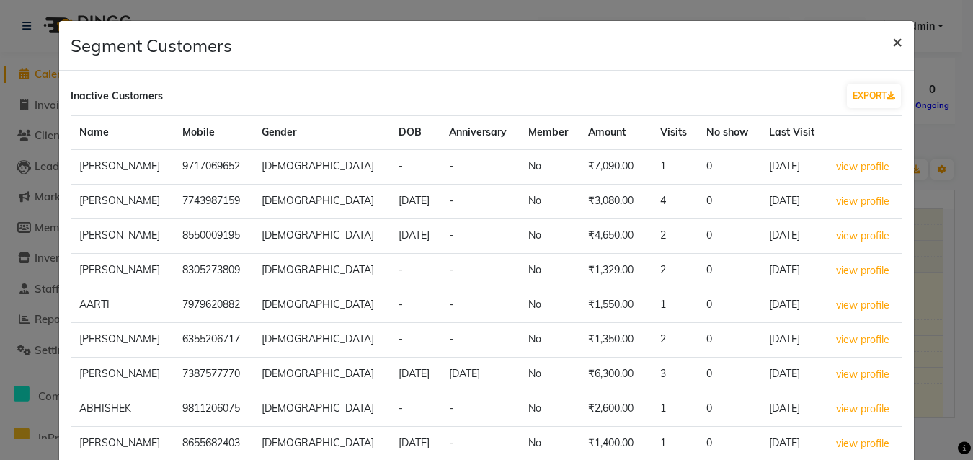
click at [893, 36] on button "×" at bounding box center [897, 41] width 33 height 40
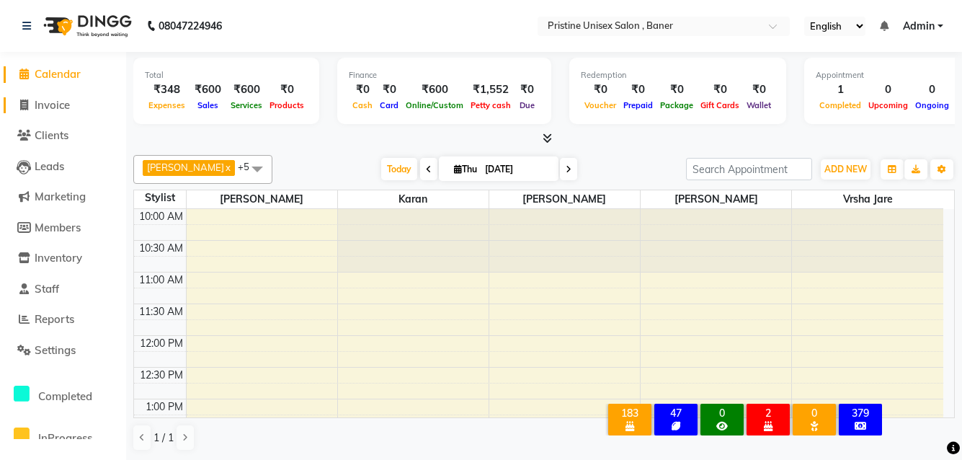
click at [62, 103] on span "Invoice" at bounding box center [52, 105] width 35 height 14
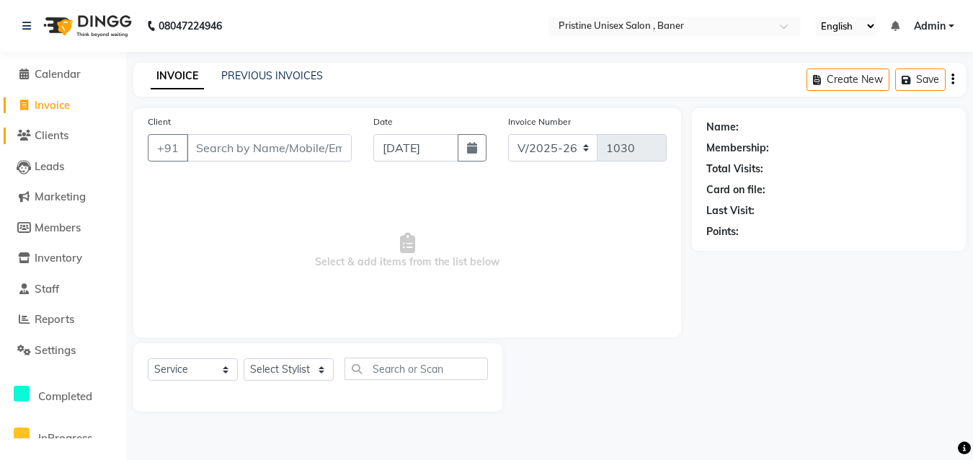
click at [63, 135] on span "Clients" at bounding box center [52, 135] width 34 height 14
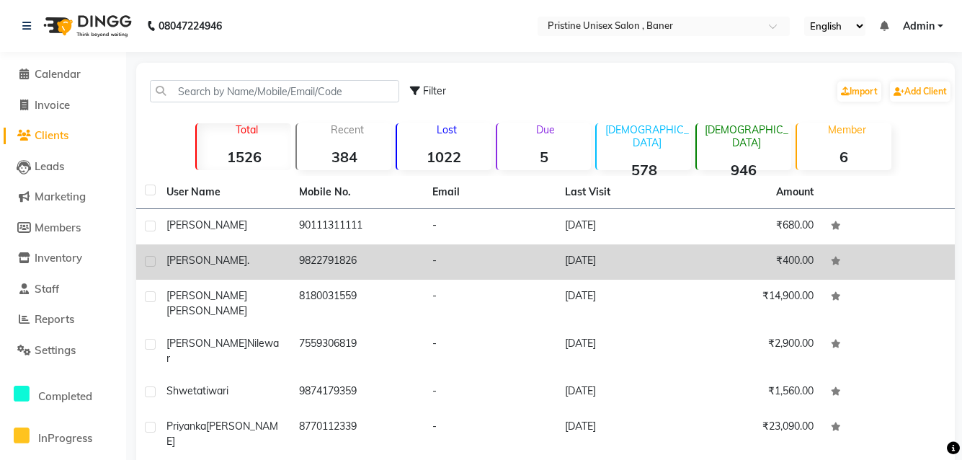
click at [197, 255] on span "[PERSON_NAME]" at bounding box center [206, 260] width 81 height 13
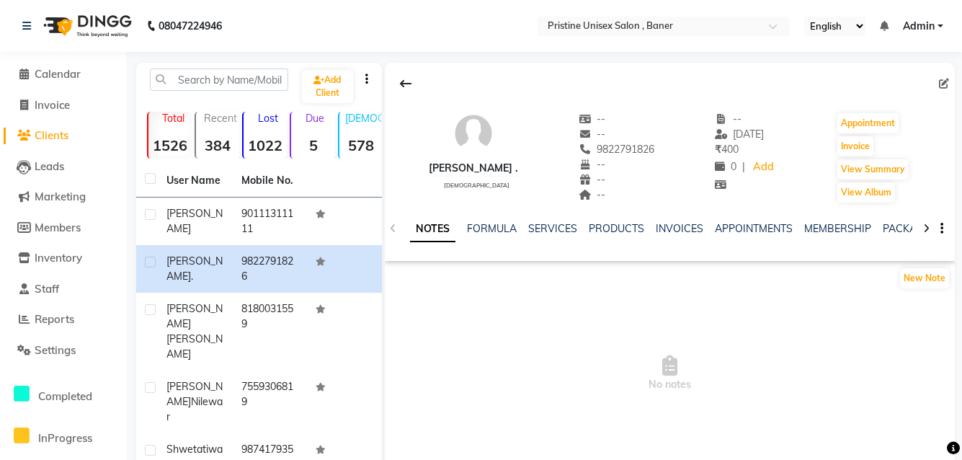
click at [931, 228] on div at bounding box center [926, 227] width 17 height 28
click at [480, 229] on link "FORMULA" at bounding box center [481, 228] width 50 height 13
click at [759, 228] on link "APPOINTMENTS" at bounding box center [753, 228] width 78 height 13
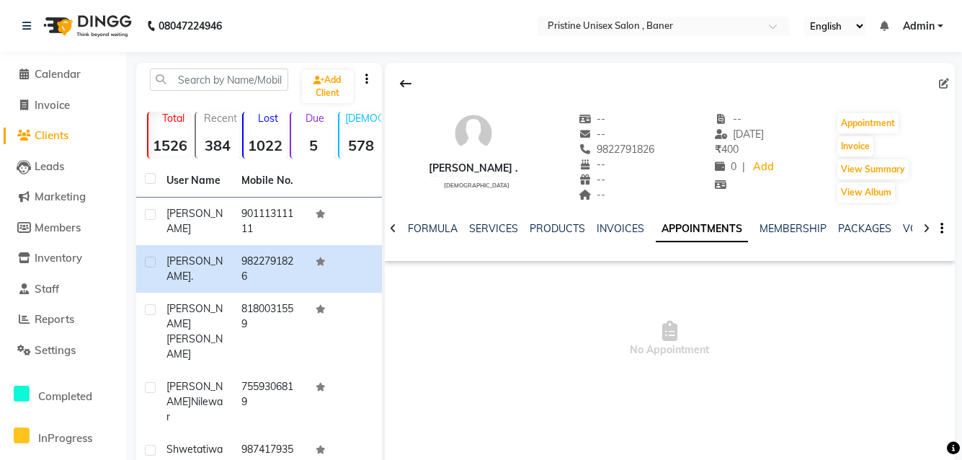
click at [925, 229] on icon at bounding box center [926, 228] width 6 height 10
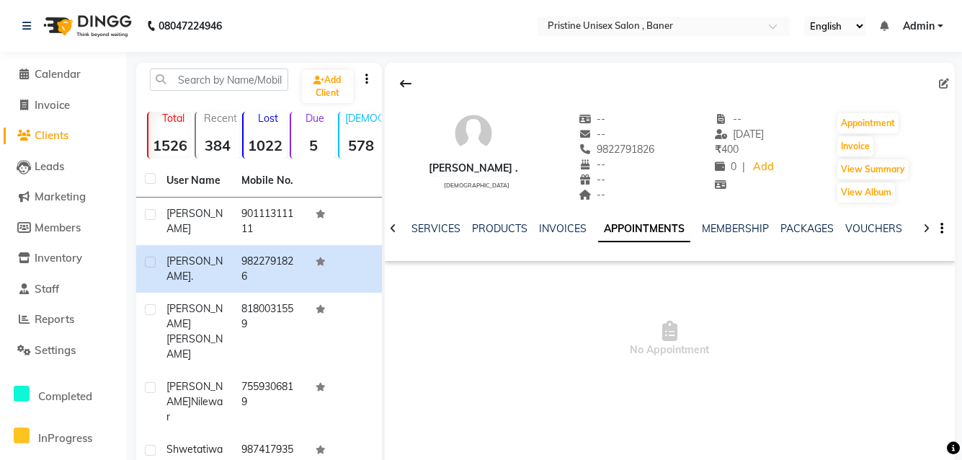
click at [925, 229] on icon at bounding box center [926, 228] width 6 height 10
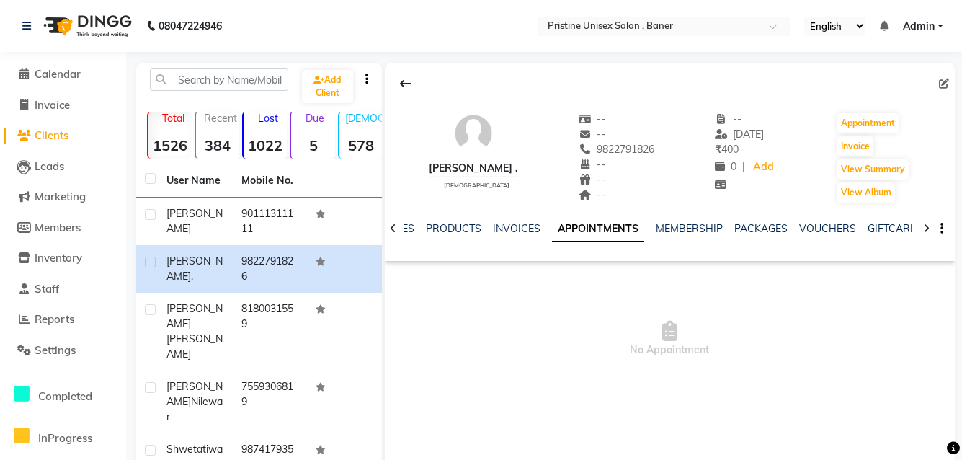
click at [925, 229] on icon at bounding box center [926, 228] width 6 height 10
click at [925, 229] on div "NOTES FORMULA SERVICES PRODUCTS INVOICES APPOINTMENTS MEMBERSHIP PACKAGES VOUCH…" at bounding box center [670, 229] width 570 height 50
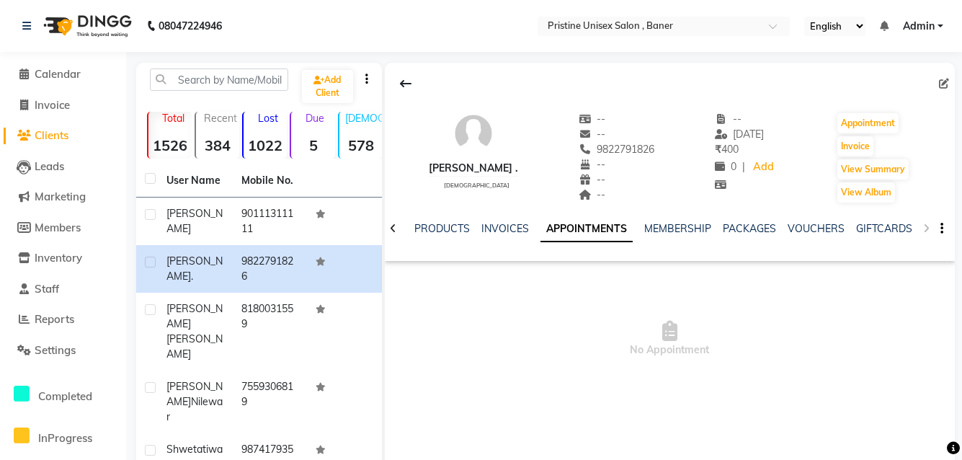
click at [925, 229] on div "NOTES FORMULA SERVICES PRODUCTS INVOICES APPOINTMENTS MEMBERSHIP PACKAGES VOUCH…" at bounding box center [670, 229] width 570 height 50
click at [928, 228] on div "NOTES FORMULA SERVICES PRODUCTS INVOICES APPOINTMENTS MEMBERSHIP PACKAGES VOUCH…" at bounding box center [670, 229] width 570 height 50
click at [925, 227] on div "NOTES FORMULA SERVICES PRODUCTS INVOICES APPOINTMENTS MEMBERSHIP PACKAGES VOUCH…" at bounding box center [670, 229] width 570 height 50
click at [924, 227] on div "NOTES FORMULA SERVICES PRODUCTS INVOICES APPOINTMENTS MEMBERSHIP PACKAGES VOUCH…" at bounding box center [670, 229] width 570 height 50
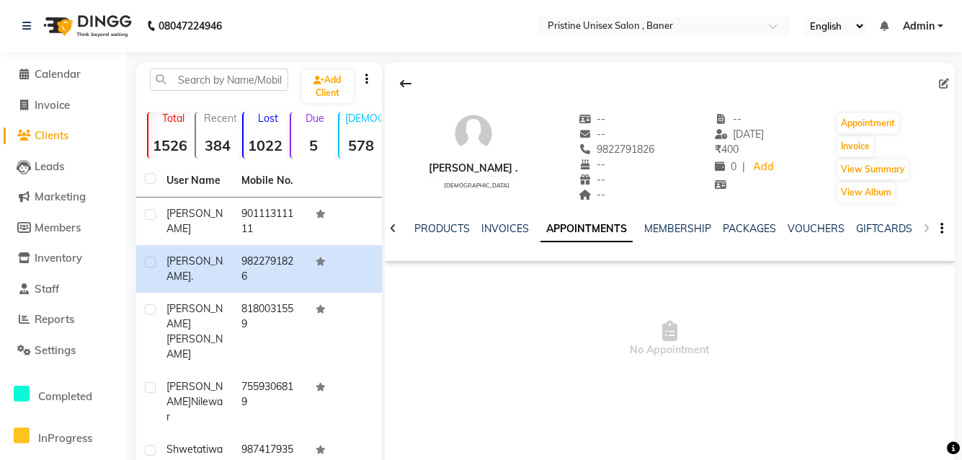
click at [924, 227] on div "NOTES FORMULA SERVICES PRODUCTS INVOICES APPOINTMENTS MEMBERSHIP PACKAGES VOUCH…" at bounding box center [670, 229] width 570 height 50
click at [829, 230] on link "VOUCHERS" at bounding box center [816, 228] width 57 height 13
click at [929, 222] on div at bounding box center [926, 227] width 17 height 28
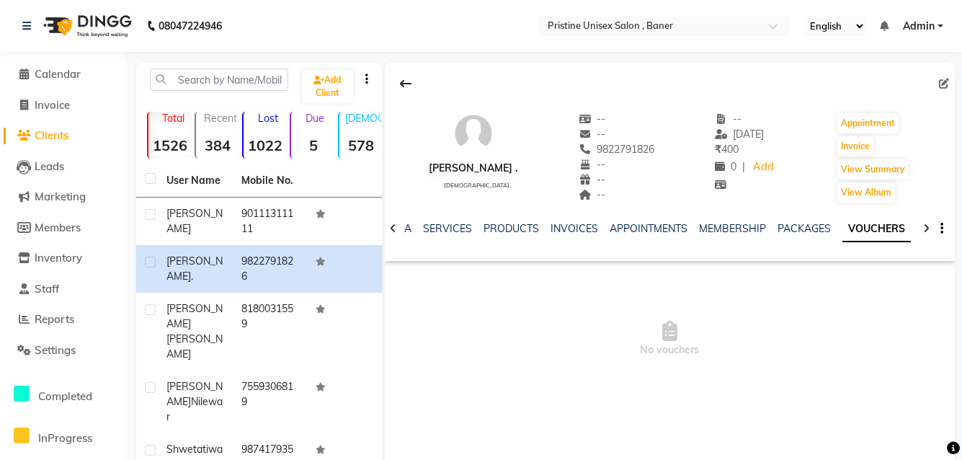
click at [929, 222] on div at bounding box center [926, 227] width 17 height 28
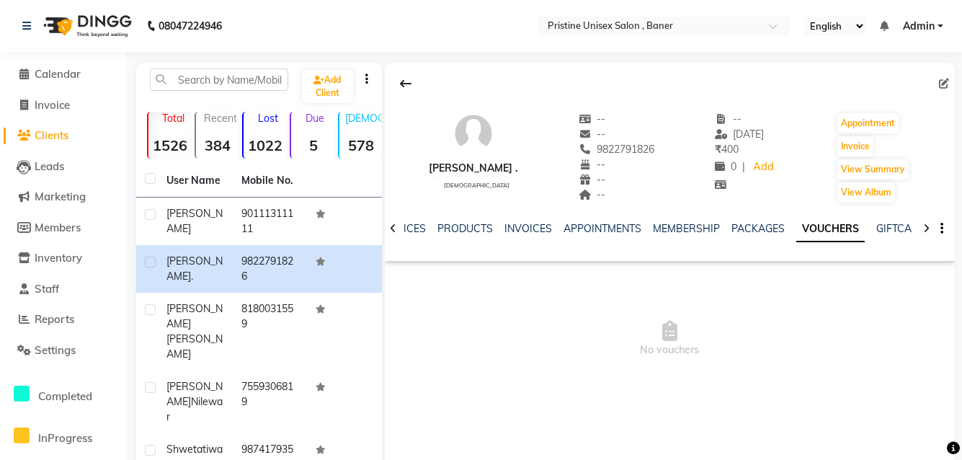
click at [929, 222] on div at bounding box center [926, 227] width 17 height 28
click at [929, 222] on div "NOTES FORMULA SERVICES PRODUCTS INVOICES APPOINTMENTS MEMBERSHIP PACKAGES VOUCH…" at bounding box center [670, 229] width 570 height 50
click at [925, 228] on div "NOTES FORMULA SERVICES PRODUCTS INVOICES APPOINTMENTS MEMBERSHIP PACKAGES VOUCH…" at bounding box center [670, 229] width 570 height 50
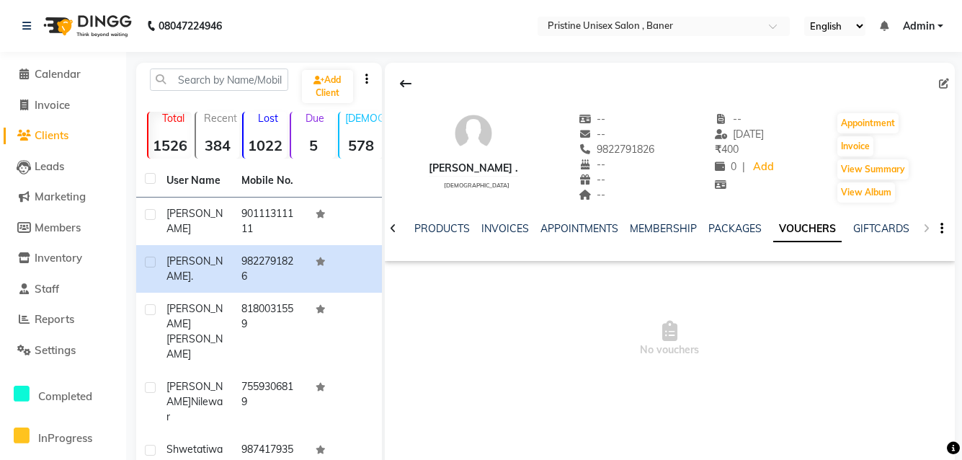
click at [925, 228] on div "NOTES FORMULA SERVICES PRODUCTS INVOICES APPOINTMENTS MEMBERSHIP PACKAGES VOUCH…" at bounding box center [670, 229] width 570 height 50
click at [924, 228] on div "NOTES FORMULA SERVICES PRODUCTS INVOICES APPOINTMENTS MEMBERSHIP PACKAGES VOUCH…" at bounding box center [670, 229] width 570 height 50
click at [409, 79] on icon at bounding box center [406, 84] width 12 height 12
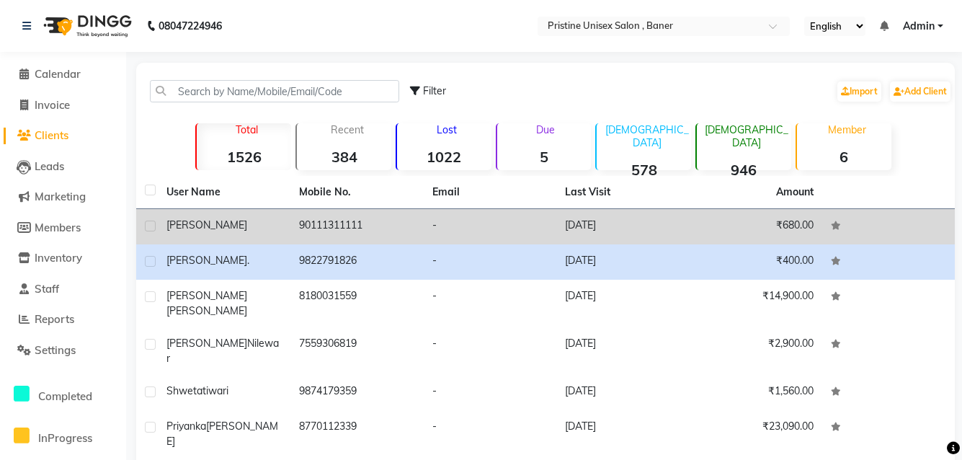
click at [234, 228] on div "[PERSON_NAME]" at bounding box center [223, 225] width 115 height 15
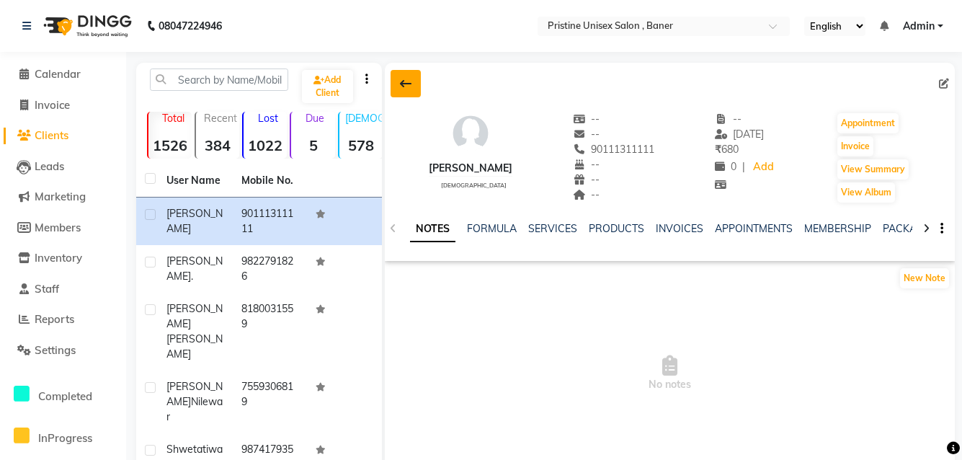
click at [403, 82] on icon at bounding box center [406, 84] width 12 height 12
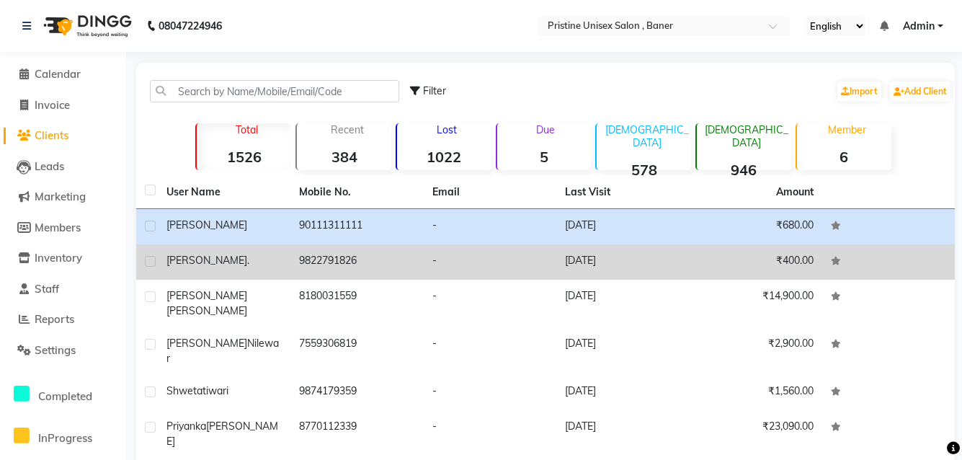
click at [319, 252] on td "9822791826" at bounding box center [356, 261] width 133 height 35
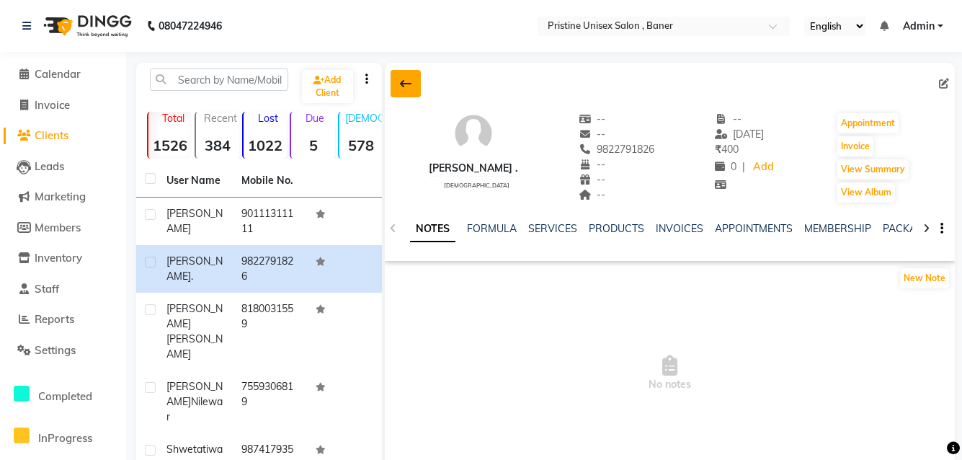
click at [402, 87] on icon at bounding box center [406, 84] width 12 height 12
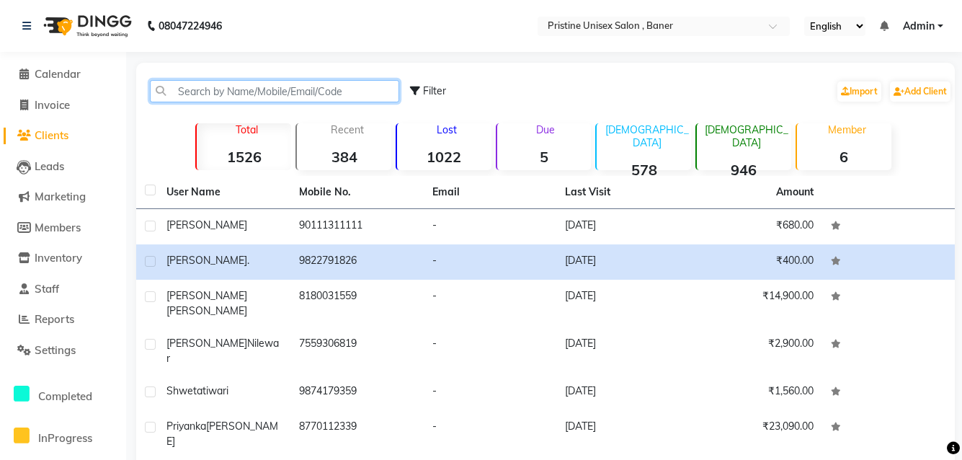
click at [283, 92] on input "text" at bounding box center [274, 91] width 249 height 22
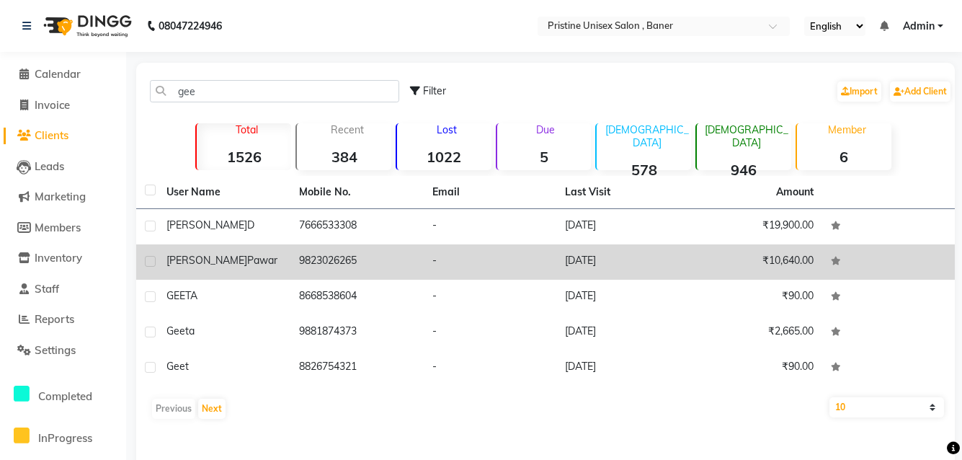
click at [319, 269] on td "9823026265" at bounding box center [356, 261] width 133 height 35
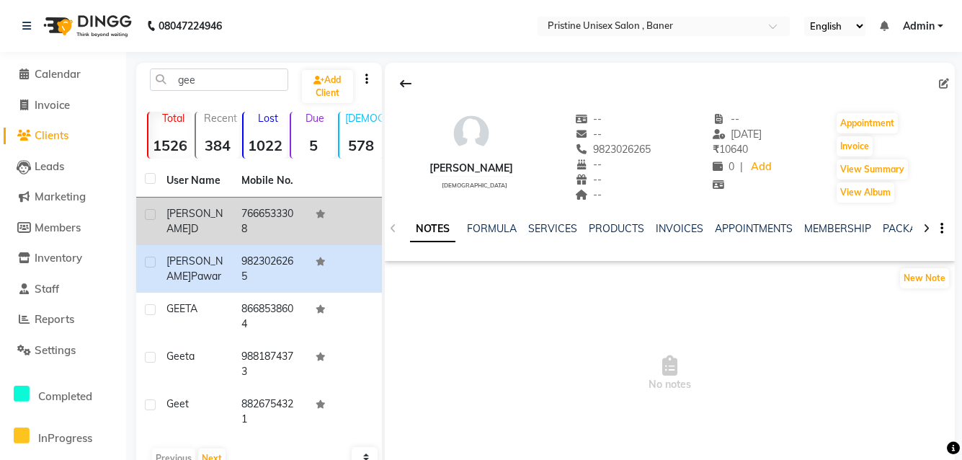
click at [245, 216] on td "7666533308" at bounding box center [270, 221] width 75 height 48
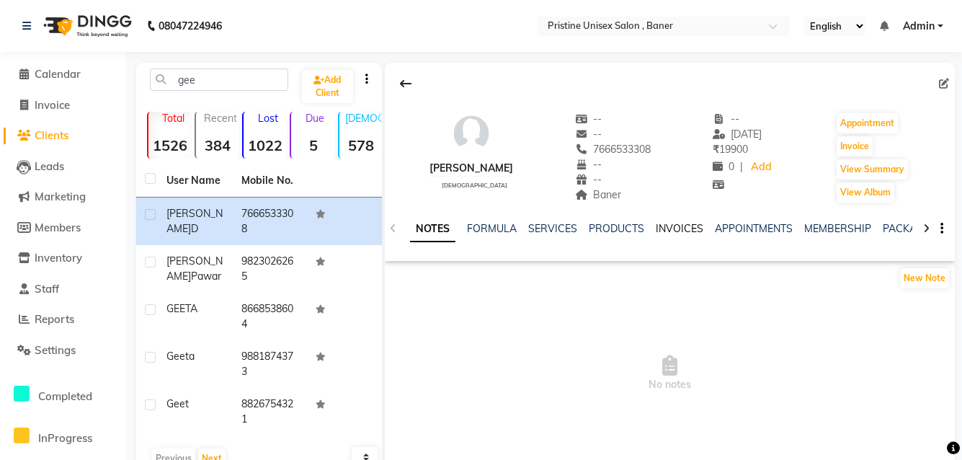
click at [666, 227] on link "INVOICES" at bounding box center [680, 228] width 48 height 13
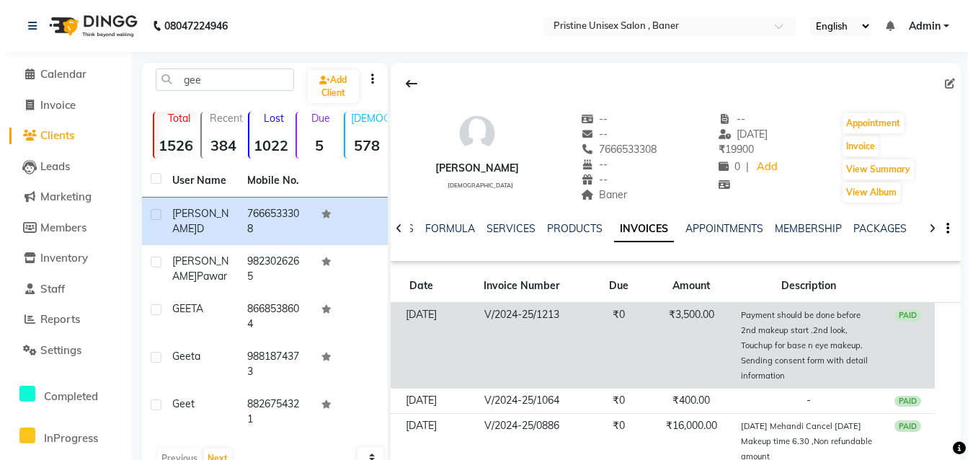
scroll to position [57, 0]
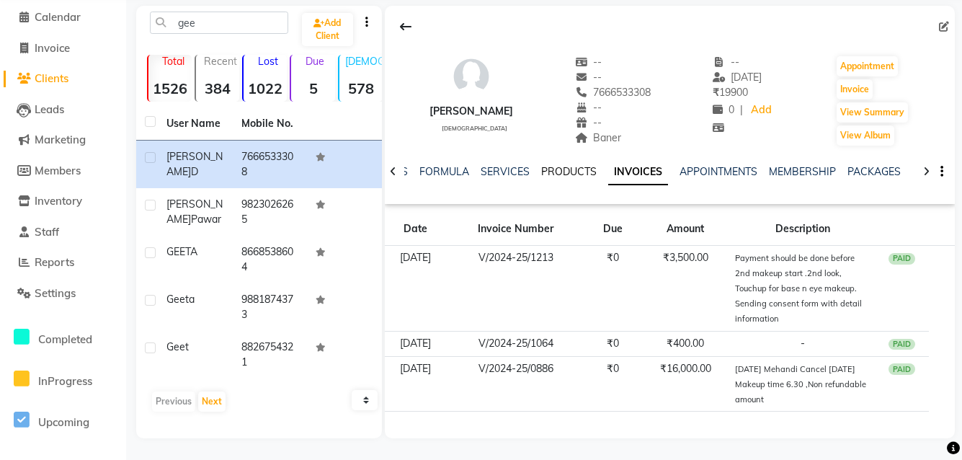
click at [577, 167] on link "PRODUCTS" at bounding box center [568, 171] width 55 height 13
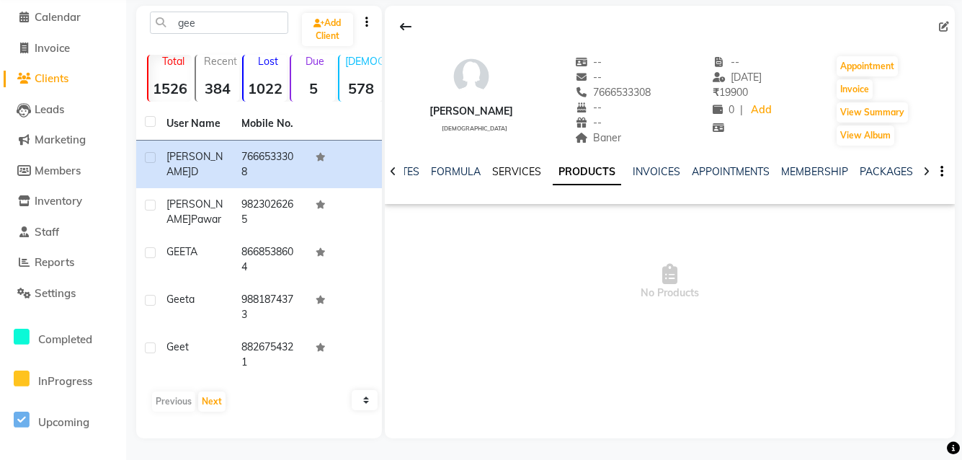
click at [512, 172] on link "SERVICES" at bounding box center [516, 171] width 49 height 13
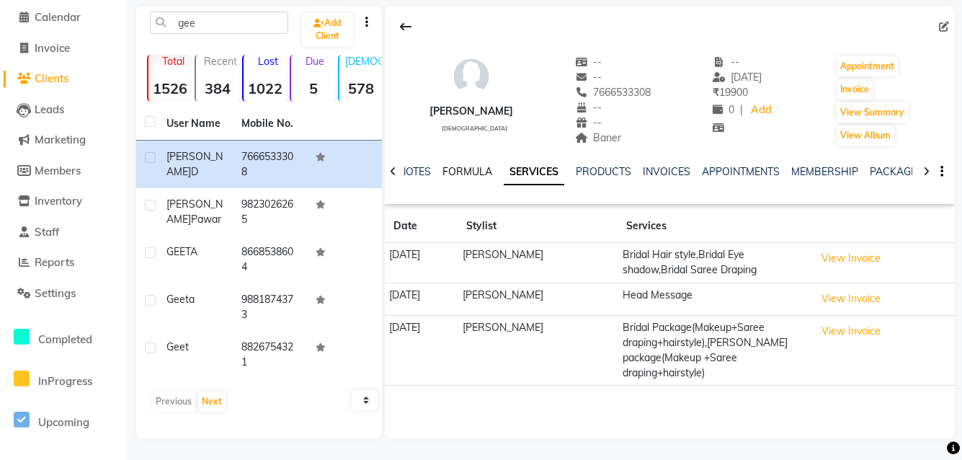
click at [460, 175] on link "FORMULA" at bounding box center [468, 171] width 50 height 13
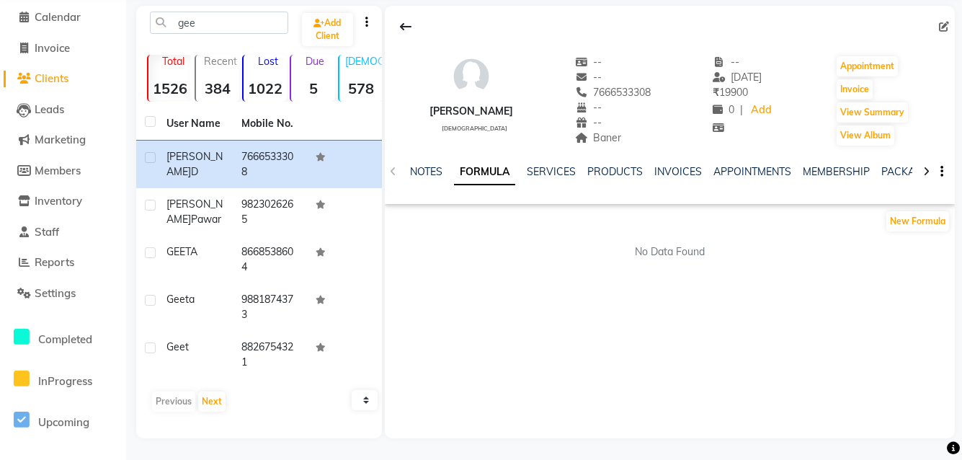
click at [417, 182] on div "NOTES FORMULA SERVICES PRODUCTS INVOICES APPOINTMENTS MEMBERSHIP PACKAGES VOUCH…" at bounding box center [652, 177] width 485 height 27
click at [433, 168] on link "NOTES" at bounding box center [426, 171] width 32 height 13
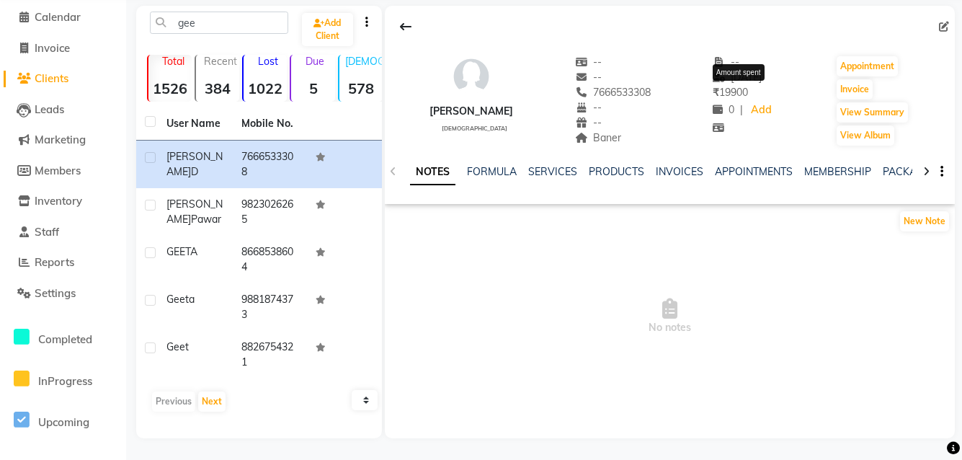
drag, startPoint x: 763, startPoint y: 85, endPoint x: 701, endPoint y: 95, distance: 62.8
click at [713, 95] on div "₹ 19900" at bounding box center [743, 92] width 61 height 15
click at [727, 96] on span "₹ 19900" at bounding box center [730, 92] width 35 height 13
click at [669, 166] on link "INVOICES" at bounding box center [680, 171] width 48 height 13
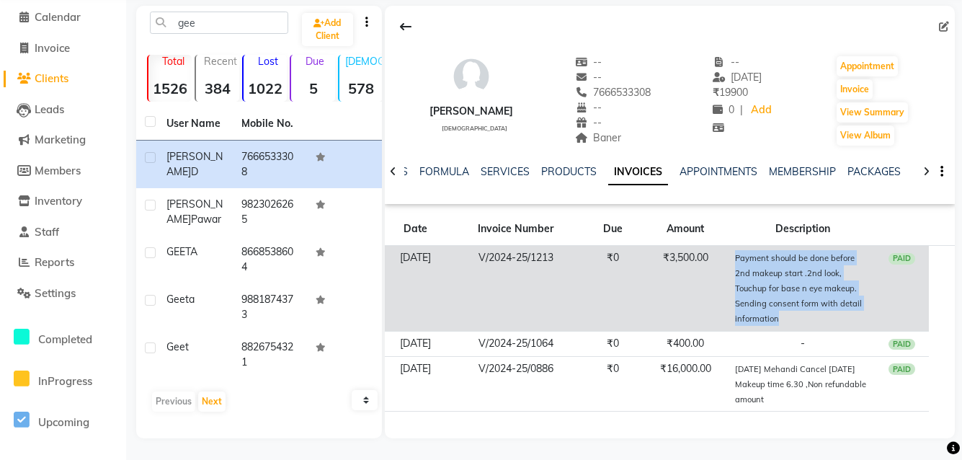
drag, startPoint x: 828, startPoint y: 319, endPoint x: 740, endPoint y: 249, distance: 111.9
click at [740, 249] on td "Payment should be done before 2nd makeup start .2nd look, Touchup for base n ey…" at bounding box center [803, 289] width 144 height 86
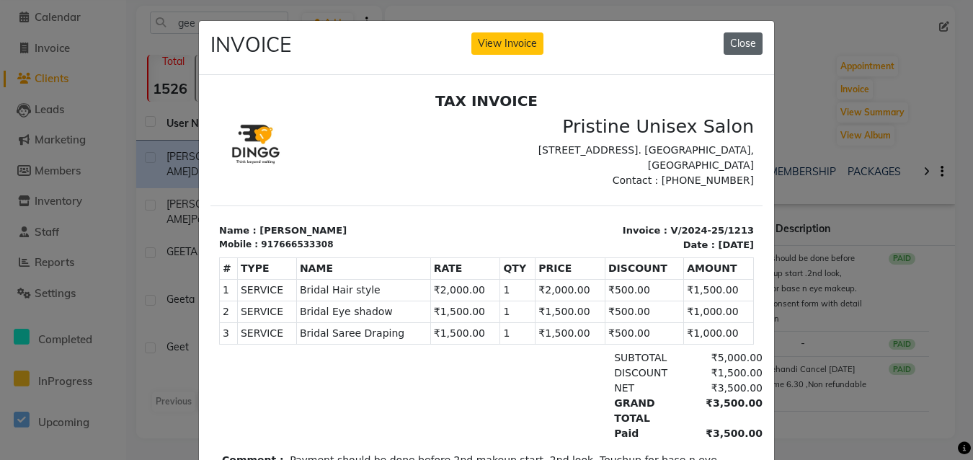
click at [745, 49] on button "Close" at bounding box center [743, 43] width 39 height 22
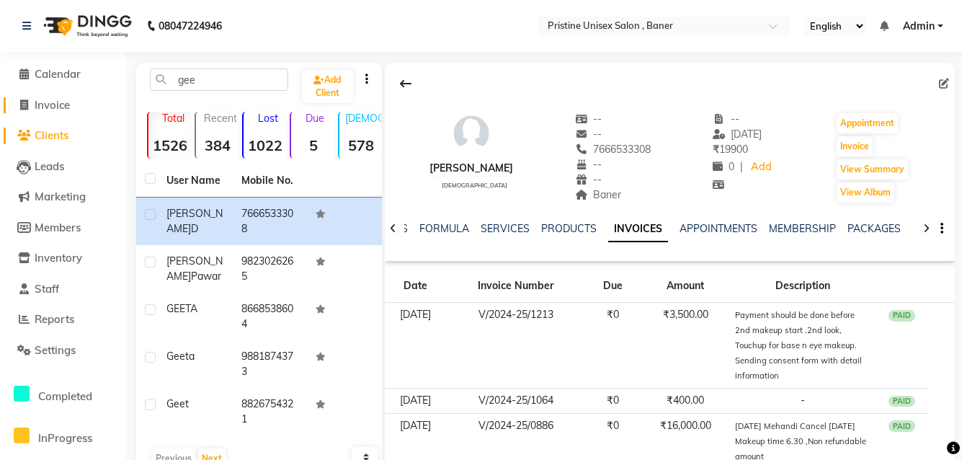
click at [54, 103] on span "Invoice" at bounding box center [52, 105] width 35 height 14
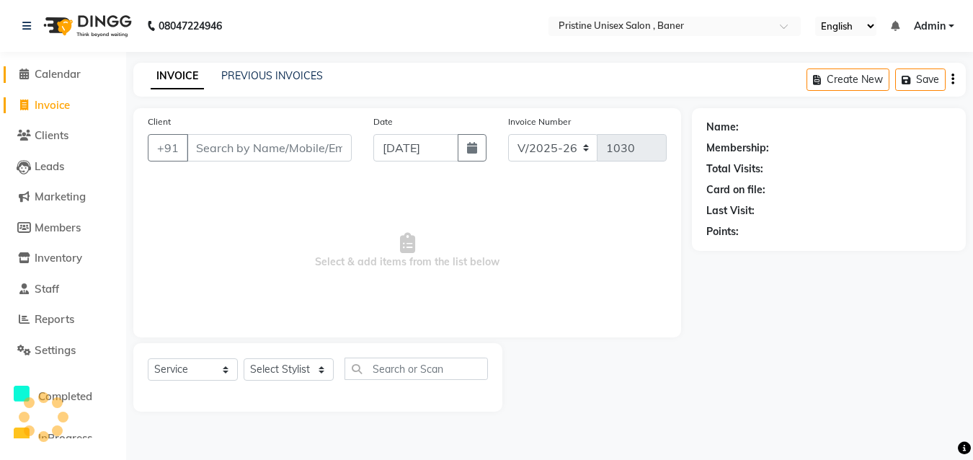
click at [55, 71] on span "Calendar" at bounding box center [58, 74] width 46 height 14
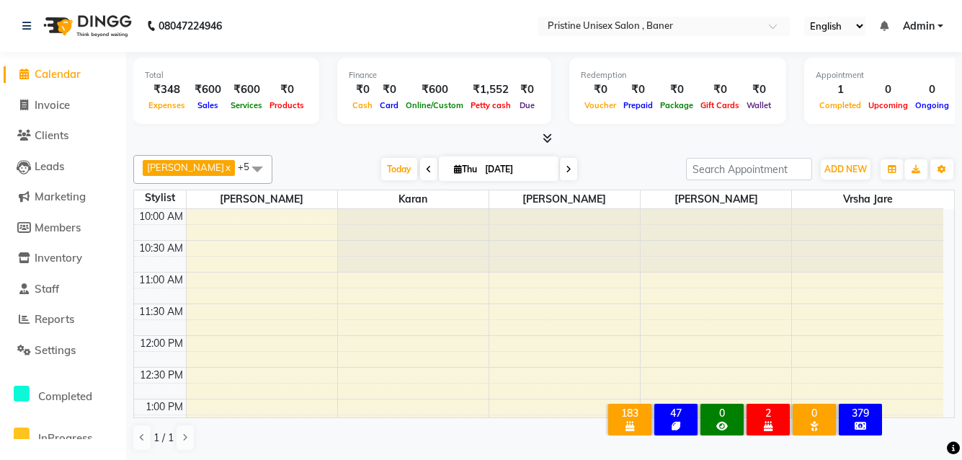
click at [856, 407] on div "379" at bounding box center [860, 413] width 37 height 13
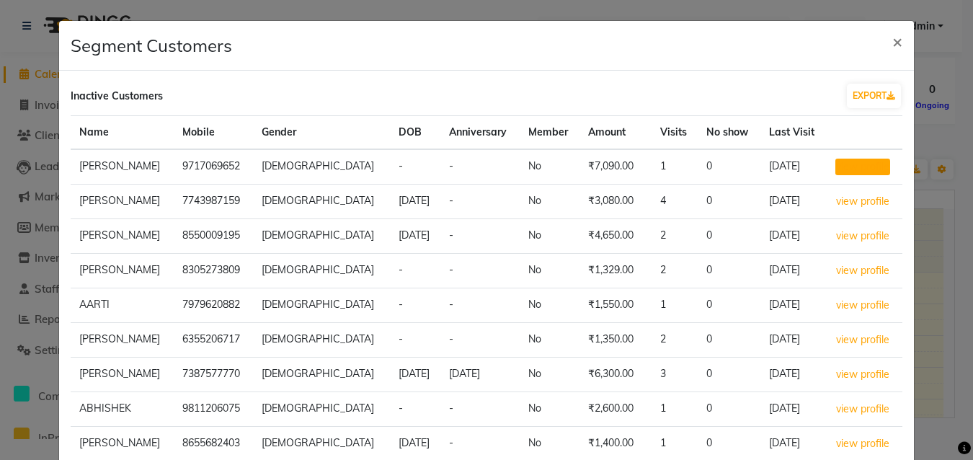
click at [852, 161] on button "view profile" at bounding box center [862, 167] width 55 height 17
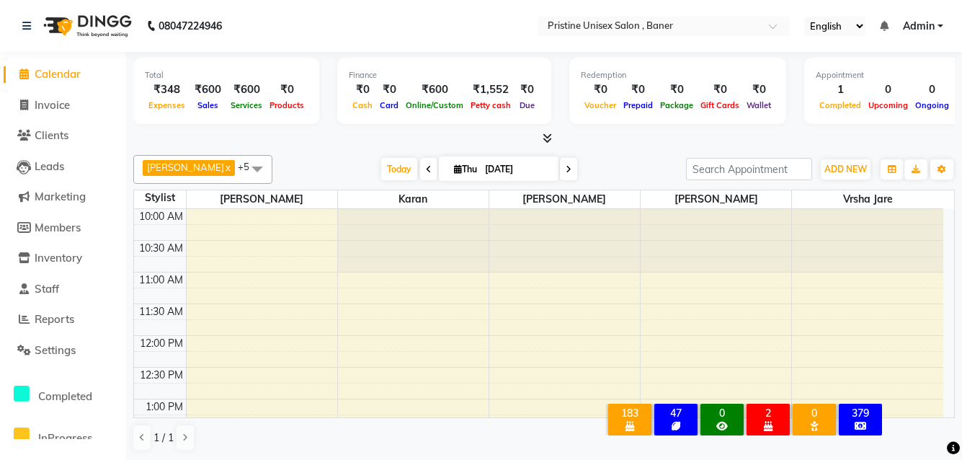
click at [866, 391] on div "× 183 All Customers Visited in last 30 days 47 Birthday this month 0 Anniversar…" at bounding box center [744, 422] width 319 height 63
click at [863, 407] on div "379" at bounding box center [860, 413] width 37 height 13
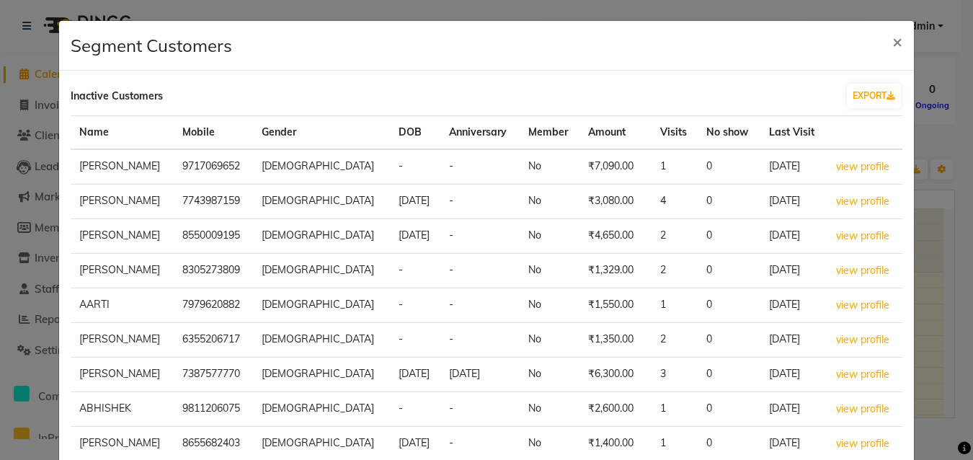
click at [236, 166] on td "9717069652" at bounding box center [213, 166] width 79 height 35
copy td "9717069652"
click at [892, 43] on span "×" at bounding box center [897, 41] width 10 height 22
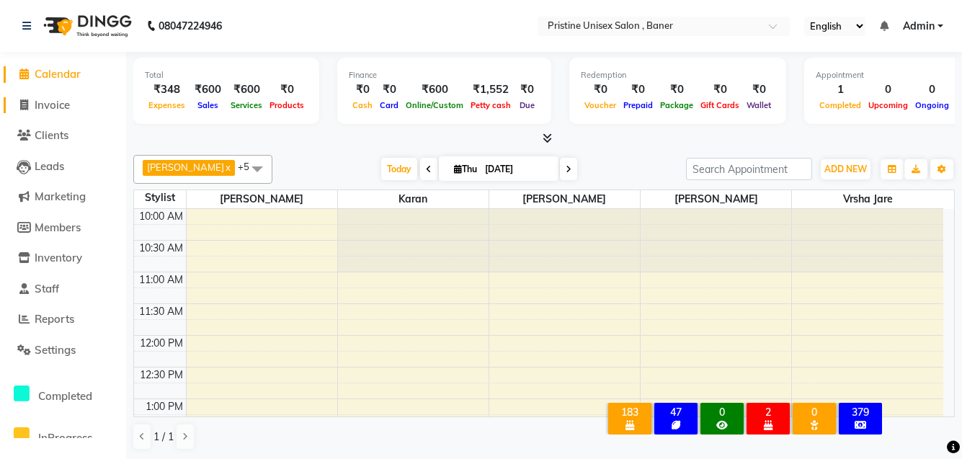
drag, startPoint x: 55, startPoint y: 107, endPoint x: 76, endPoint y: 109, distance: 21.0
click at [55, 107] on span "Invoice" at bounding box center [52, 105] width 35 height 14
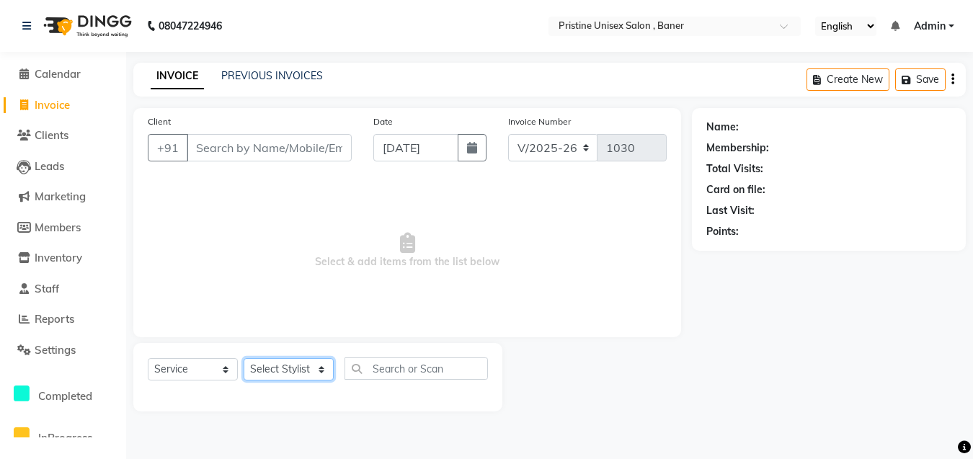
click at [293, 370] on select "Select Stylist" at bounding box center [289, 369] width 90 height 22
click at [244, 358] on select "Select Stylist [PERSON_NAME] [PERSON_NAME] Karan [PERSON_NAME] Mohd [PERSON_NAM…" at bounding box center [289, 369] width 90 height 22
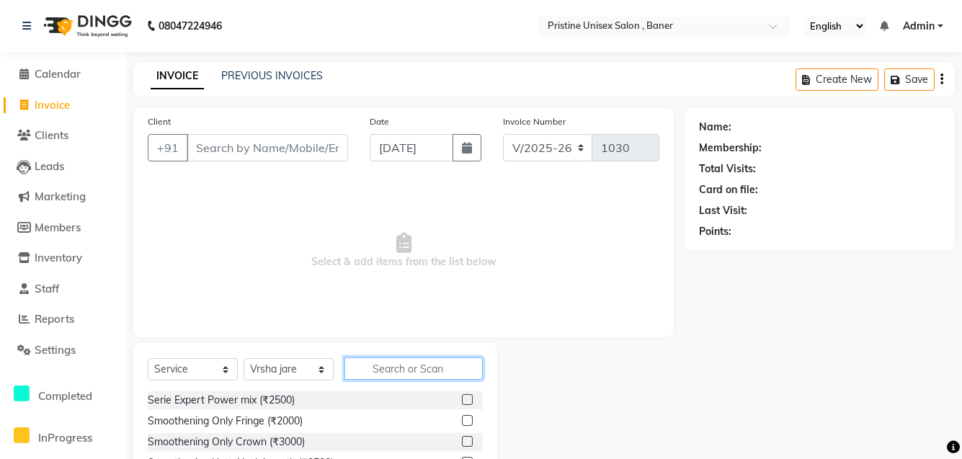
click at [395, 372] on input "text" at bounding box center [414, 368] width 138 height 22
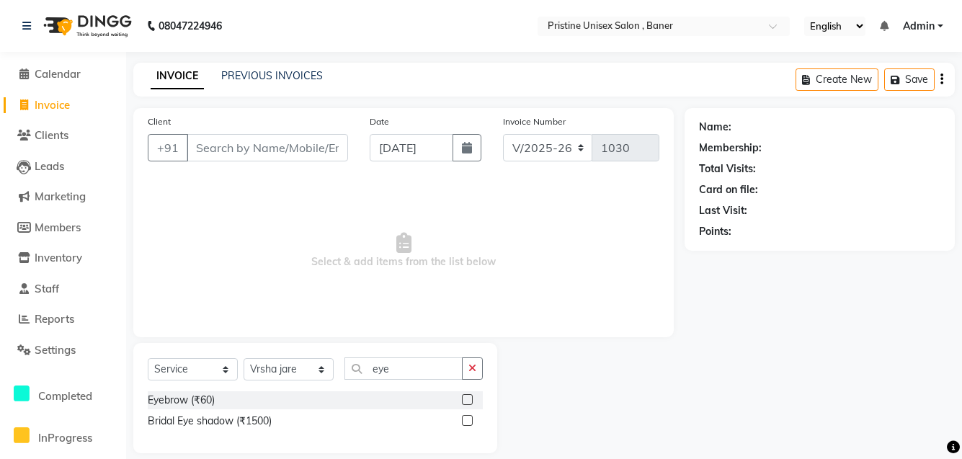
click at [467, 400] on label at bounding box center [467, 399] width 11 height 11
click at [467, 400] on input "checkbox" at bounding box center [466, 400] width 9 height 9
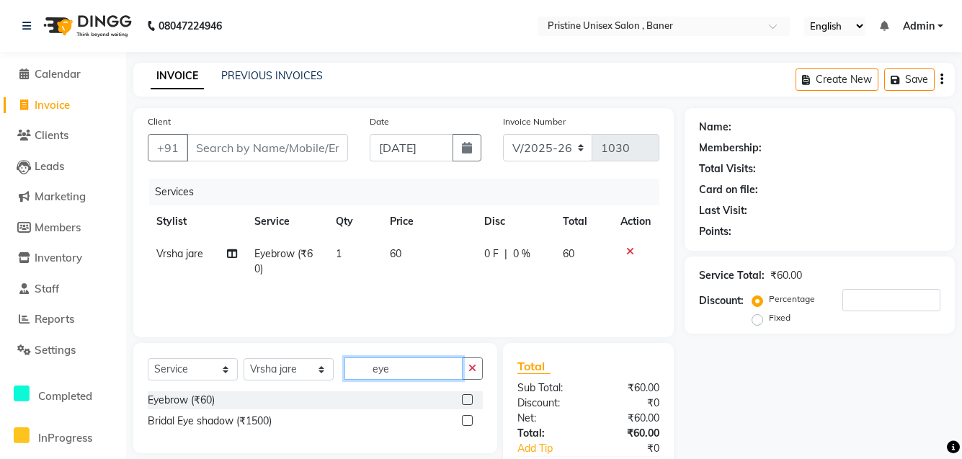
click at [414, 371] on input "eye" at bounding box center [404, 368] width 118 height 22
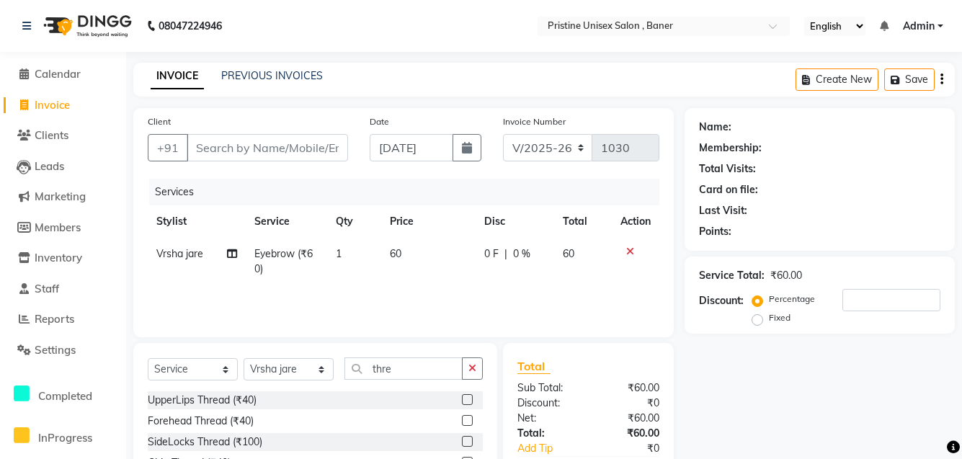
click at [471, 404] on label at bounding box center [467, 399] width 11 height 11
click at [471, 404] on input "checkbox" at bounding box center [466, 400] width 9 height 9
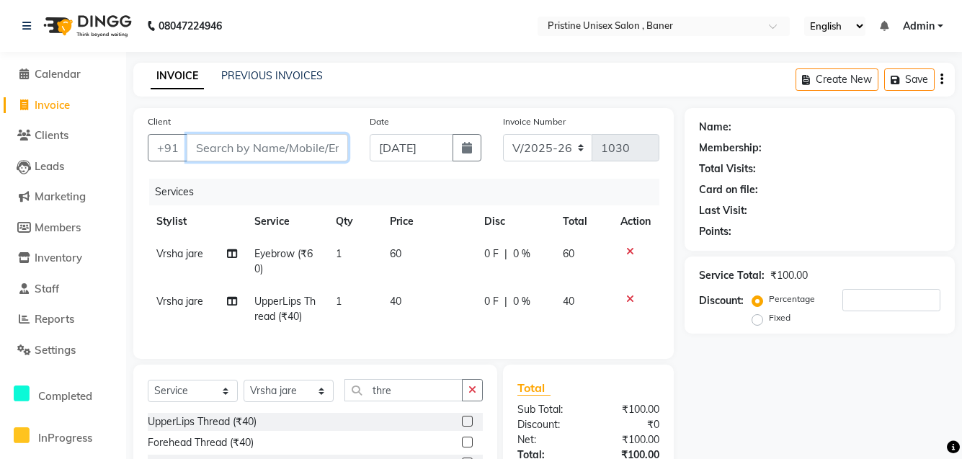
click at [236, 154] on input "Client" at bounding box center [267, 147] width 161 height 27
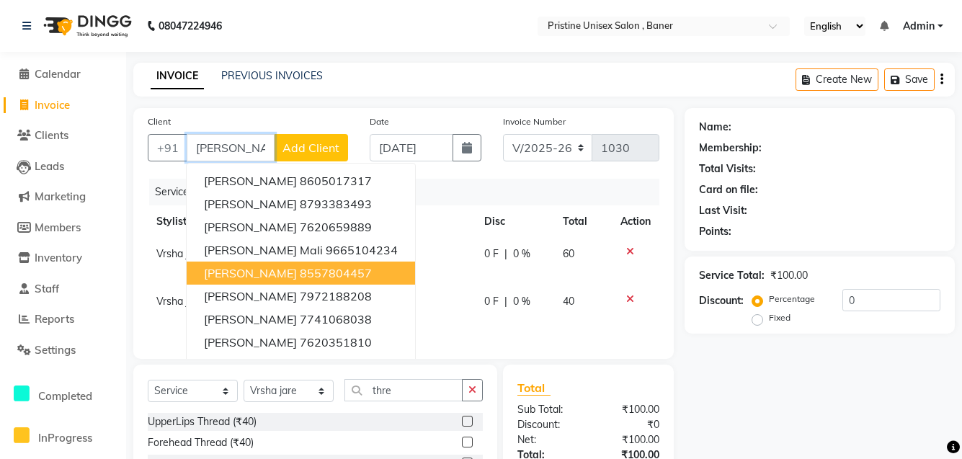
click at [325, 275] on button "[PERSON_NAME] 8557804457" at bounding box center [301, 273] width 228 height 23
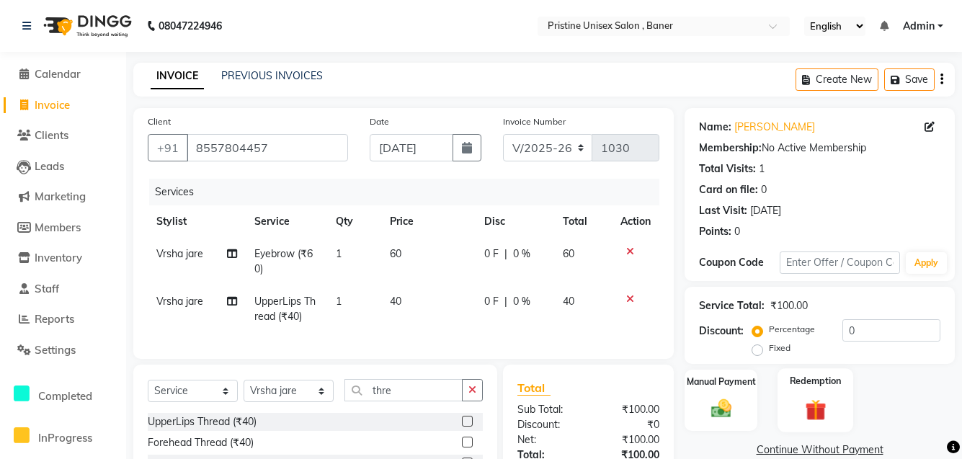
scroll to position [144, 0]
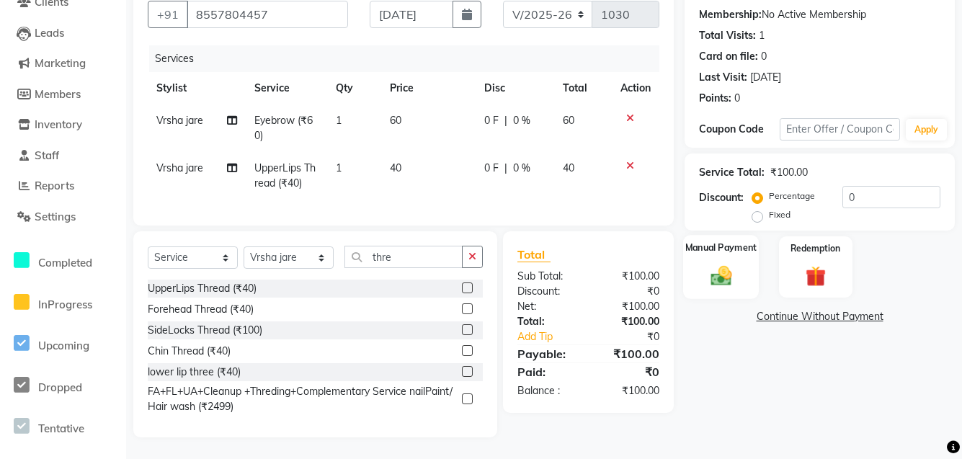
click at [712, 272] on img at bounding box center [721, 275] width 35 height 25
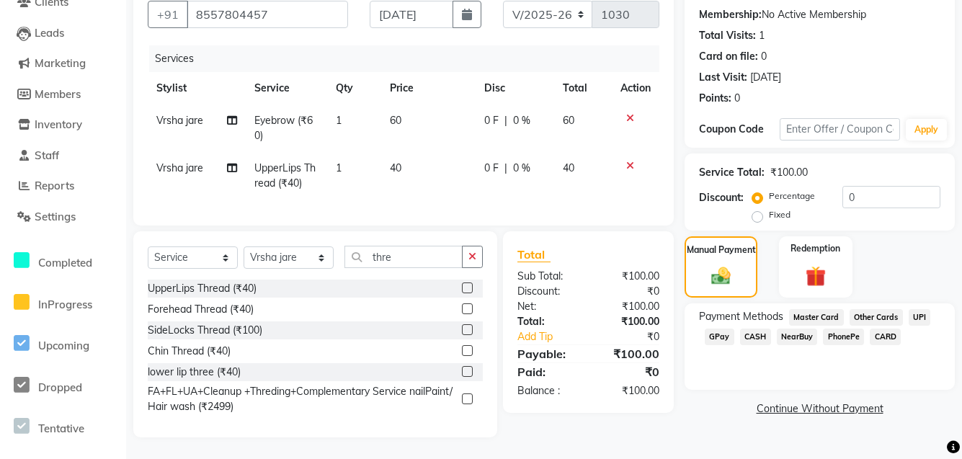
scroll to position [0, 0]
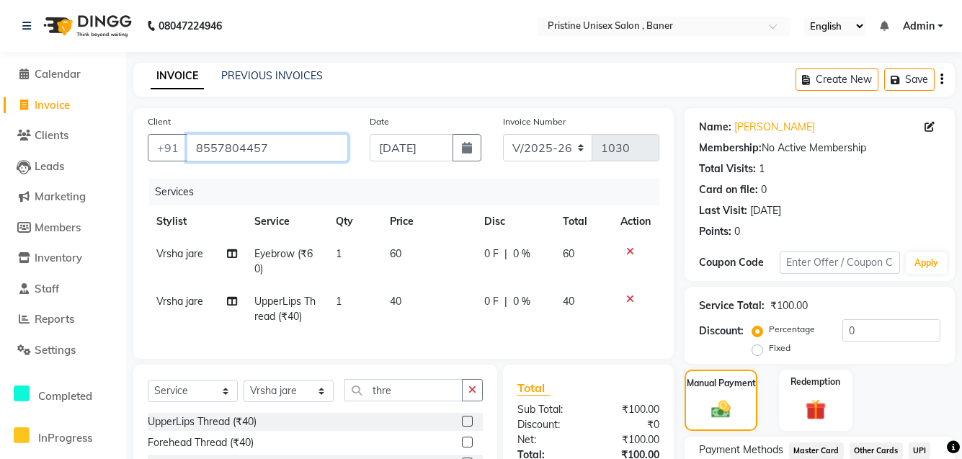
click at [291, 151] on input "8557804457" at bounding box center [267, 147] width 161 height 27
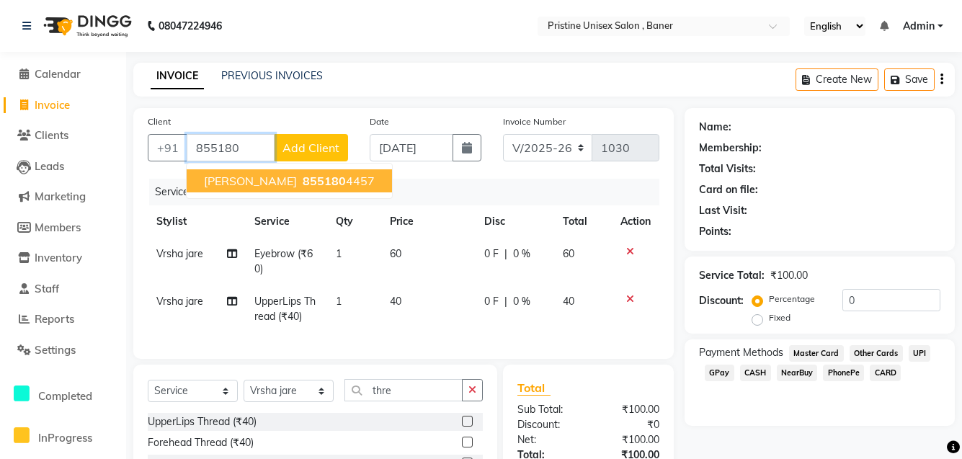
click at [300, 178] on ngb-highlight "855180 4457" at bounding box center [337, 181] width 75 height 14
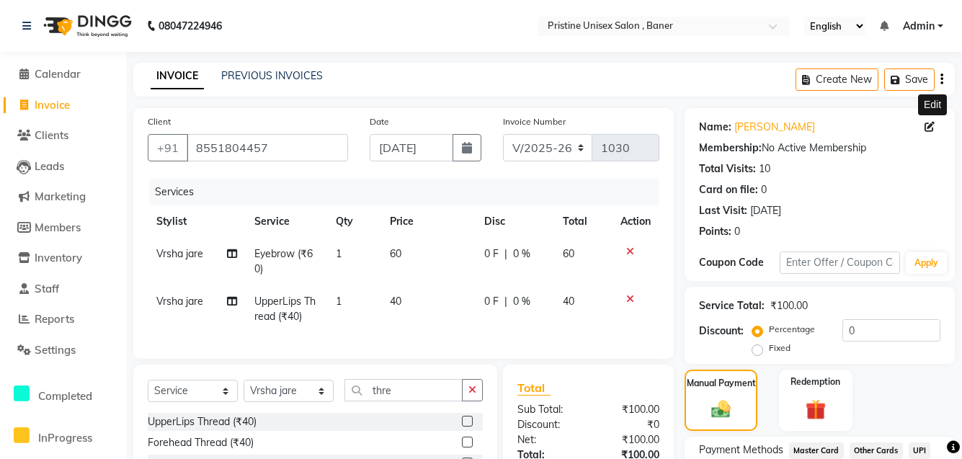
click at [933, 127] on icon at bounding box center [930, 127] width 10 height 10
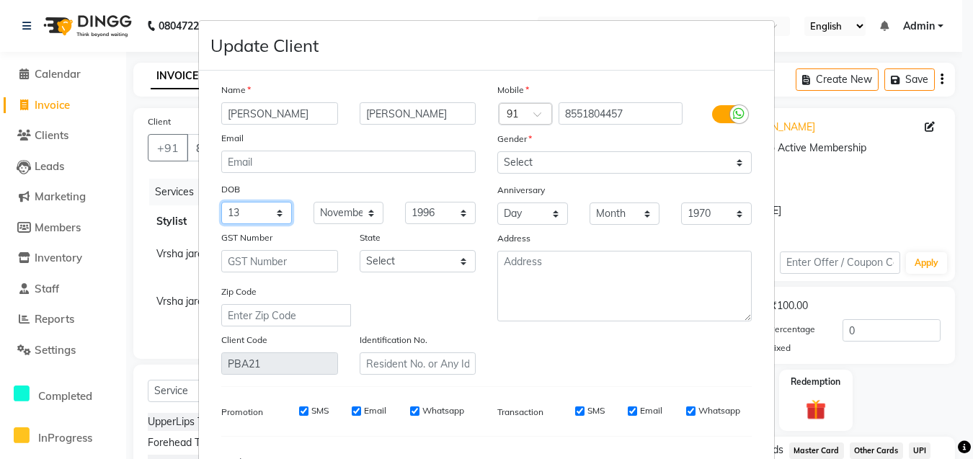
click at [250, 211] on select "Day 01 02 03 04 05 06 07 08 09 10 11 12 13 14 15 16 17 18 19 20 21 22 23 24 25 …" at bounding box center [256, 213] width 71 height 22
click at [221, 202] on select "Day 01 02 03 04 05 06 07 08 09 10 11 12 13 14 15 16 17 18 19 20 21 22 23 24 25 …" at bounding box center [256, 213] width 71 height 22
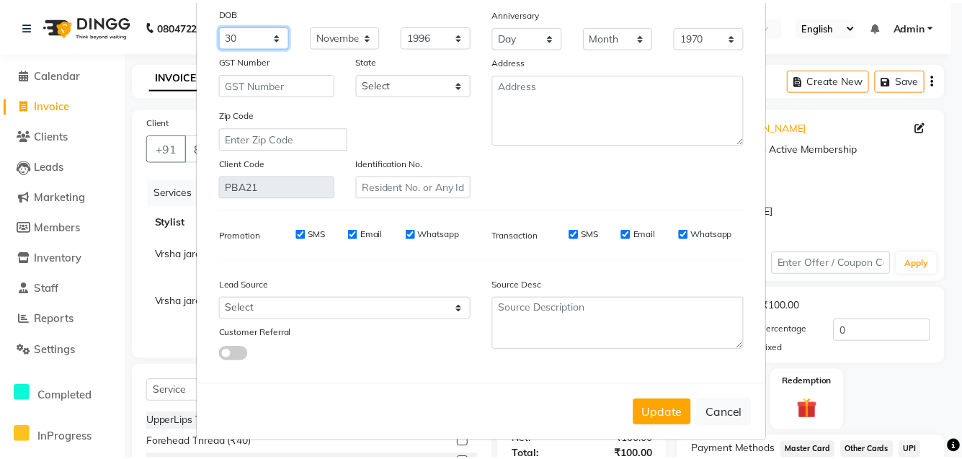
scroll to position [180, 0]
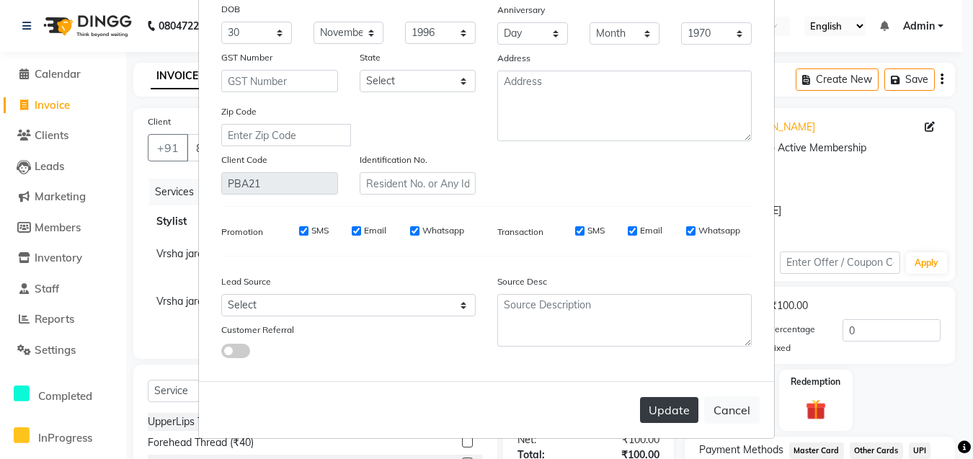
click at [643, 402] on button "Update" at bounding box center [669, 410] width 58 height 26
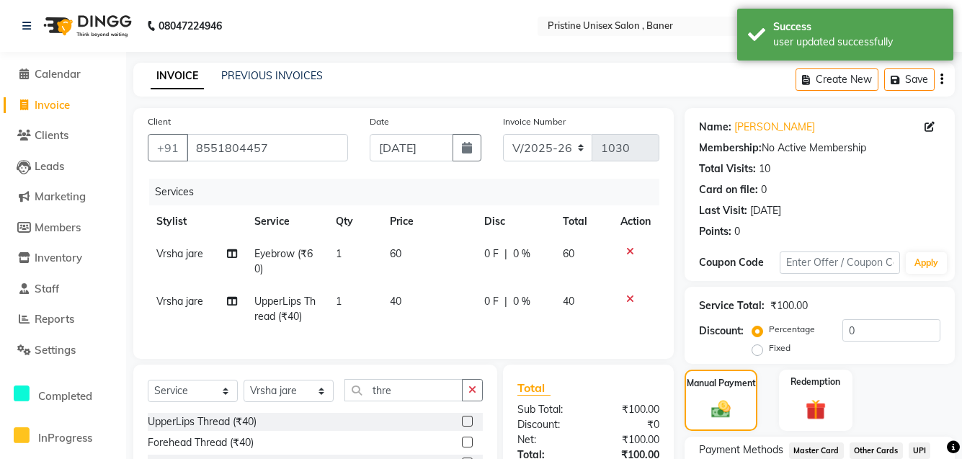
scroll to position [144, 0]
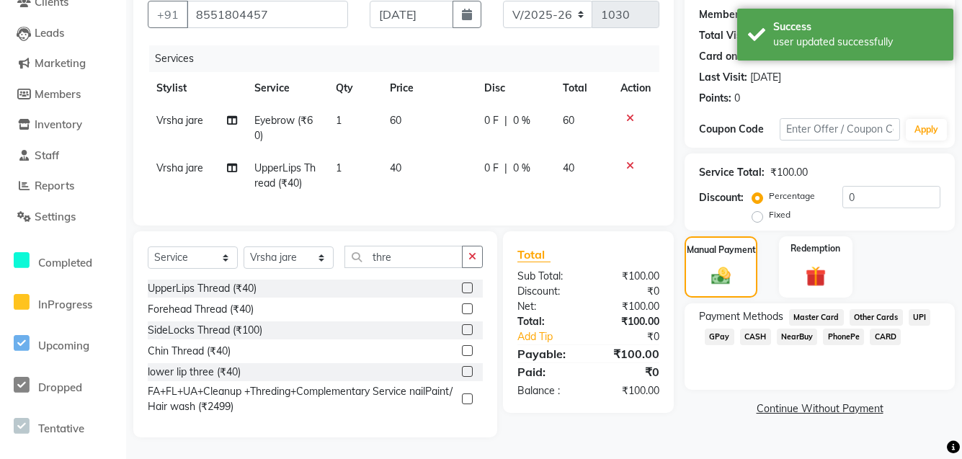
click at [709, 329] on span "GPay" at bounding box center [720, 337] width 30 height 17
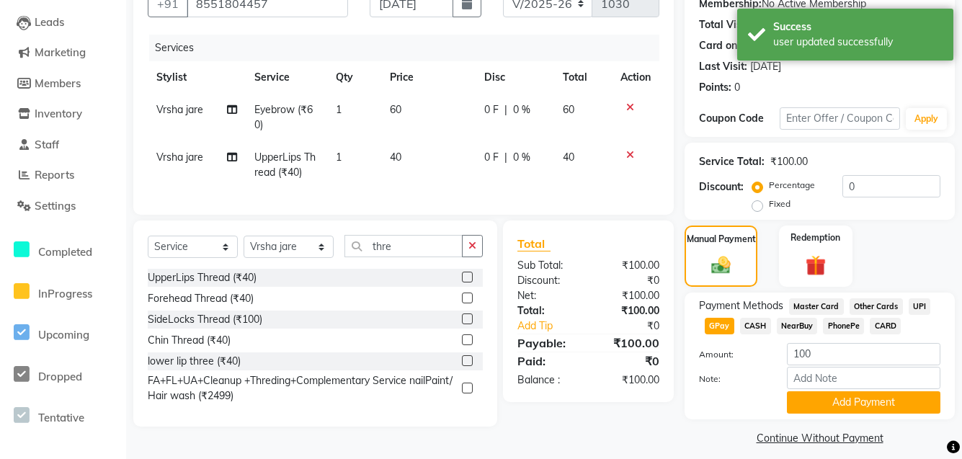
scroll to position [156, 0]
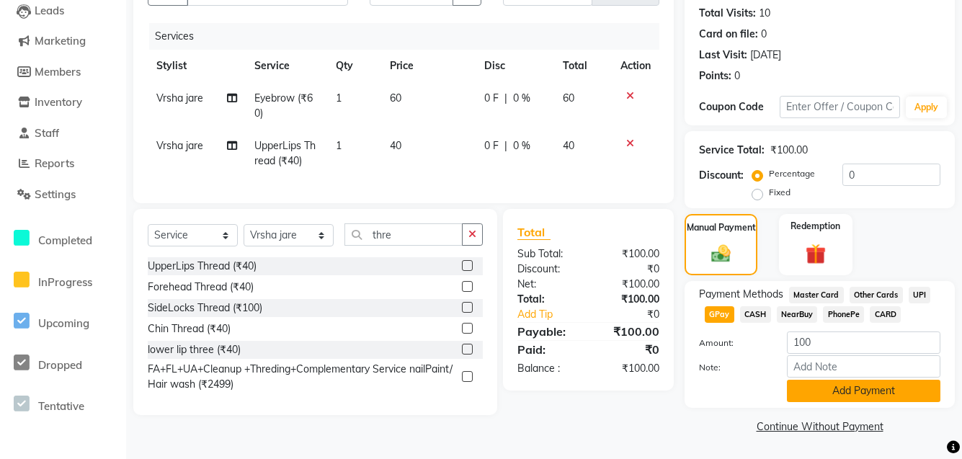
click at [863, 387] on button "Add Payment" at bounding box center [864, 391] width 154 height 22
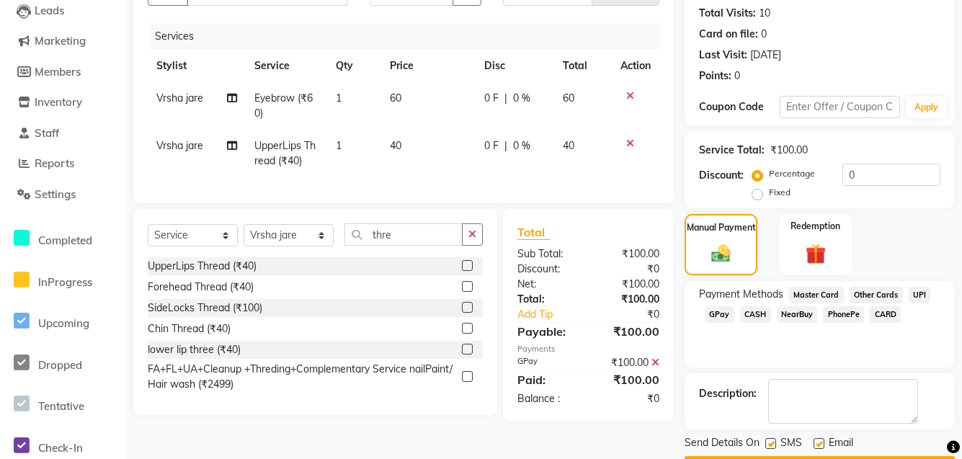
scroll to position [197, 0]
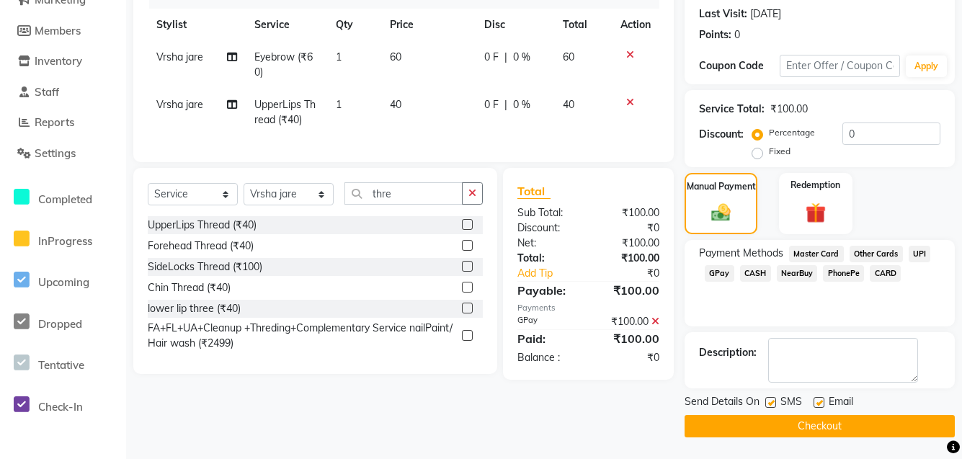
click at [820, 422] on button "Checkout" at bounding box center [820, 426] width 270 height 22
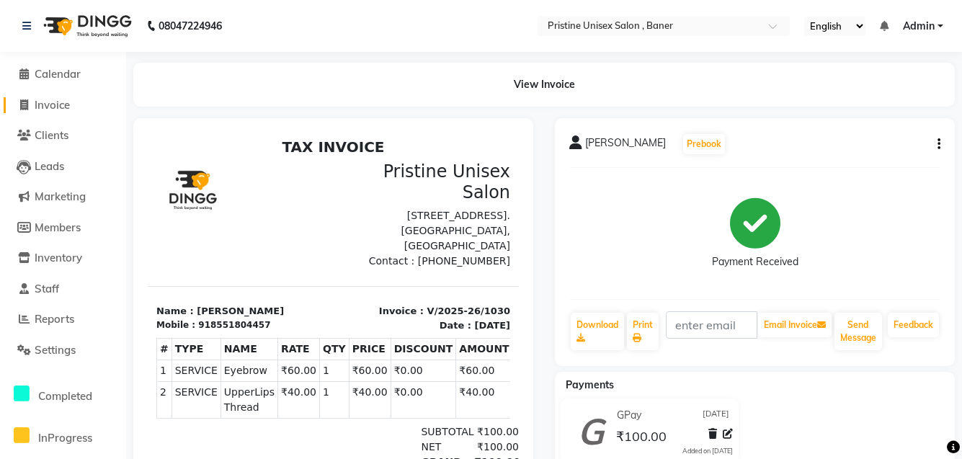
click at [51, 112] on link "Invoice" at bounding box center [63, 105] width 119 height 17
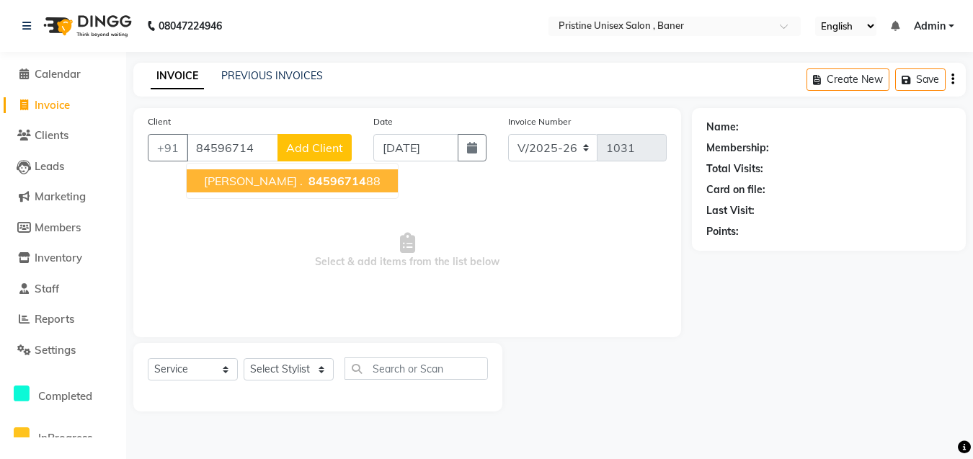
click at [223, 182] on span "[PERSON_NAME] ." at bounding box center [253, 181] width 99 height 14
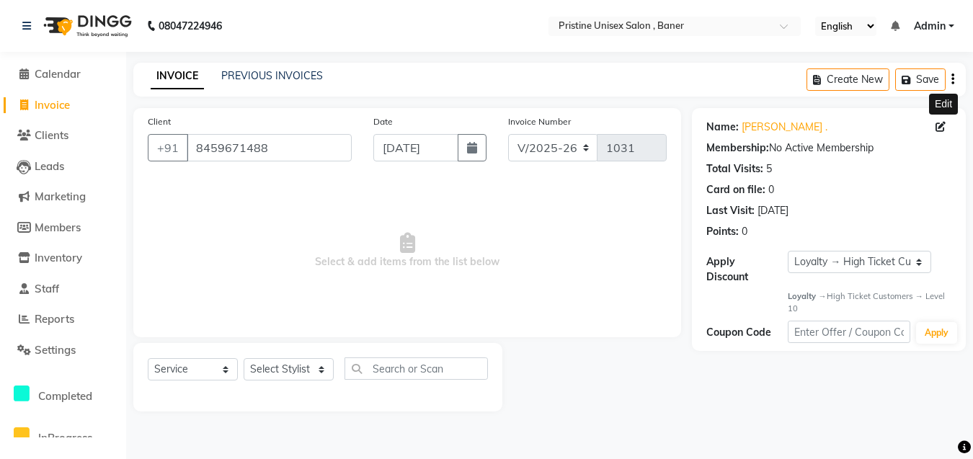
click at [938, 129] on icon at bounding box center [941, 127] width 10 height 10
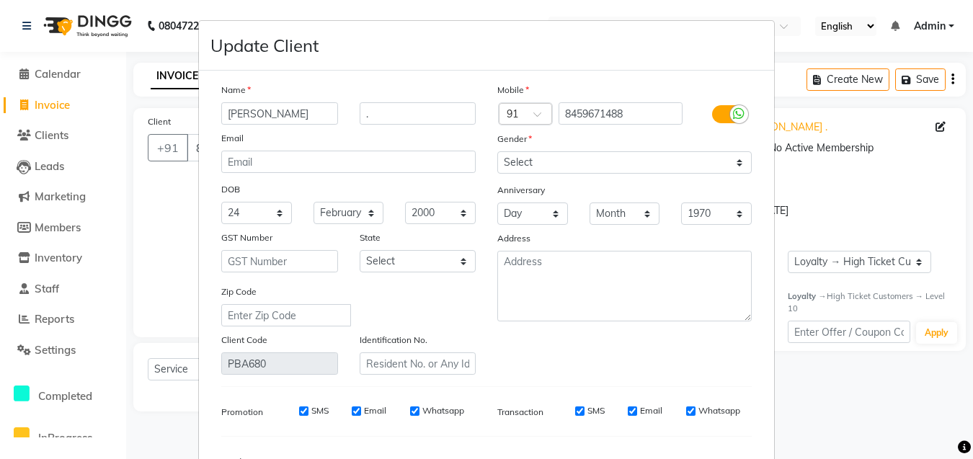
click at [904, 188] on ngb-modal-window "Update Client Name [PERSON_NAME] . Email DOB Day 01 02 03 04 05 06 07 08 09 10 …" at bounding box center [486, 229] width 973 height 459
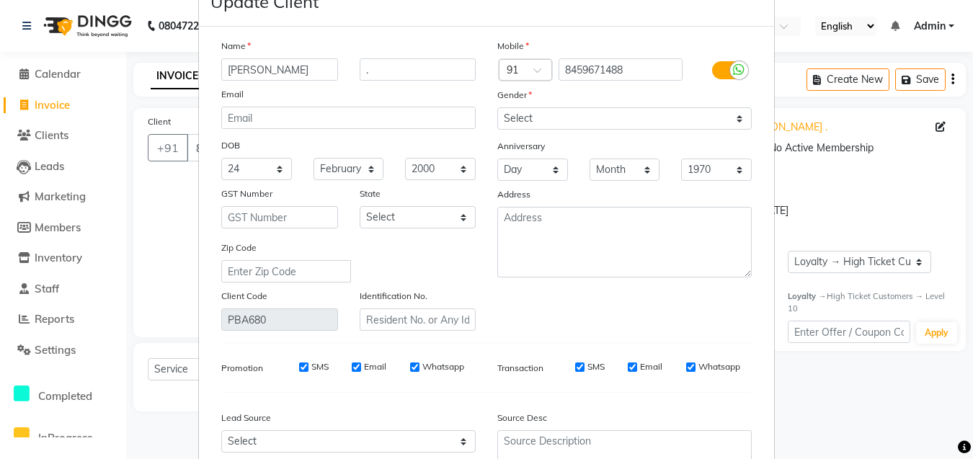
scroll to position [180, 0]
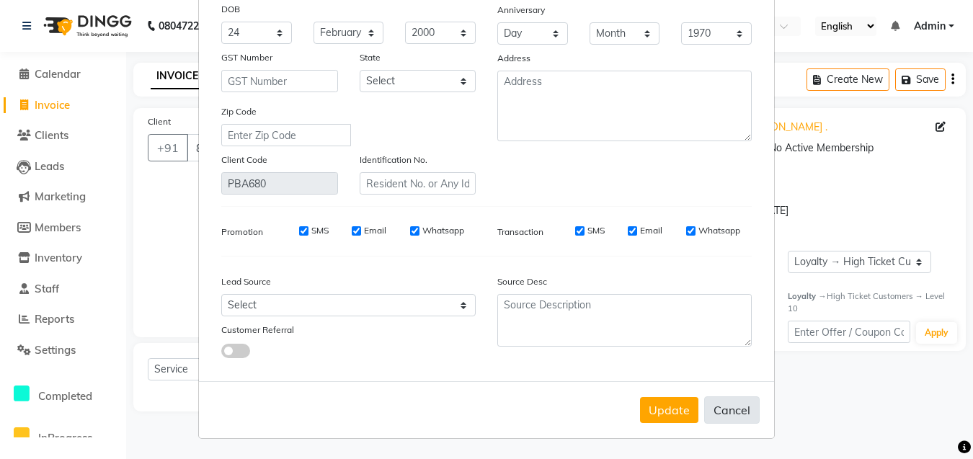
click at [724, 412] on button "Cancel" at bounding box center [731, 409] width 55 height 27
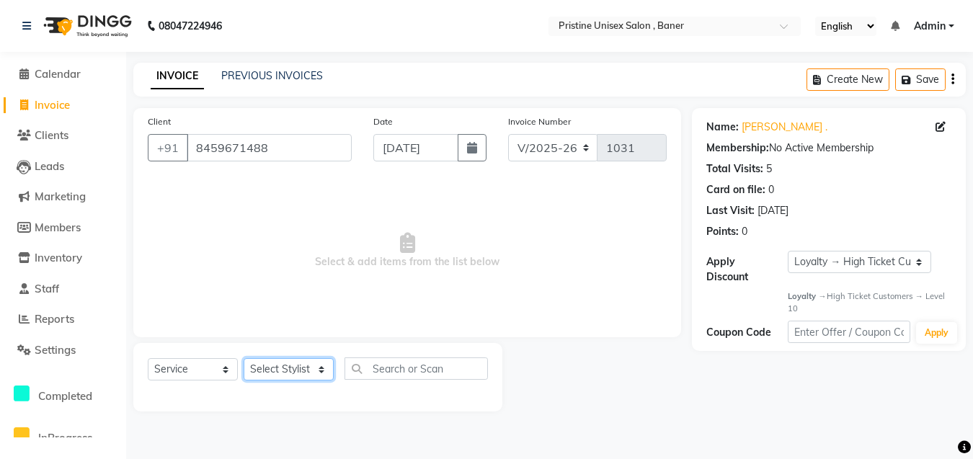
click at [304, 370] on select "Select Stylist [PERSON_NAME] [PERSON_NAME] Karan [PERSON_NAME] Mohd [PERSON_NAM…" at bounding box center [289, 369] width 90 height 22
click at [244, 358] on select "Select Stylist [PERSON_NAME] [PERSON_NAME] Karan [PERSON_NAME] Mohd [PERSON_NAM…" at bounding box center [289, 369] width 90 height 22
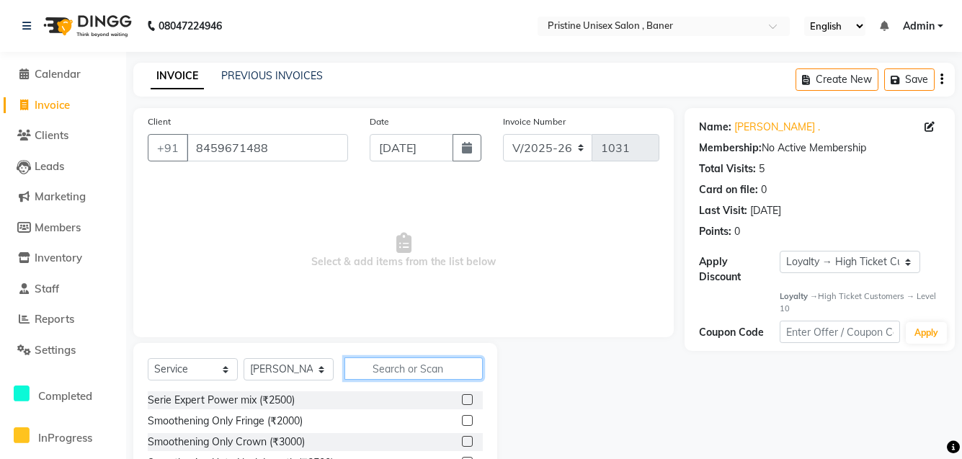
click at [384, 368] on input "text" at bounding box center [414, 368] width 138 height 22
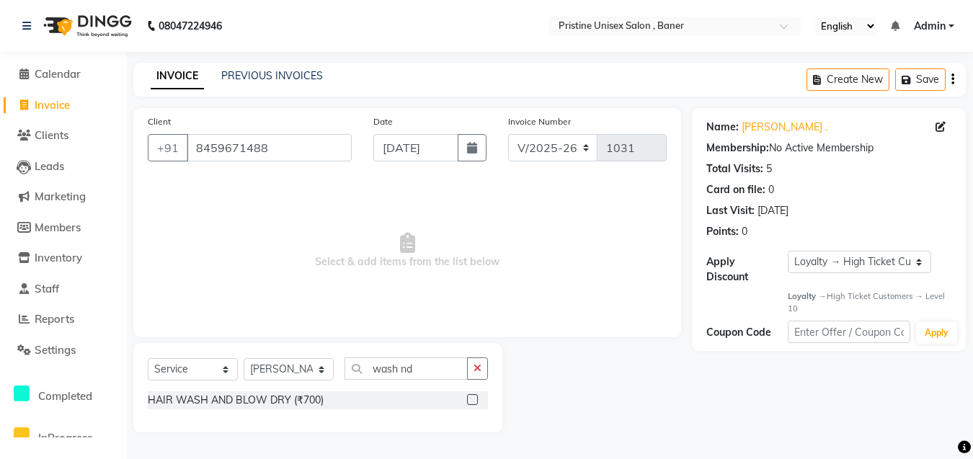
click at [475, 404] on label at bounding box center [472, 399] width 11 height 11
click at [475, 404] on input "checkbox" at bounding box center [471, 400] width 9 height 9
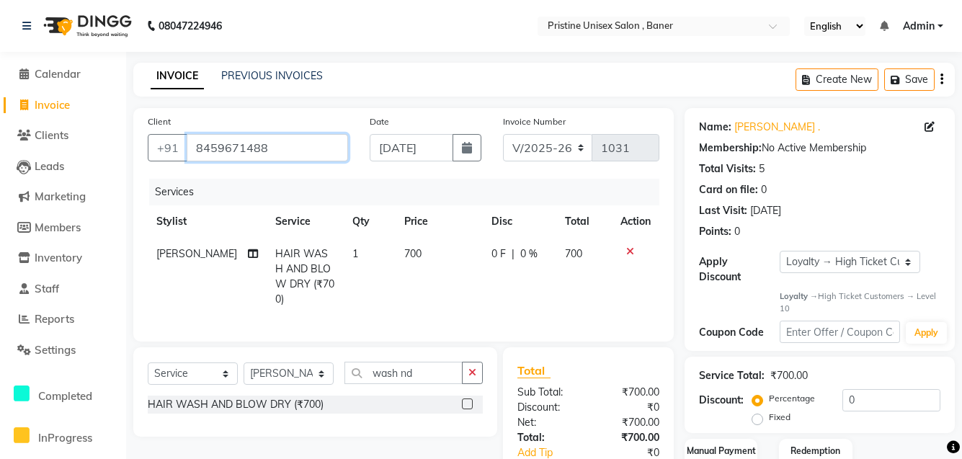
click at [275, 151] on input "8459671488" at bounding box center [267, 147] width 161 height 27
click at [925, 124] on icon at bounding box center [930, 127] width 10 height 10
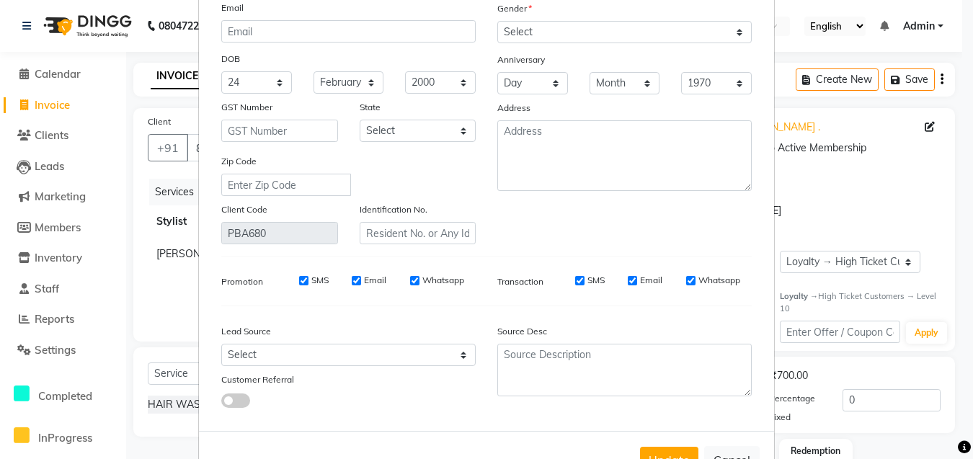
scroll to position [0, 0]
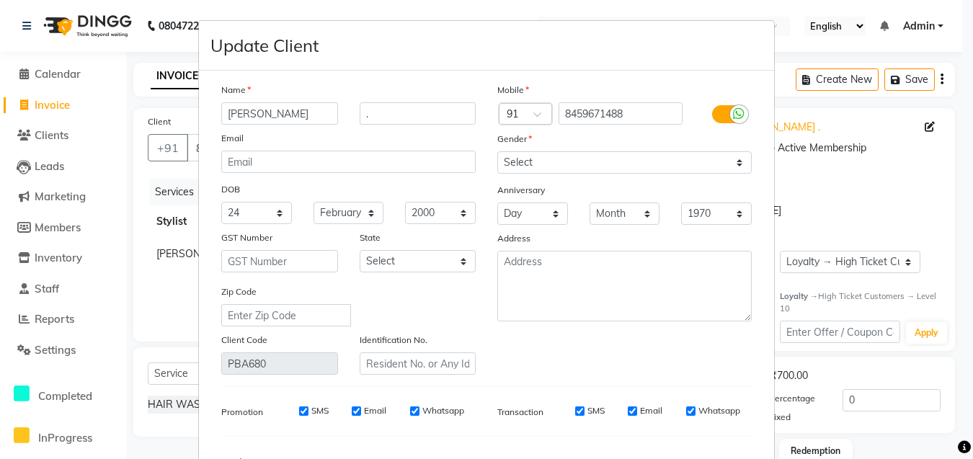
click at [377, 126] on div "Name [PERSON_NAME] . Email DOB Day 01 02 03 04 05 06 07 08 09 10 11 12 13 14 15…" at bounding box center [348, 228] width 276 height 293
click at [377, 115] on input "." at bounding box center [418, 113] width 117 height 22
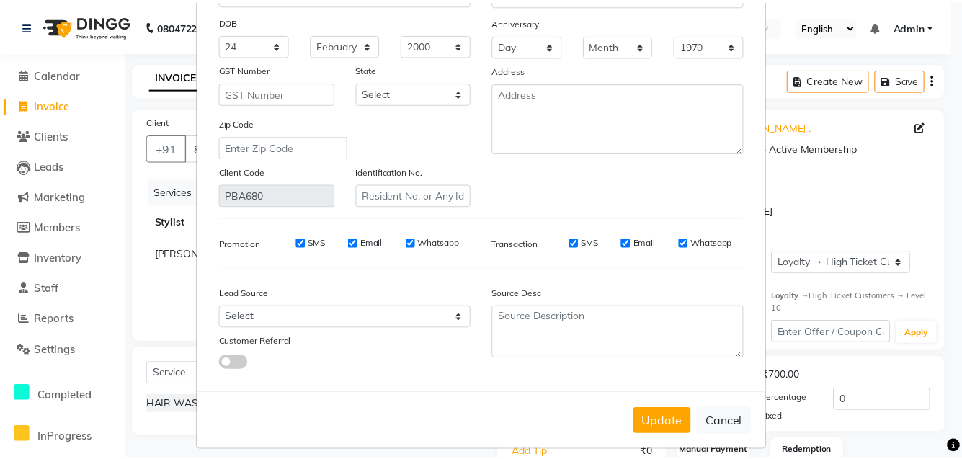
scroll to position [180, 0]
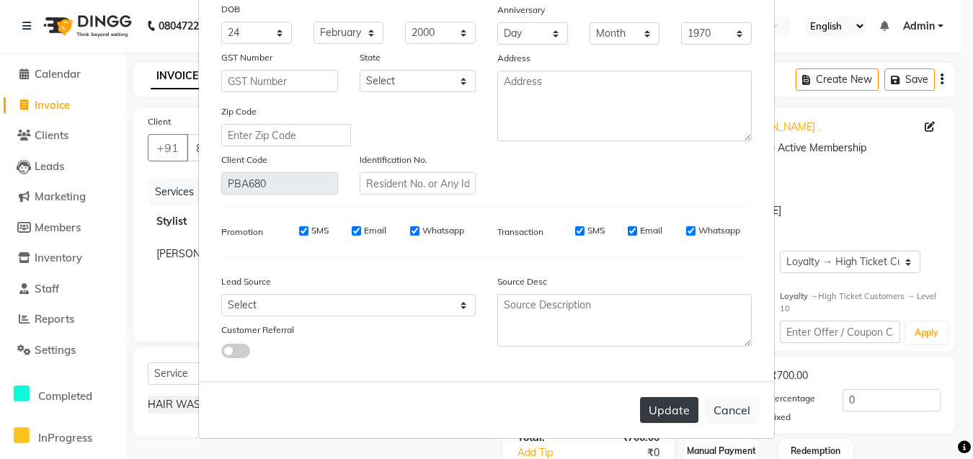
click at [678, 418] on button "Update" at bounding box center [669, 410] width 58 height 26
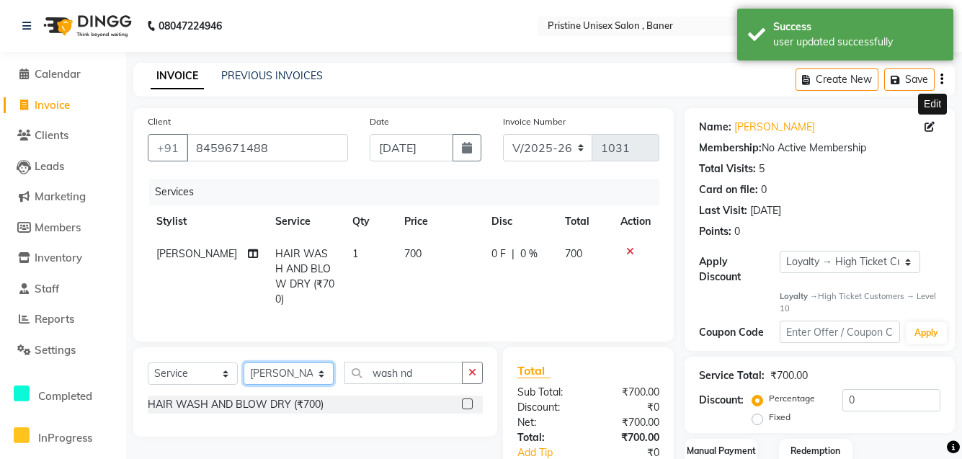
click at [321, 374] on select "Select Stylist [PERSON_NAME] [PERSON_NAME] Karan [PERSON_NAME] Mohd [PERSON_NAM…" at bounding box center [289, 374] width 90 height 22
click at [244, 363] on select "Select Stylist [PERSON_NAME] [PERSON_NAME] Karan [PERSON_NAME] Mohd [PERSON_NAM…" at bounding box center [289, 374] width 90 height 22
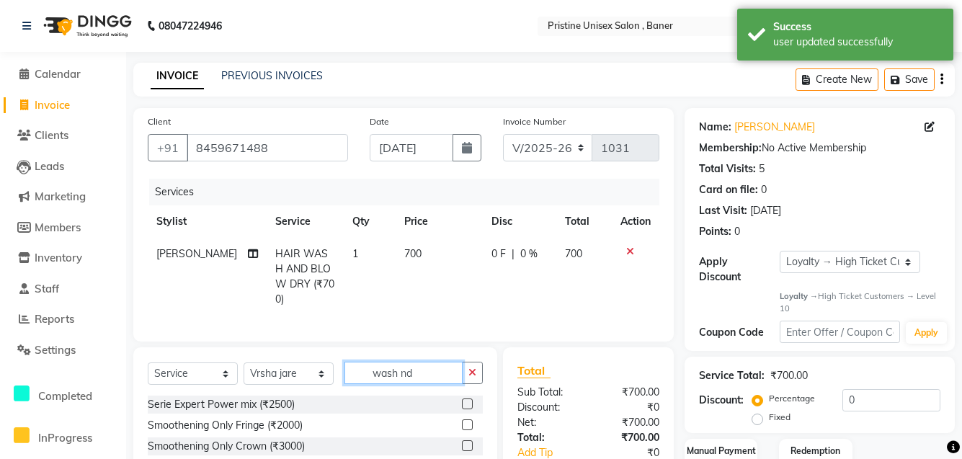
click at [435, 375] on input "wash nd" at bounding box center [404, 373] width 118 height 22
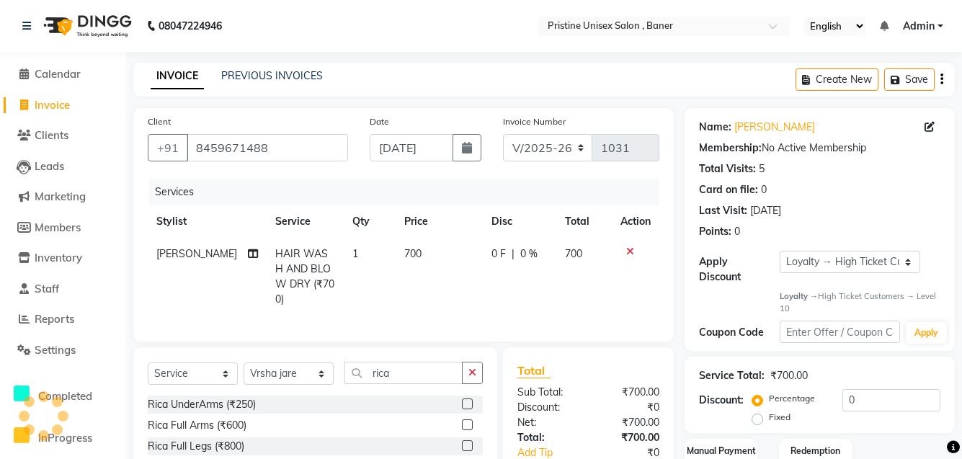
click at [462, 400] on label at bounding box center [467, 404] width 11 height 11
click at [462, 400] on input "checkbox" at bounding box center [466, 404] width 9 height 9
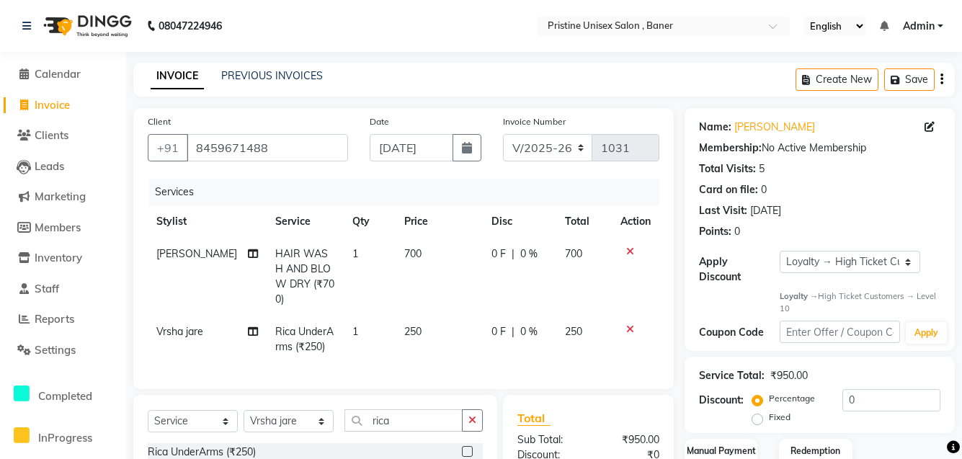
scroll to position [144, 0]
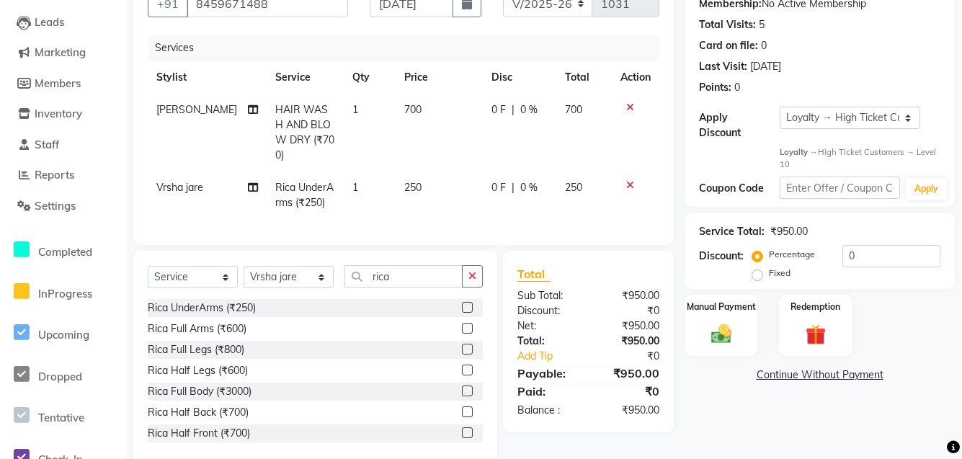
click at [462, 323] on label at bounding box center [467, 328] width 11 height 11
click at [462, 324] on input "checkbox" at bounding box center [466, 328] width 9 height 9
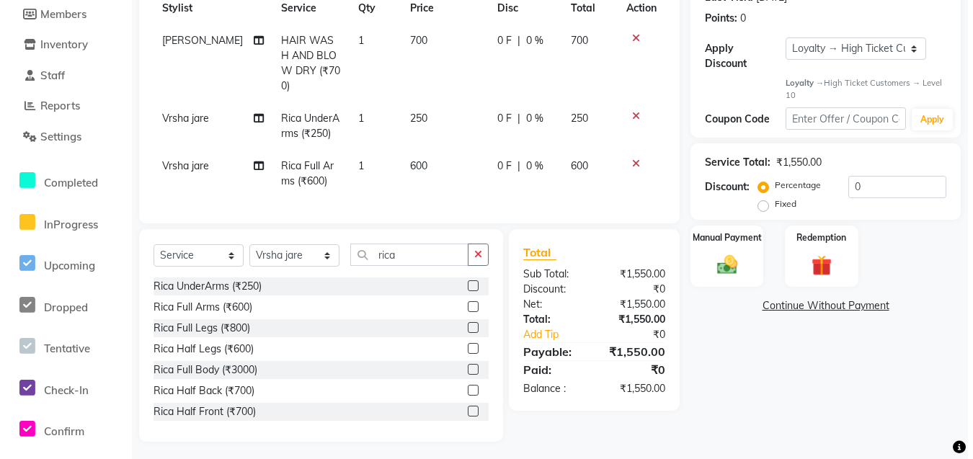
scroll to position [0, 0]
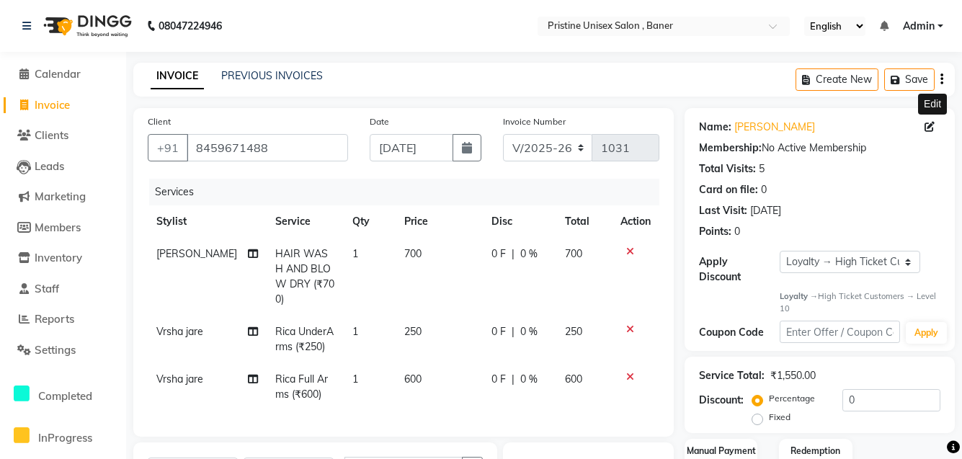
click at [933, 123] on icon at bounding box center [930, 127] width 10 height 10
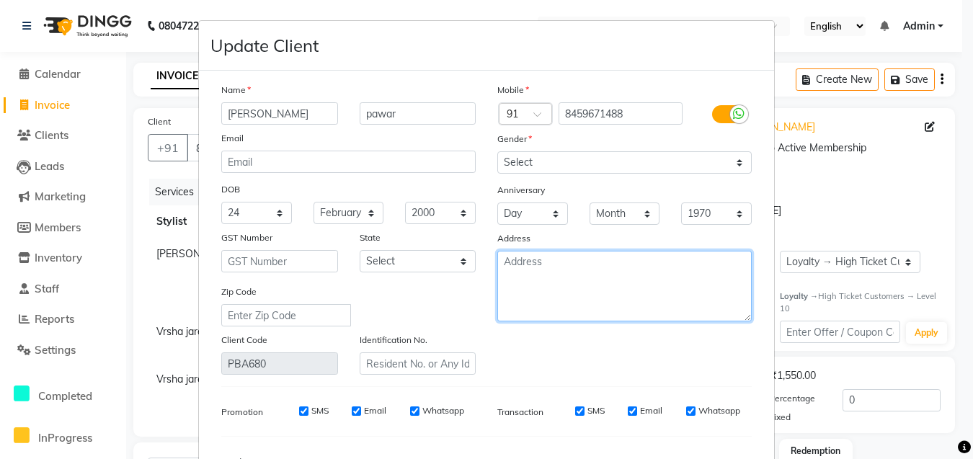
click at [525, 261] on textarea at bounding box center [624, 286] width 254 height 71
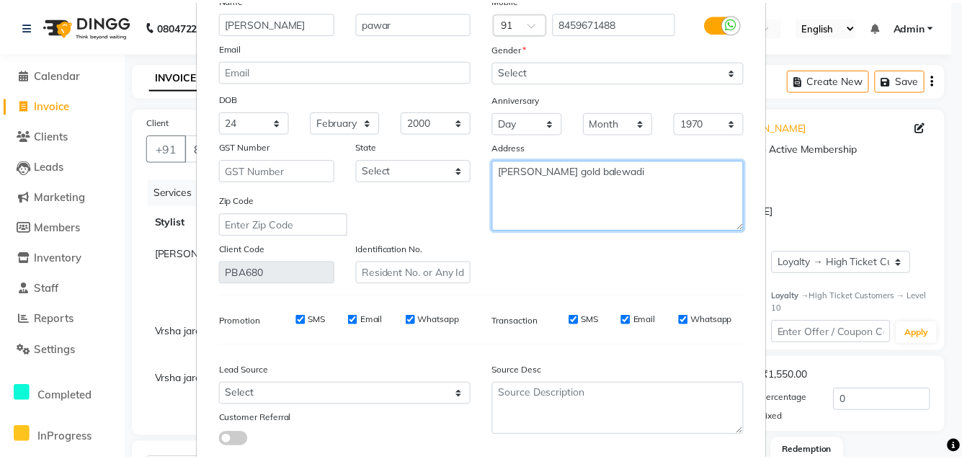
scroll to position [180, 0]
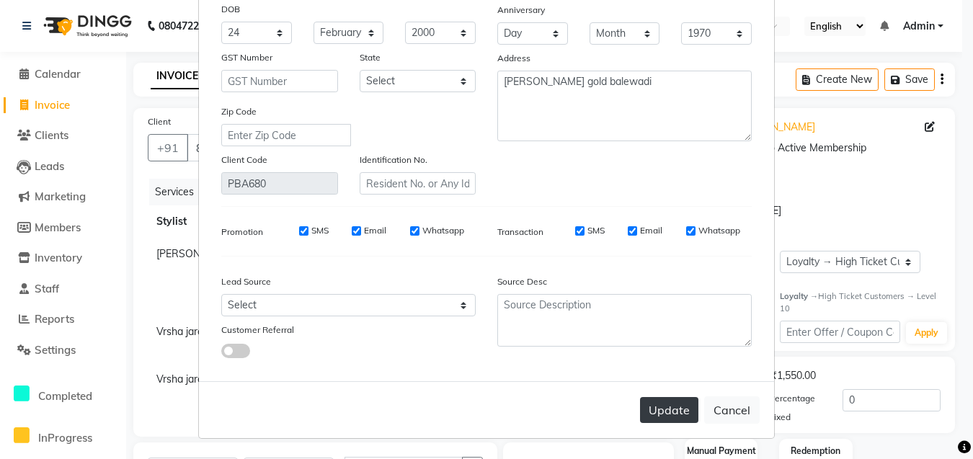
click at [676, 411] on button "Update" at bounding box center [669, 410] width 58 height 26
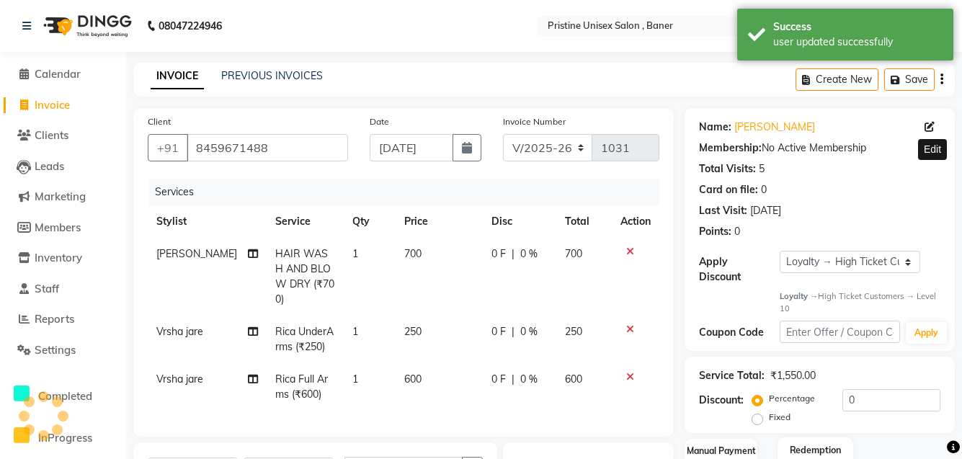
scroll to position [213, 0]
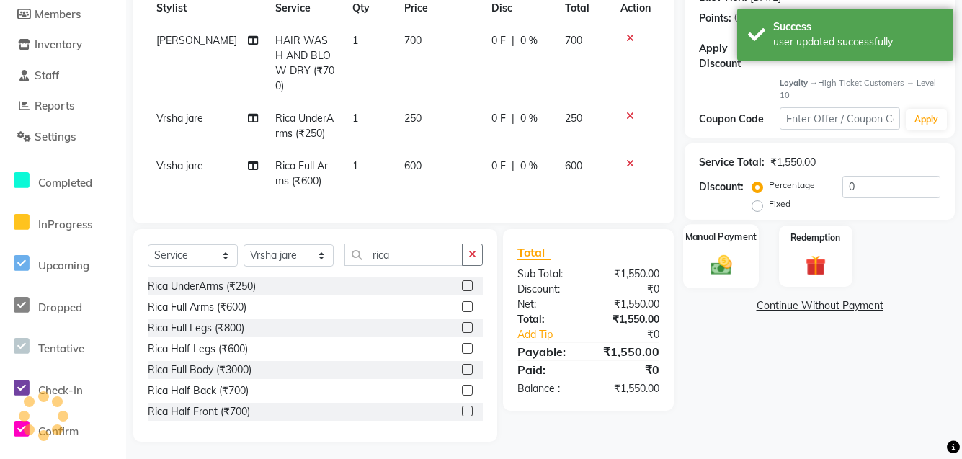
click at [731, 256] on img at bounding box center [721, 265] width 35 height 25
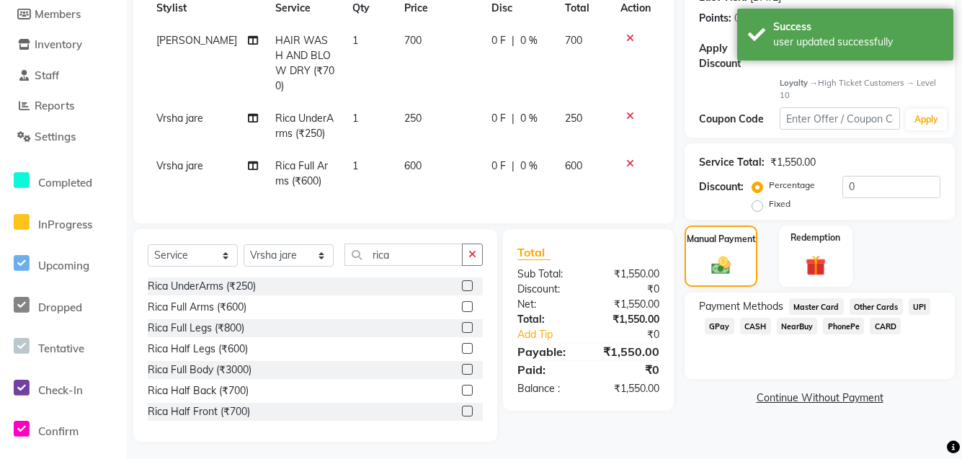
click at [713, 327] on span "GPay" at bounding box center [720, 326] width 30 height 17
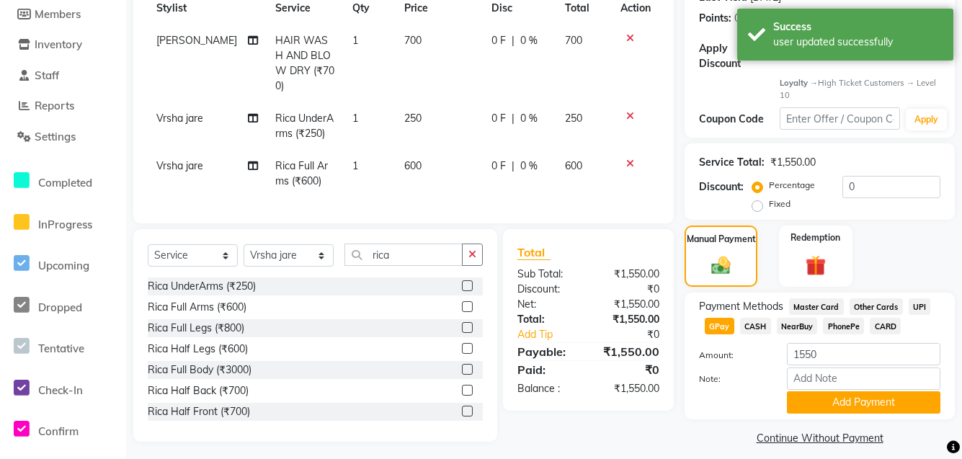
scroll to position [225, 0]
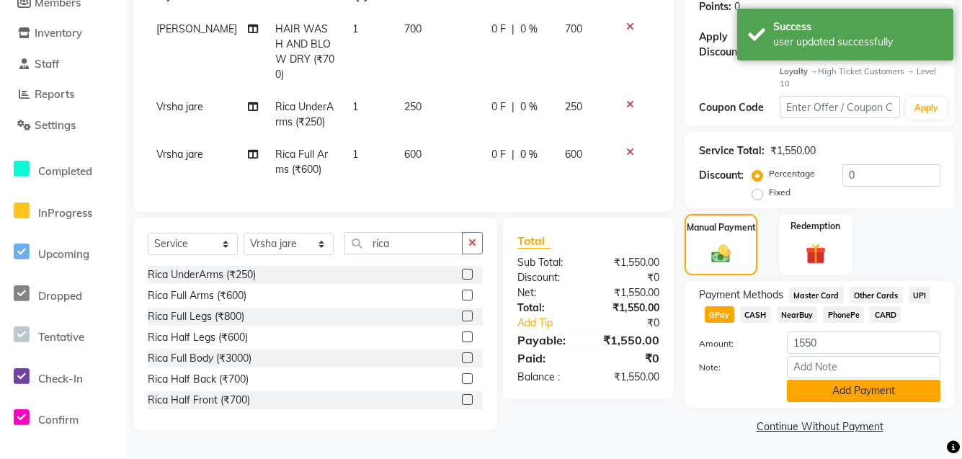
click at [820, 394] on button "Add Payment" at bounding box center [864, 391] width 154 height 22
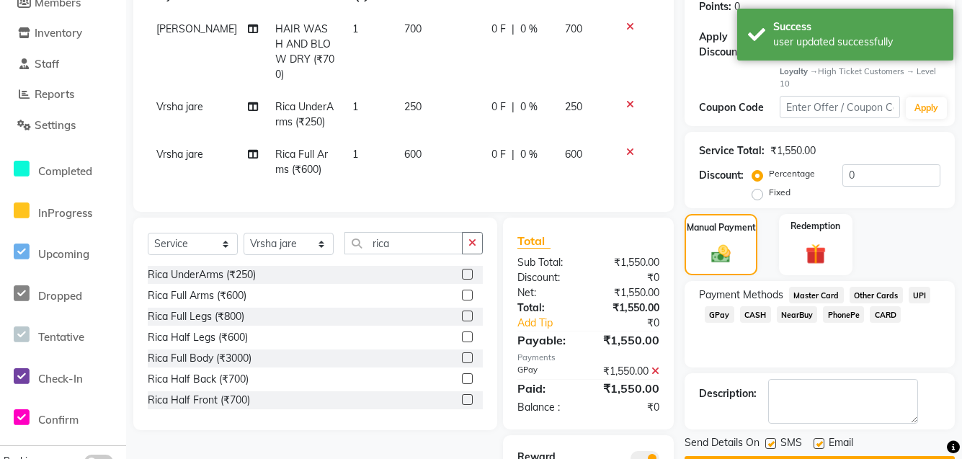
scroll to position [314, 0]
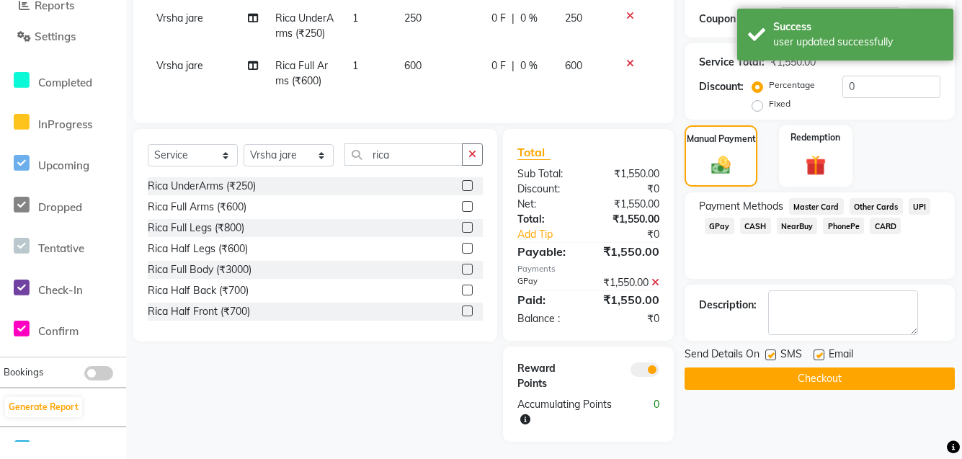
click at [835, 373] on button "Checkout" at bounding box center [820, 379] width 270 height 22
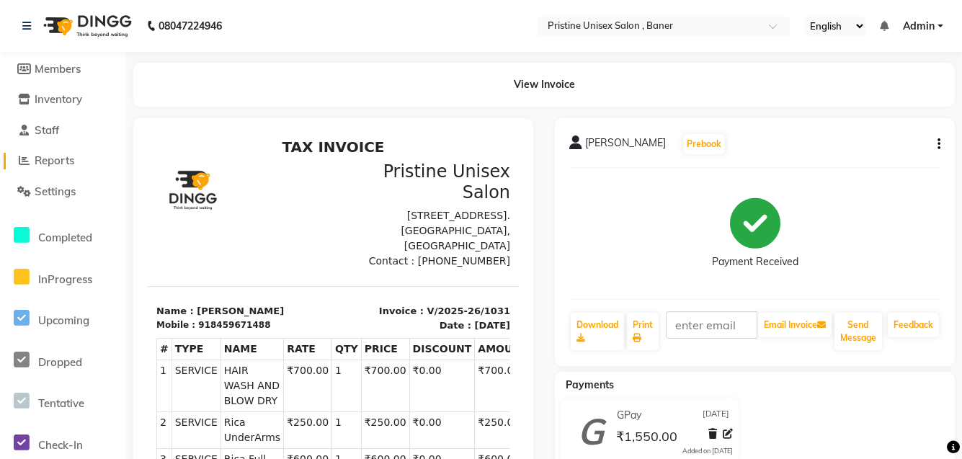
scroll to position [232, 0]
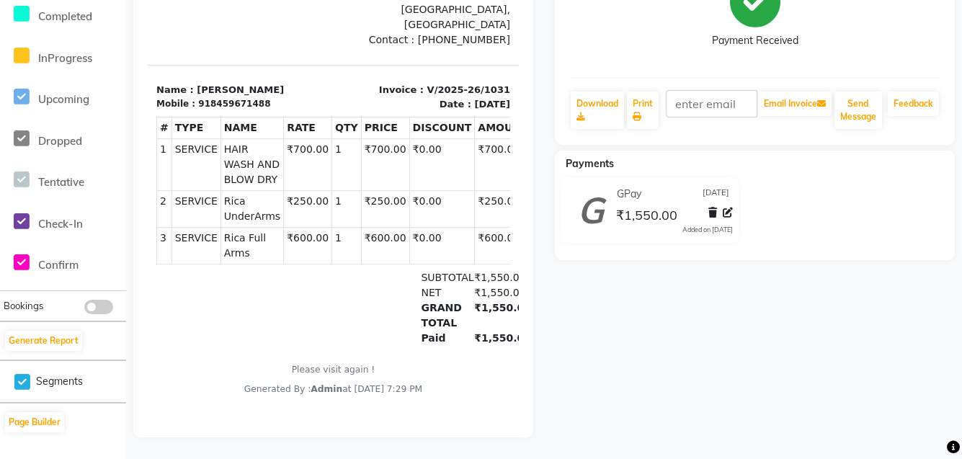
click at [77, 360] on li "Segments" at bounding box center [63, 381] width 126 height 43
click at [73, 374] on span "Segments" at bounding box center [59, 381] width 47 height 15
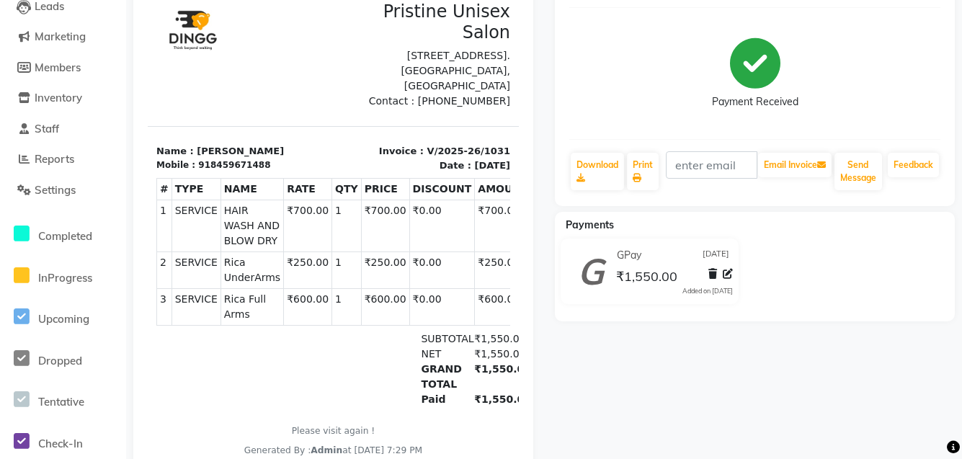
scroll to position [16, 0]
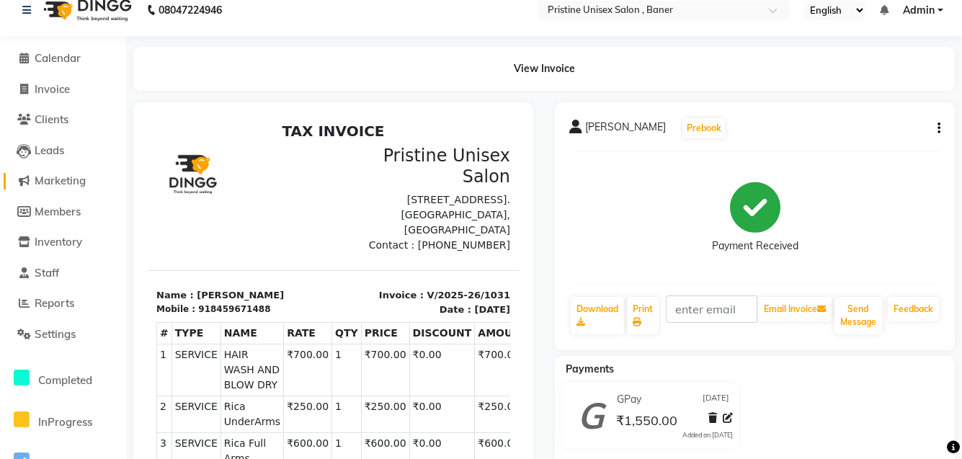
click at [63, 179] on span "Marketing" at bounding box center [60, 181] width 51 height 14
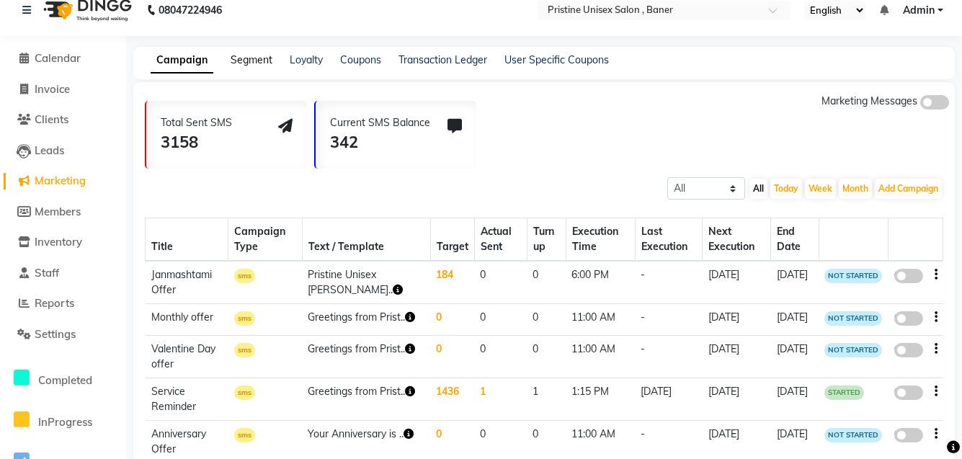
click at [262, 60] on link "Segment" at bounding box center [252, 59] width 42 height 13
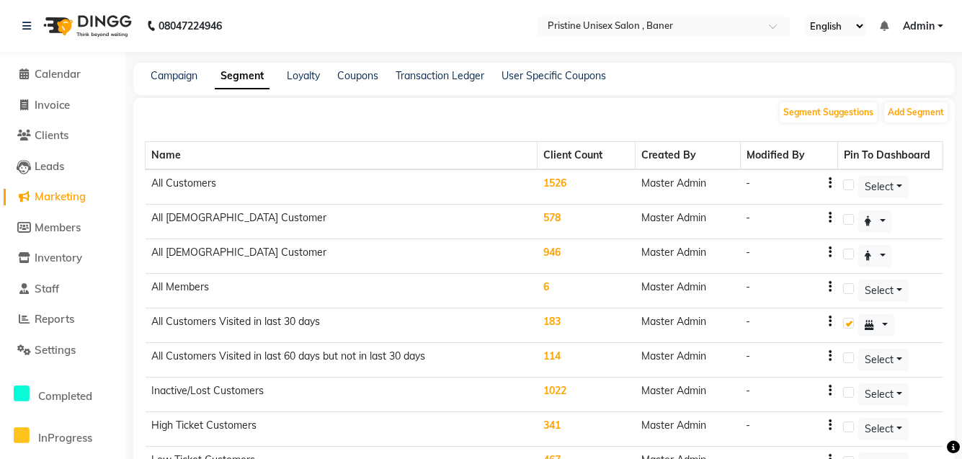
click at [832, 185] on button "button" at bounding box center [830, 183] width 3 height 15
click at [832, 319] on button "button" at bounding box center [830, 321] width 3 height 15
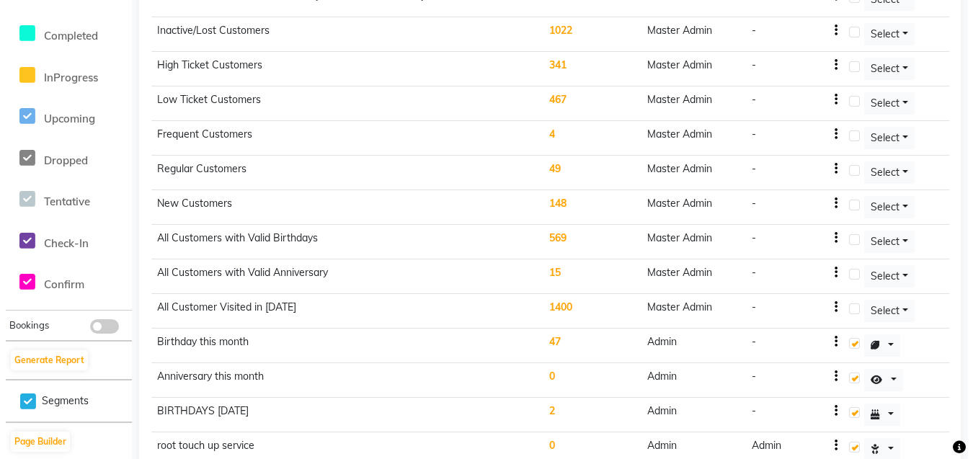
scroll to position [436, 0]
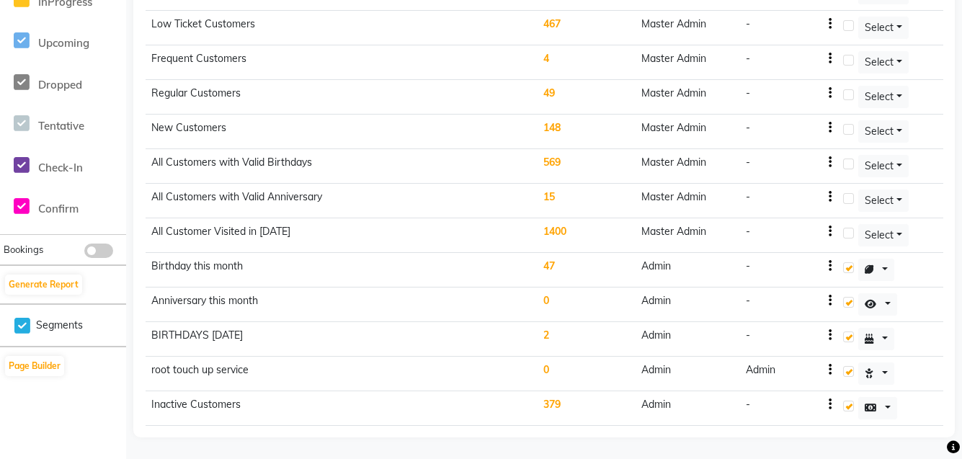
click at [554, 264] on td "47" at bounding box center [587, 270] width 98 height 35
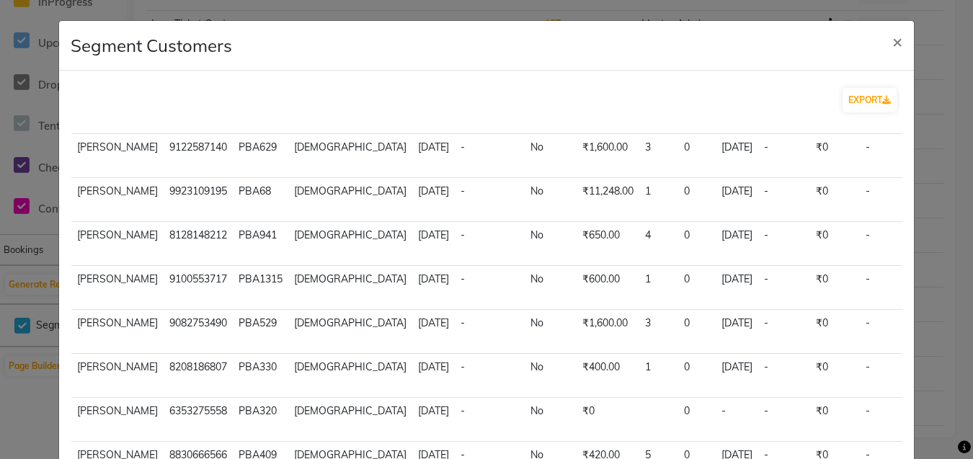
scroll to position [255, 0]
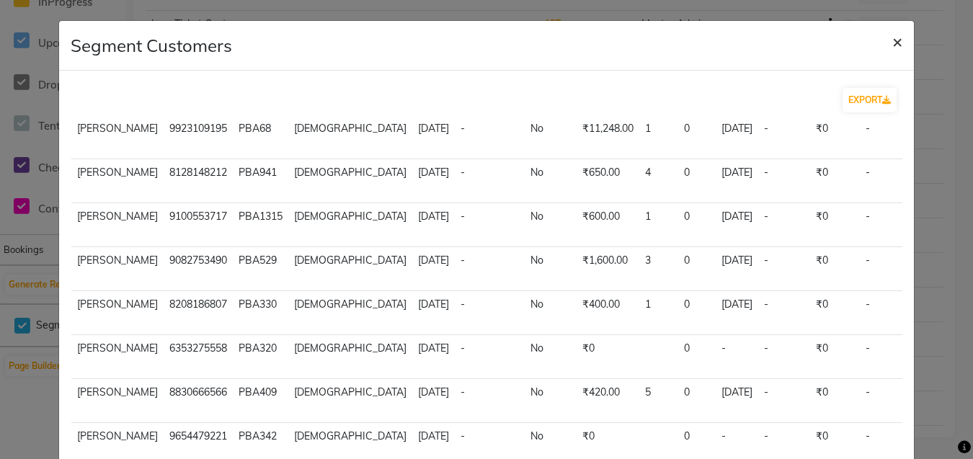
click at [892, 34] on span "×" at bounding box center [897, 41] width 10 height 22
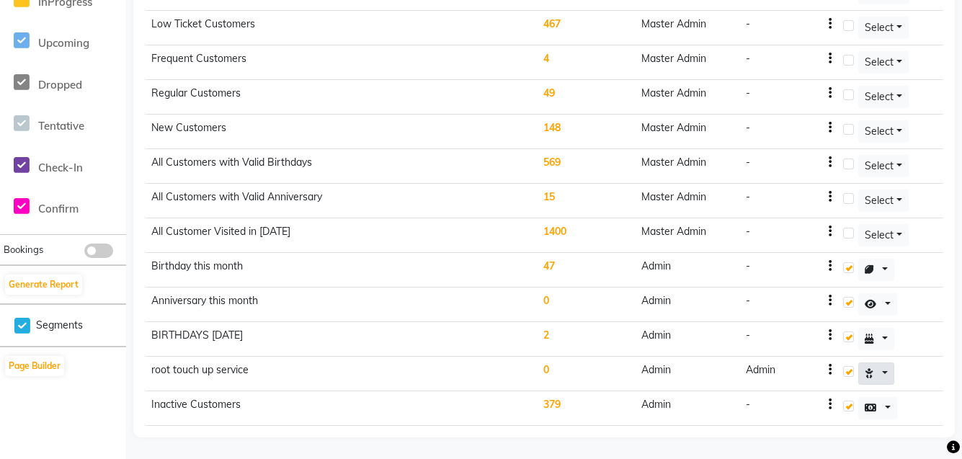
click at [874, 375] on icon at bounding box center [869, 373] width 9 height 10
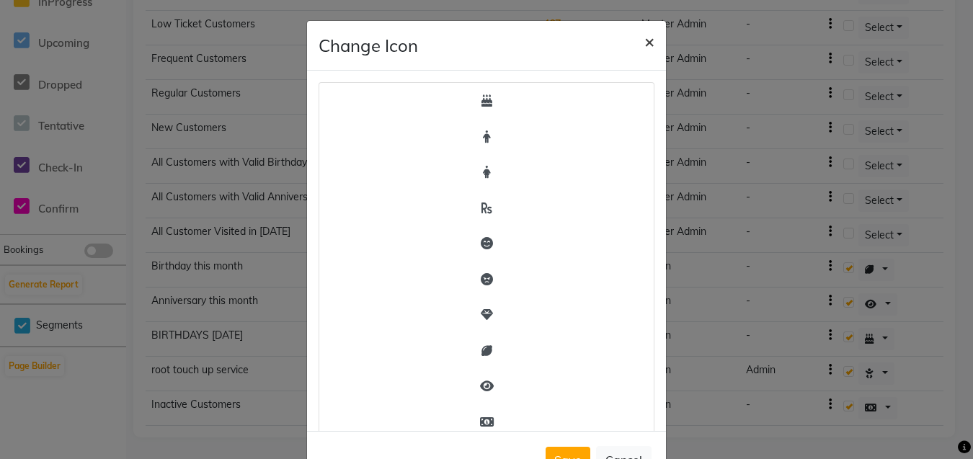
click at [647, 34] on span "×" at bounding box center [649, 41] width 10 height 22
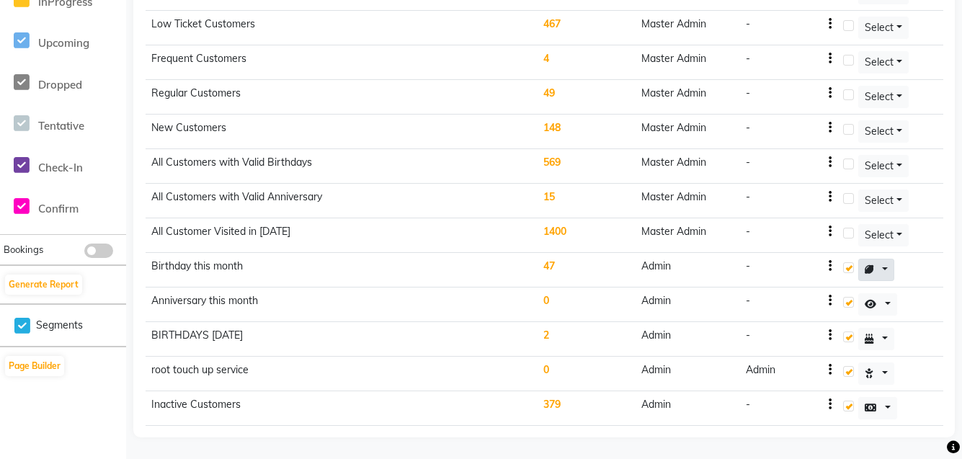
click at [884, 270] on button at bounding box center [876, 270] width 36 height 22
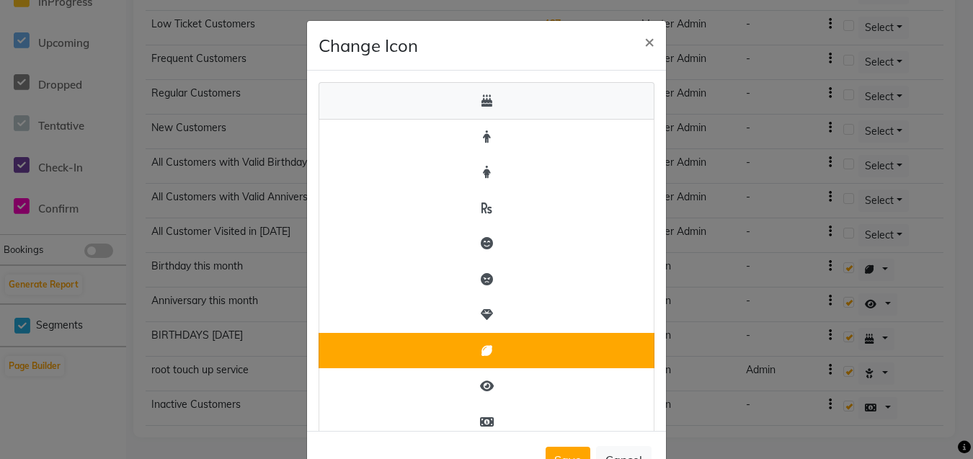
click at [481, 99] on icon "button" at bounding box center [486, 100] width 11 height 12
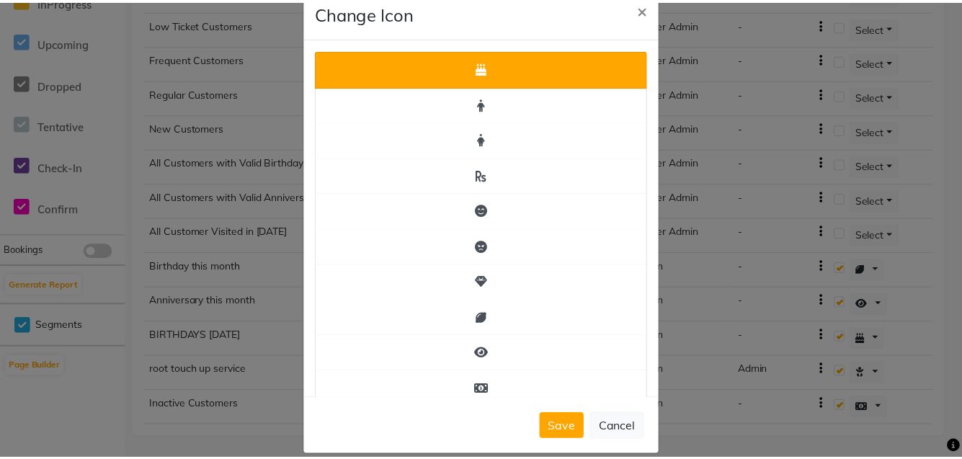
scroll to position [50, 0]
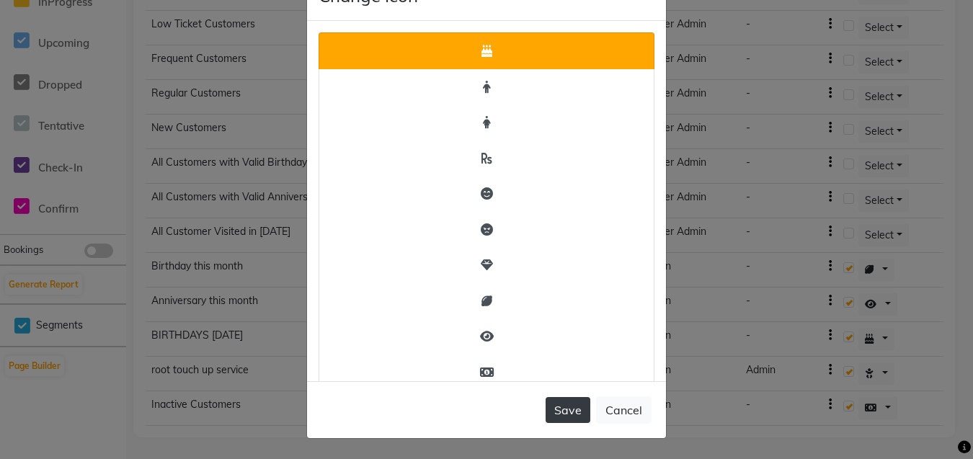
click at [572, 404] on button "Save" at bounding box center [568, 410] width 45 height 26
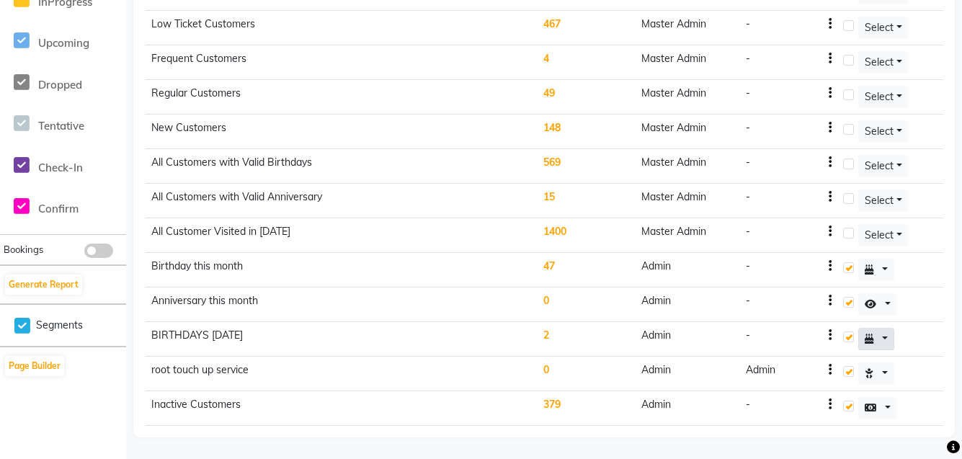
click at [877, 338] on button at bounding box center [876, 339] width 36 height 22
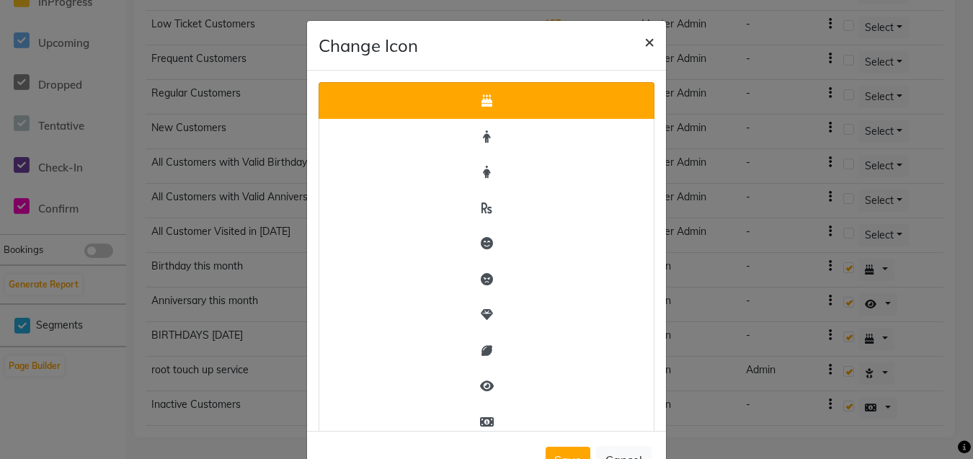
click at [644, 37] on span "×" at bounding box center [649, 41] width 10 height 22
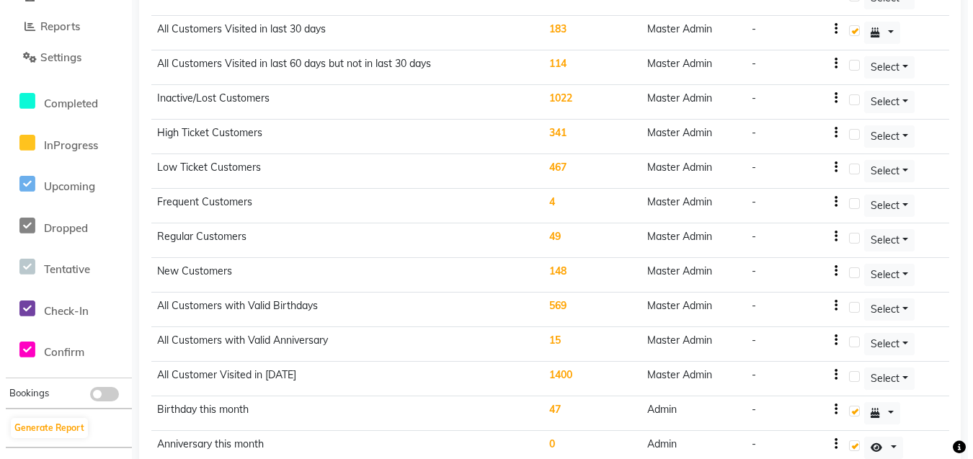
scroll to position [436, 0]
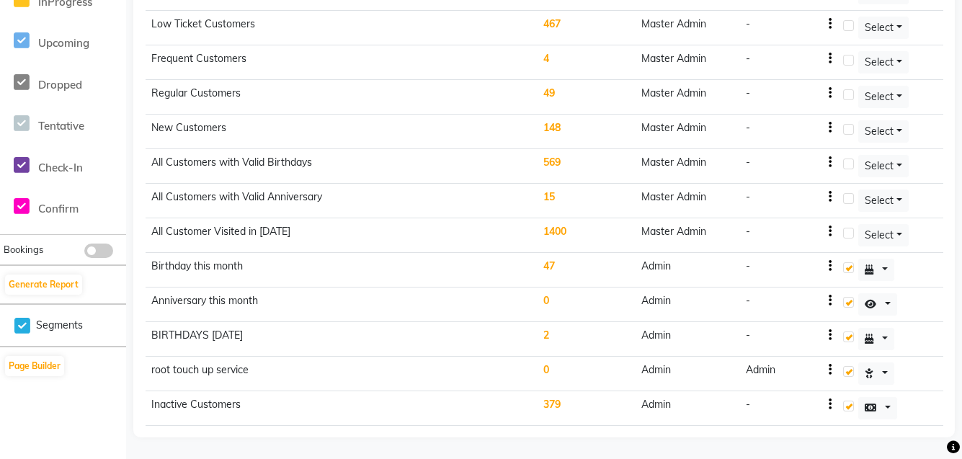
click at [830, 370] on icon "button" at bounding box center [830, 370] width 3 height 1
click at [799, 357] on div "Edit" at bounding box center [797, 361] width 35 height 18
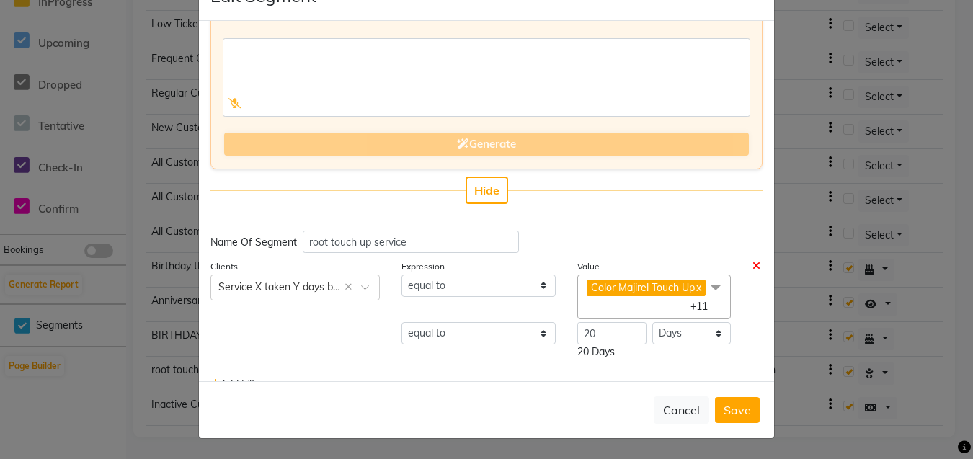
scroll to position [0, 0]
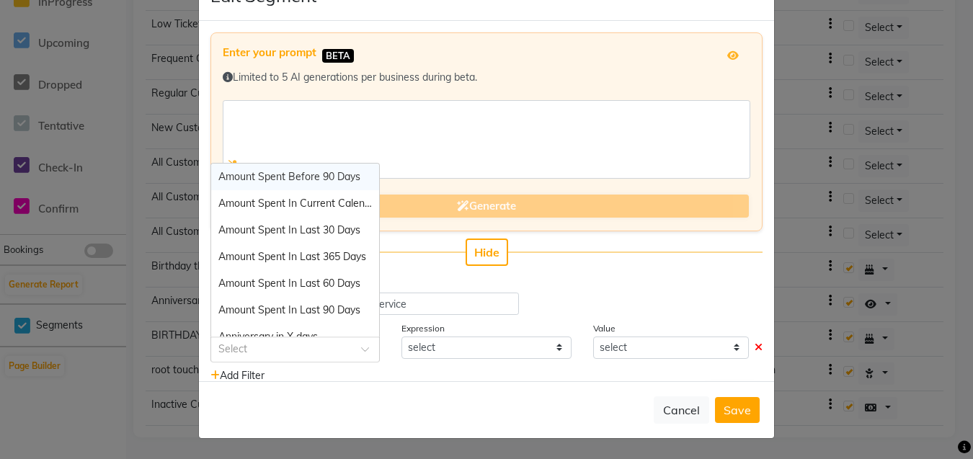
click at [320, 349] on input "text" at bounding box center [280, 348] width 125 height 15
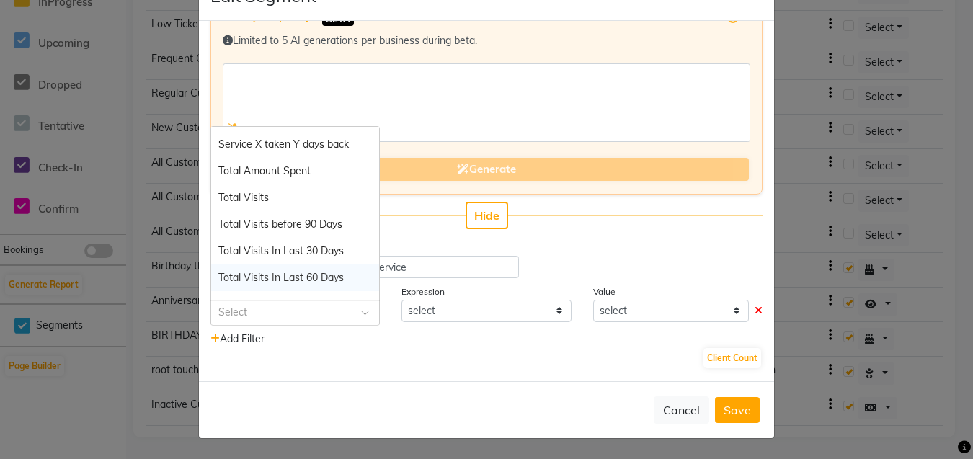
scroll to position [1496, 0]
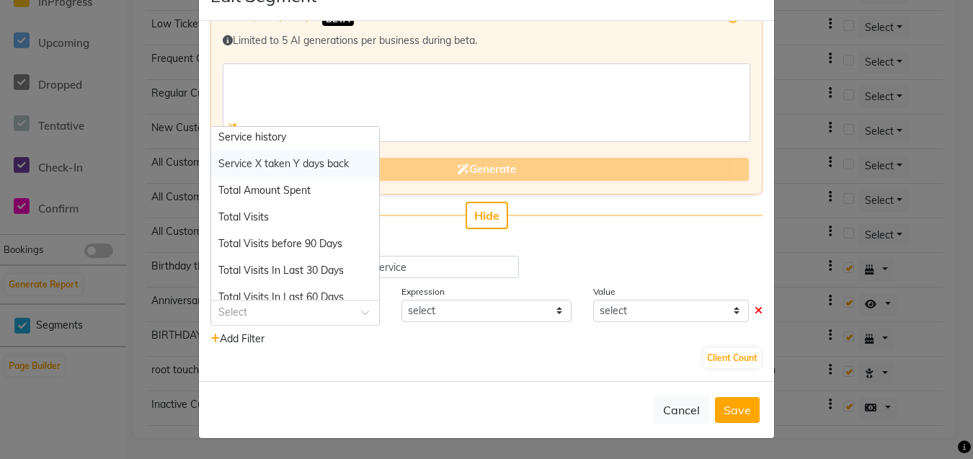
click at [311, 169] on span "Service X taken Y days back" at bounding box center [283, 163] width 130 height 13
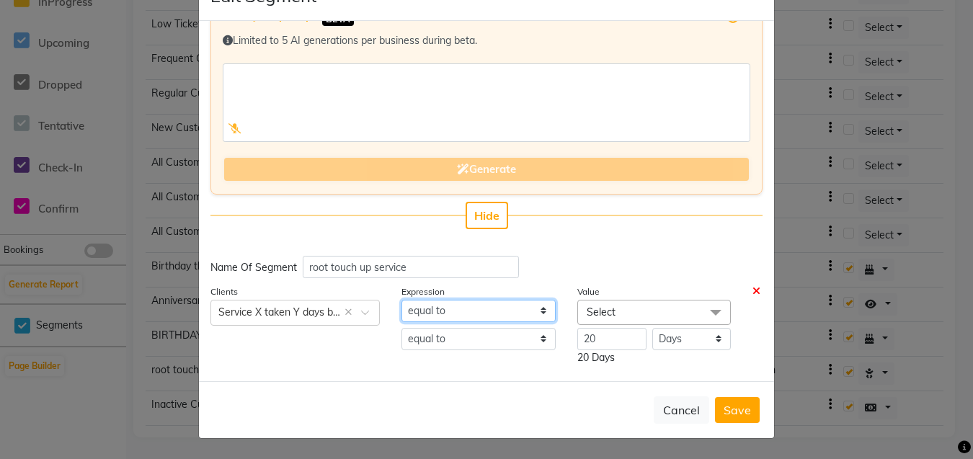
click at [472, 310] on select "equal to" at bounding box center [478, 311] width 154 height 22
click at [612, 304] on span "Select" at bounding box center [654, 312] width 154 height 25
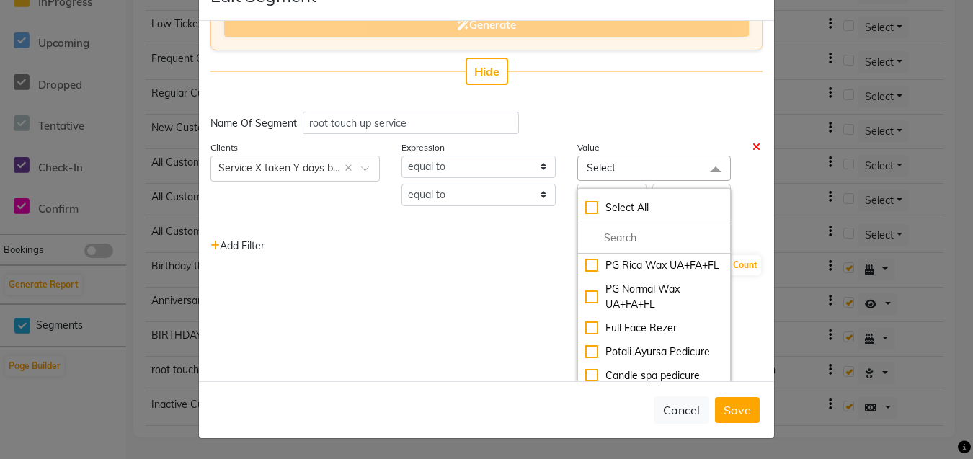
scroll to position [72, 0]
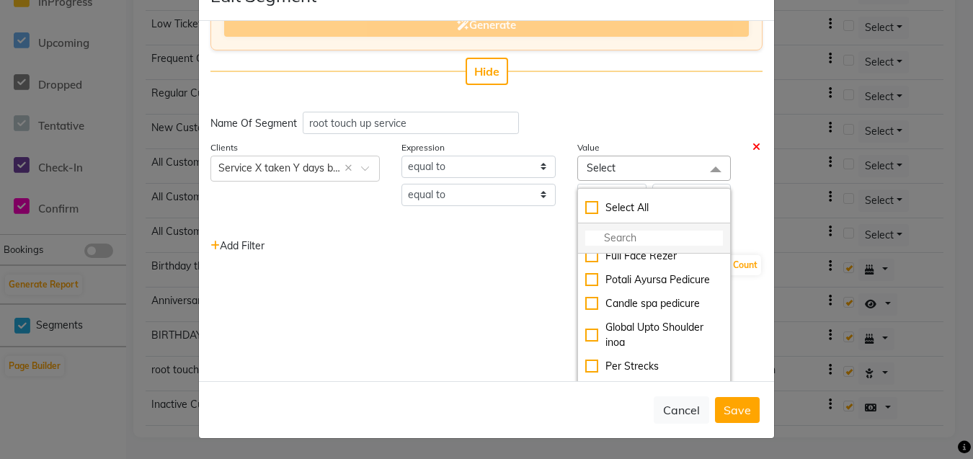
click at [635, 229] on li at bounding box center [654, 238] width 152 height 30
drag, startPoint x: 635, startPoint y: 233, endPoint x: 634, endPoint y: 244, distance: 11.6
click at [634, 244] on input "multiselect-search" at bounding box center [654, 238] width 138 height 15
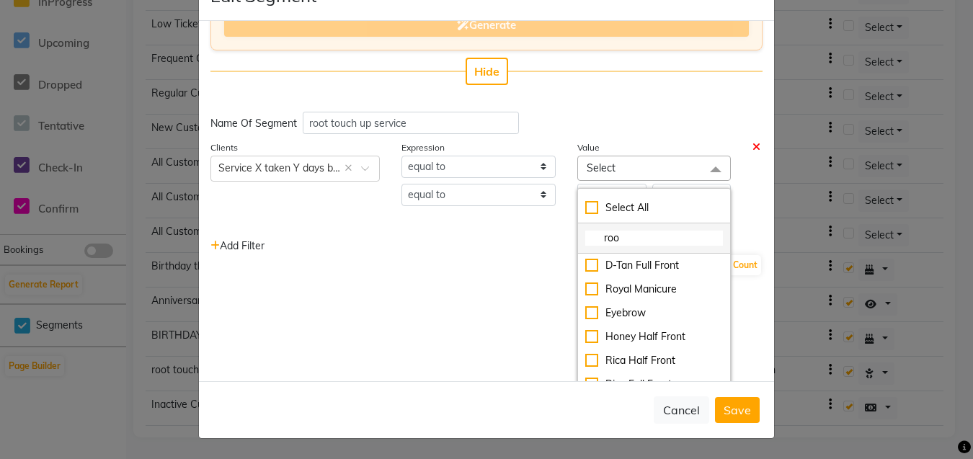
scroll to position [93, 0]
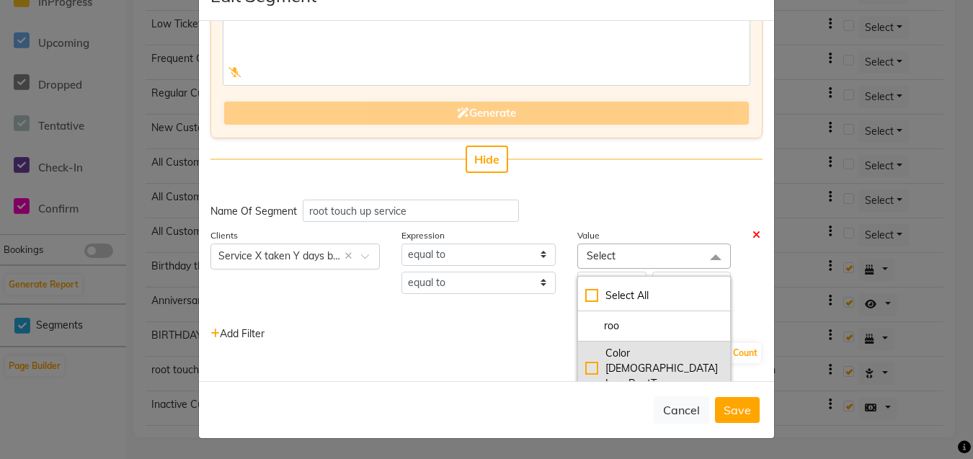
click at [585, 362] on div "Color [DEMOGRAPHIC_DATA] Inoa RootTucup" at bounding box center [654, 368] width 138 height 45
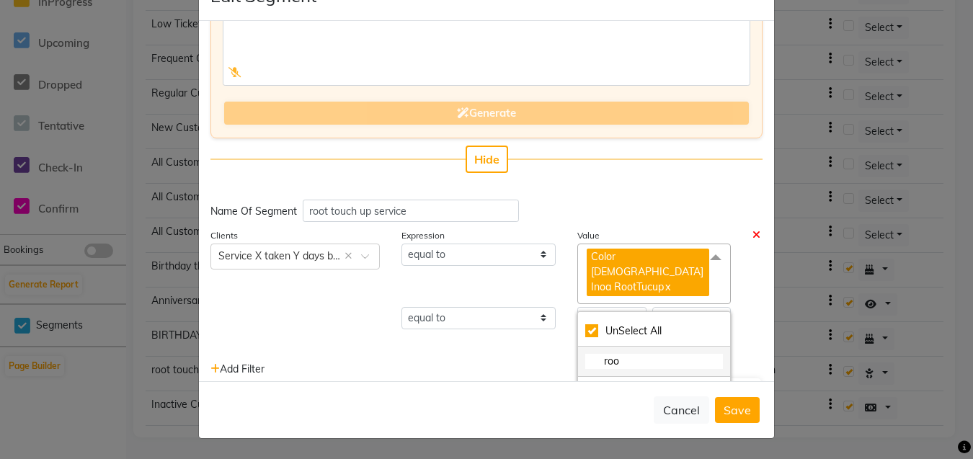
drag, startPoint x: 629, startPoint y: 343, endPoint x: 582, endPoint y: 338, distance: 47.8
click at [585, 354] on input "roo" at bounding box center [654, 361] width 138 height 15
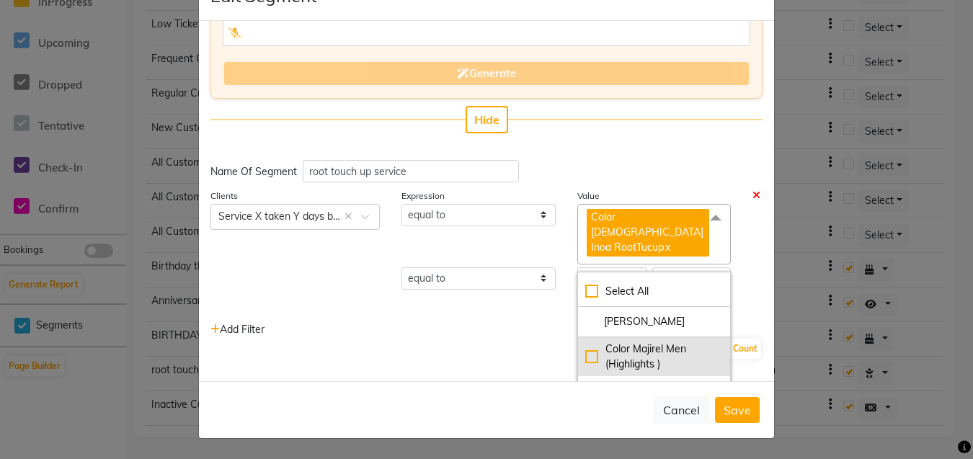
scroll to position [165, 0]
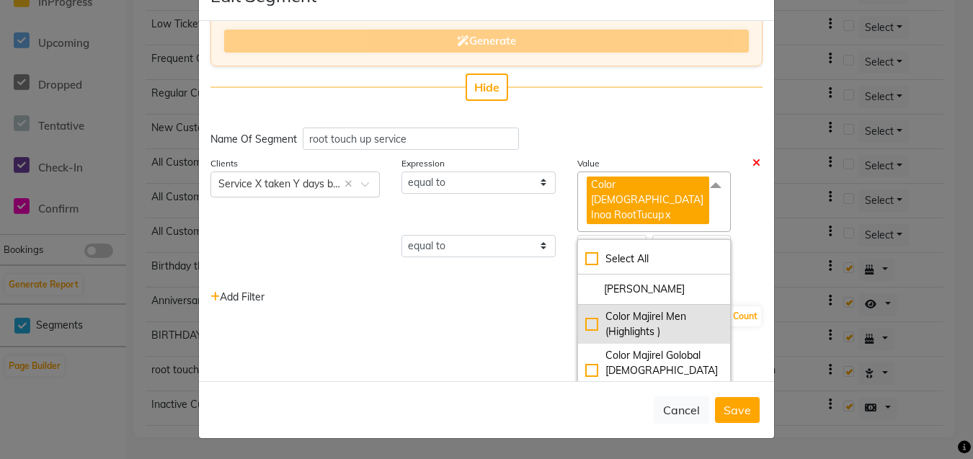
click at [585, 309] on div "Color Majirel Men (Highlights )" at bounding box center [654, 324] width 138 height 30
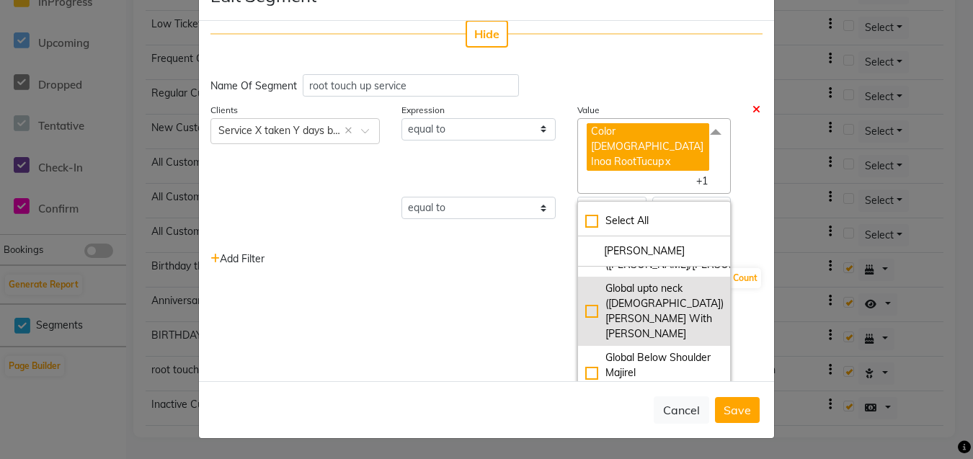
scroll to position [309, 0]
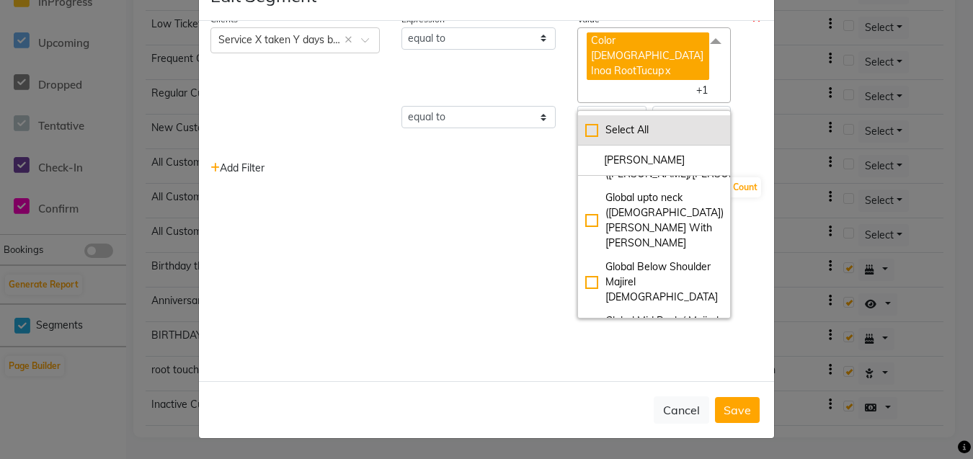
click at [585, 123] on div "Select All" at bounding box center [654, 130] width 138 height 15
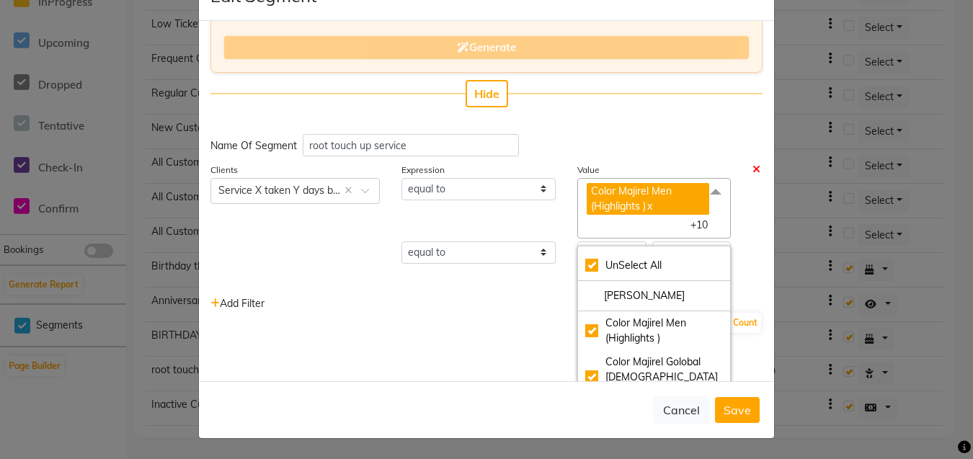
scroll to position [165, 0]
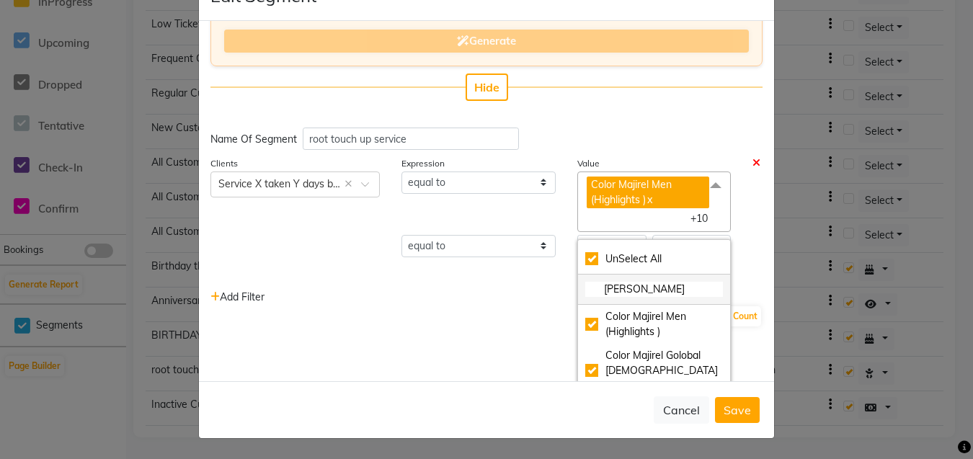
drag, startPoint x: 643, startPoint y: 294, endPoint x: 573, endPoint y: 294, distance: 69.9
click at [585, 294] on input "[PERSON_NAME]" at bounding box center [654, 289] width 138 height 15
click at [646, 200] on link "x" at bounding box center [649, 199] width 6 height 13
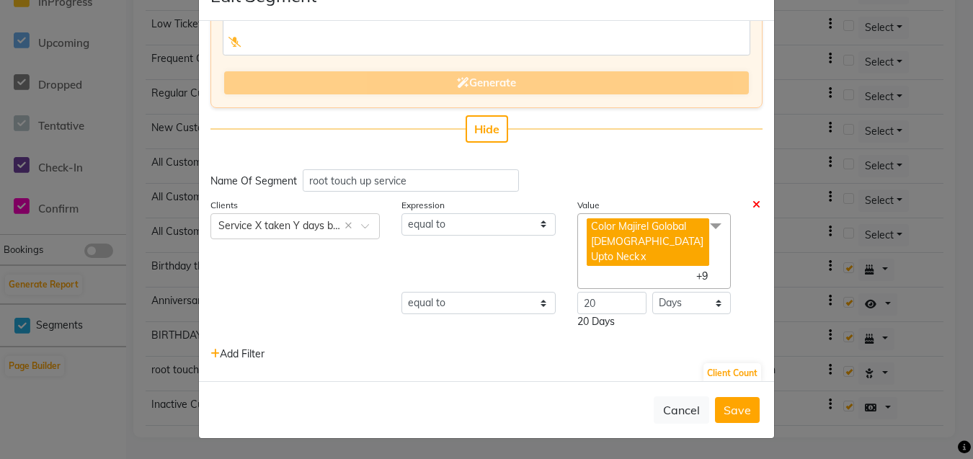
click at [646, 250] on link "x" at bounding box center [642, 256] width 6 height 13
click at [620, 250] on link "x" at bounding box center [623, 256] width 6 height 13
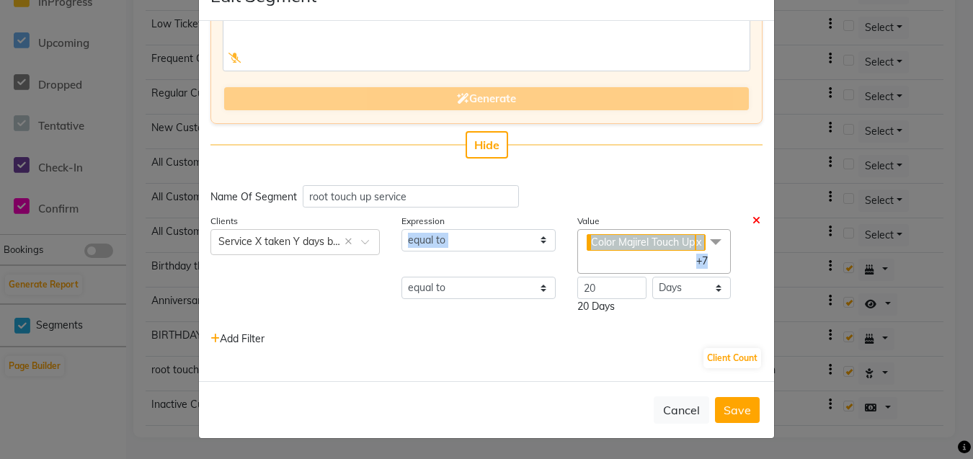
drag, startPoint x: 740, startPoint y: 202, endPoint x: 721, endPoint y: 218, distance: 25.6
click at [721, 218] on div "Expression Value equal to Color Majirel Touch Up x Color Majirel Below Shoulder…" at bounding box center [582, 269] width 383 height 112
click at [745, 262] on div at bounding box center [758, 251] width 32 height 45
click at [601, 241] on span "Color Majirel Touch Up x" at bounding box center [646, 242] width 119 height 17
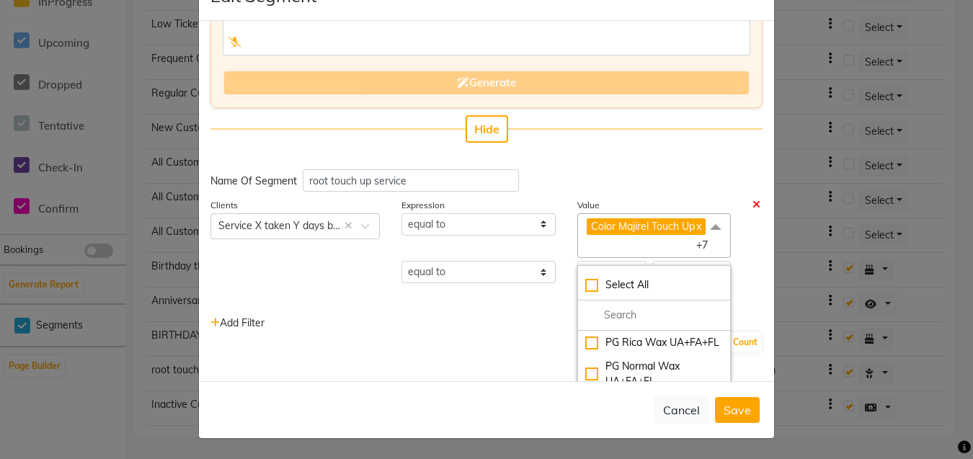
click at [601, 235] on span "Color Majirel Touch Up x" at bounding box center [646, 226] width 119 height 17
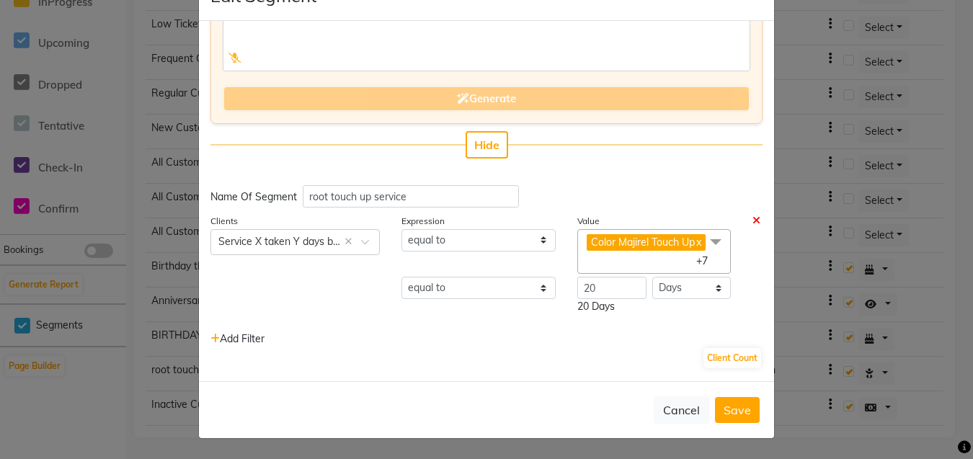
click at [601, 241] on span "Color Majirel Touch Up x" at bounding box center [646, 242] width 119 height 17
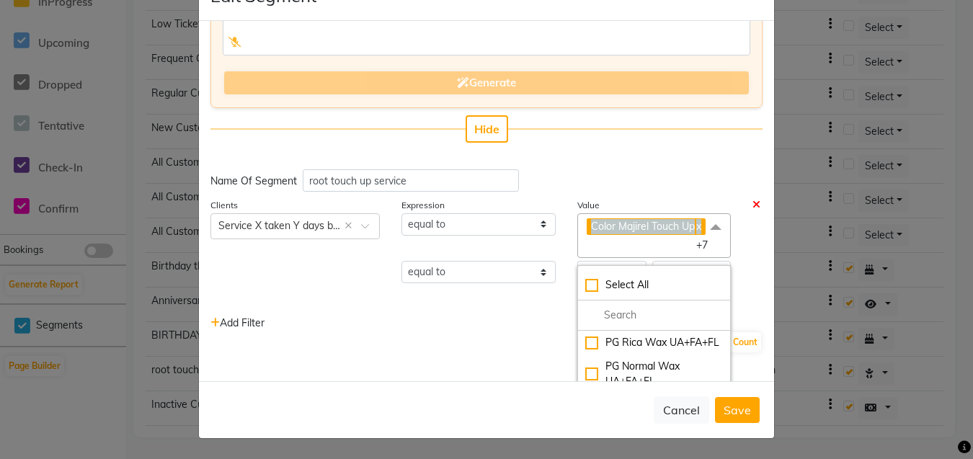
click at [601, 235] on span "Color Majirel Touch Up x" at bounding box center [646, 226] width 119 height 17
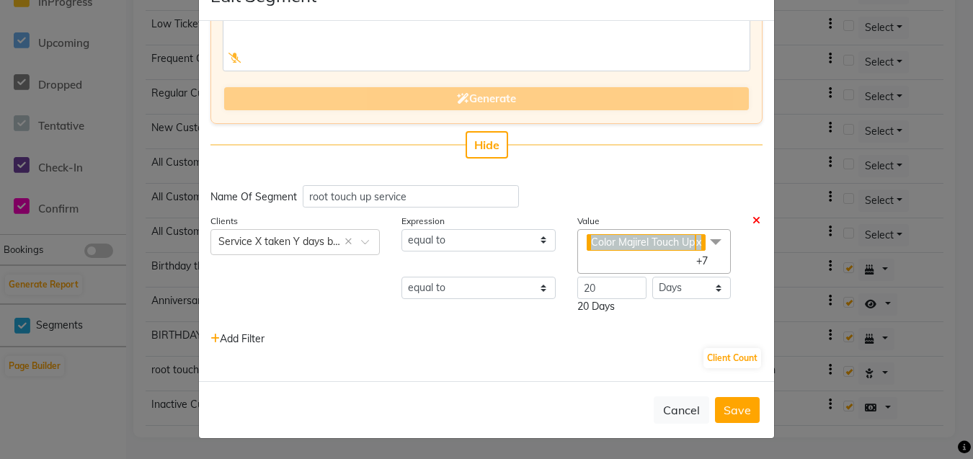
click at [601, 241] on span "Color Majirel Touch Up x" at bounding box center [646, 242] width 119 height 17
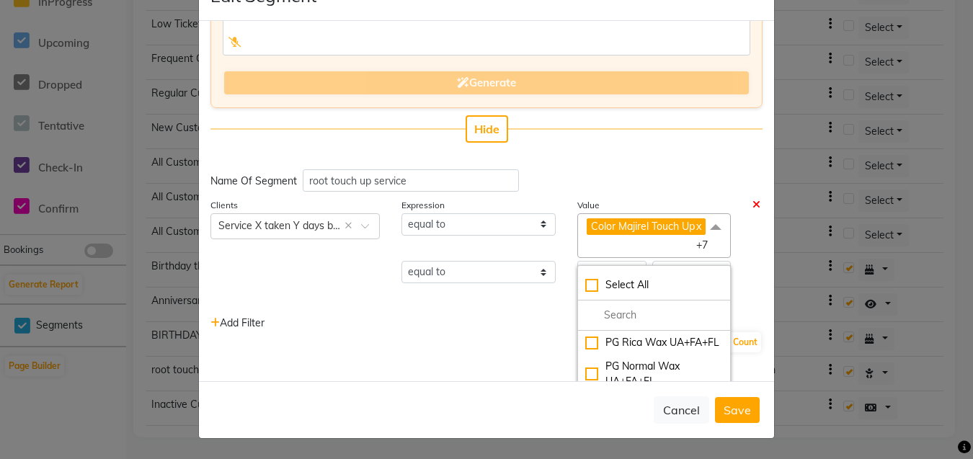
click at [695, 233] on link "x" at bounding box center [698, 226] width 6 height 13
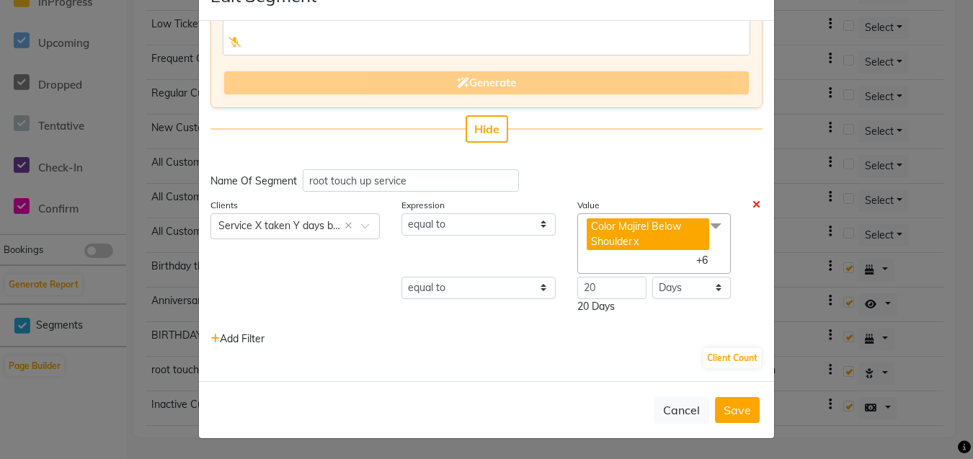
click at [632, 238] on link "x" at bounding box center [635, 241] width 6 height 13
click at [616, 241] on link "x" at bounding box center [619, 241] width 6 height 13
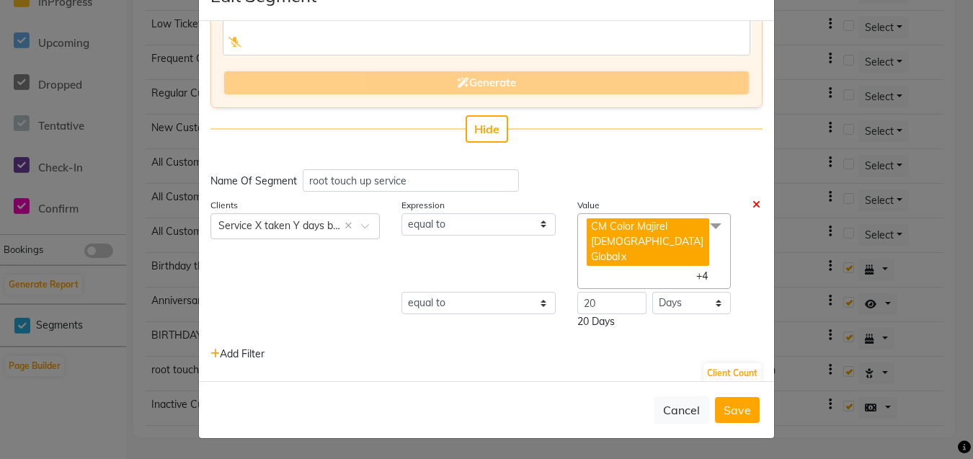
click at [620, 250] on link "x" at bounding box center [623, 256] width 6 height 13
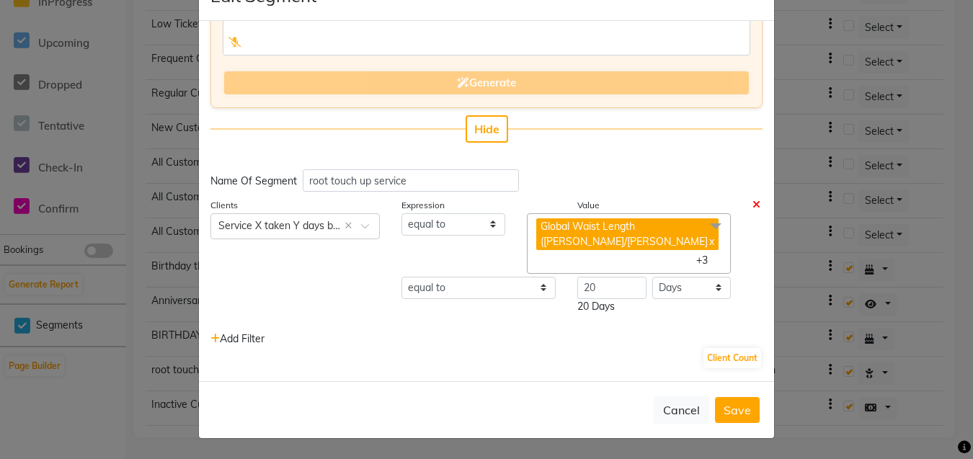
click at [708, 241] on link "x" at bounding box center [711, 241] width 6 height 13
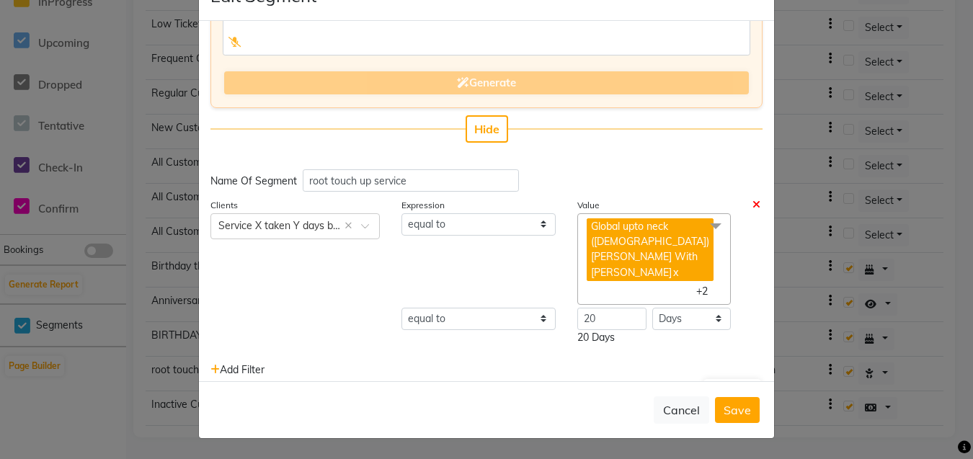
click at [625, 253] on span "Global upto neck ([DEMOGRAPHIC_DATA])[PERSON_NAME] With [PERSON_NAME] x" at bounding box center [650, 249] width 127 height 63
click at [616, 253] on span "Global upto neck ([DEMOGRAPHIC_DATA])[PERSON_NAME] With [PERSON_NAME]" at bounding box center [650, 249] width 118 height 59
click at [672, 266] on link "x" at bounding box center [675, 272] width 6 height 13
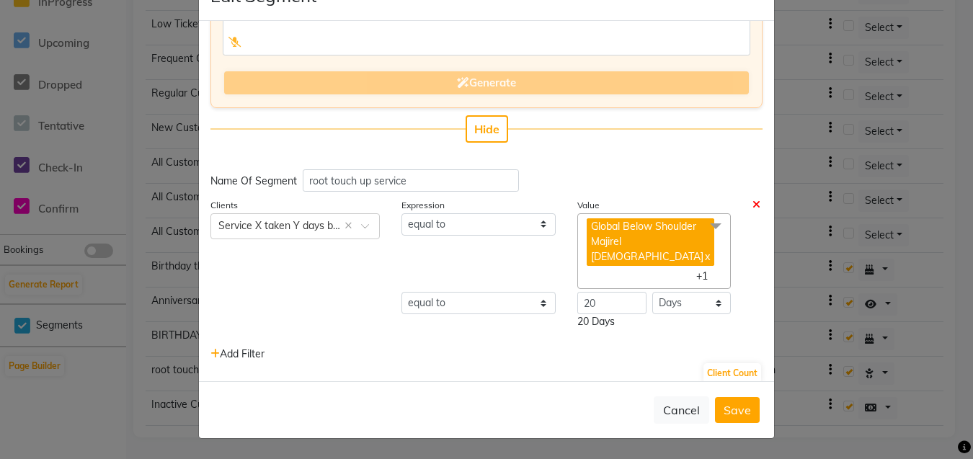
click at [647, 239] on span "Global Below Shoulder Majirel [DEMOGRAPHIC_DATA]" at bounding box center [647, 242] width 112 height 44
click at [703, 250] on link "x" at bounding box center [706, 256] width 6 height 13
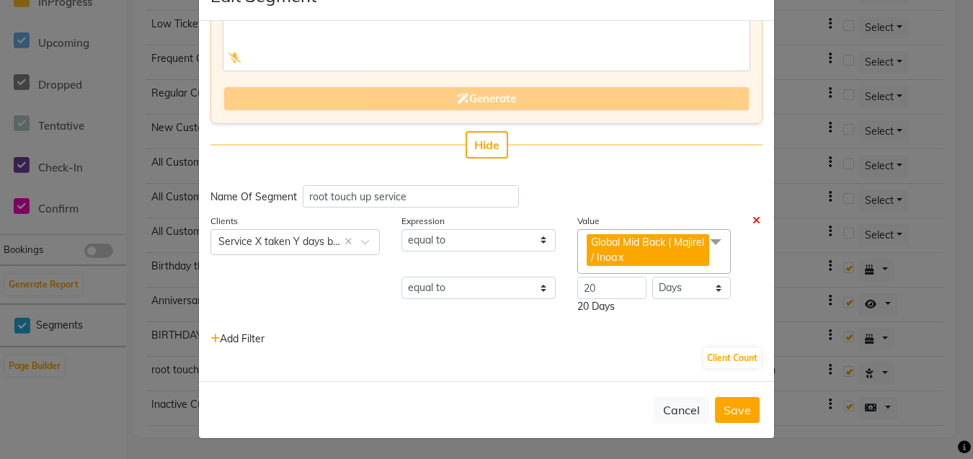
click at [623, 258] on link "x" at bounding box center [620, 257] width 6 height 13
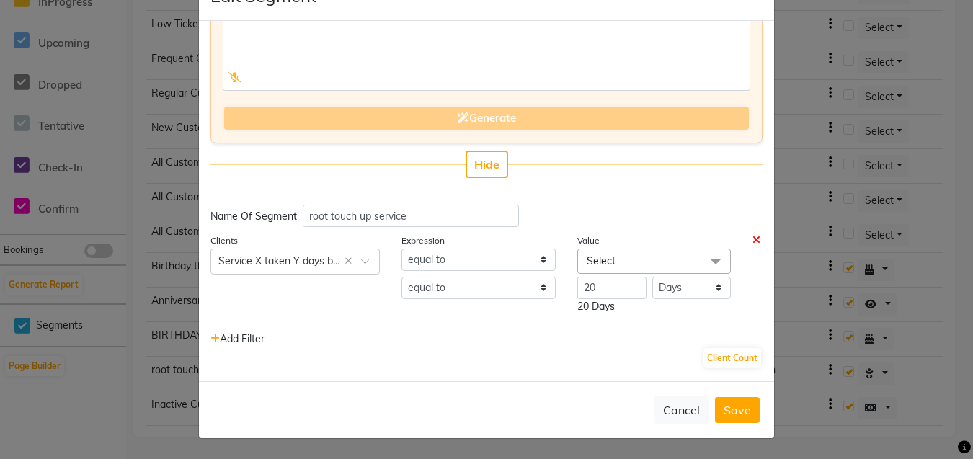
scroll to position [88, 0]
click at [622, 259] on span "Select" at bounding box center [654, 261] width 154 height 25
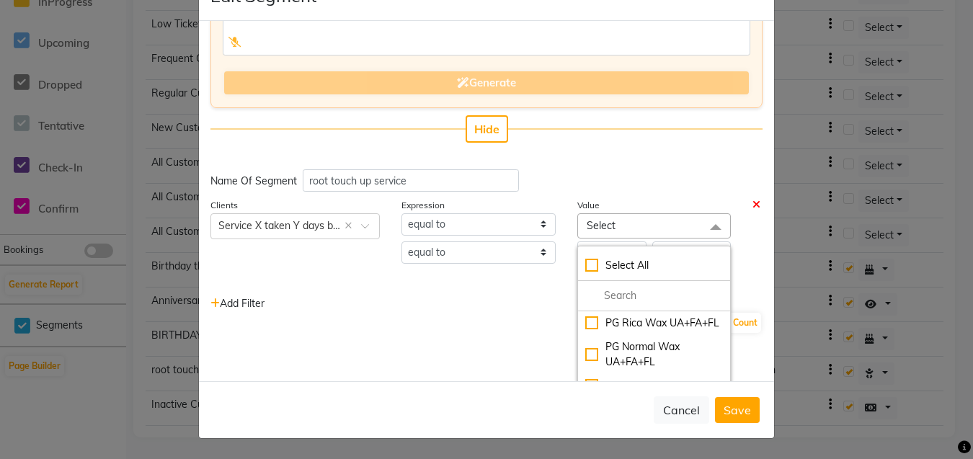
click at [622, 217] on span "Select" at bounding box center [654, 225] width 154 height 25
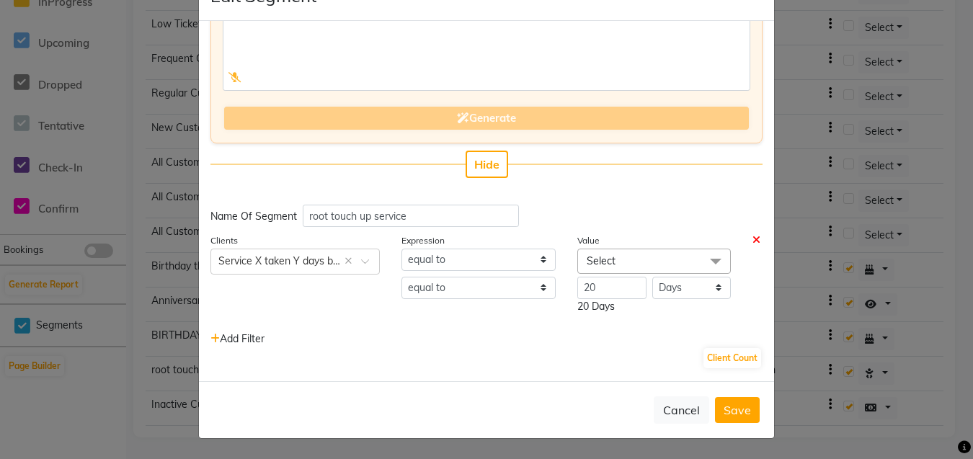
click at [624, 262] on span "Select" at bounding box center [654, 261] width 154 height 25
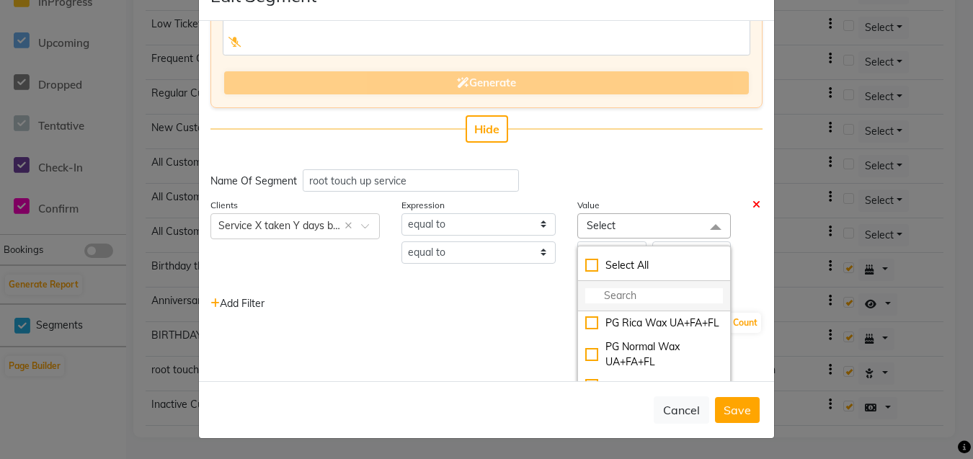
click at [623, 299] on input "multiselect-search" at bounding box center [654, 295] width 138 height 15
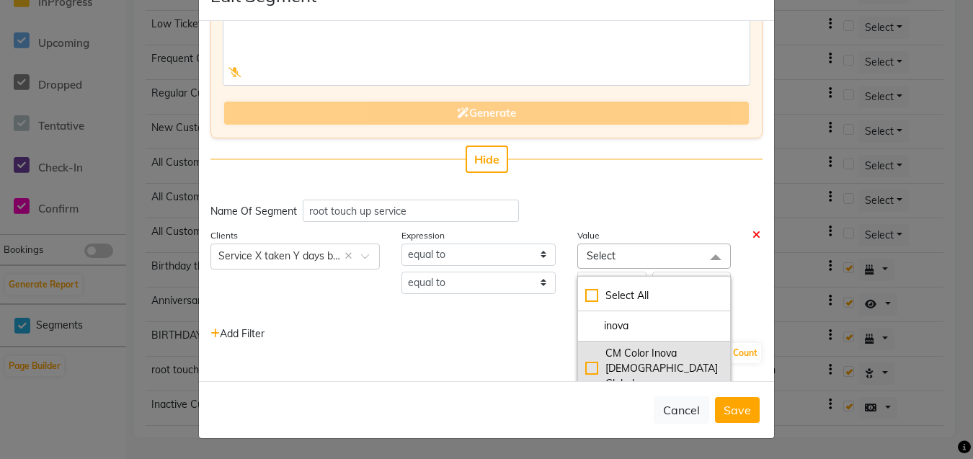
click at [585, 356] on div "CM Color Inova [DEMOGRAPHIC_DATA] Global" at bounding box center [654, 368] width 138 height 45
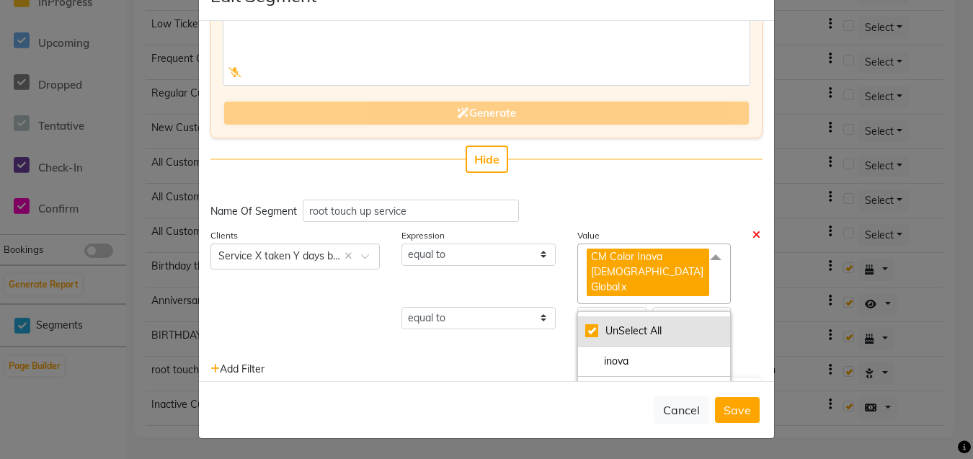
scroll to position [112, 0]
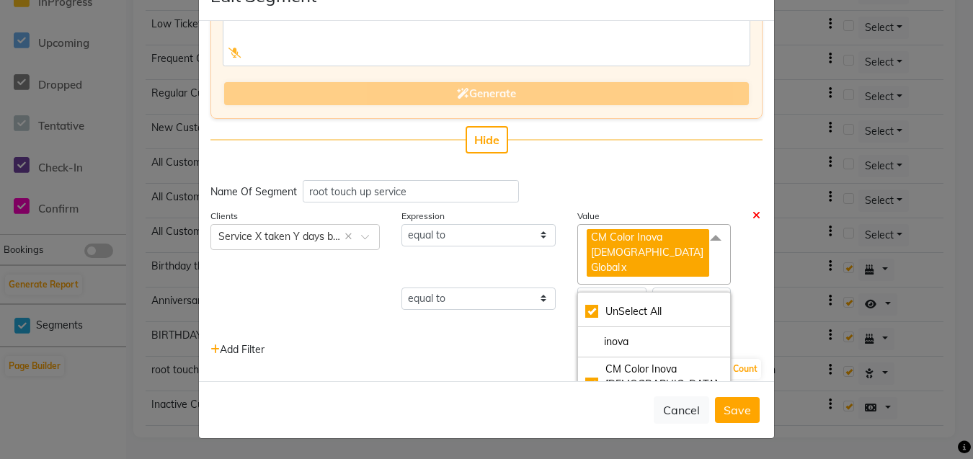
drag, startPoint x: 626, startPoint y: 327, endPoint x: 533, endPoint y: 312, distance: 94.2
click at [533, 312] on div "Expression Value equal to CM Color Inova [DEMOGRAPHIC_DATA] Global x UnSelect A…" at bounding box center [582, 272] width 383 height 128
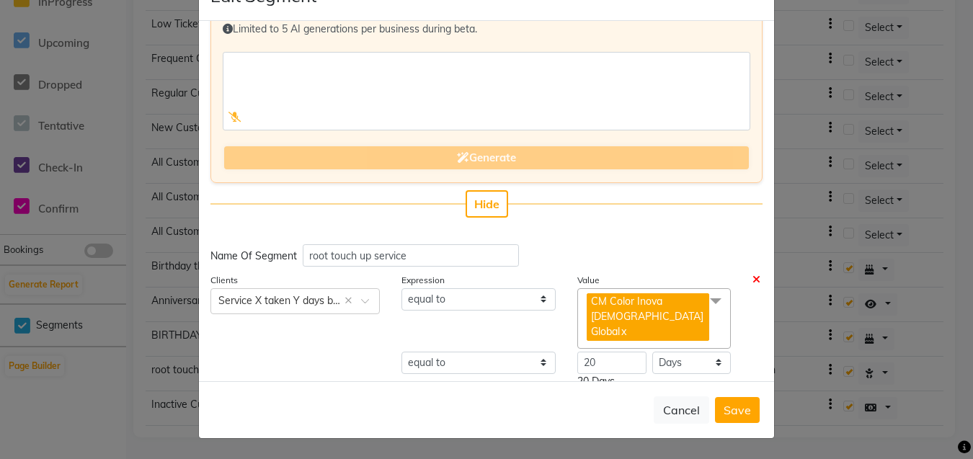
scroll to position [107, 0]
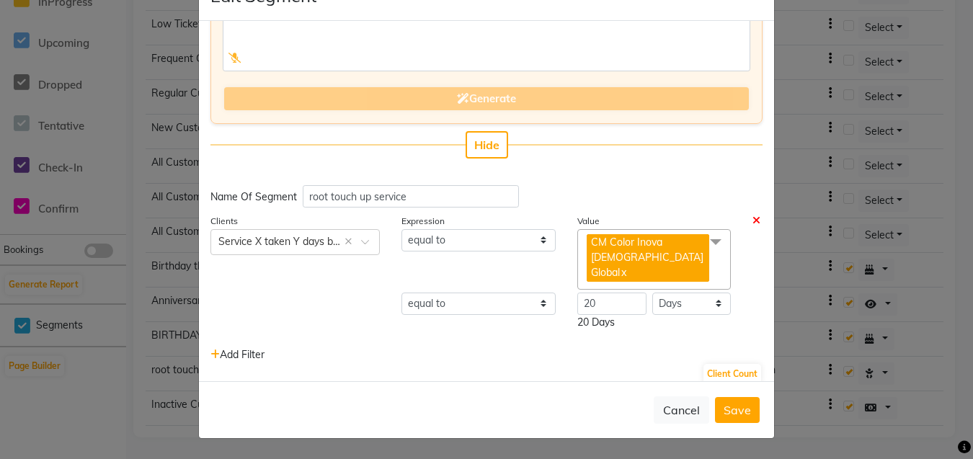
click at [667, 270] on span "CM Color Inova [DEMOGRAPHIC_DATA] Global x" at bounding box center [654, 259] width 154 height 61
